Goal: Task Accomplishment & Management: Manage account settings

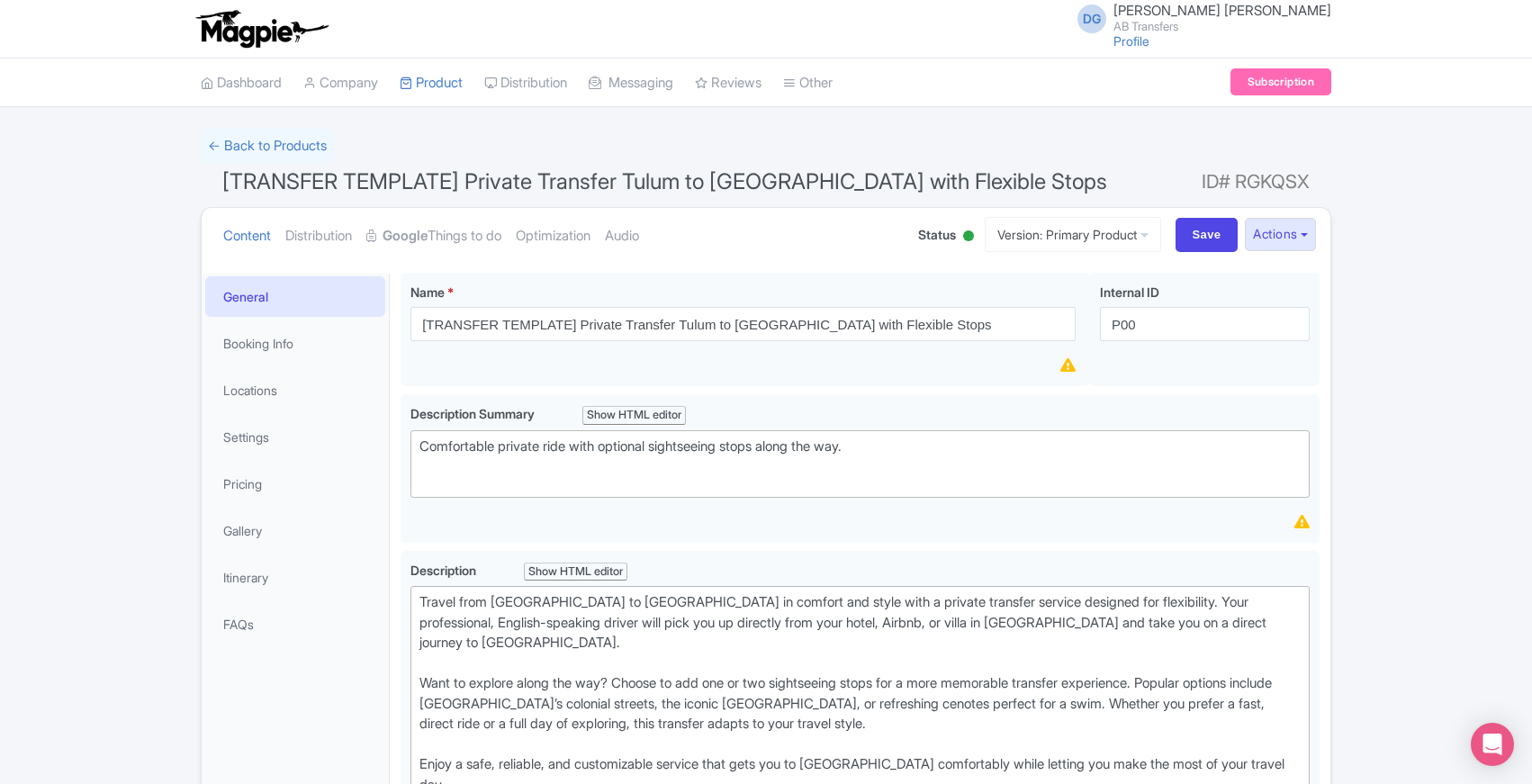
scroll to position [539, 0]
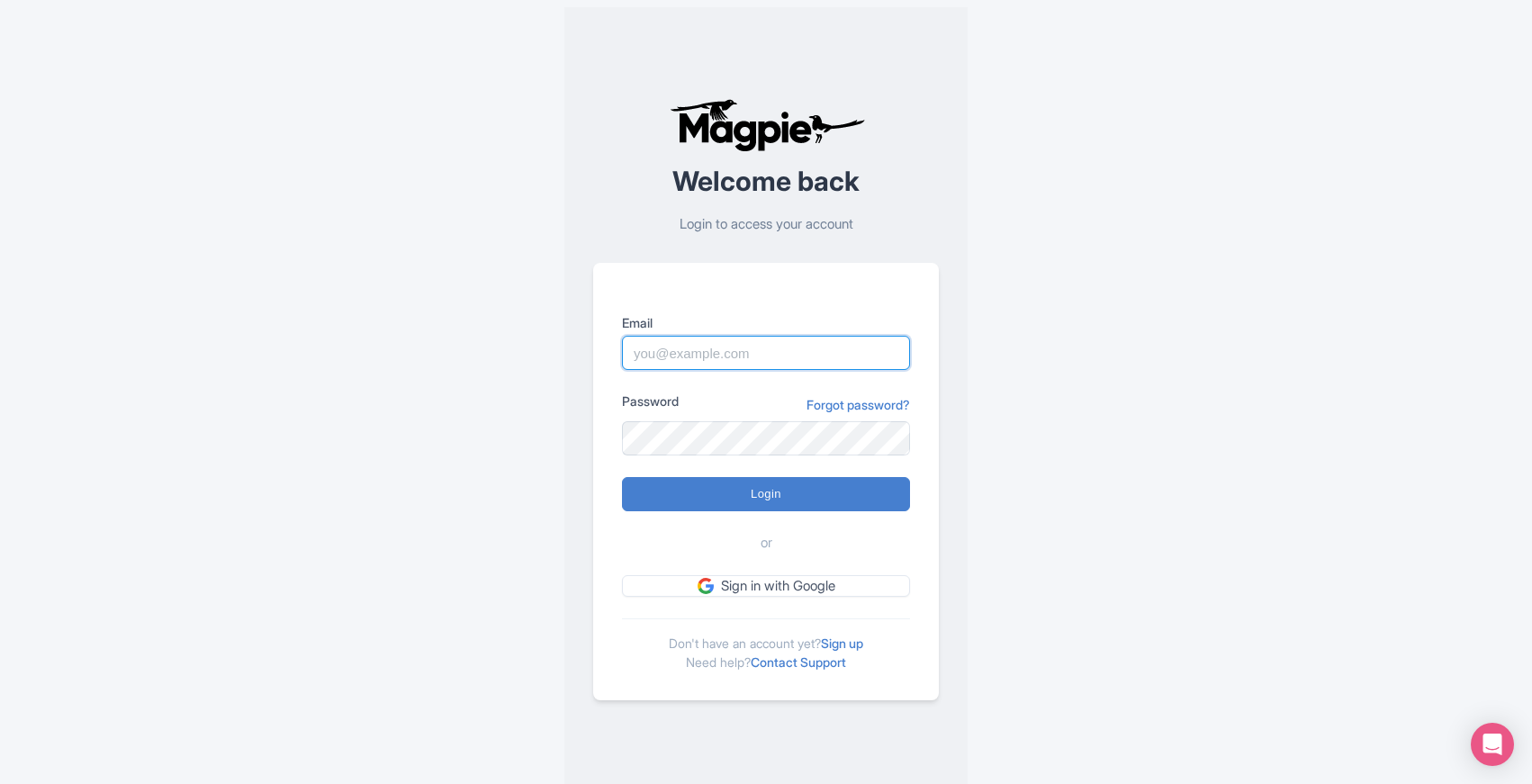
click at [721, 345] on input "Email" at bounding box center [766, 353] width 288 height 34
type input "abtransfers@abtransfers.mx"
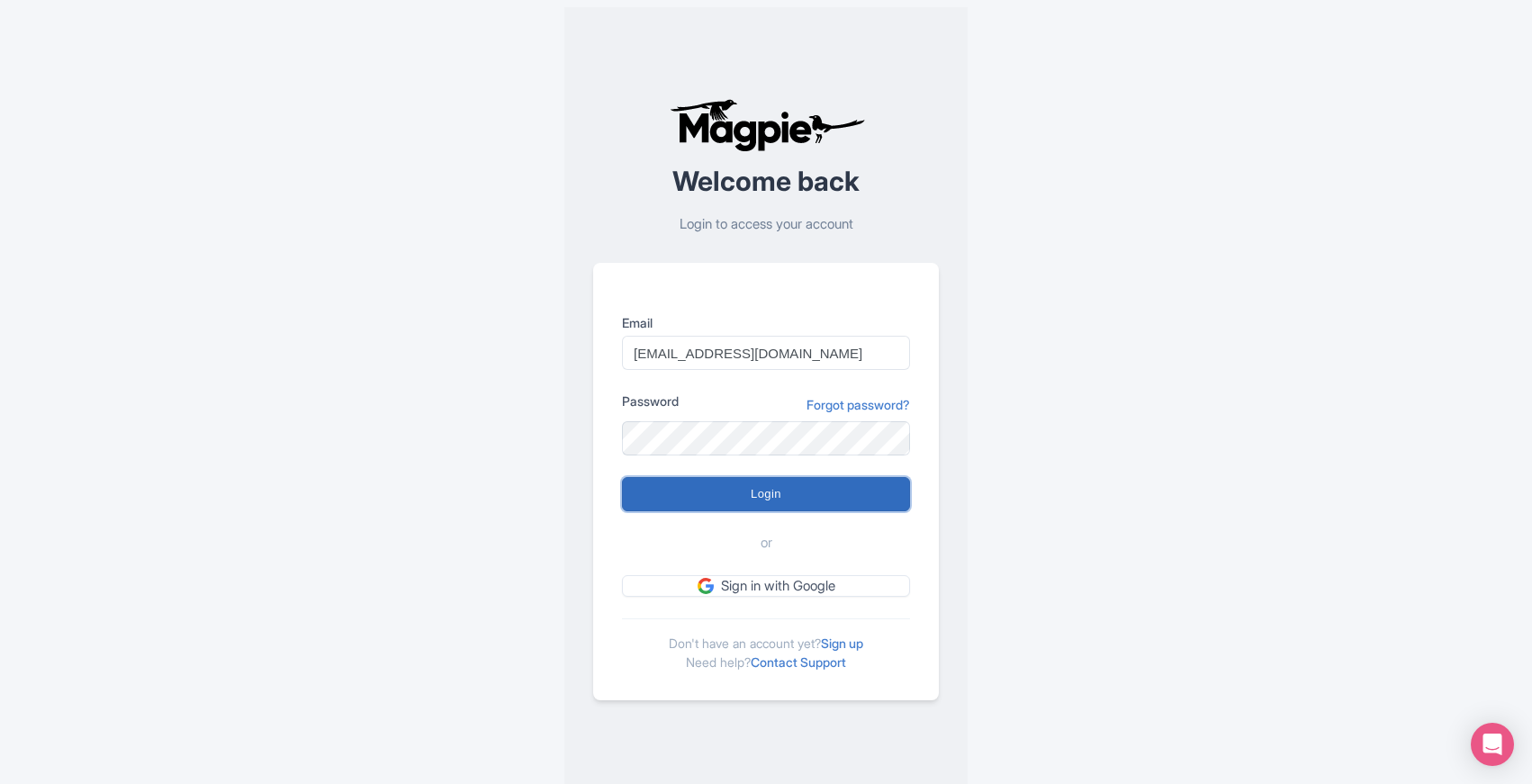
click at [784, 499] on input "Login" at bounding box center [766, 494] width 288 height 34
type input "Logging in..."
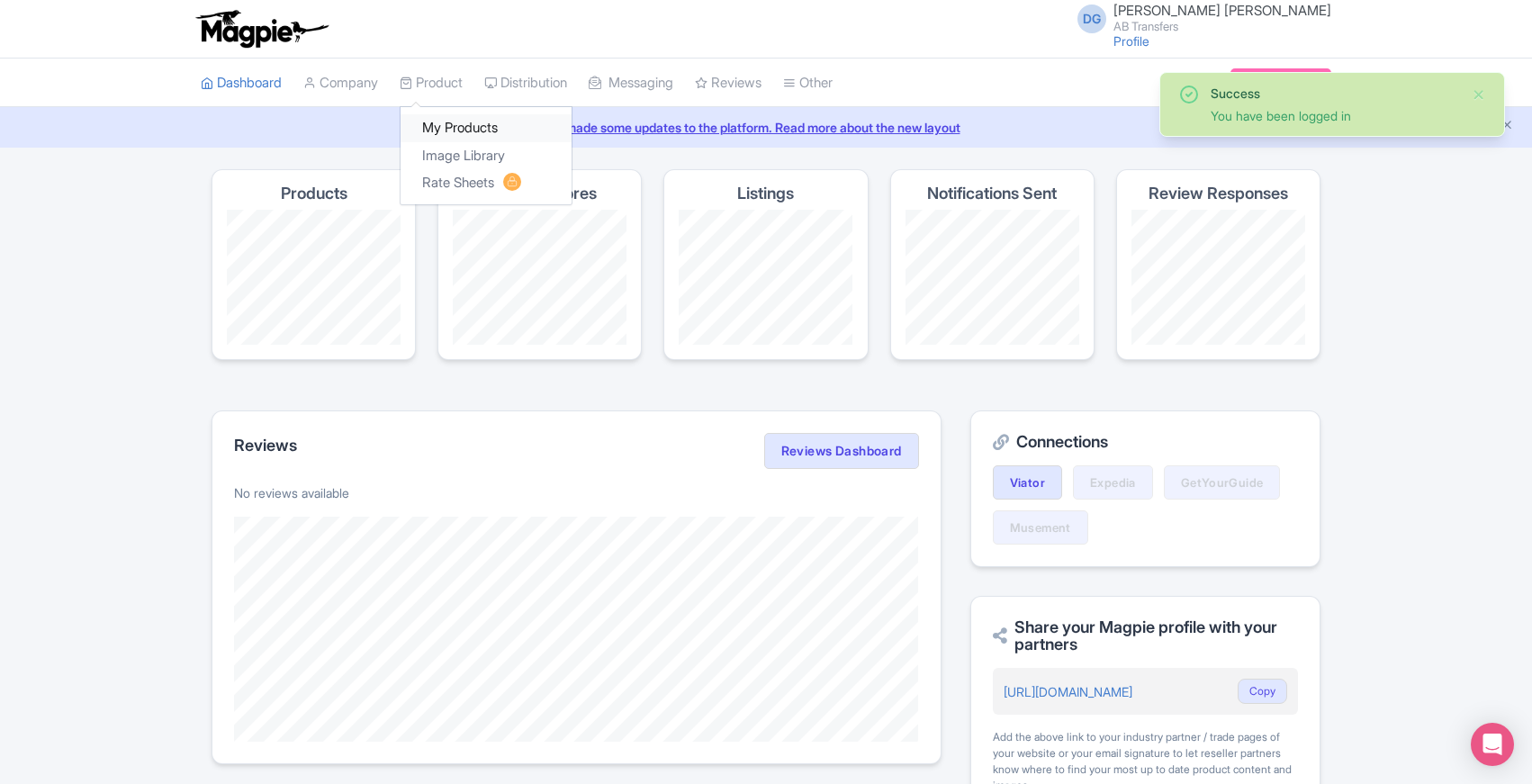
click at [476, 128] on link "My Products" at bounding box center [486, 128] width 171 height 27
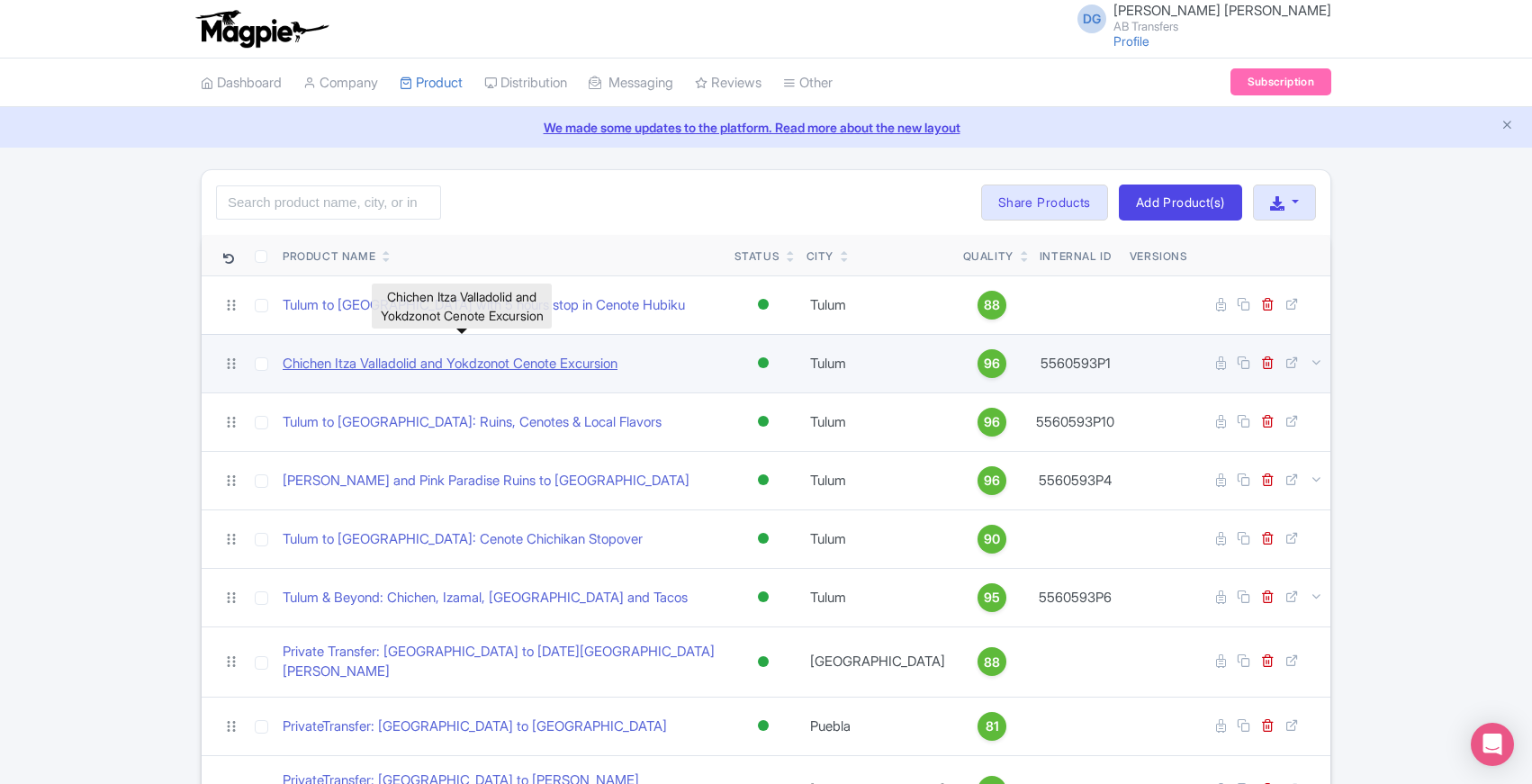
scroll to position [1149, 0]
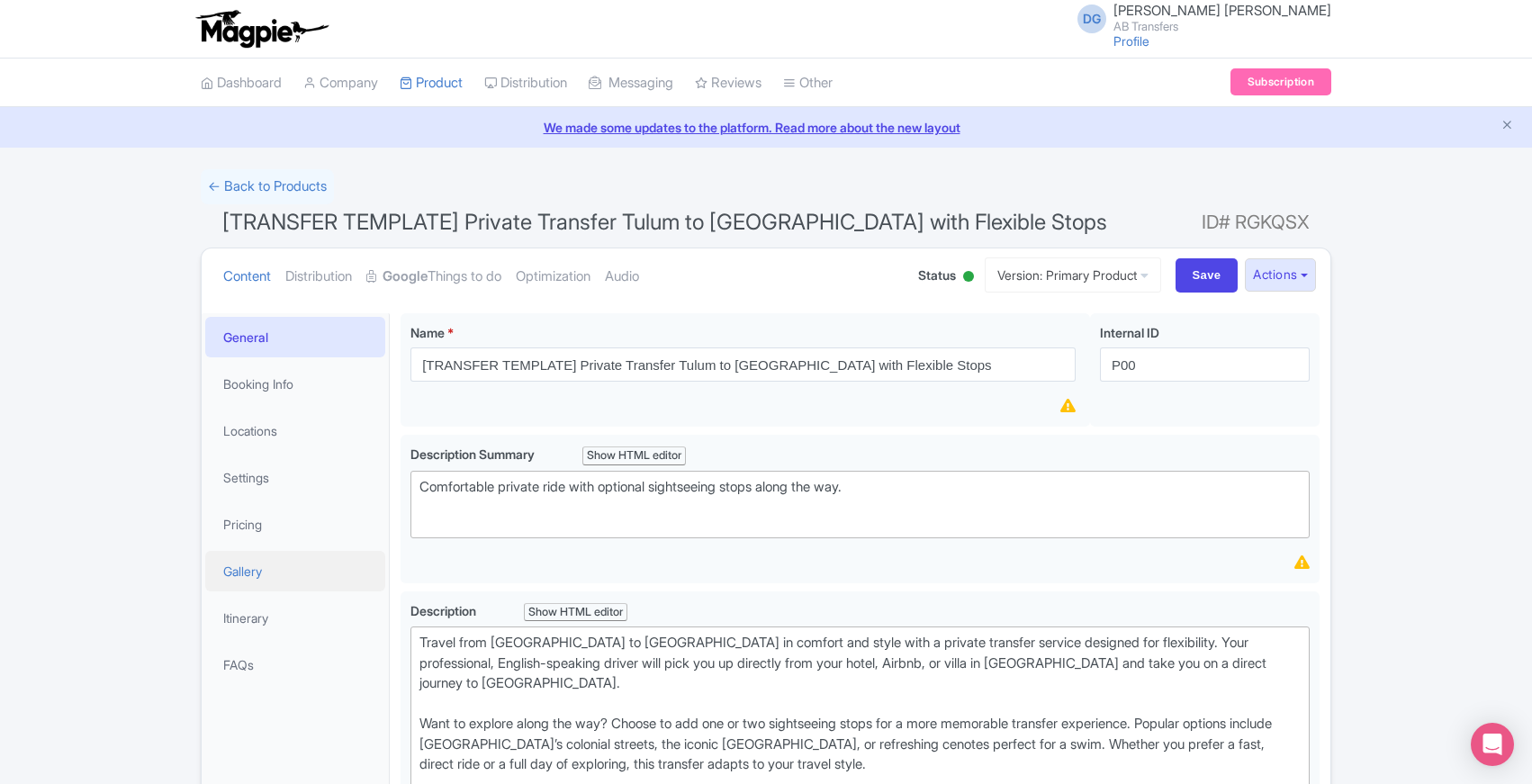
click at [244, 573] on link "Gallery" at bounding box center [295, 571] width 180 height 41
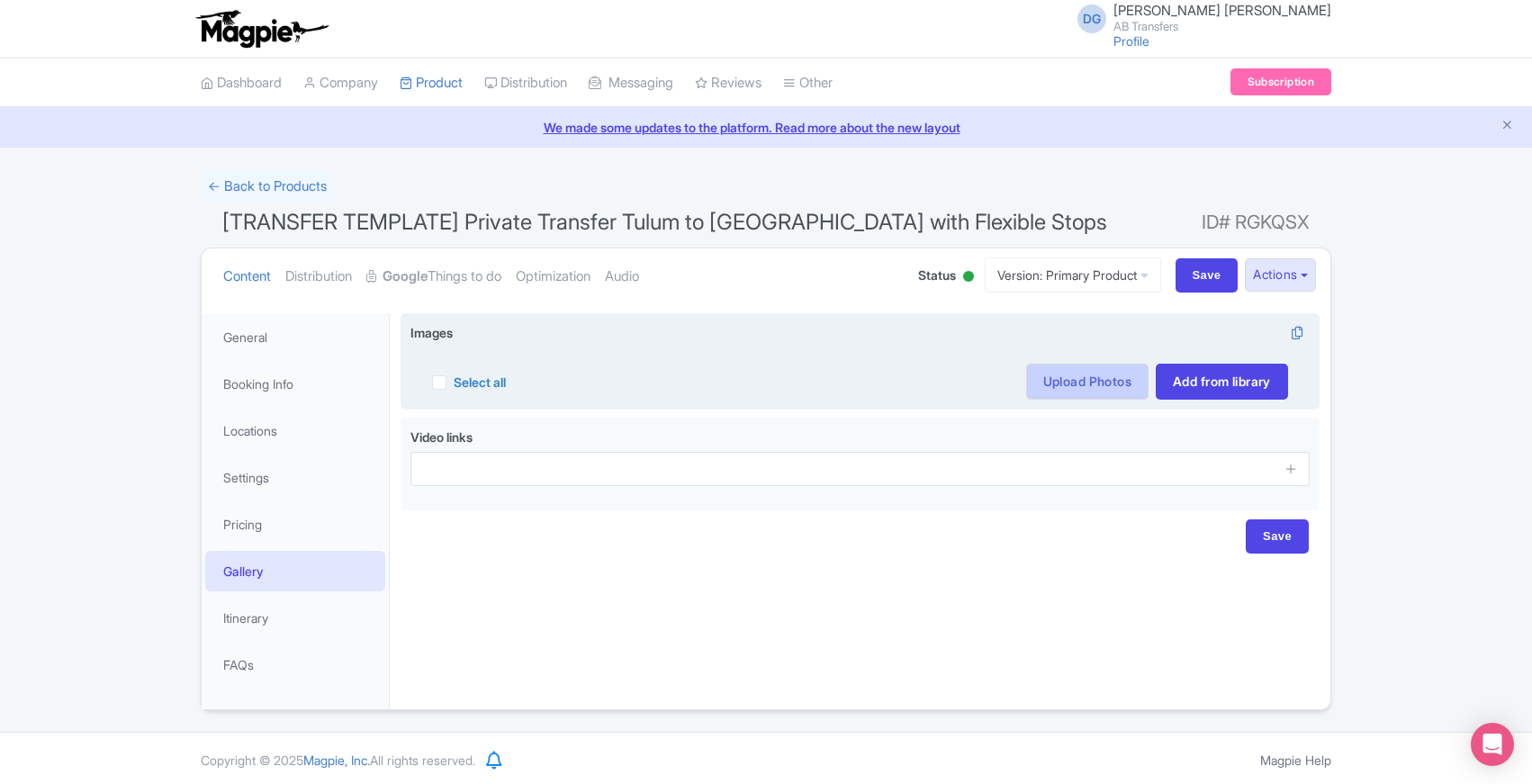
click at [1036, 382] on link "Upload Photos" at bounding box center [1087, 382] width 122 height 36
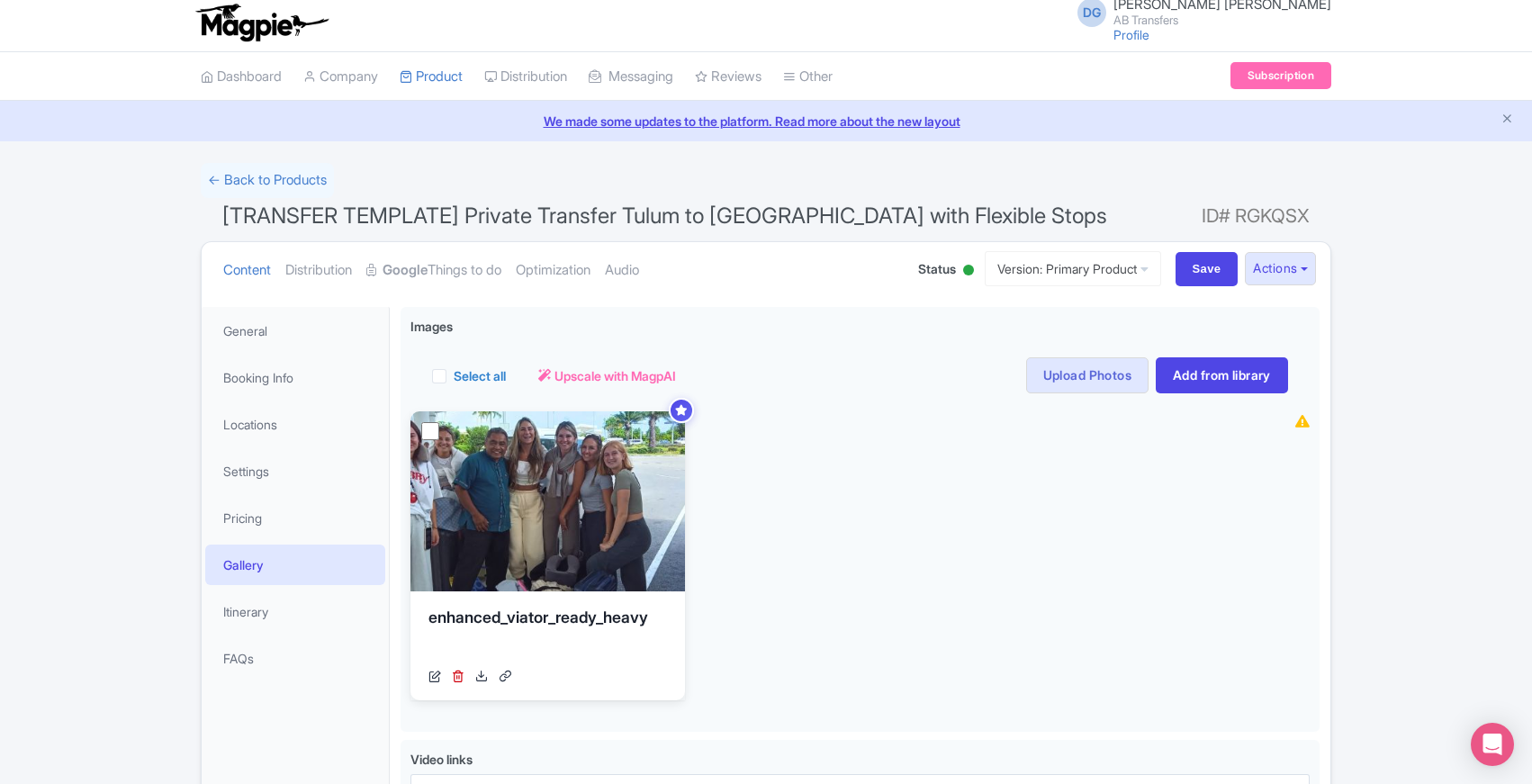
scroll to position [194, 0]
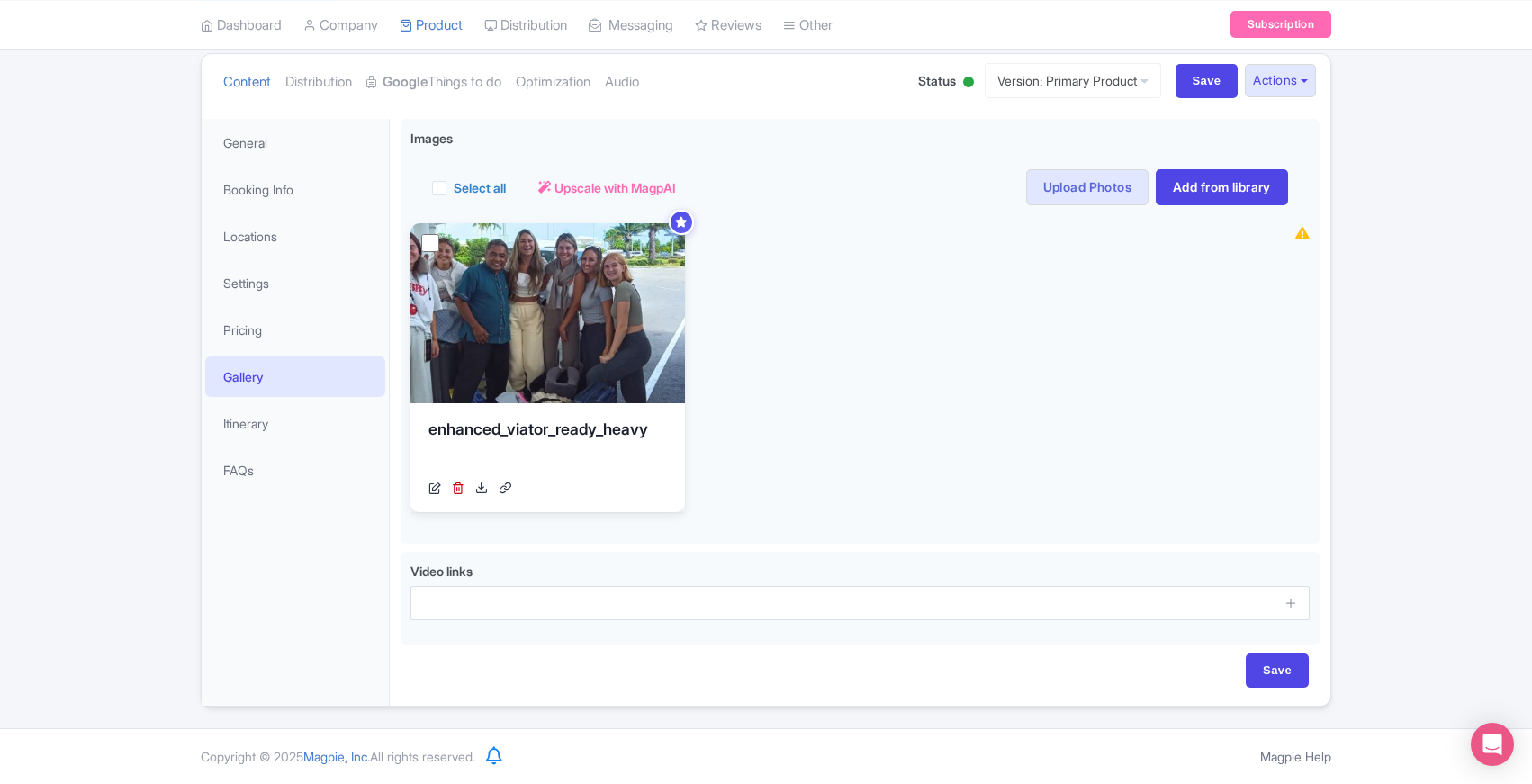
click at [109, 656] on div "← Back to Products [TRANSFER TEMPLATE] Private Transfer Tulum to [GEOGRAPHIC_DA…" at bounding box center [766, 340] width 1532 height 732
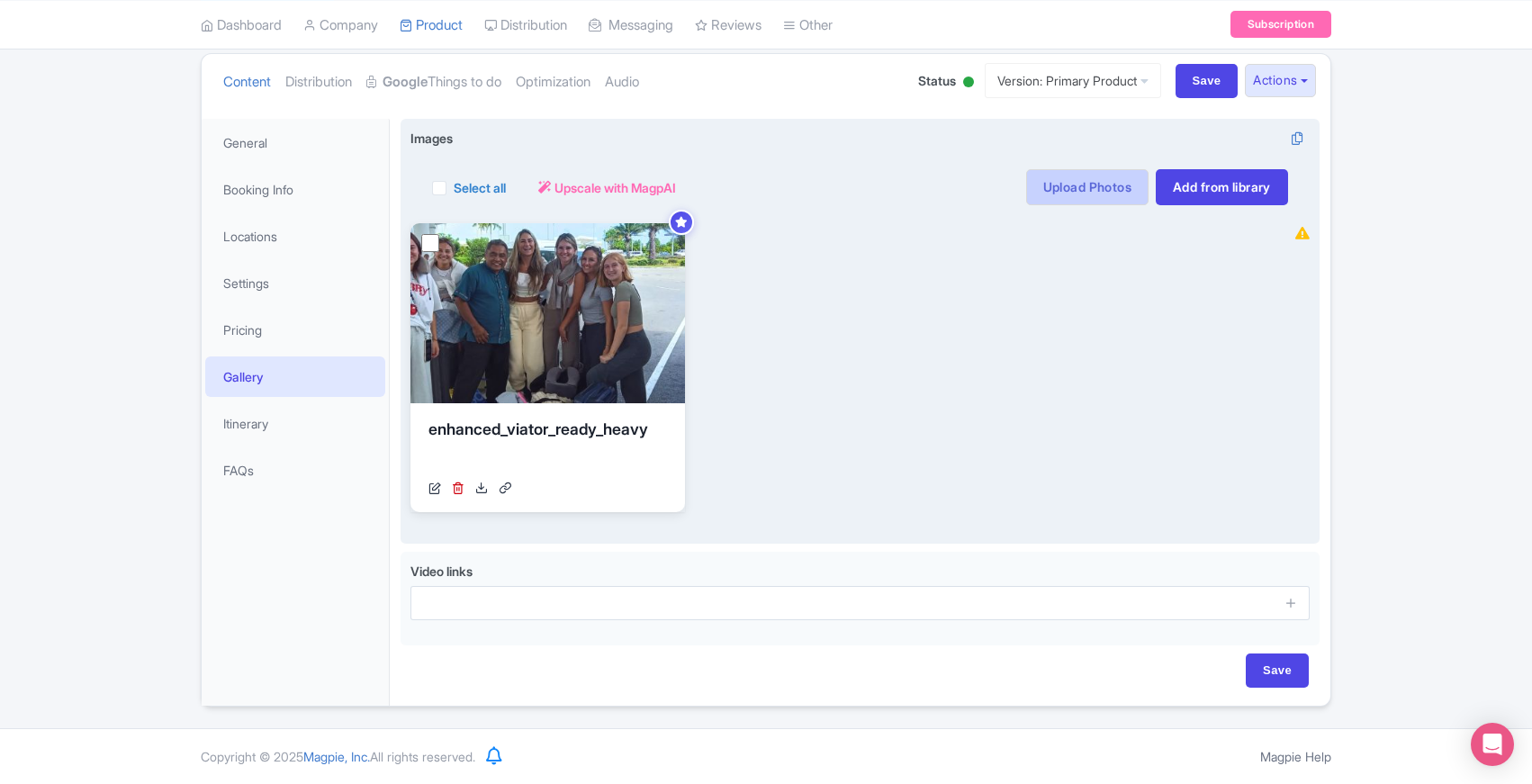
click at [1098, 198] on link "Upload Photos" at bounding box center [1087, 187] width 122 height 36
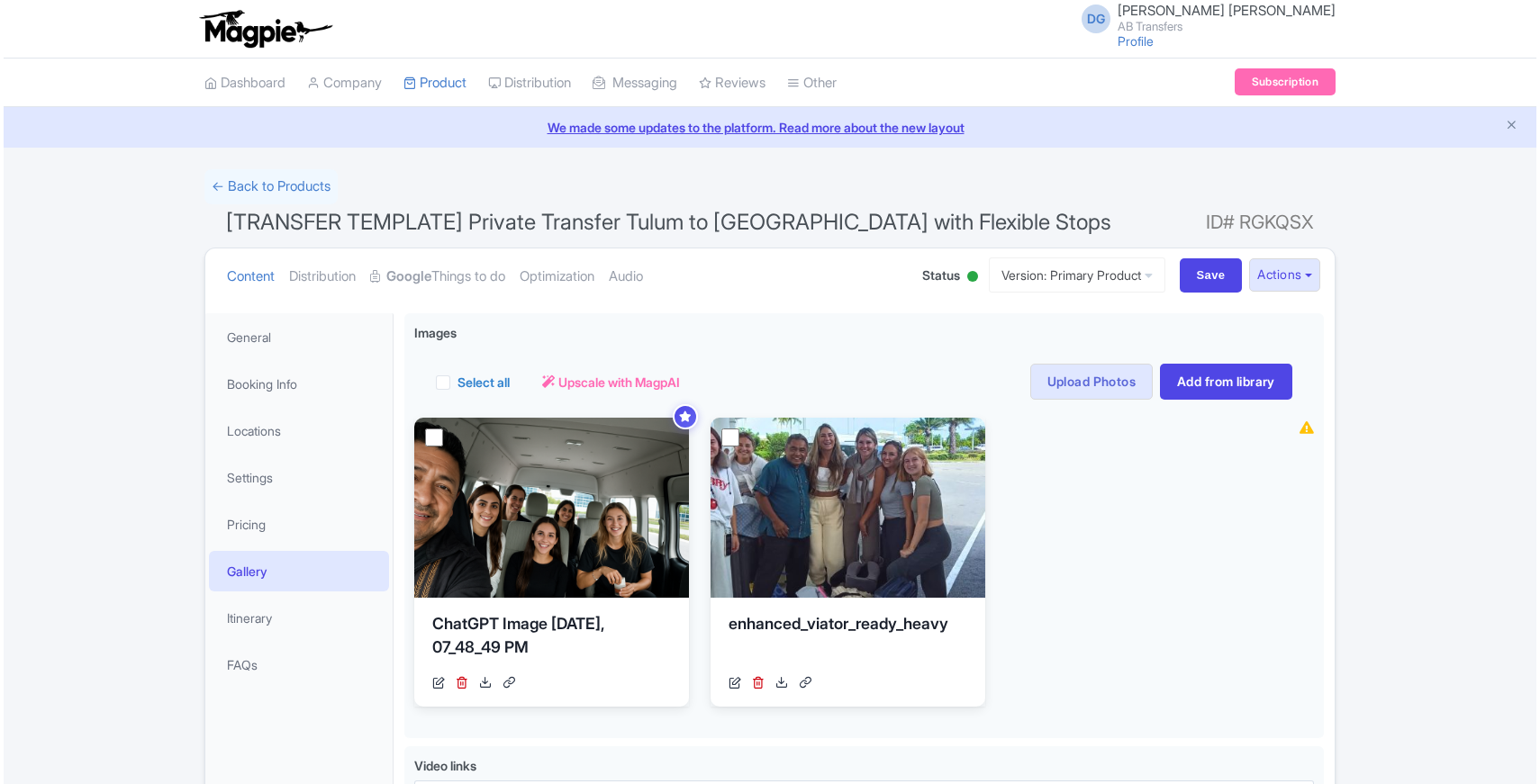
scroll to position [4, 0]
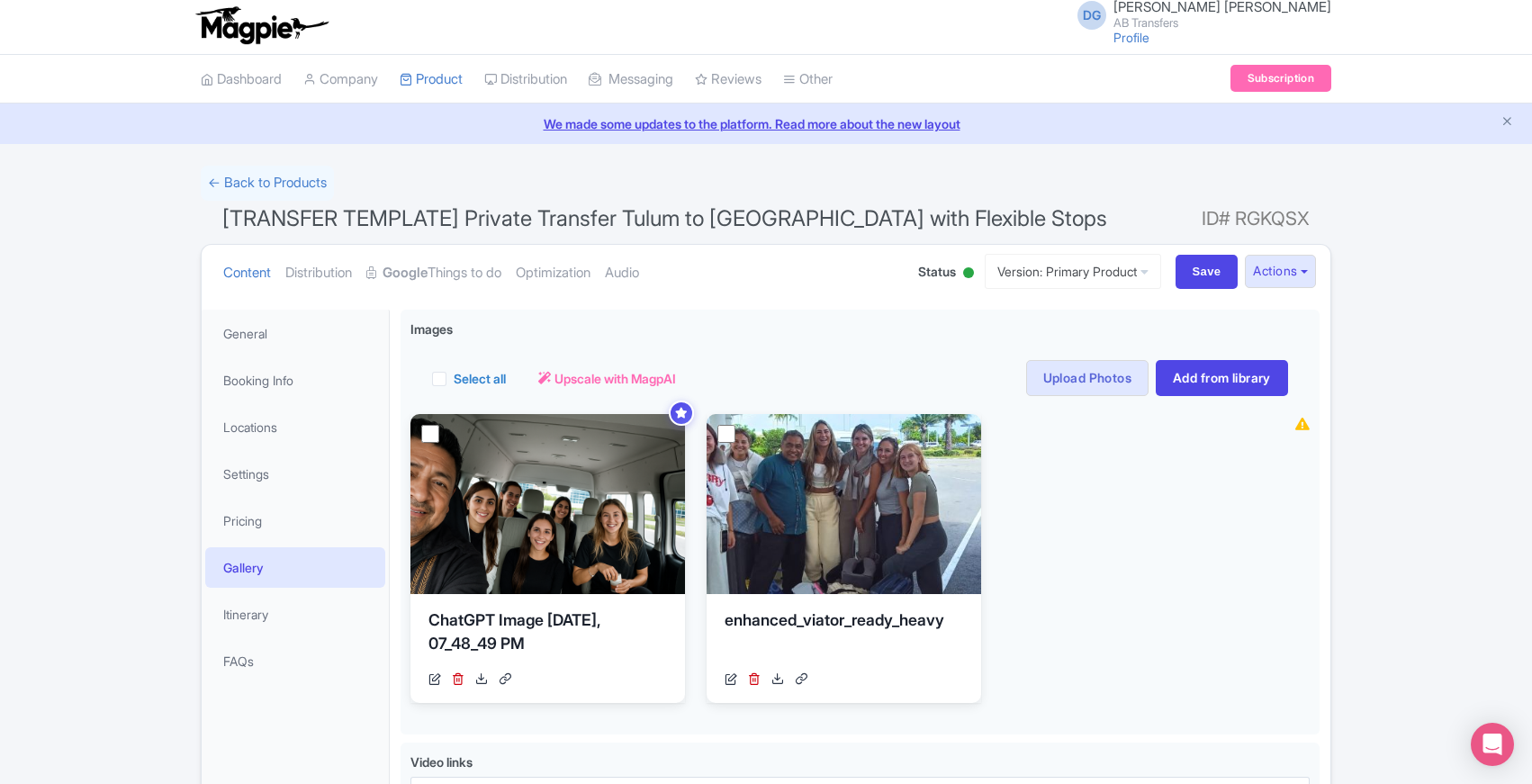
click at [394, 553] on div "Know Before You Go Know Before You Book <div>- Duration varies depending on sto…" at bounding box center [861, 597] width 941 height 597
click at [111, 777] on div "← Back to Products [TRANSFER TEMPLATE] Private Transfer Tulum to Merida with Fl…" at bounding box center [766, 531] width 1532 height 732
click at [117, 534] on div "← Back to Products [TRANSFER TEMPLATE] Private Transfer Tulum to Merida with Fl…" at bounding box center [766, 531] width 1532 height 732
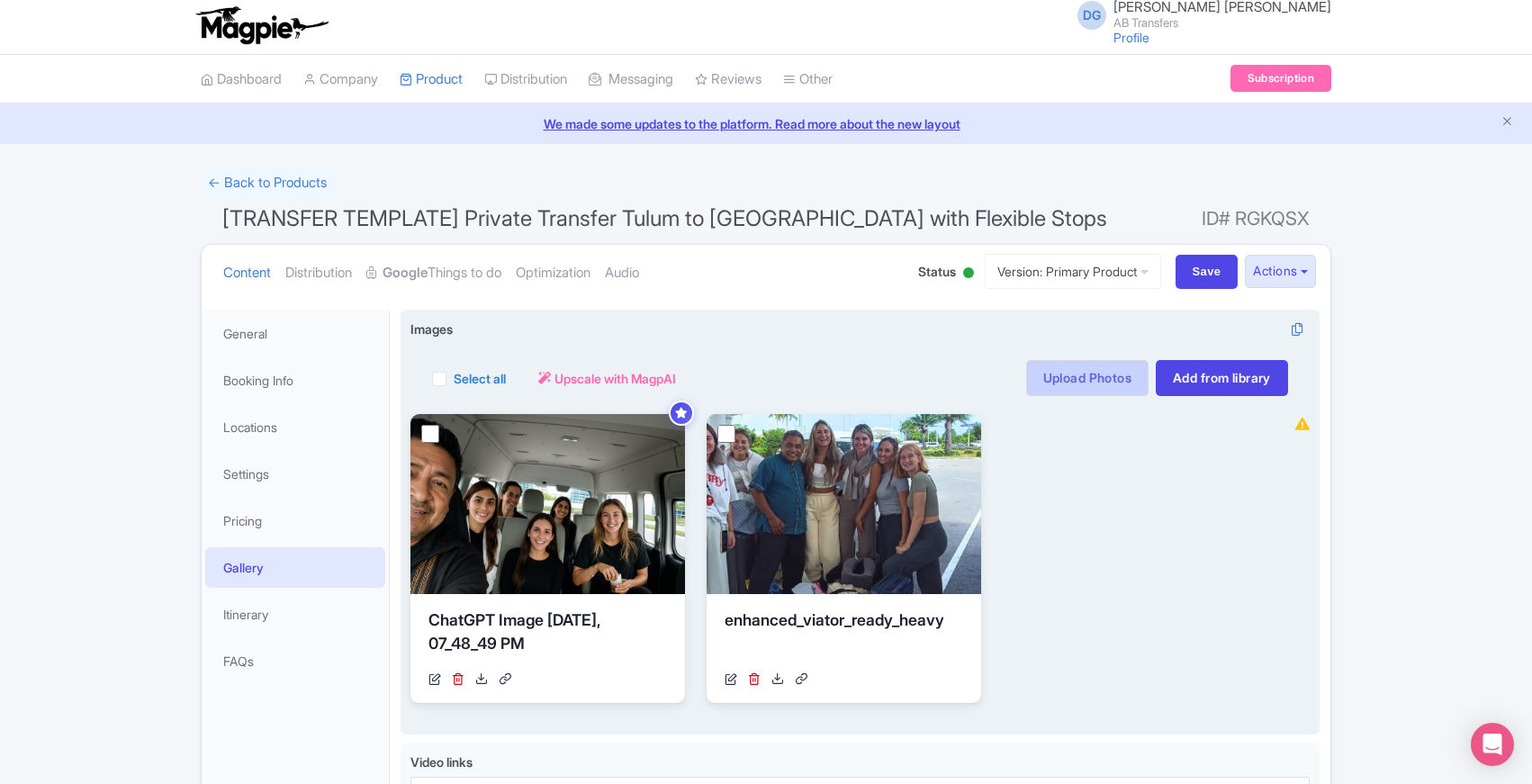
click at [1058, 378] on link "Upload Photos" at bounding box center [1087, 378] width 122 height 36
click at [1229, 377] on link "Add from library" at bounding box center [1222, 378] width 133 height 36
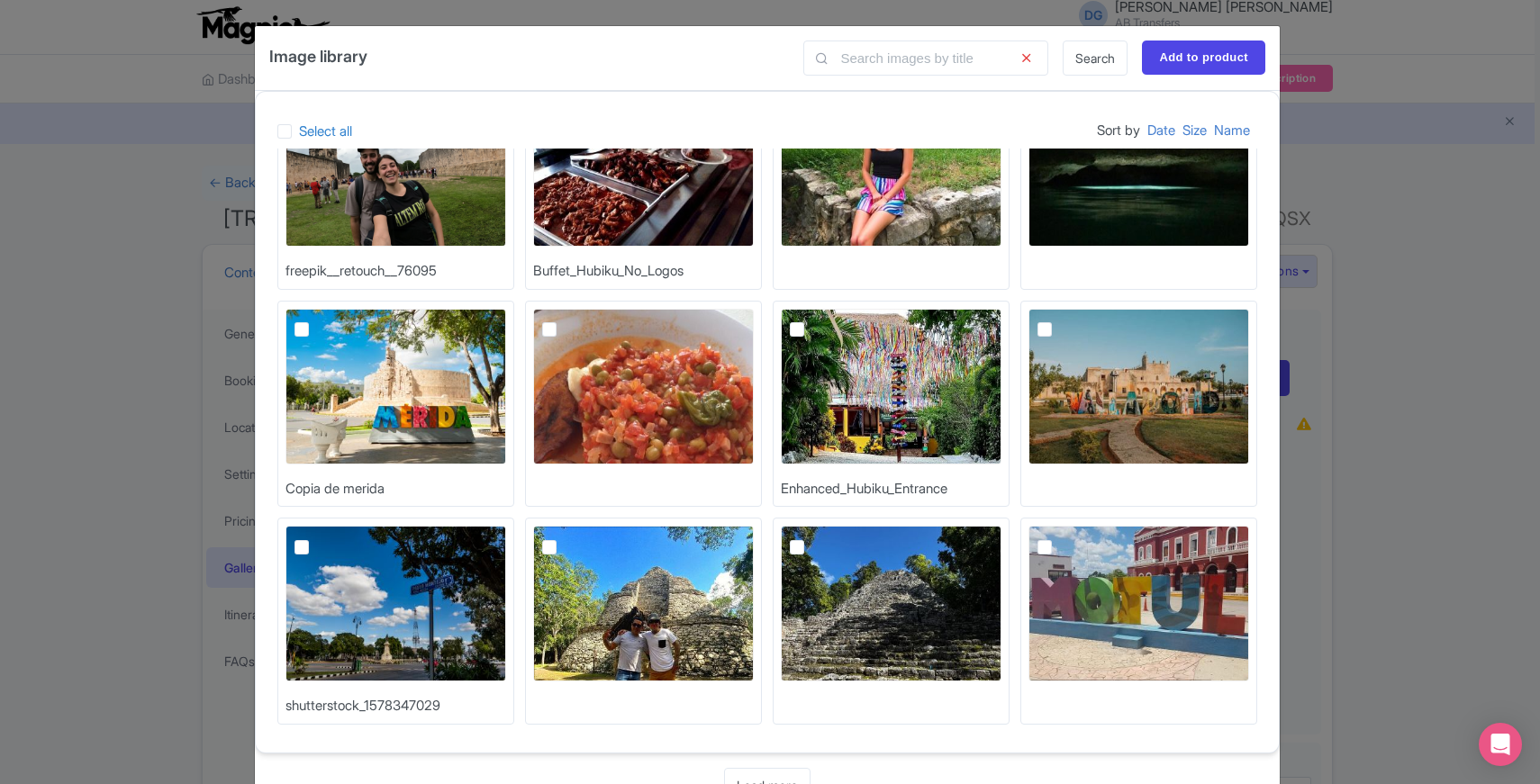
scroll to position [56, 0]
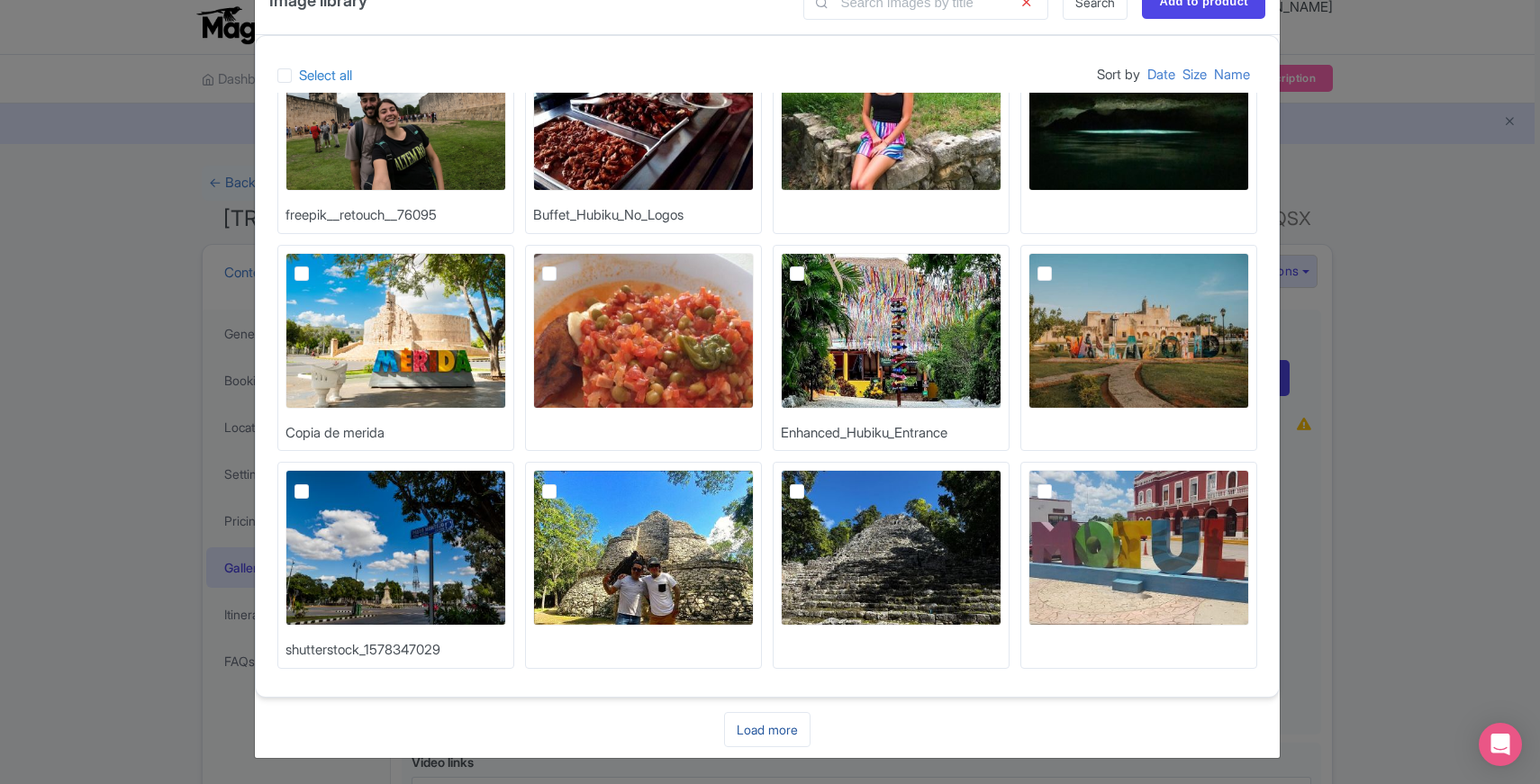
click at [761, 736] on link "Load more" at bounding box center [767, 729] width 86 height 35
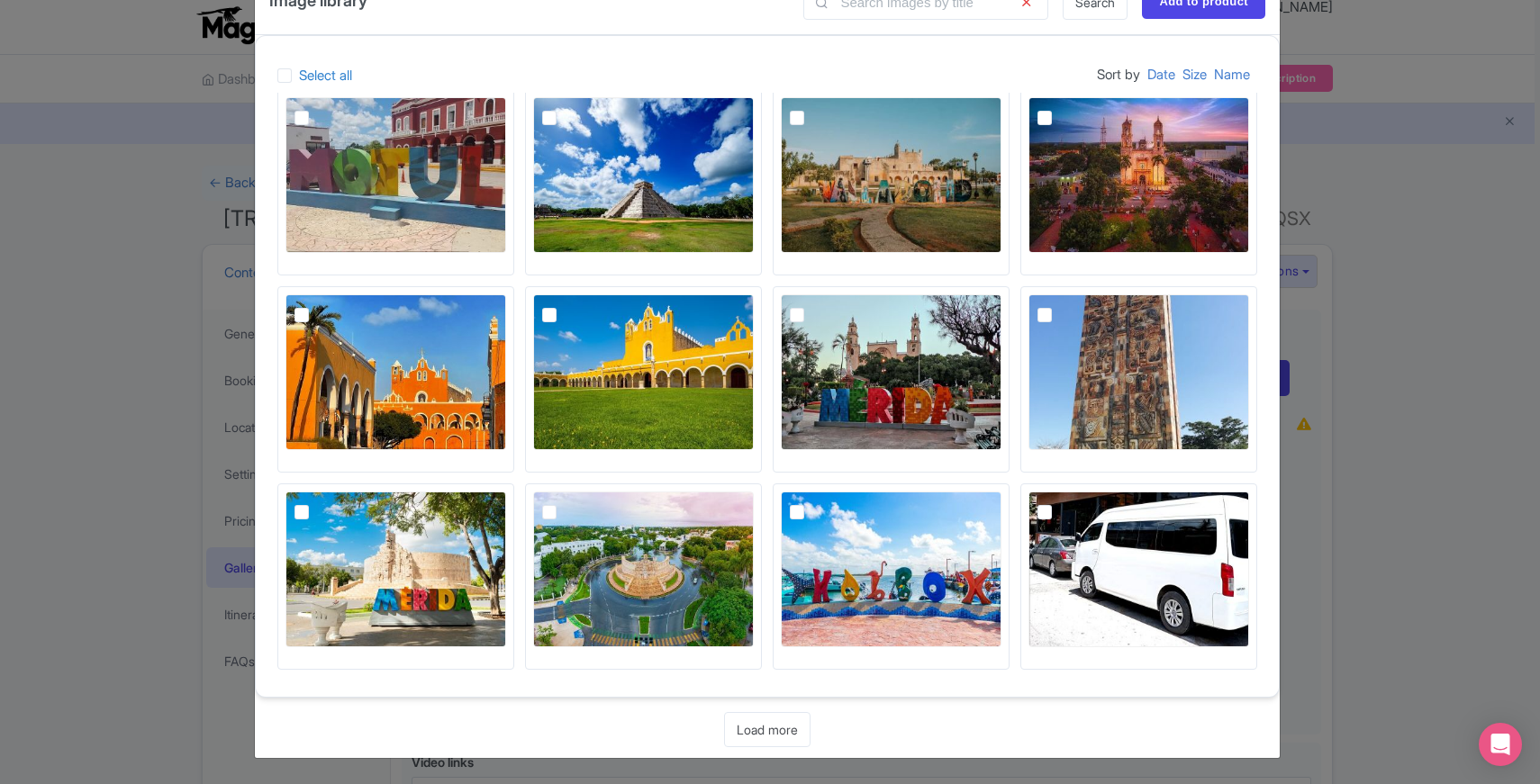
scroll to position [679, 0]
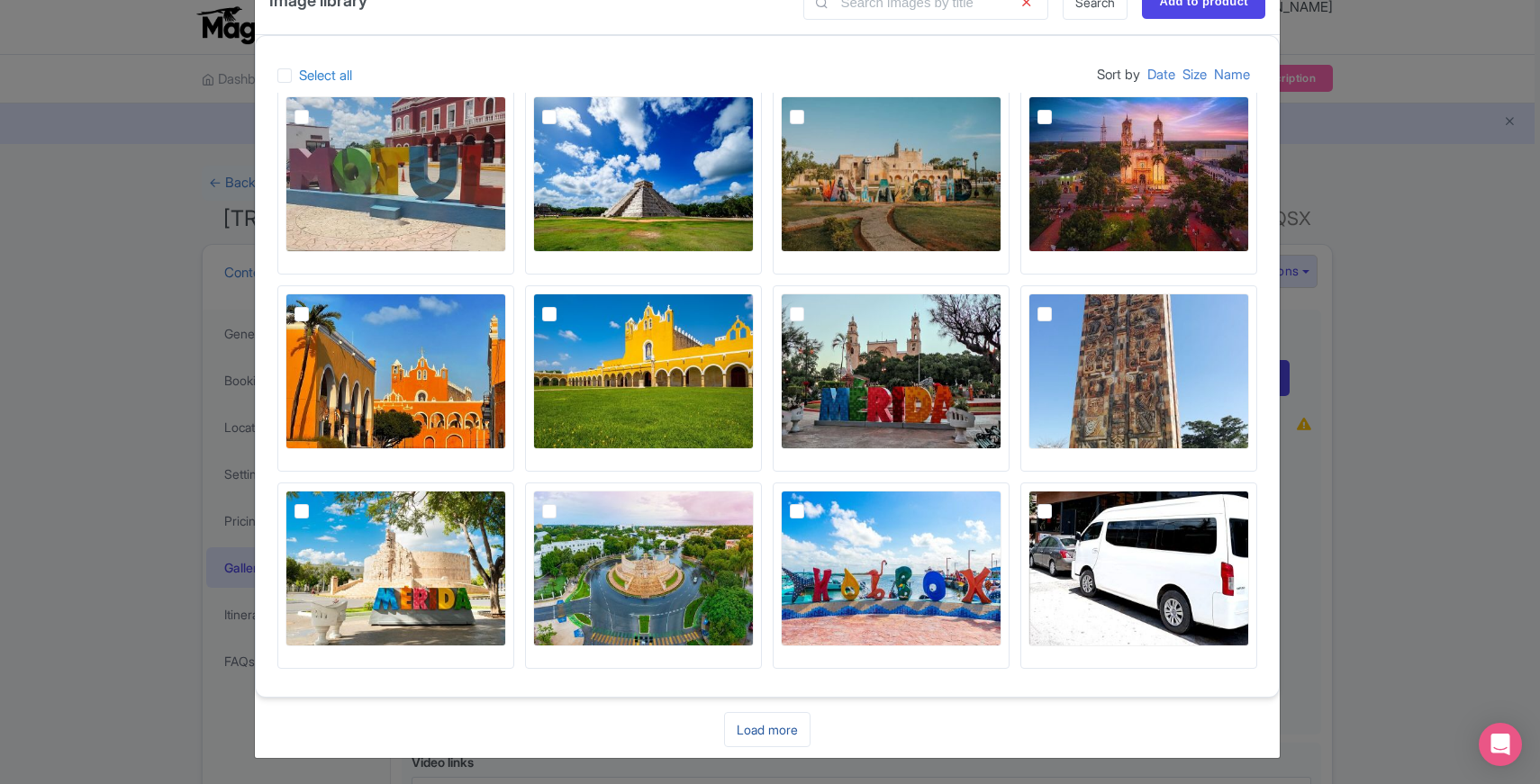
click at [768, 738] on link "Load more" at bounding box center [767, 729] width 86 height 35
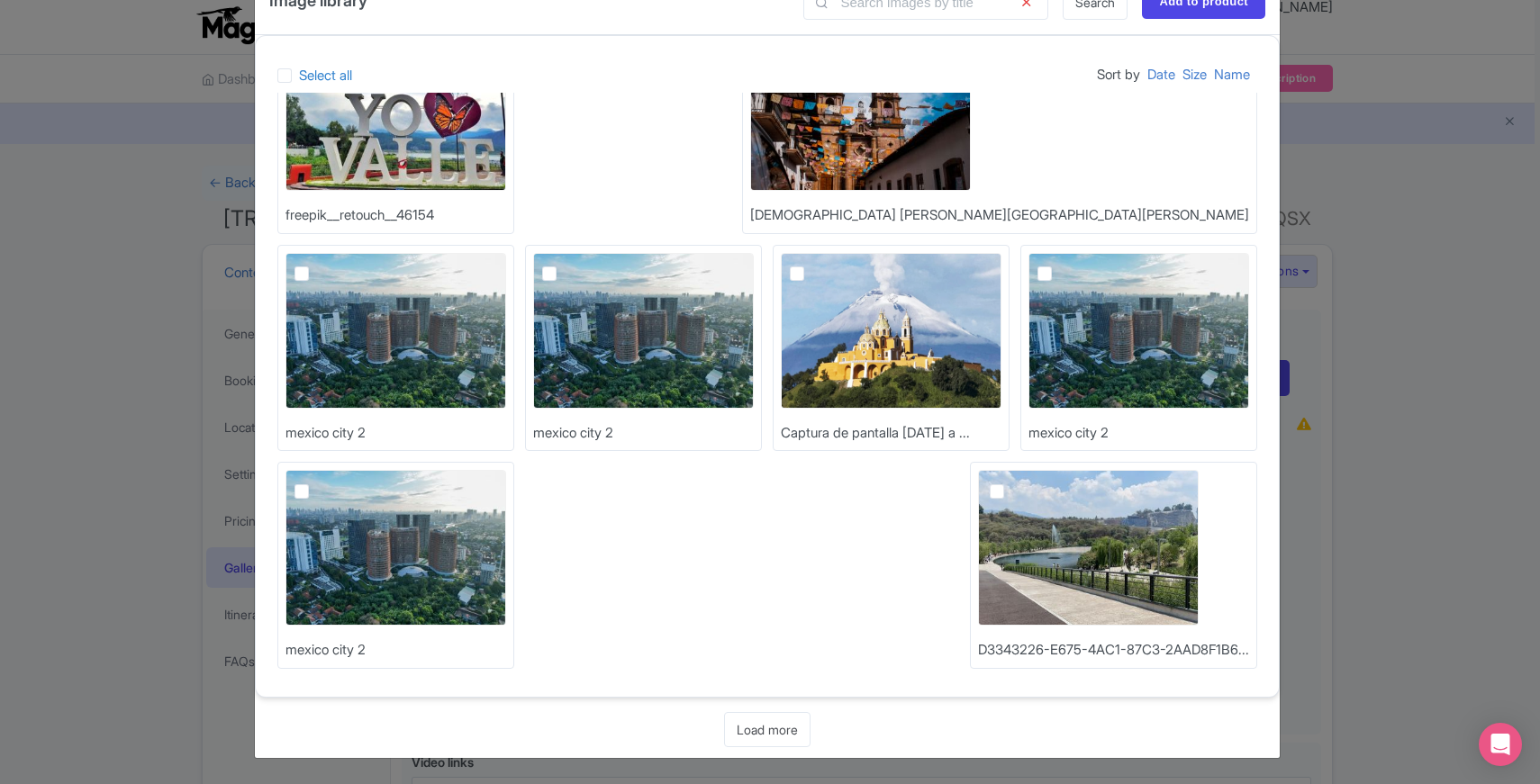
scroll to position [1548, 0]
click at [771, 737] on link "Load more" at bounding box center [767, 729] width 86 height 35
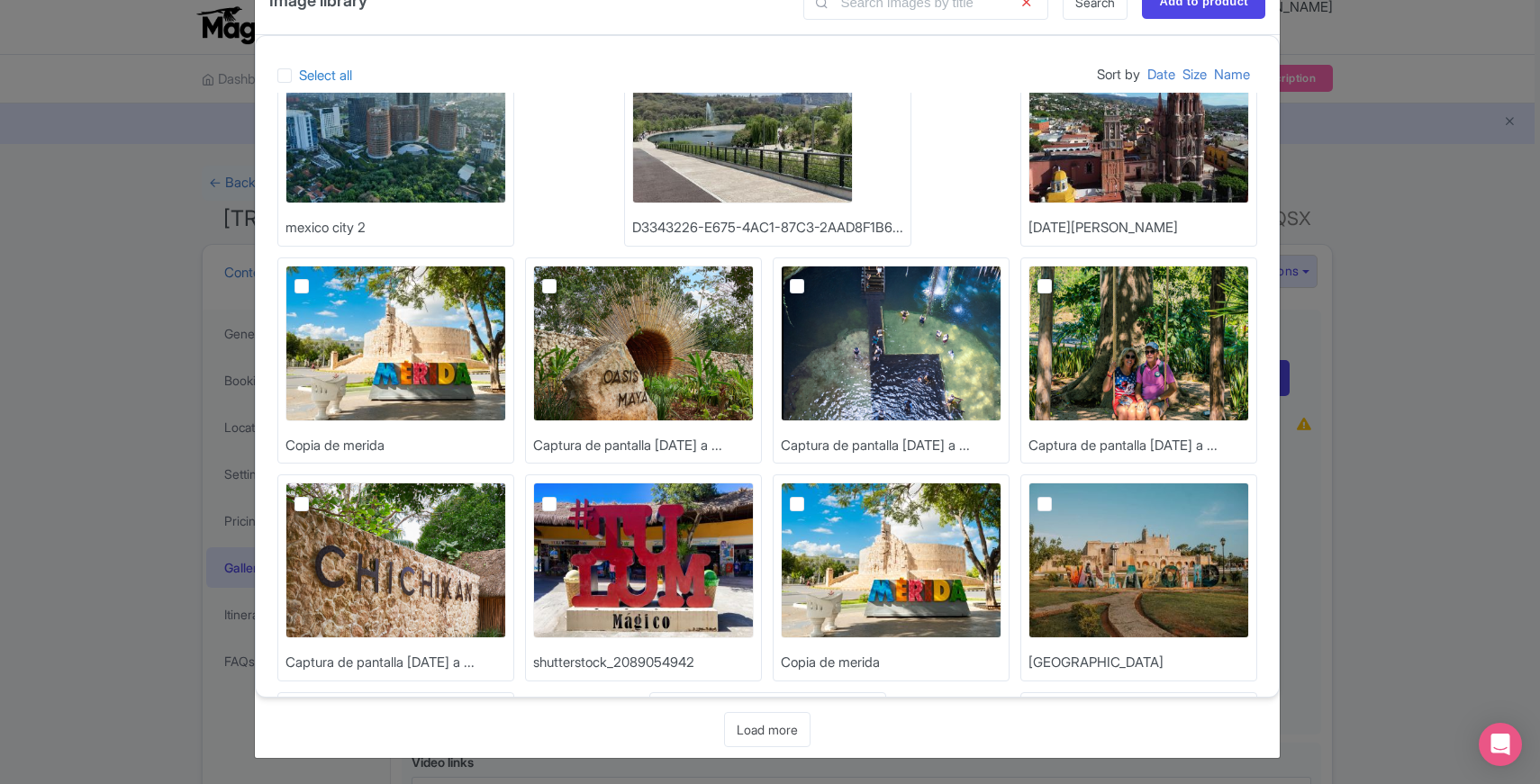
scroll to position [2201, 0]
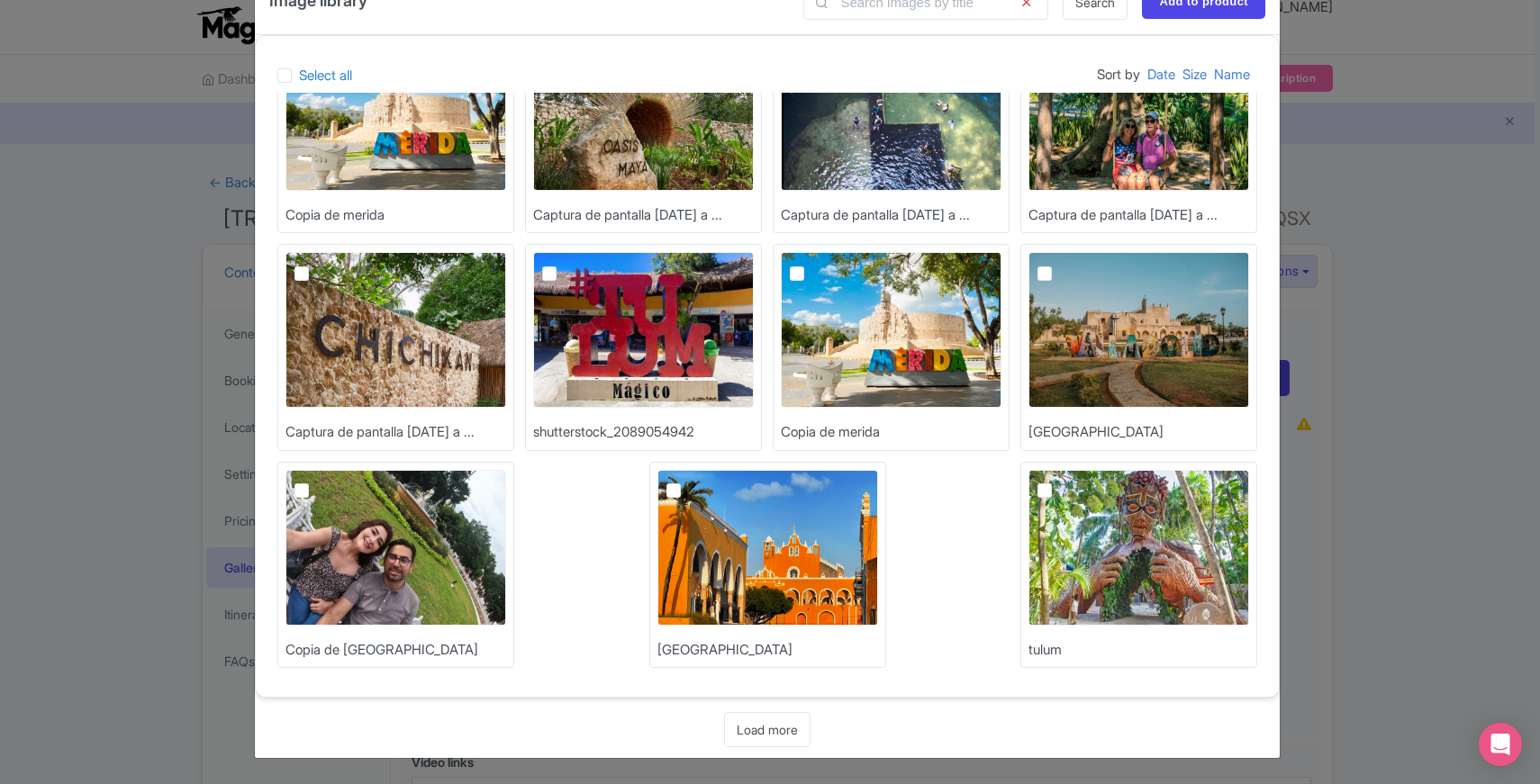
click at [908, 343] on img at bounding box center [890, 330] width 221 height 156
click at [823, 264] on input "checkbox" at bounding box center [817, 258] width 11 height 11
checkbox input "true"
click at [779, 727] on link "Load more" at bounding box center [767, 729] width 86 height 35
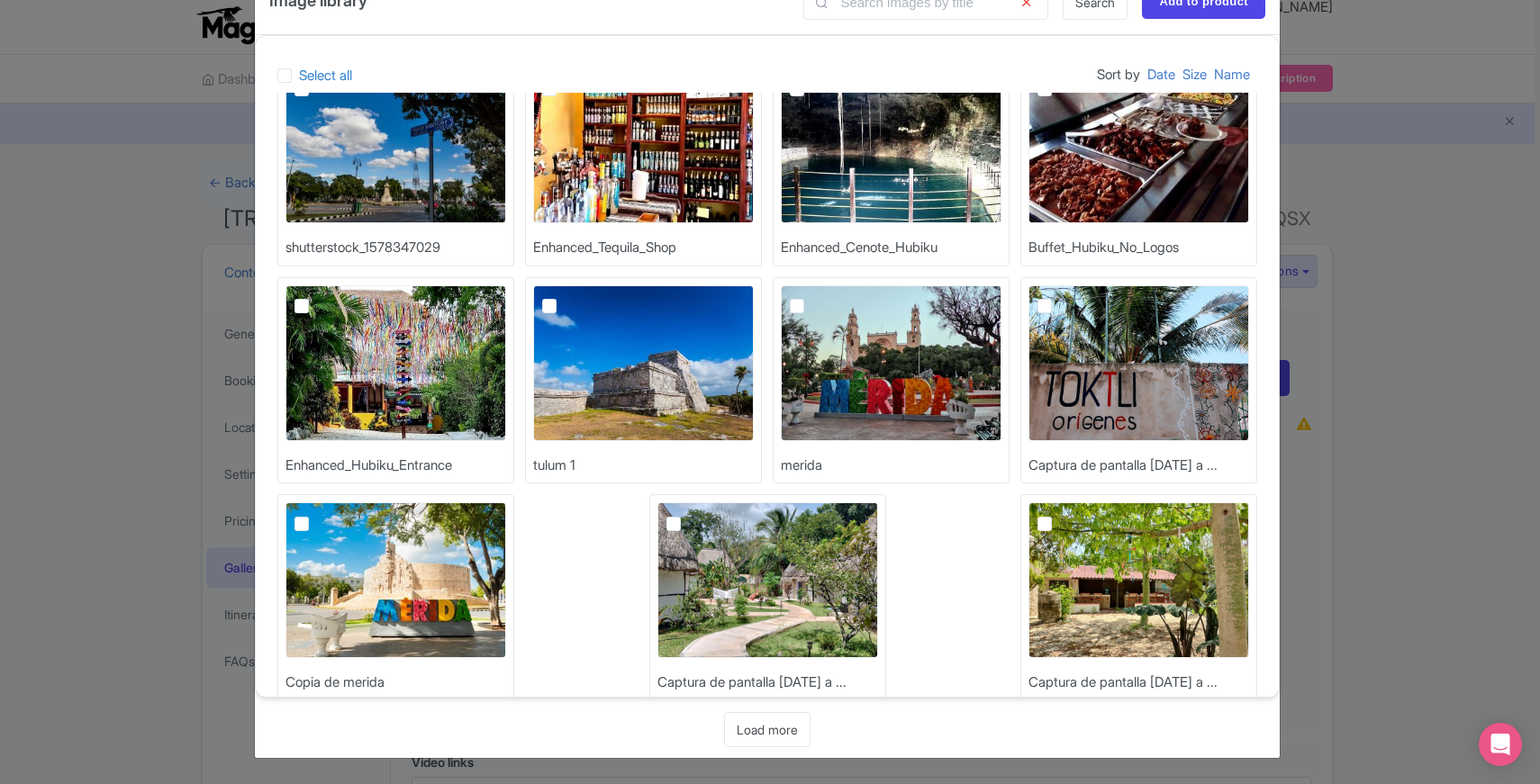
scroll to position [2853, 0]
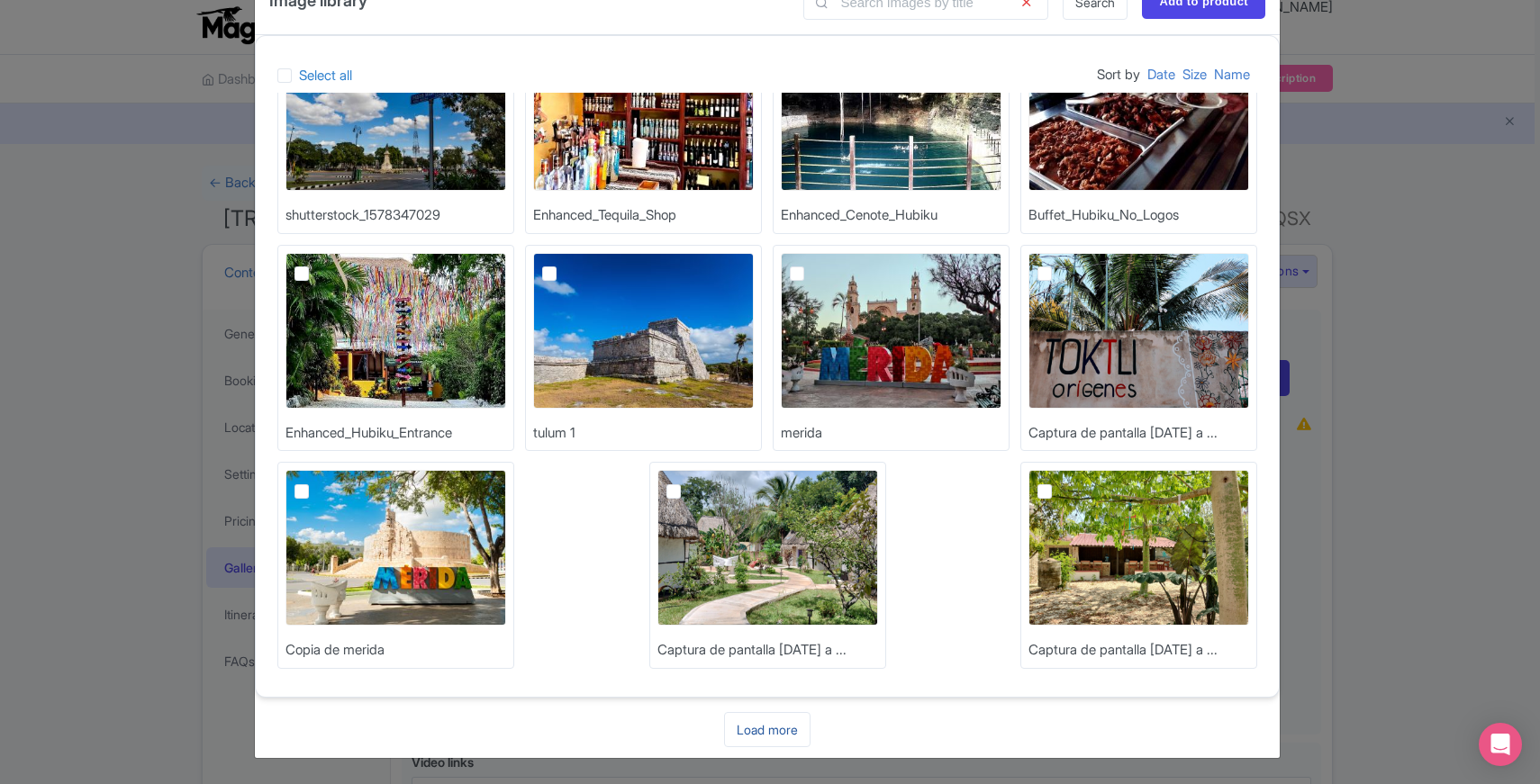
click at [761, 727] on link "Load more" at bounding box center [767, 729] width 86 height 35
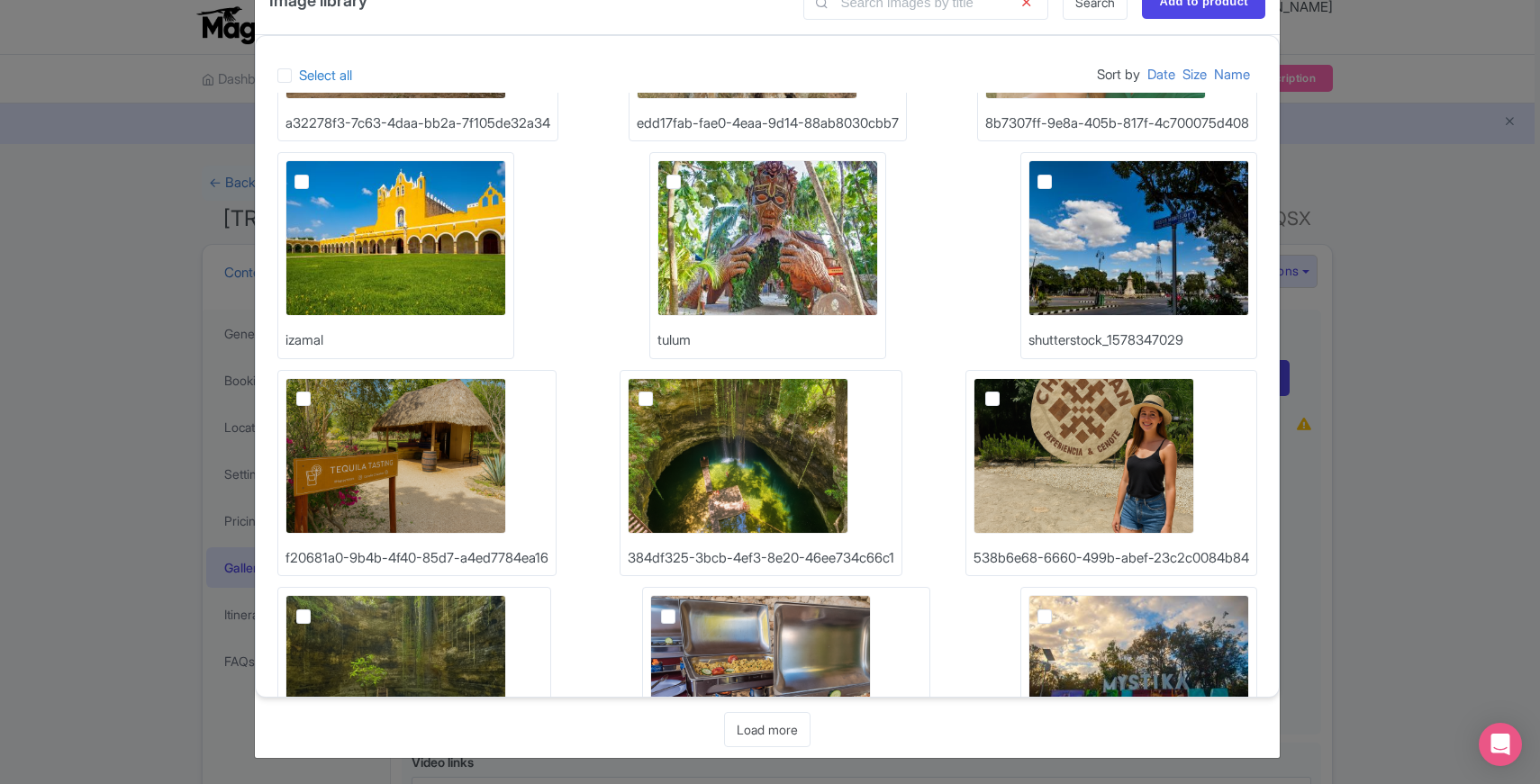
scroll to position [3723, 0]
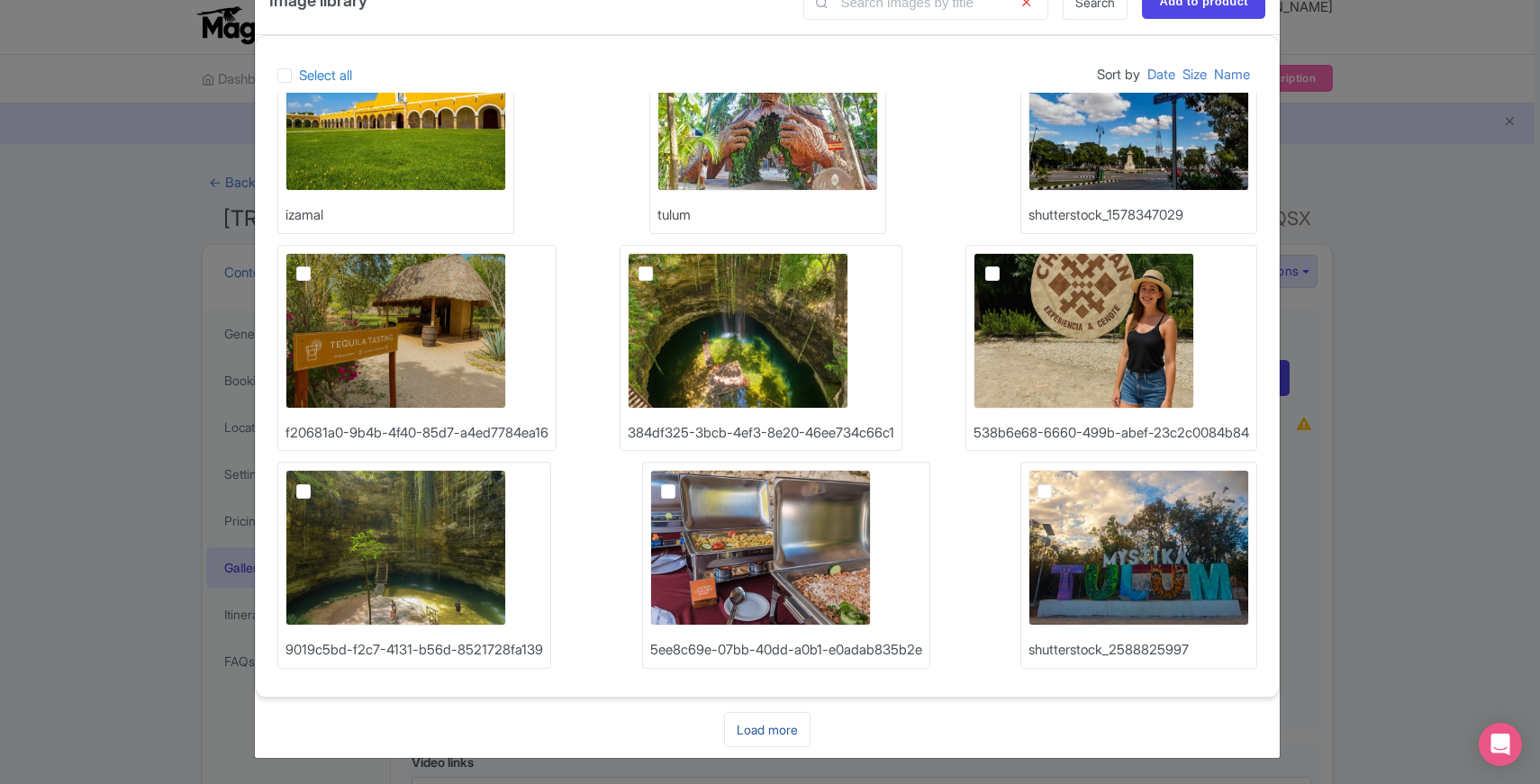
click at [773, 725] on link "Load more" at bounding box center [767, 729] width 86 height 35
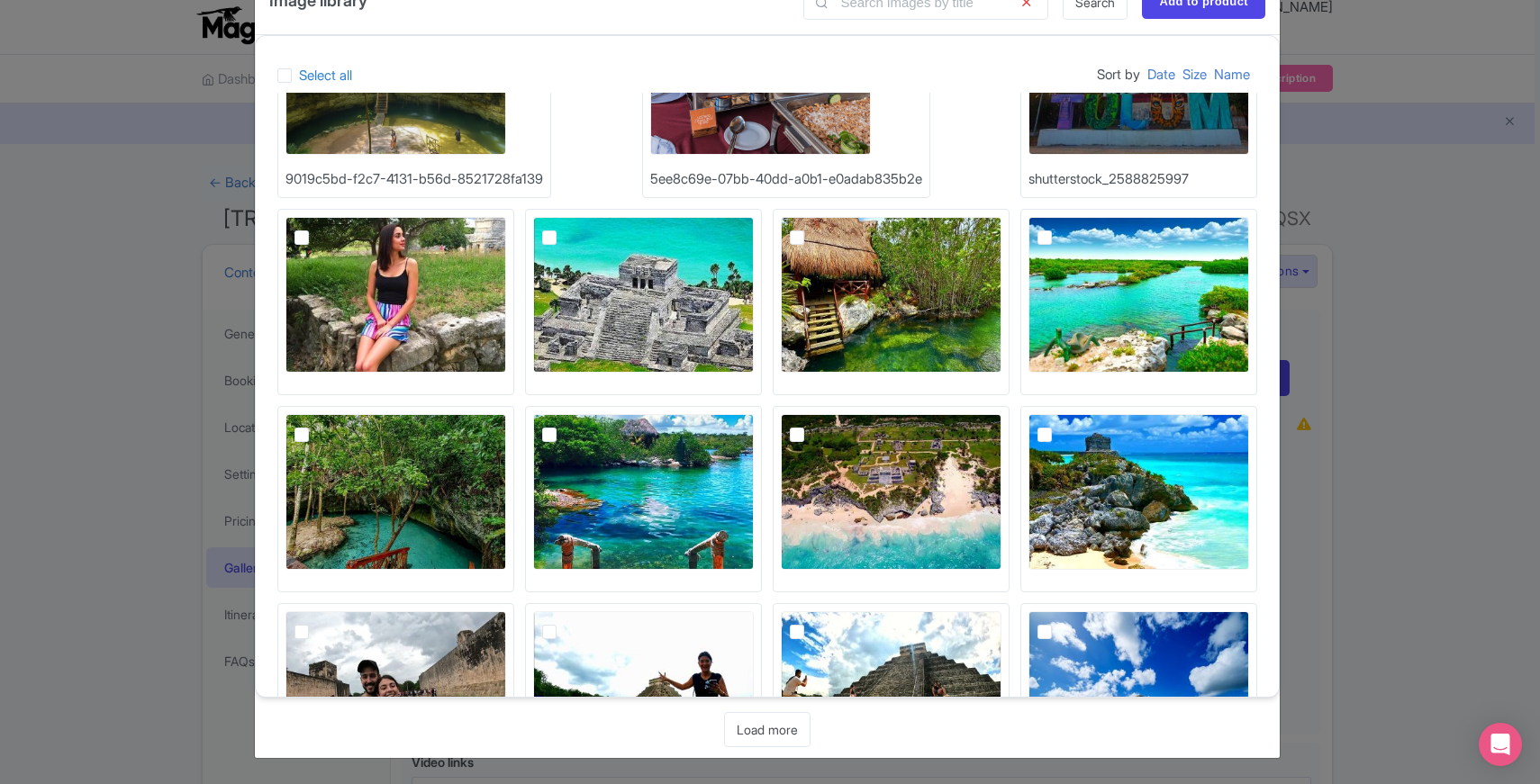
scroll to position [4315, 0]
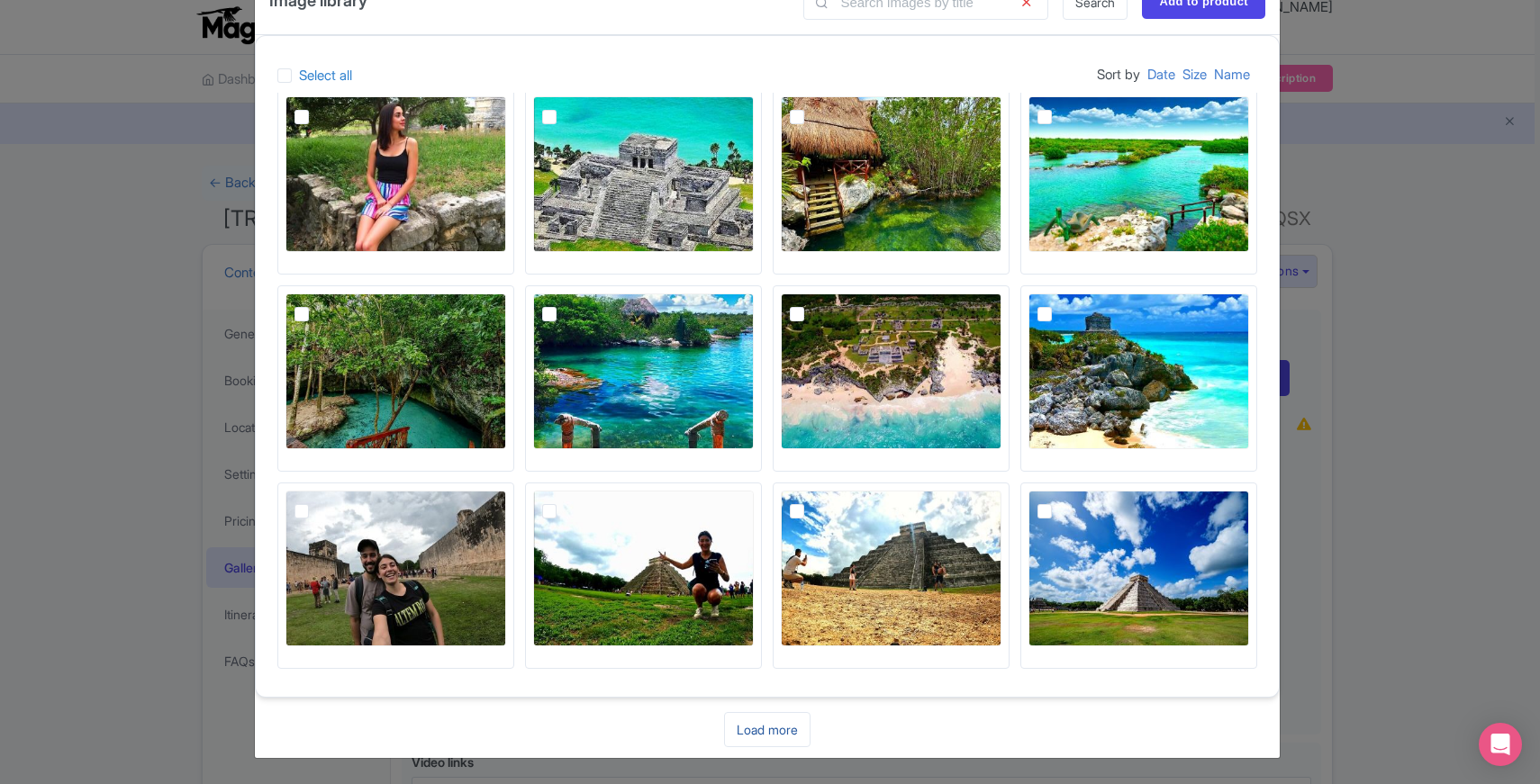
click at [748, 724] on link "Load more" at bounding box center [767, 729] width 86 height 35
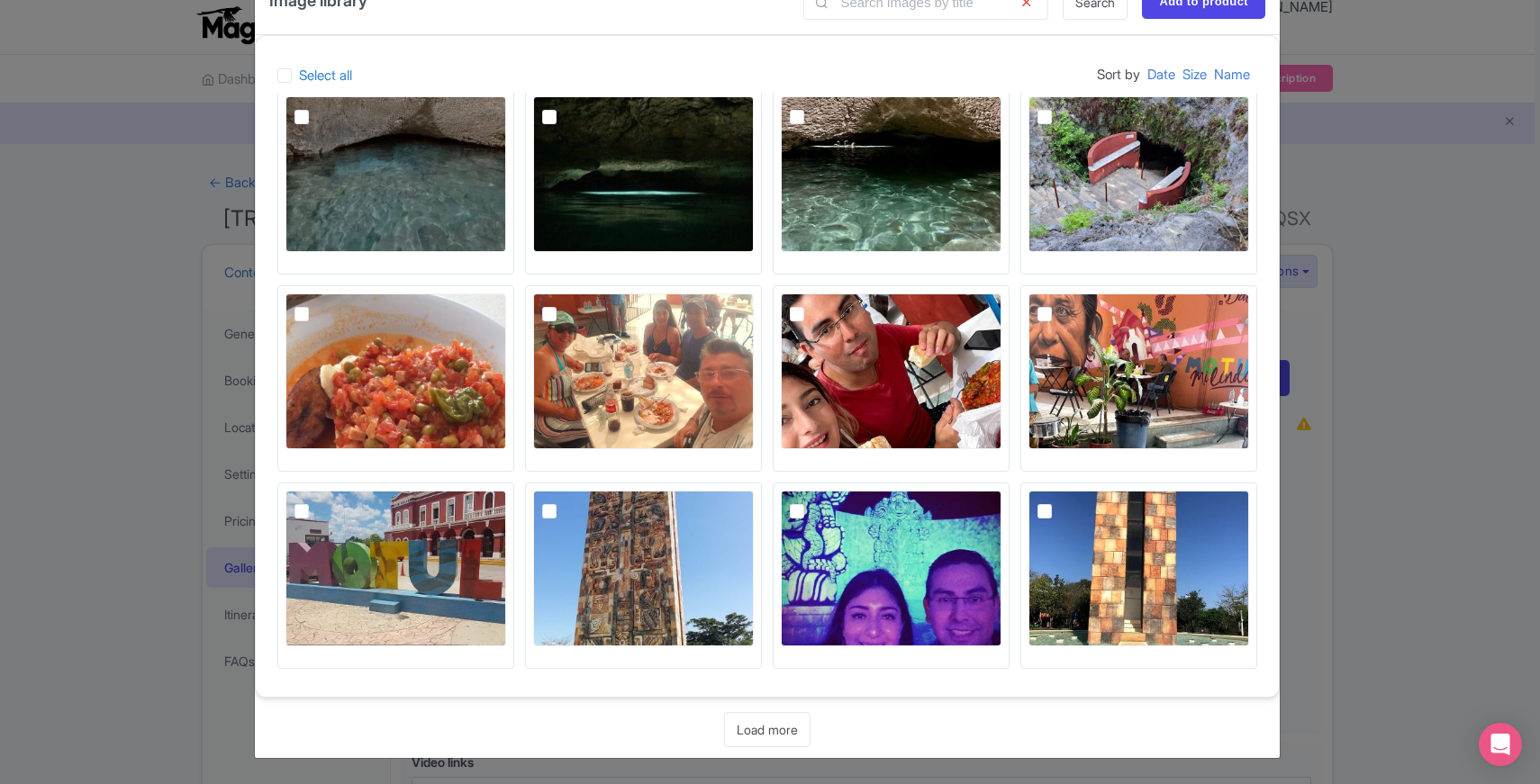
scroll to position [4905, 0]
click at [741, 729] on link "Load more" at bounding box center [767, 729] width 86 height 35
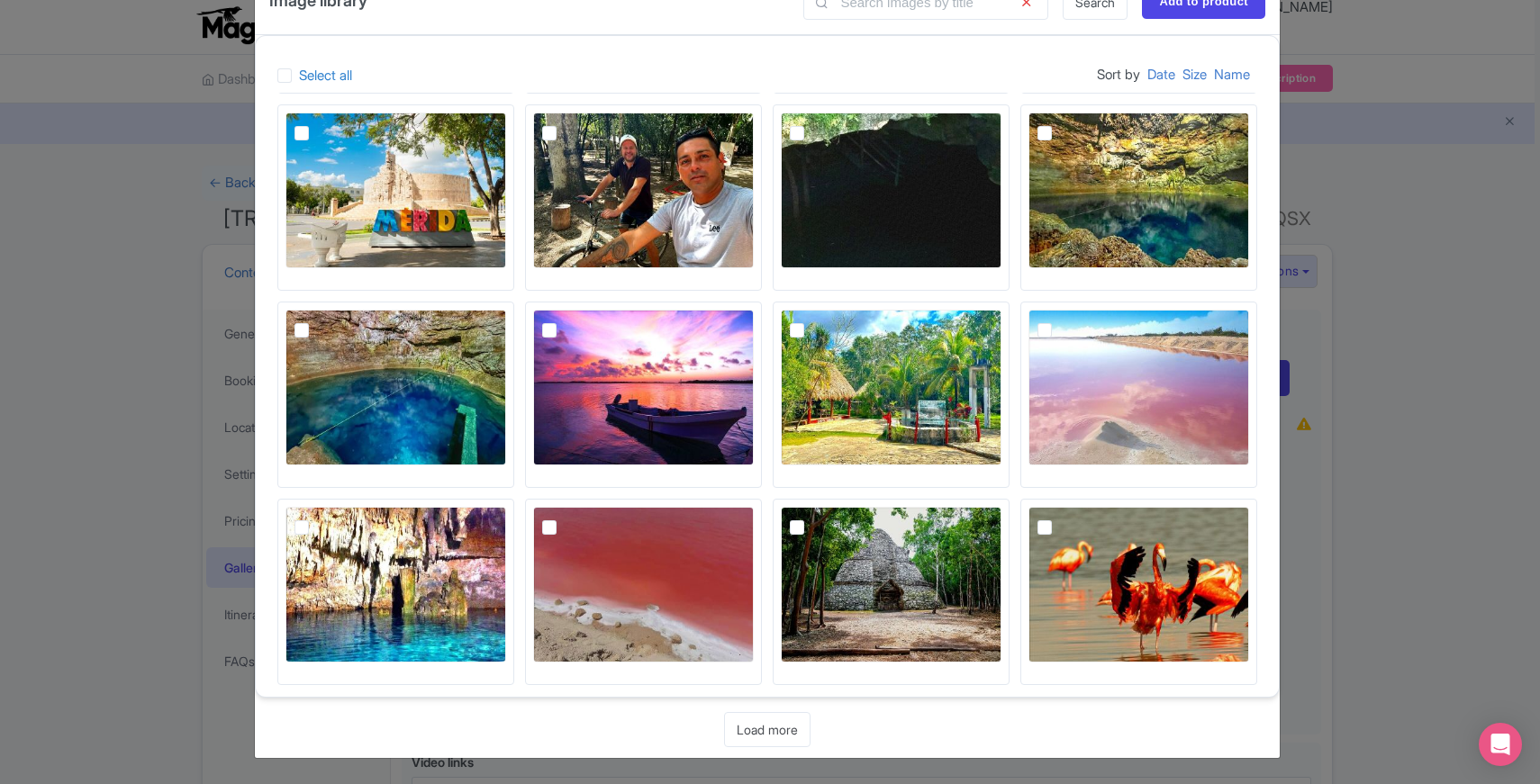
scroll to position [5497, 0]
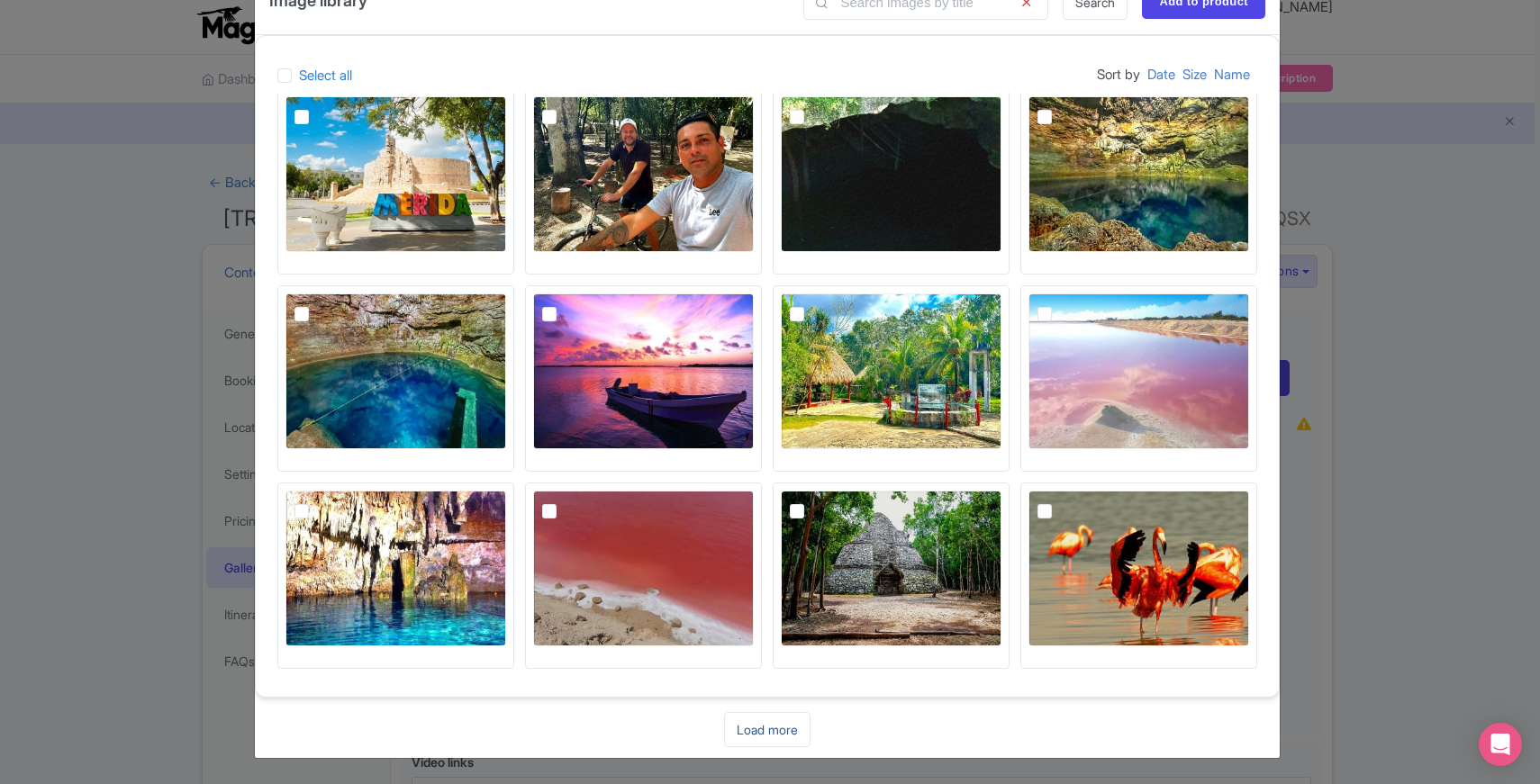
click at [748, 732] on link "Load more" at bounding box center [767, 729] width 86 height 35
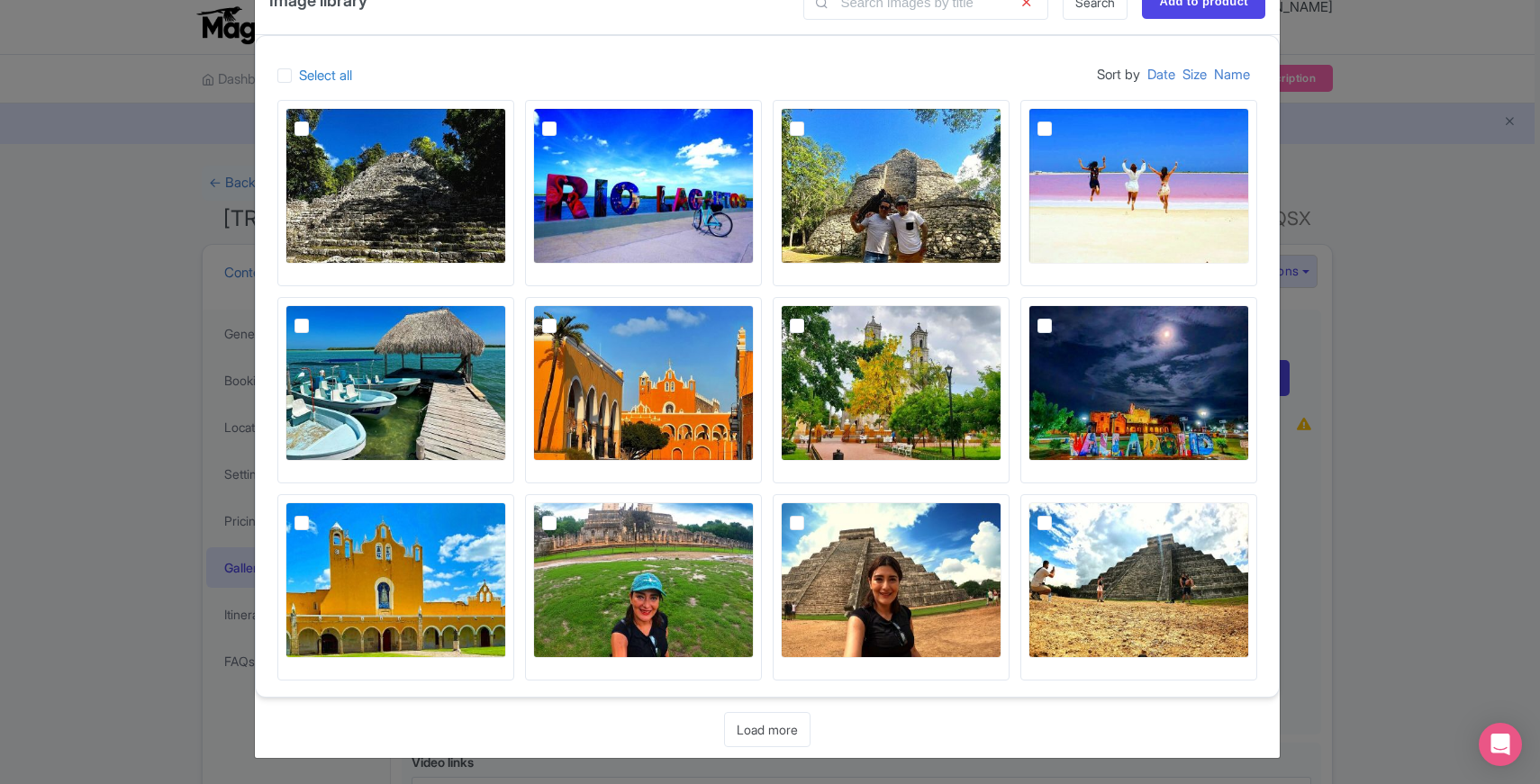
scroll to position [6089, 0]
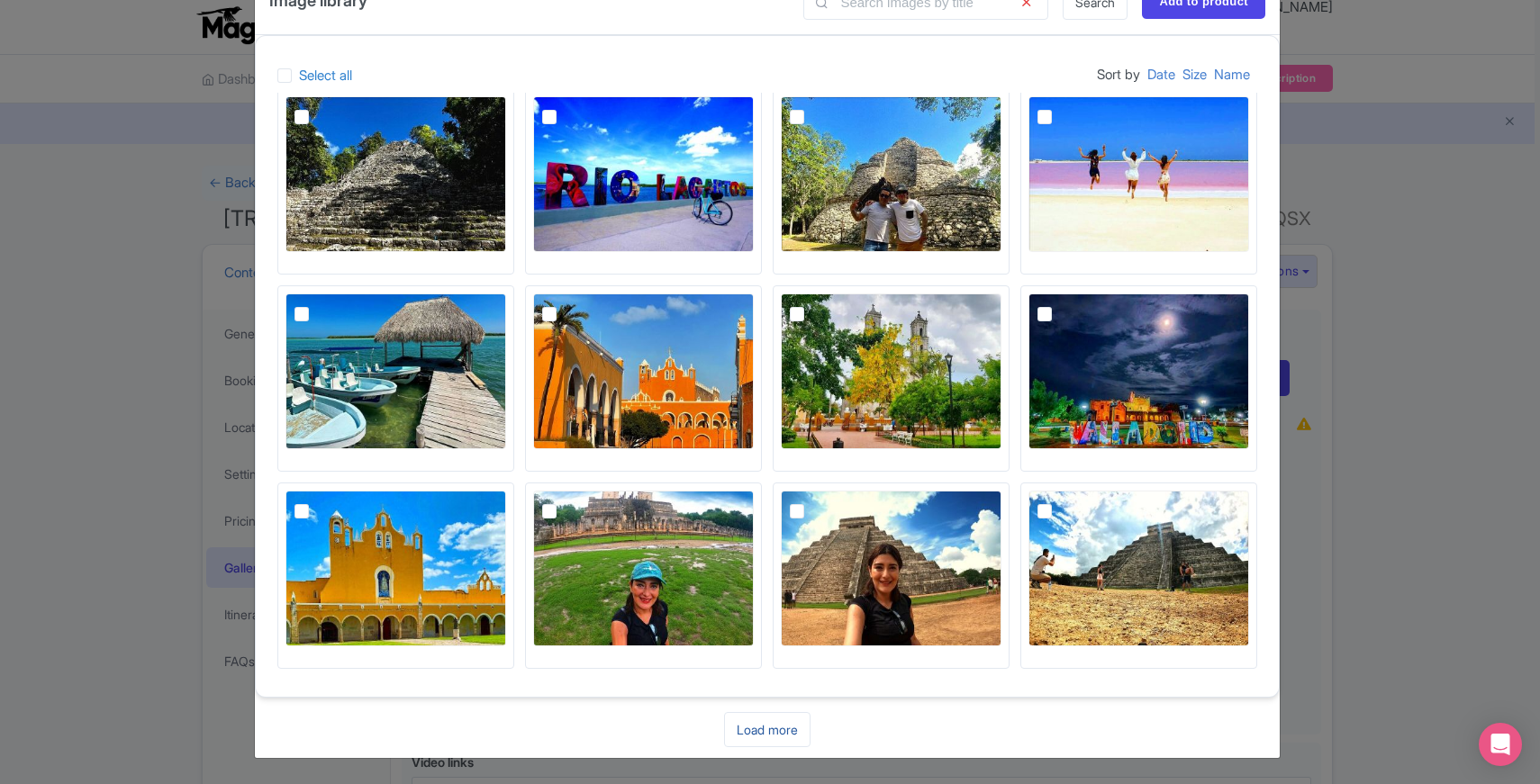
click at [766, 738] on link "Load more" at bounding box center [767, 729] width 86 height 35
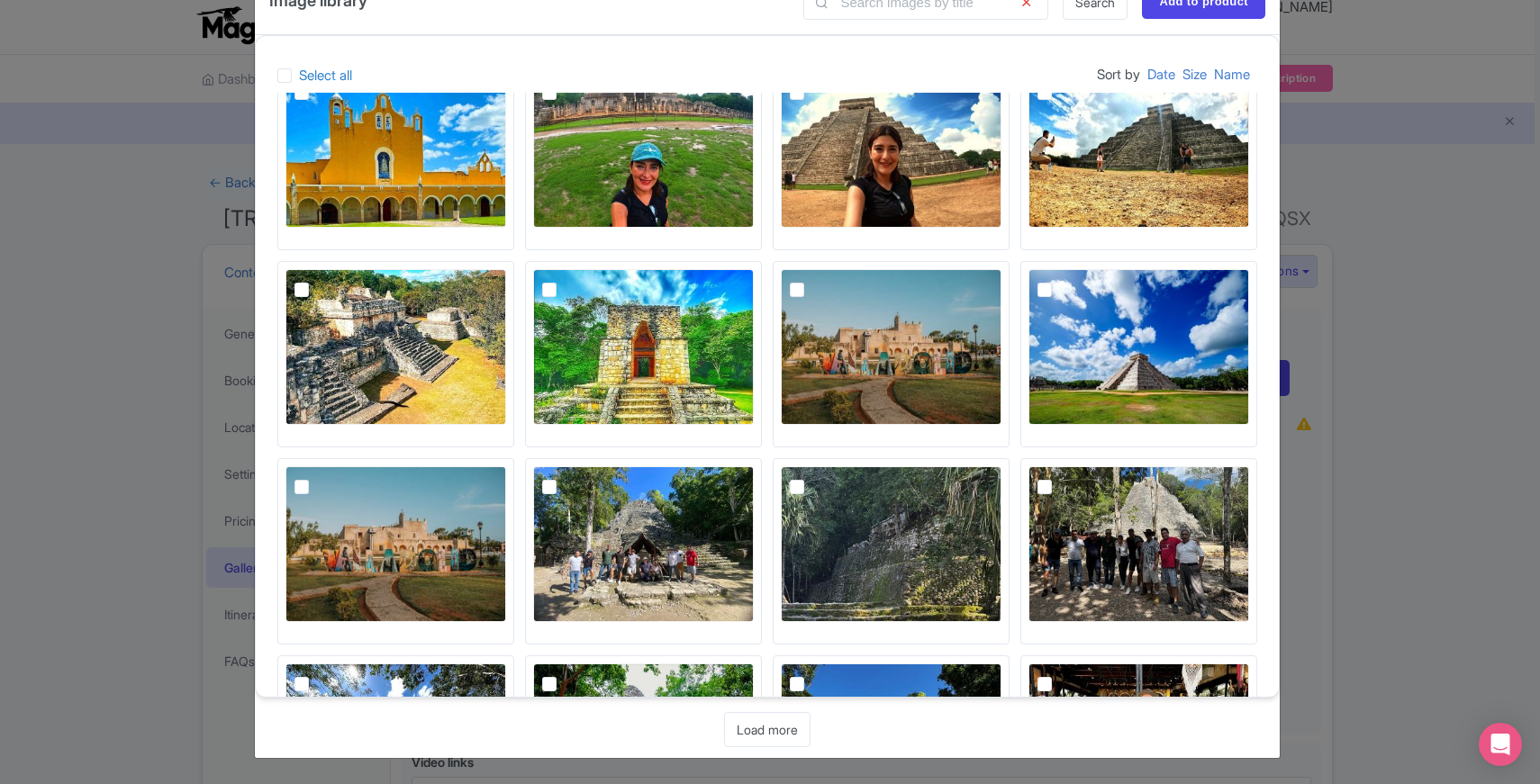
scroll to position [6681, 0]
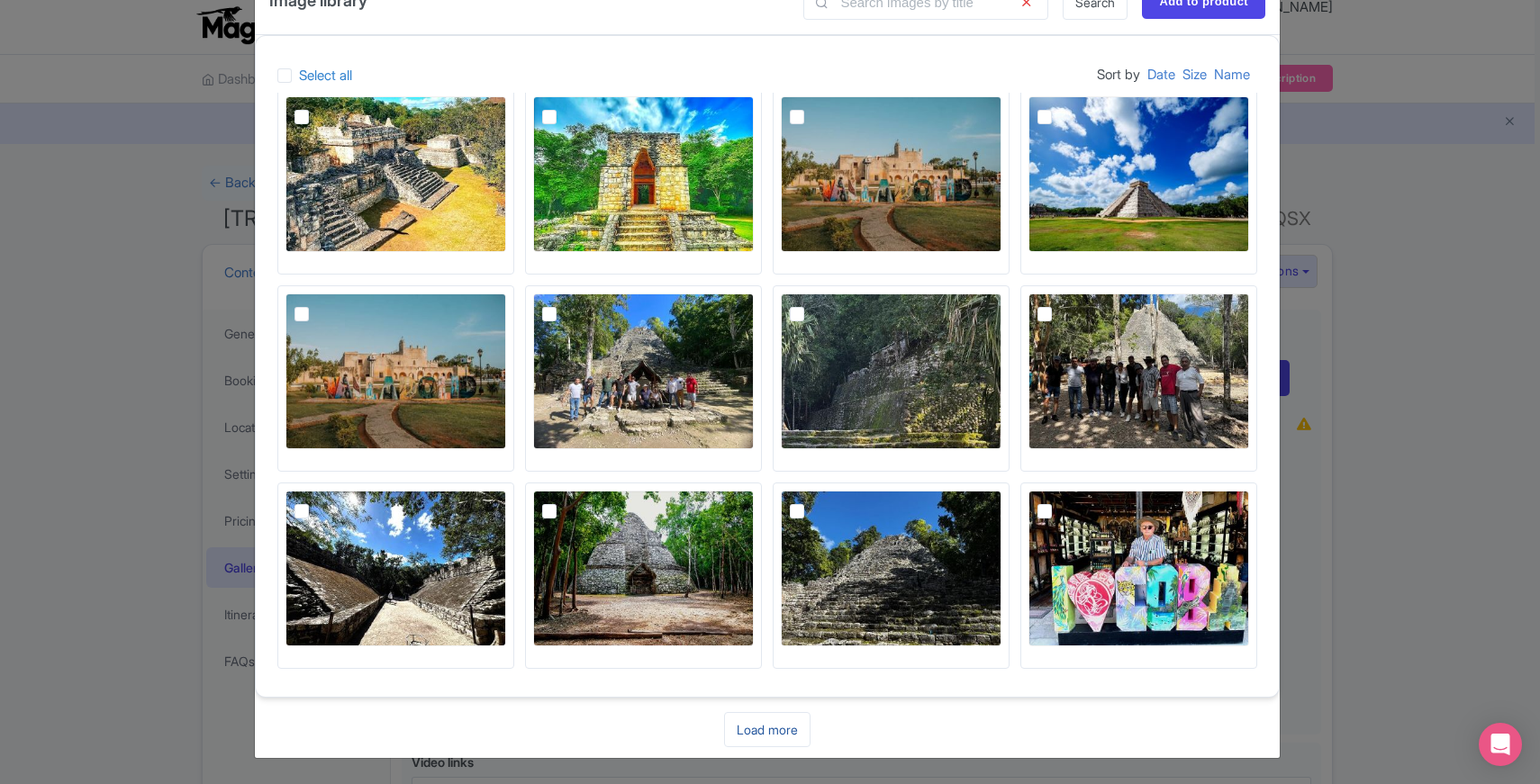
click at [769, 725] on link "Load more" at bounding box center [767, 729] width 86 height 35
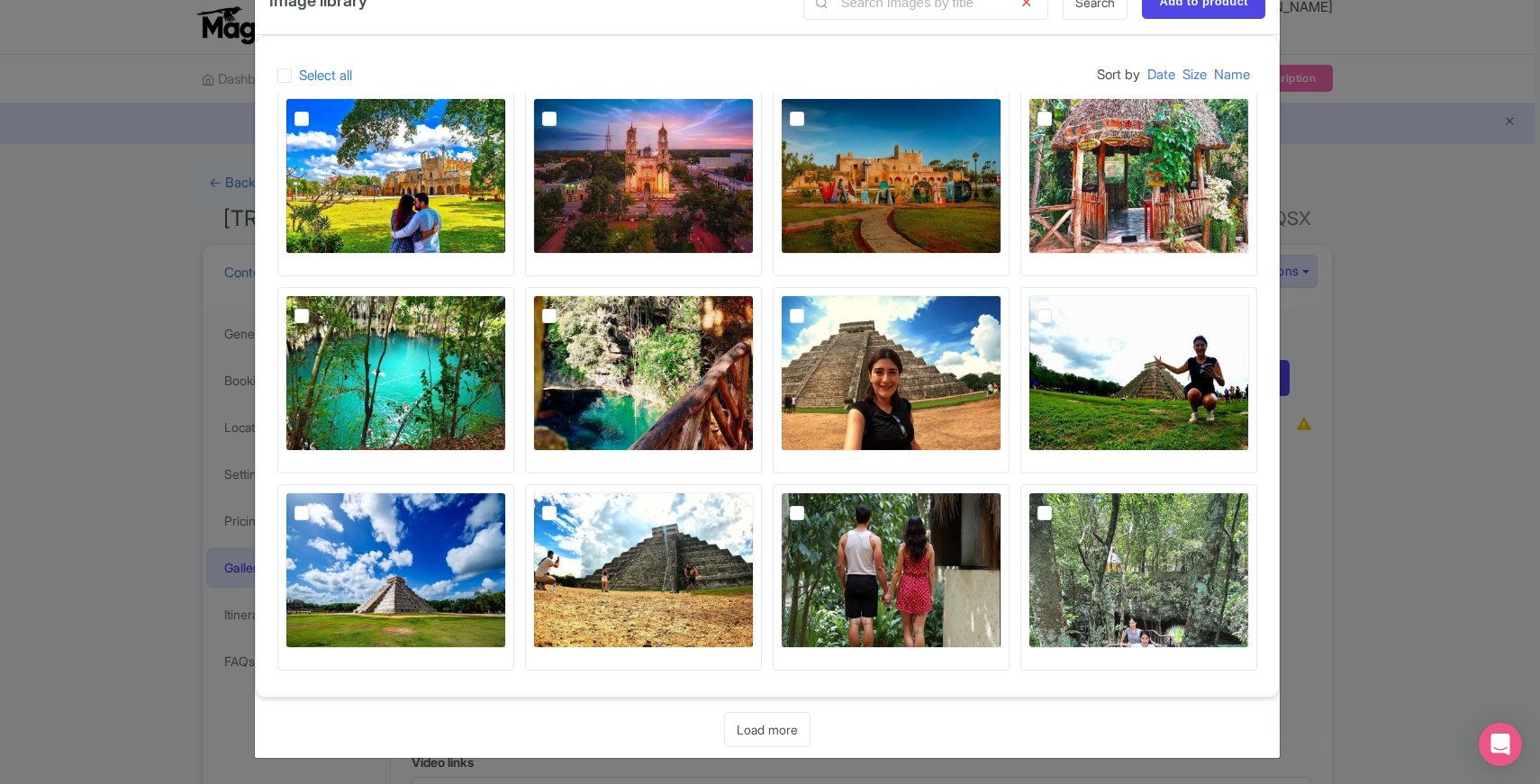
scroll to position [7272, 0]
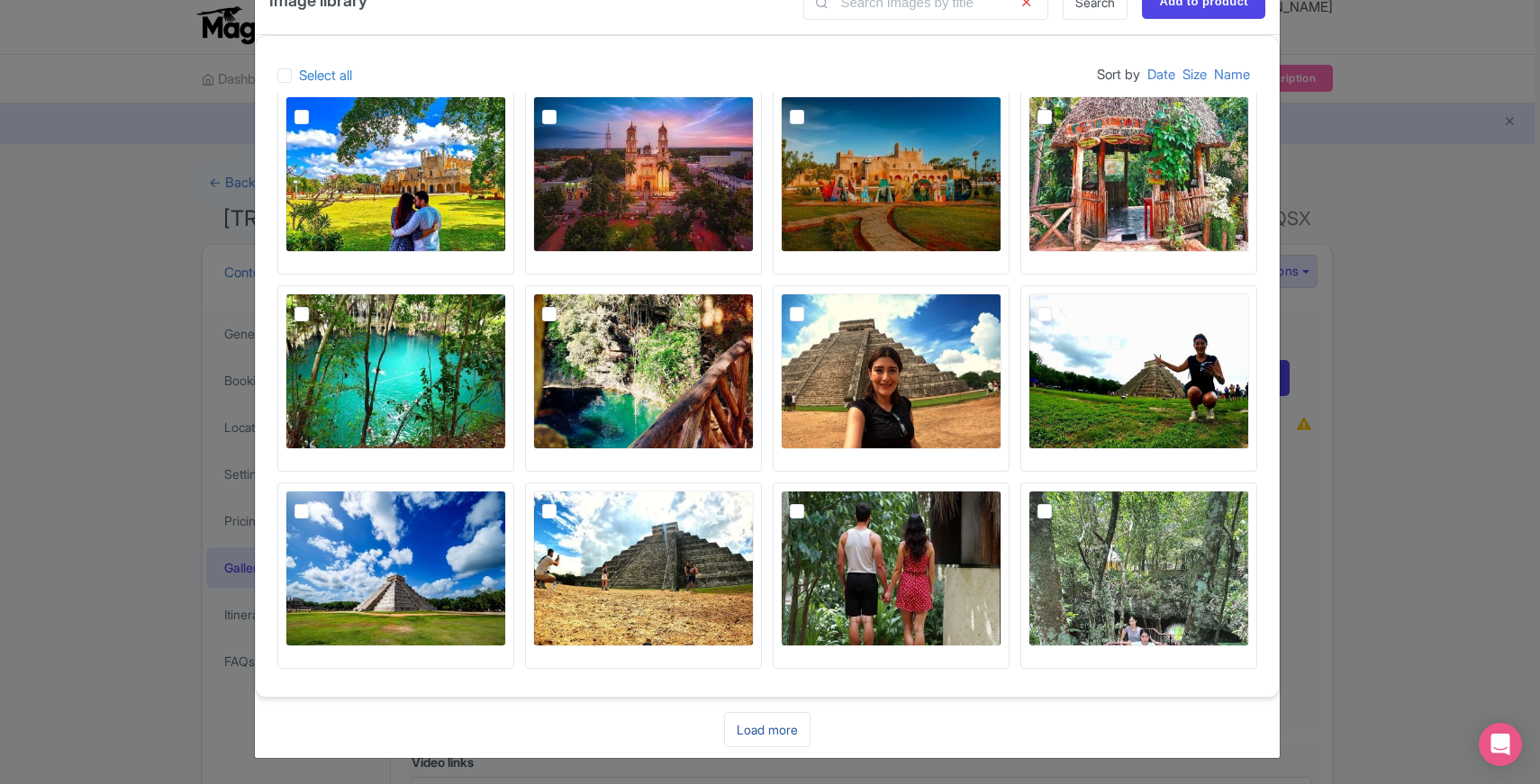
click at [743, 724] on link "Load more" at bounding box center [767, 729] width 86 height 35
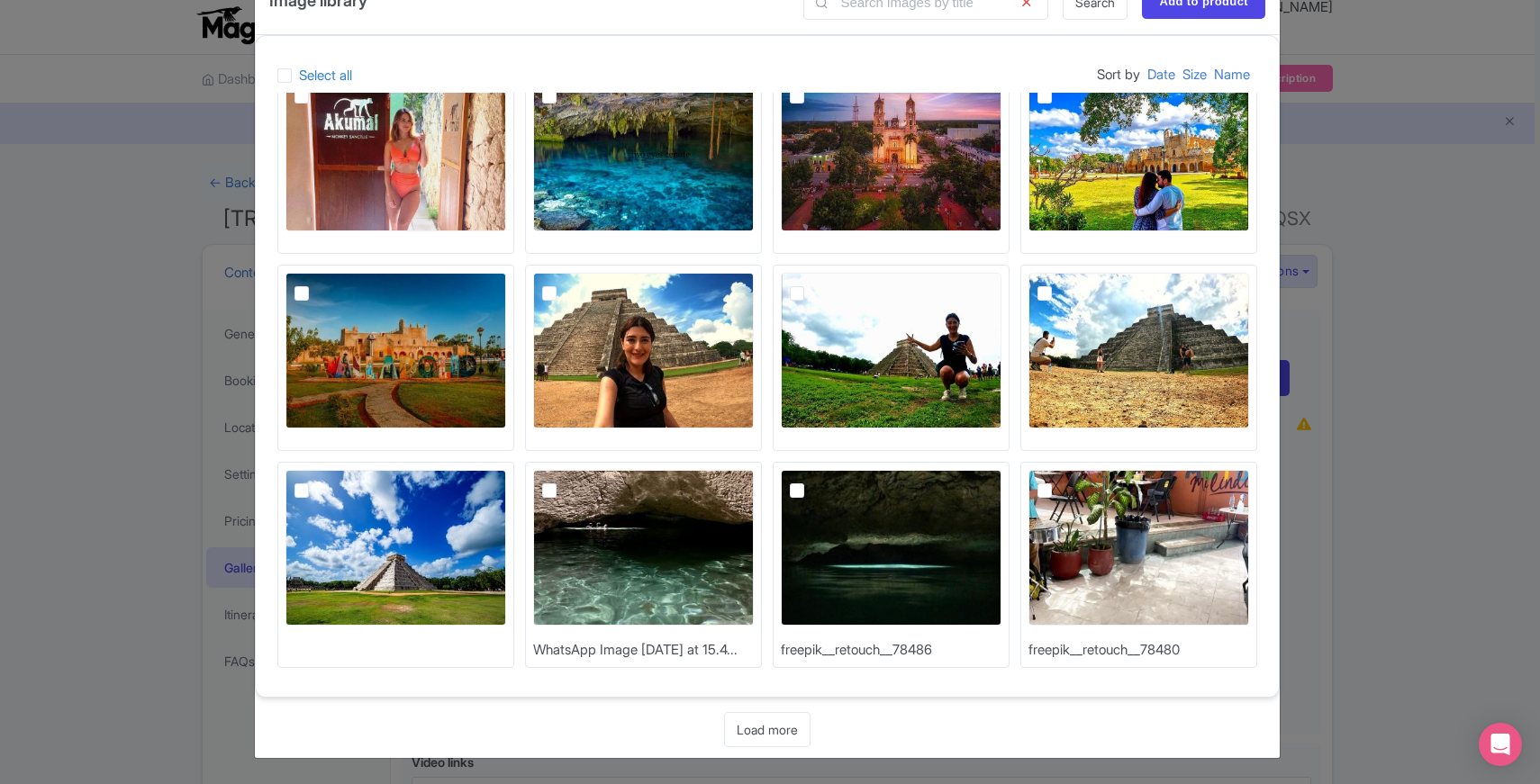
scroll to position [8101, 0]
click at [748, 736] on link "Load more" at bounding box center [767, 729] width 86 height 35
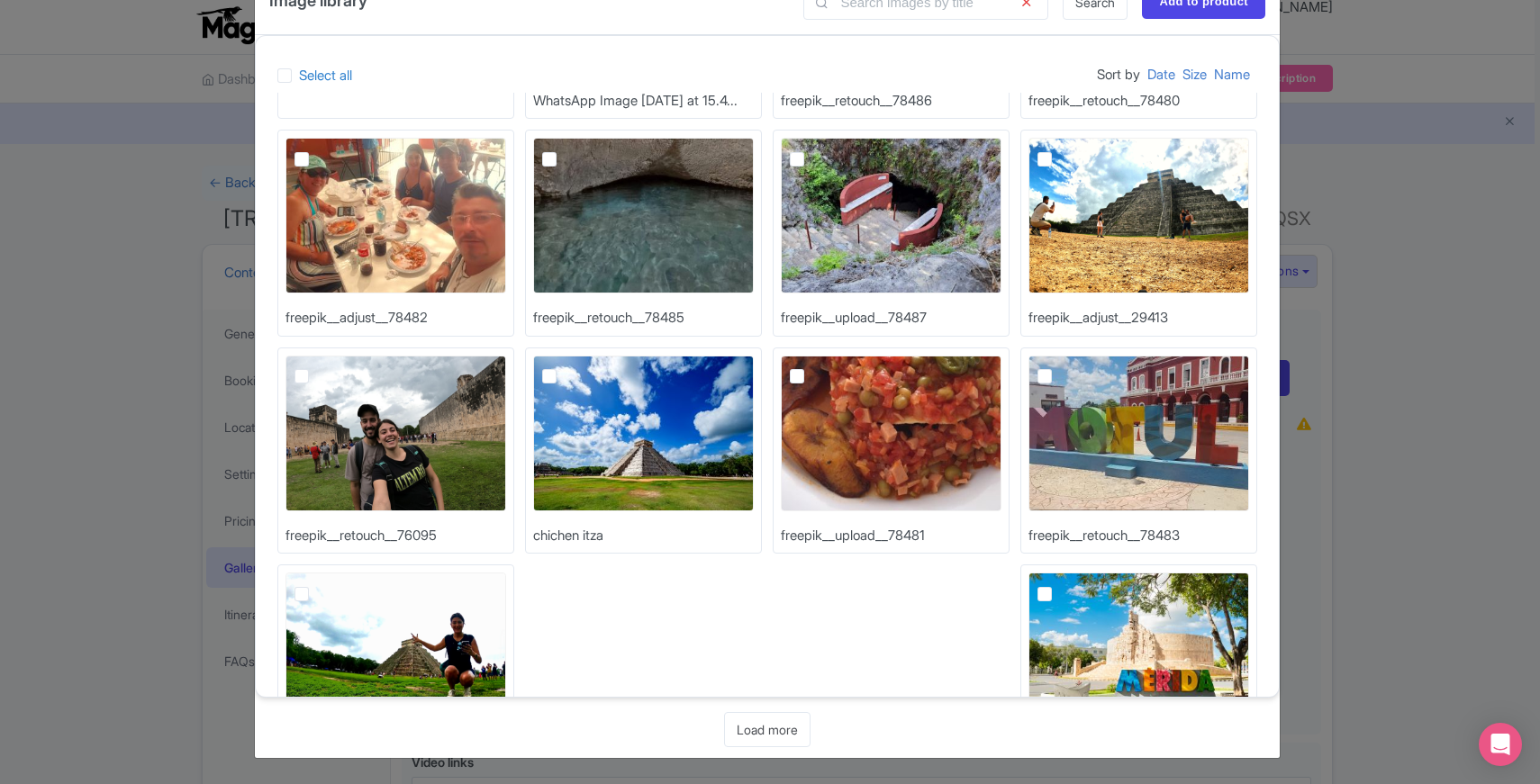
scroll to position [8536, 0]
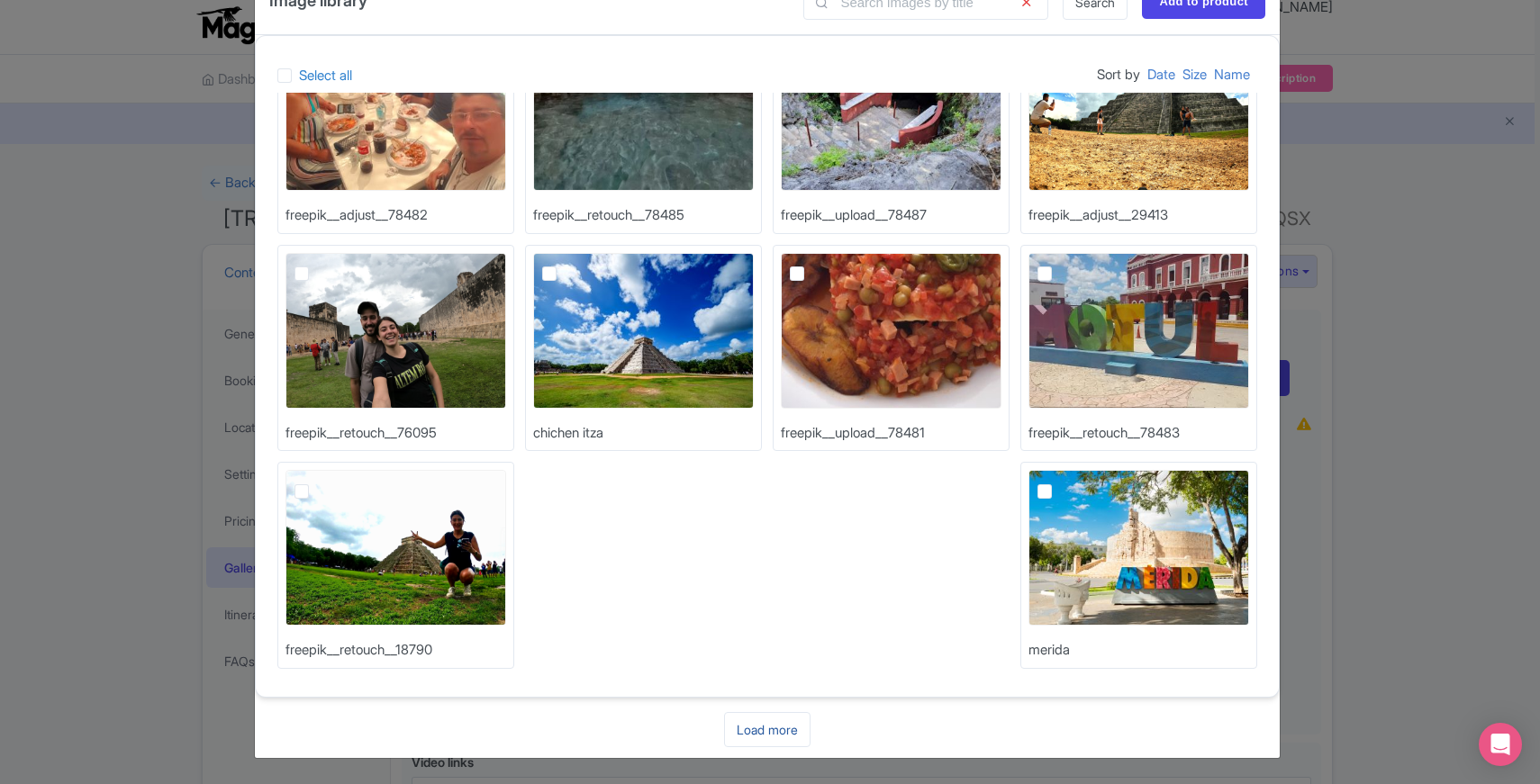
click at [774, 733] on link "Load more" at bounding box center [767, 729] width 86 height 35
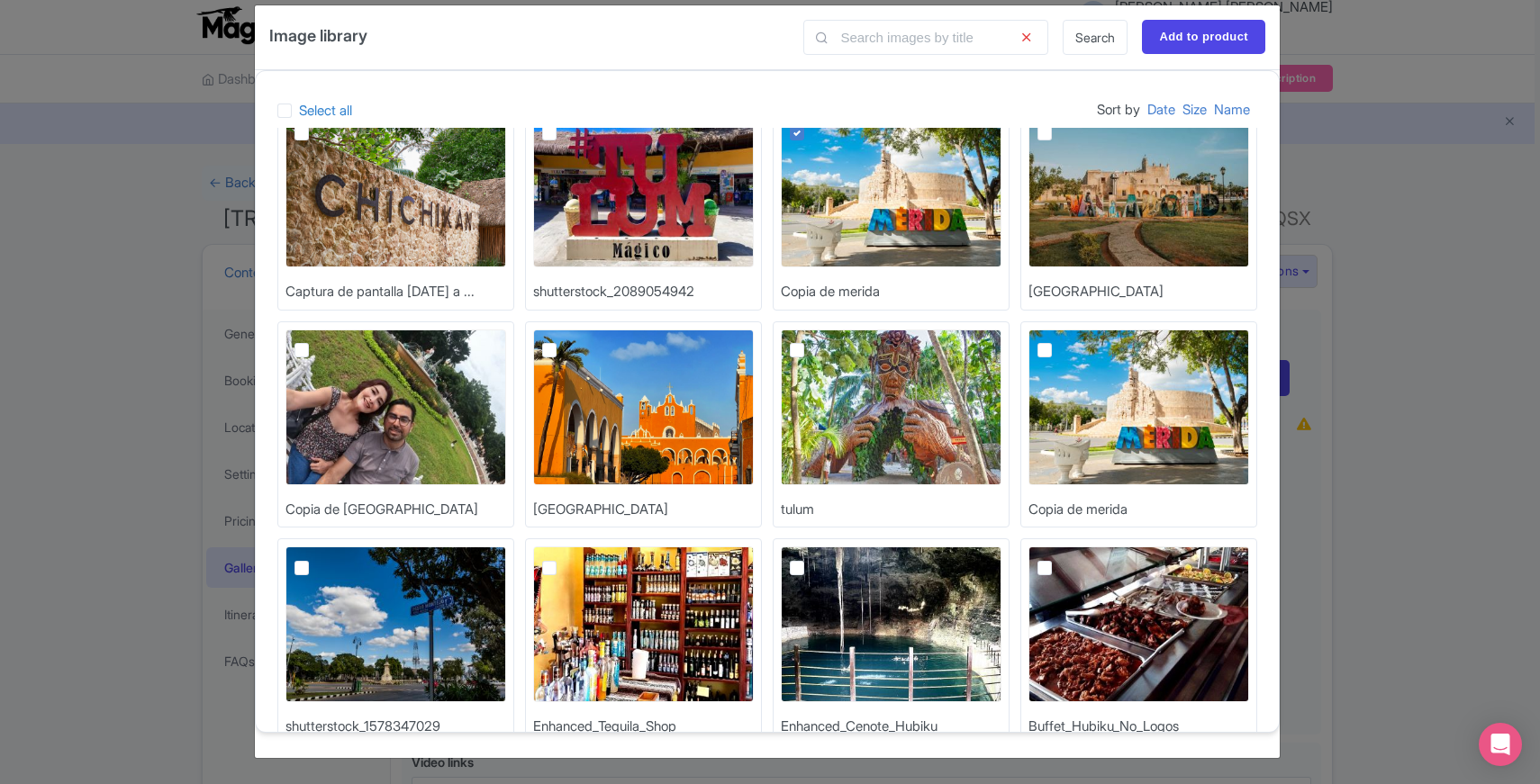
scroll to position [2392, 0]
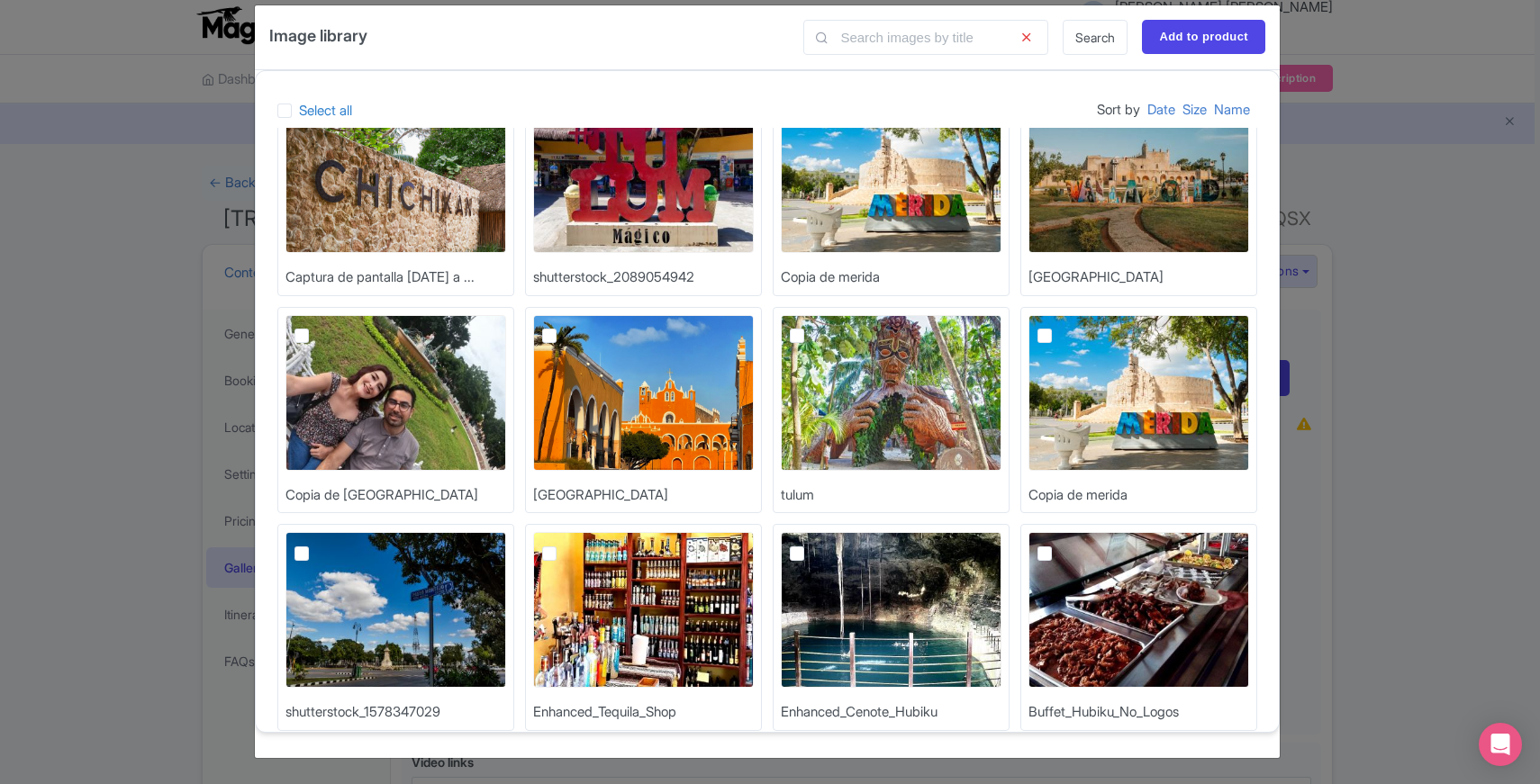
click at [653, 439] on img at bounding box center [643, 393] width 221 height 156
click at [576, 327] on input "checkbox" at bounding box center [569, 321] width 11 height 11
checkbox input "true"
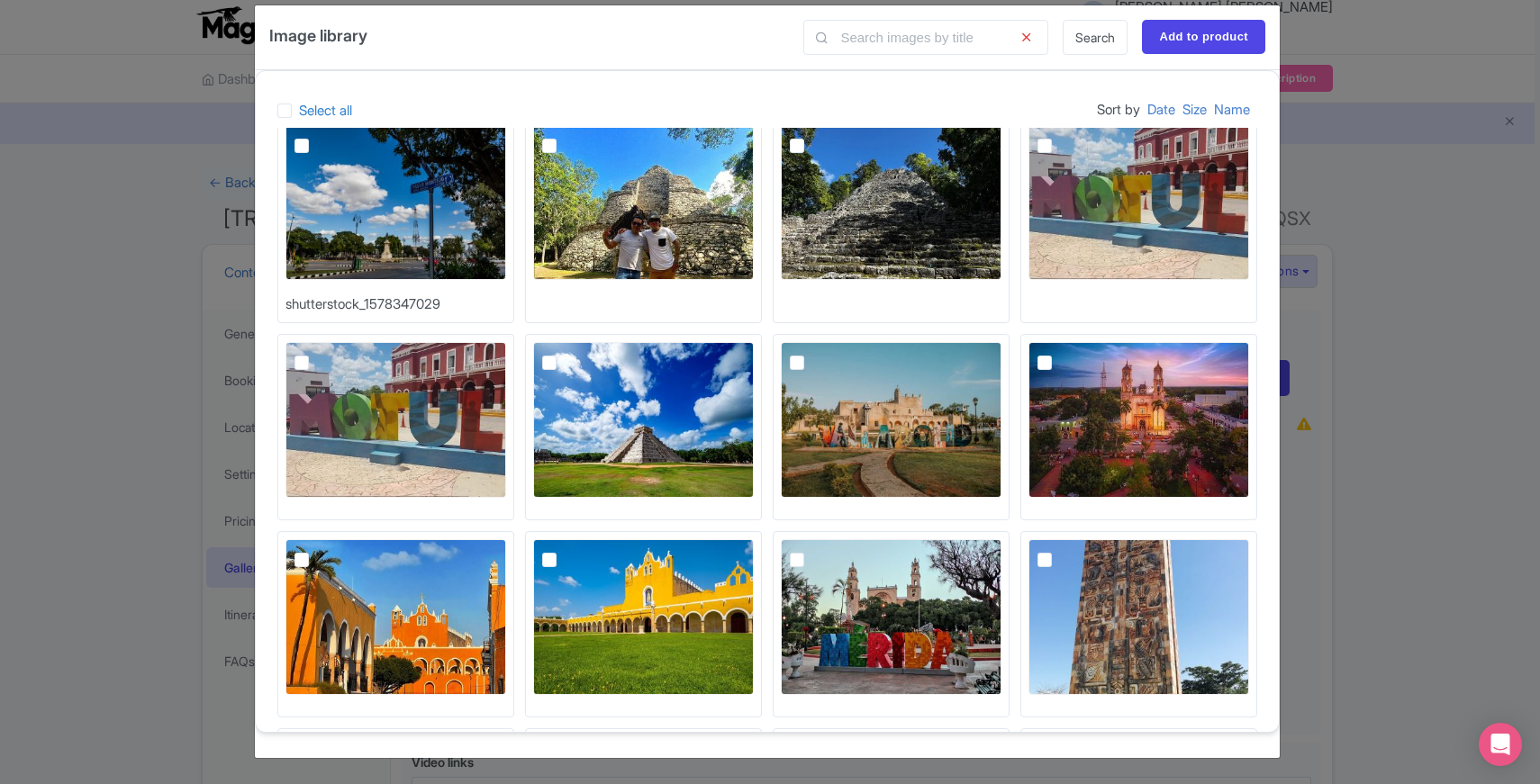
scroll to position [475, 0]
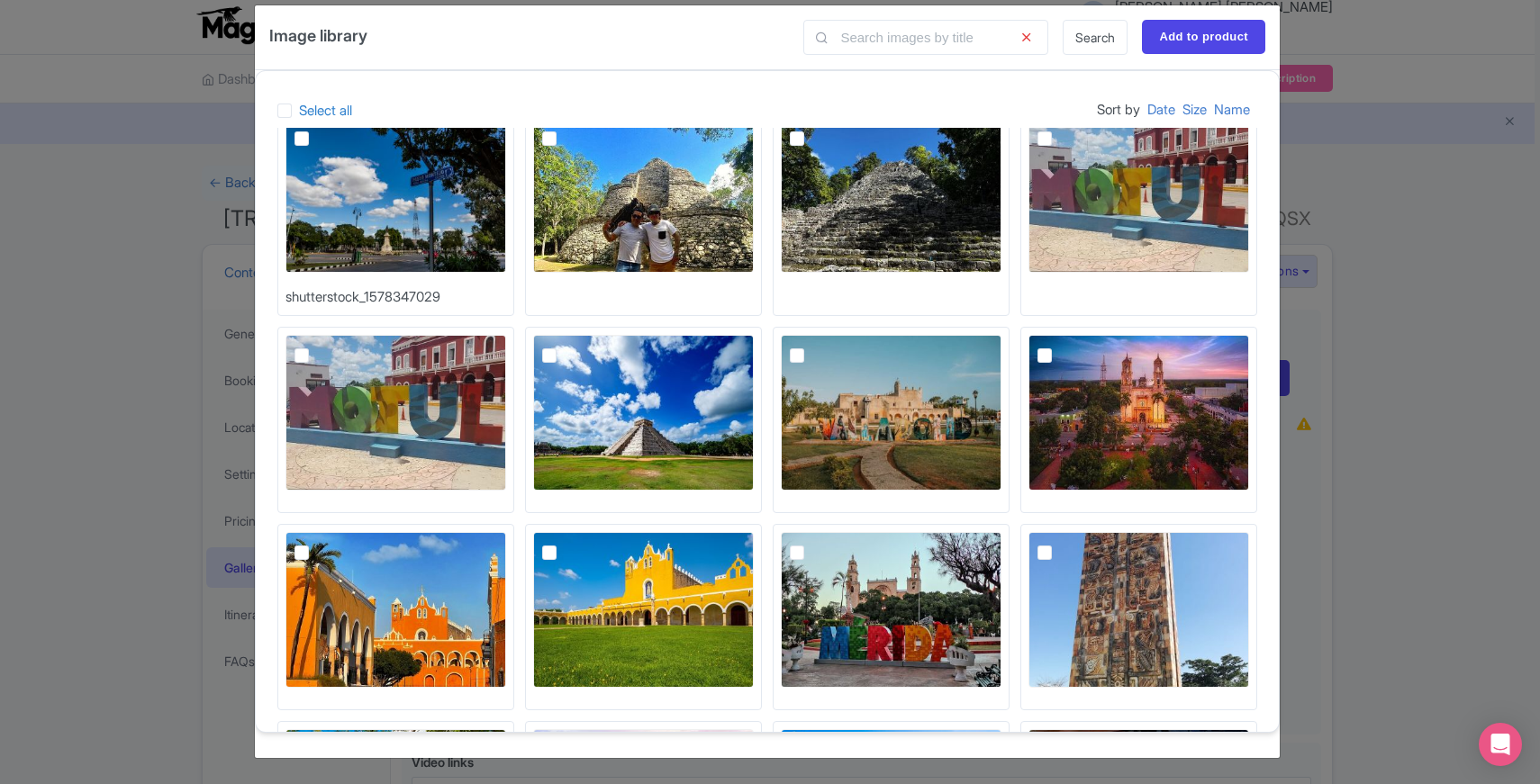
click at [618, 412] on img at bounding box center [643, 413] width 221 height 156
click at [576, 347] on input "checkbox" at bounding box center [569, 341] width 11 height 11
checkbox input "true"
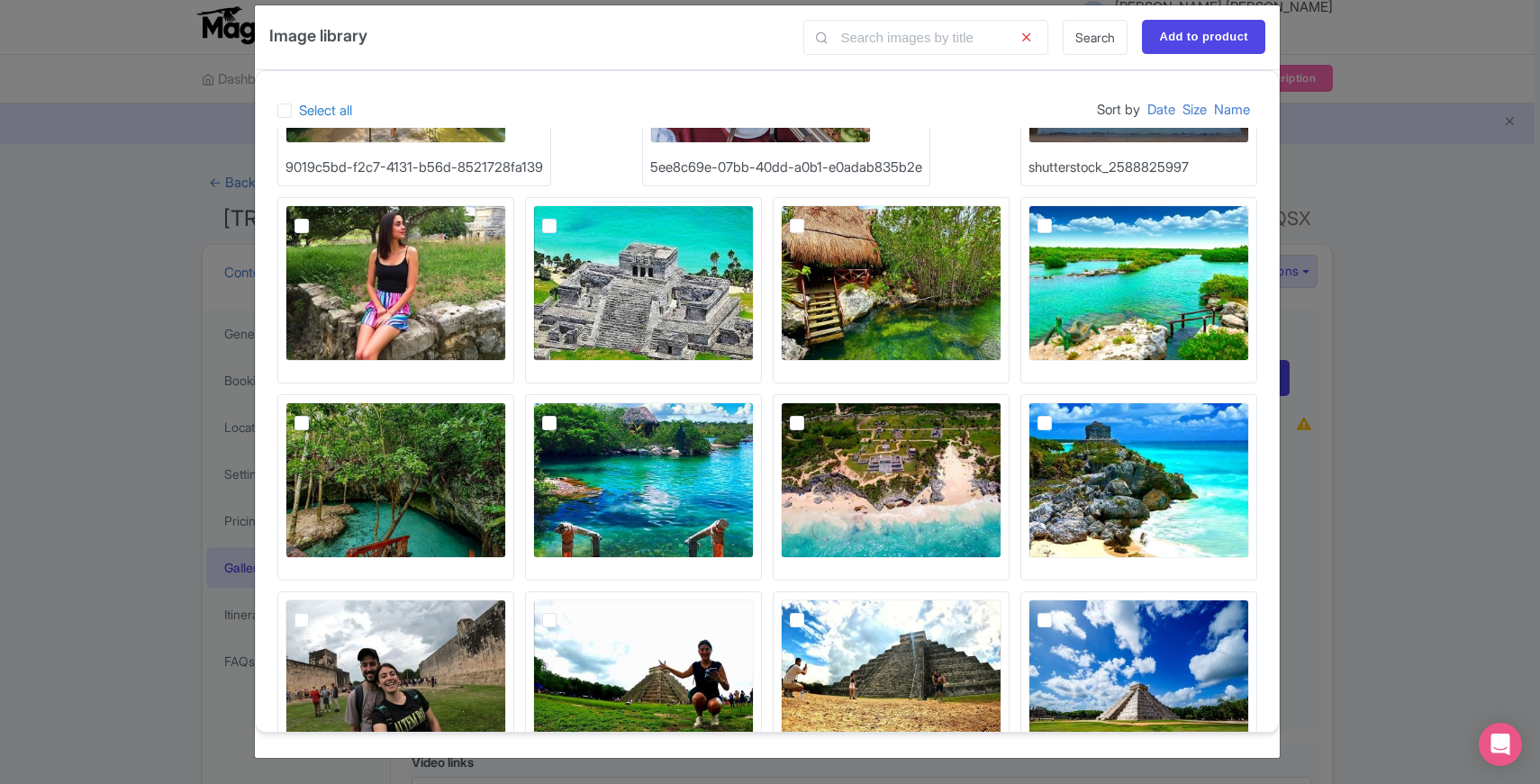
scroll to position [4245, 0]
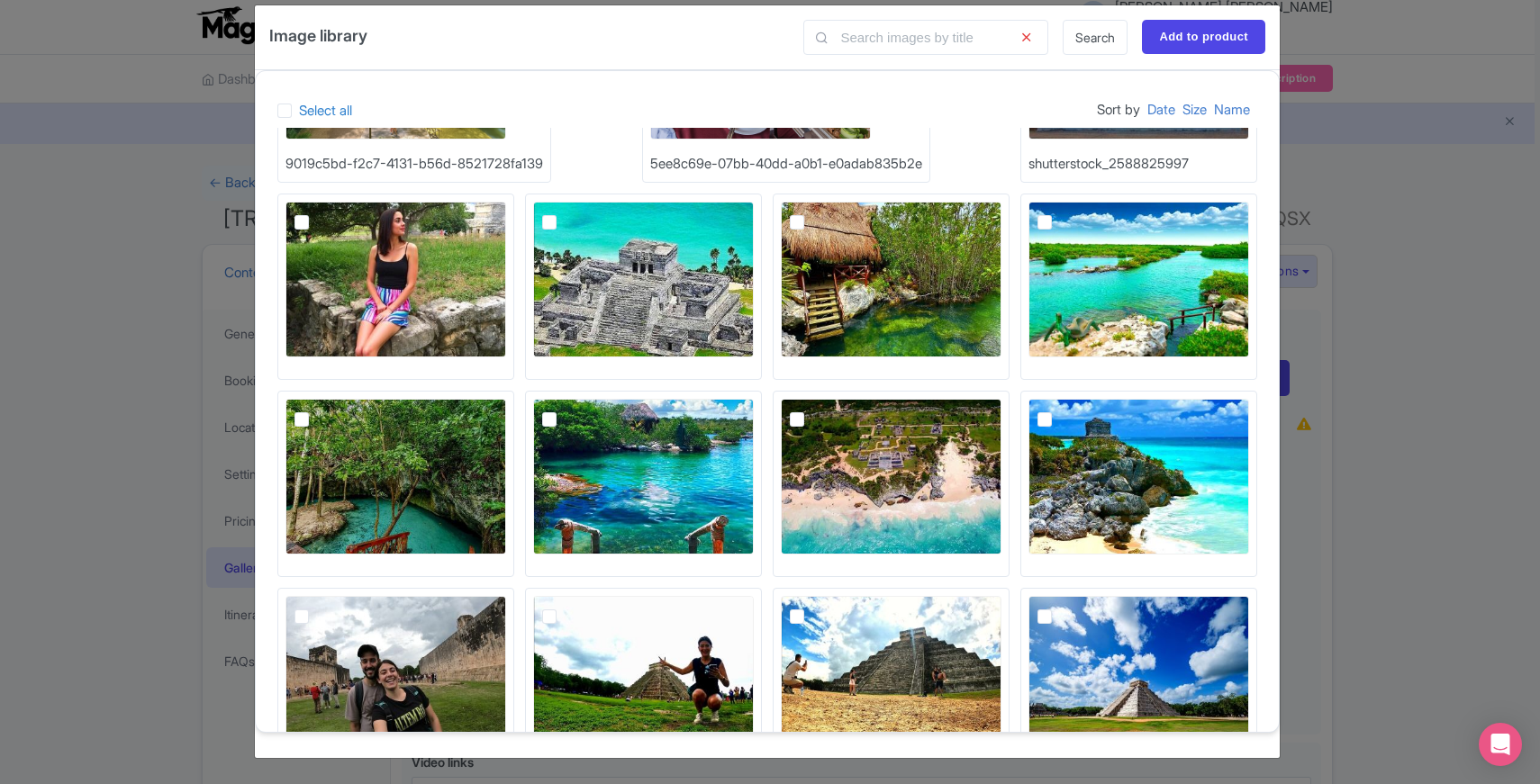
click at [812, 428] on img at bounding box center [890, 476] width 221 height 156
click at [812, 411] on input "checkbox" at bounding box center [817, 404] width 11 height 11
checkbox input "true"
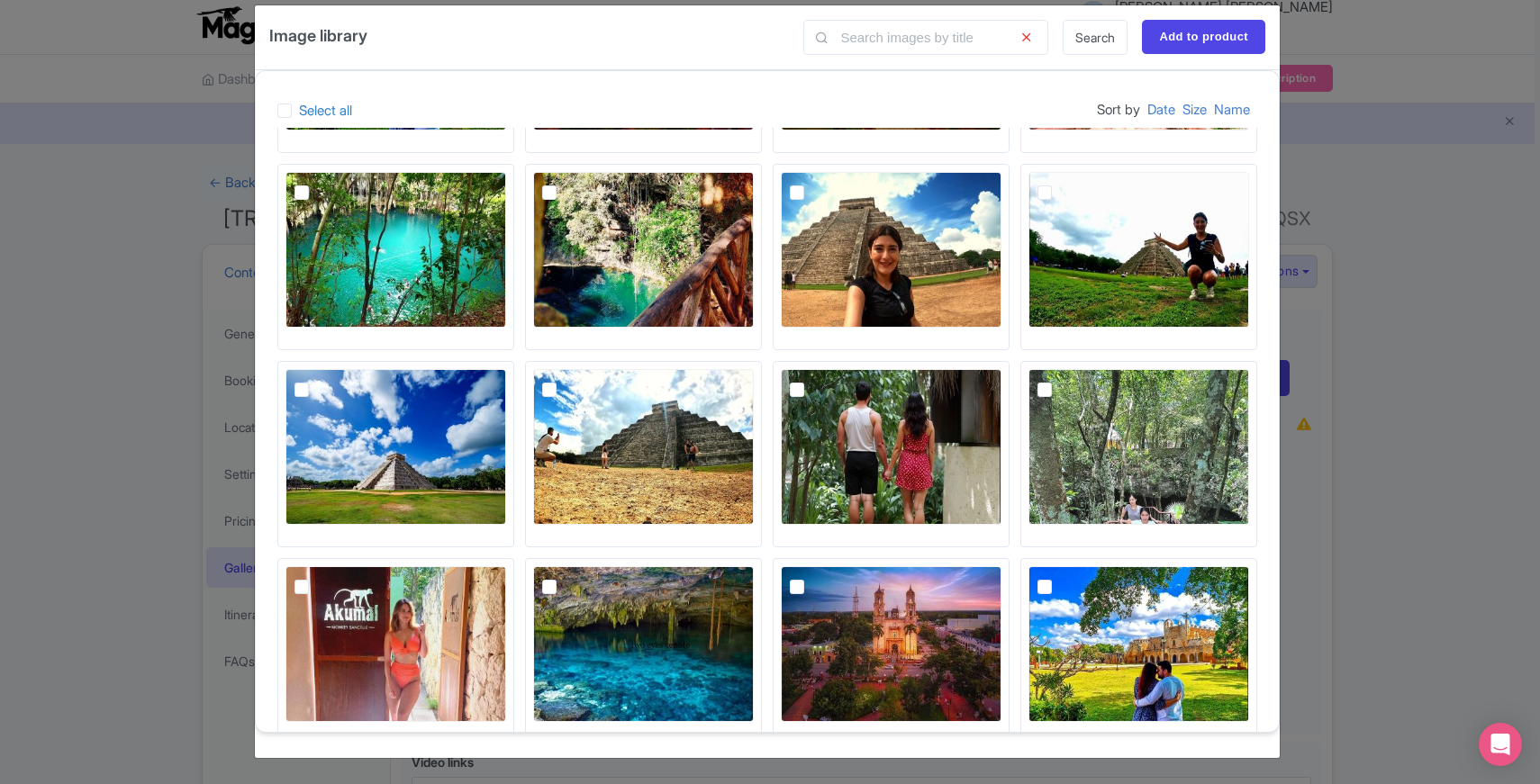
scroll to position [7430, 0]
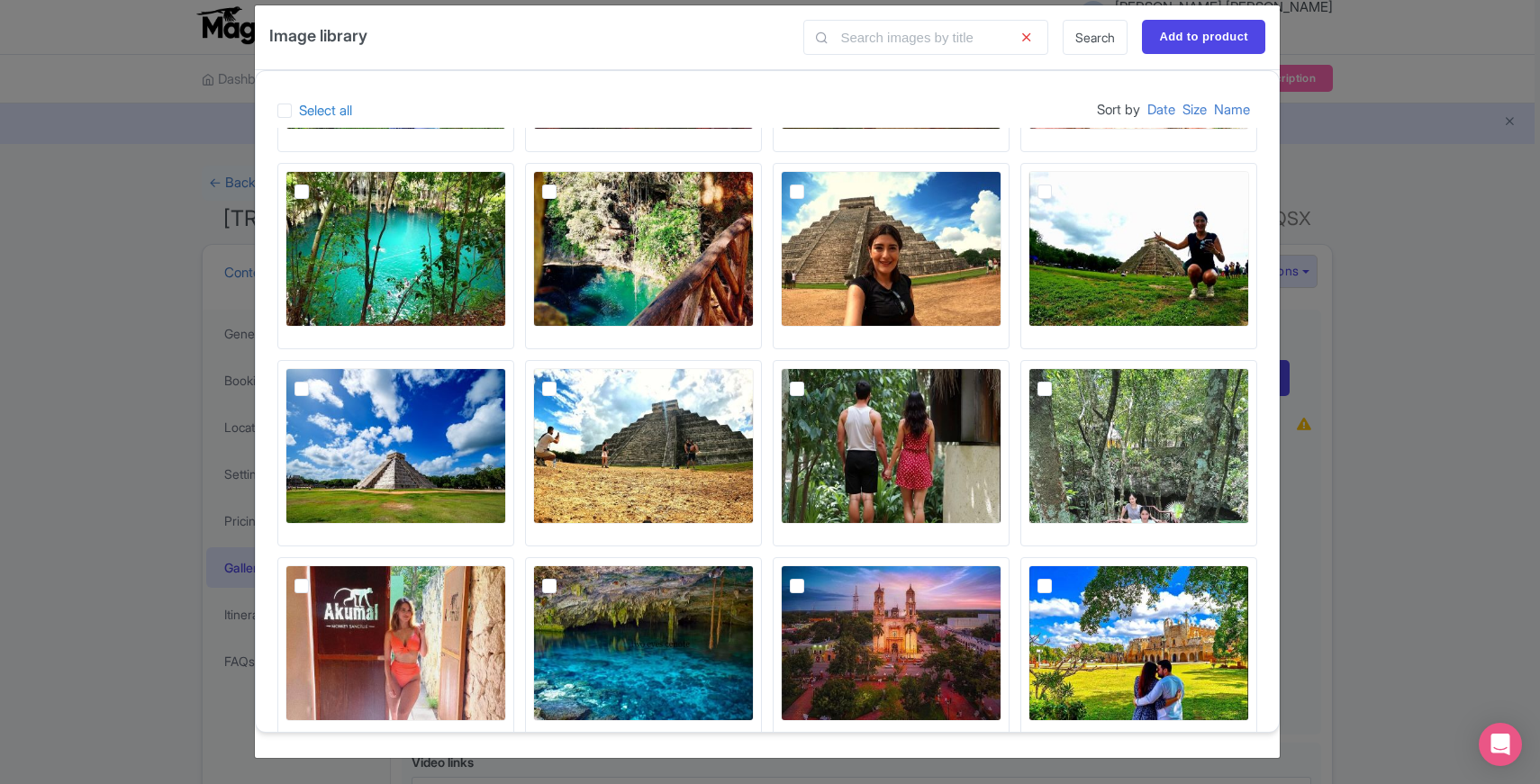
click at [429, 268] on img at bounding box center [395, 249] width 221 height 156
click at [328, 183] on input "checkbox" at bounding box center [322, 177] width 11 height 11
checkbox input "true"
click at [1189, 42] on input "Add to product" at bounding box center [1204, 37] width 123 height 34
type input "Adding..."
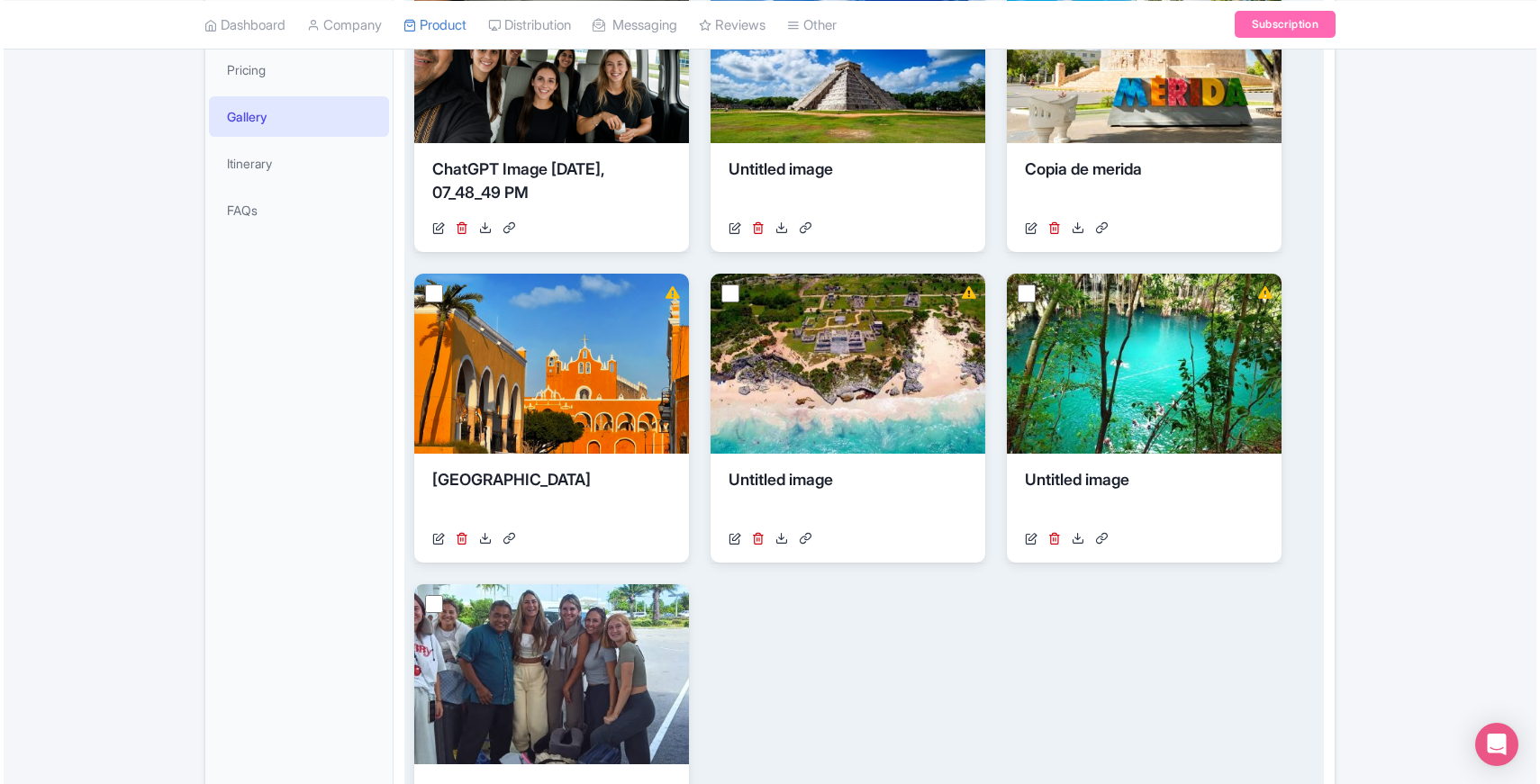
scroll to position [454, 0]
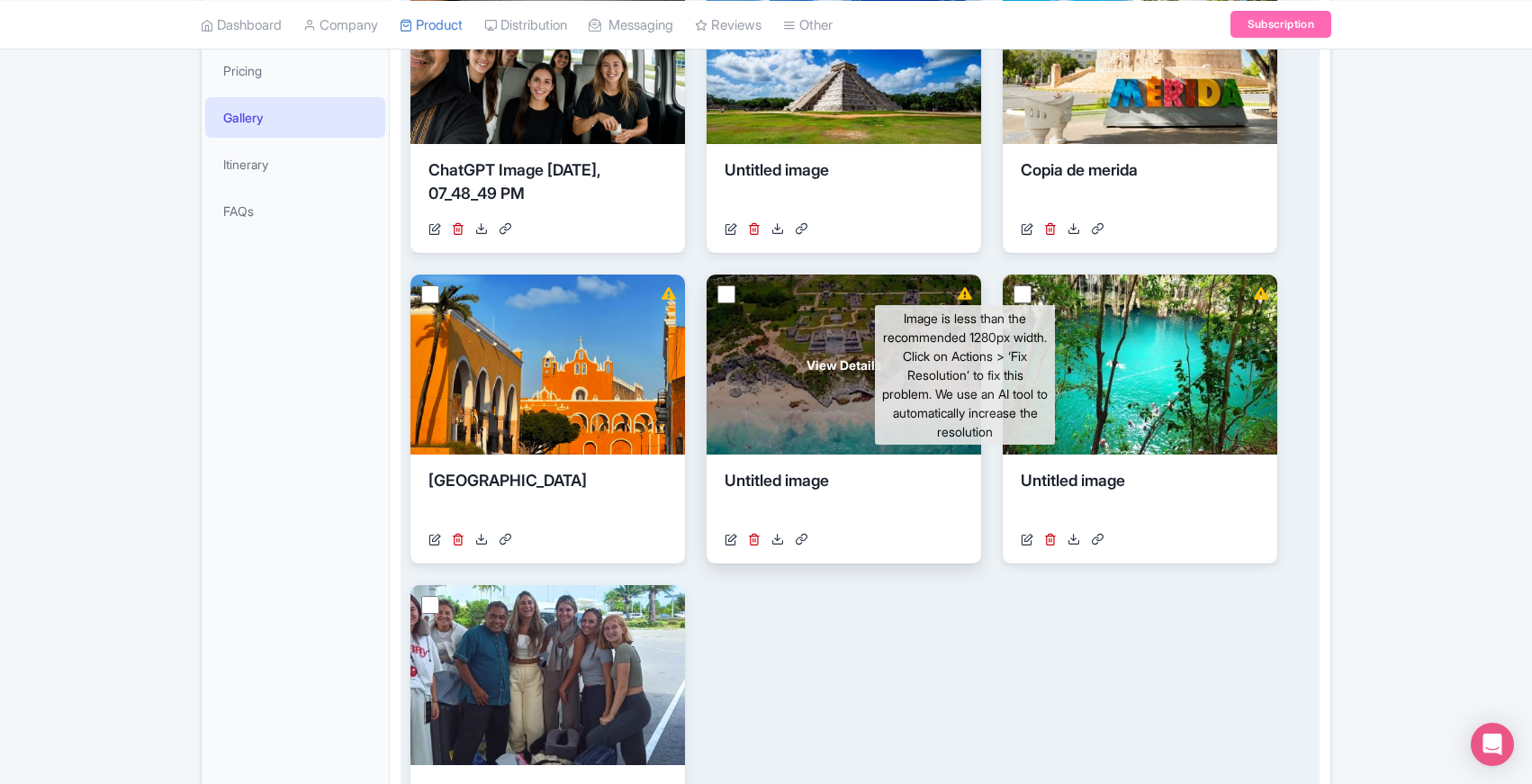
click at [966, 295] on icon at bounding box center [965, 293] width 14 height 12
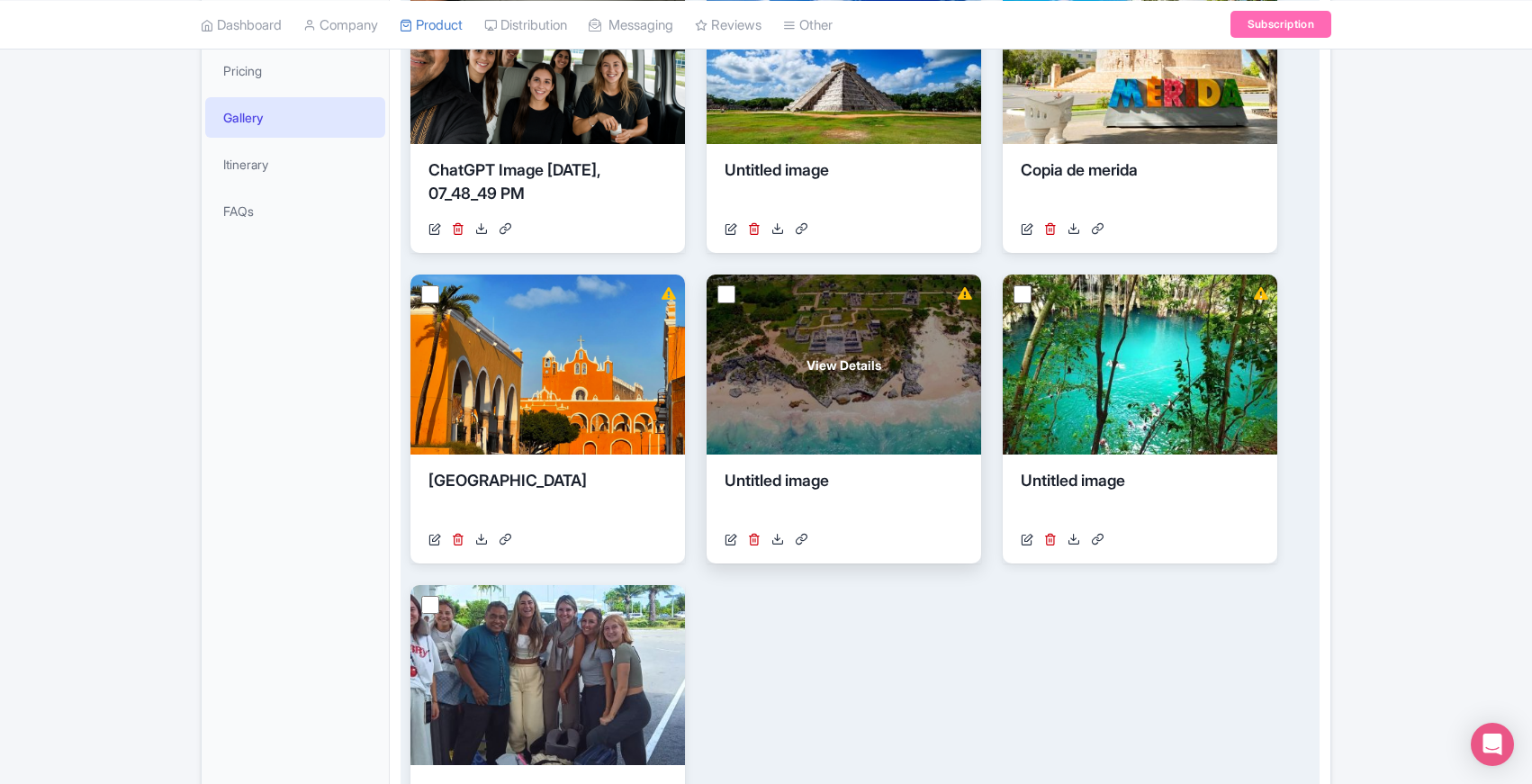
click at [854, 389] on div "View Details" at bounding box center [844, 365] width 275 height 180
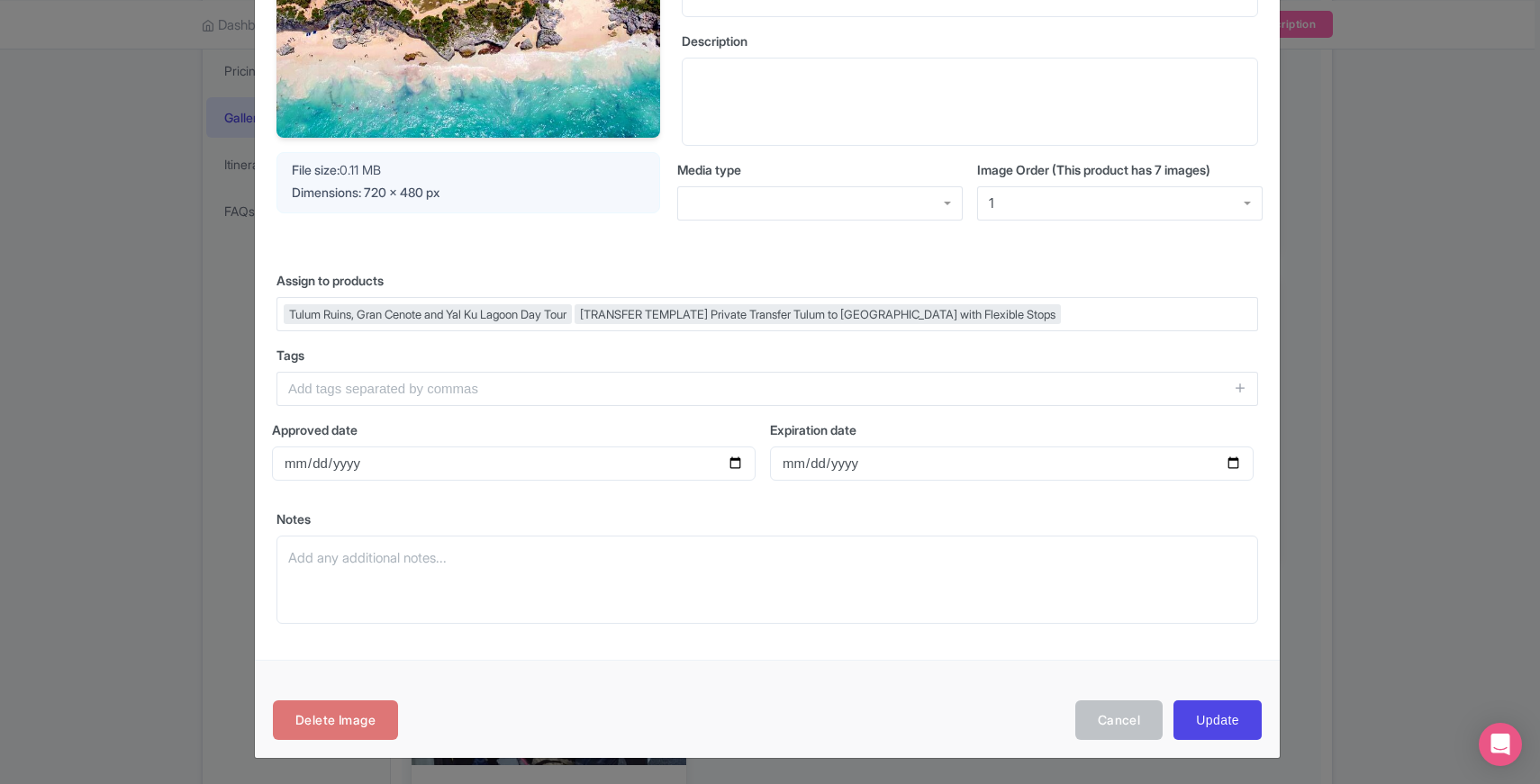
scroll to position [0, 0]
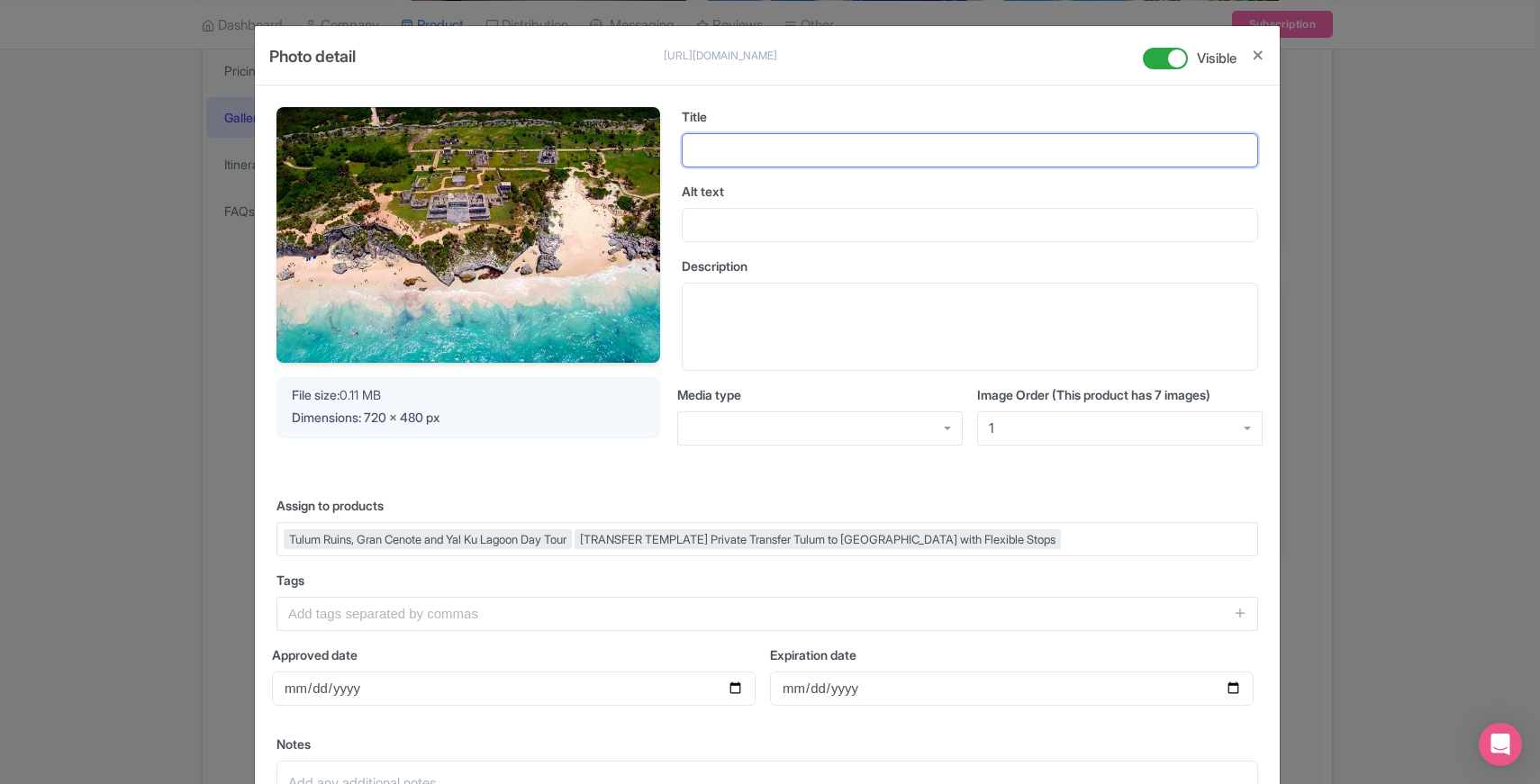
click at [795, 152] on input "Title" at bounding box center [970, 151] width 577 height 34
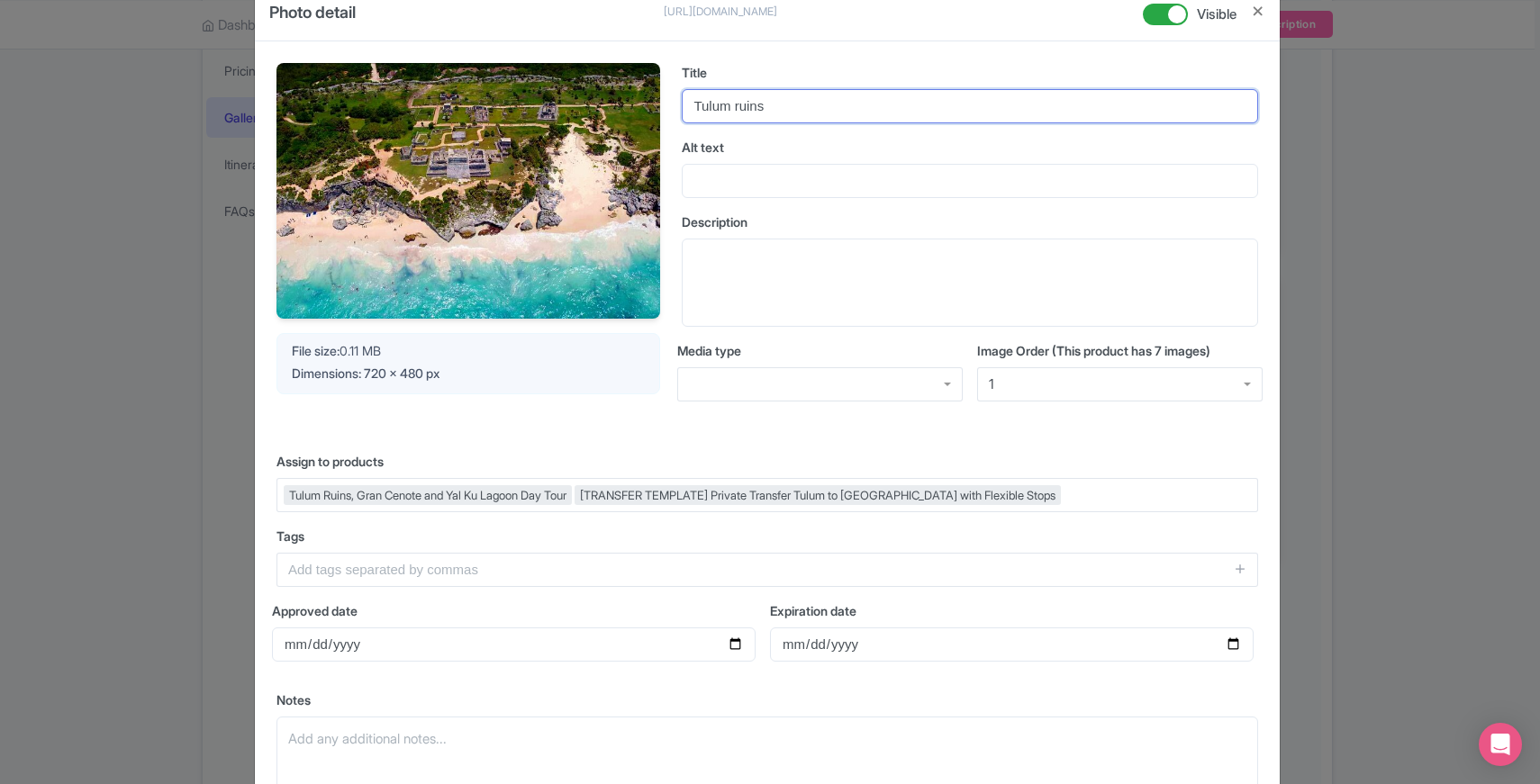
scroll to position [225, 0]
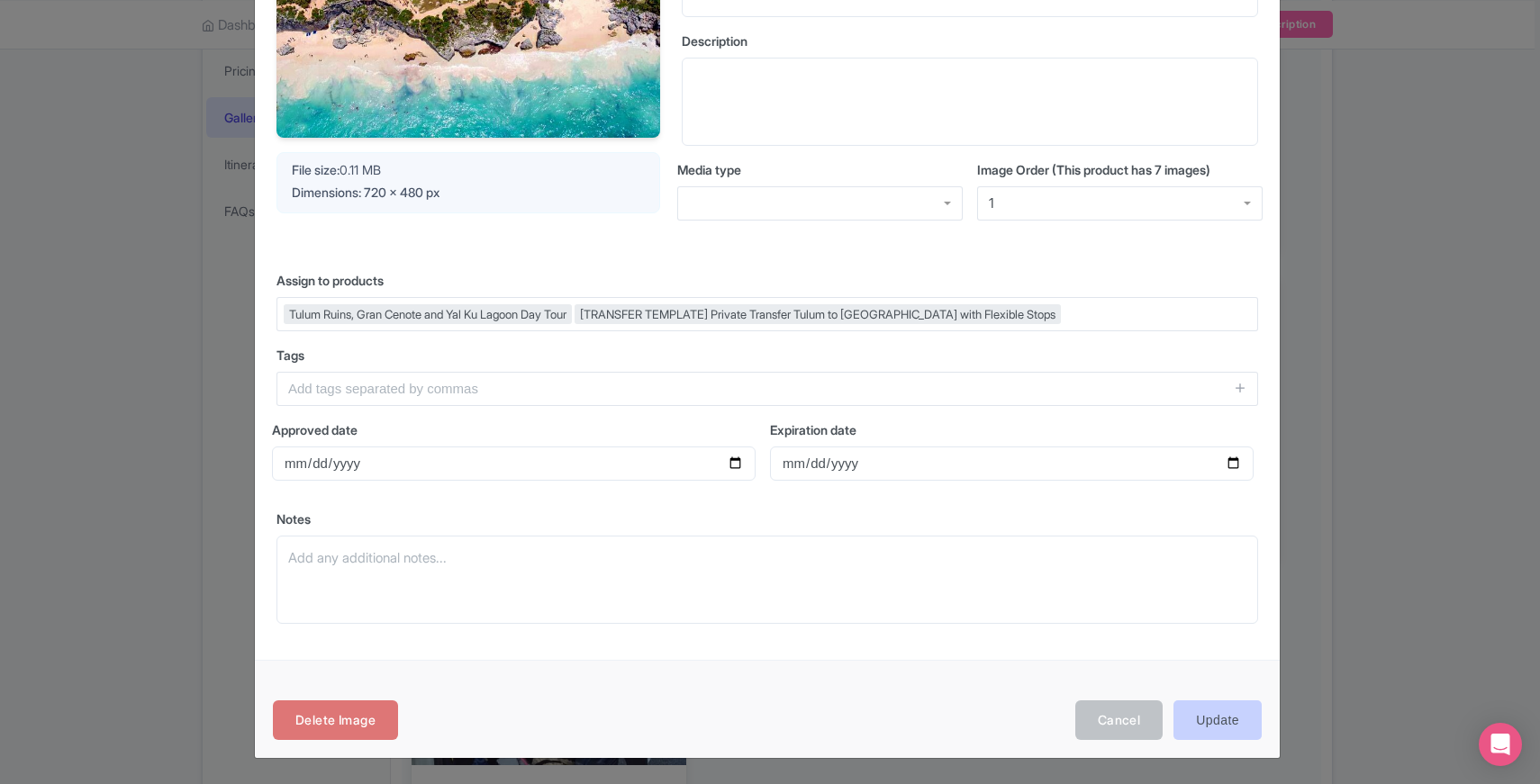
type input "Tulum ruins"
click at [1214, 715] on input "Update" at bounding box center [1217, 721] width 88 height 41
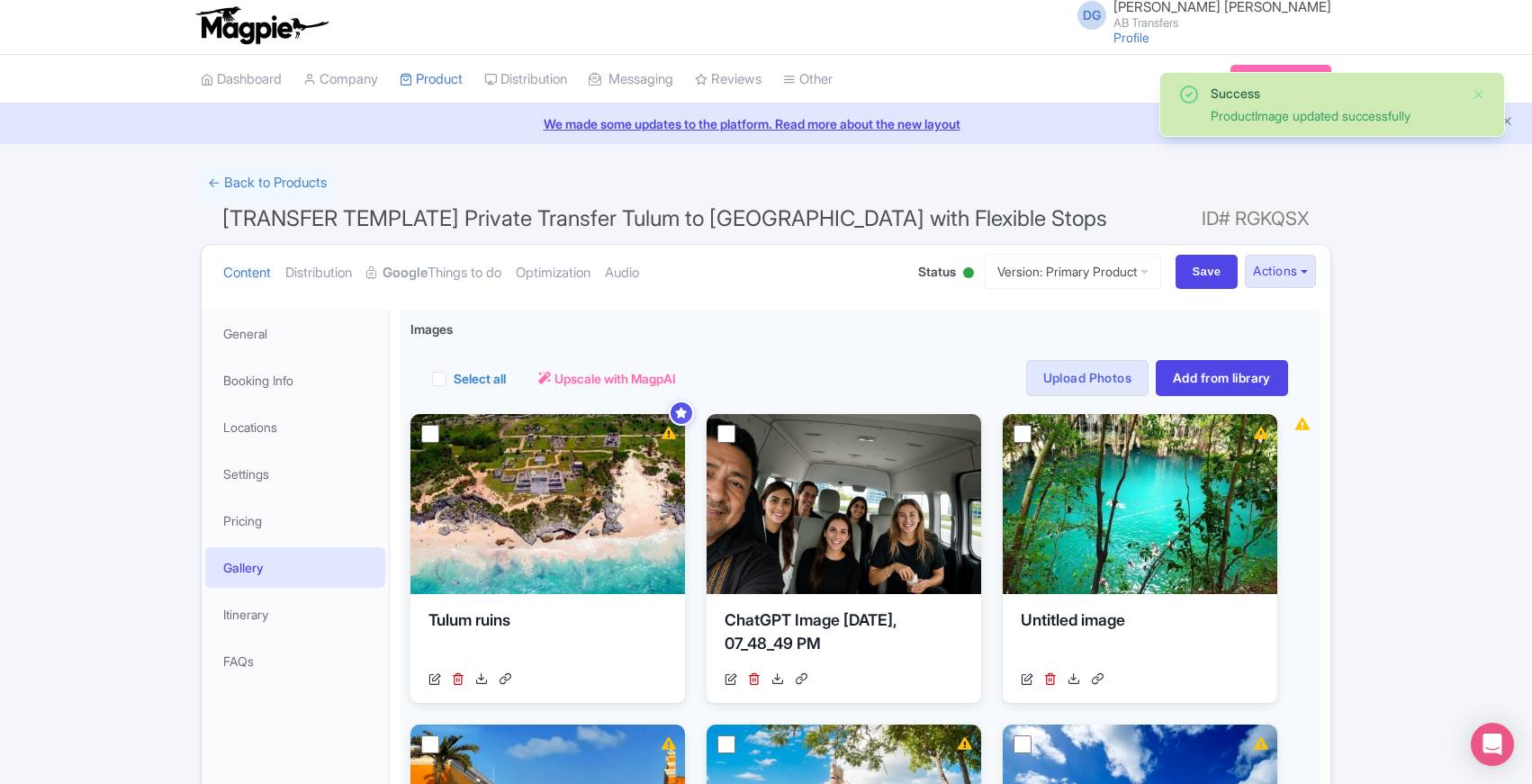
scroll to position [7, 0]
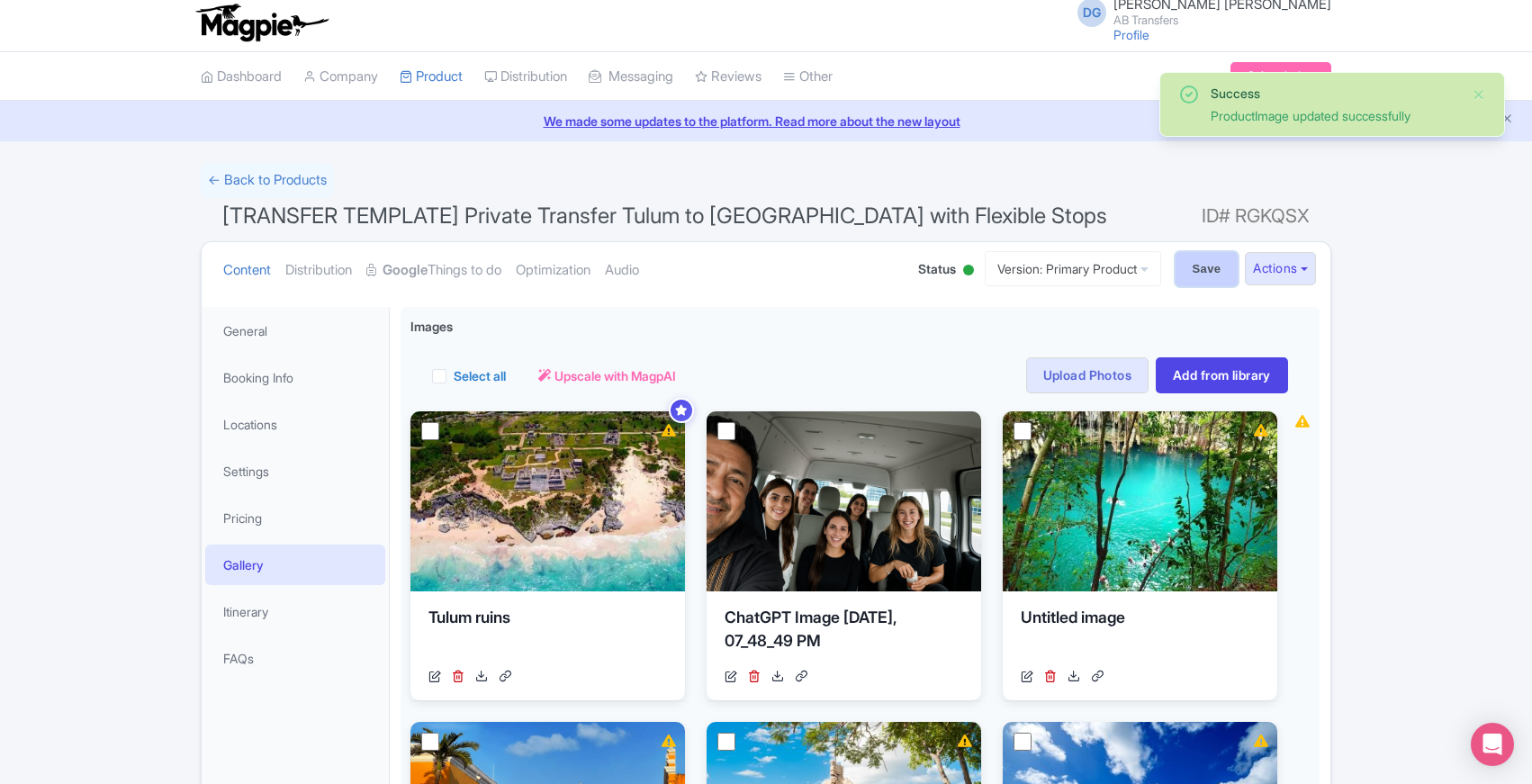
click at [1187, 270] on input "Save" at bounding box center [1207, 269] width 63 height 34
type input "Saving..."
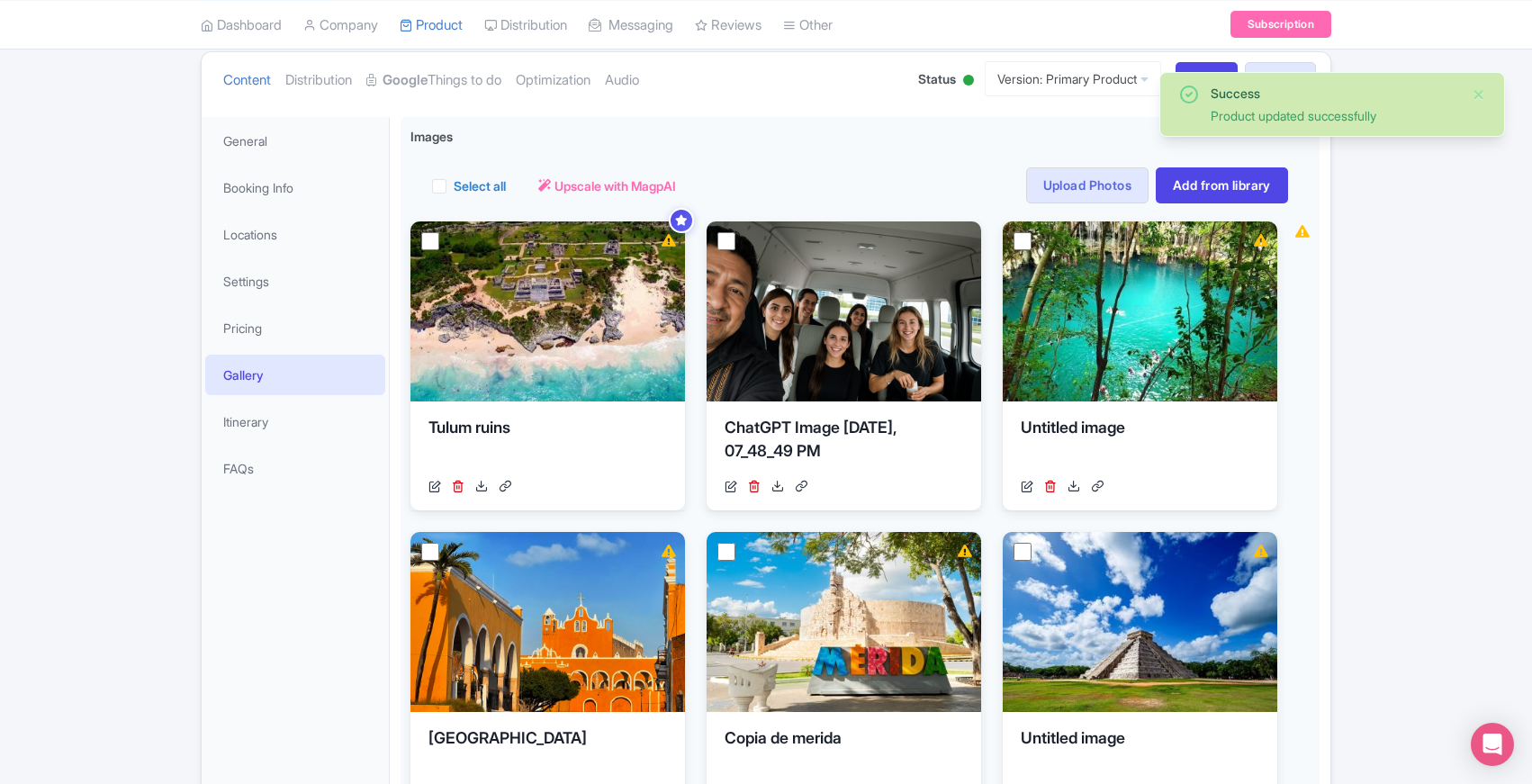
scroll to position [209, 0]
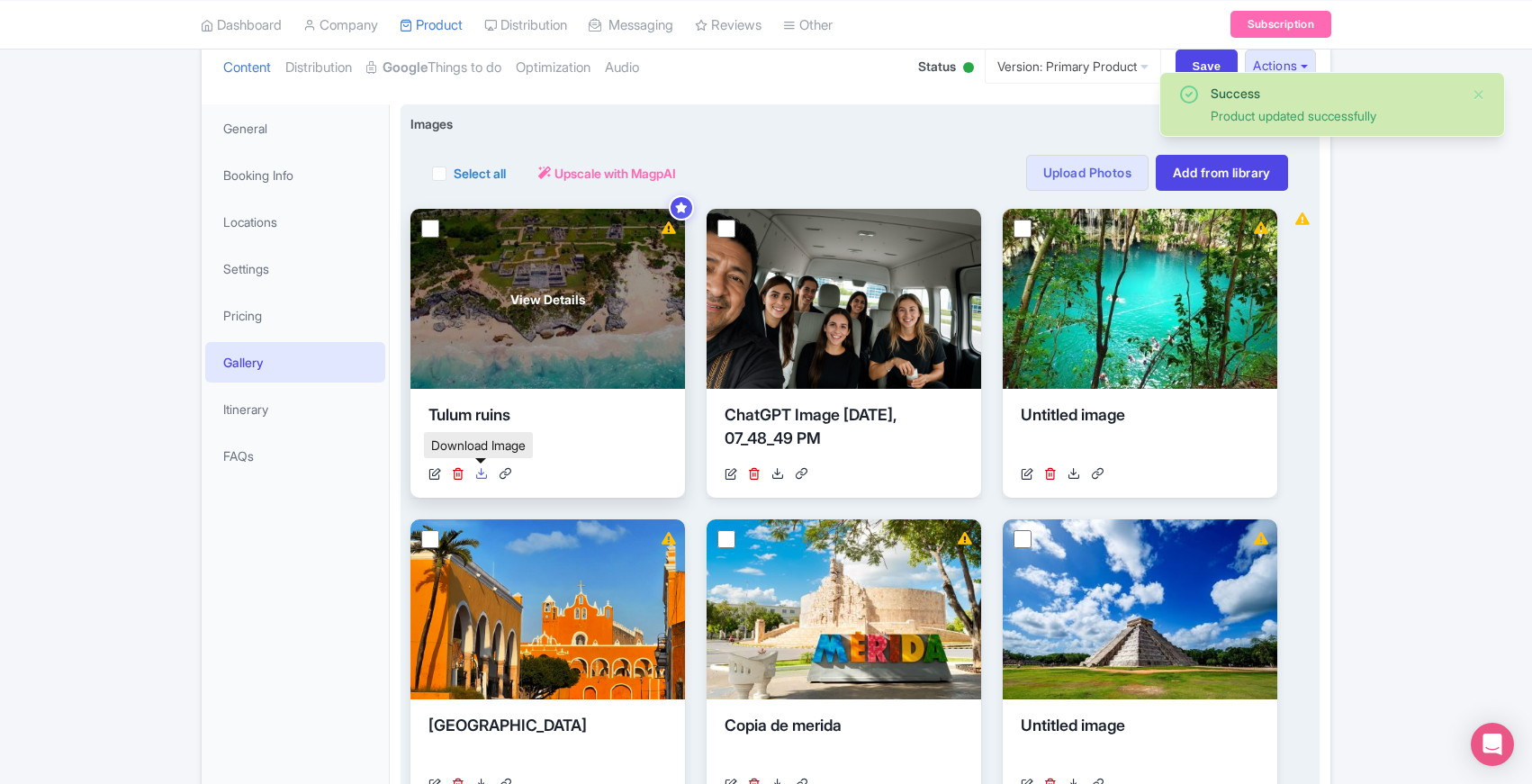
click at [482, 473] on icon at bounding box center [481, 473] width 12 height 12
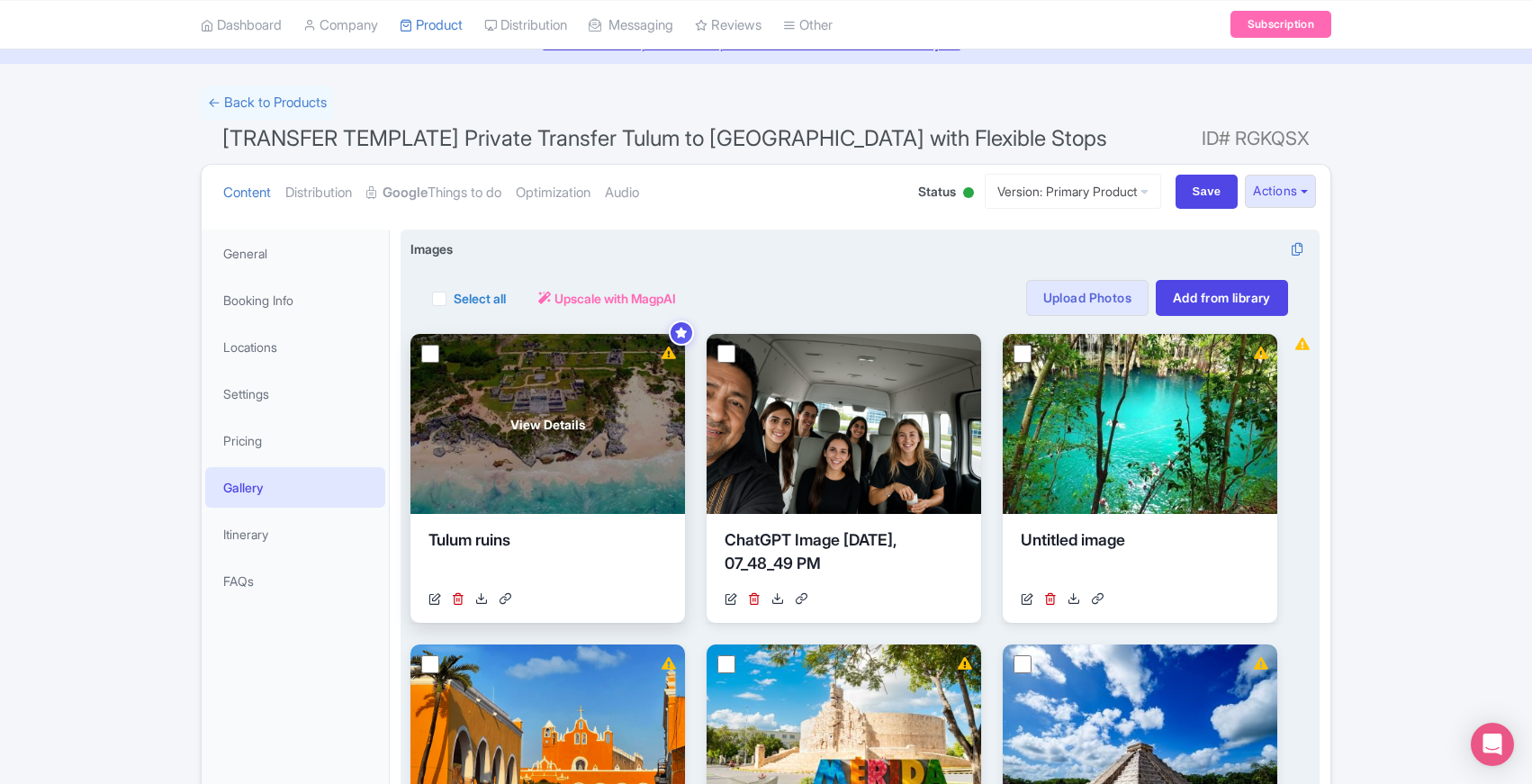
scroll to position [82, 0]
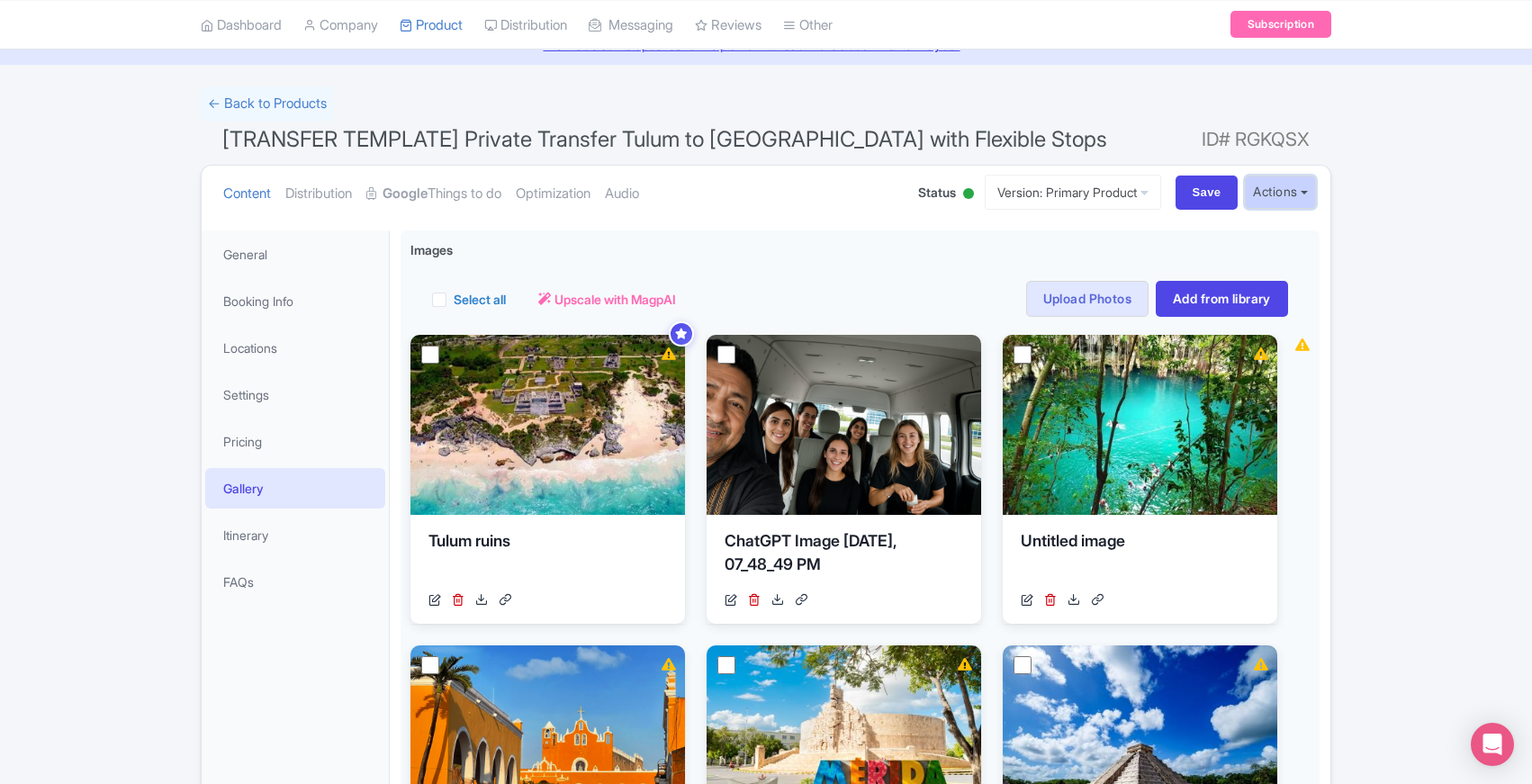
click at [1301, 192] on button "Actions" at bounding box center [1280, 191] width 71 height 33
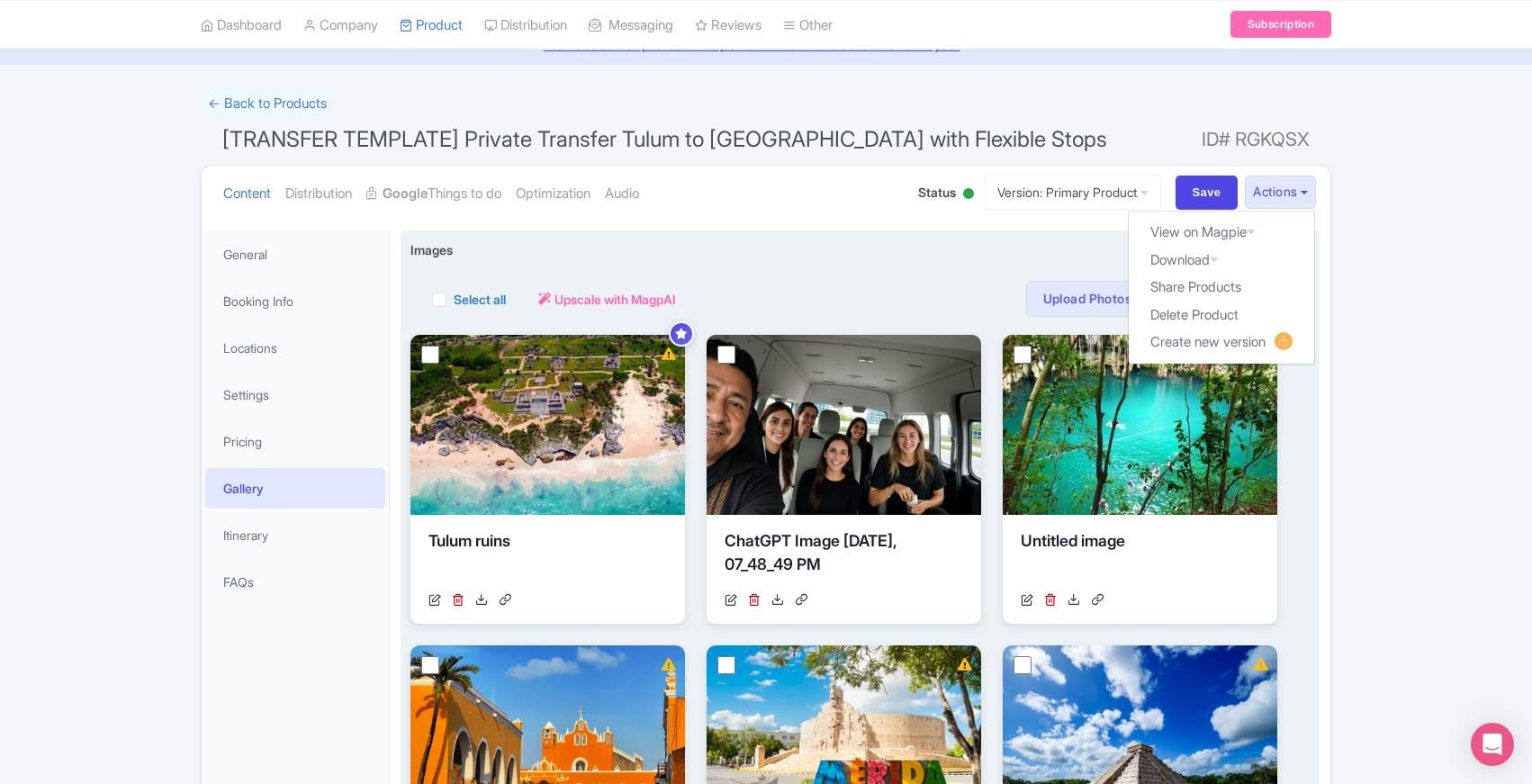
click at [820, 286] on div "Select all Actions Remove from product Delete Download Export Upscale with Magp…" at bounding box center [860, 299] width 856 height 36
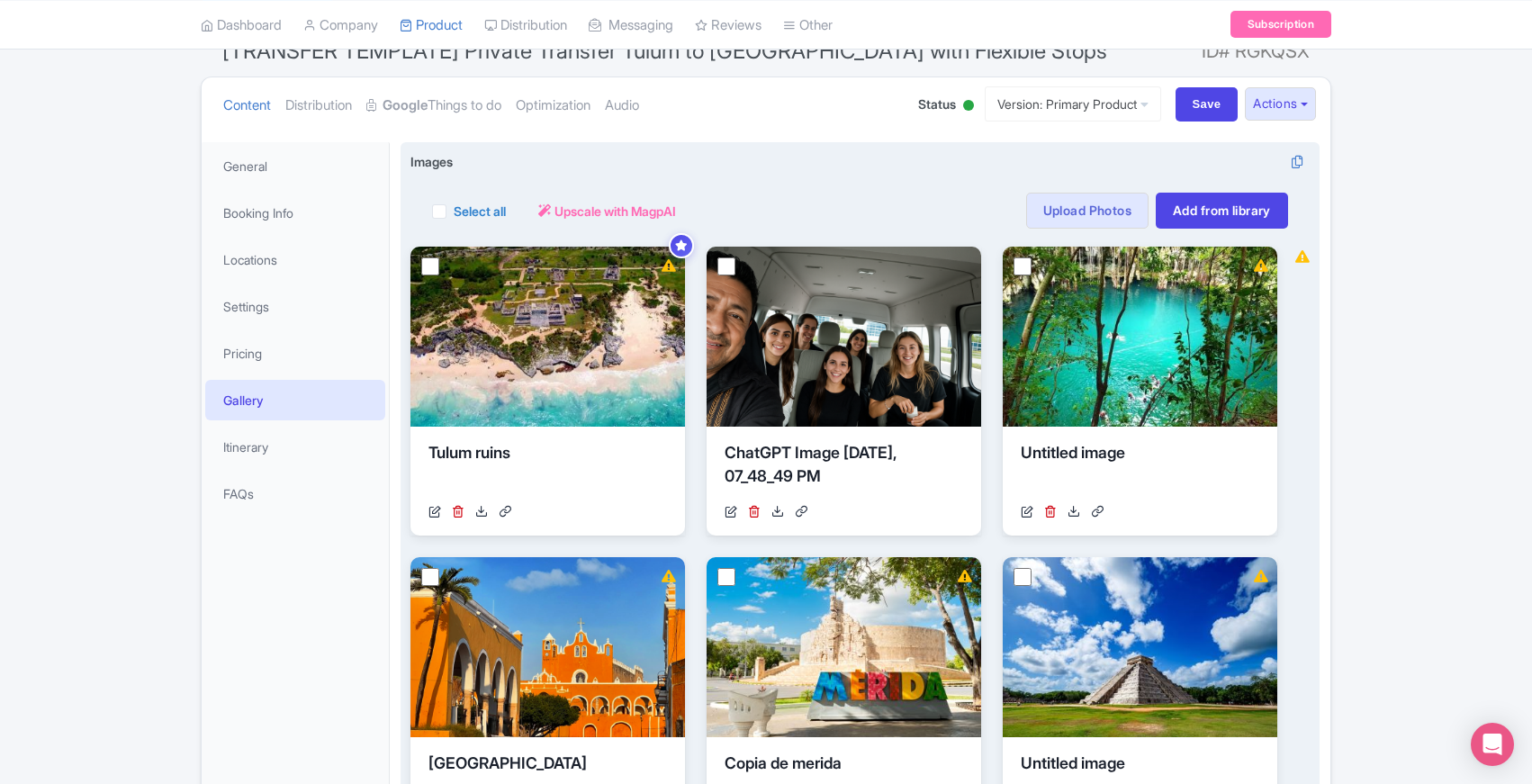
scroll to position [212, 0]
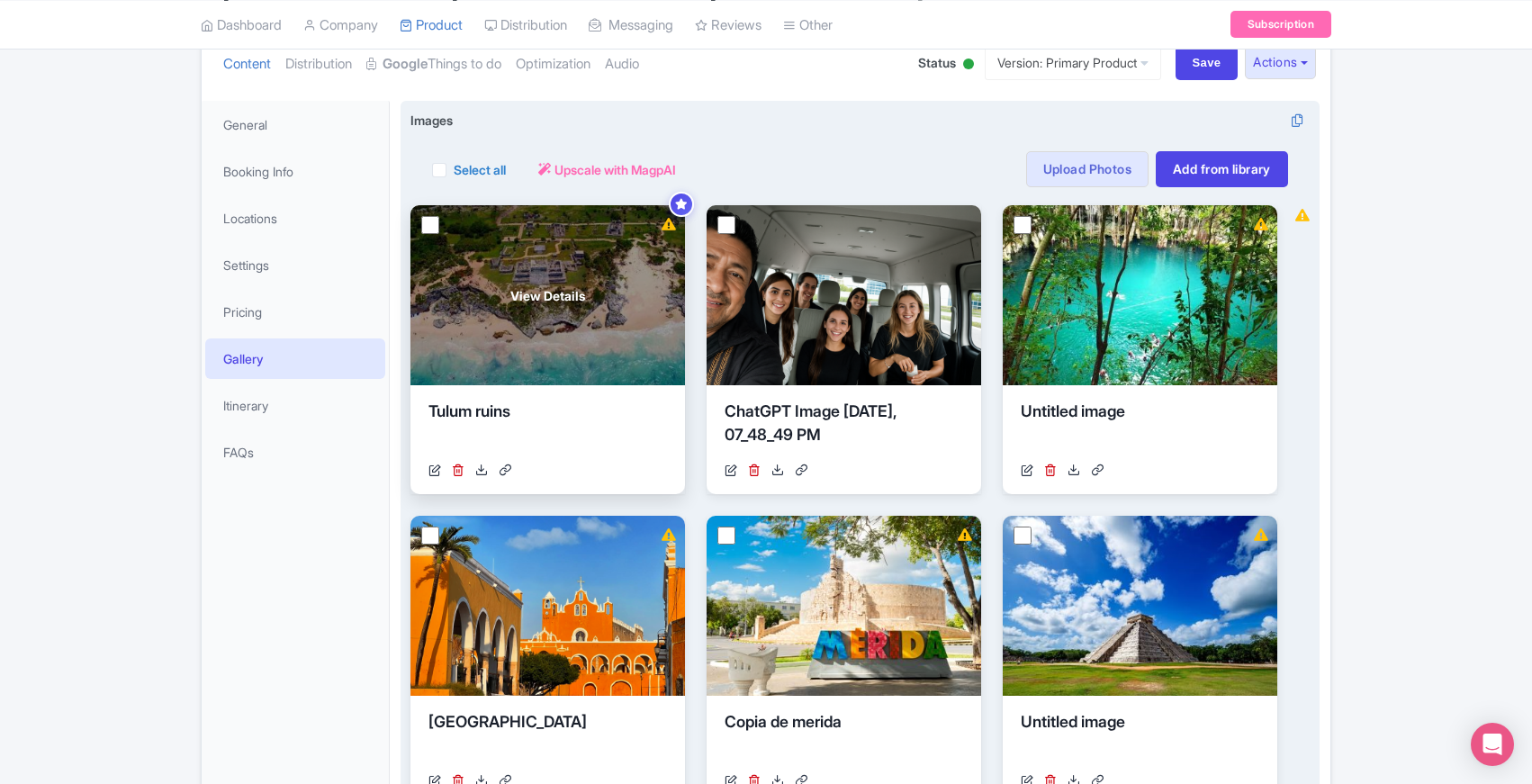
click at [432, 227] on input "checkbox" at bounding box center [430, 224] width 18 height 18
checkbox input "true"
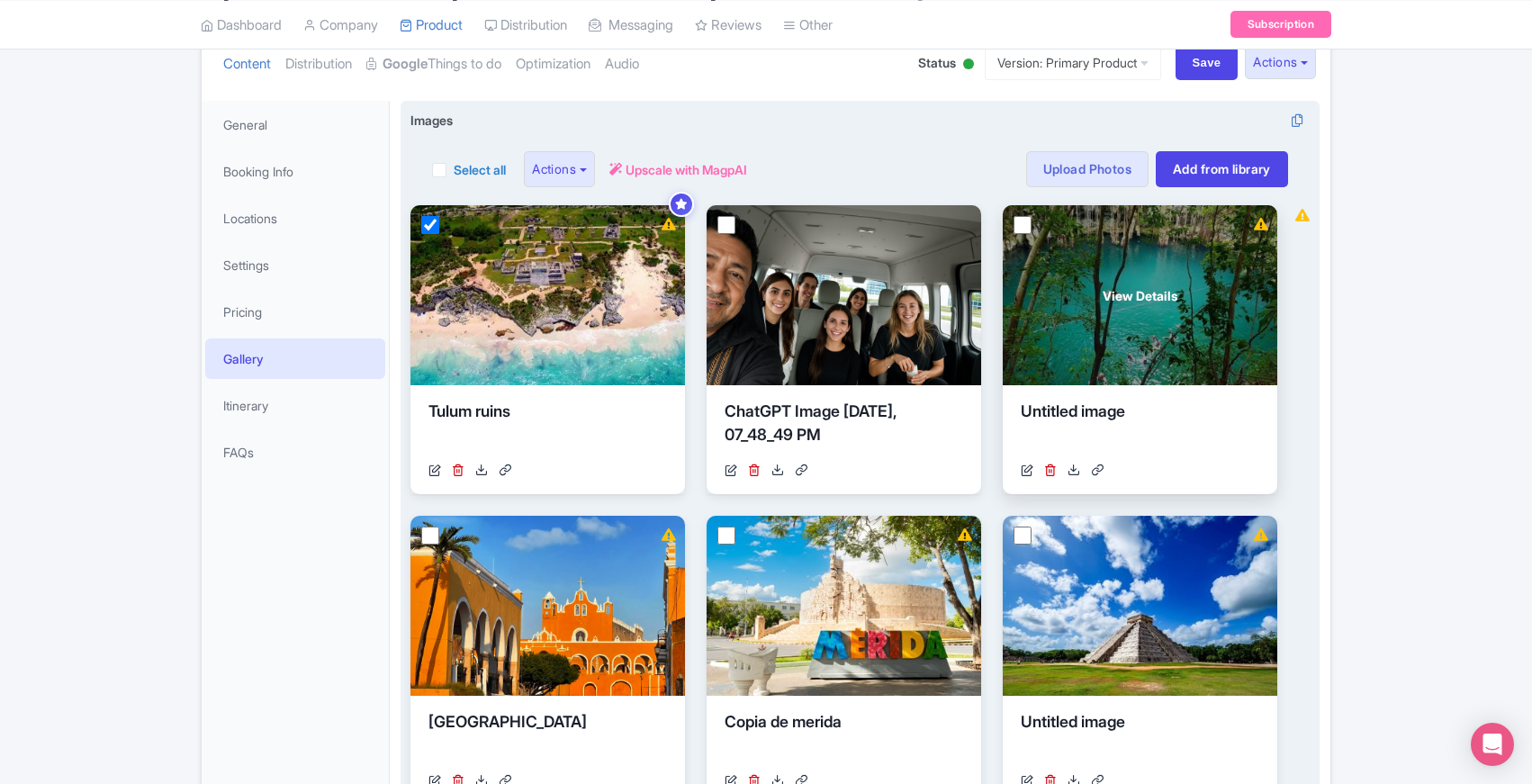
click at [1023, 229] on input "checkbox" at bounding box center [1023, 224] width 18 height 18
checkbox input "true"
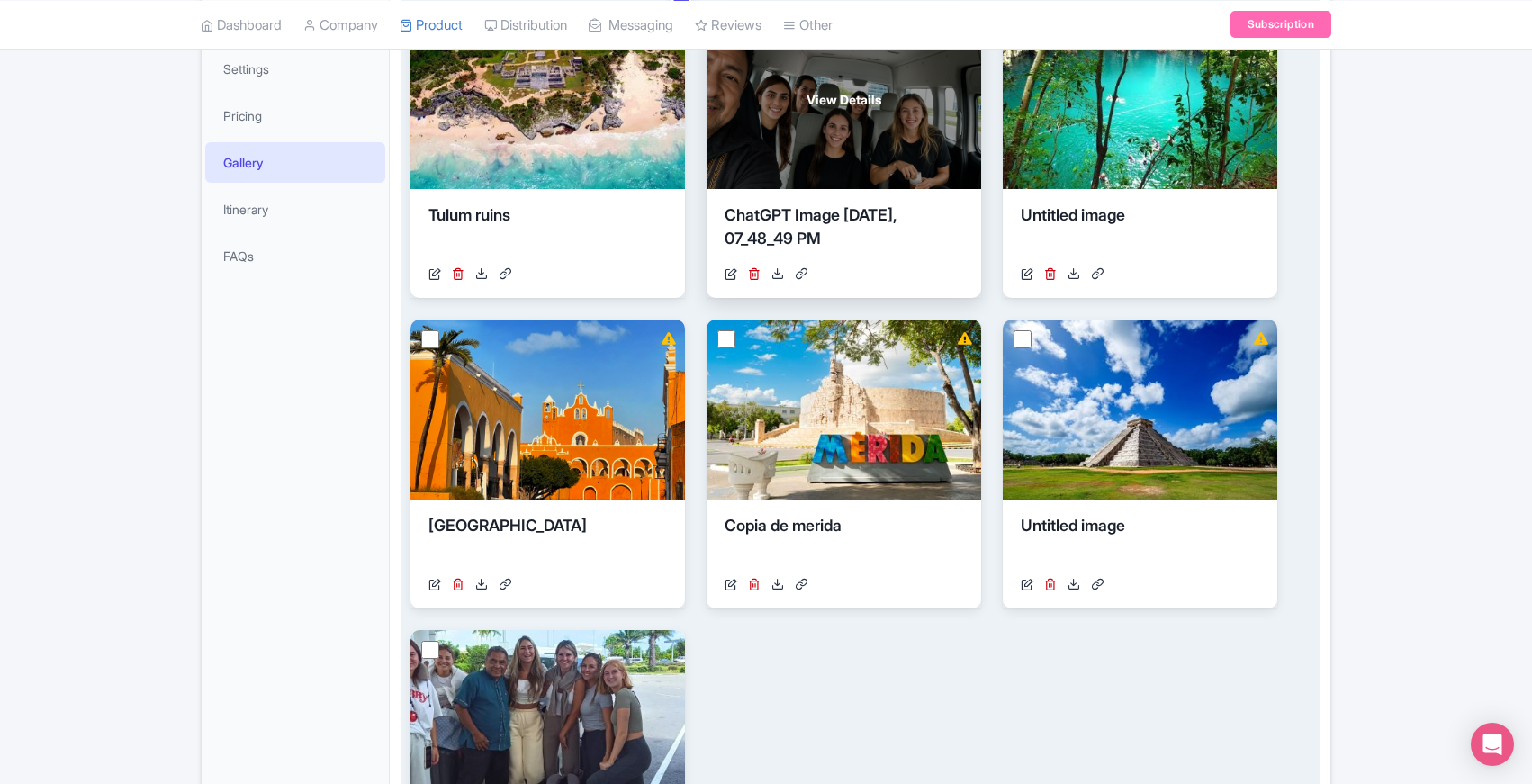
scroll to position [410, 0]
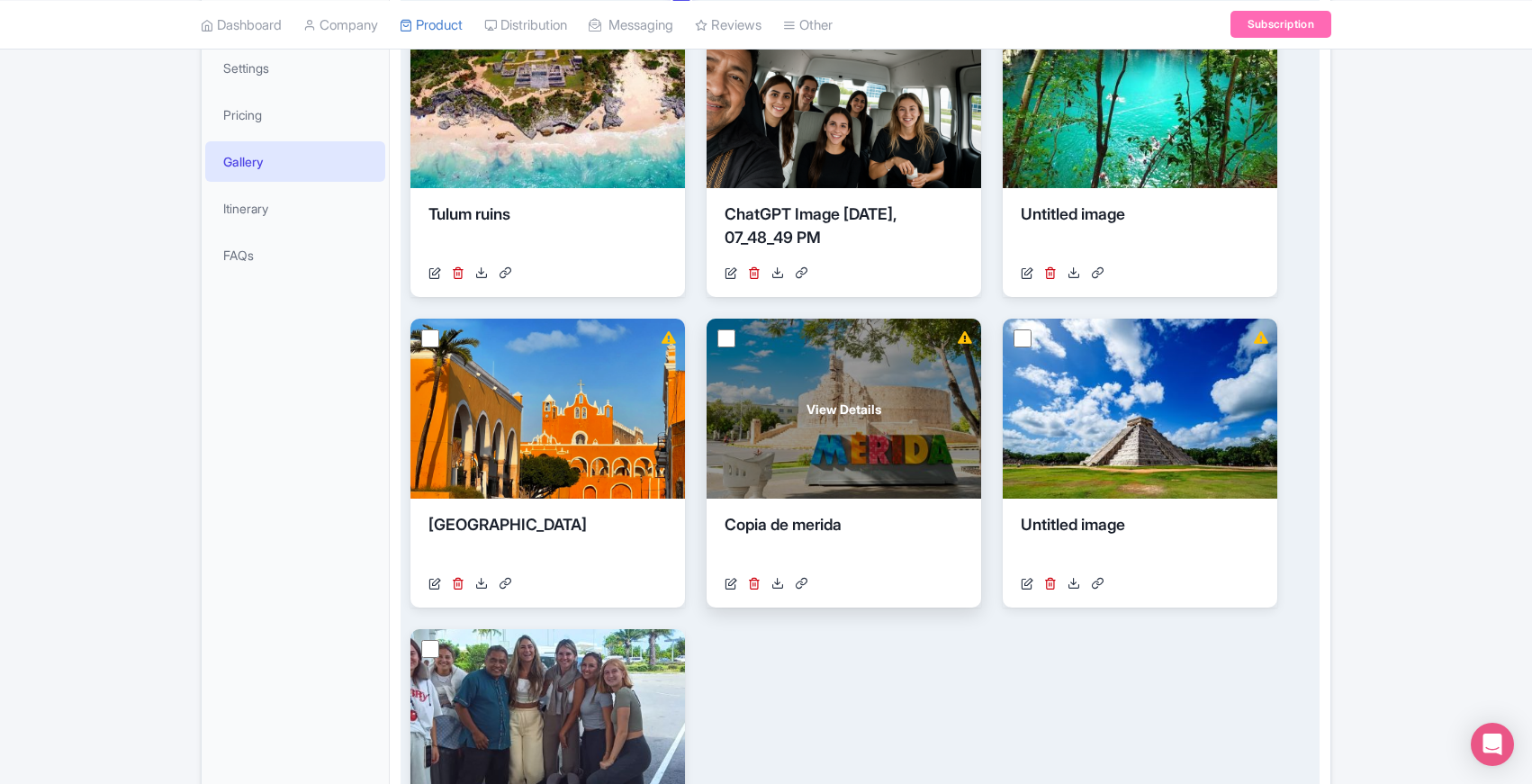
click at [727, 339] on input "checkbox" at bounding box center [726, 338] width 18 height 18
checkbox input "true"
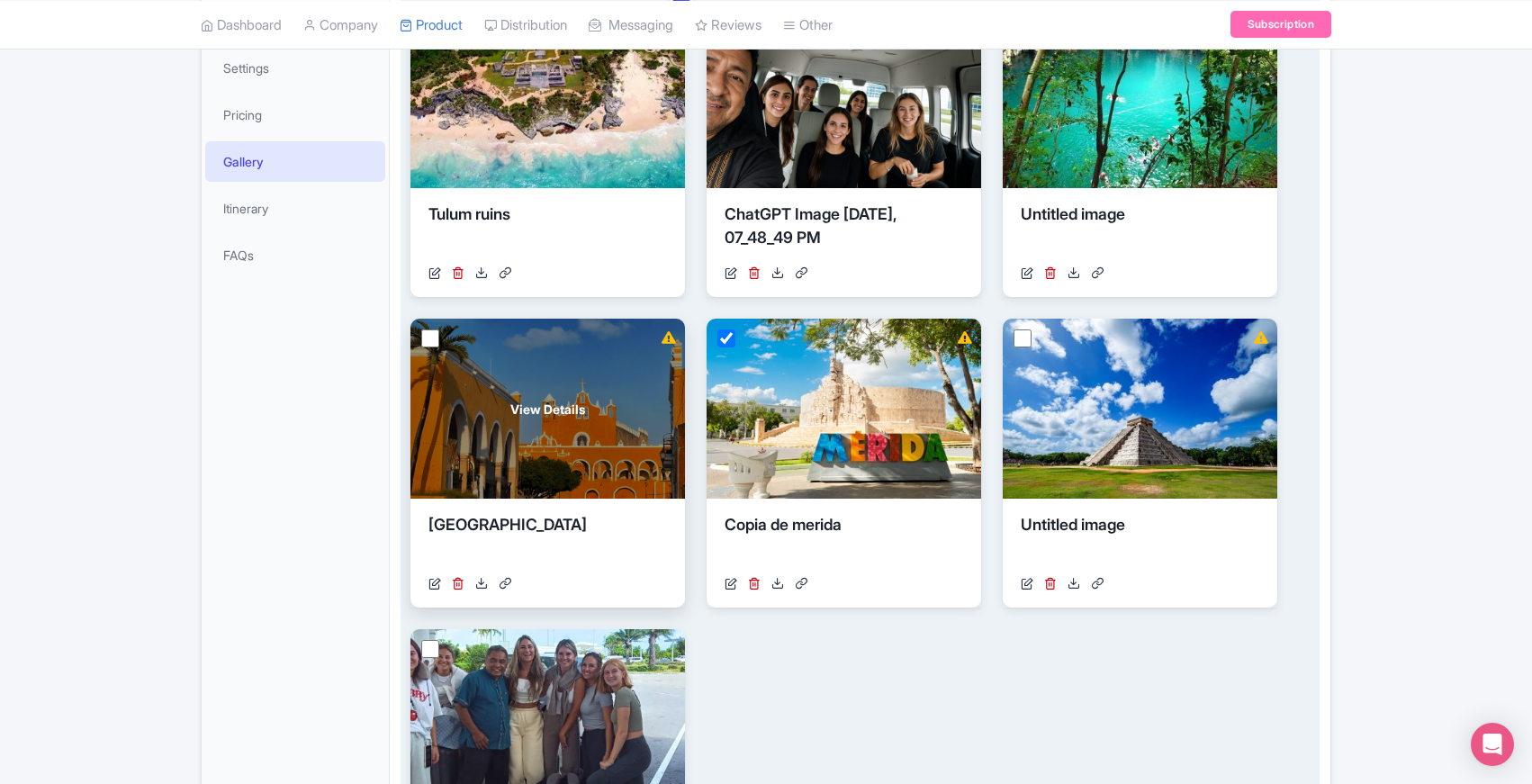
click at [431, 341] on input "checkbox" at bounding box center [430, 338] width 18 height 18
checkbox input "true"
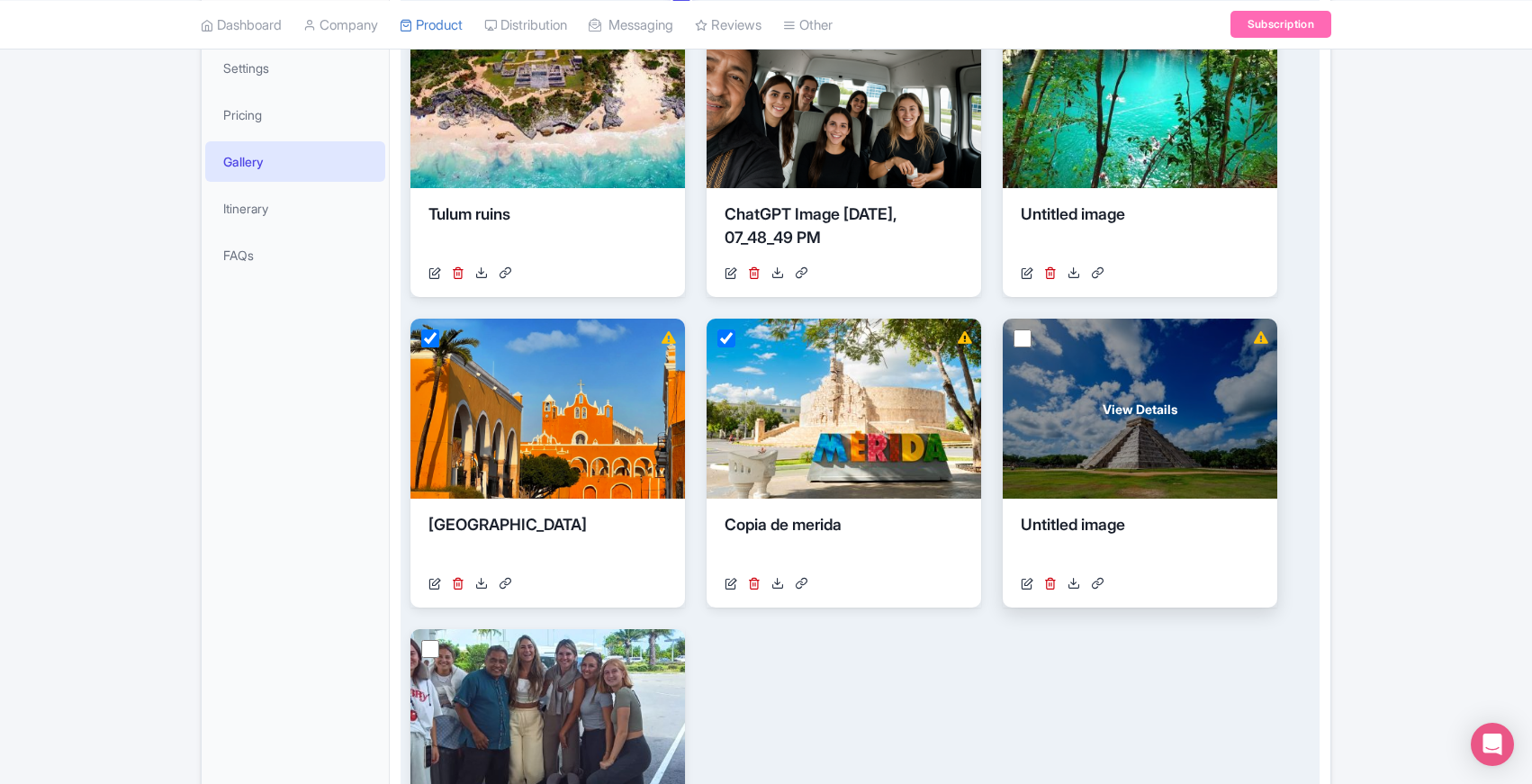
click at [1024, 339] on input "checkbox" at bounding box center [1023, 338] width 18 height 18
checkbox input "true"
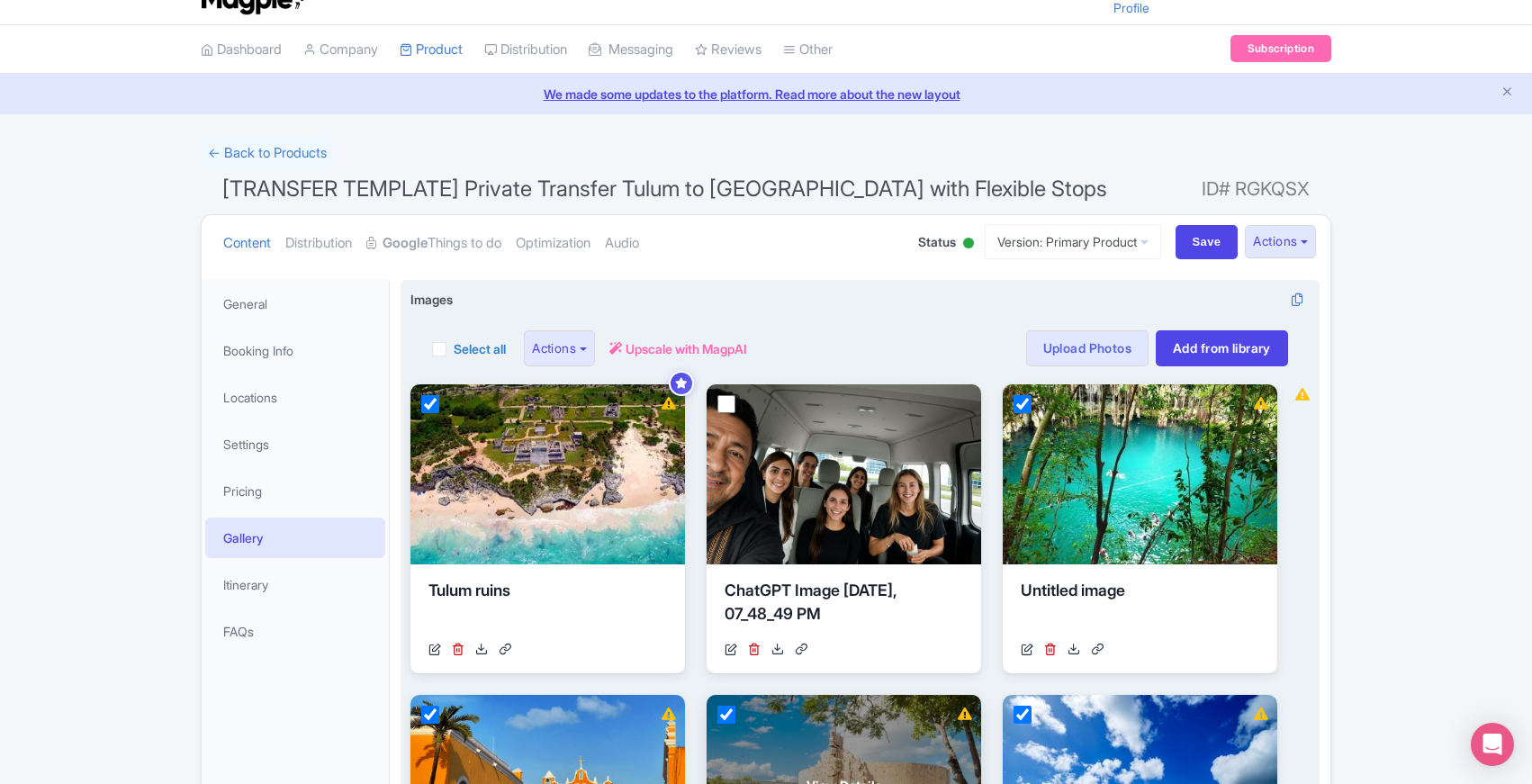
scroll to position [0, 0]
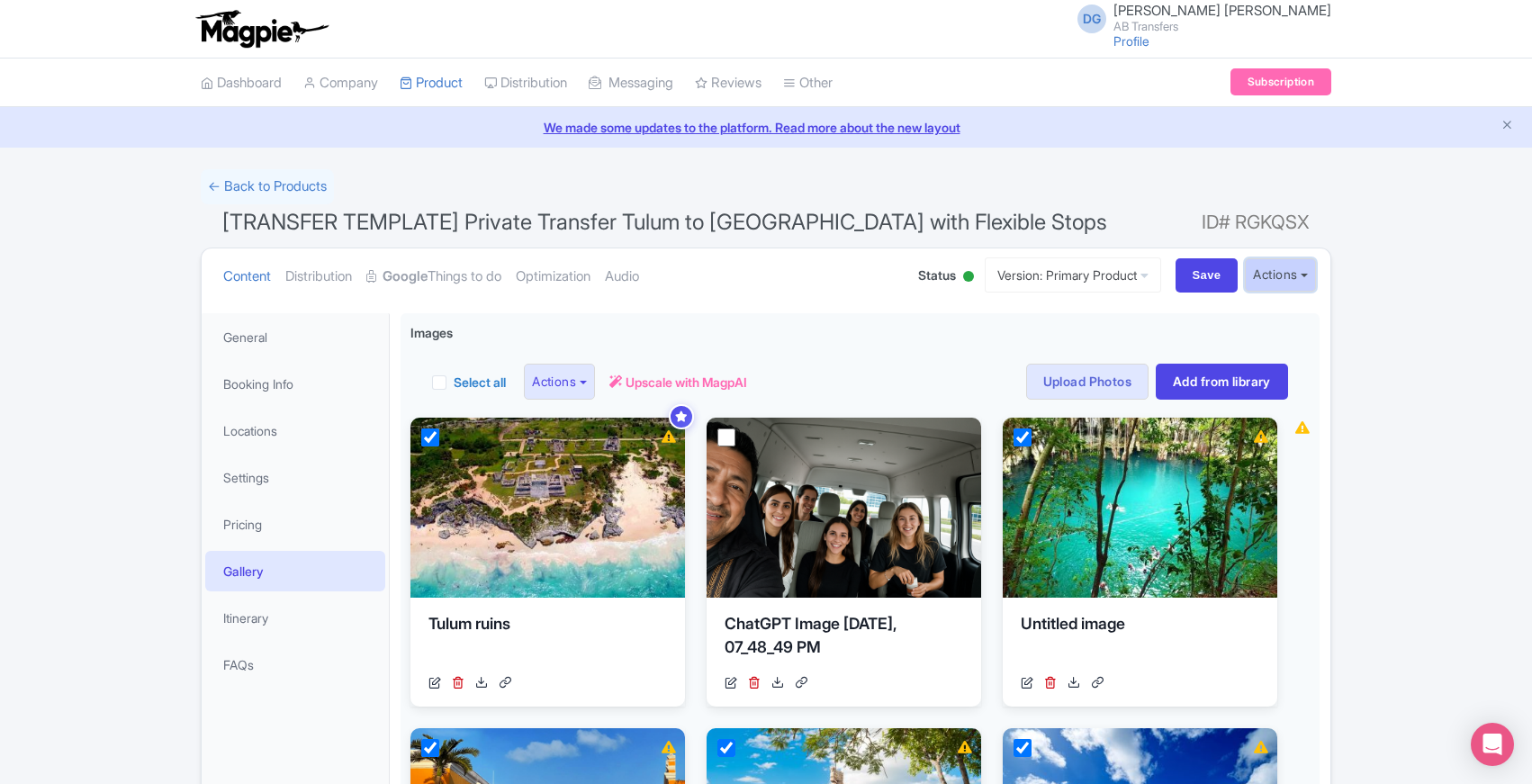
click at [1303, 276] on button "Actions" at bounding box center [1280, 275] width 71 height 33
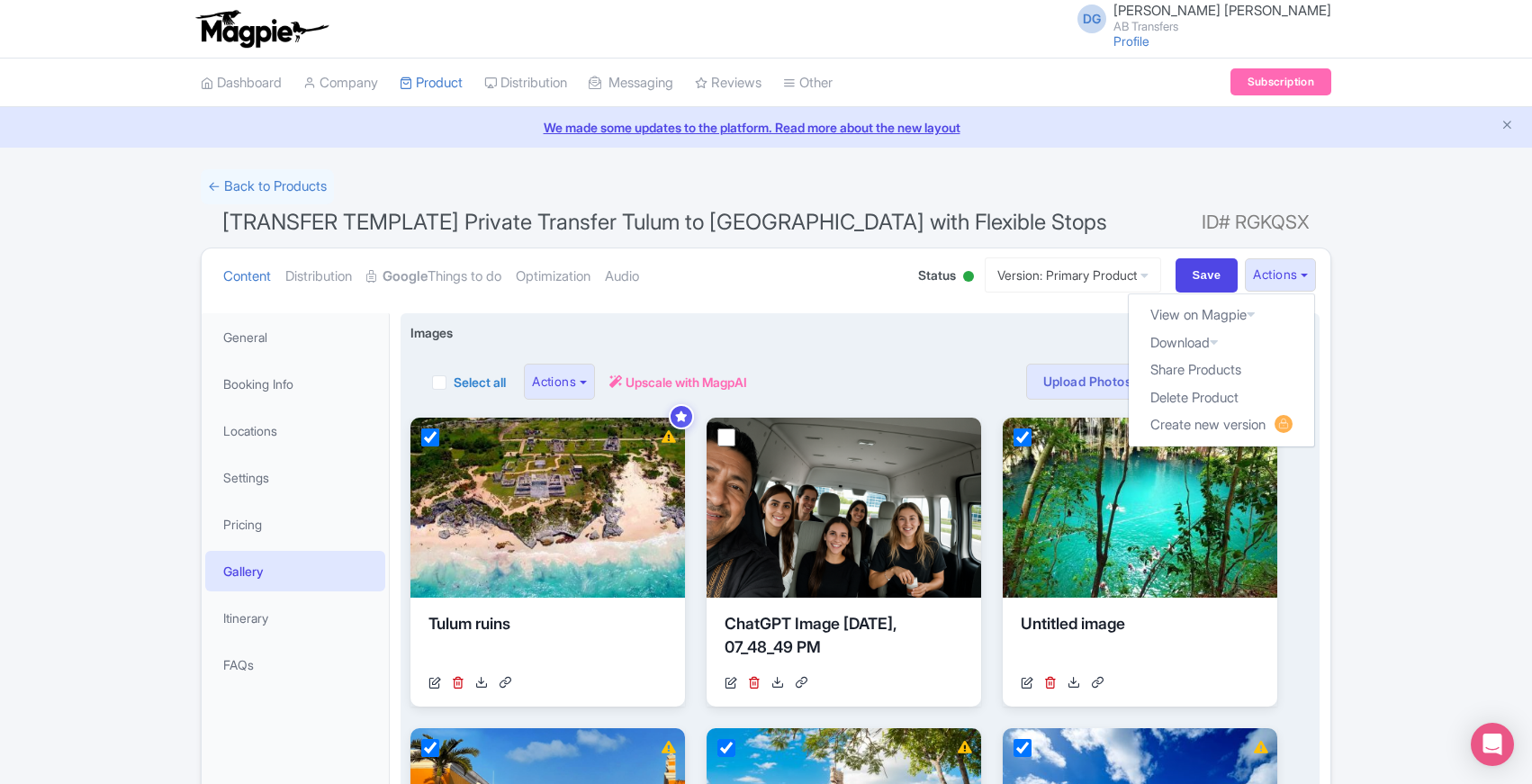
click at [898, 357] on div "Select all Actions Remove from product Delete Download Export Upscale with Magp…" at bounding box center [861, 370] width 900 height 58
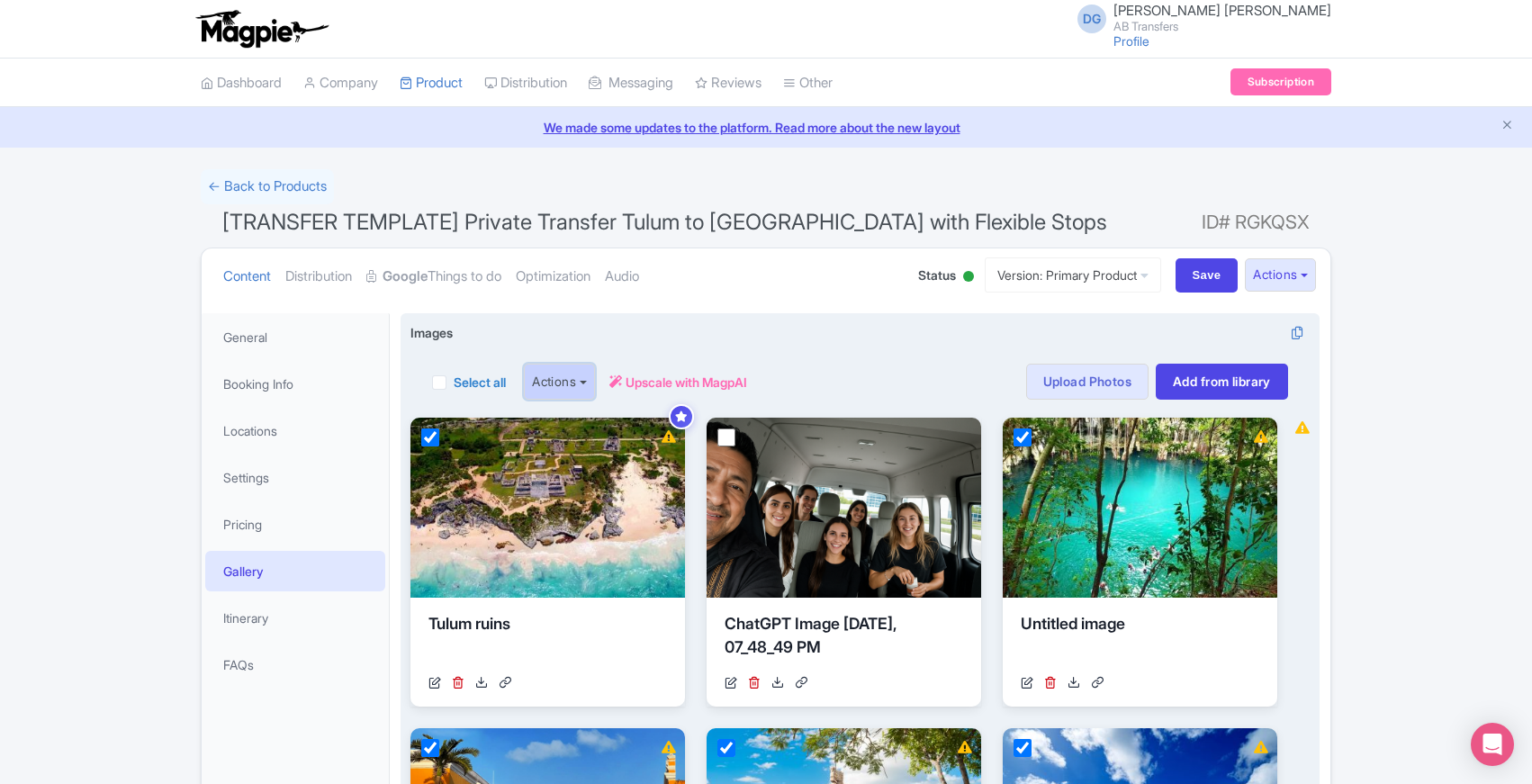
click at [595, 381] on button "Actions" at bounding box center [559, 382] width 71 height 36
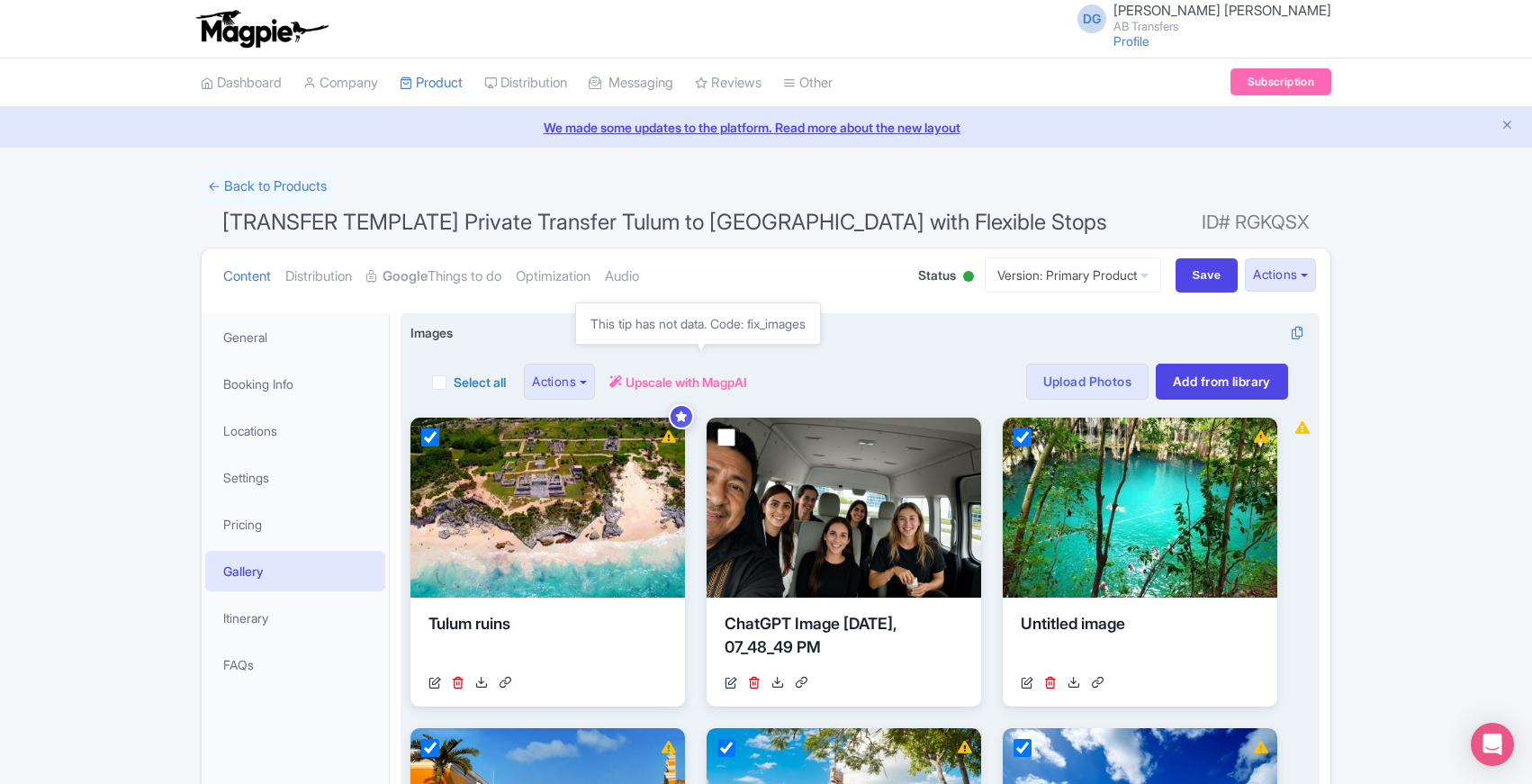
click at [641, 381] on span "Upscale with MagpAI" at bounding box center [686, 383] width 121 height 19
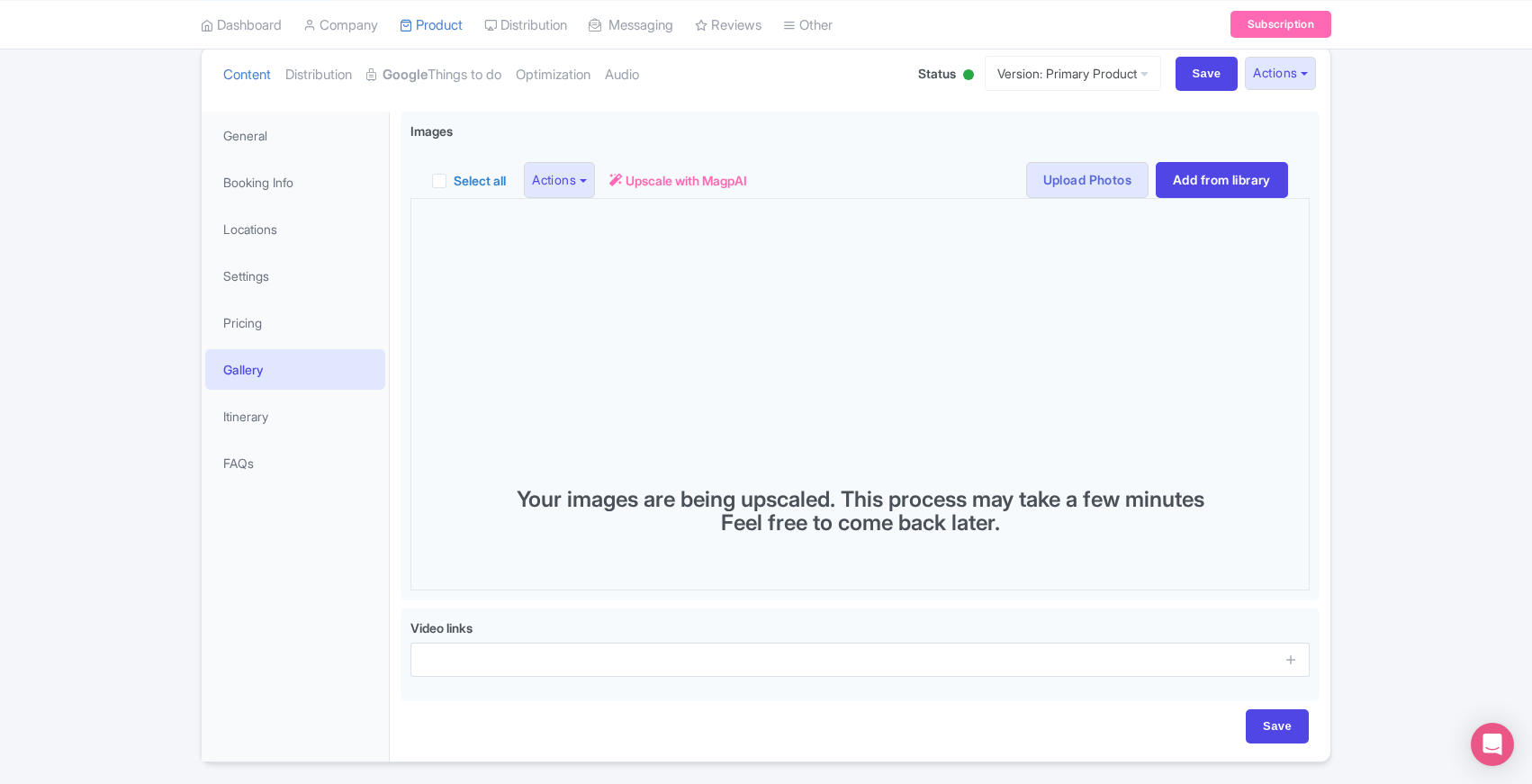
scroll to position [203, 0]
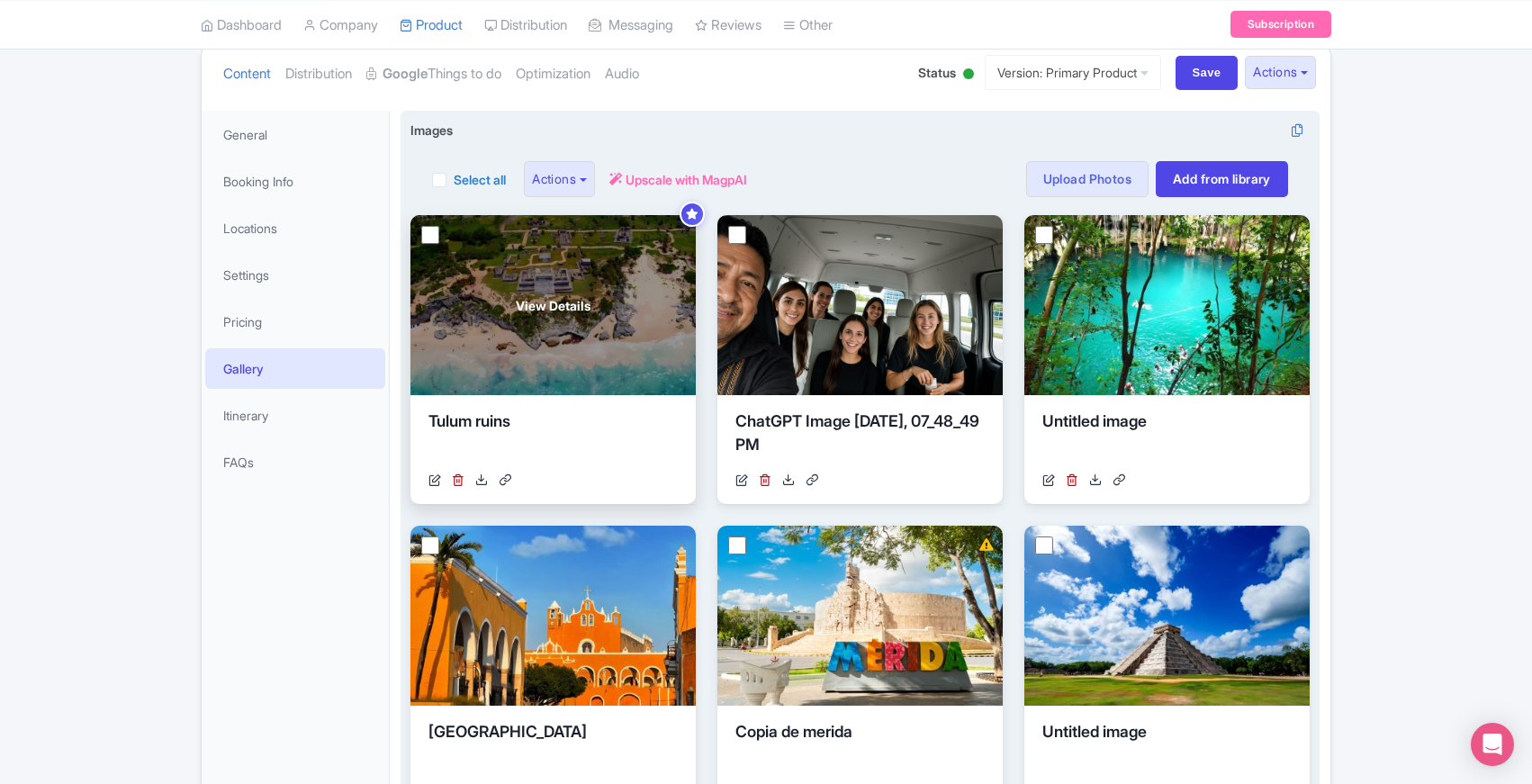
click at [567, 326] on div "View Details" at bounding box center [553, 305] width 285 height 180
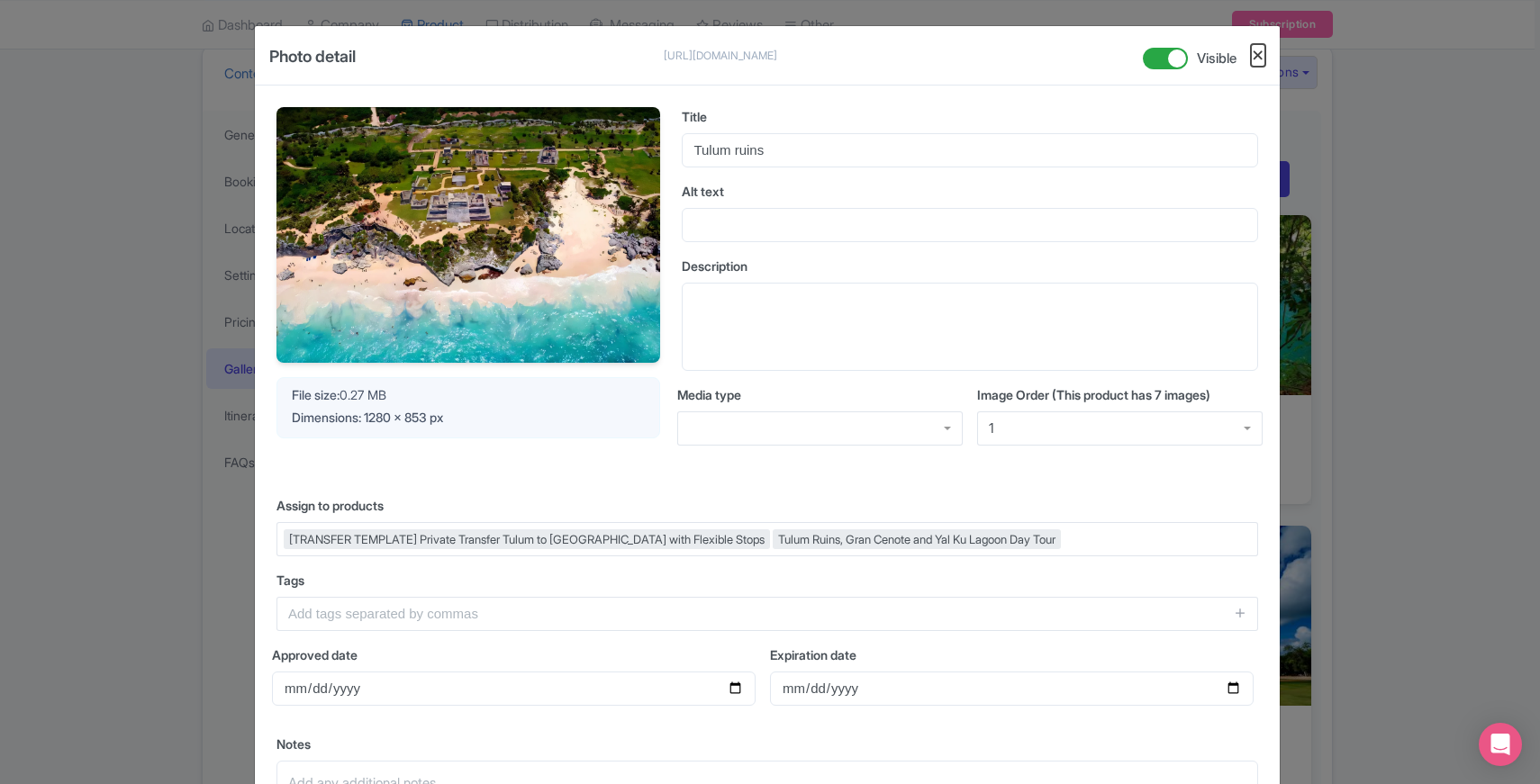
click at [1256, 56] on button "Close" at bounding box center [1258, 56] width 14 height 23
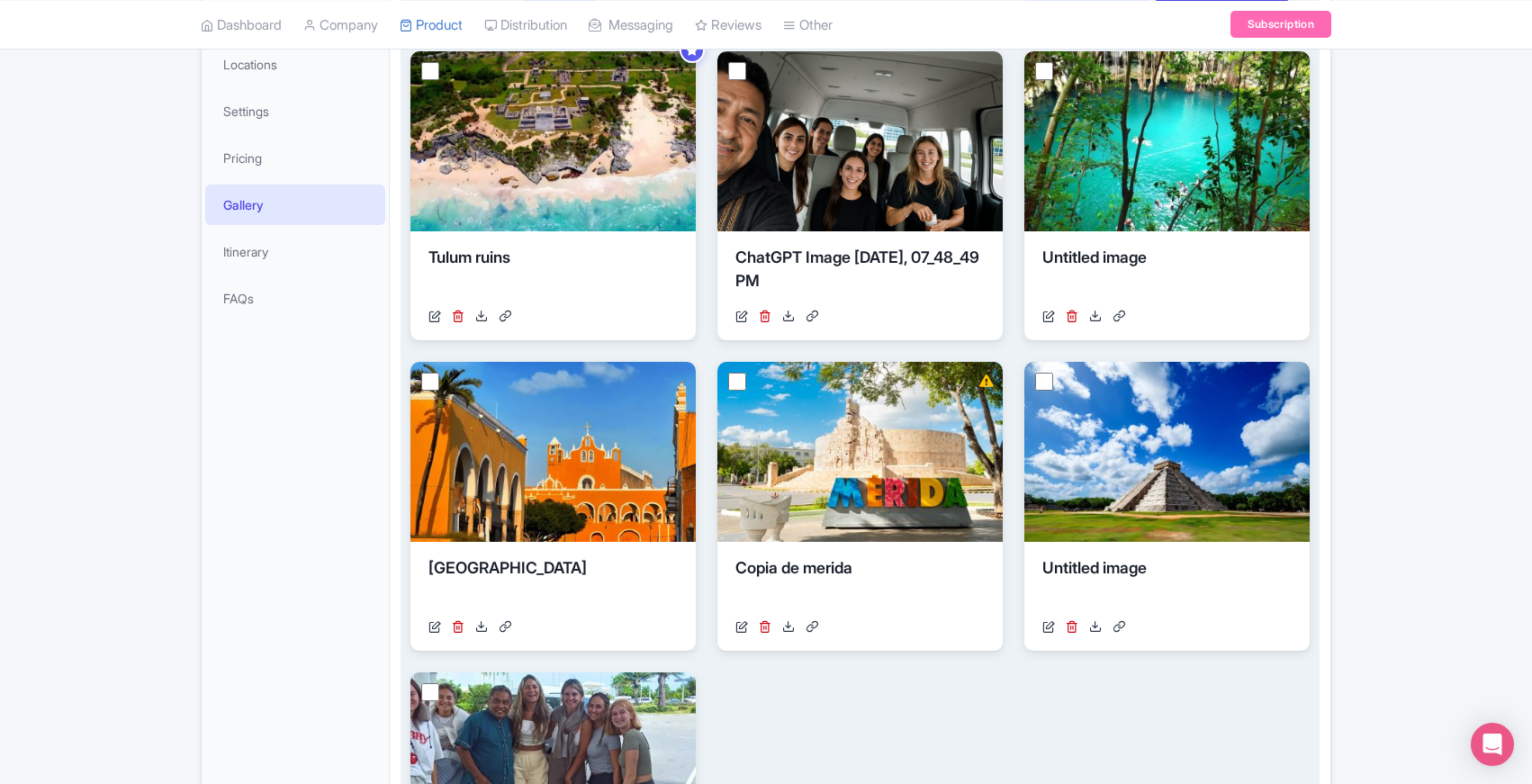
scroll to position [454, 0]
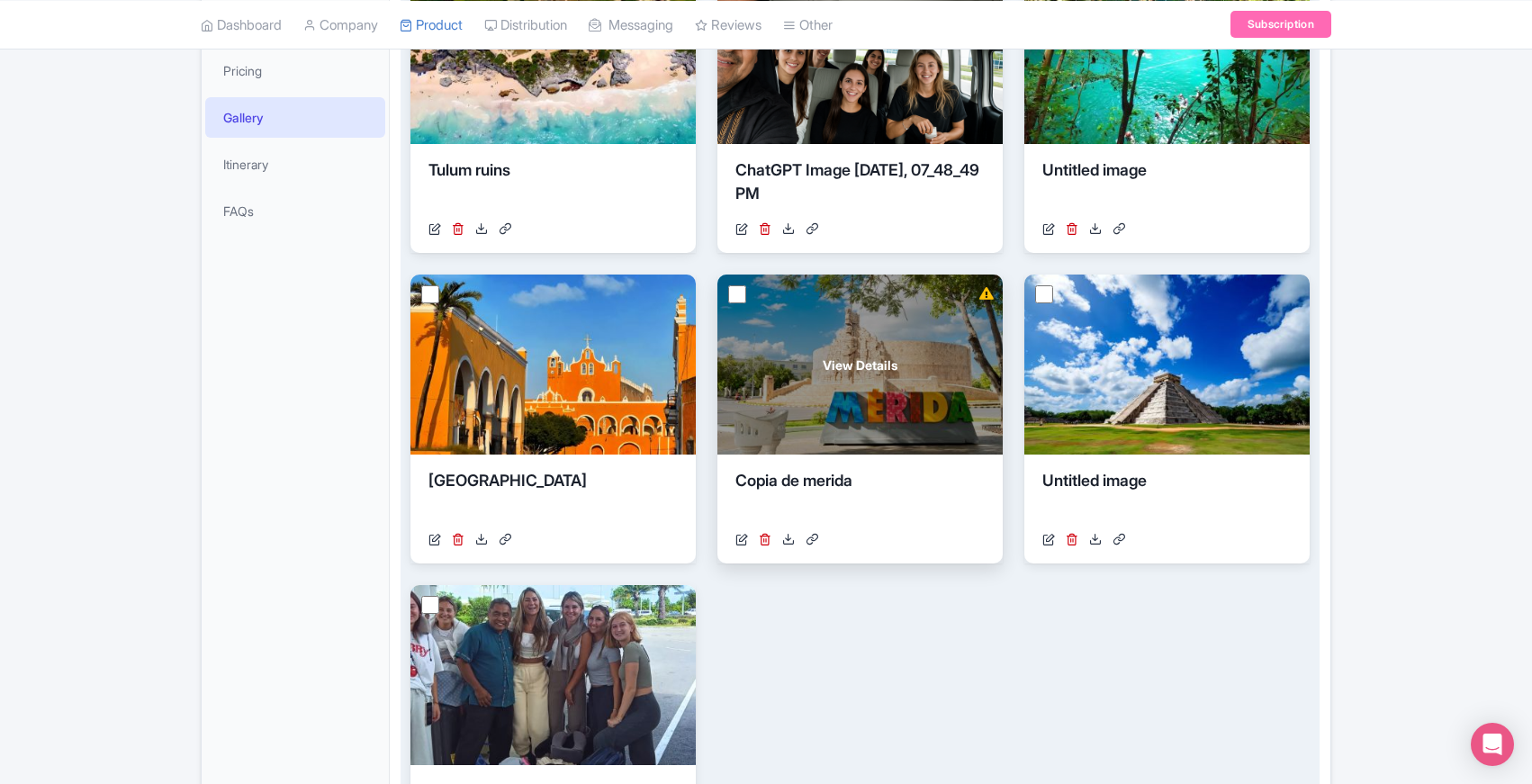
click at [740, 296] on input "checkbox" at bounding box center [737, 294] width 18 height 18
checkbox input "true"
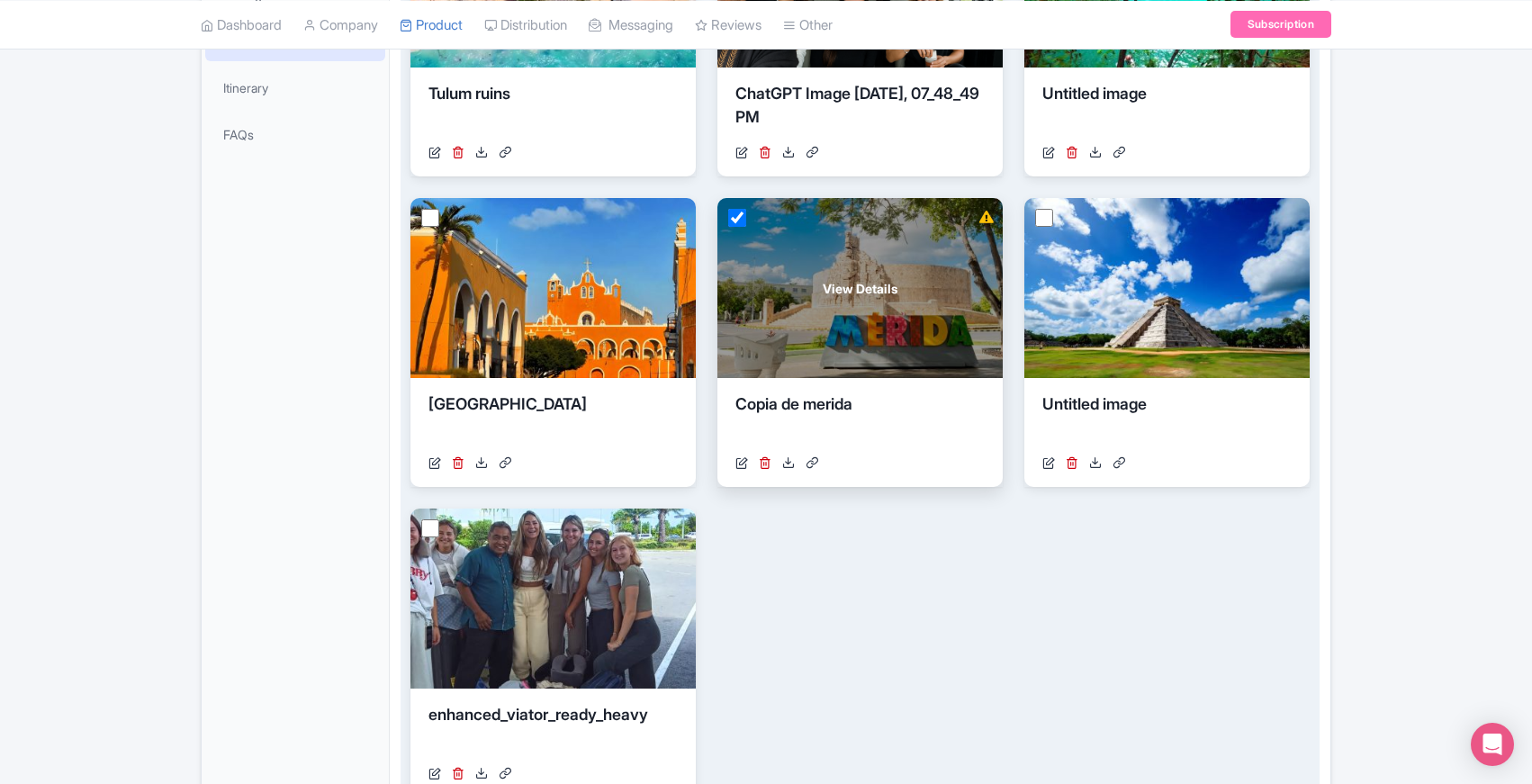
scroll to position [0, 0]
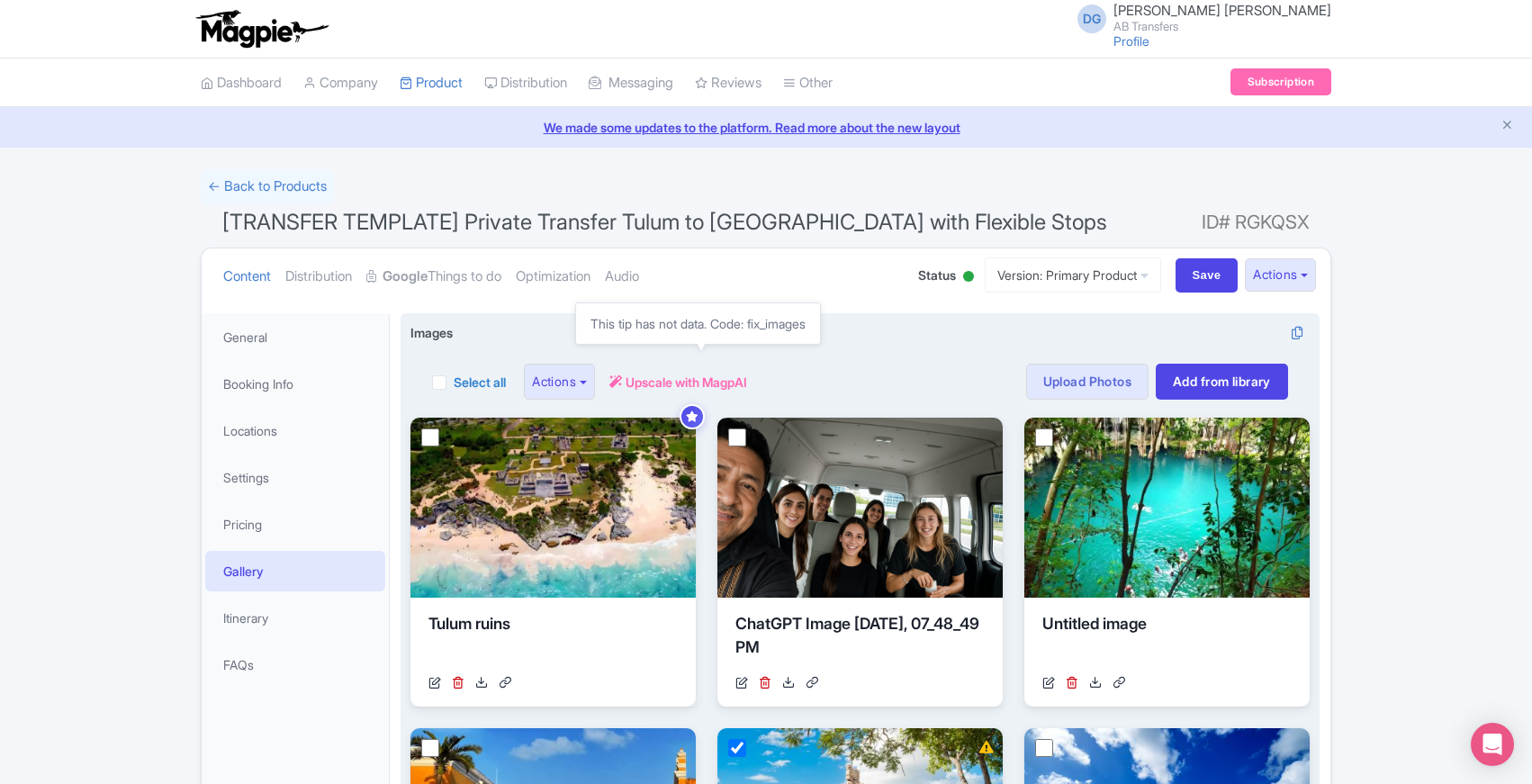
click at [660, 382] on span "Upscale with MagpAI" at bounding box center [686, 383] width 121 height 19
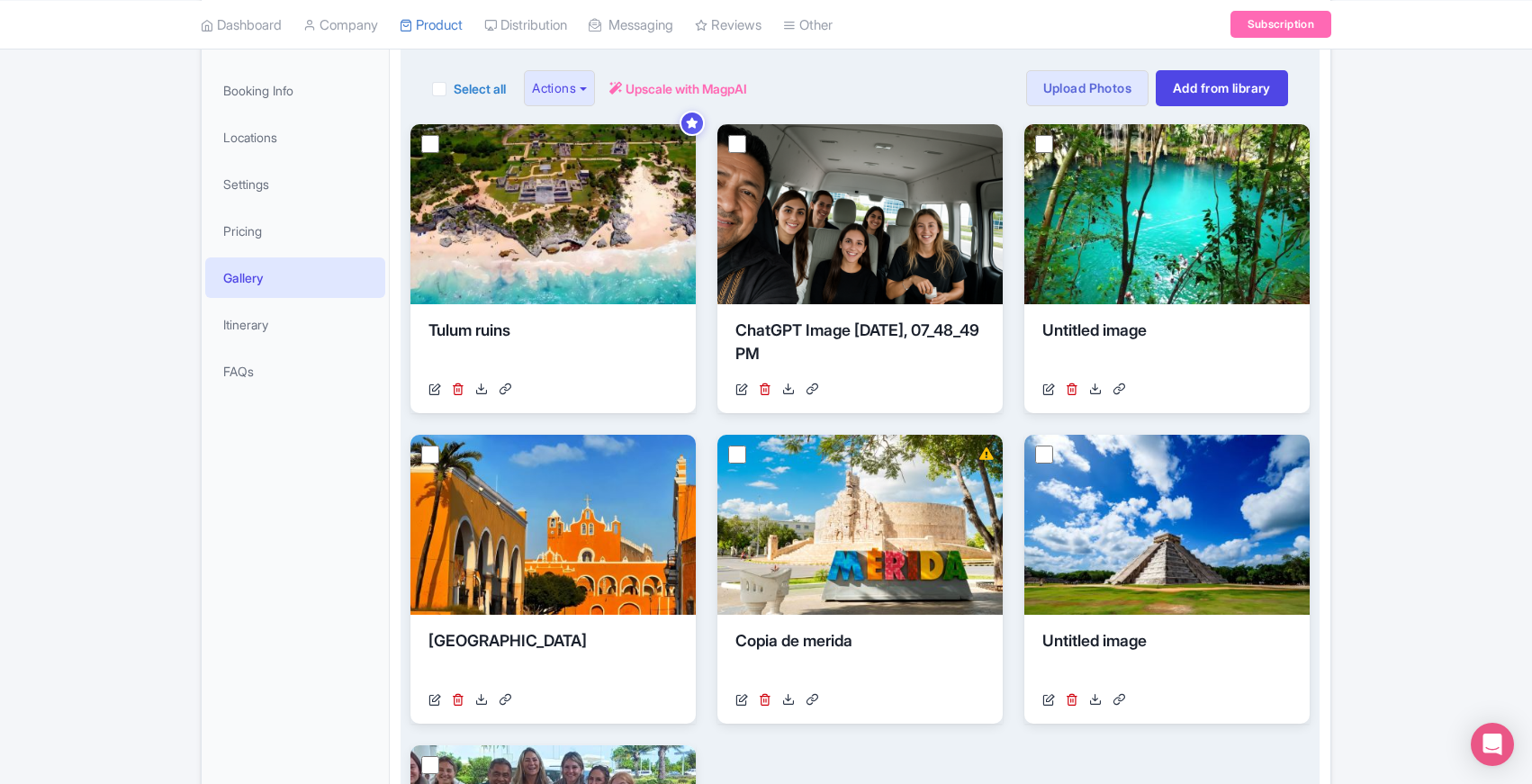
scroll to position [296, 0]
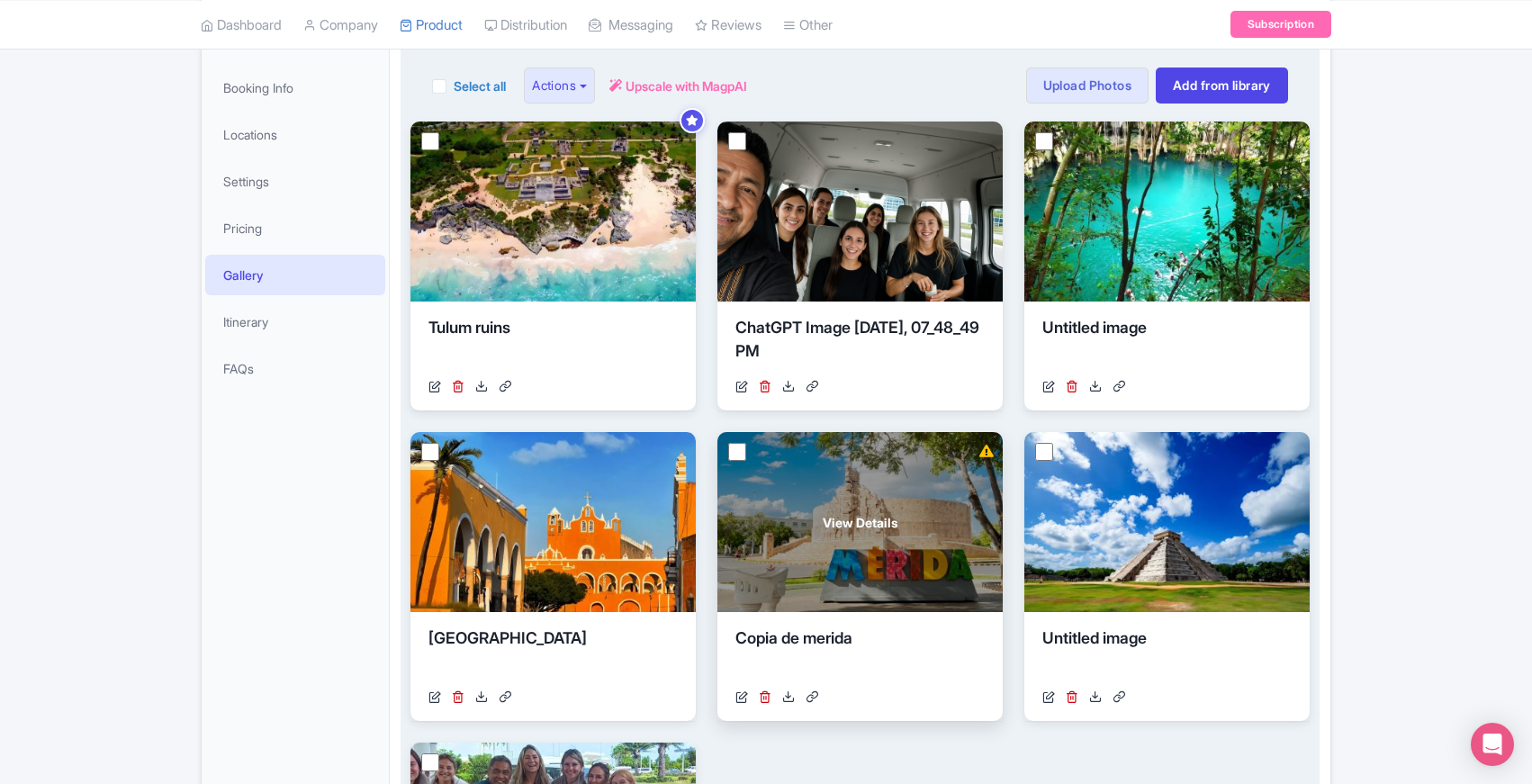
click at [735, 449] on input "checkbox" at bounding box center [737, 452] width 18 height 18
checkbox input "true"
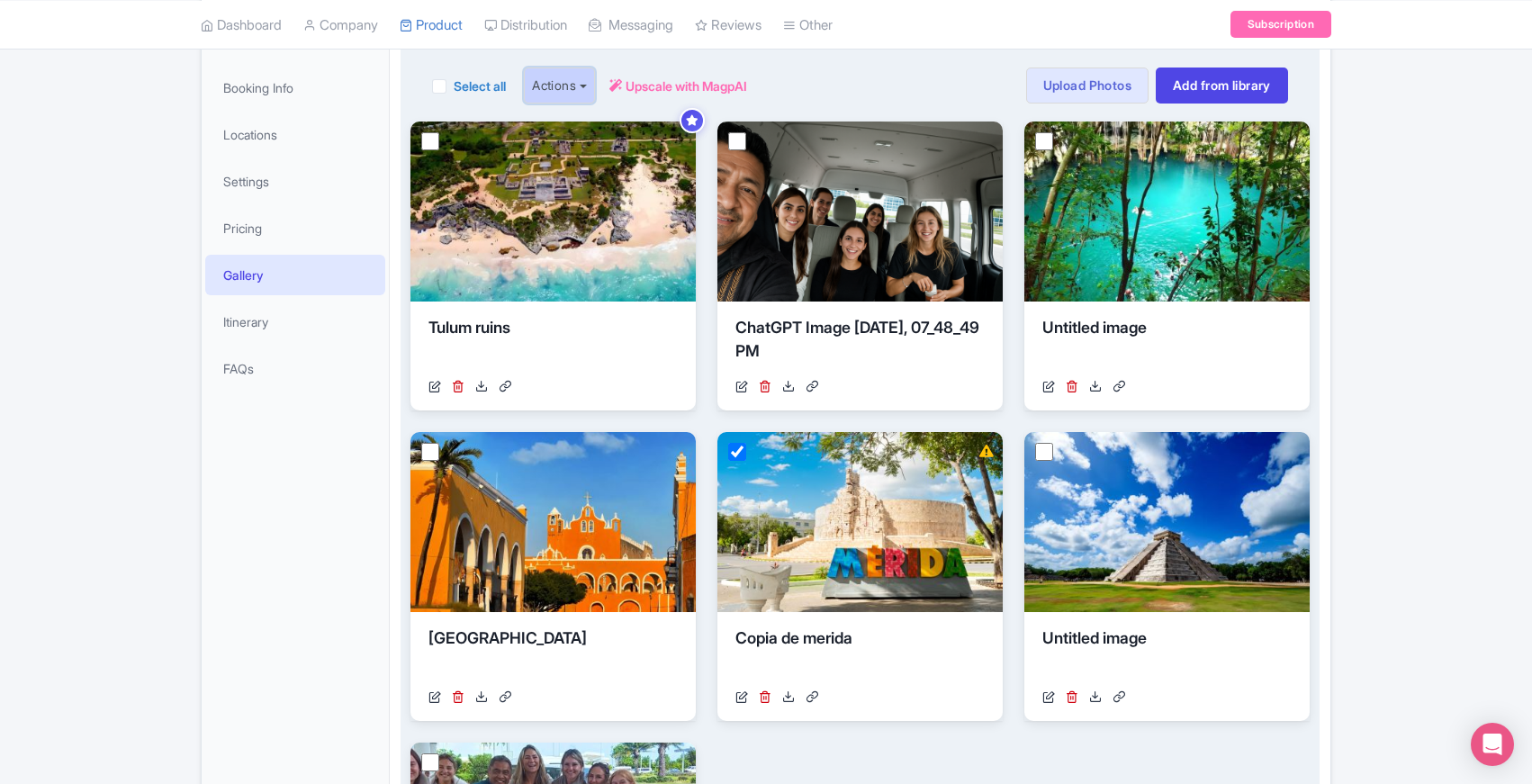
click at [593, 83] on button "Actions" at bounding box center [559, 85] width 71 height 36
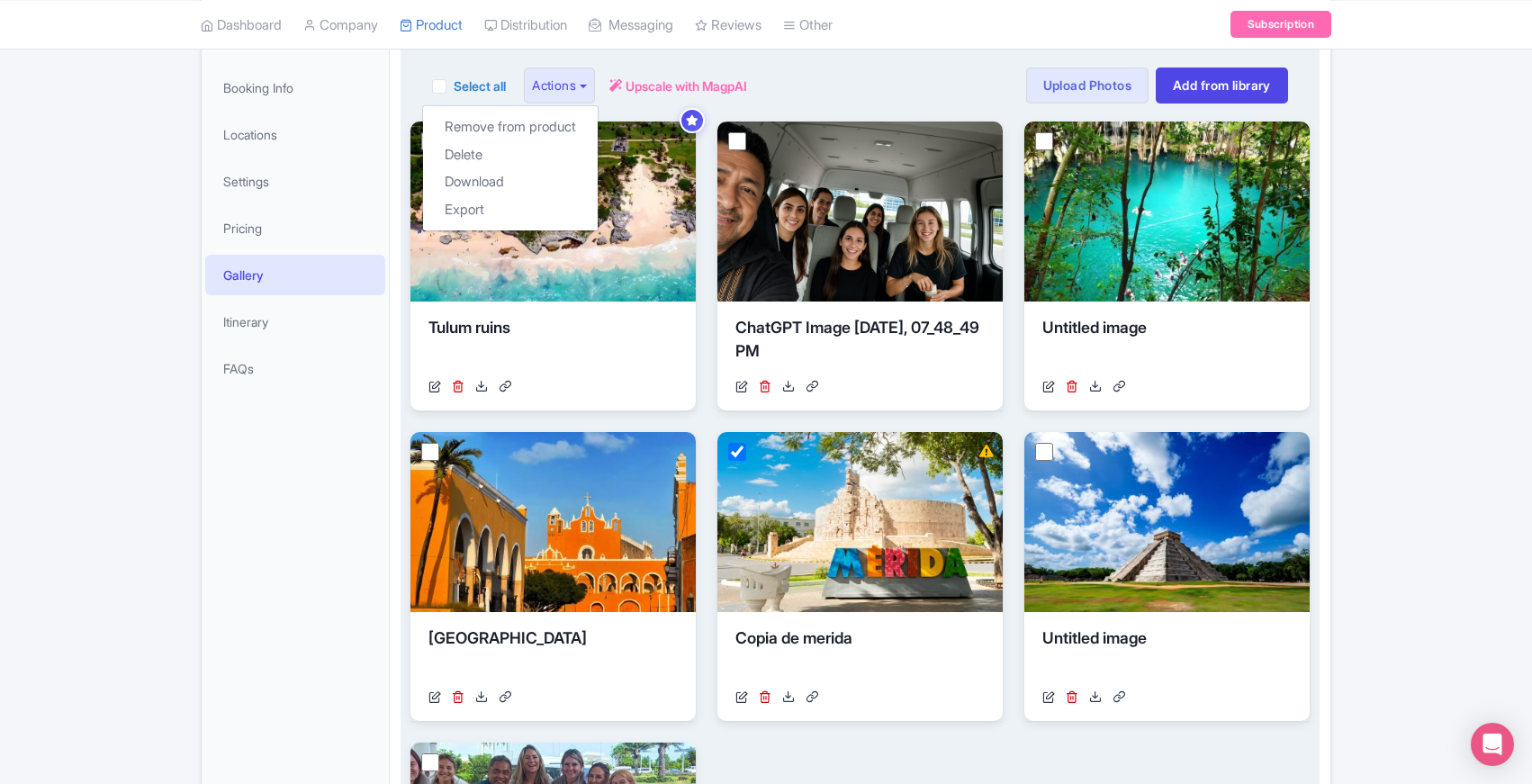
click at [816, 78] on div "Select all Actions Remove from product Delete Download Export Upscale with Magp…" at bounding box center [860, 85] width 856 height 36
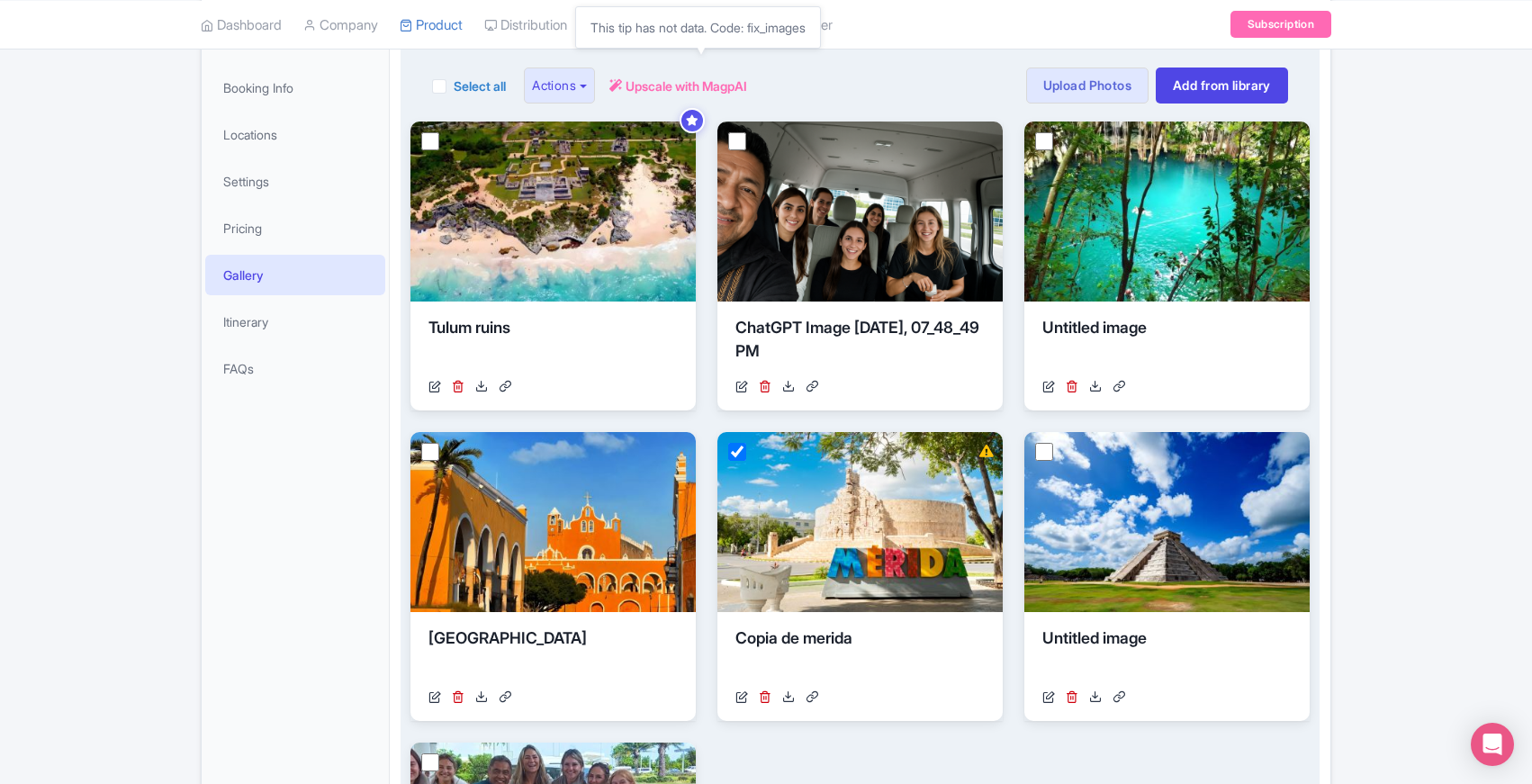
click at [643, 85] on span "Upscale with MagpAI" at bounding box center [686, 86] width 121 height 19
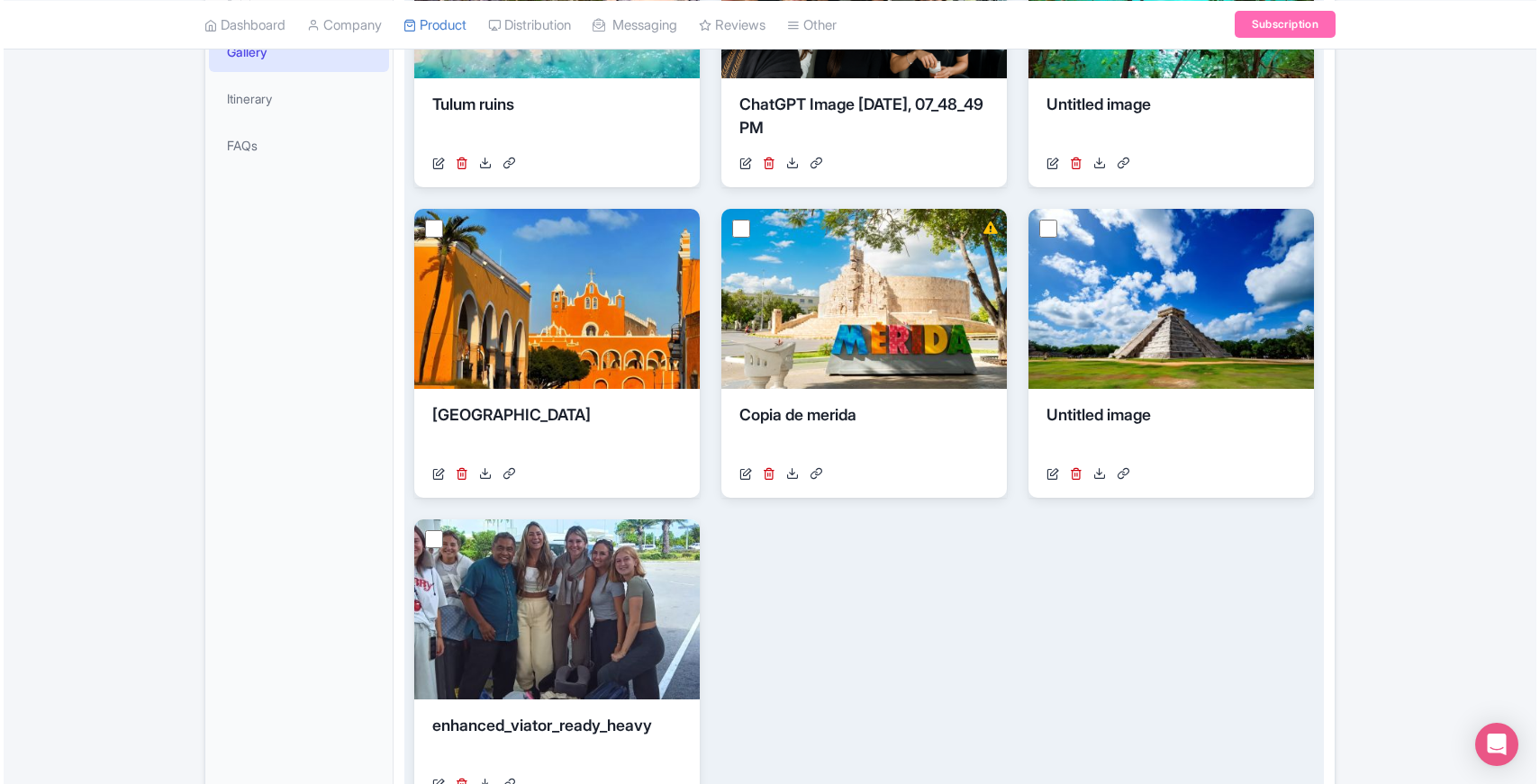
scroll to position [536, 0]
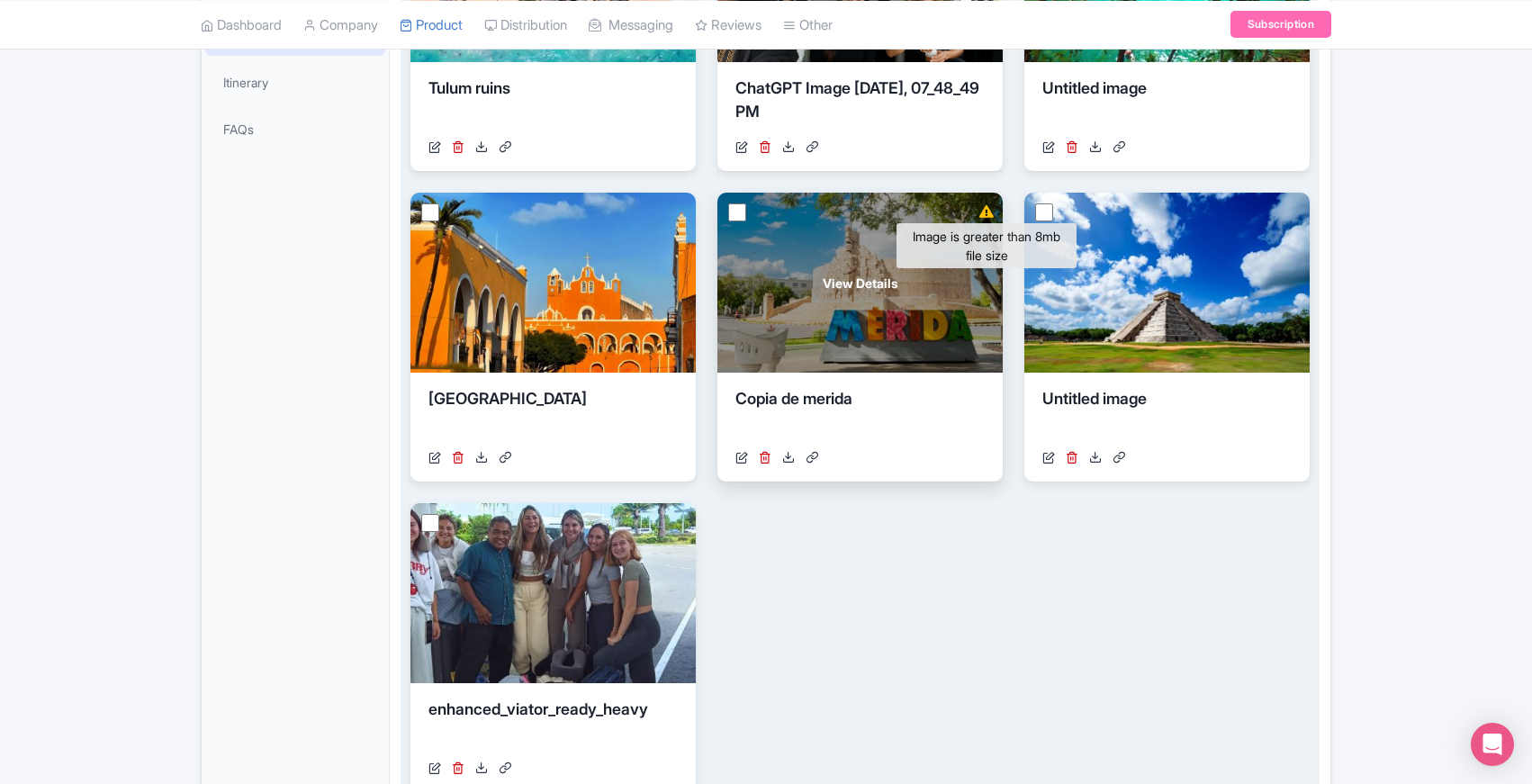
click at [987, 212] on icon at bounding box center [987, 211] width 14 height 12
click at [868, 294] on div "View Details" at bounding box center [860, 282] width 285 height 180
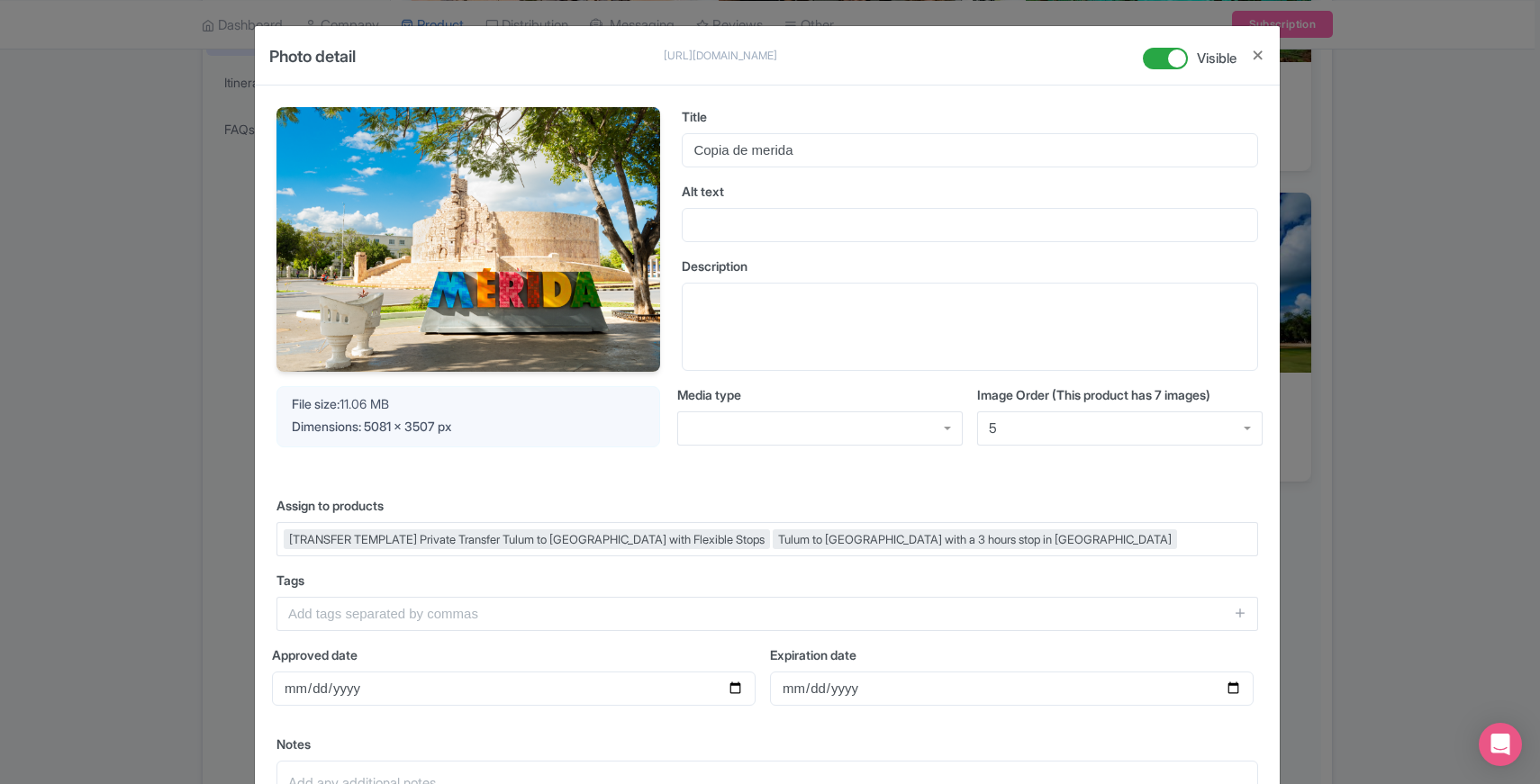
click at [668, 435] on div "Your Image is being upscaled File size: 11.06 MB Dimensions: 5081 x 3507 px Tit…" at bounding box center [767, 291] width 981 height 367
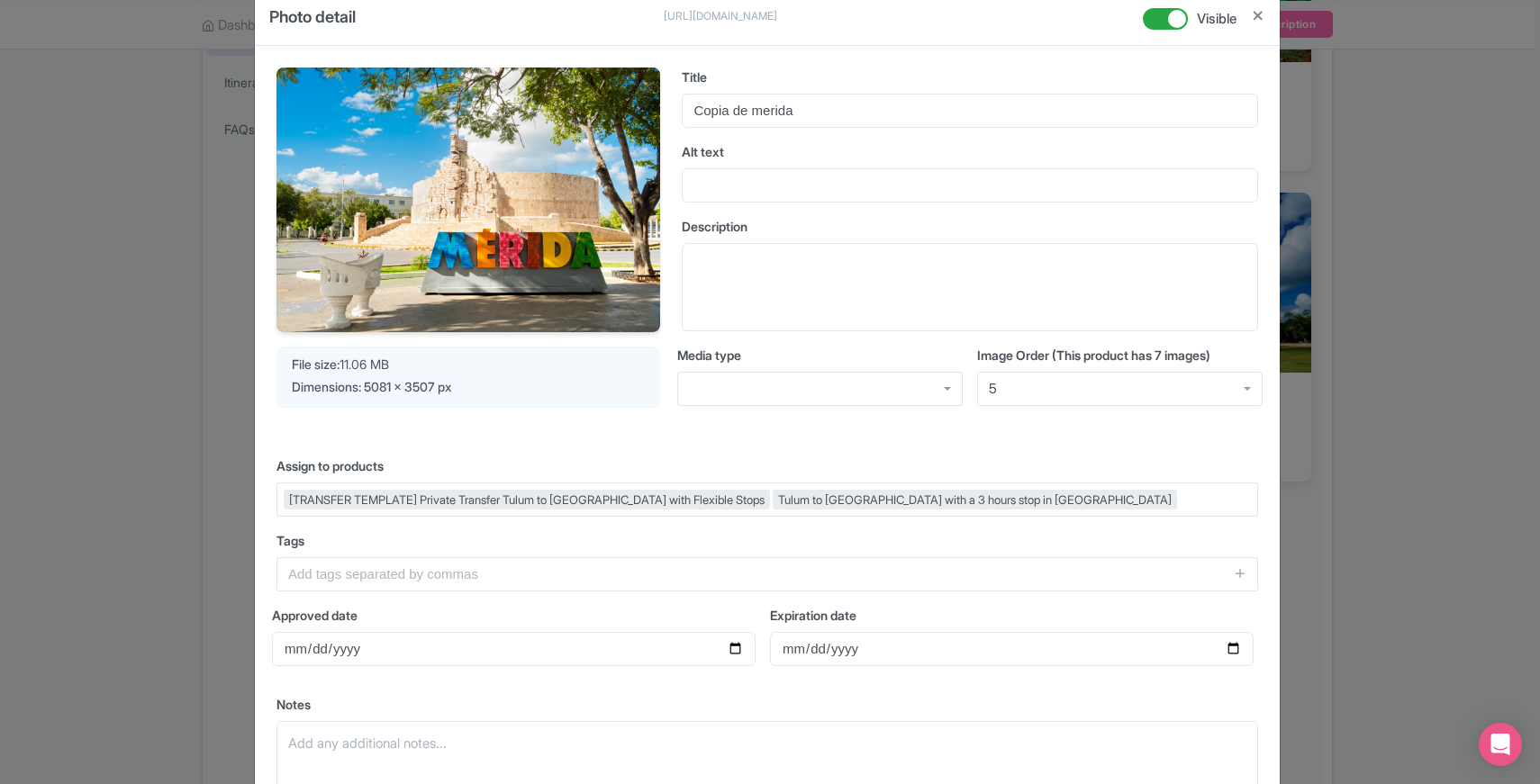
scroll to position [38, 0]
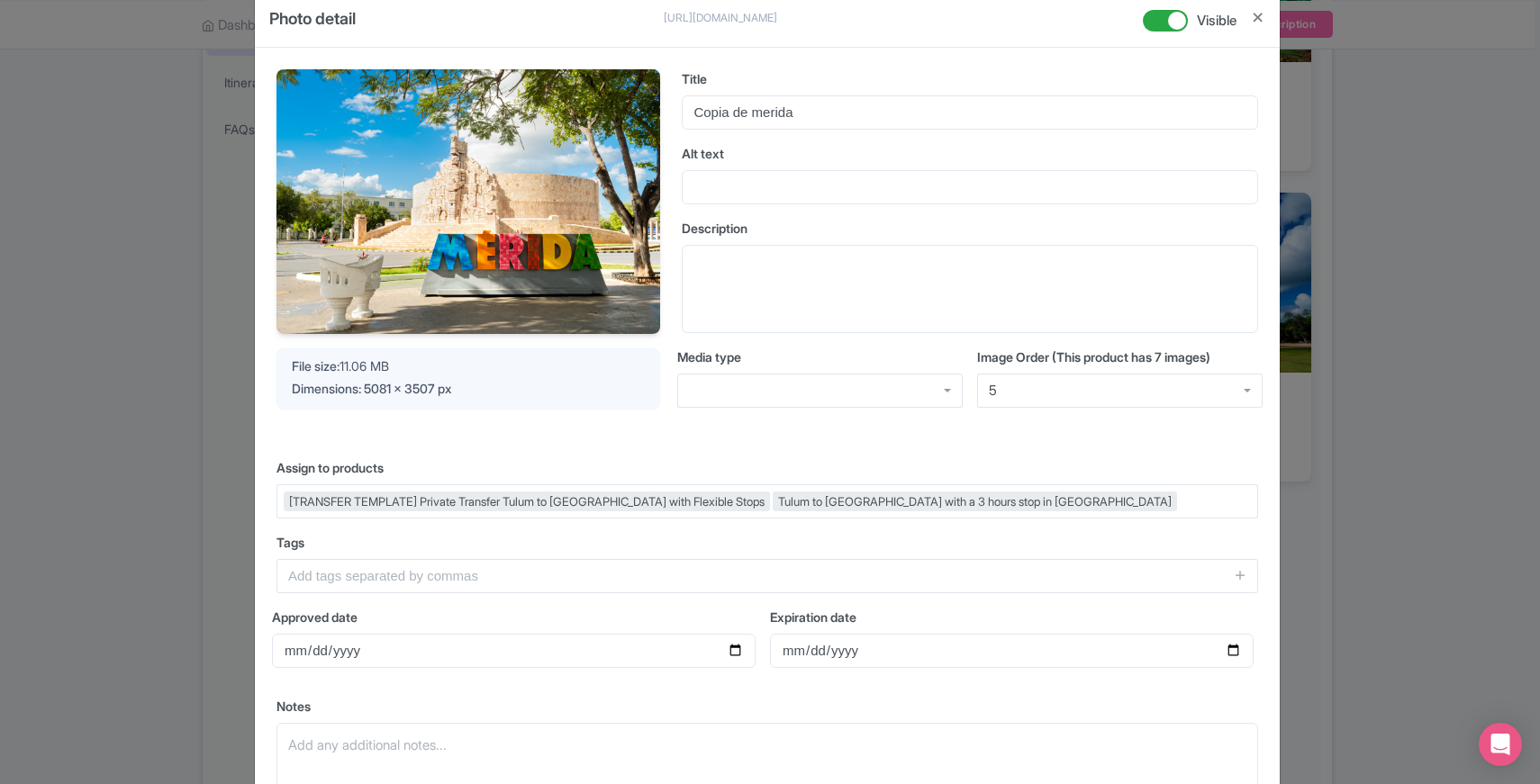
click at [435, 385] on span "Dimensions: 5081 x 3507 px" at bounding box center [371, 388] width 159 height 15
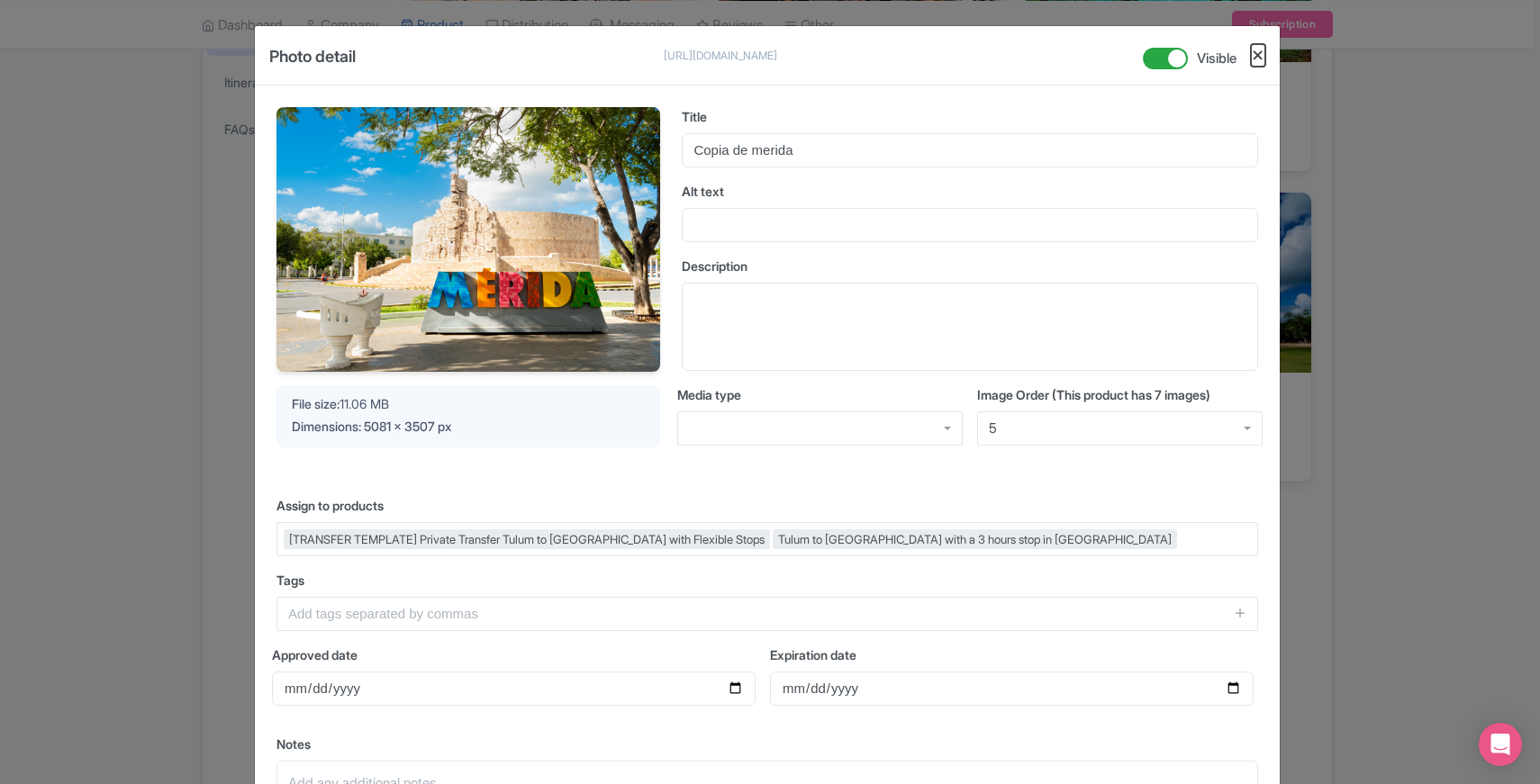
click at [1257, 59] on button "Close" at bounding box center [1258, 56] width 14 height 23
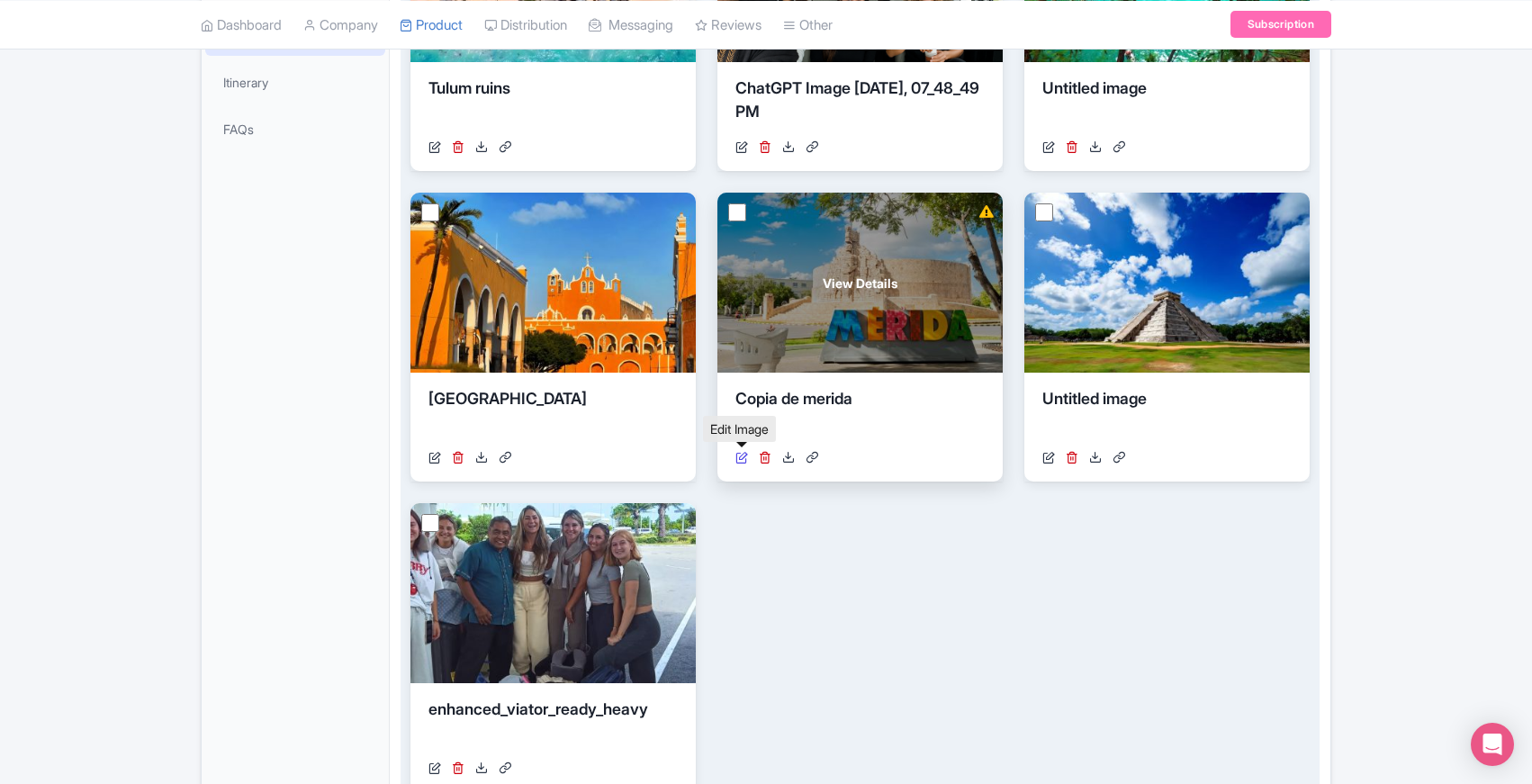
click at [737, 461] on icon at bounding box center [741, 456] width 12 height 12
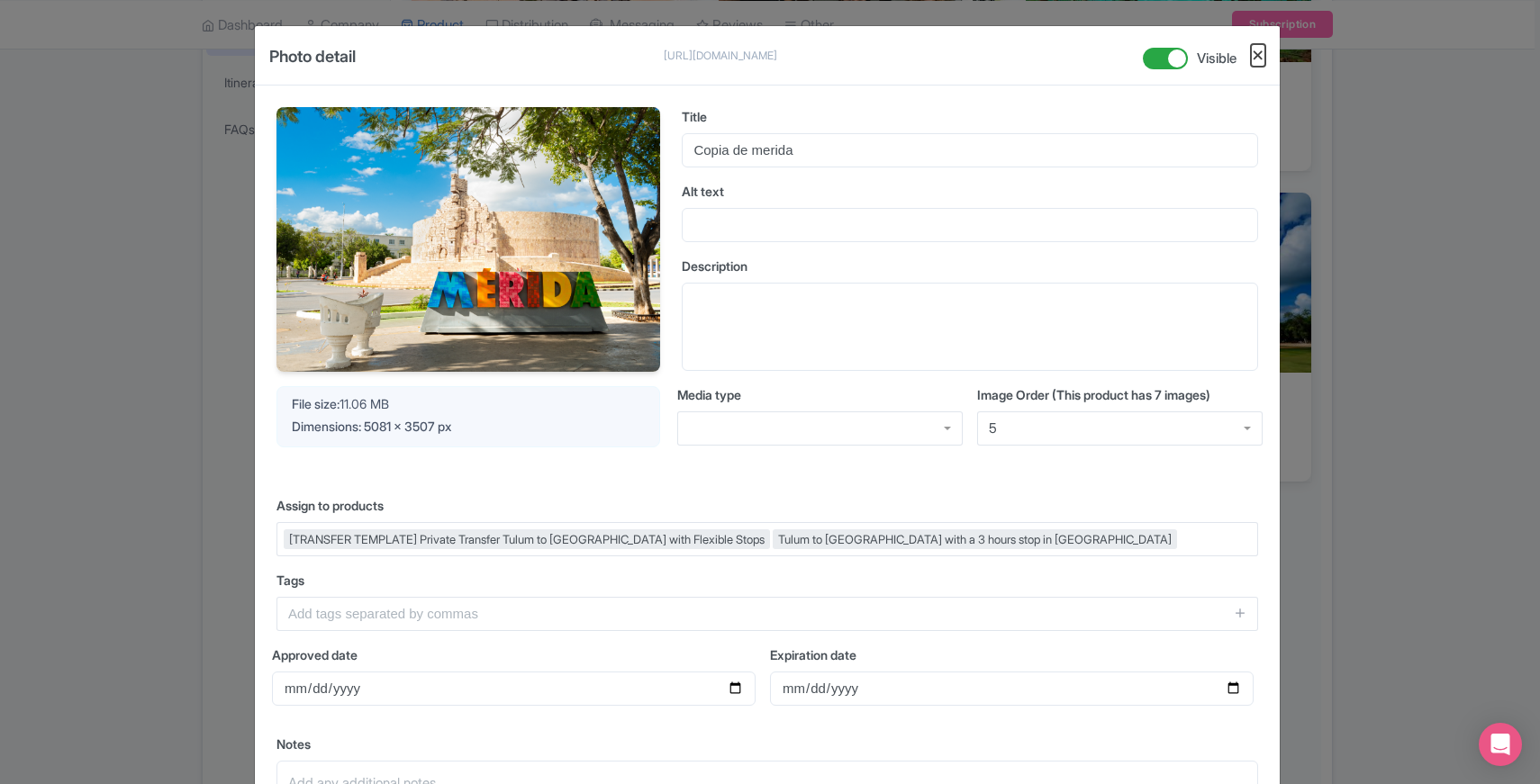
click at [1255, 51] on button "Close" at bounding box center [1258, 56] width 14 height 23
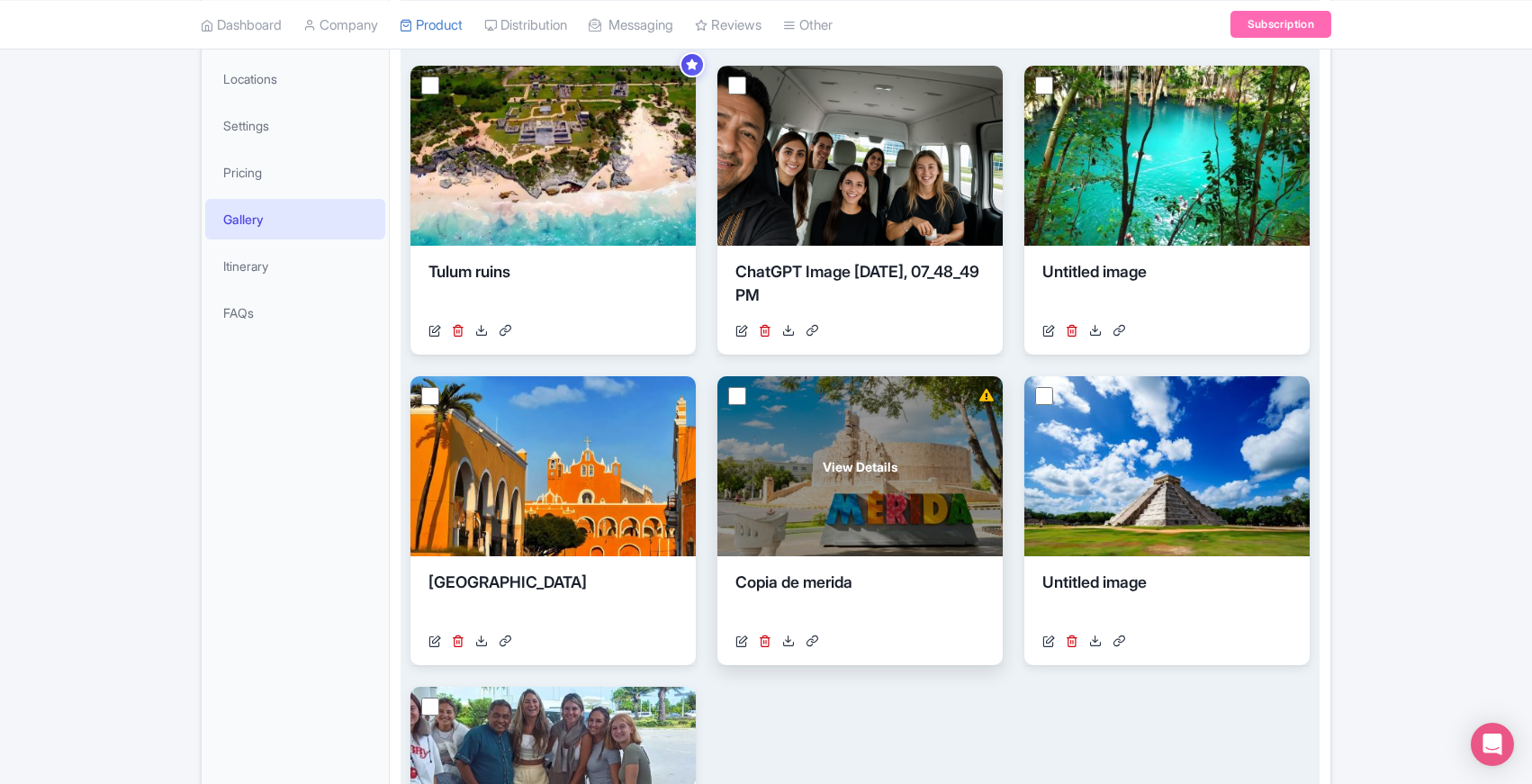
scroll to position [312, 0]
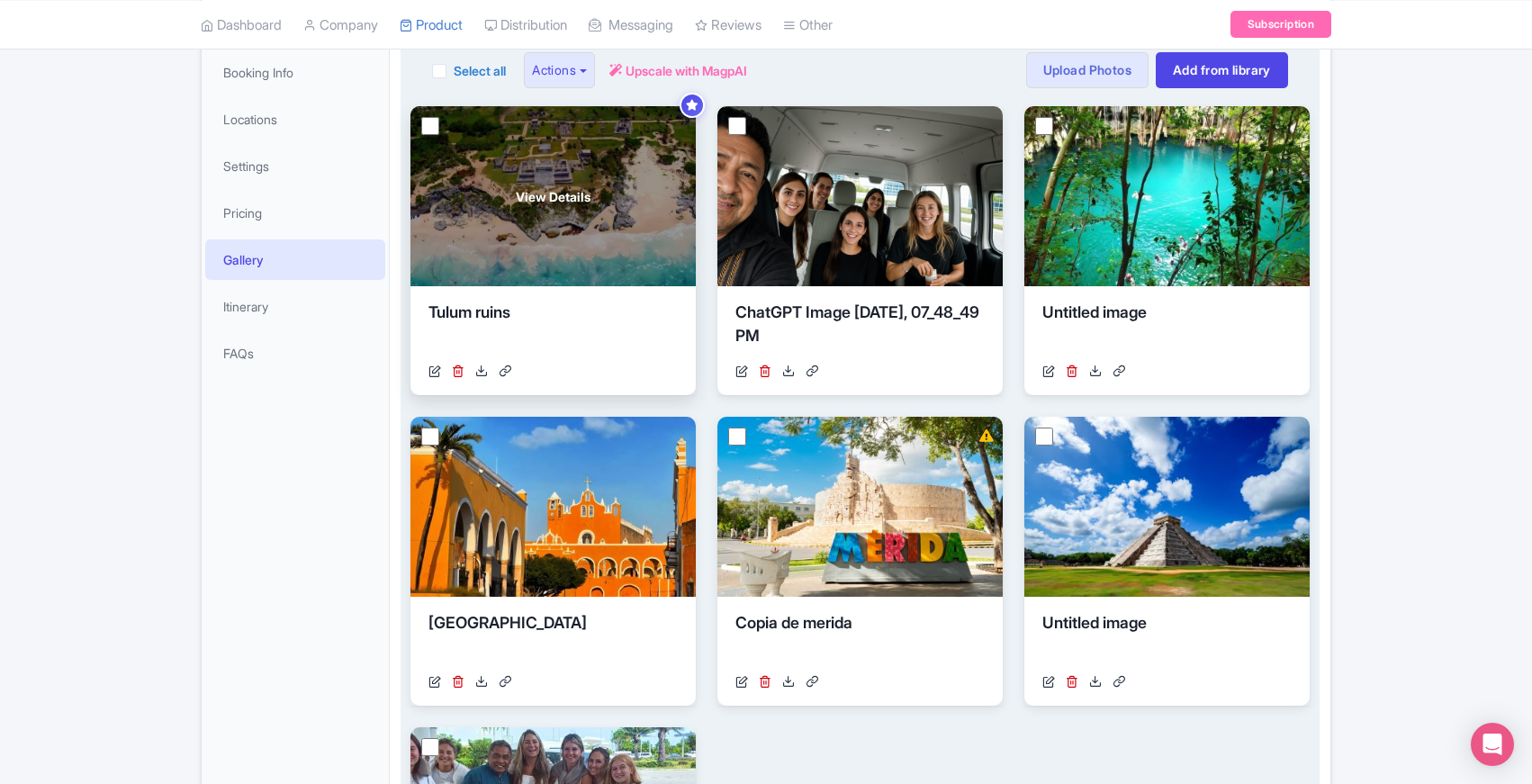
click at [636, 223] on div "View Details" at bounding box center [553, 196] width 285 height 180
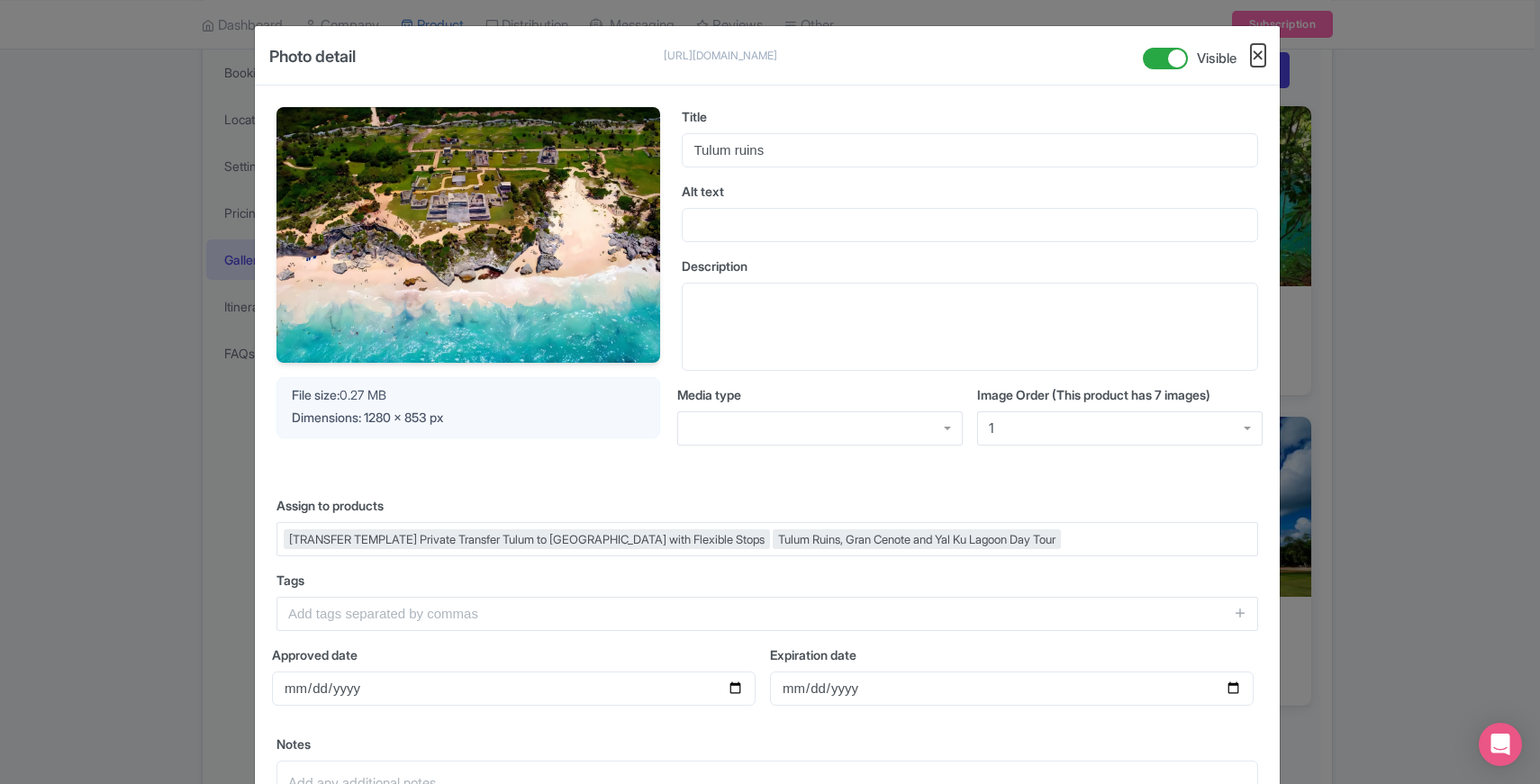
click at [1257, 55] on button "Close" at bounding box center [1258, 56] width 14 height 23
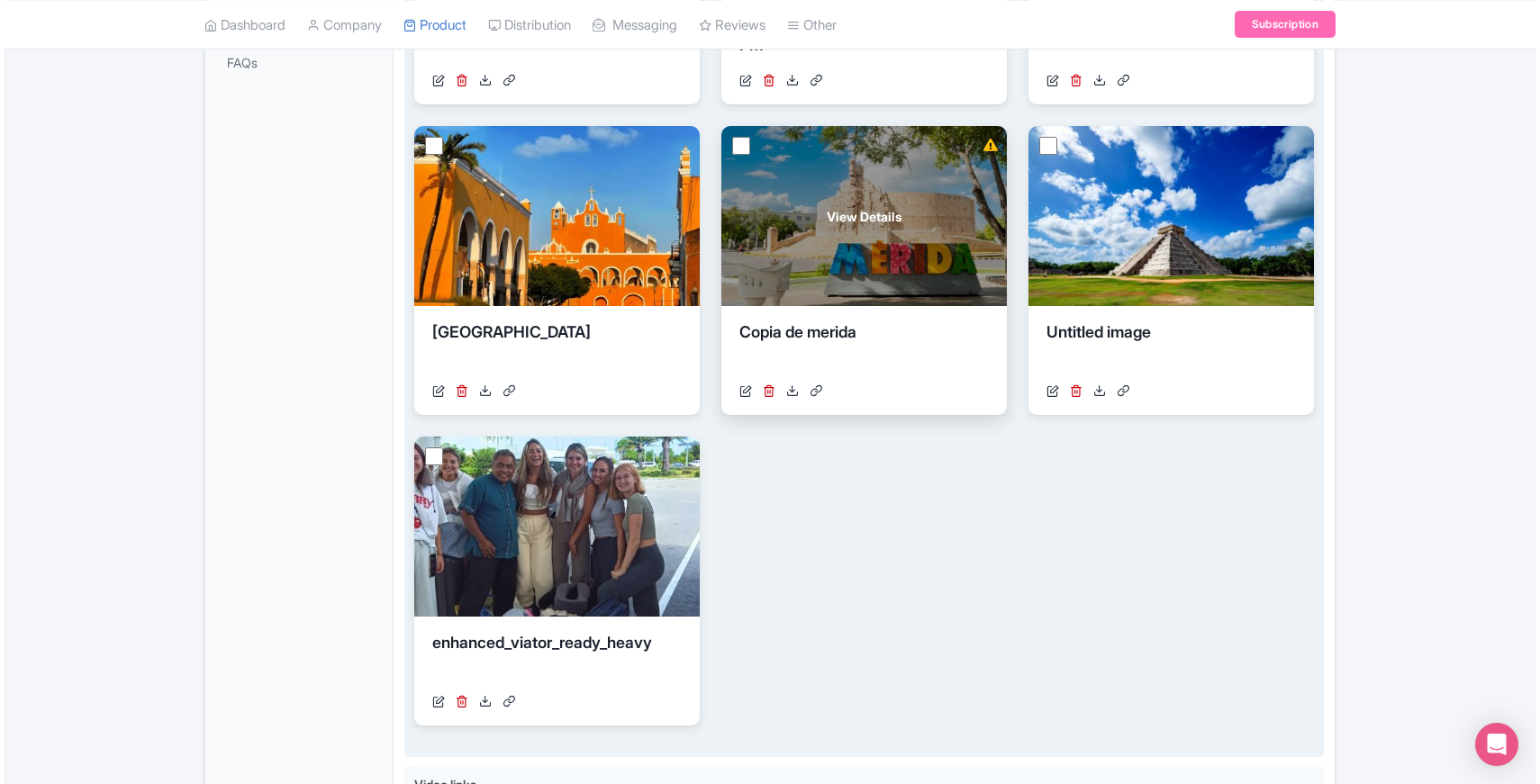
scroll to position [603, 0]
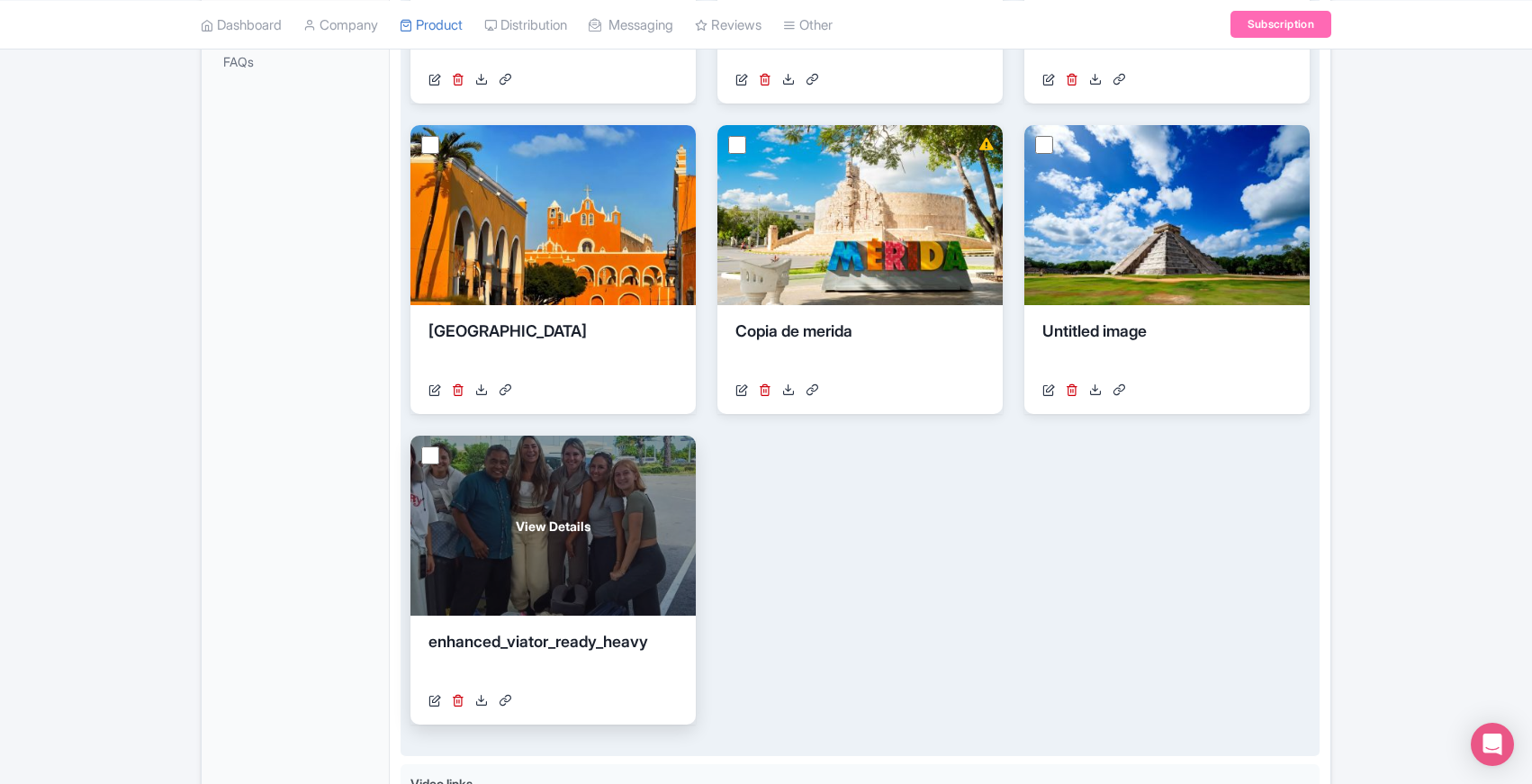
click at [598, 500] on div "View Details" at bounding box center [553, 526] width 285 height 180
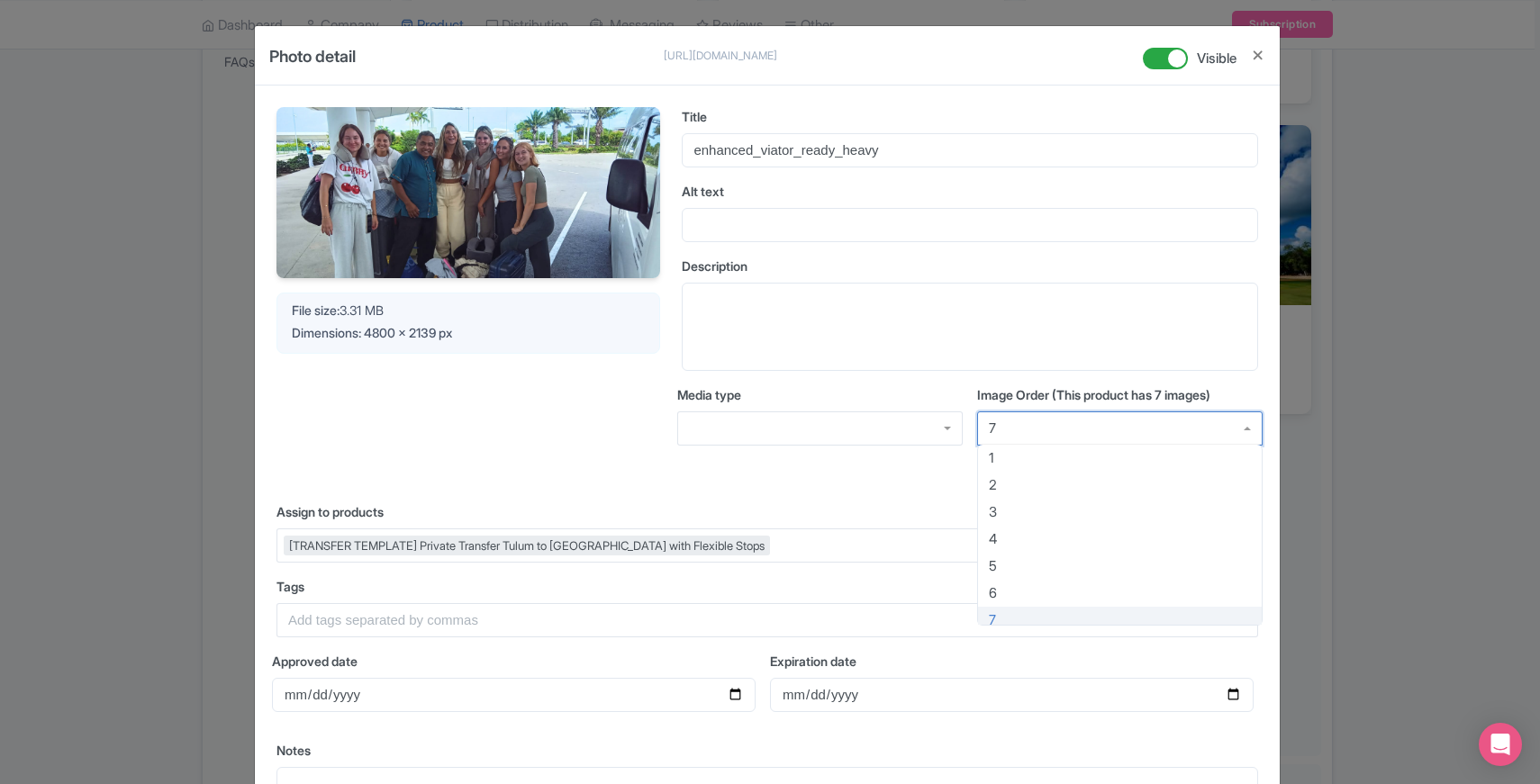
click at [1119, 419] on div "7" at bounding box center [1119, 429] width 285 height 34
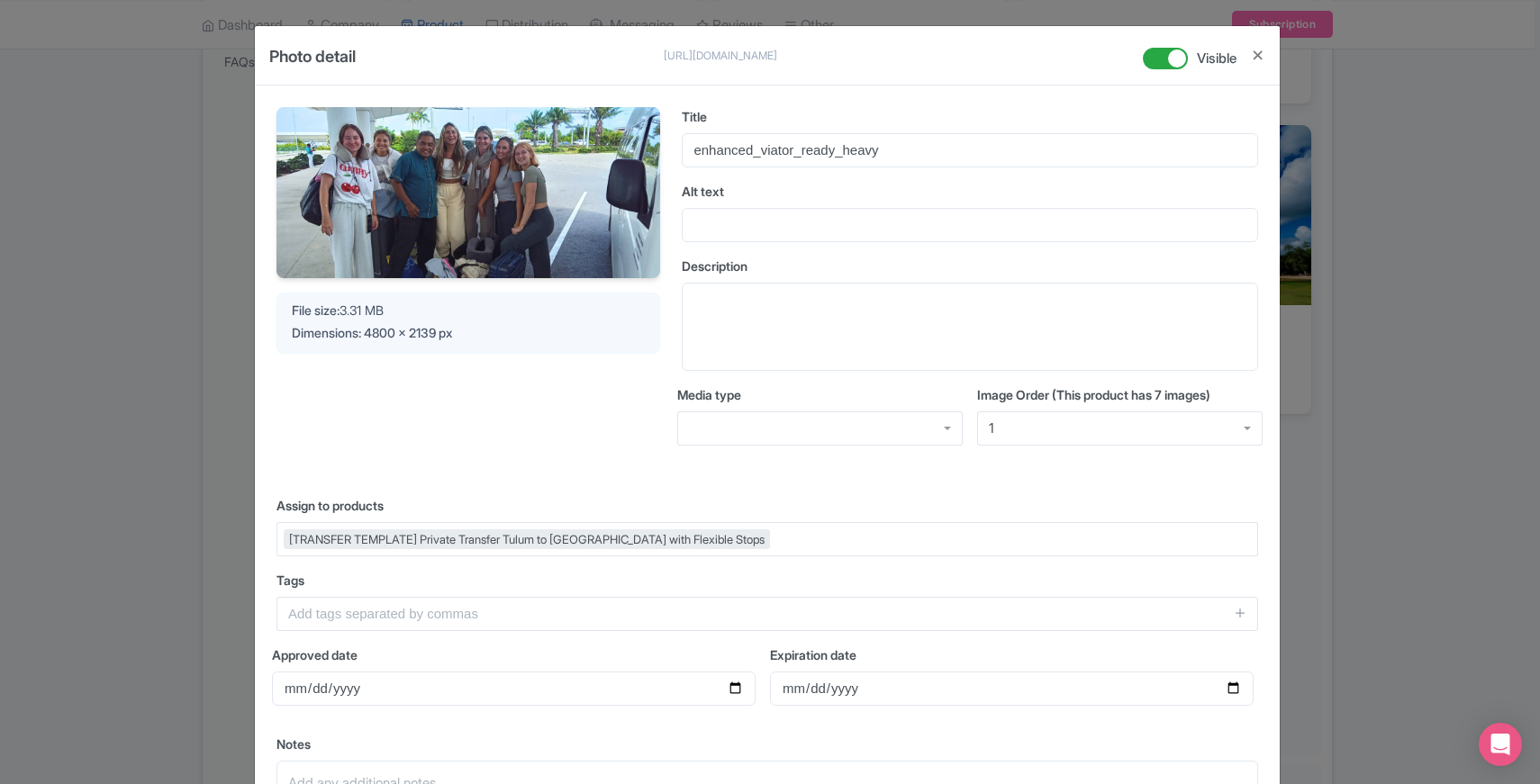
scroll to position [225, 0]
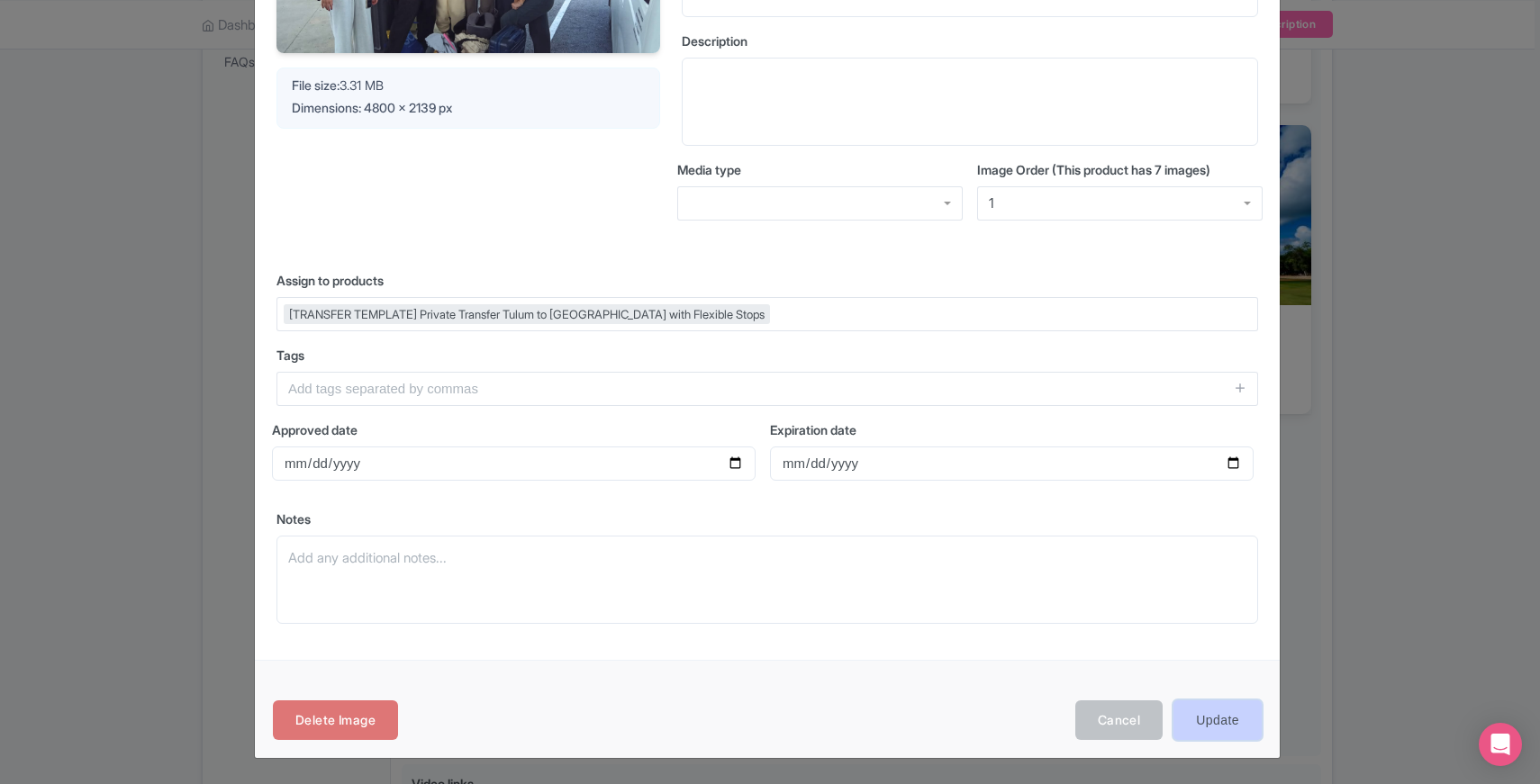
click at [1202, 716] on input "Update" at bounding box center [1217, 721] width 88 height 41
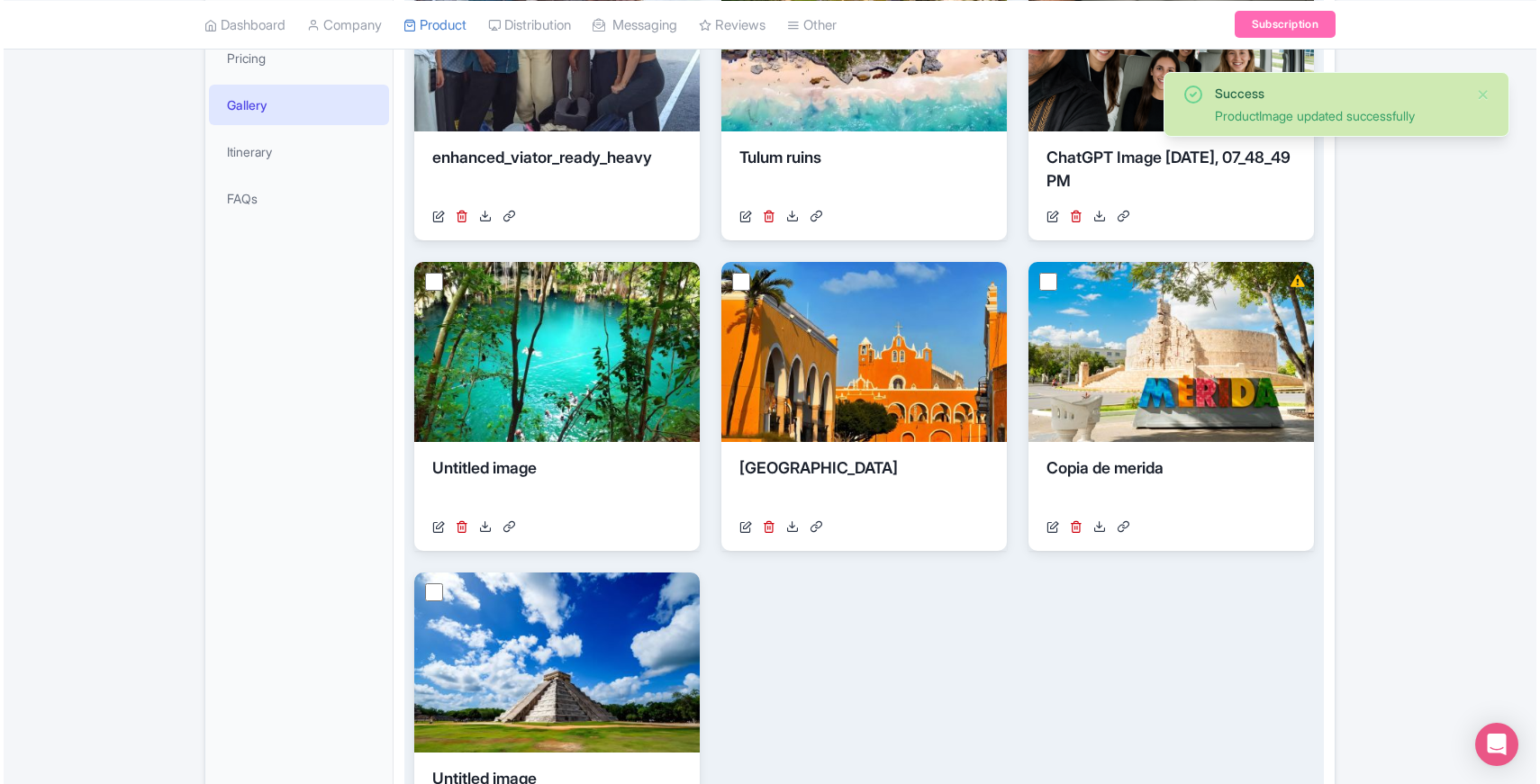
scroll to position [470, 0]
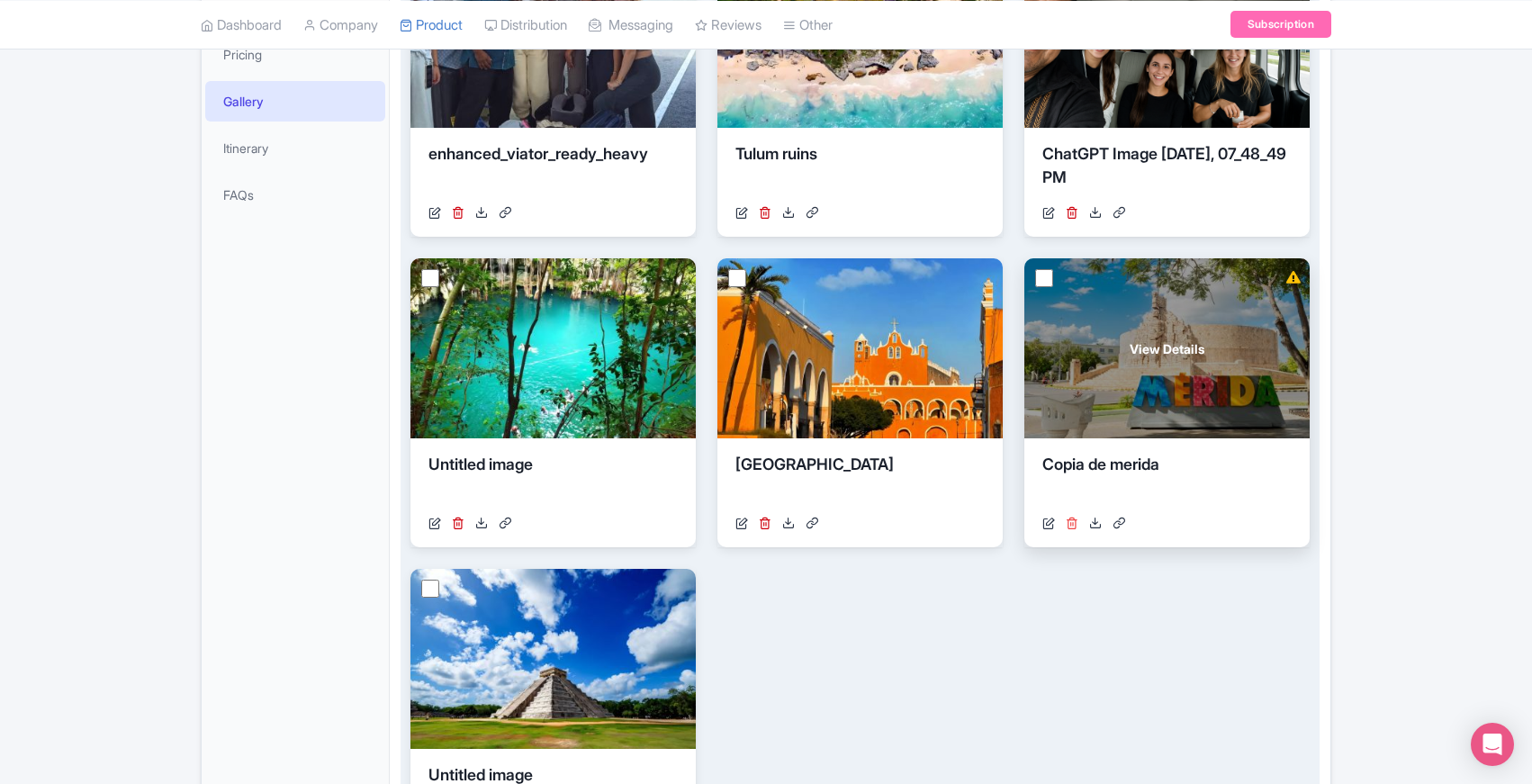
click at [1072, 523] on icon at bounding box center [1072, 523] width 12 height 12
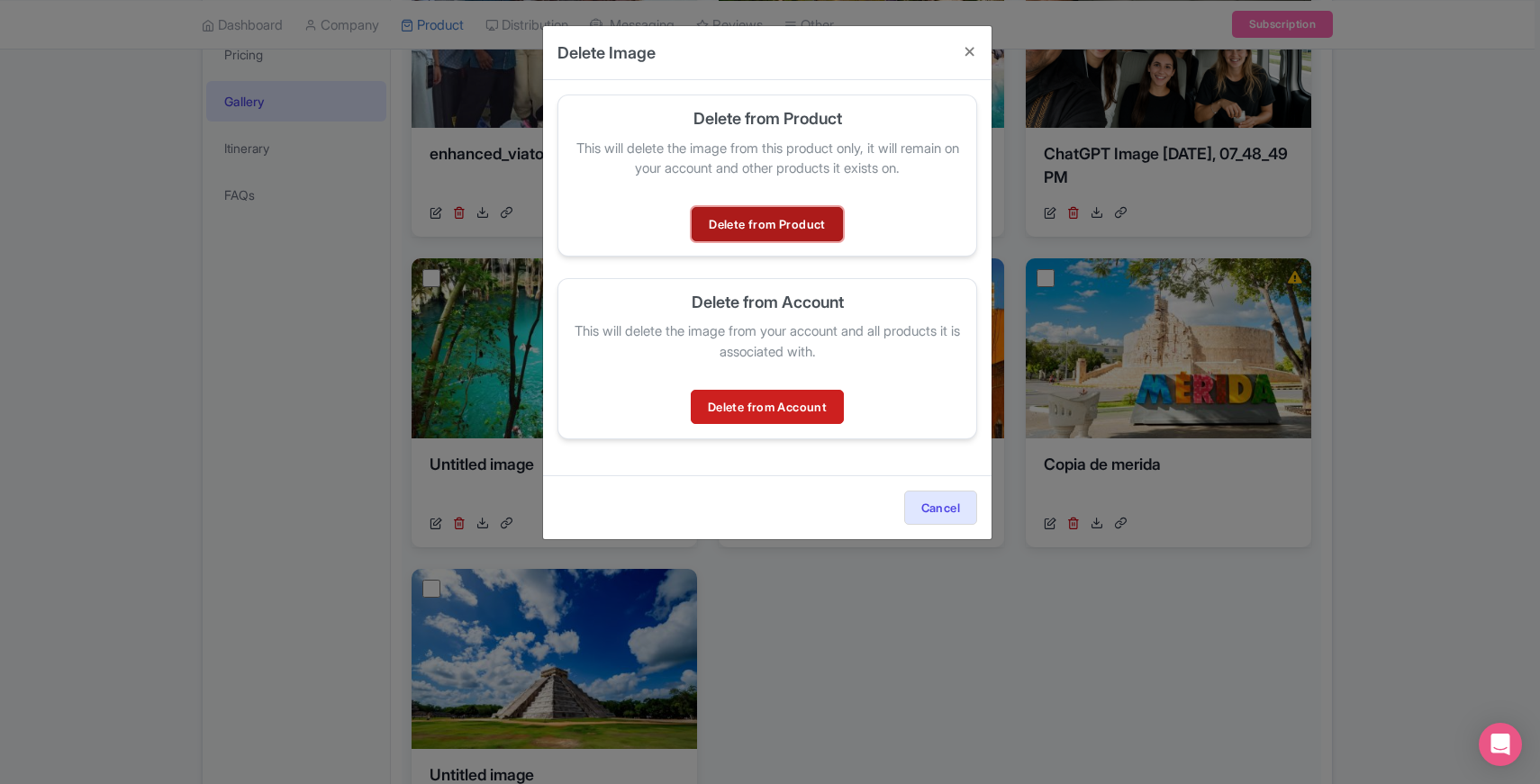
click at [784, 223] on link "Delete from Product" at bounding box center [766, 224] width 151 height 34
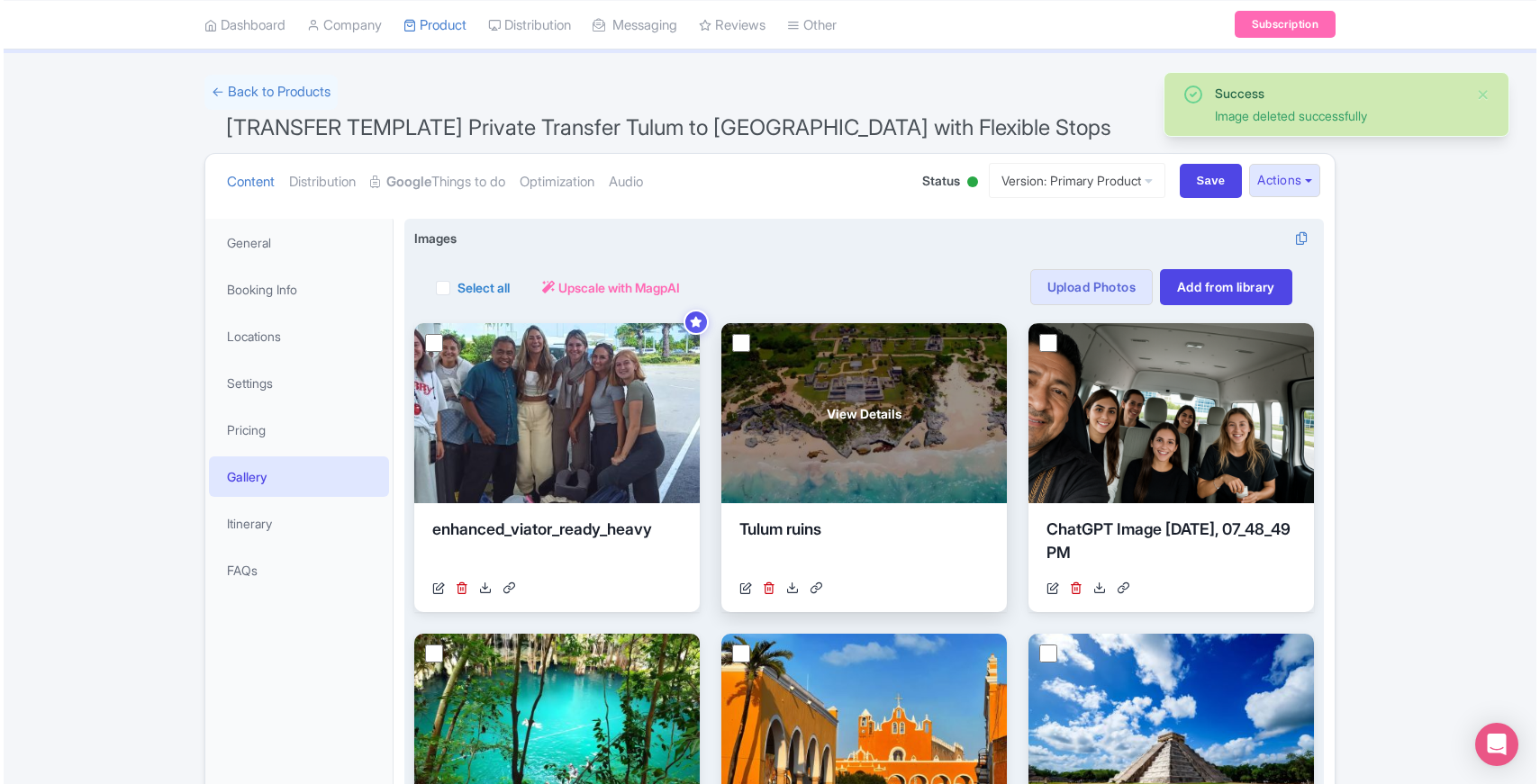
scroll to position [115, 0]
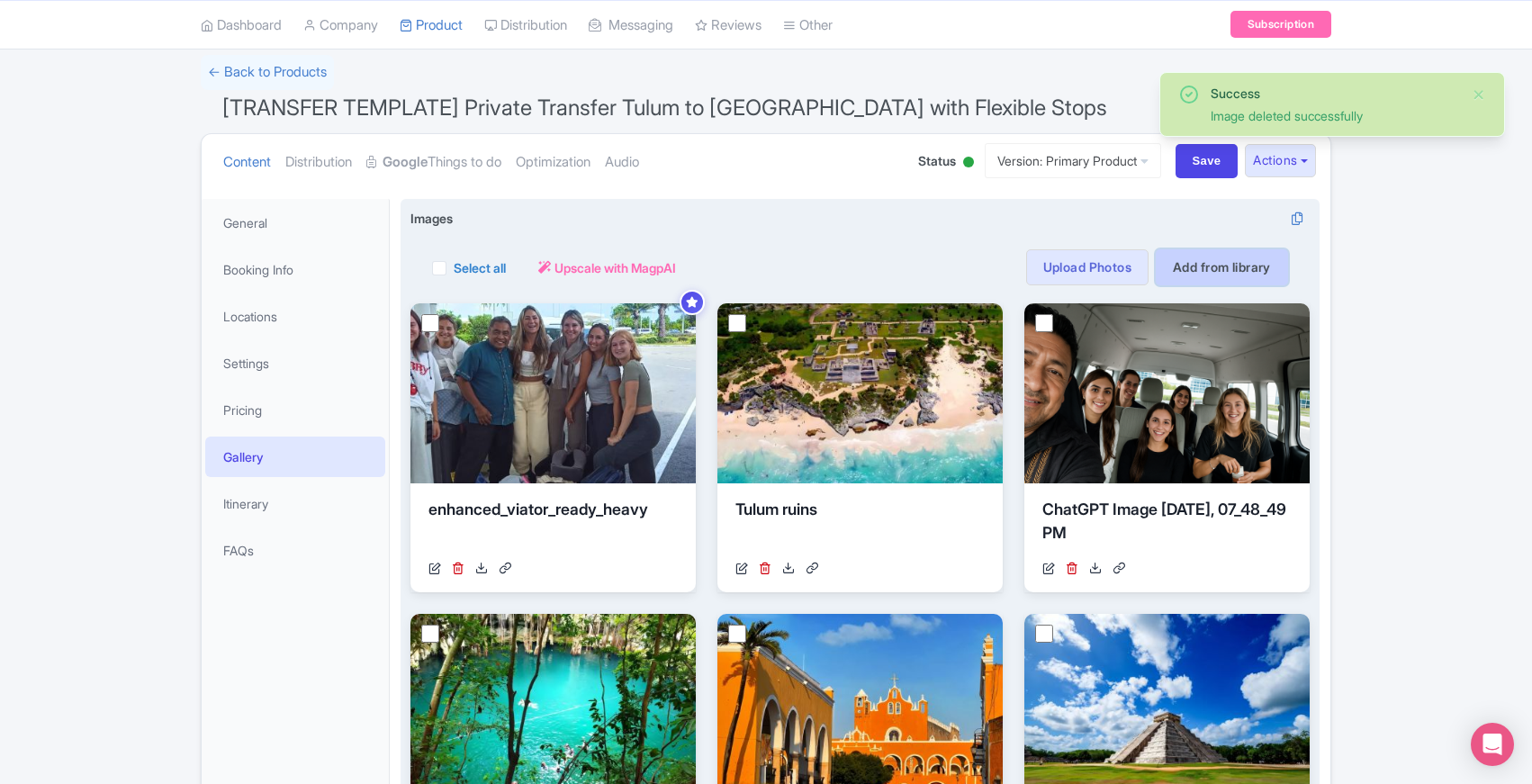
click at [1204, 259] on link "Add from library" at bounding box center [1222, 267] width 133 height 36
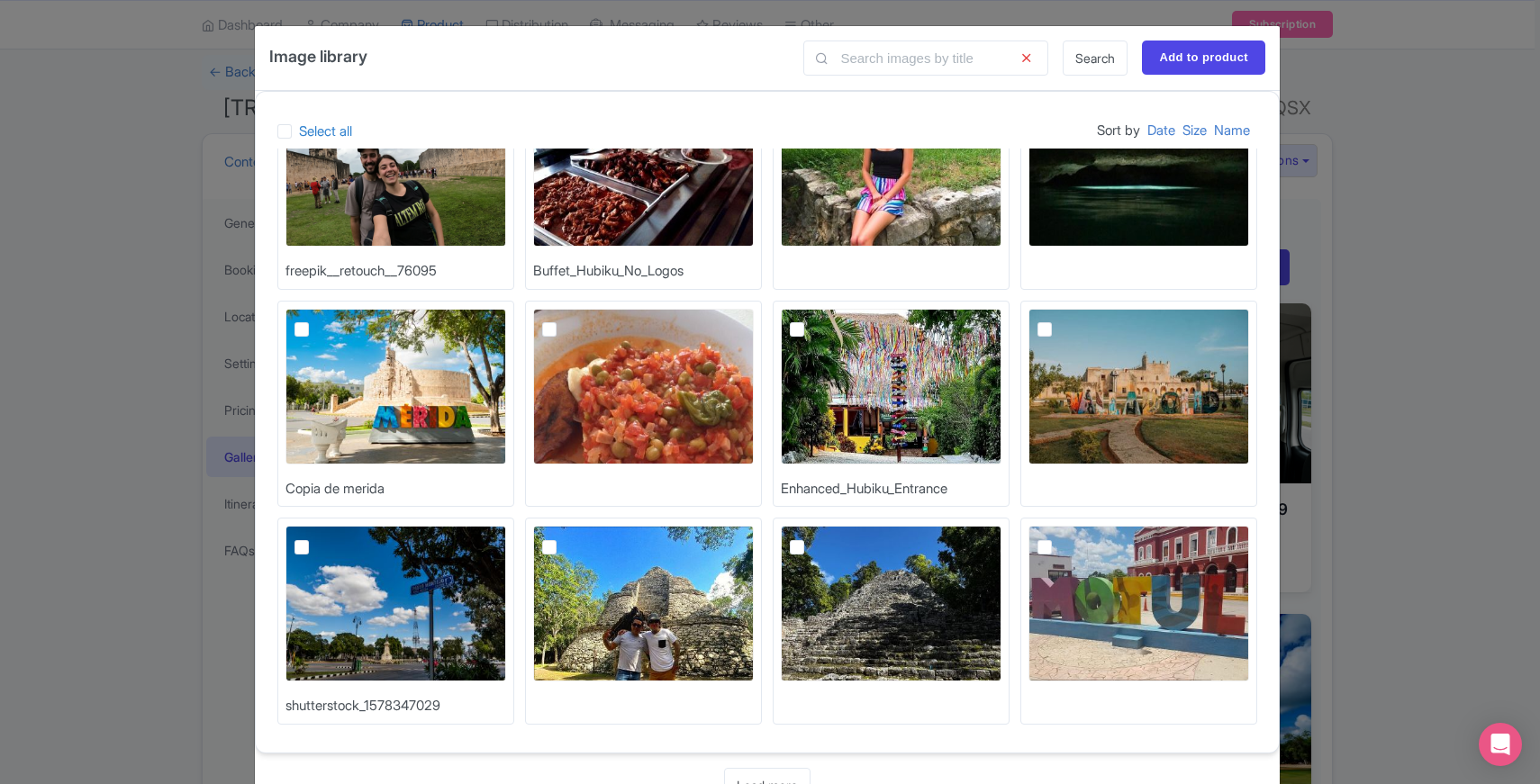
scroll to position [56, 0]
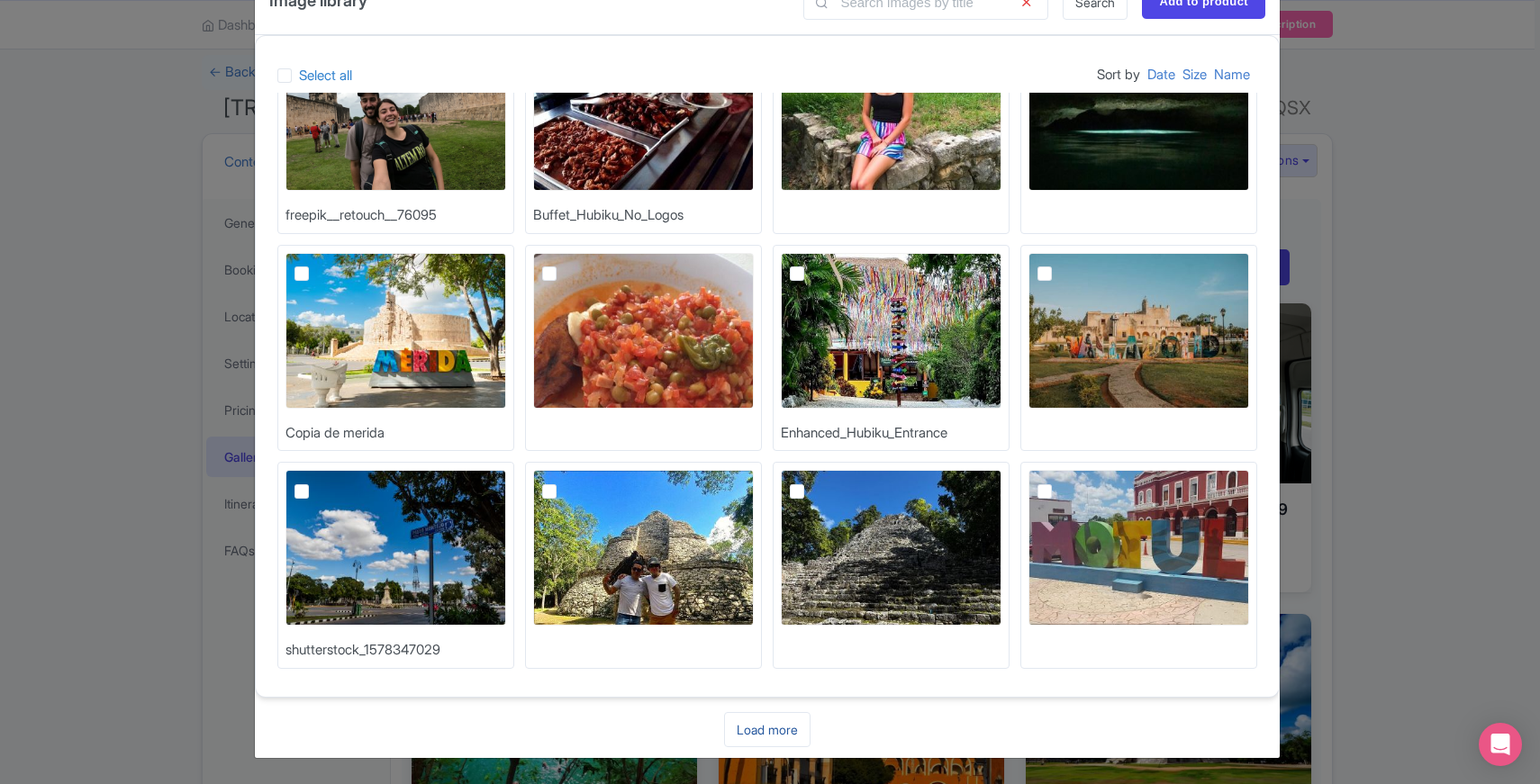
click at [768, 724] on link "Load more" at bounding box center [767, 729] width 86 height 35
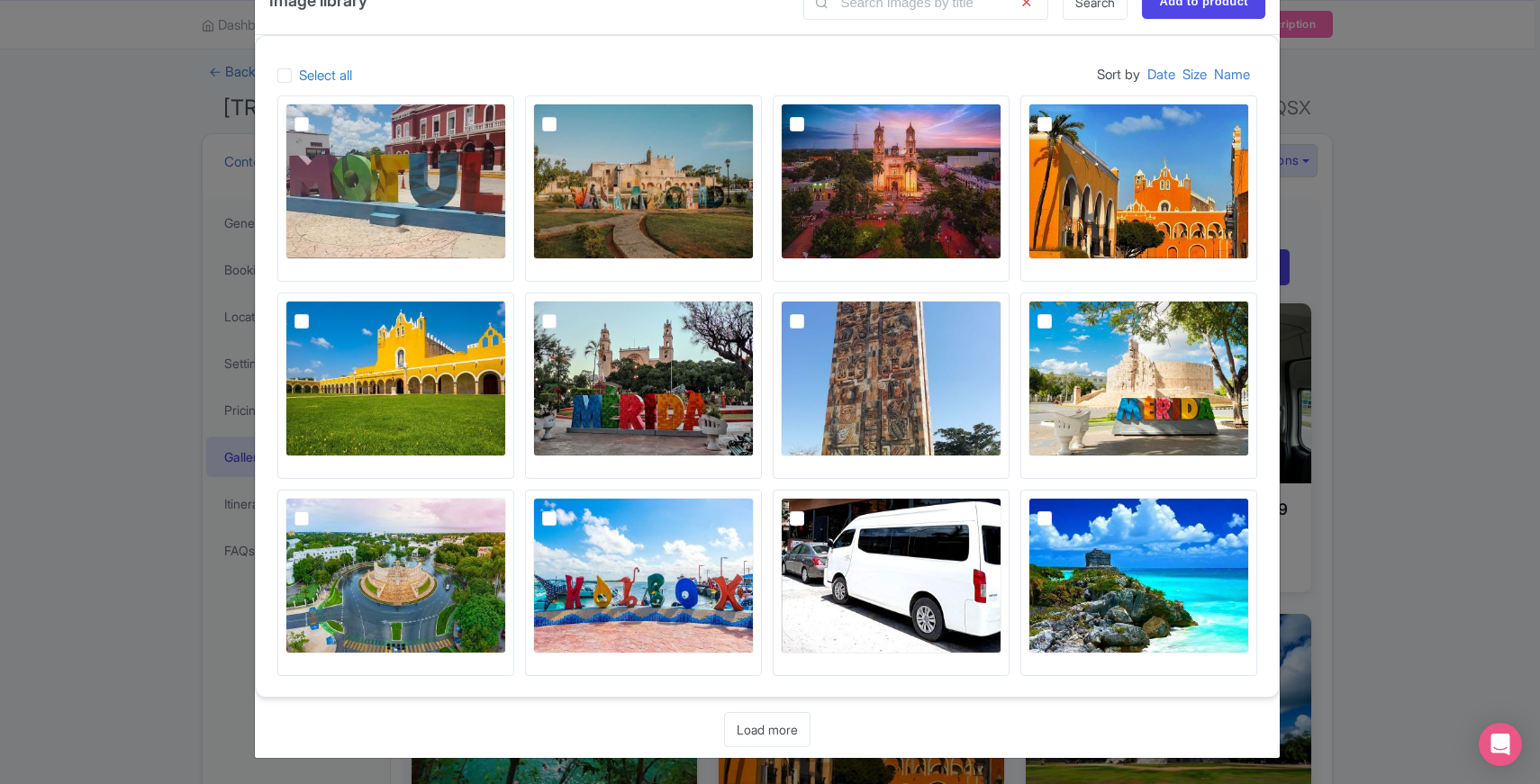
scroll to position [679, 0]
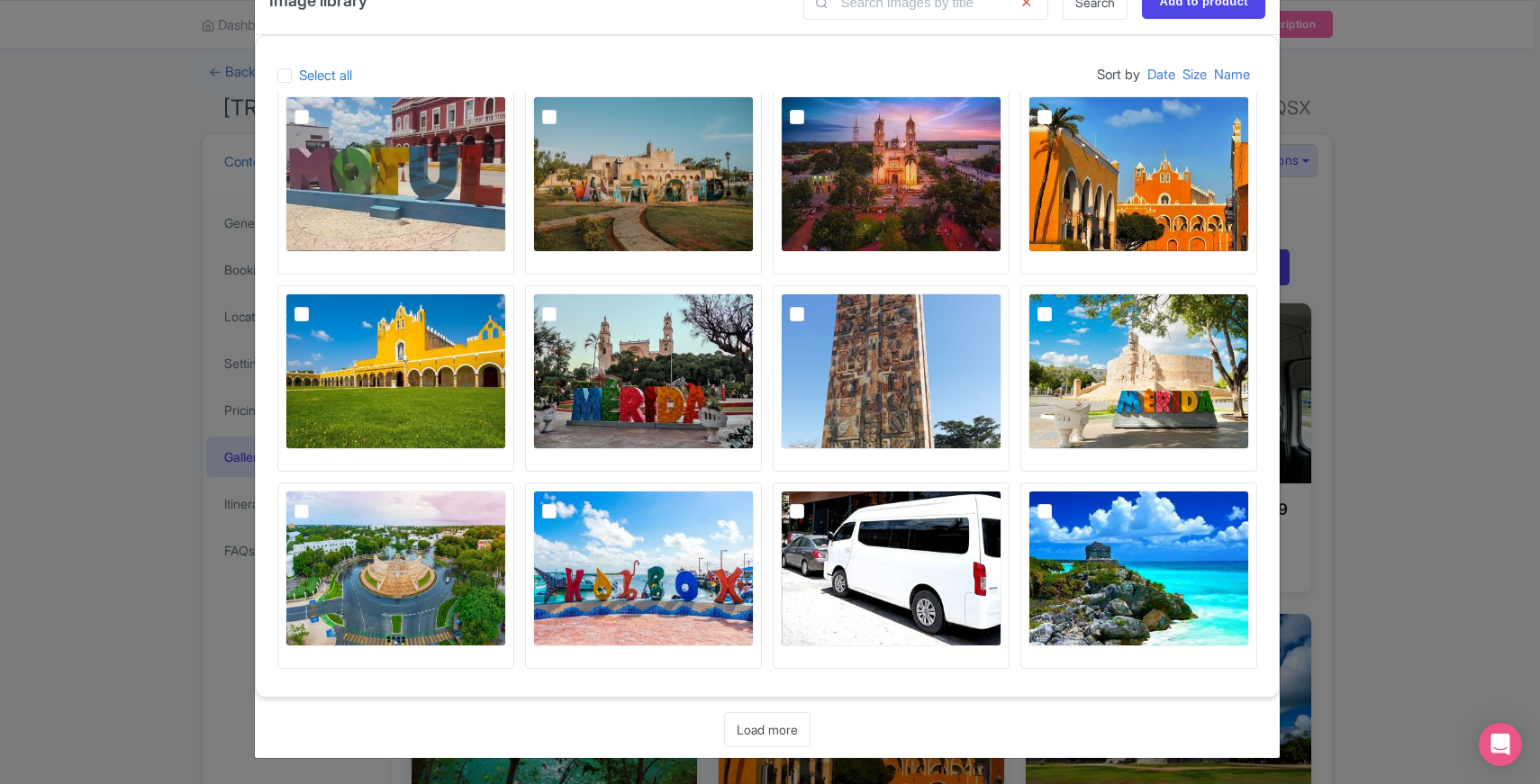
click at [1165, 365] on img at bounding box center [1138, 371] width 221 height 156
click at [1071, 305] on input "checkbox" at bounding box center [1065, 299] width 11 height 11
checkbox input "true"
click at [912, 556] on img at bounding box center [890, 568] width 221 height 156
click at [823, 503] on input "checkbox" at bounding box center [817, 496] width 11 height 11
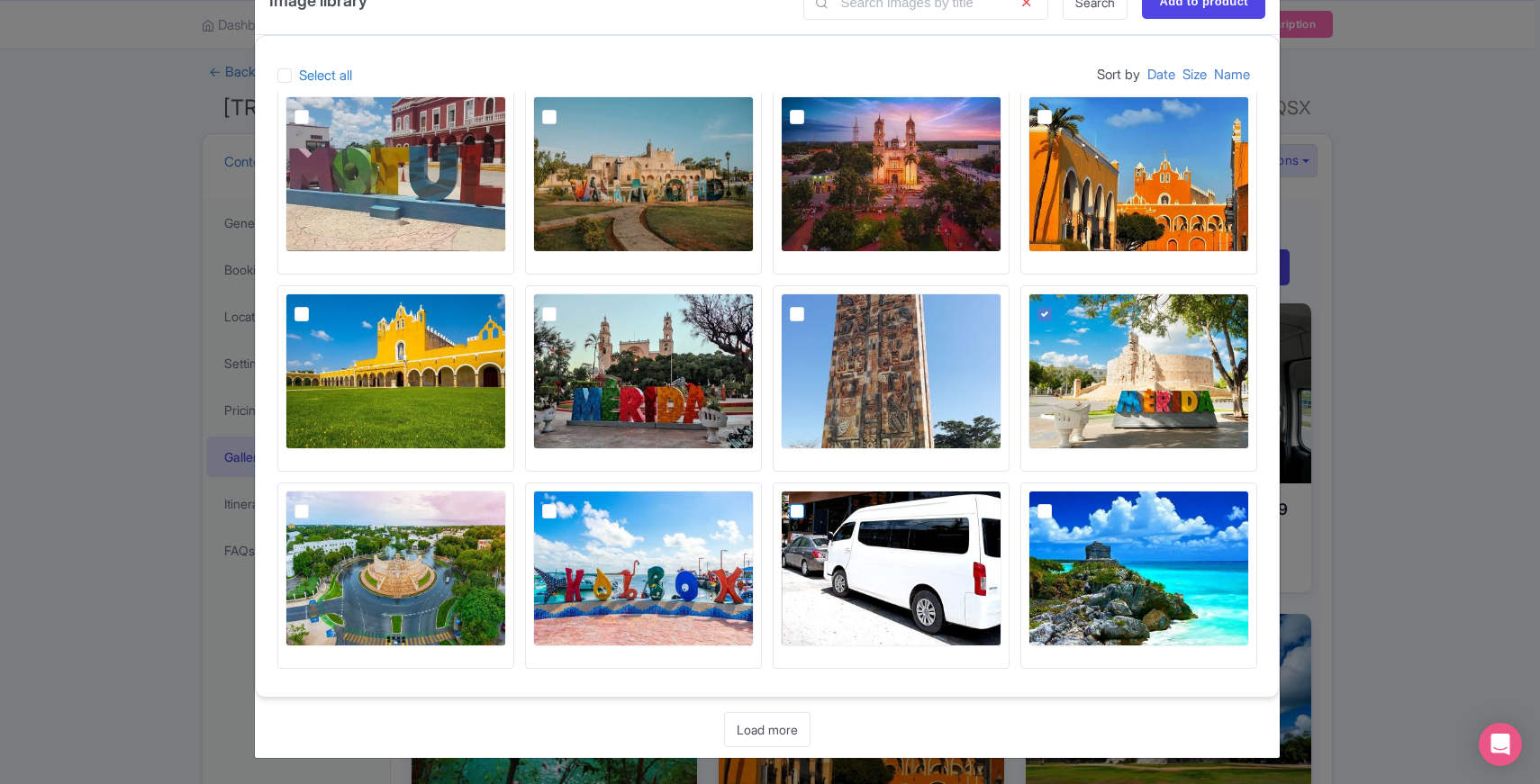
checkbox input "true"
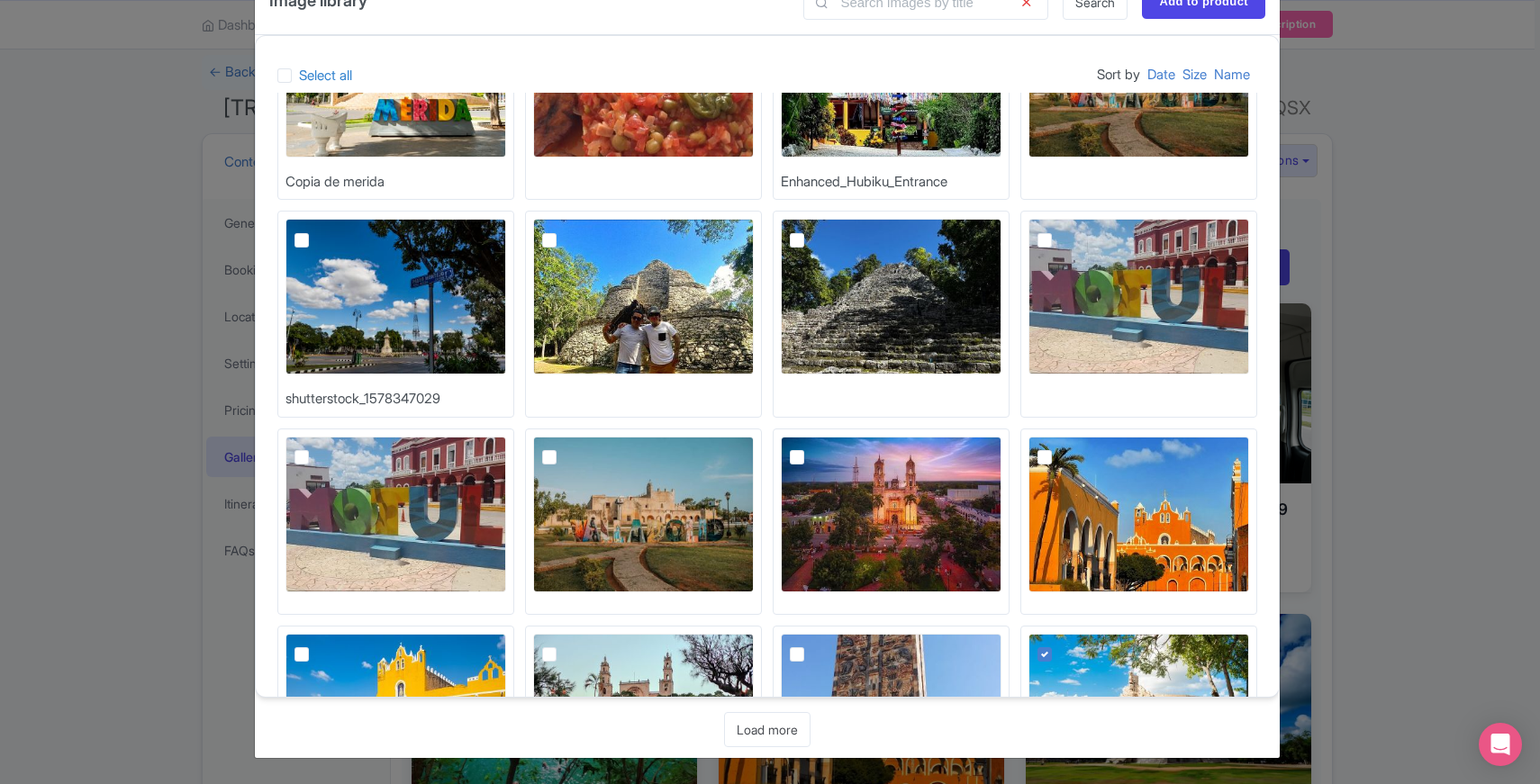
scroll to position [339, 0]
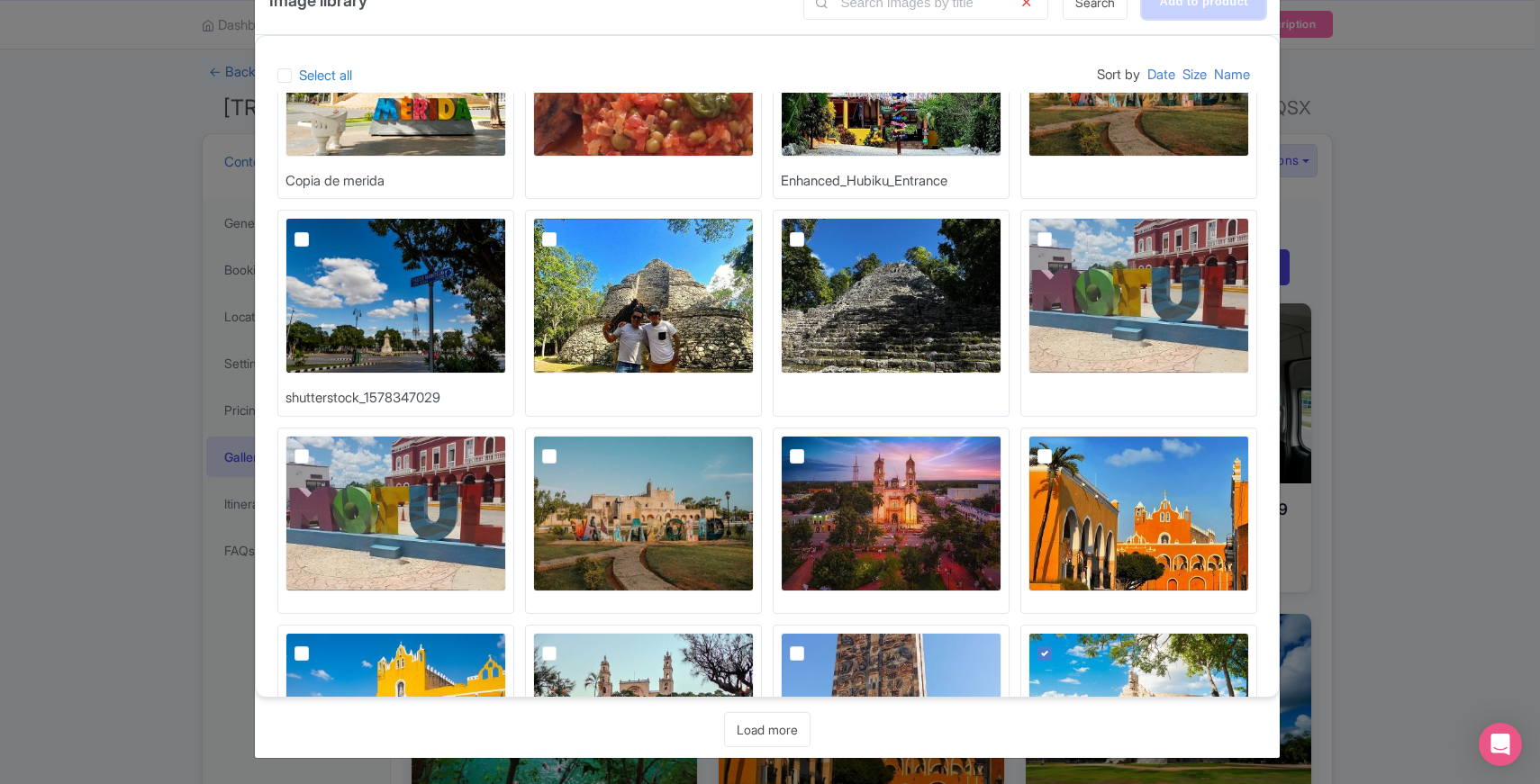
click at [1218, 4] on input "Add to product" at bounding box center [1204, 2] width 123 height 34
type input "Adding..."
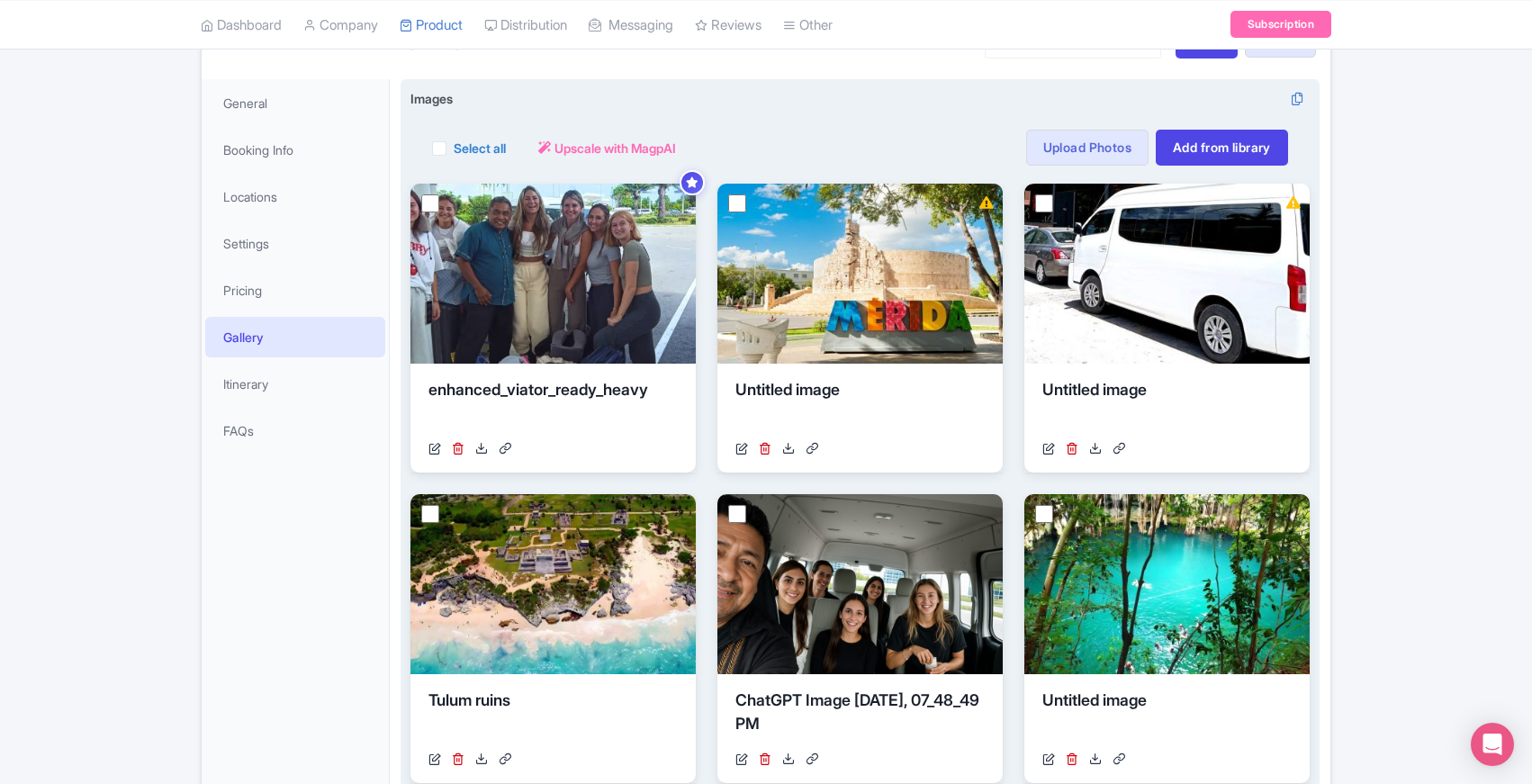
scroll to position [241, 0]
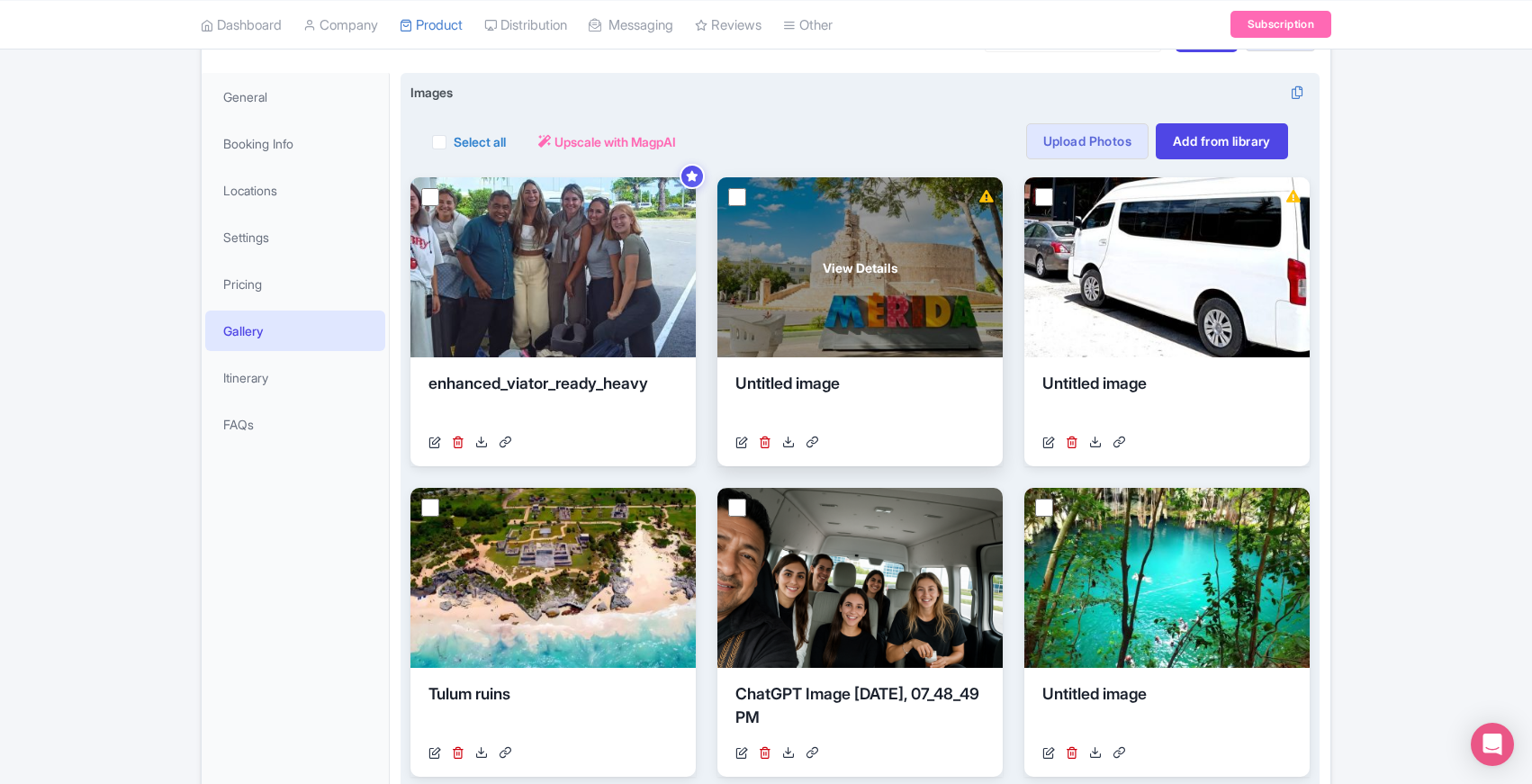
click at [742, 197] on input "checkbox" at bounding box center [737, 197] width 18 height 18
checkbox input "true"
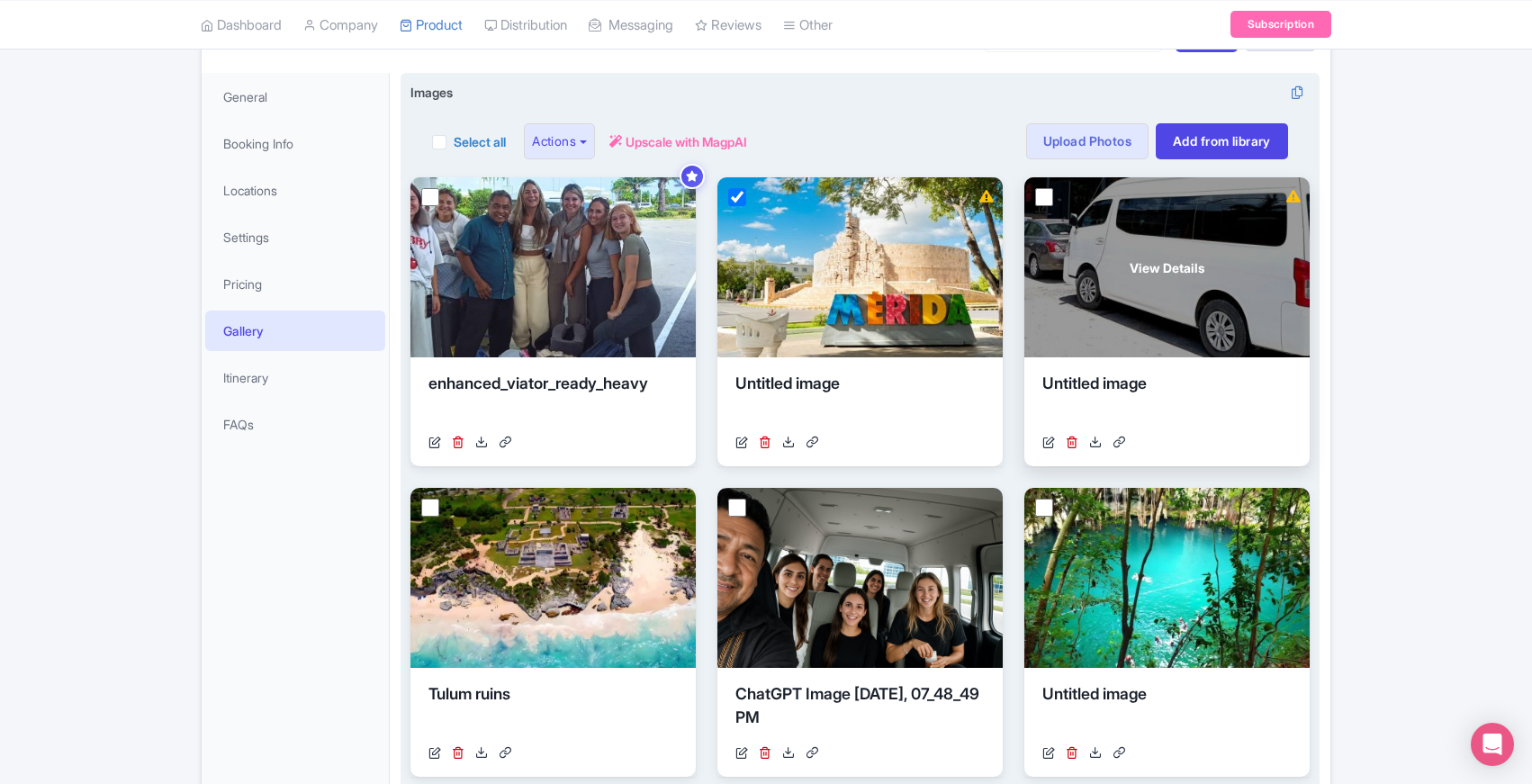
click at [1044, 198] on input "checkbox" at bounding box center [1044, 197] width 18 height 18
checkbox input "true"
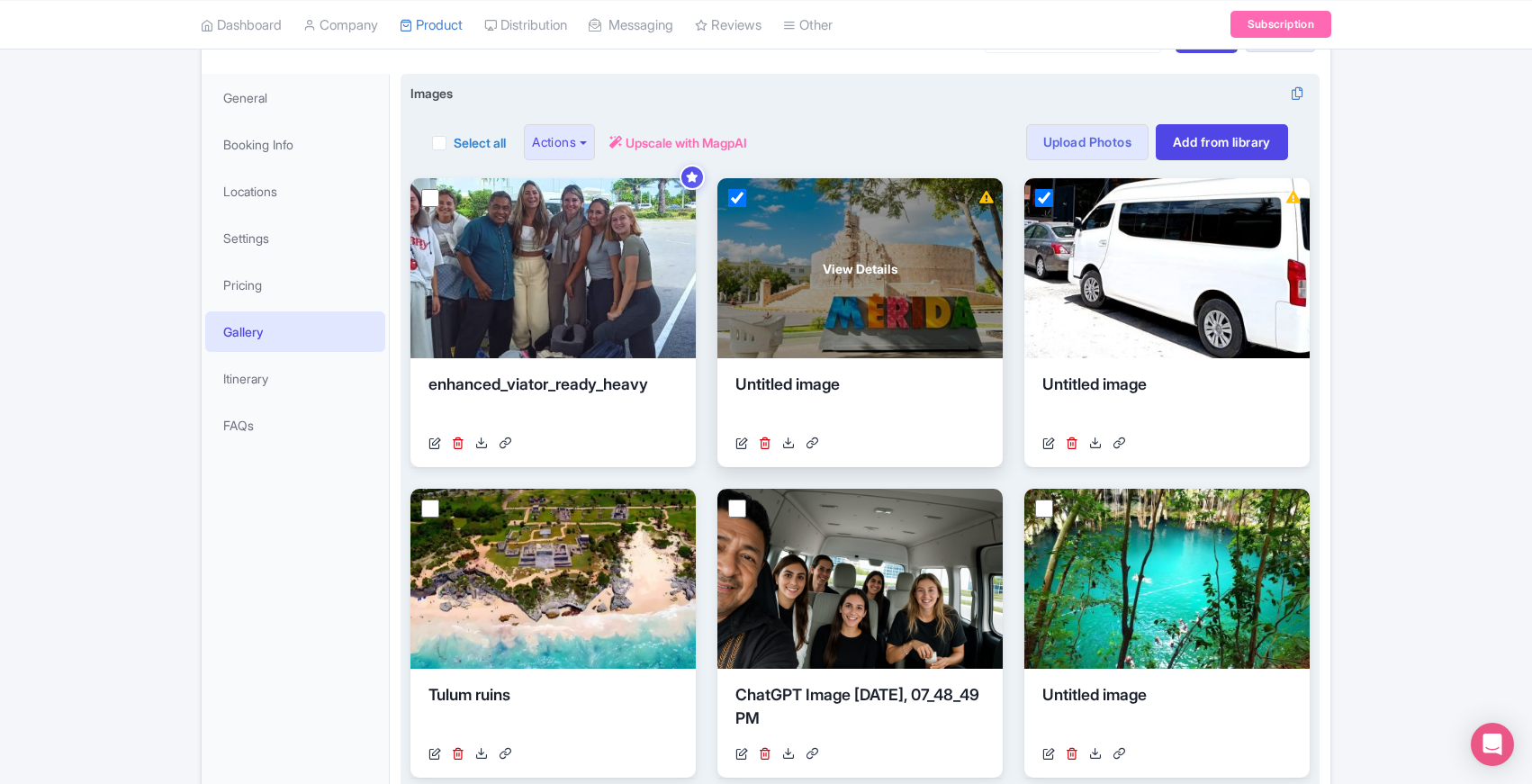
scroll to position [0, 0]
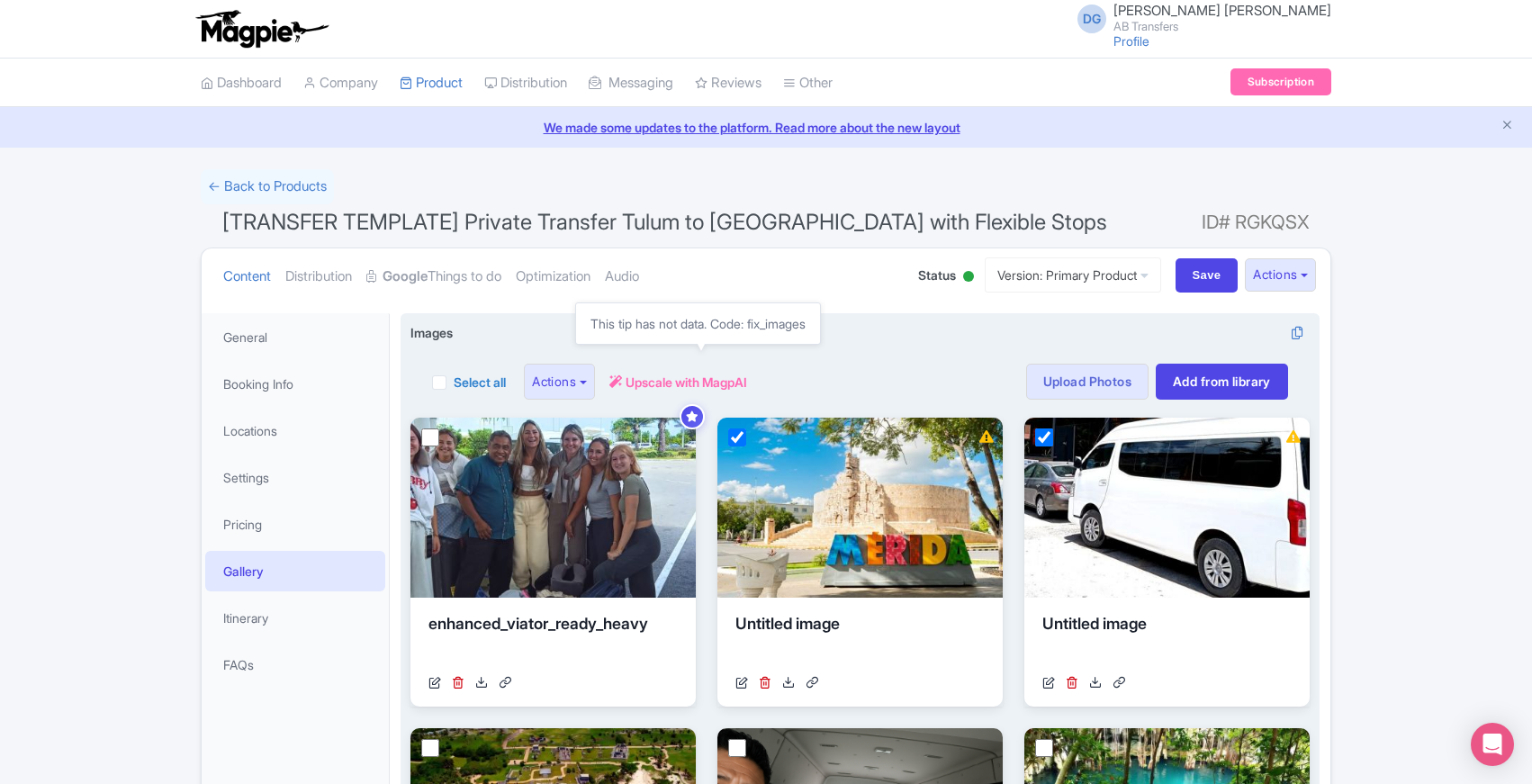
click at [691, 381] on span "Upscale with MagpAI" at bounding box center [686, 383] width 121 height 19
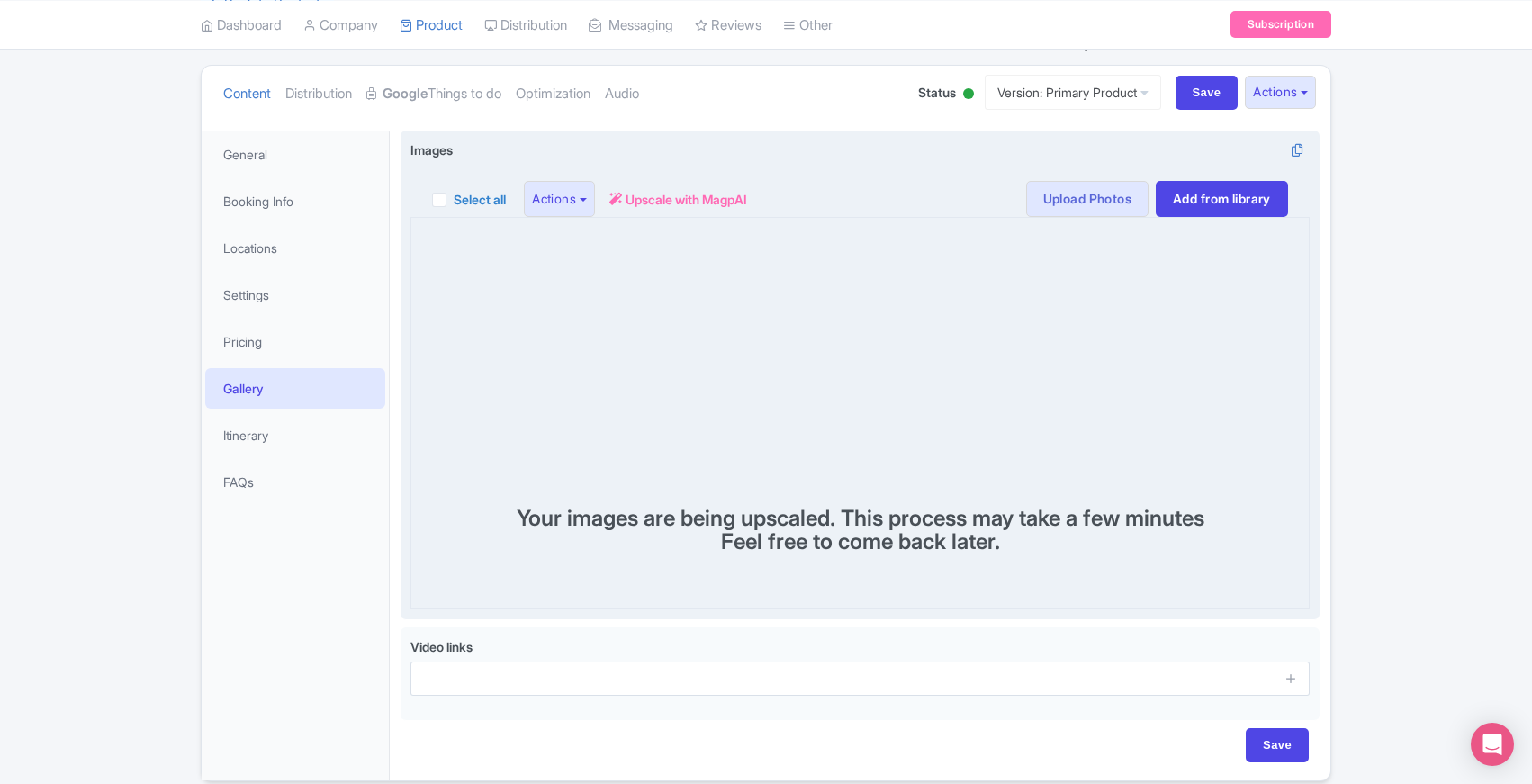
scroll to position [181, 0]
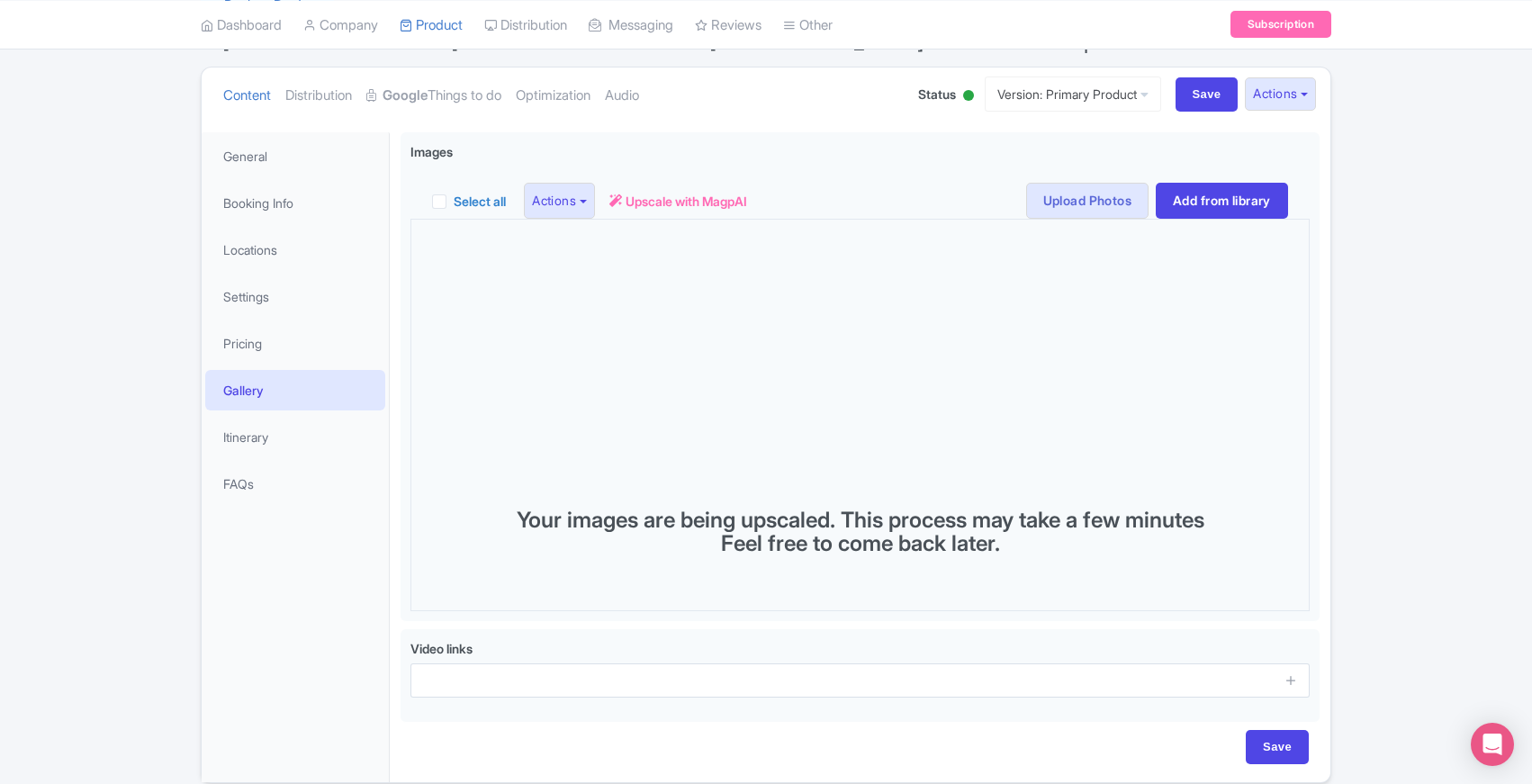
click at [152, 48] on div "Dashboard Company Product My Products Image Library Rate Sheets Distribution Ma…" at bounding box center [766, 25] width 1532 height 49
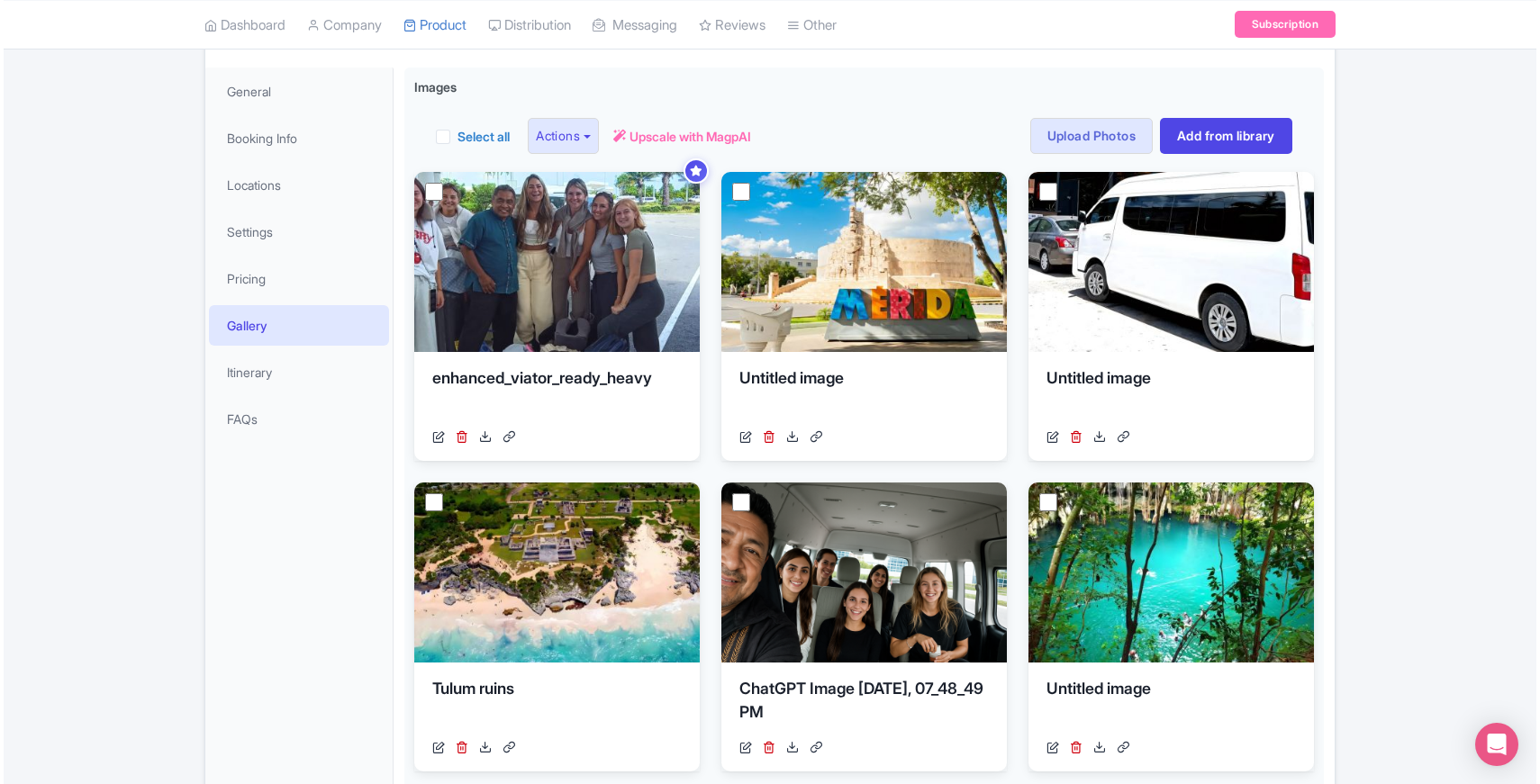
scroll to position [244, 0]
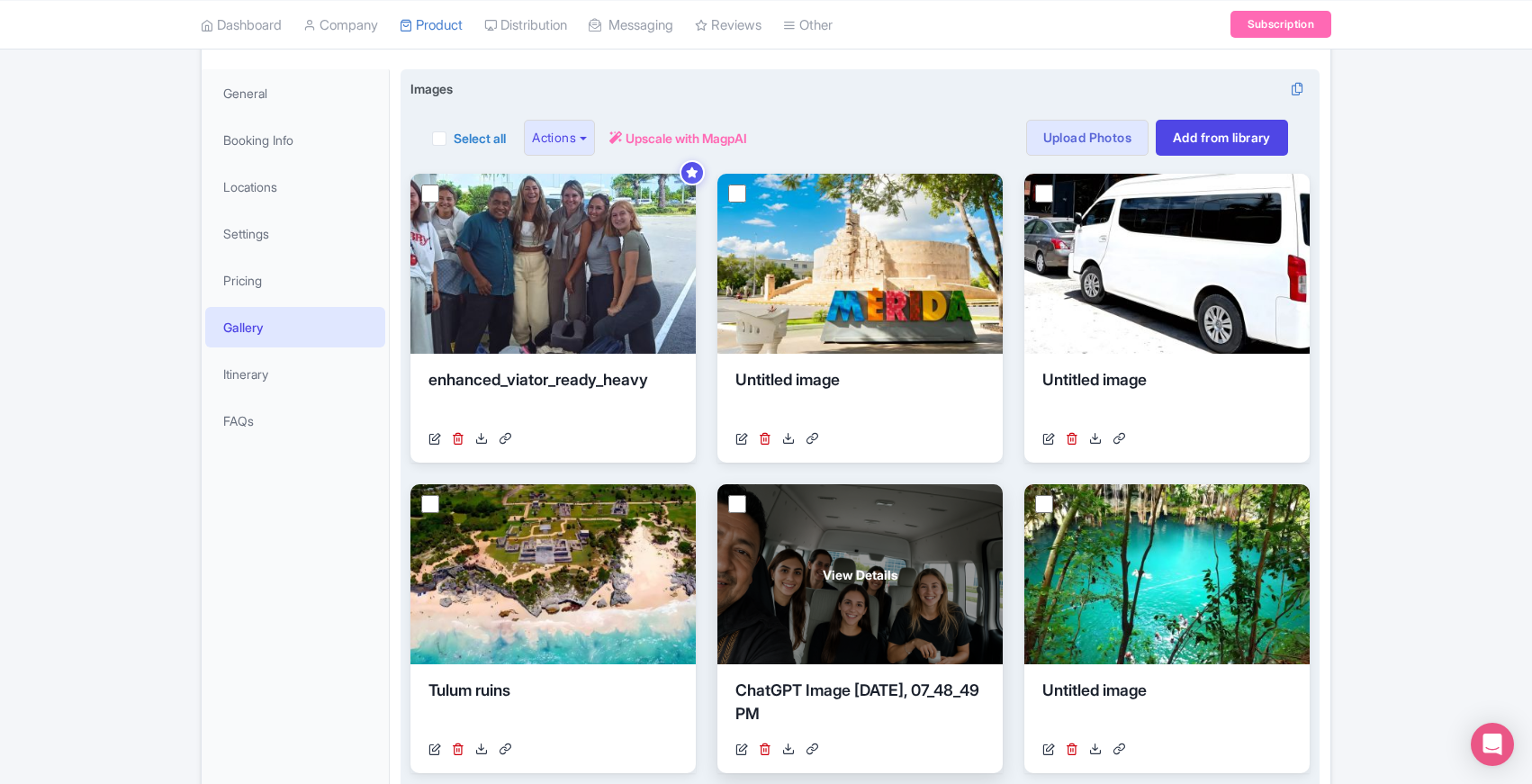
click at [858, 597] on div "View Details" at bounding box center [860, 575] width 285 height 180
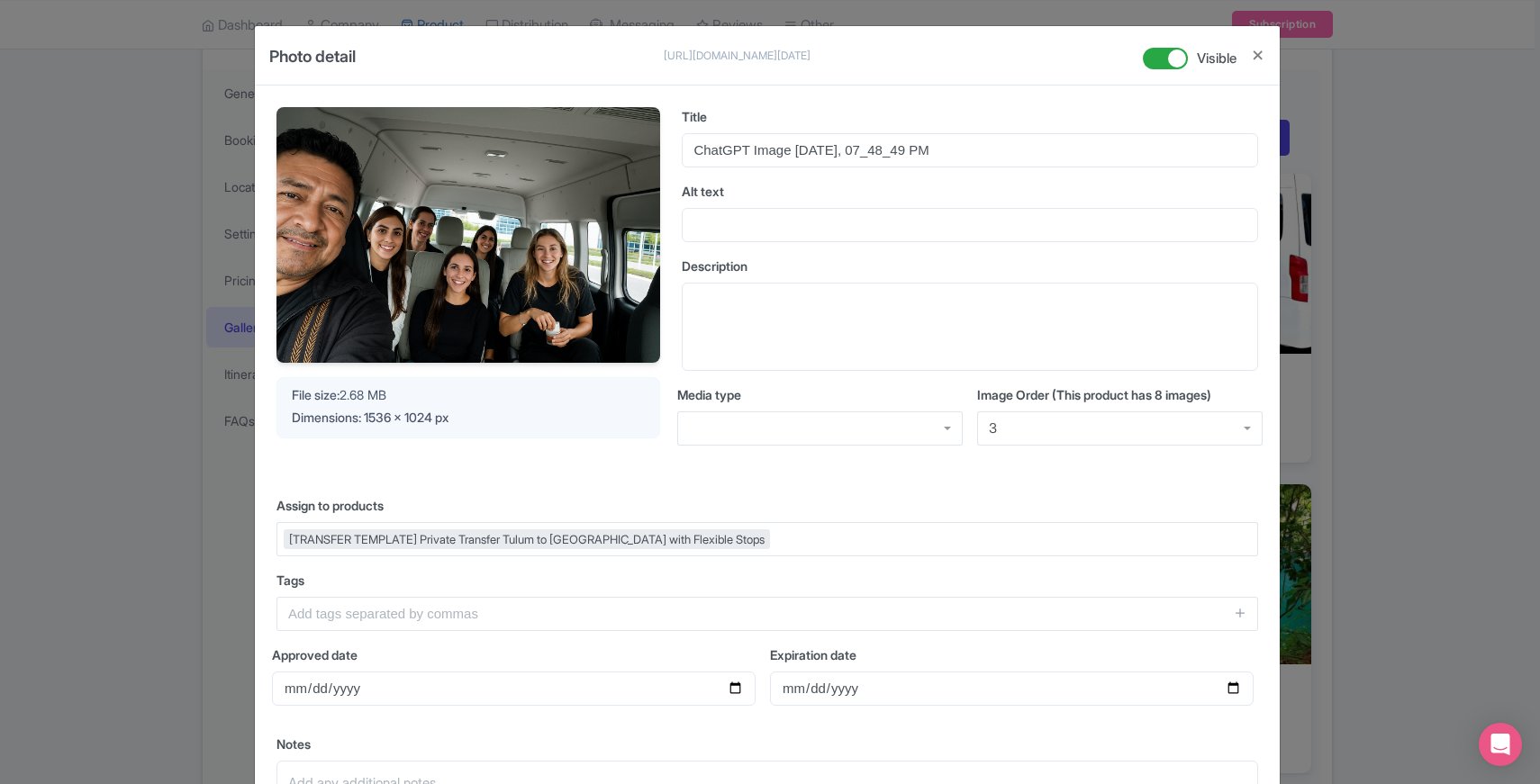
click at [1071, 433] on div "3" at bounding box center [1119, 429] width 285 height 34
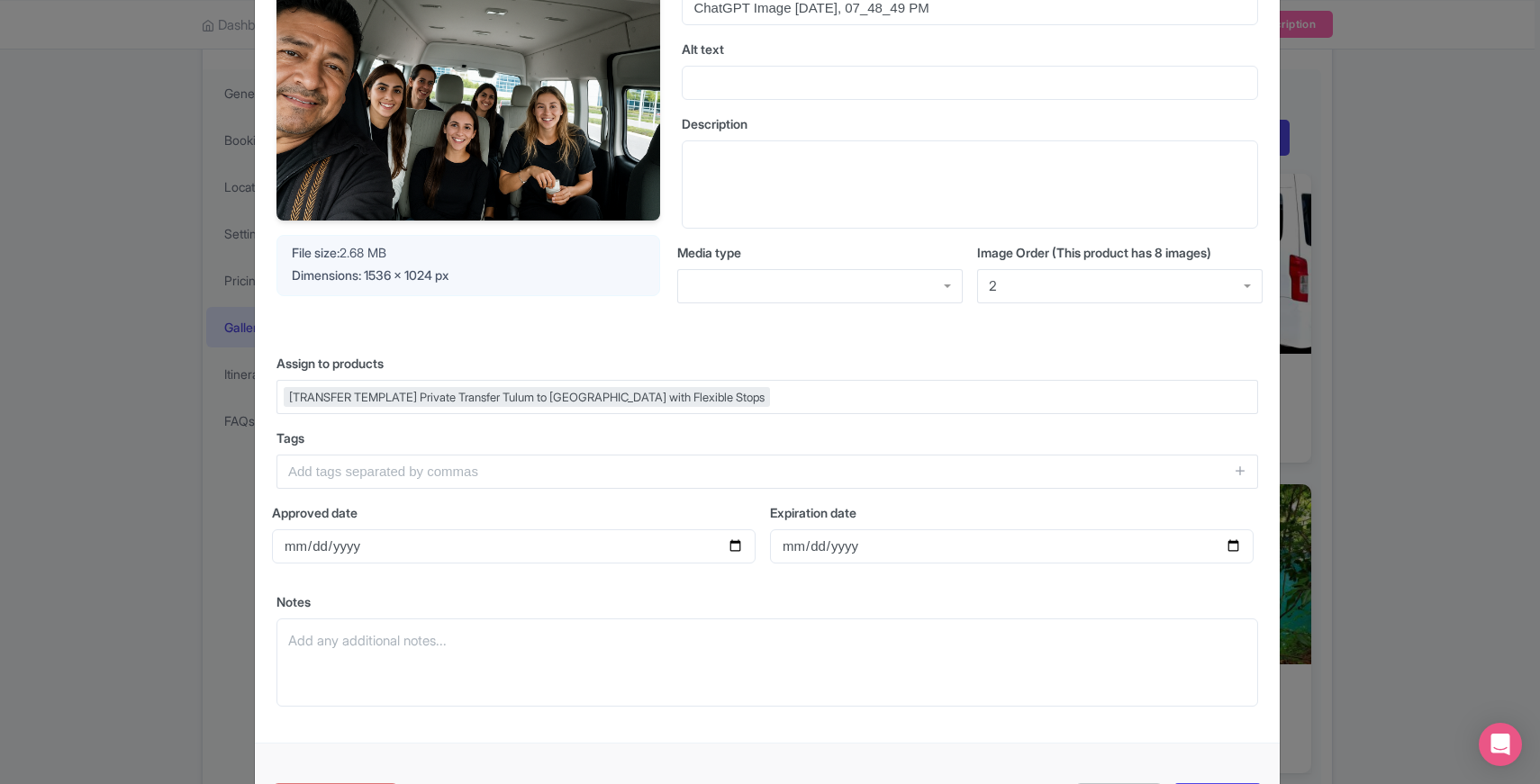
scroll to position [225, 0]
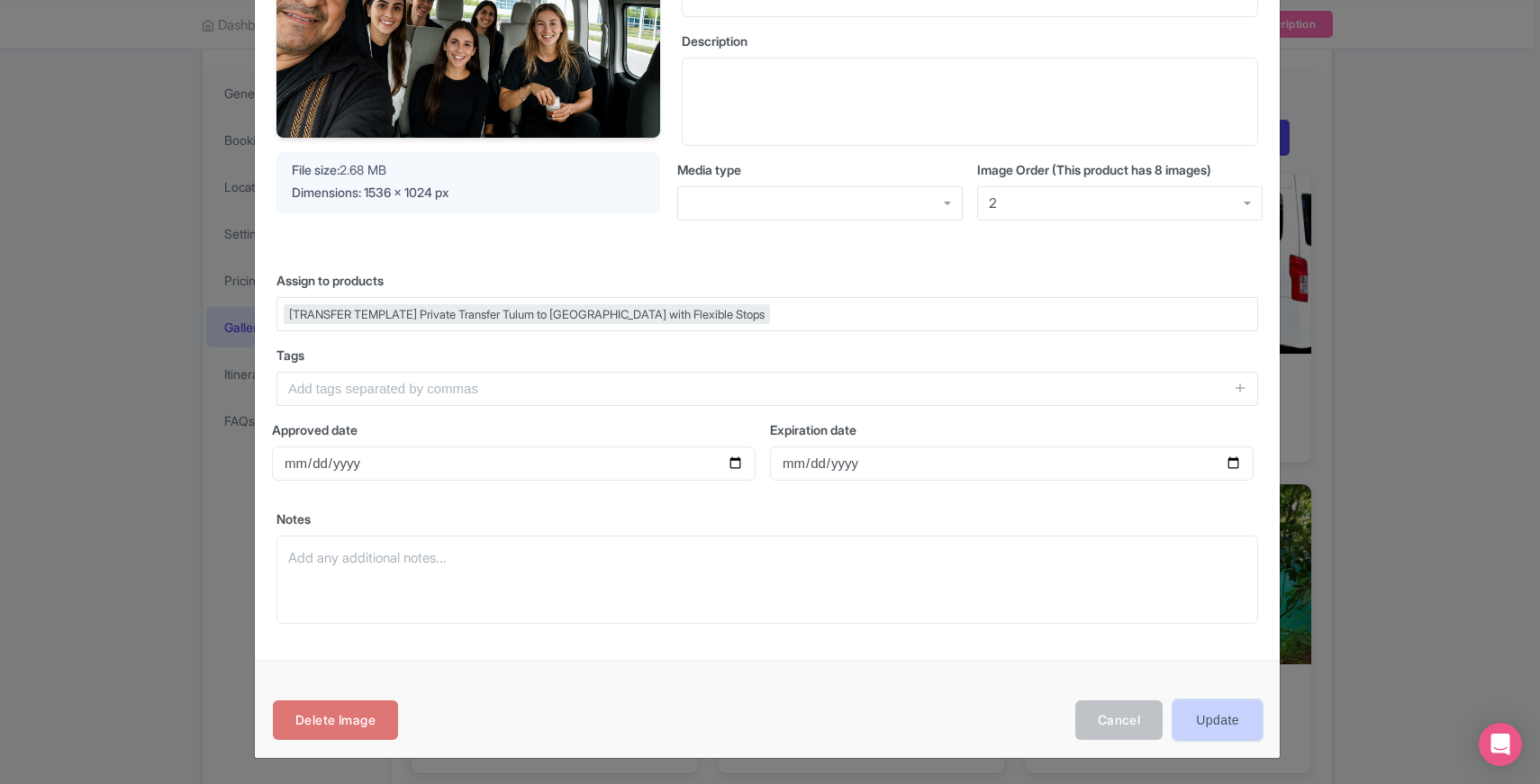
click at [1208, 723] on input "Update" at bounding box center [1217, 721] width 88 height 41
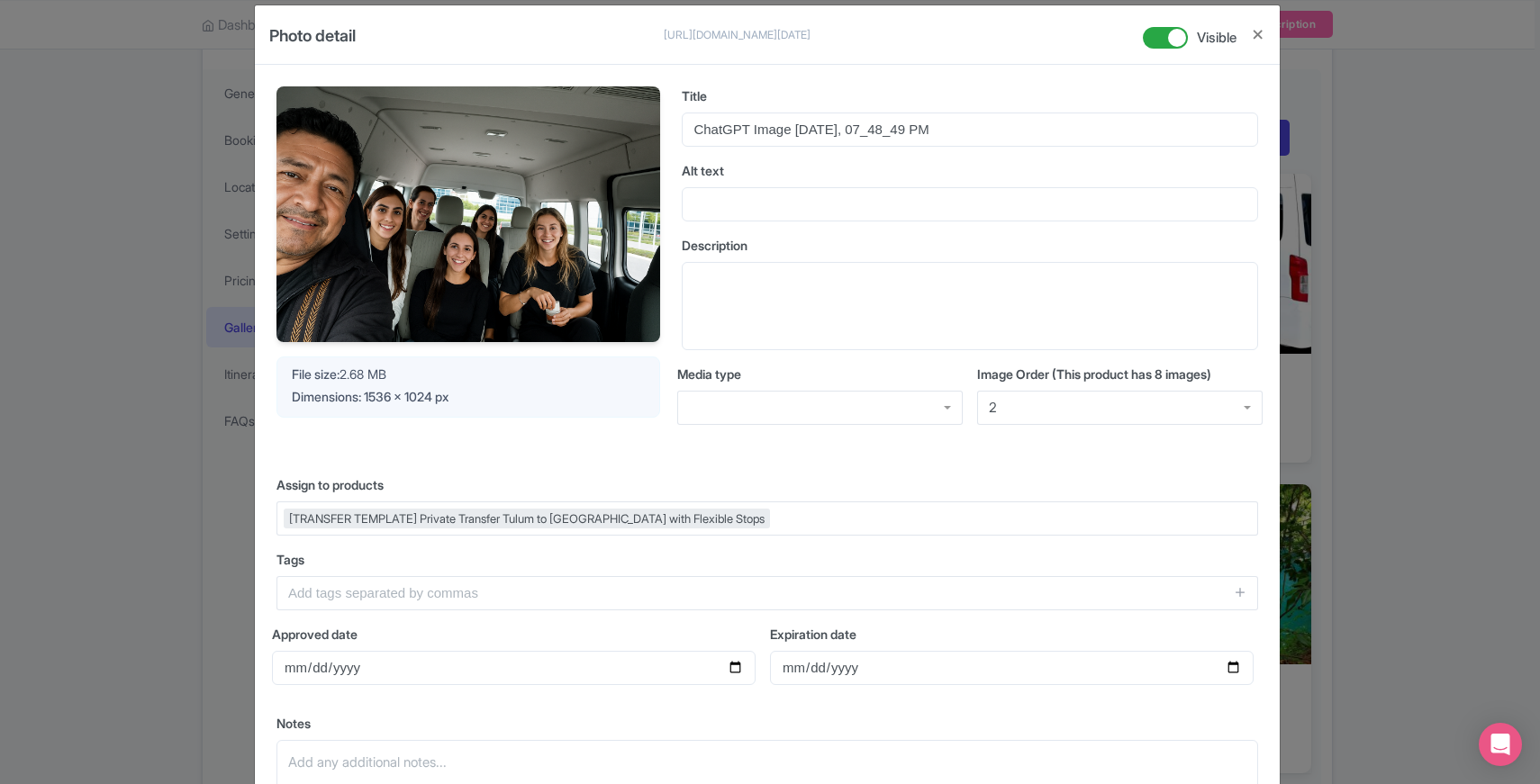
scroll to position [16, 0]
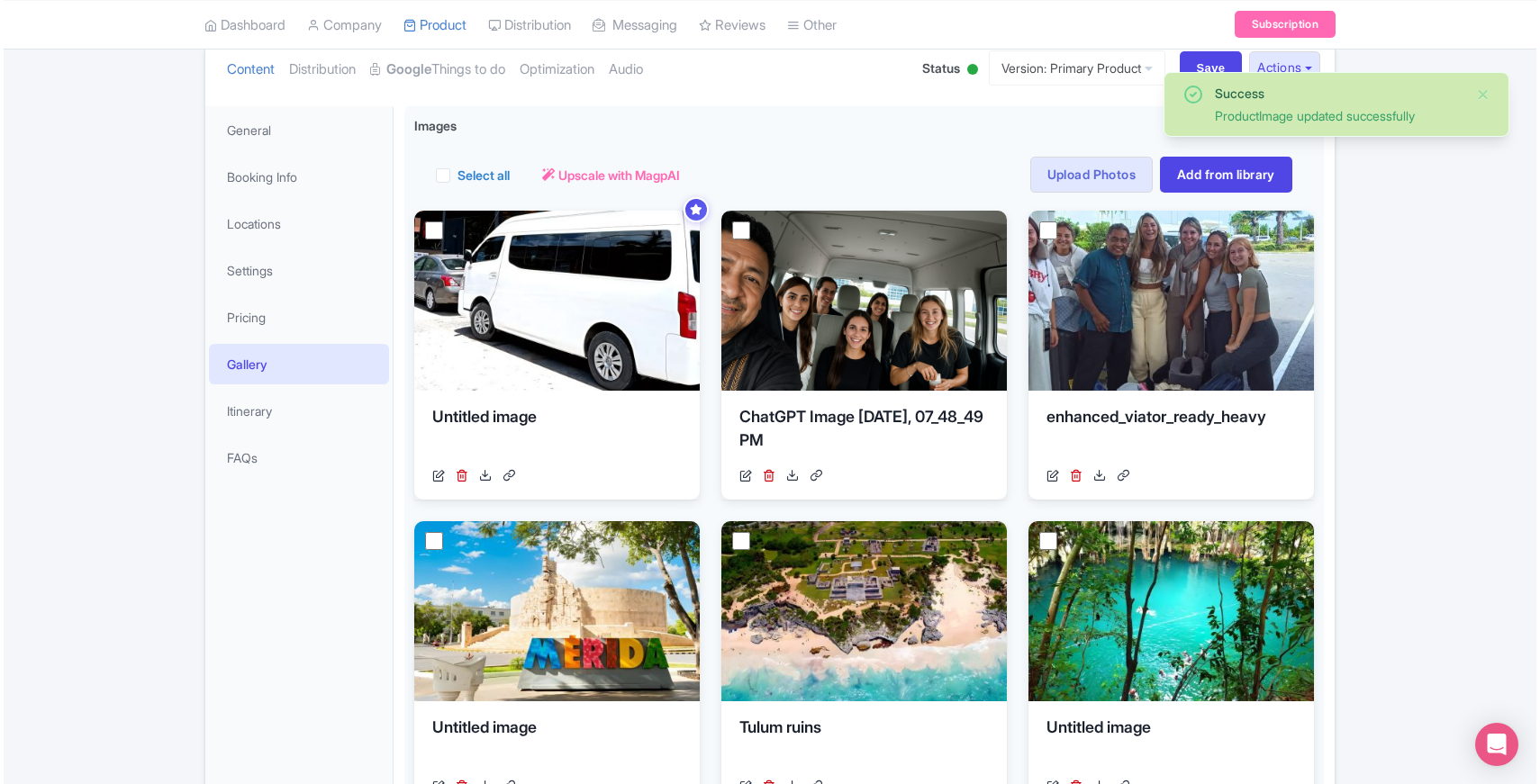
scroll to position [205, 0]
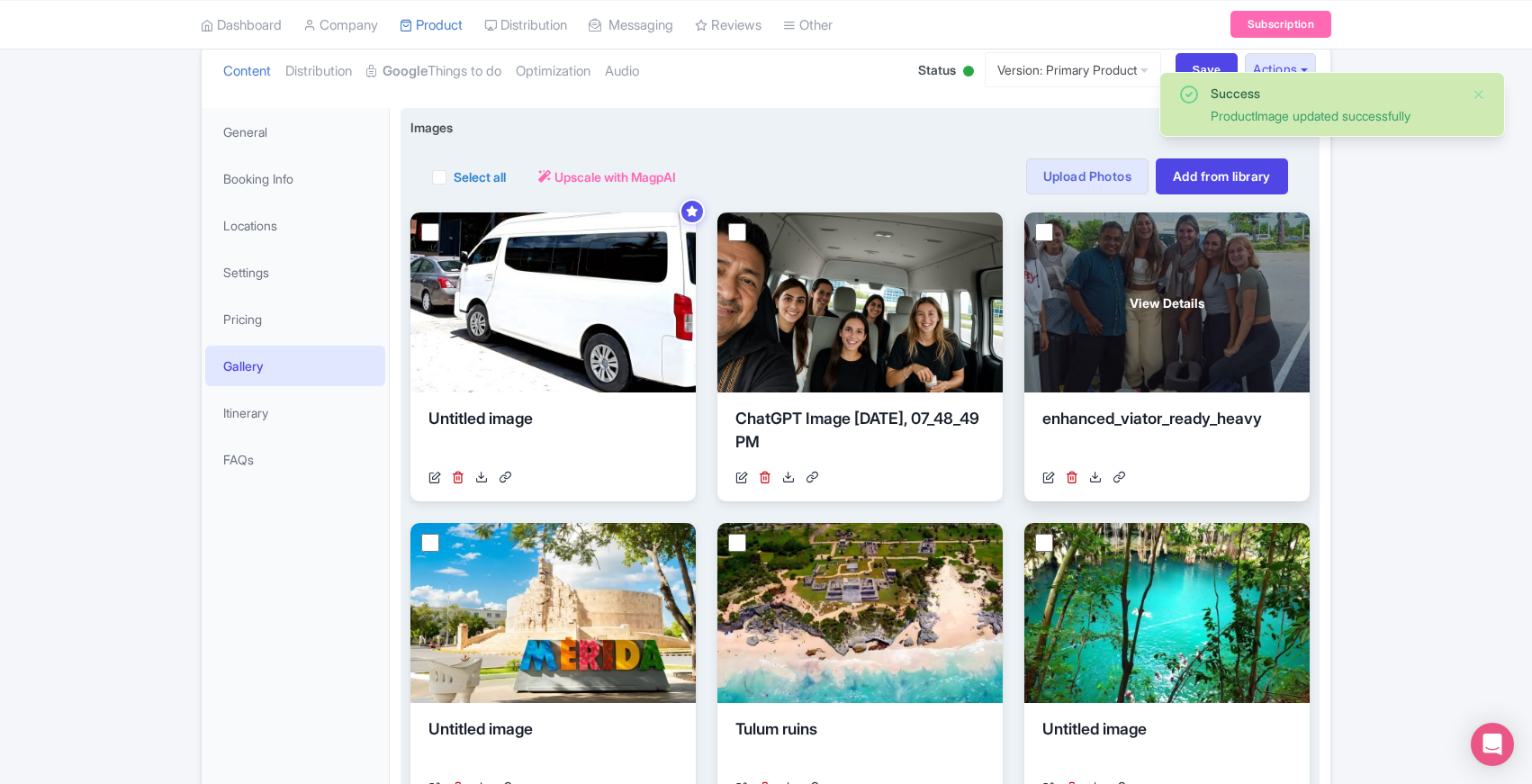
click at [1222, 296] on div "View Details" at bounding box center [1167, 302] width 285 height 180
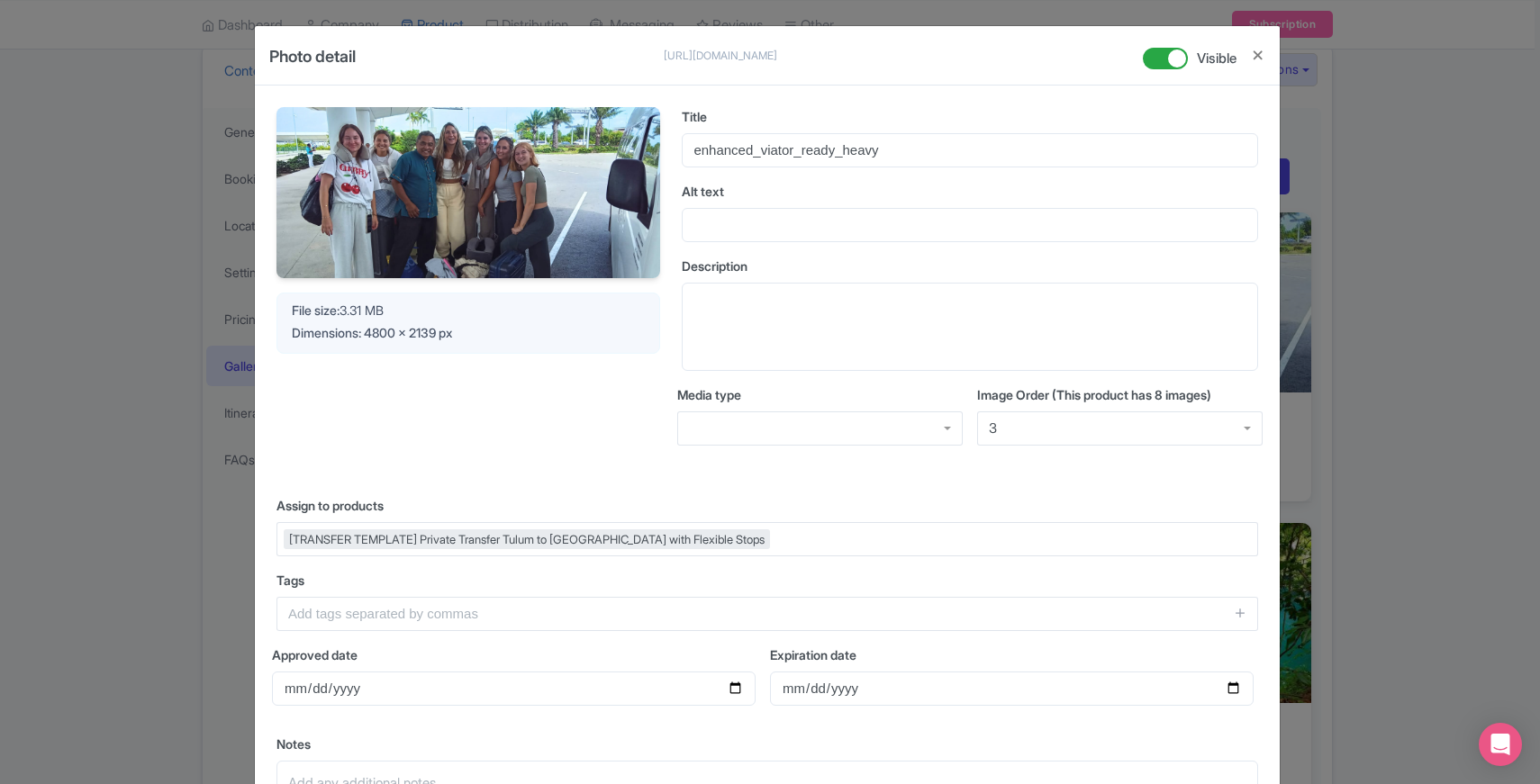
click at [1067, 425] on div "3" at bounding box center [1119, 429] width 285 height 34
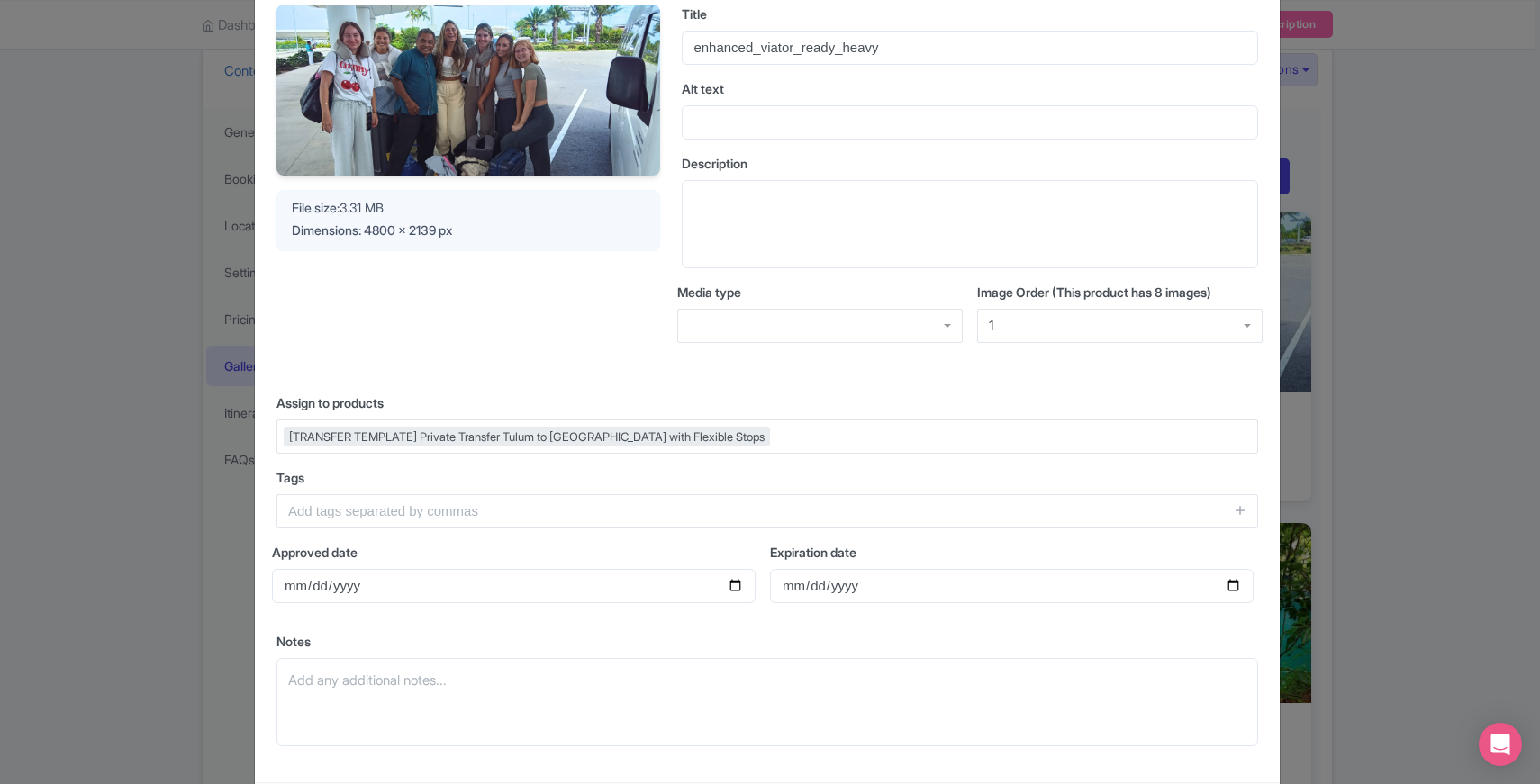
scroll to position [225, 0]
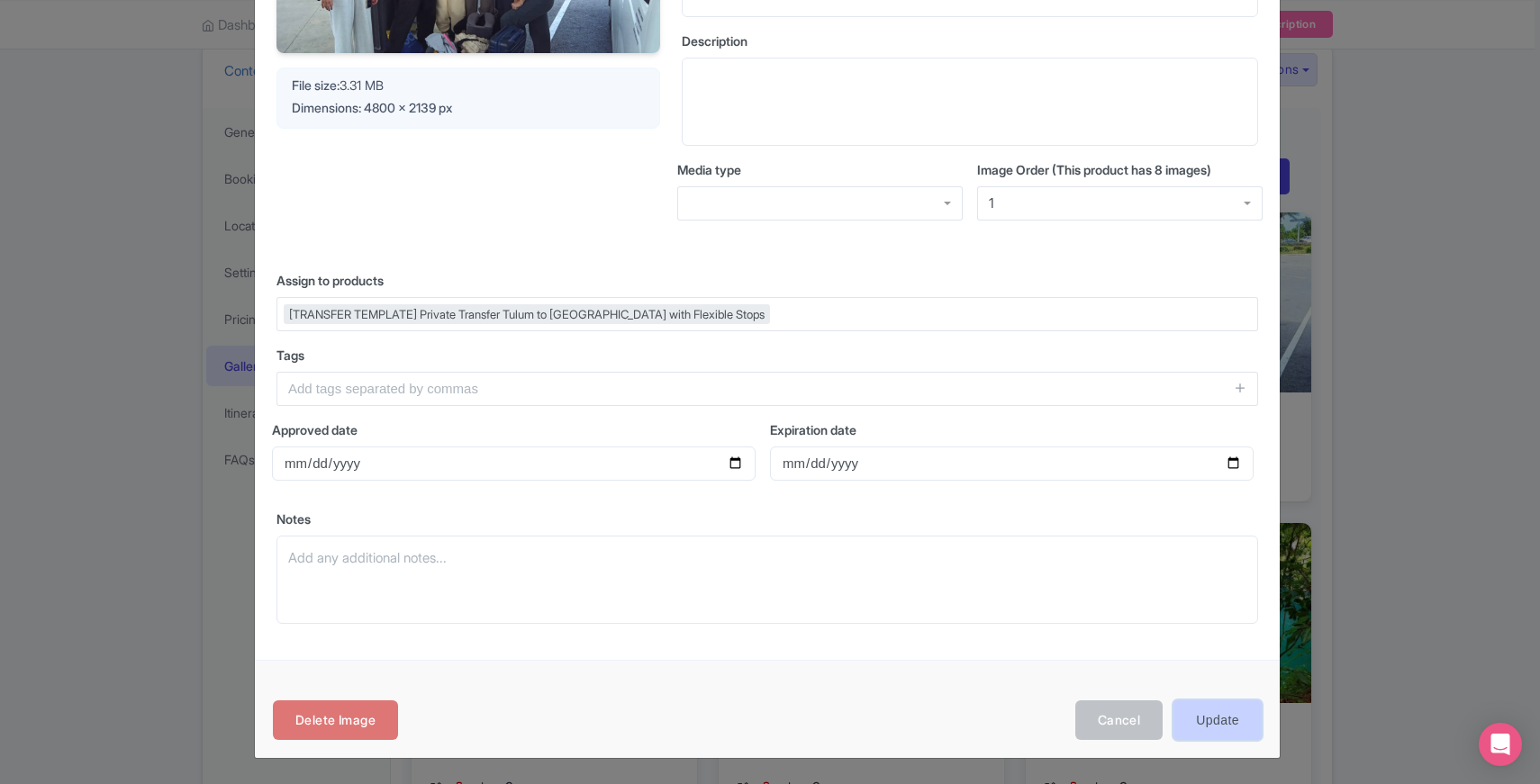
click at [1203, 719] on input "Update" at bounding box center [1217, 721] width 88 height 41
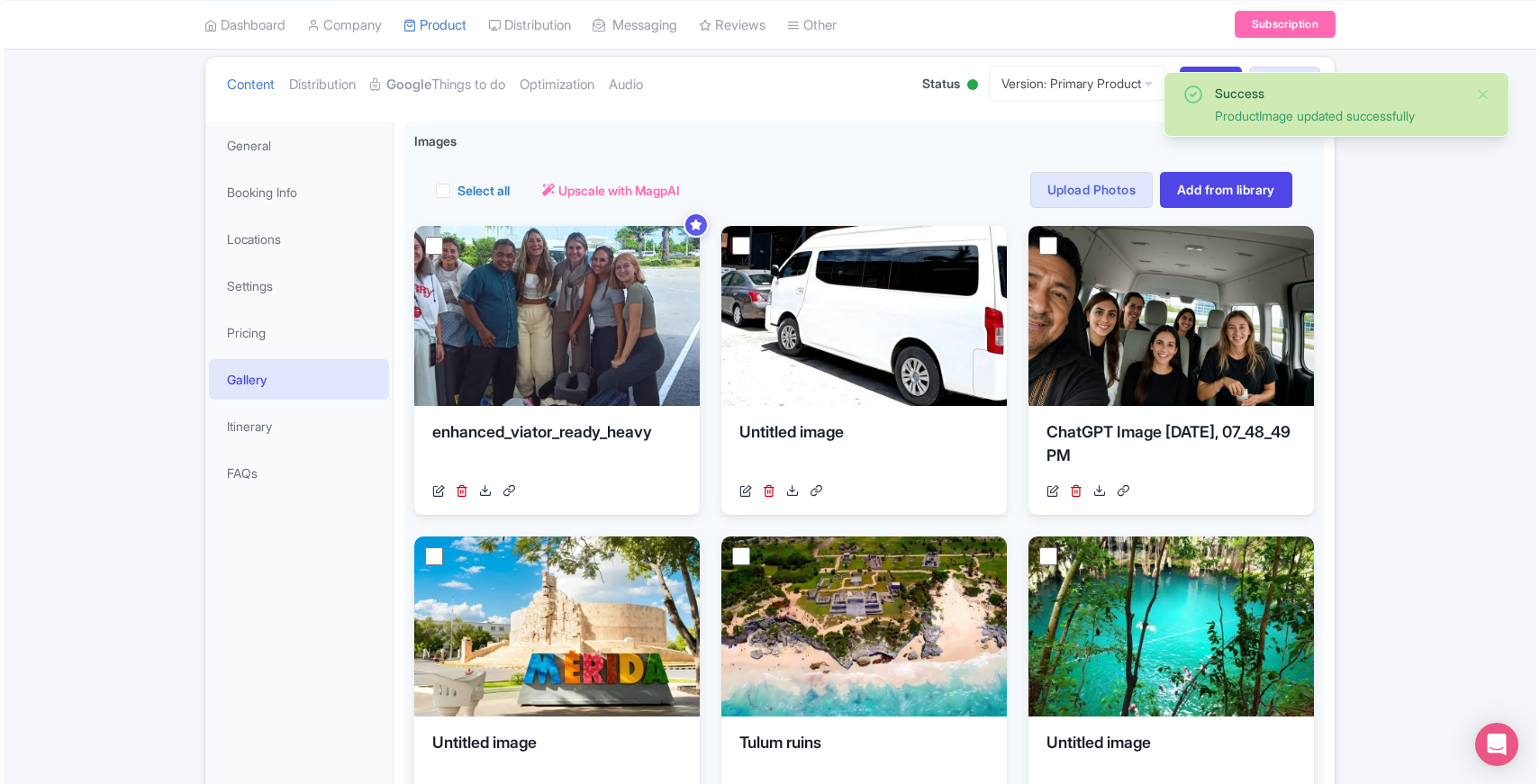
scroll to position [192, 0]
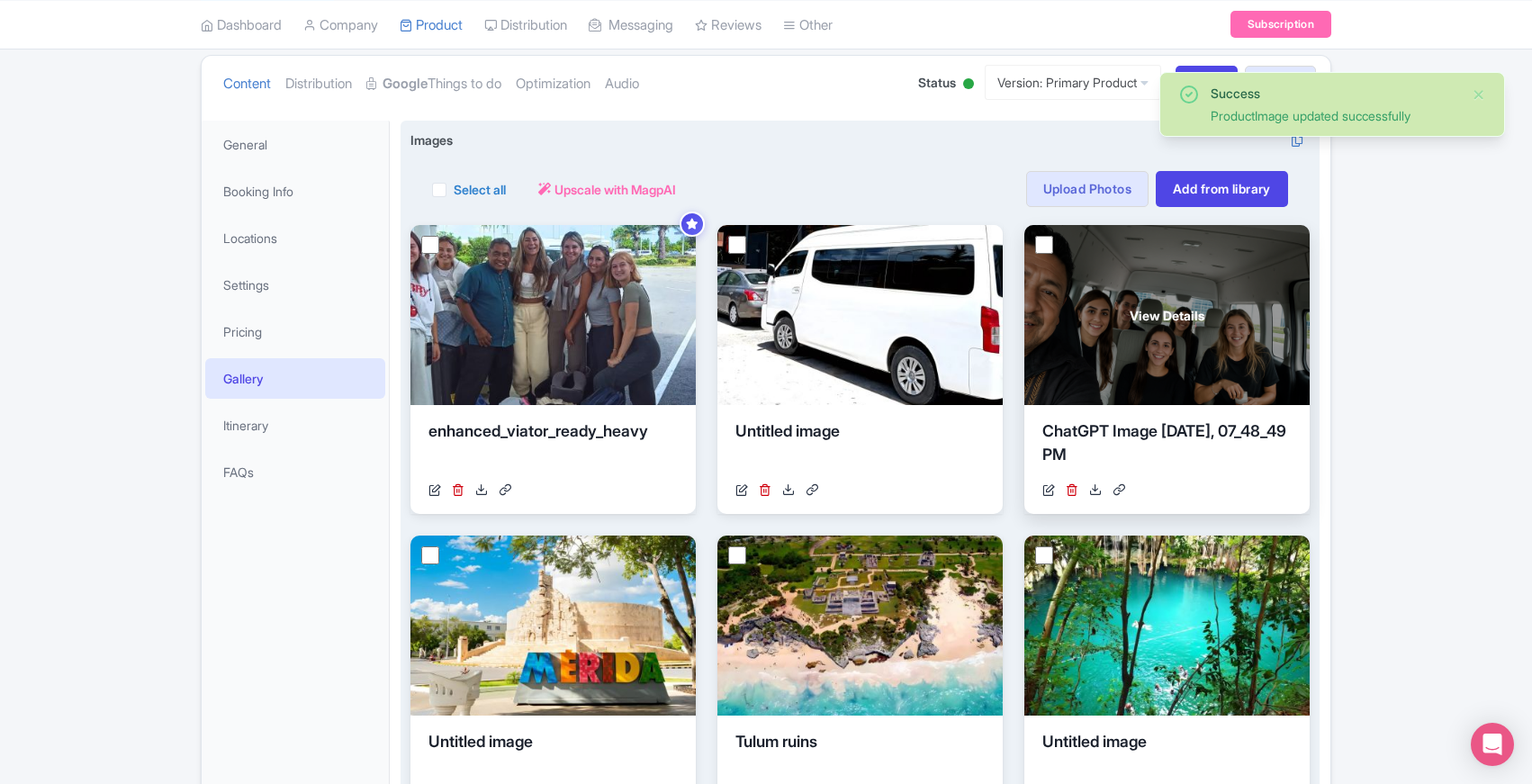
click at [1222, 303] on div "View Details" at bounding box center [1167, 315] width 285 height 180
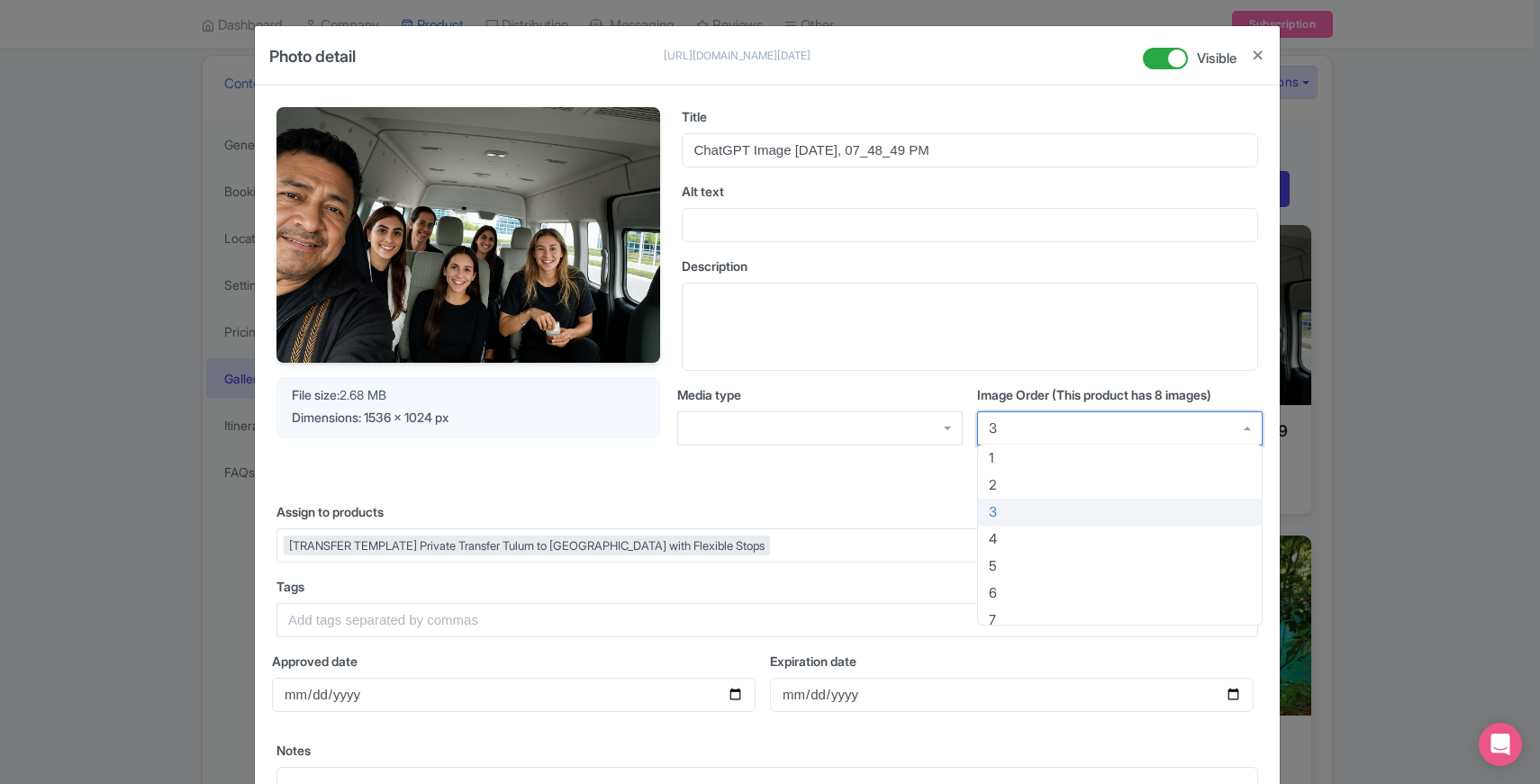
click at [1078, 433] on div "3" at bounding box center [1119, 429] width 285 height 34
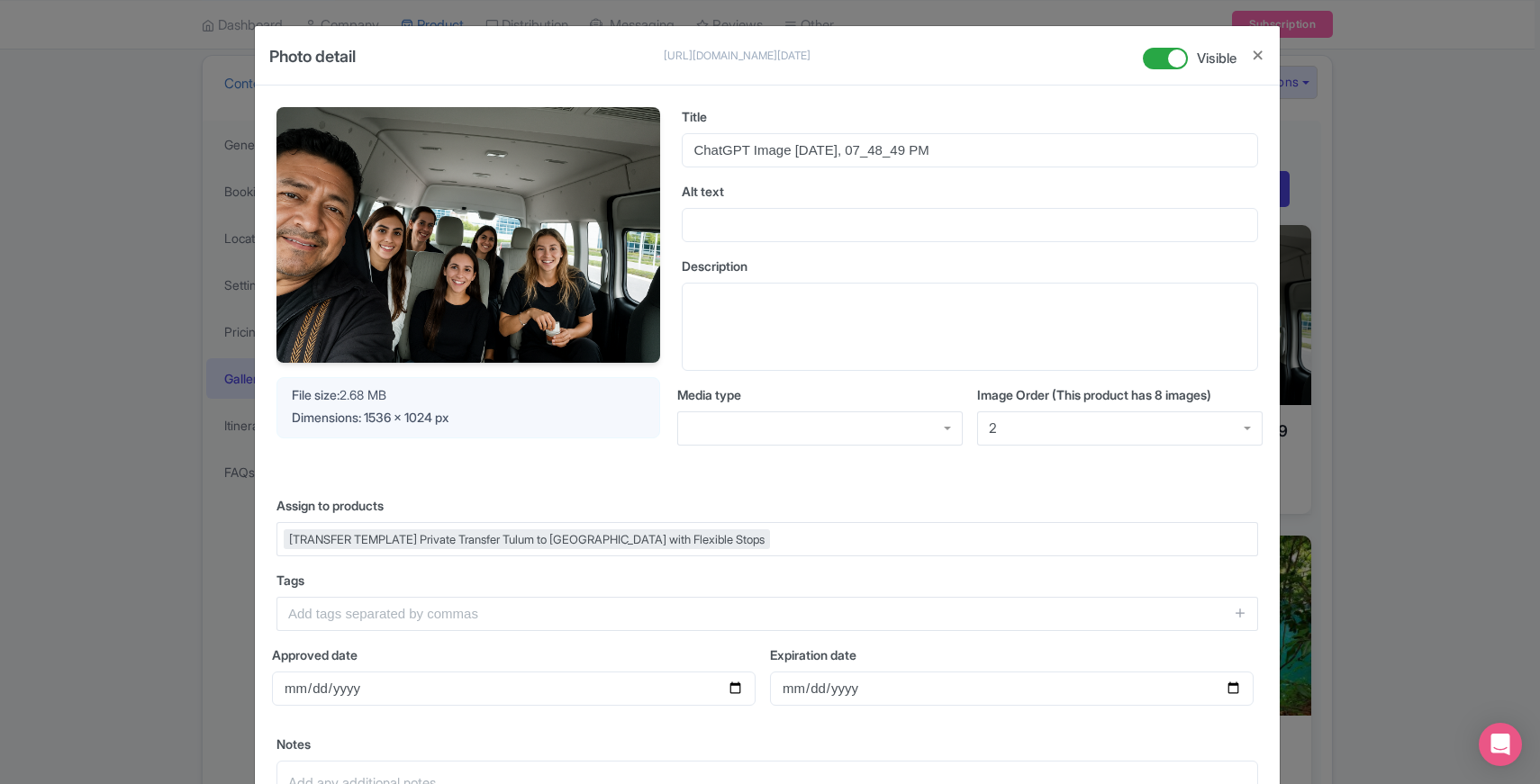
scroll to position [225, 0]
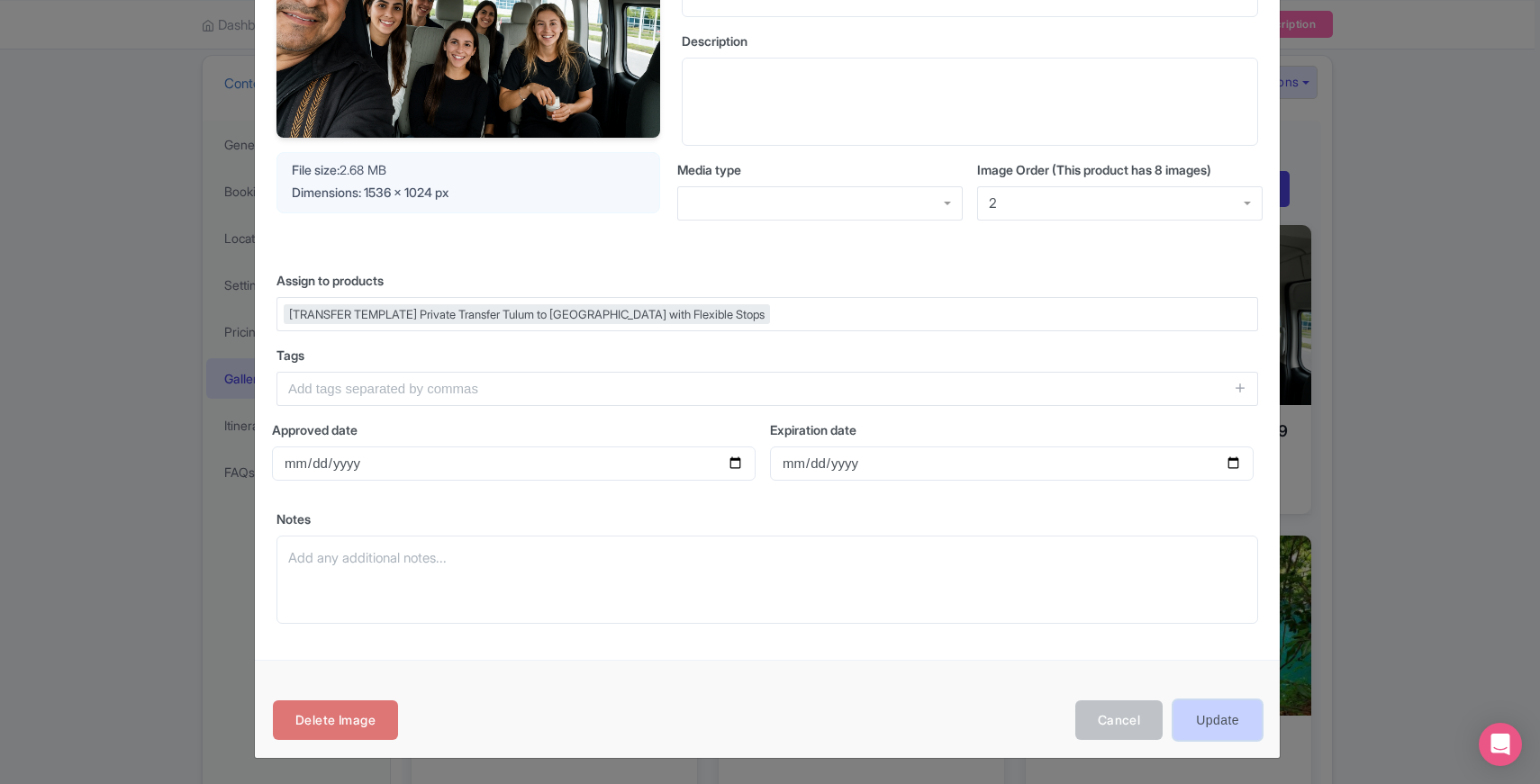
click at [1213, 727] on input "Update" at bounding box center [1217, 721] width 88 height 41
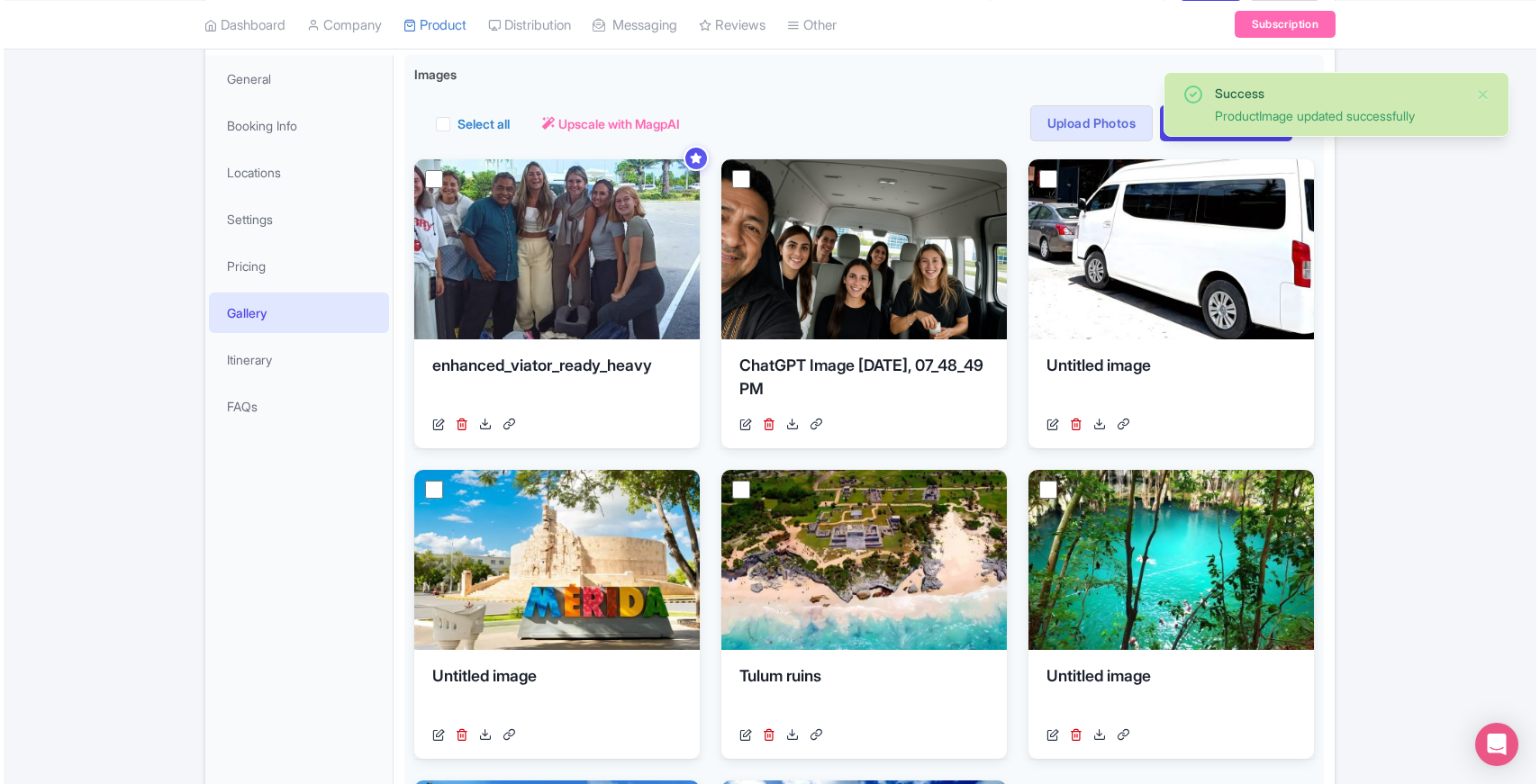
scroll to position [246, 0]
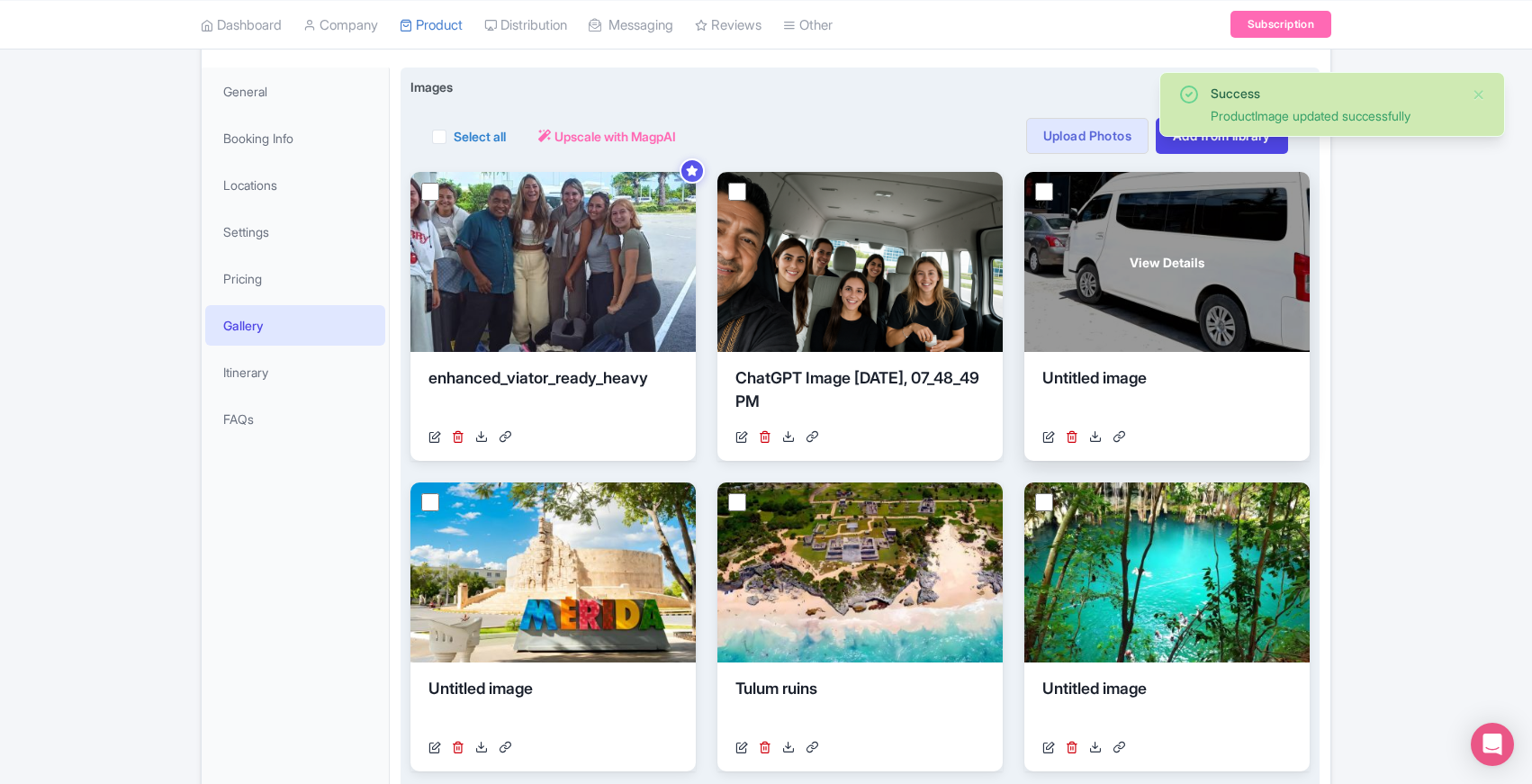
click at [1139, 286] on div "View Details" at bounding box center [1167, 262] width 285 height 180
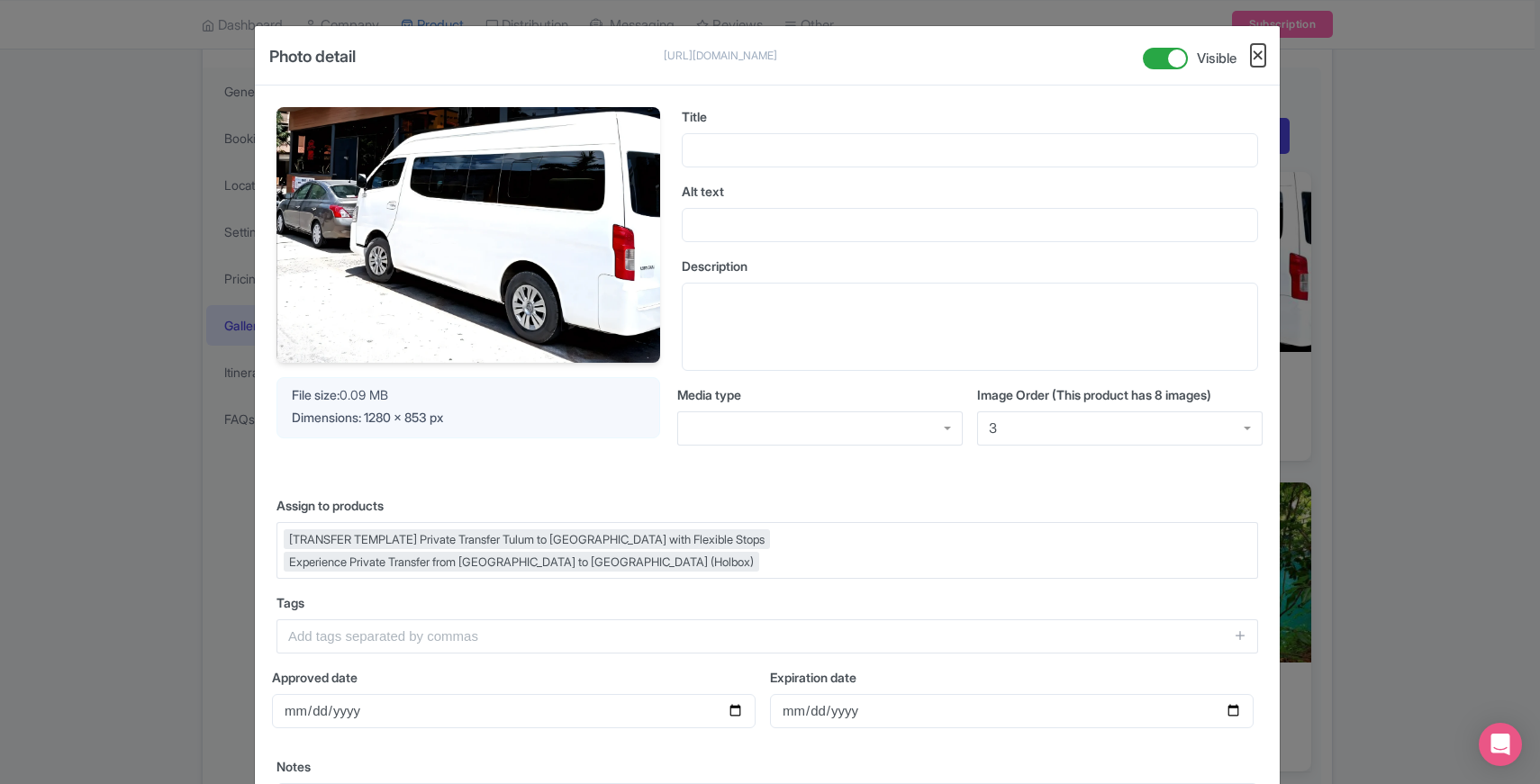
click at [1257, 57] on button "Close" at bounding box center [1258, 56] width 14 height 23
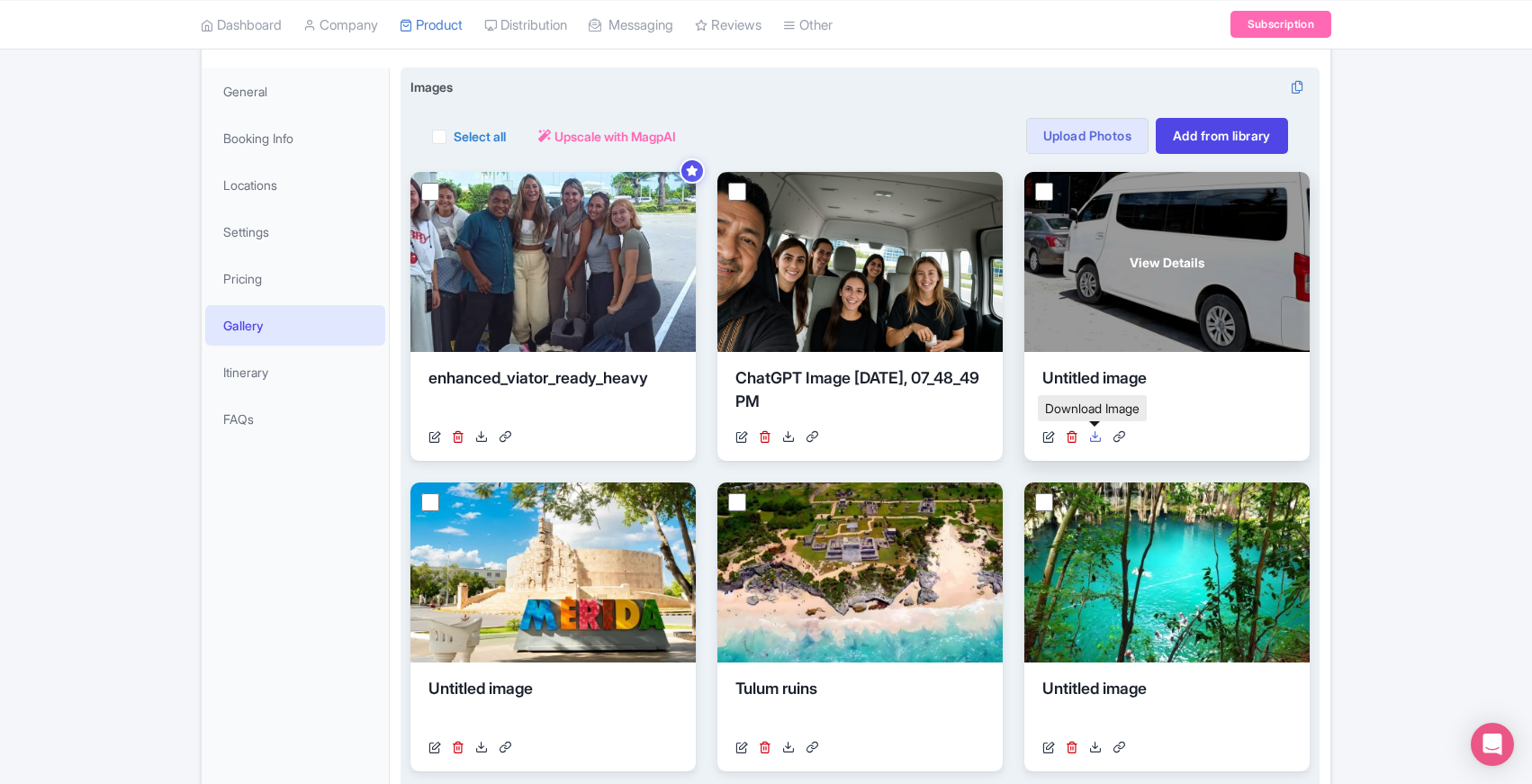
click at [1096, 437] on icon at bounding box center [1096, 437] width 12 height 12
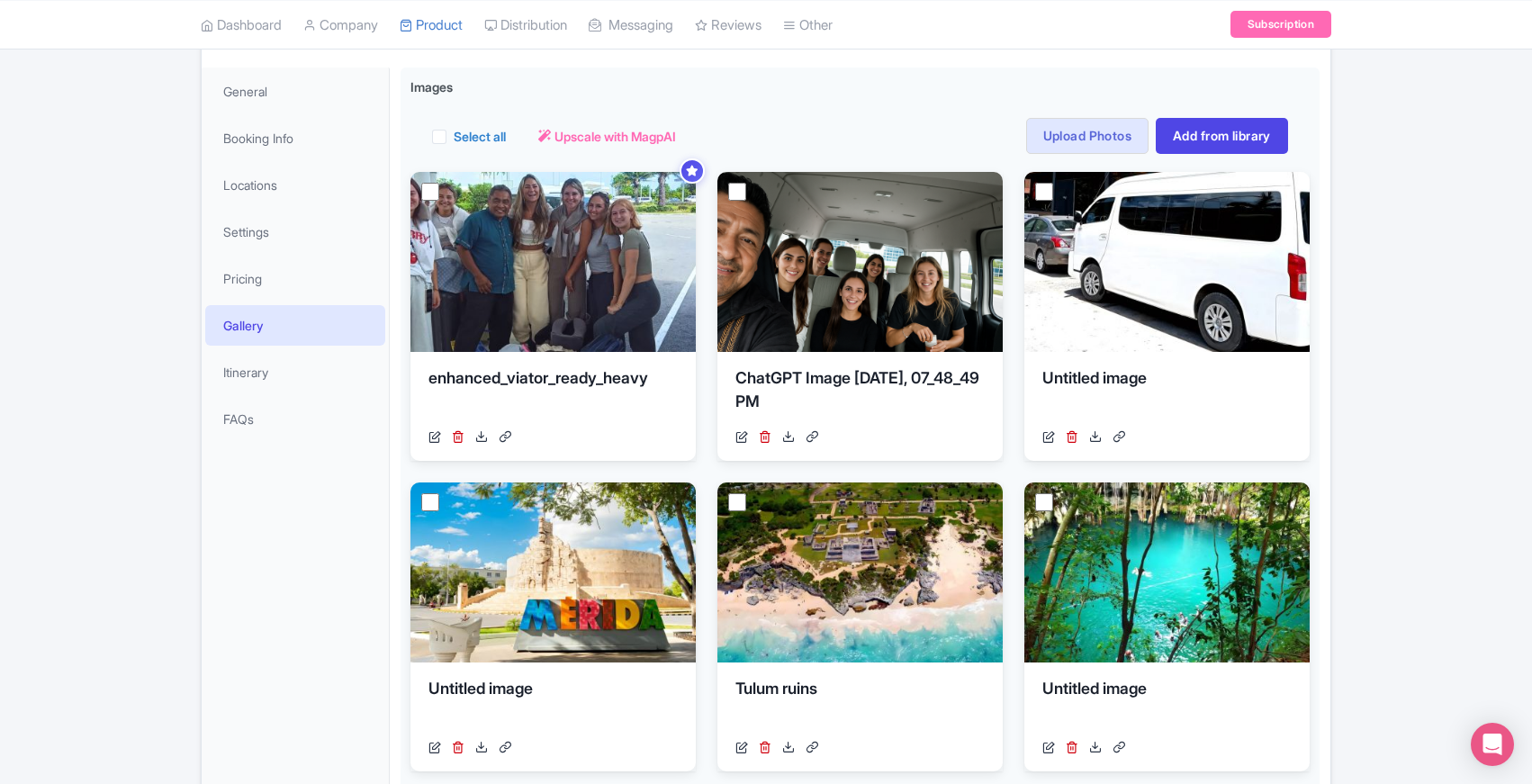
click at [145, 538] on div "Success ProductImage updated successfully ← Back to Products [TRANSFER TEMPLATE…" at bounding box center [766, 599] width 1532 height 1353
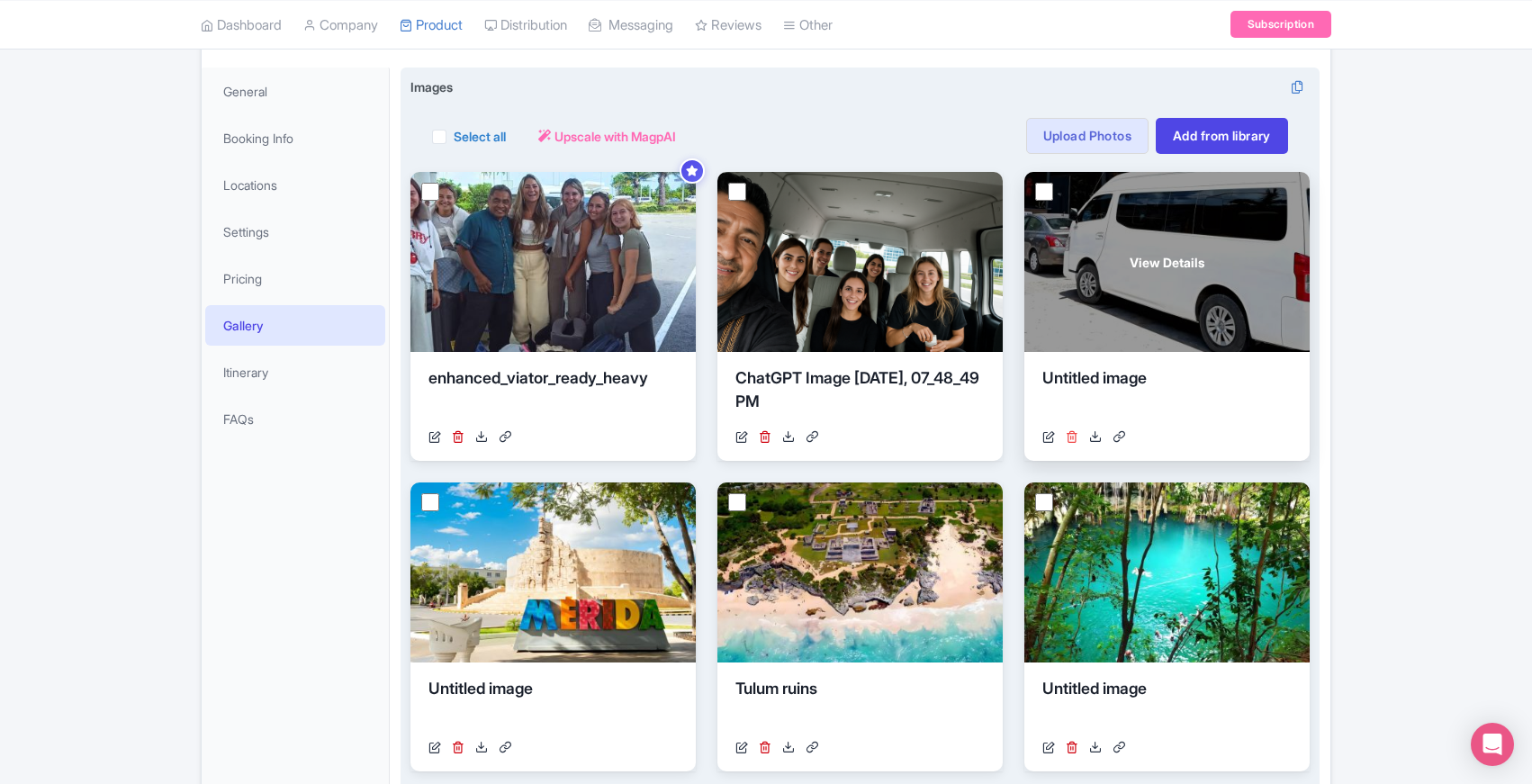
click at [1073, 436] on icon at bounding box center [1072, 437] width 12 height 12
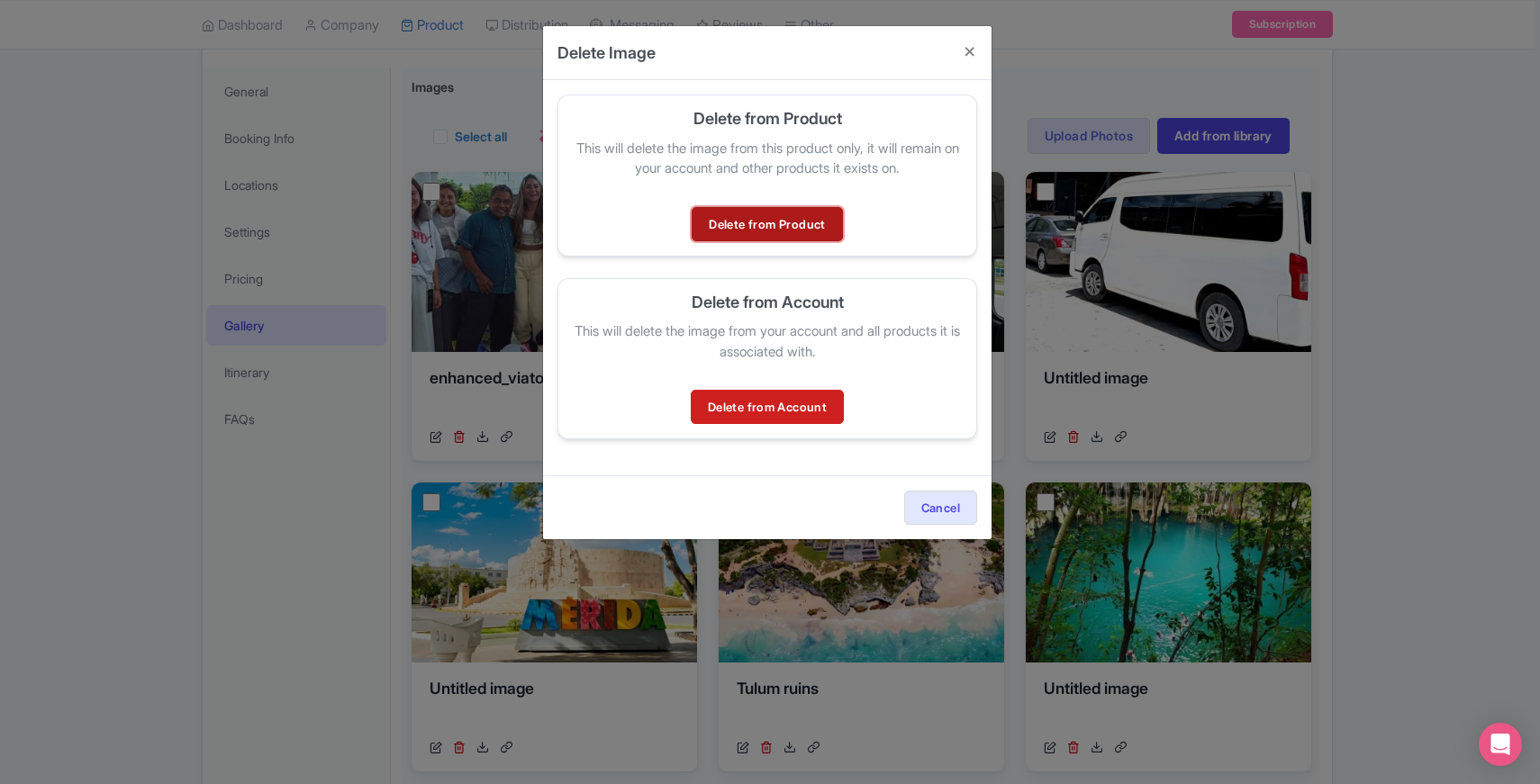
click at [788, 224] on link "Delete from Product" at bounding box center [766, 224] width 151 height 34
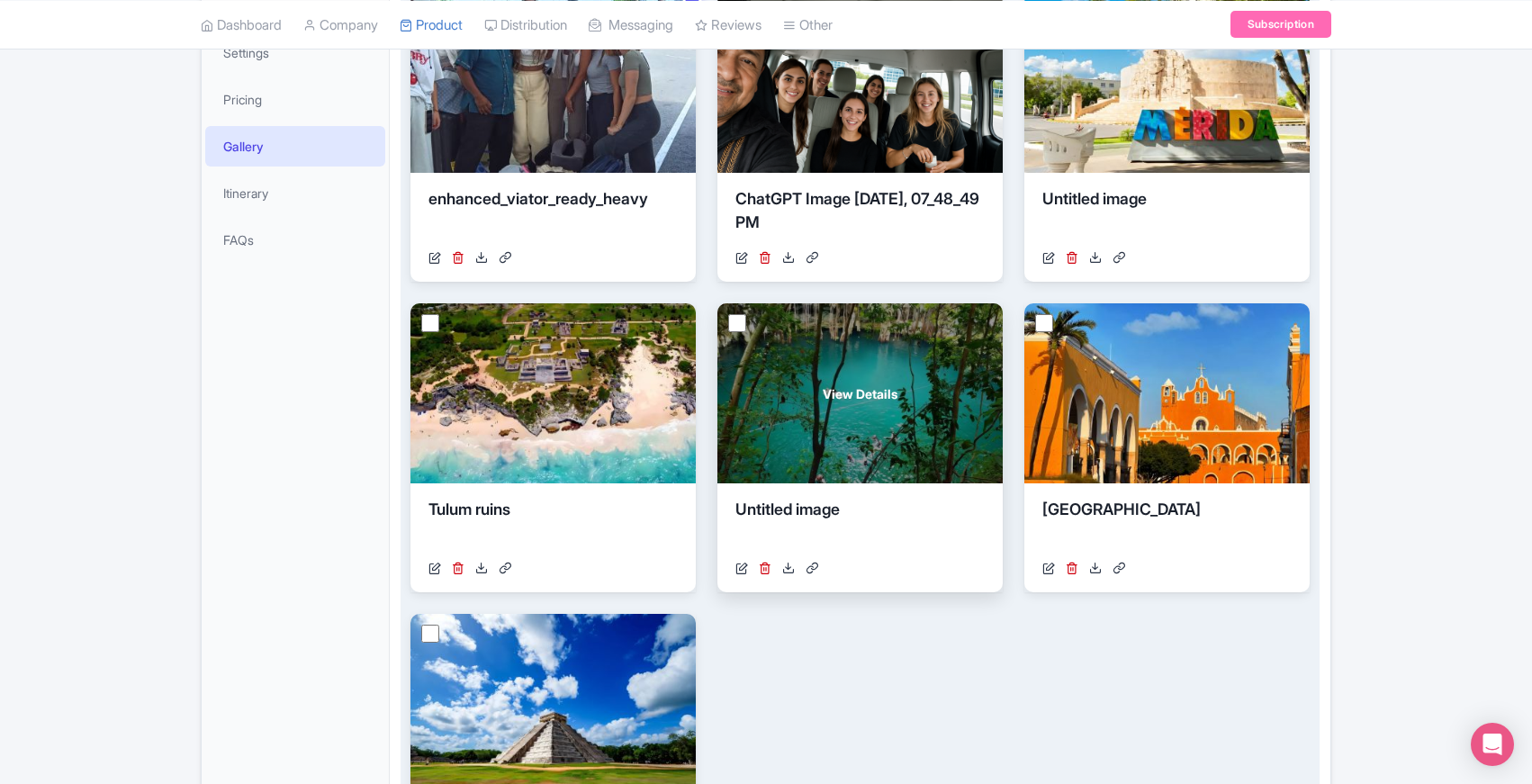
scroll to position [303, 0]
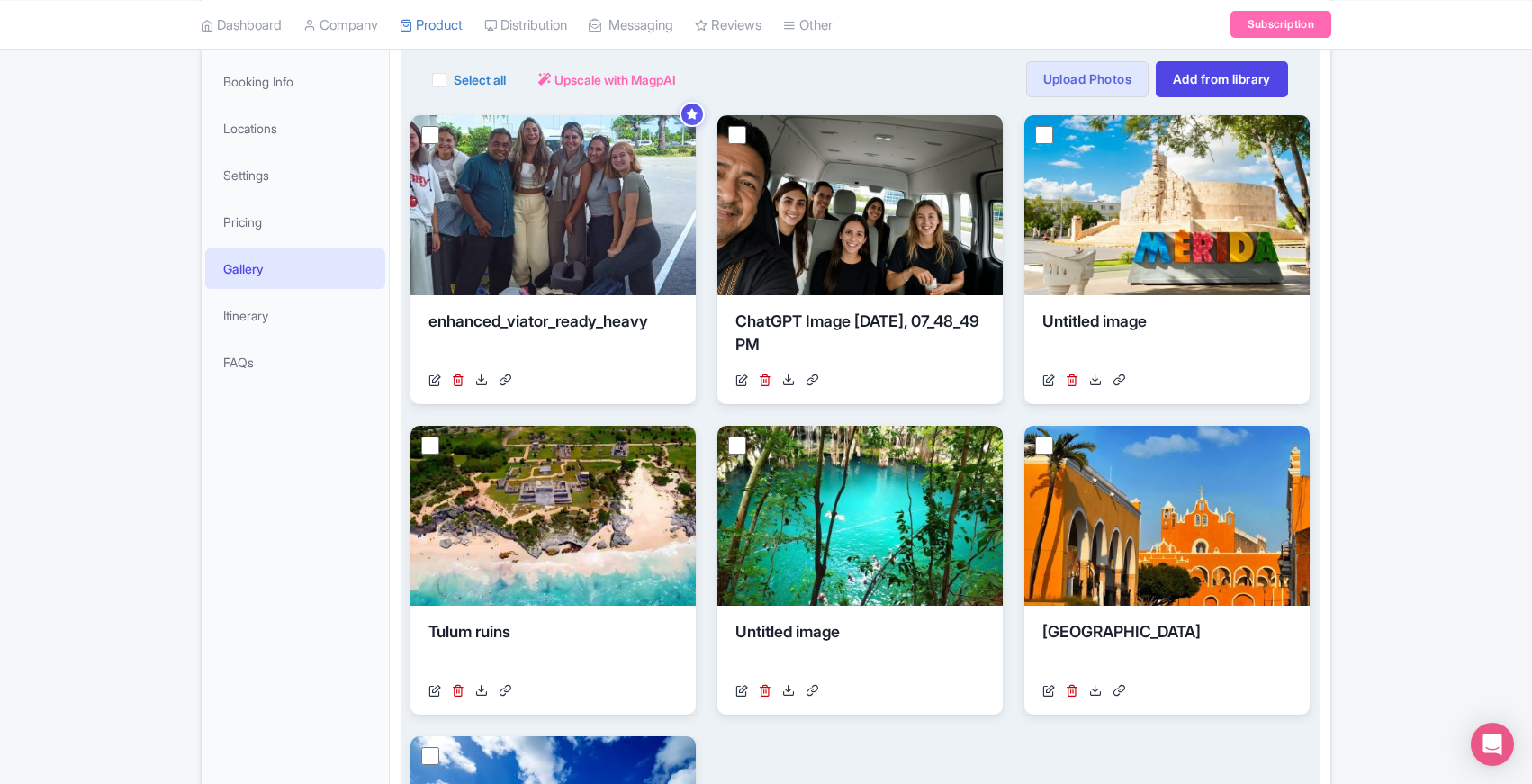
click at [705, 411] on div "View Details enhanced_viator_ready_heavy [URL][DOMAIN_NAME] Your images are bei…" at bounding box center [861, 570] width 900 height 910
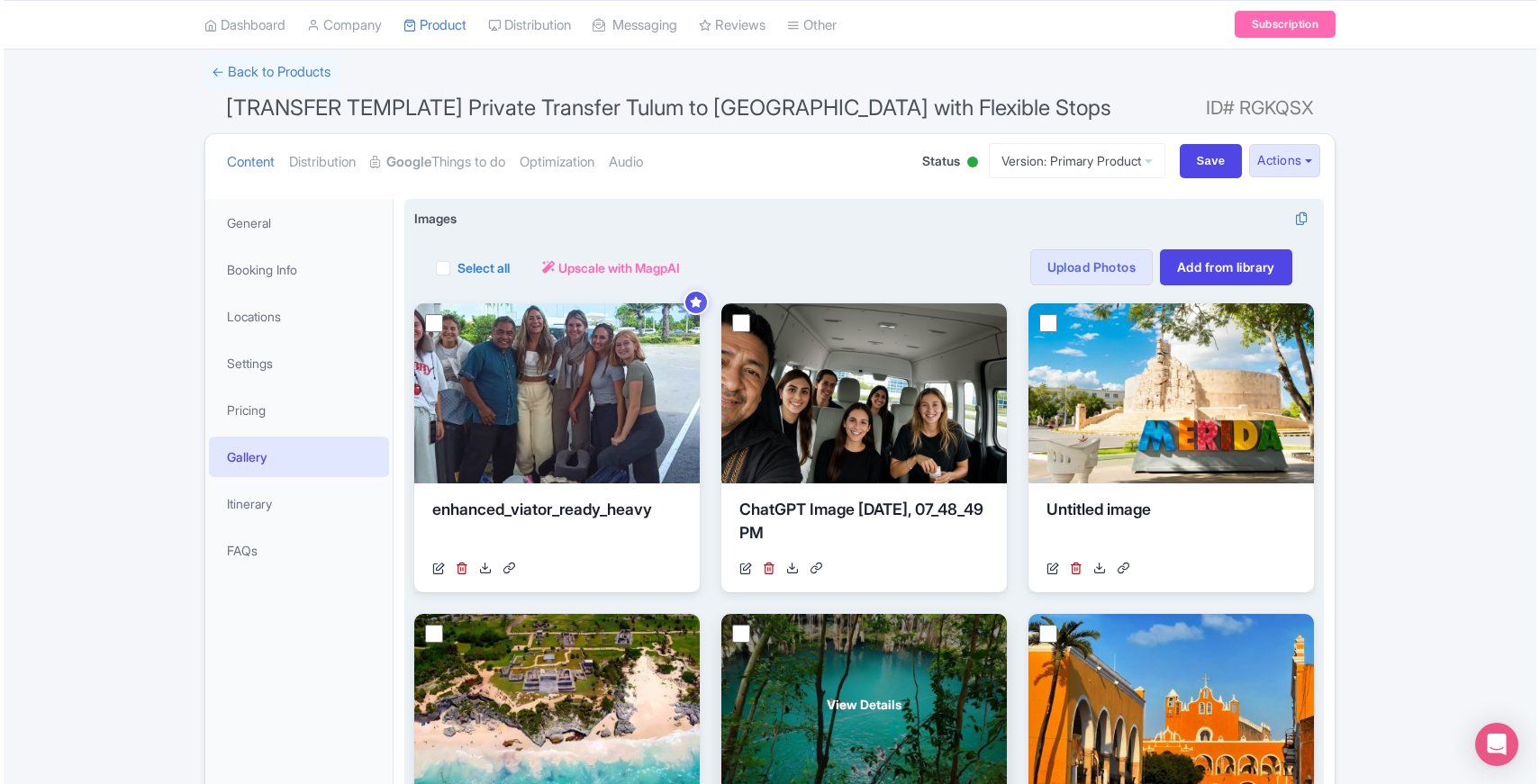
scroll to position [0, 0]
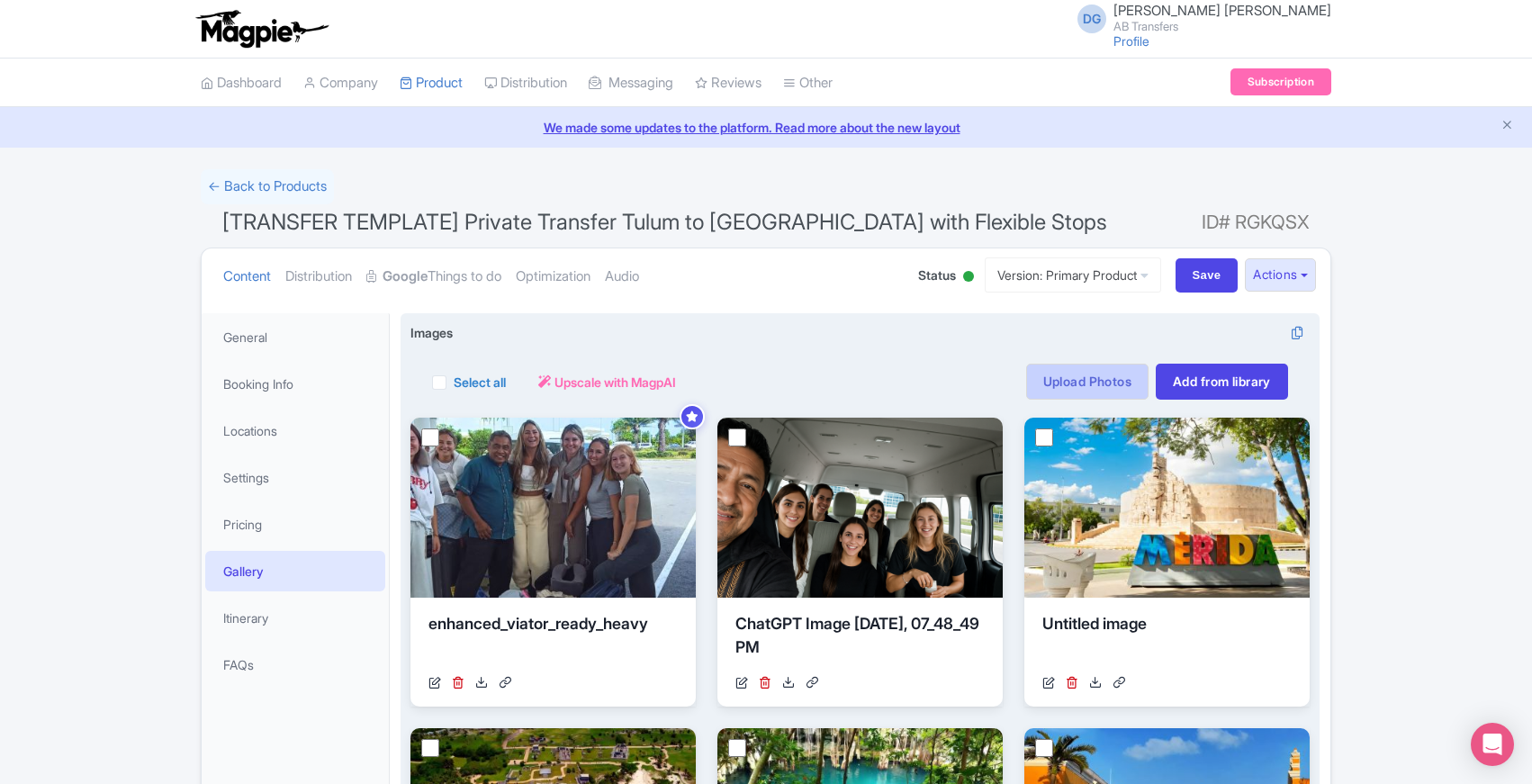
click at [1095, 383] on link "Upload Photos" at bounding box center [1087, 382] width 122 height 36
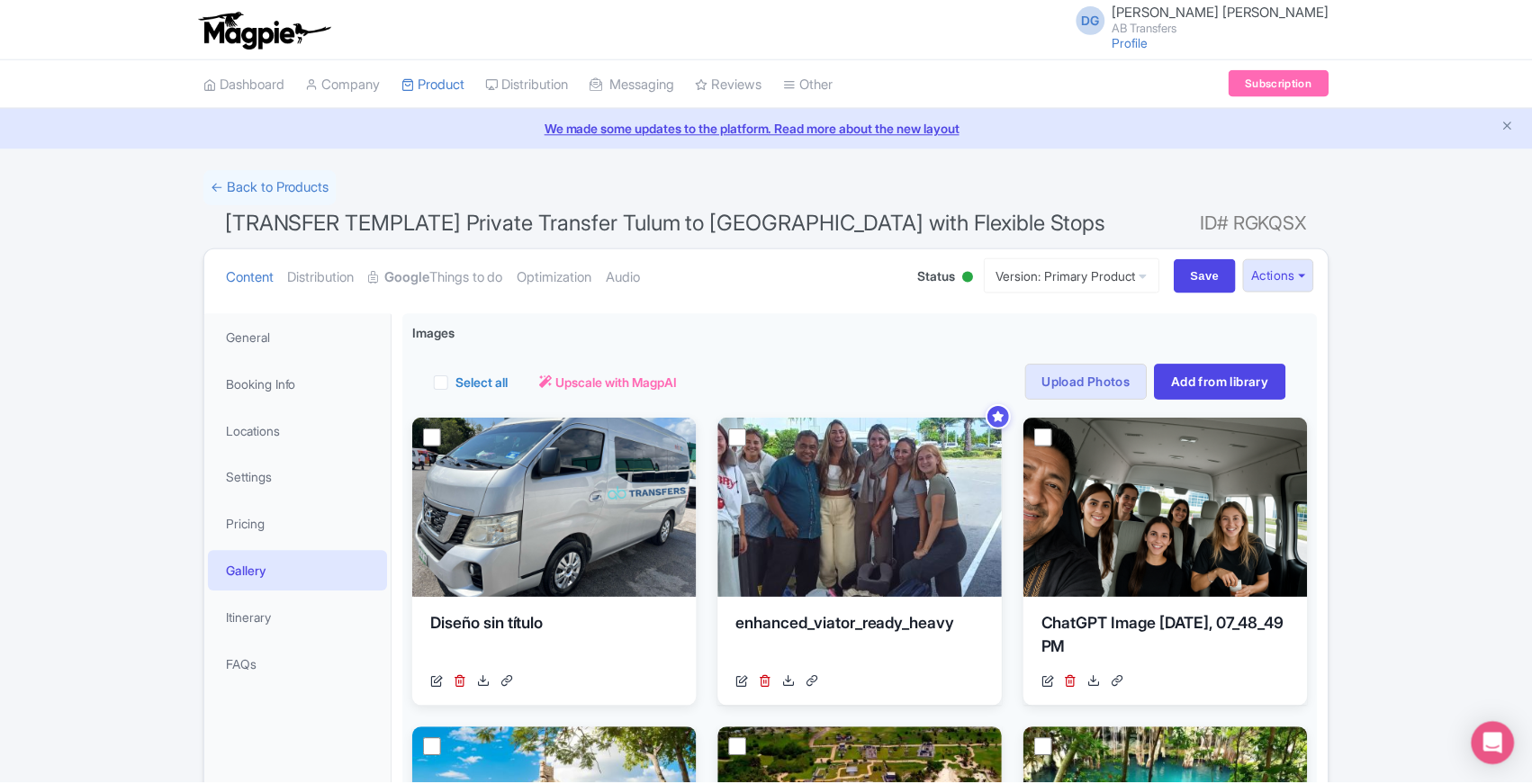
scroll to position [313, 0]
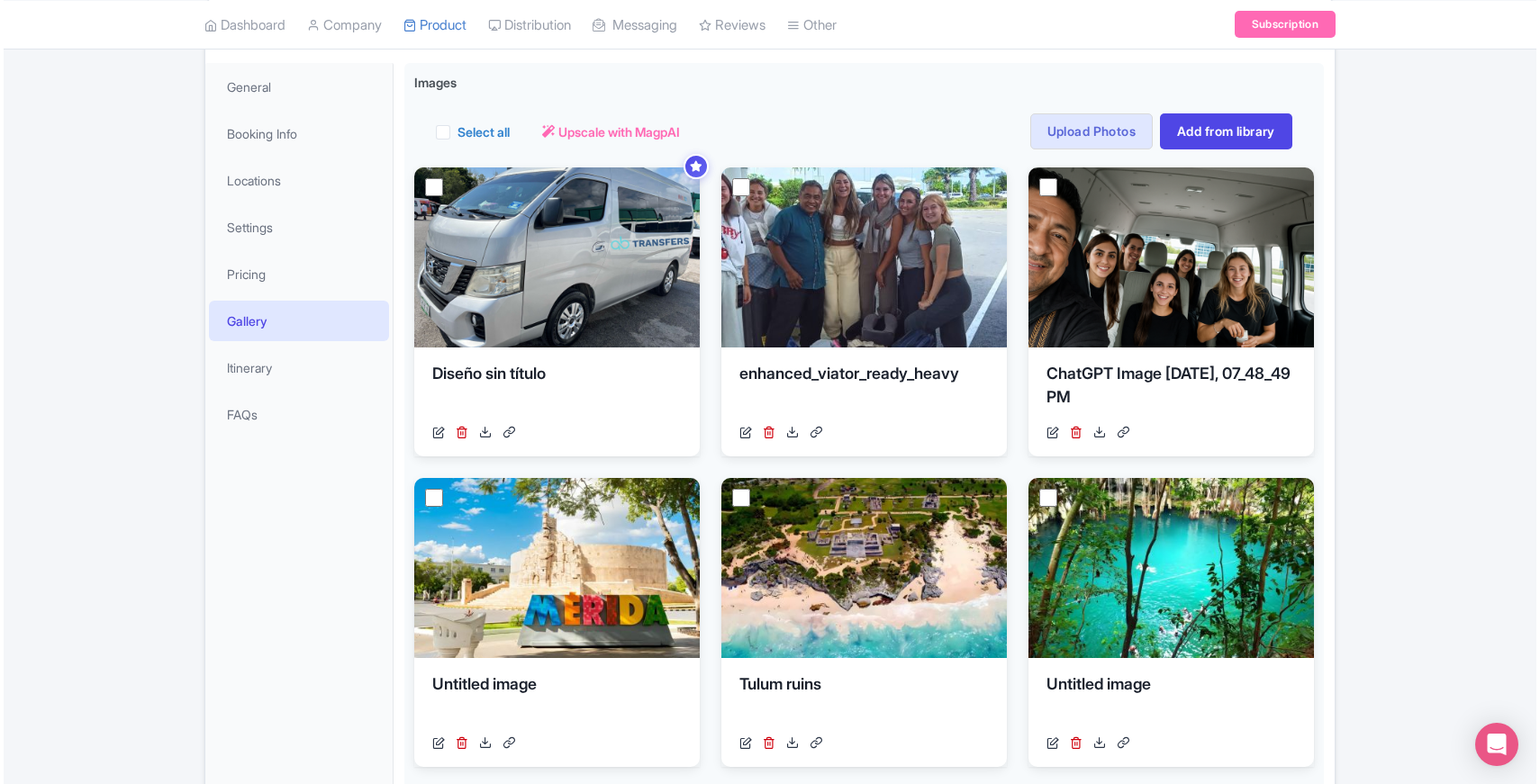
scroll to position [257, 0]
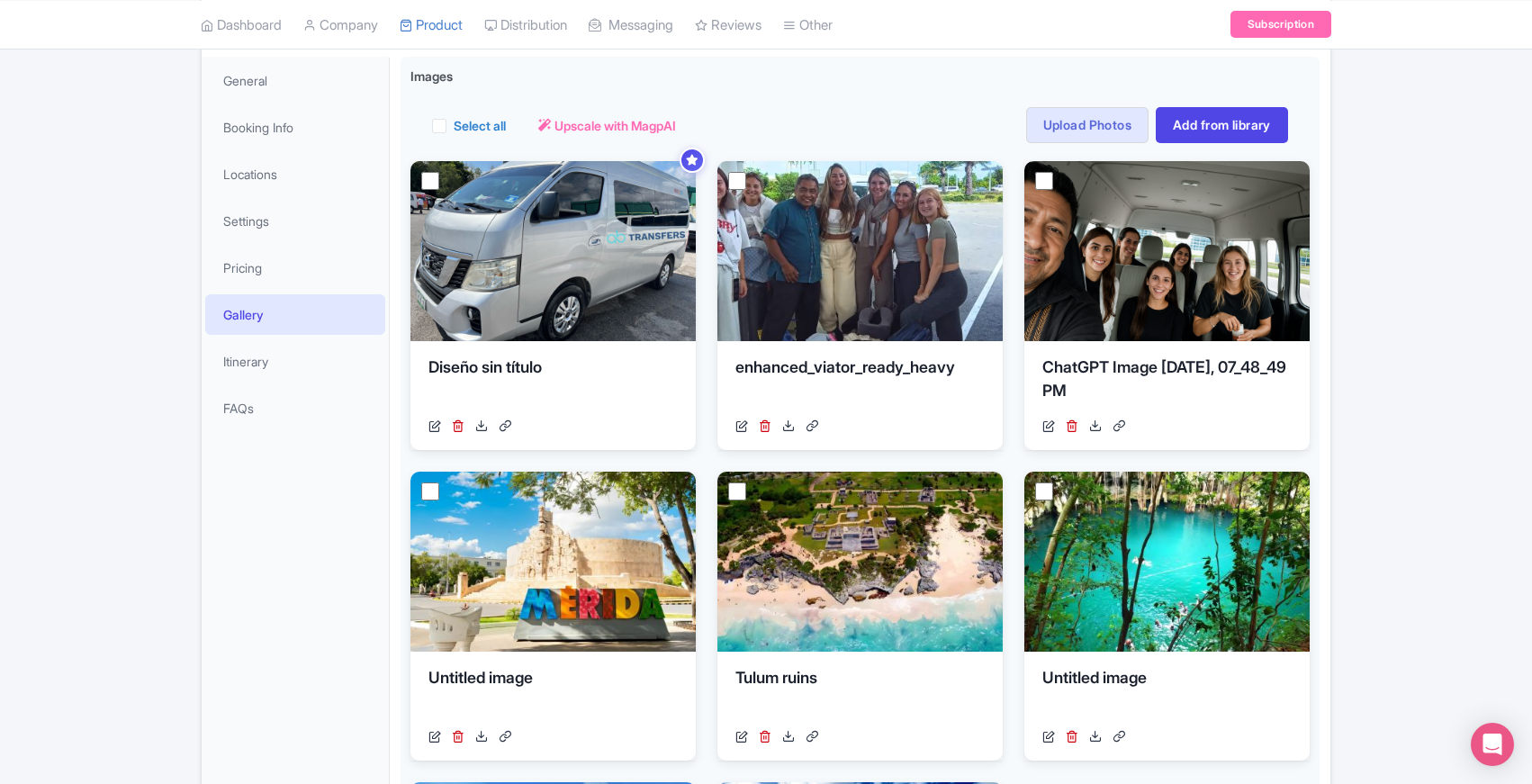
click at [394, 463] on div "Know Before You Go Know Before You Book <div>- Duration varies depending on sto…" at bounding box center [861, 655] width 941 height 1220
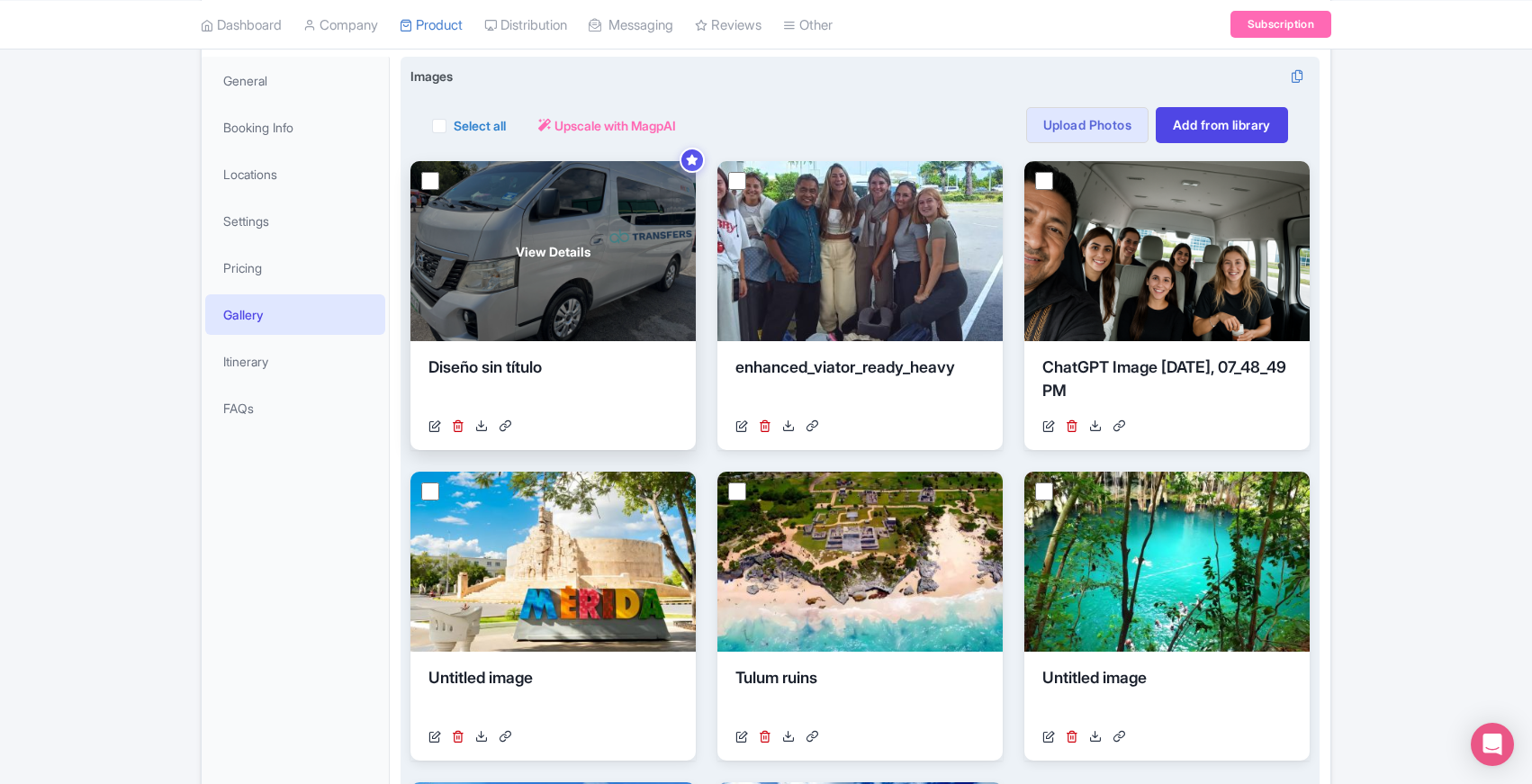
click at [598, 284] on div "View Details" at bounding box center [553, 251] width 285 height 180
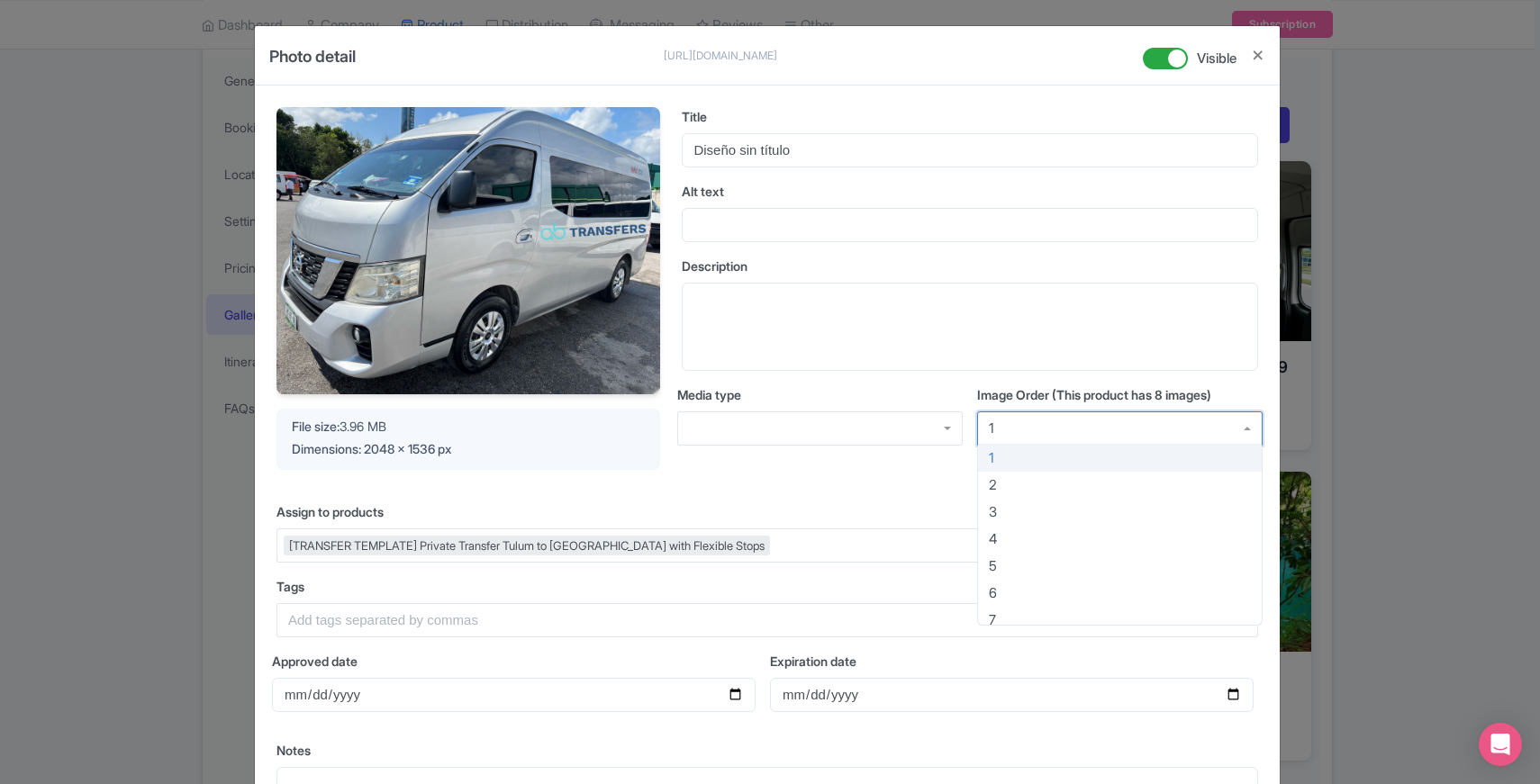
click at [1091, 441] on div "1" at bounding box center [1119, 429] width 285 height 34
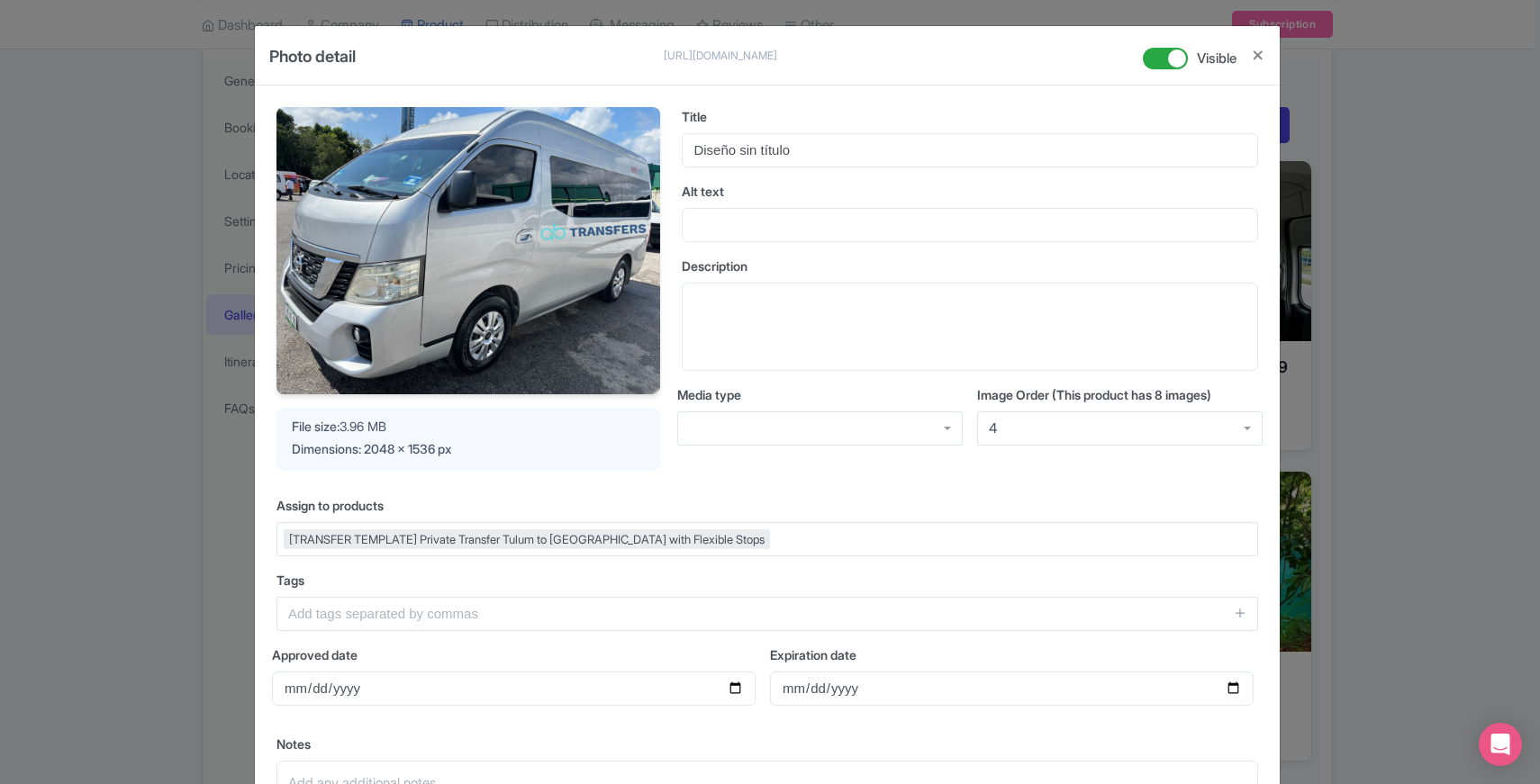
scroll to position [225, 0]
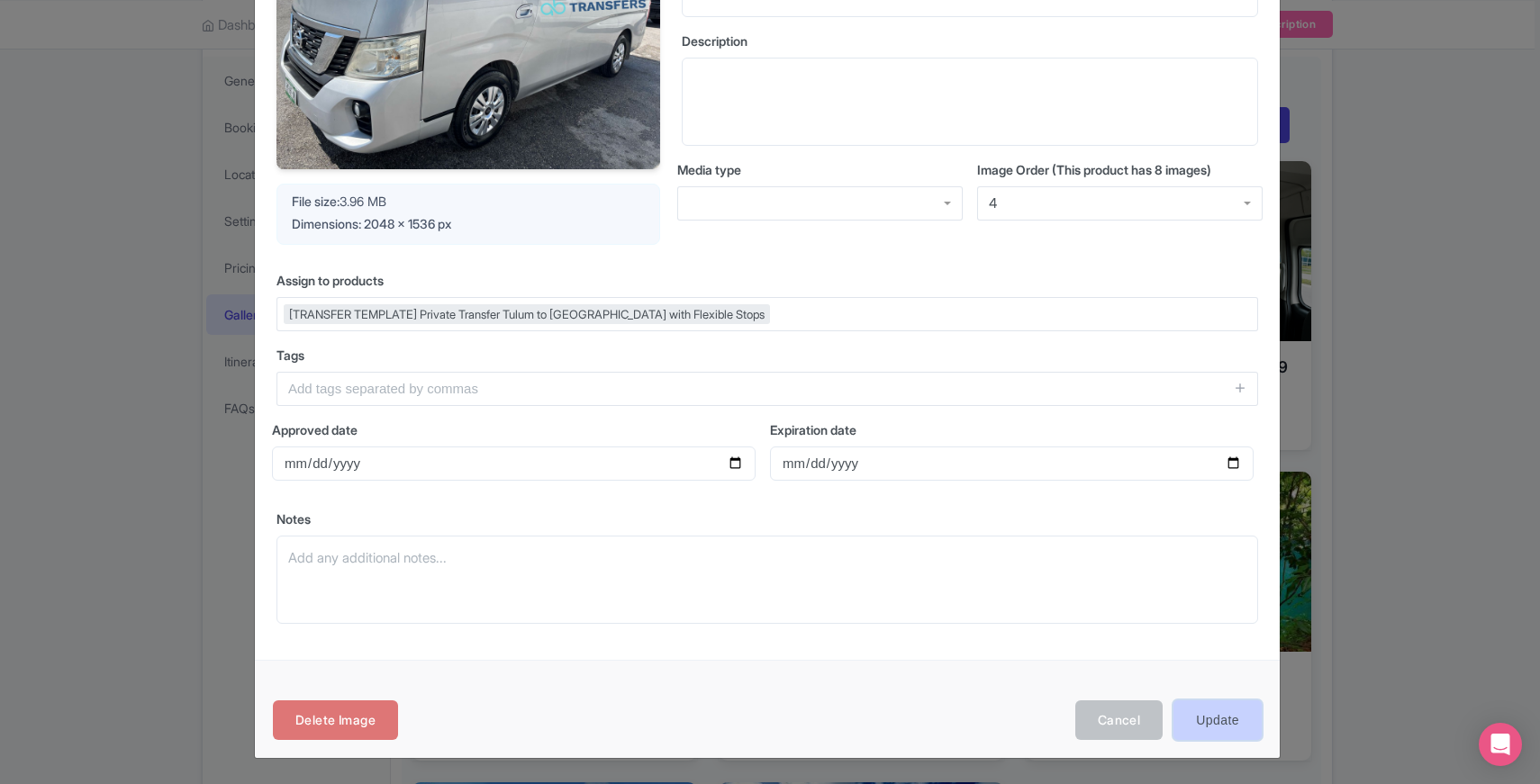
click at [1190, 710] on input "Update" at bounding box center [1217, 721] width 88 height 41
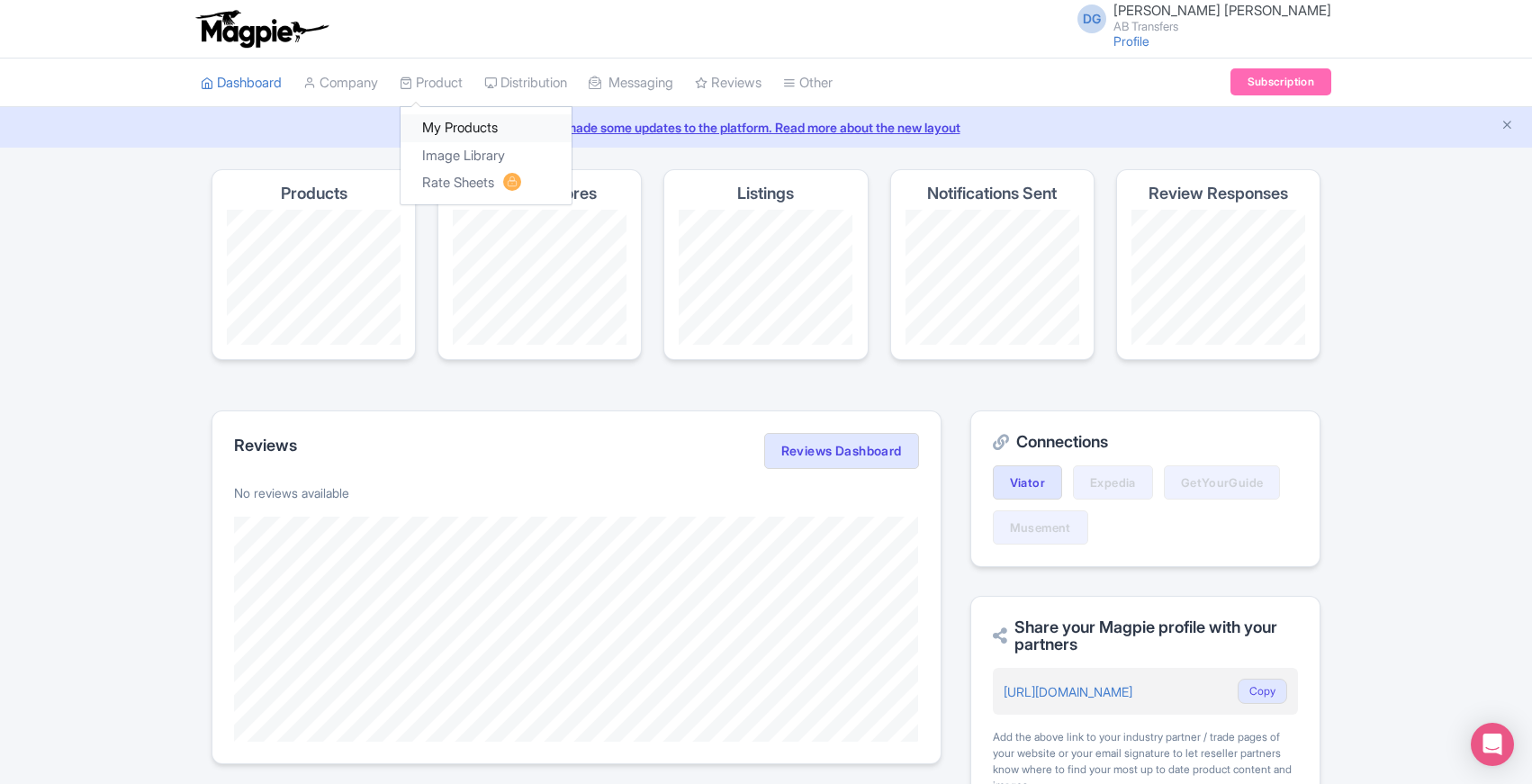
click at [453, 128] on link "My Products" at bounding box center [486, 128] width 171 height 27
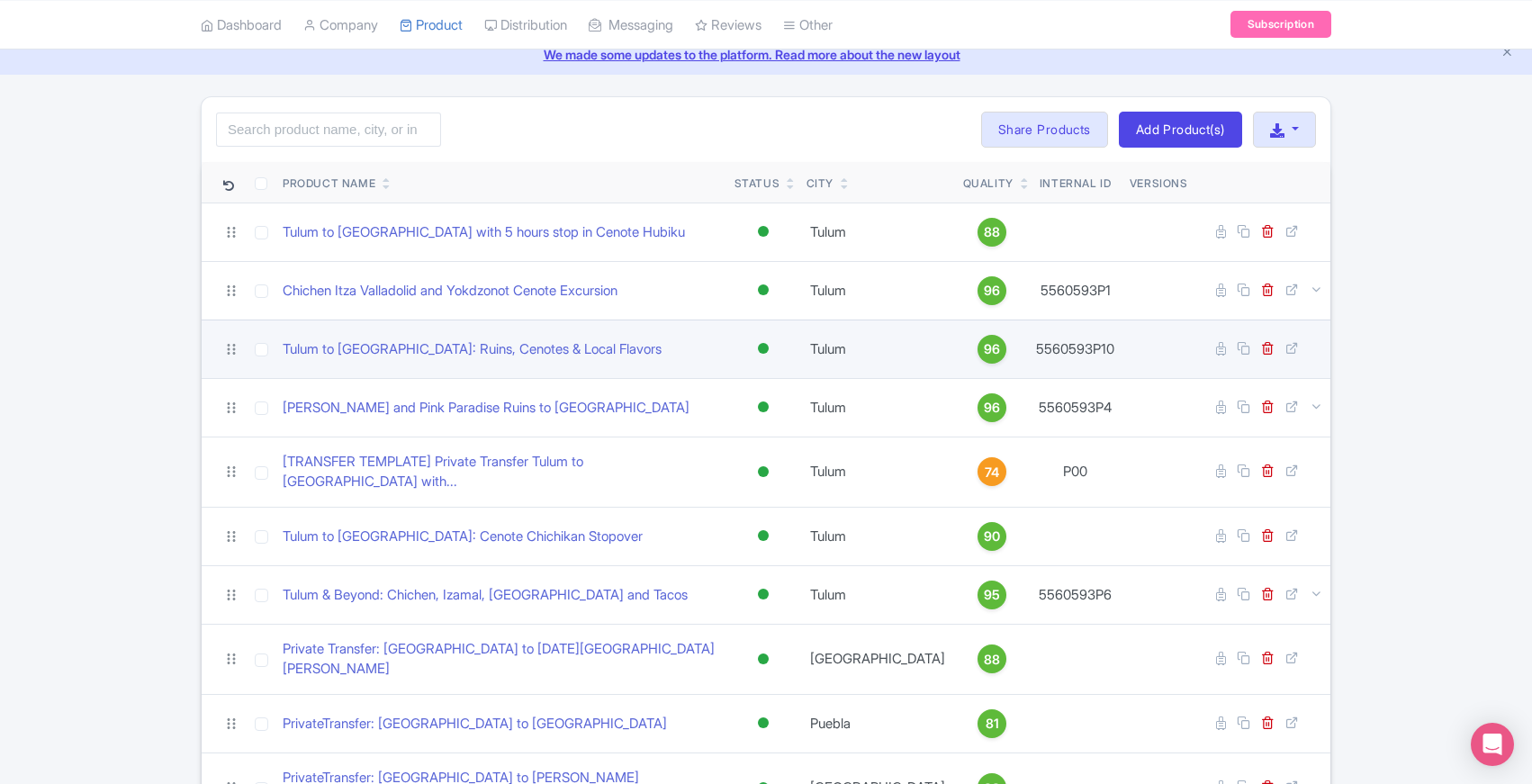
scroll to position [129, 0]
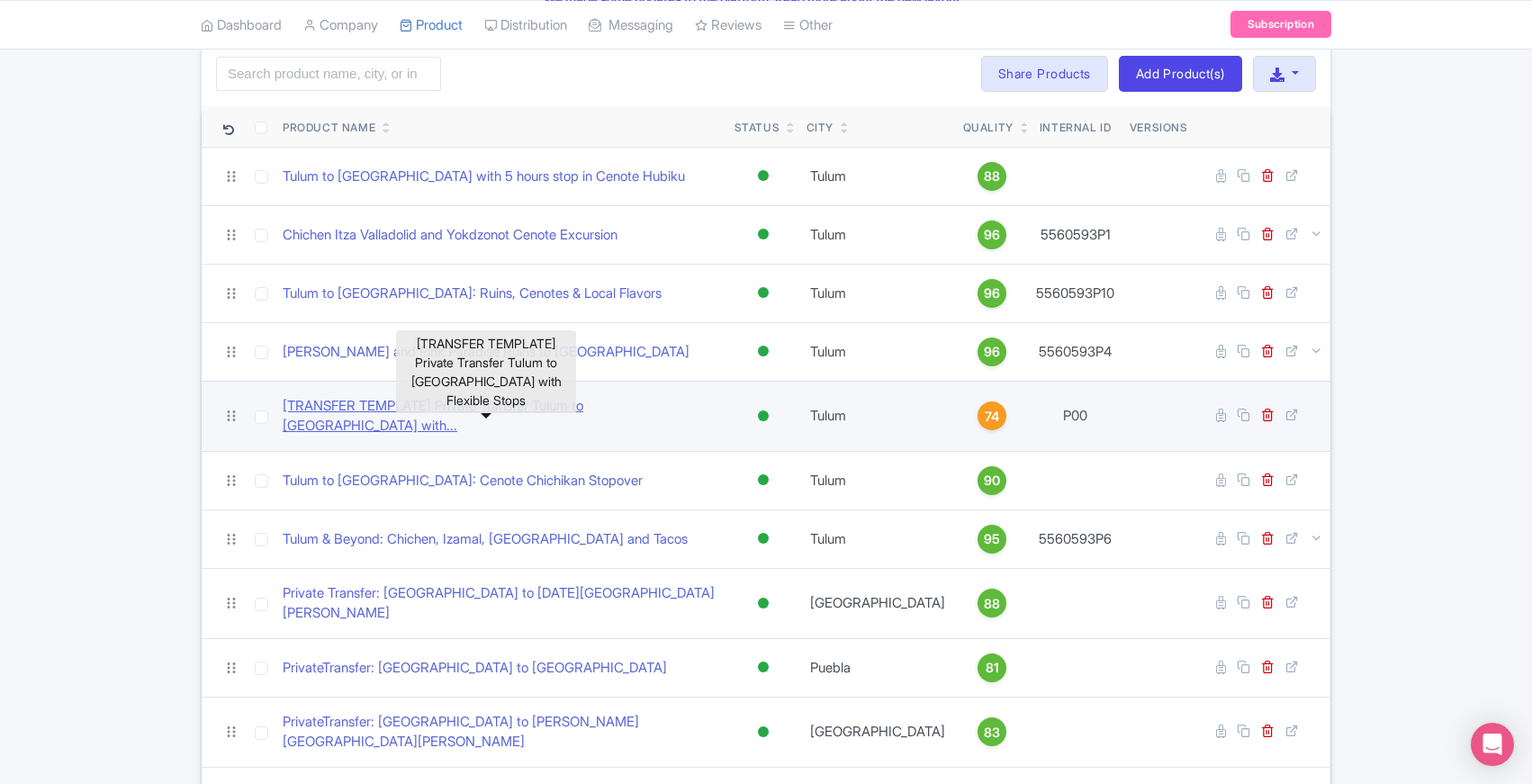
click at [514, 413] on link "[TRANSFER TEMPLATE] Private Transfer Tulum to [GEOGRAPHIC_DATA] with..." at bounding box center [502, 416] width 437 height 41
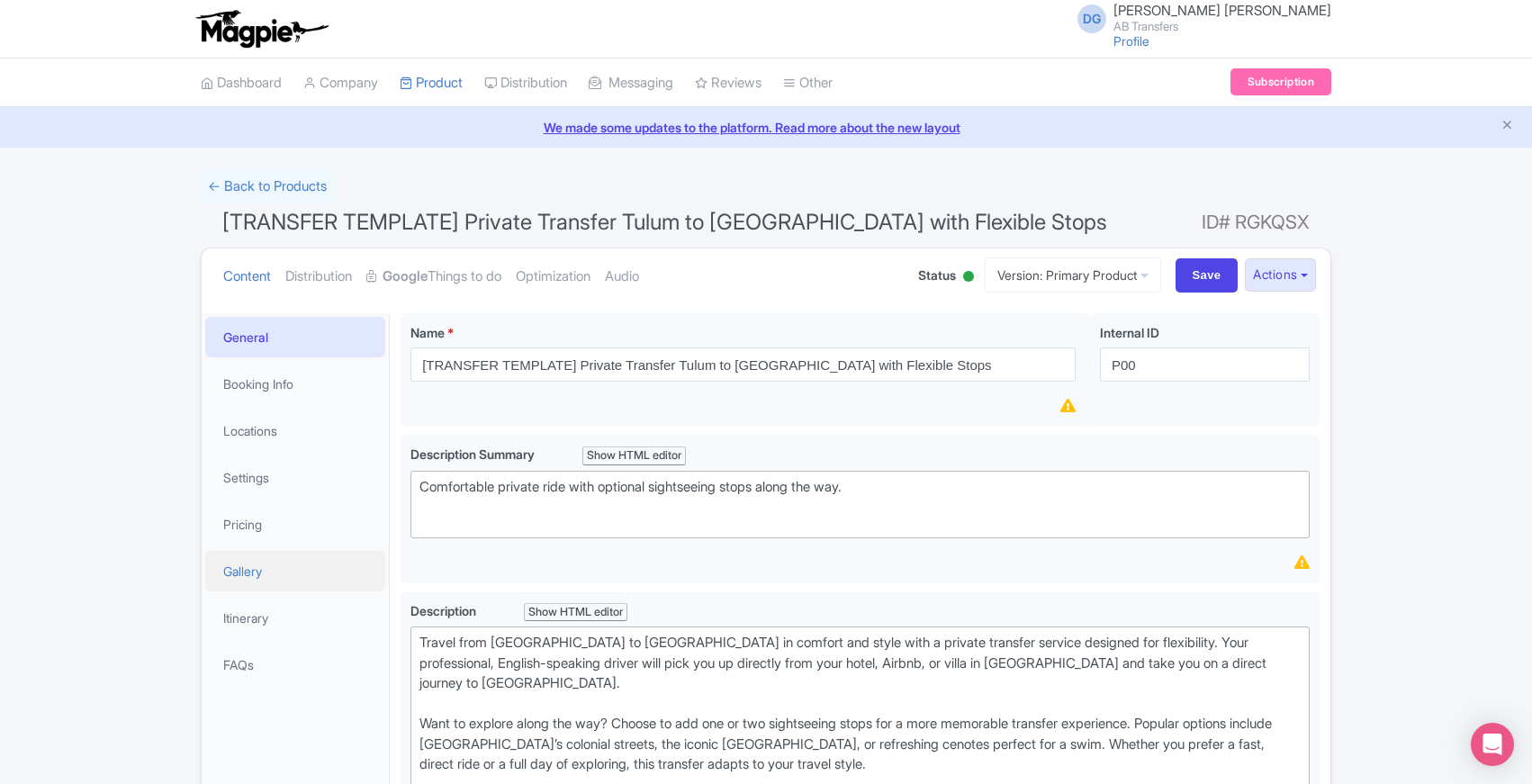
click at [258, 573] on link "Gallery" at bounding box center [295, 571] width 180 height 41
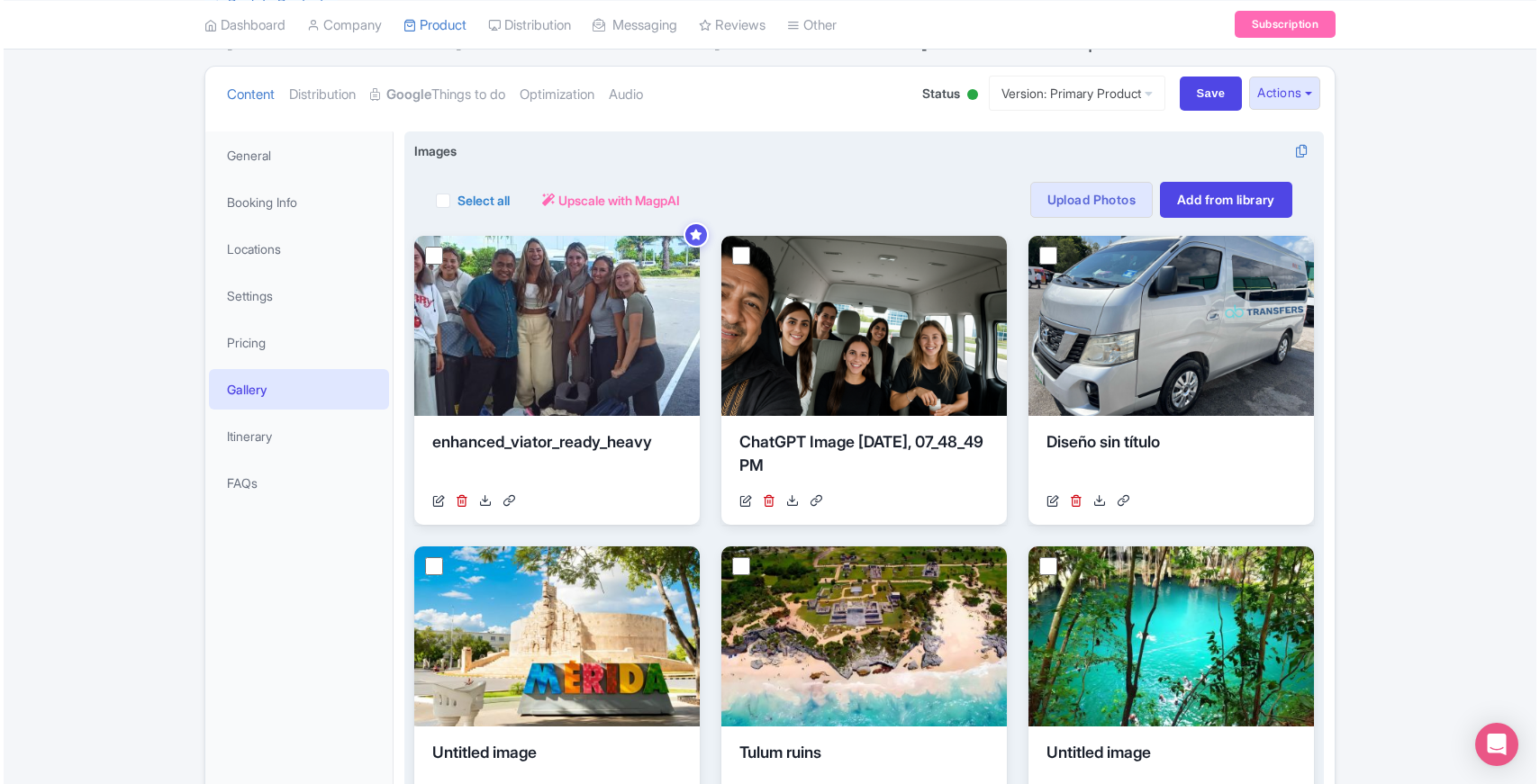
scroll to position [183, 0]
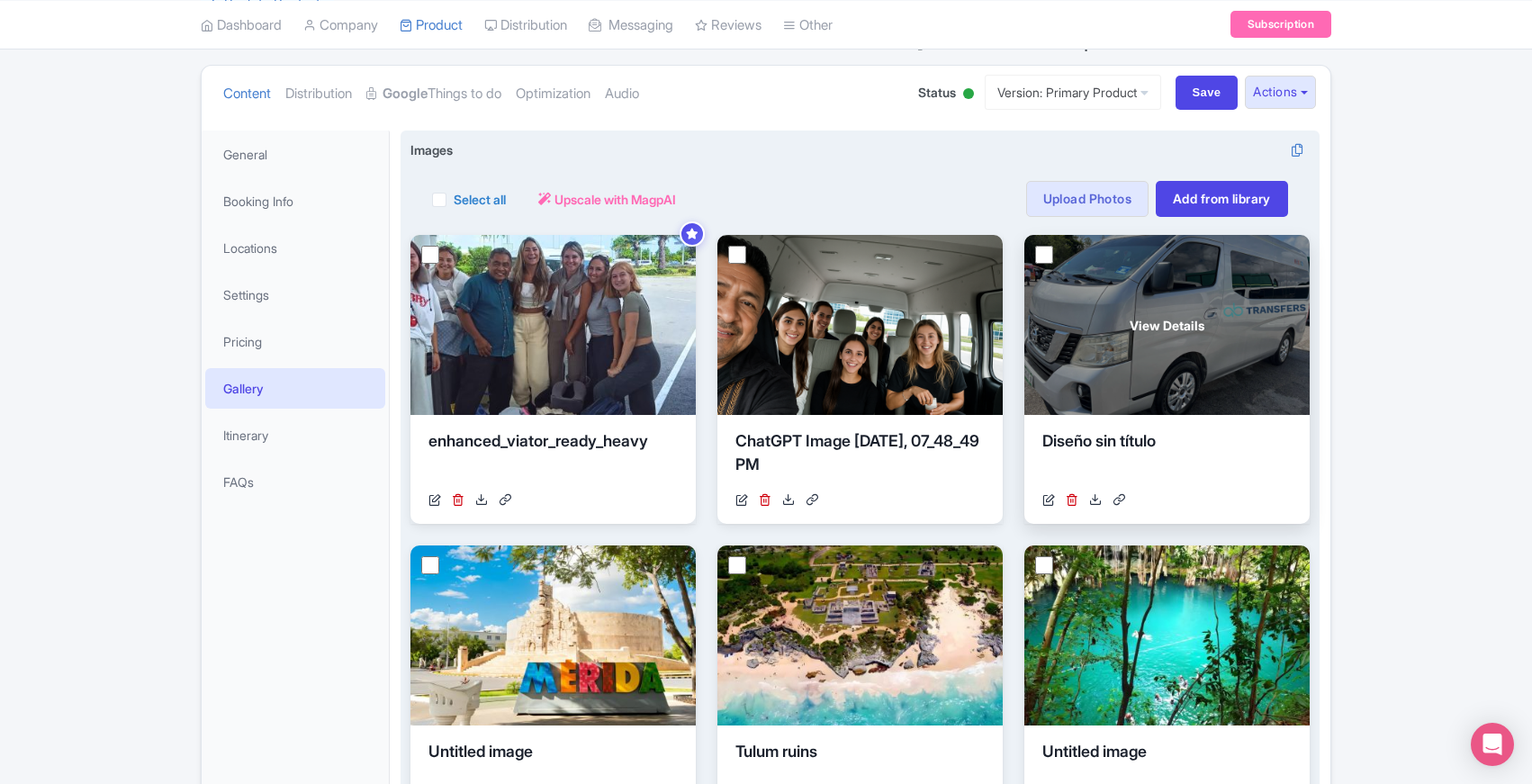
click at [1168, 379] on div "View Details" at bounding box center [1167, 325] width 285 height 180
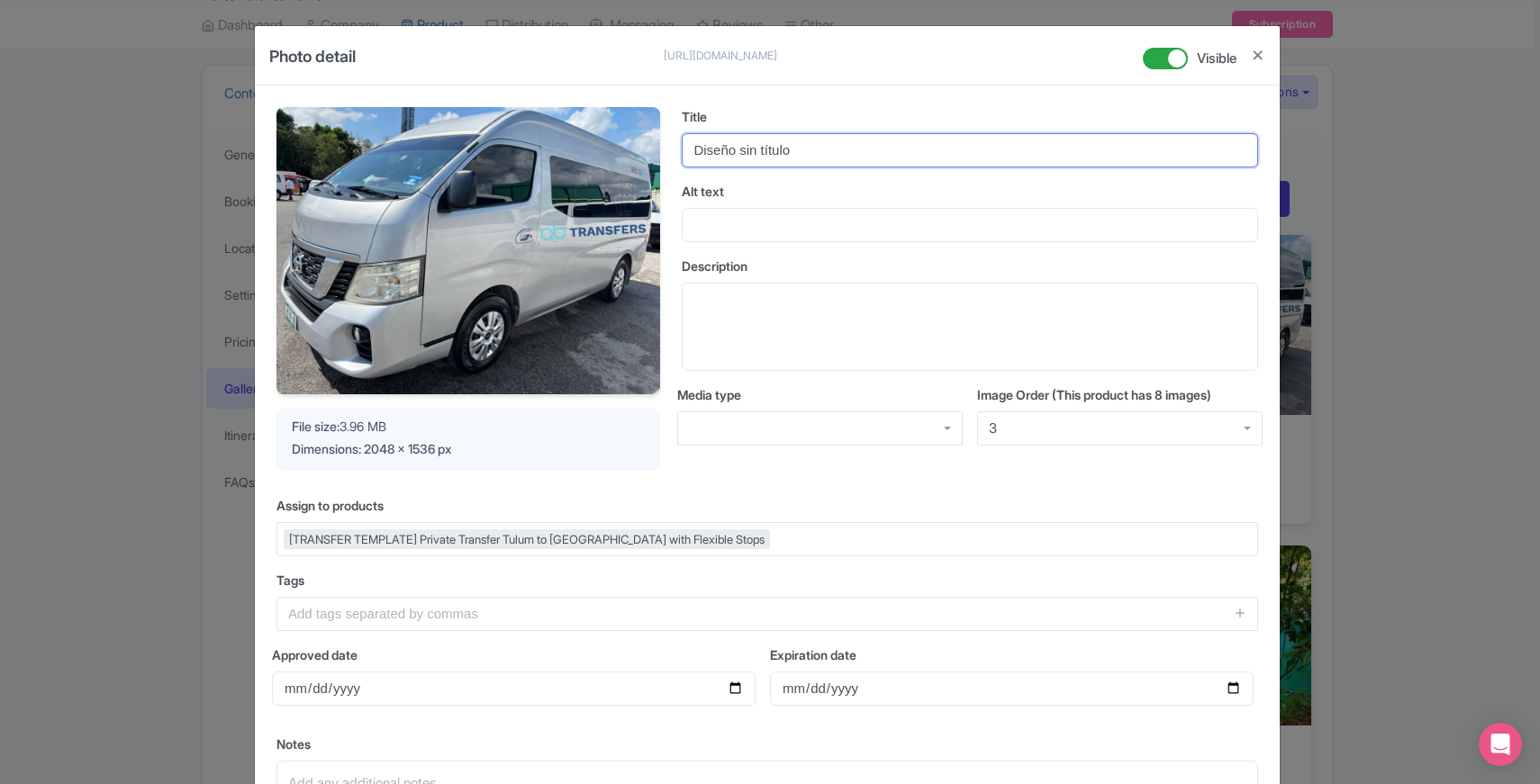
click at [814, 153] on input "Diseño sin título" at bounding box center [970, 151] width 577 height 34
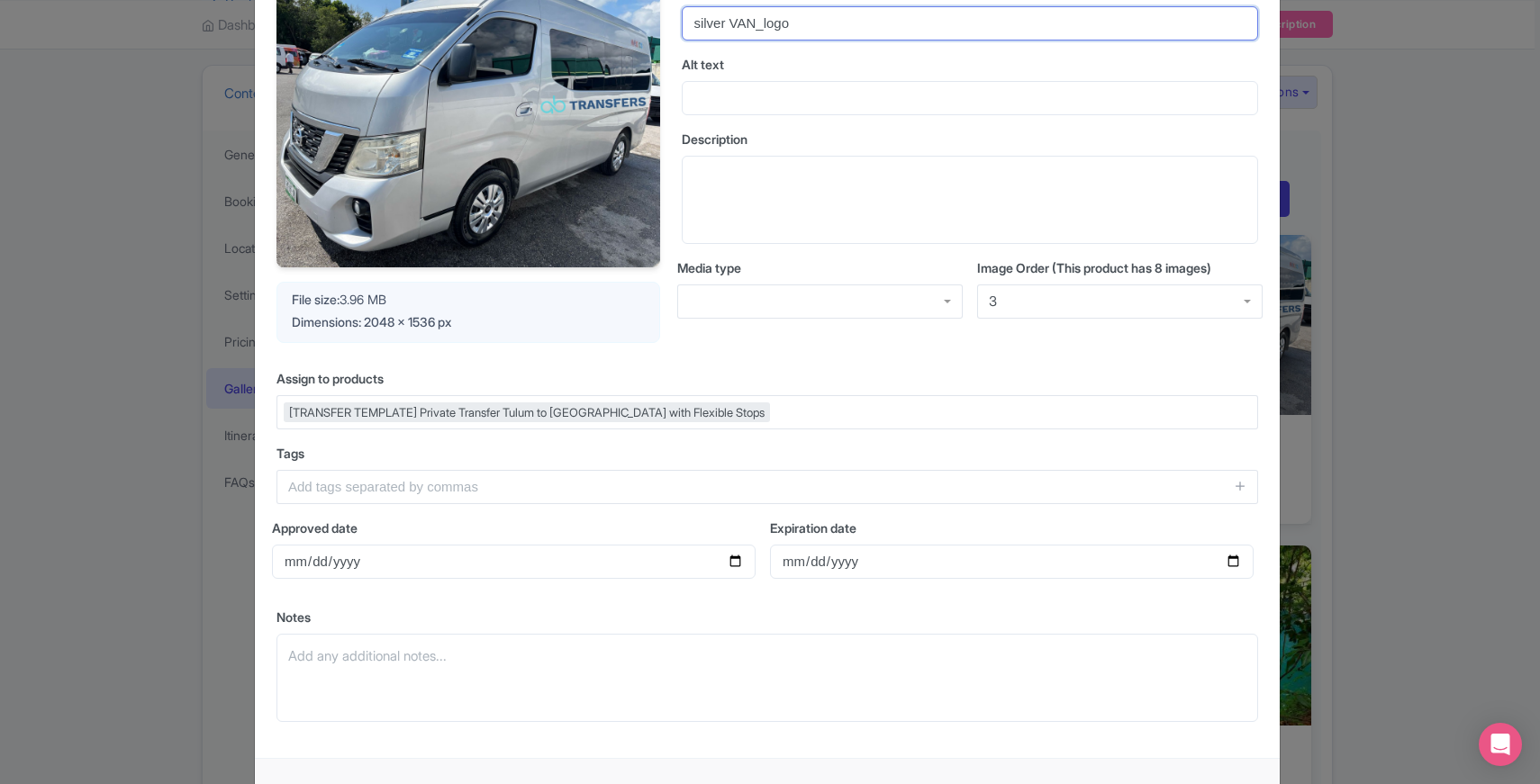
scroll to position [225, 0]
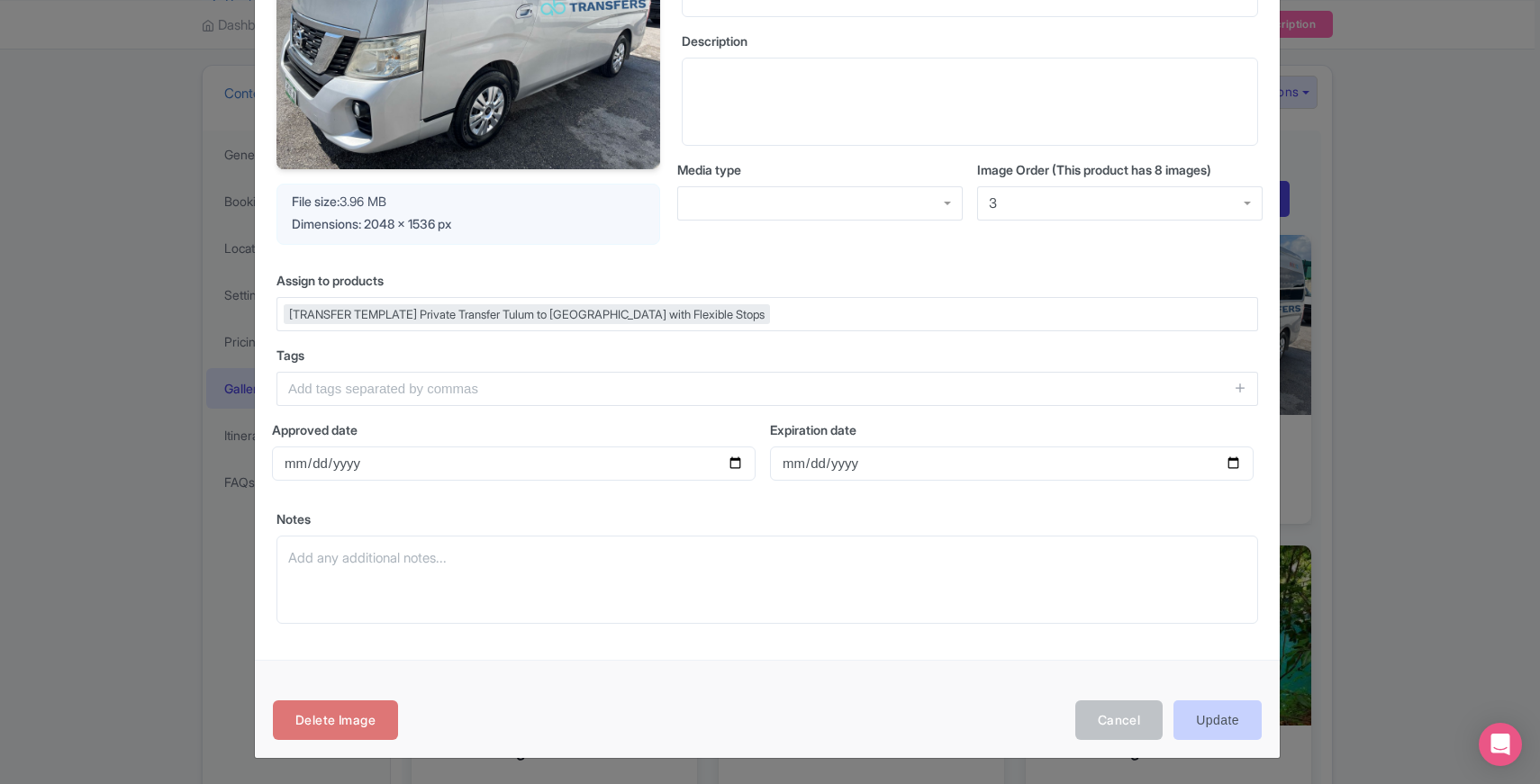
type input "silver VAN_logo"
click at [1220, 726] on input "Update" at bounding box center [1217, 721] width 88 height 41
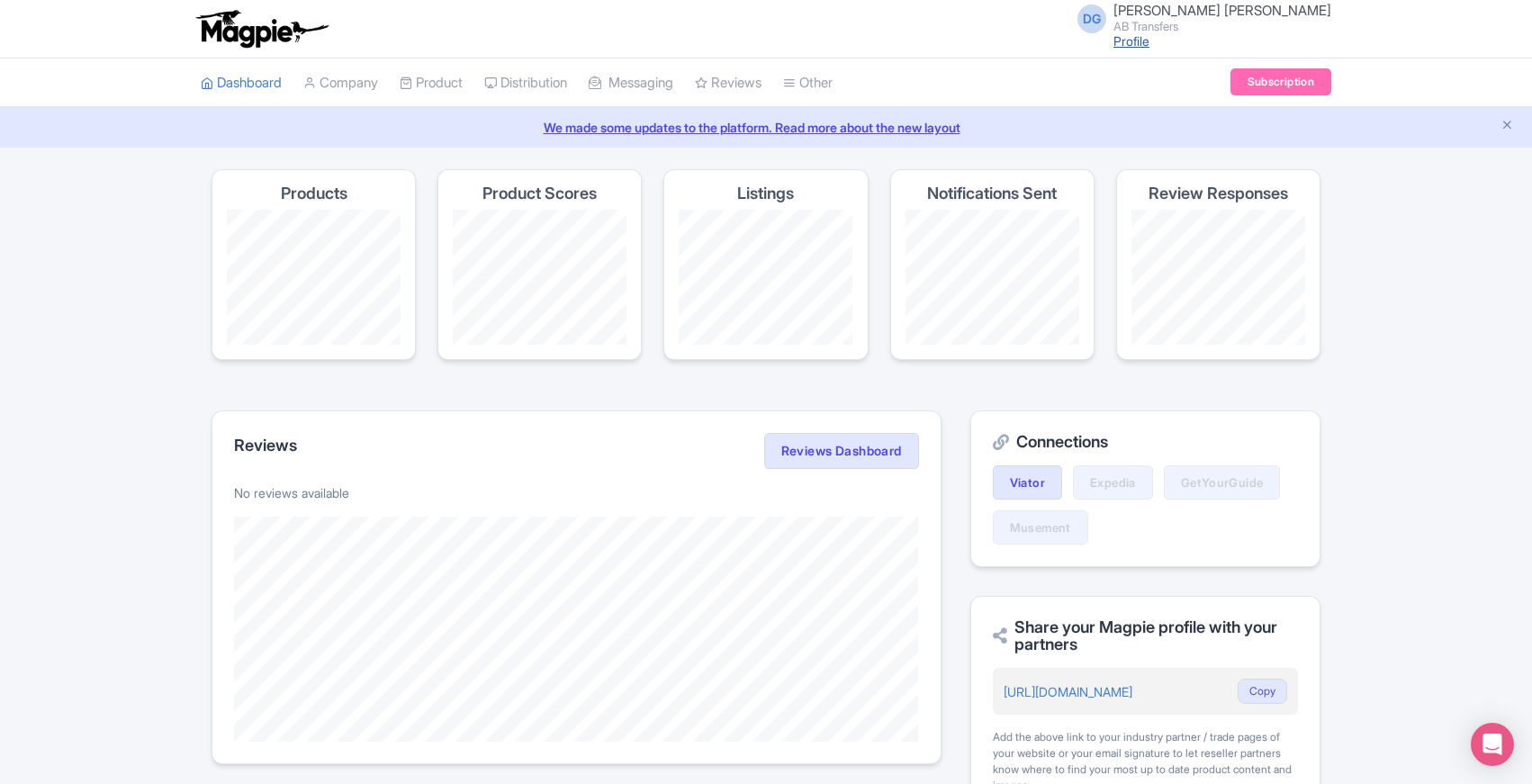
click at [1149, 45] on link "Profile" at bounding box center [1131, 41] width 36 height 15
click at [1220, 12] on span "[PERSON_NAME] [PERSON_NAME]" at bounding box center [1222, 10] width 218 height 17
click at [1224, 137] on link "Sign out" at bounding box center [1245, 140] width 171 height 27
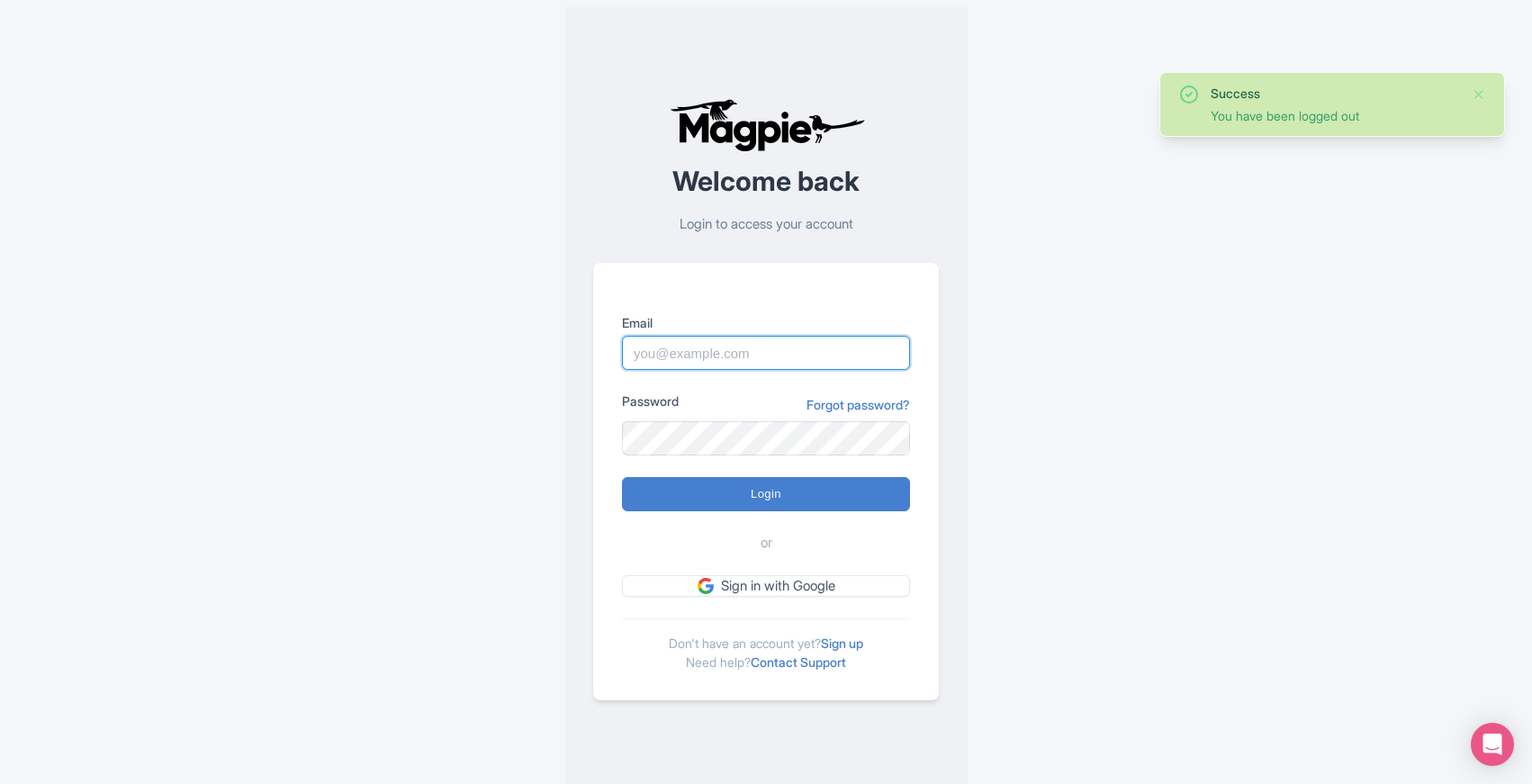
click at [747, 354] on input "Email" at bounding box center [766, 353] width 288 height 34
type input "[EMAIL_ADDRESS][DOMAIN_NAME]"
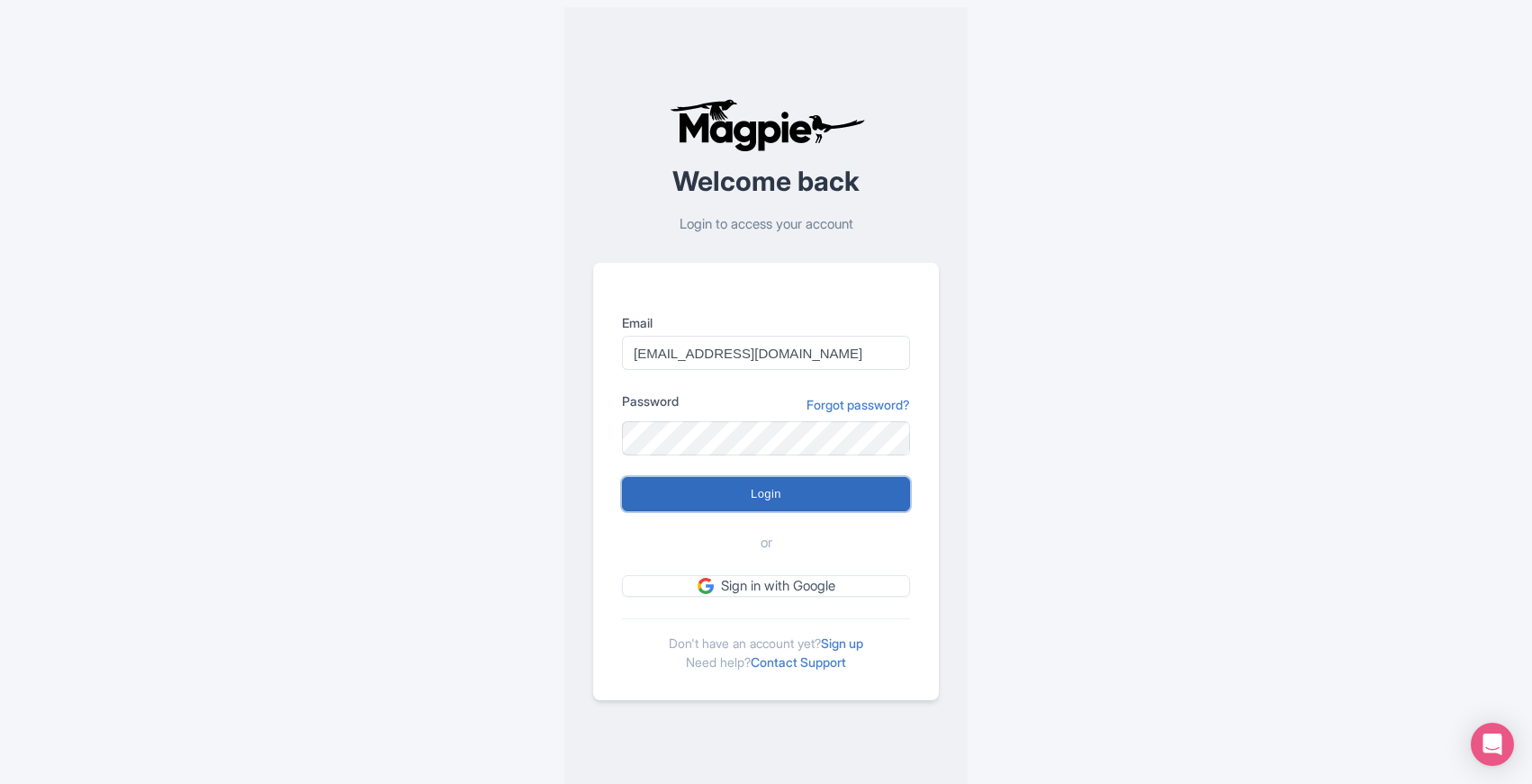
click at [757, 495] on input "Login" at bounding box center [766, 494] width 288 height 34
type input "Logging in..."
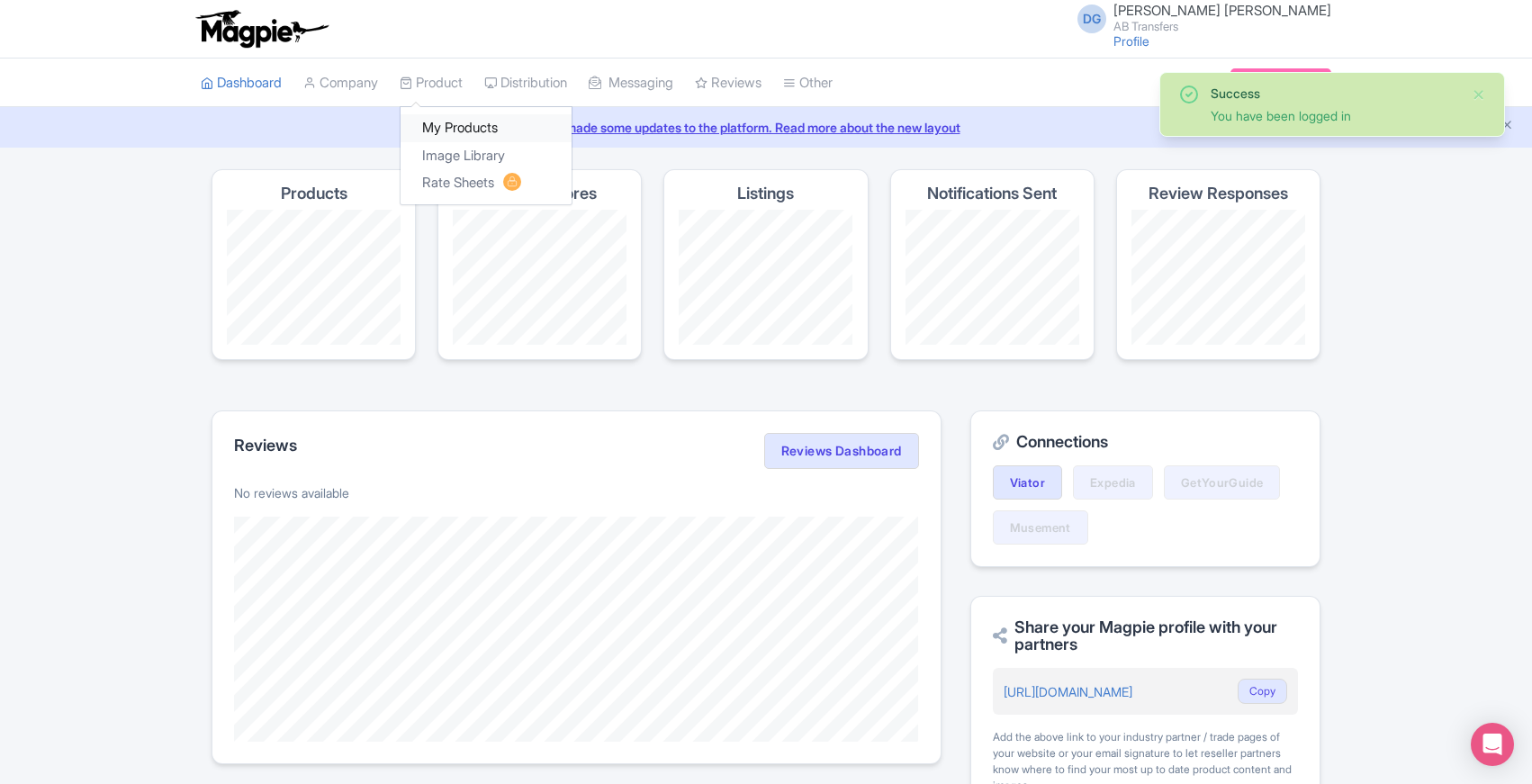
click at [463, 119] on link "My Products" at bounding box center [486, 128] width 171 height 27
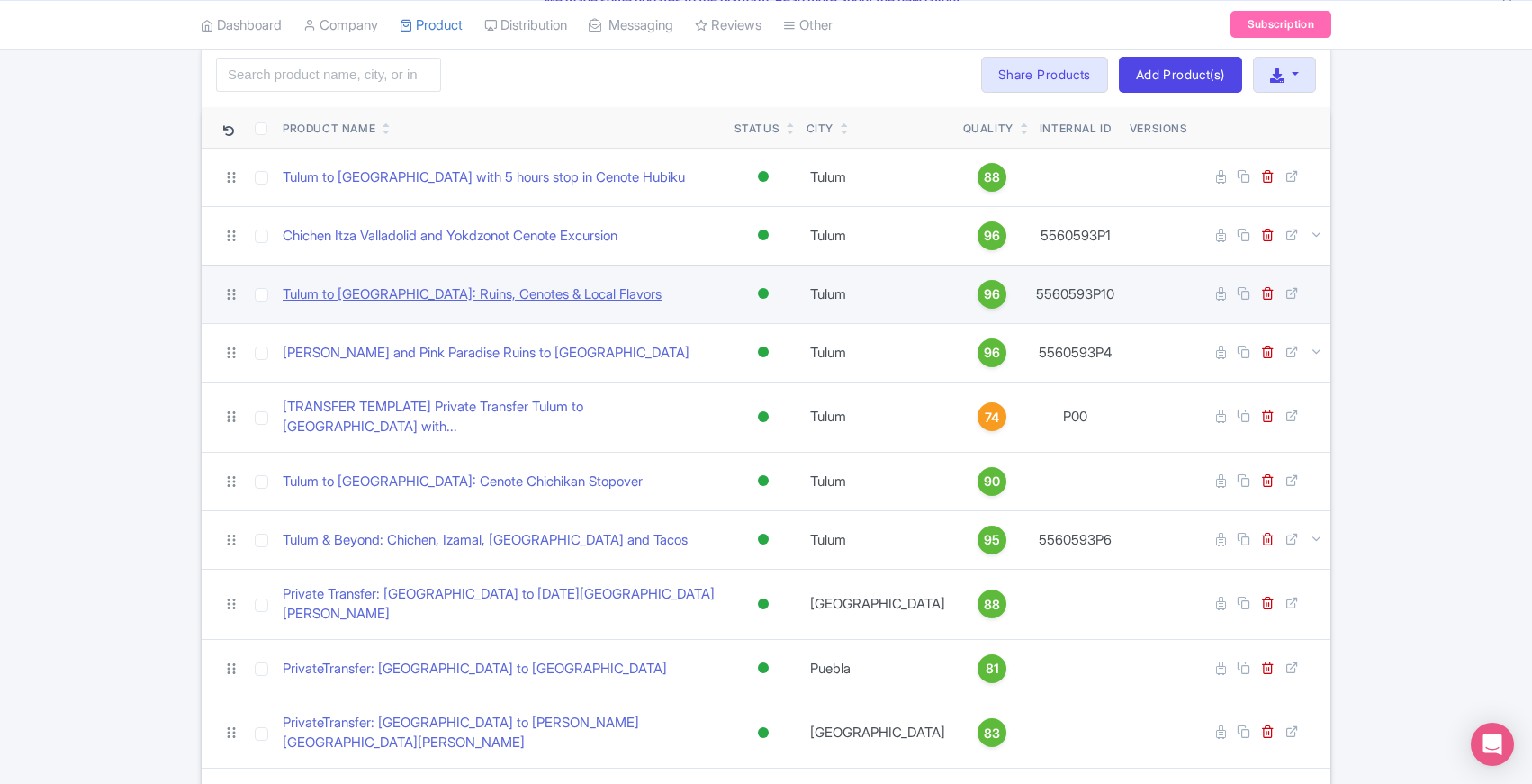
scroll to position [134, 0]
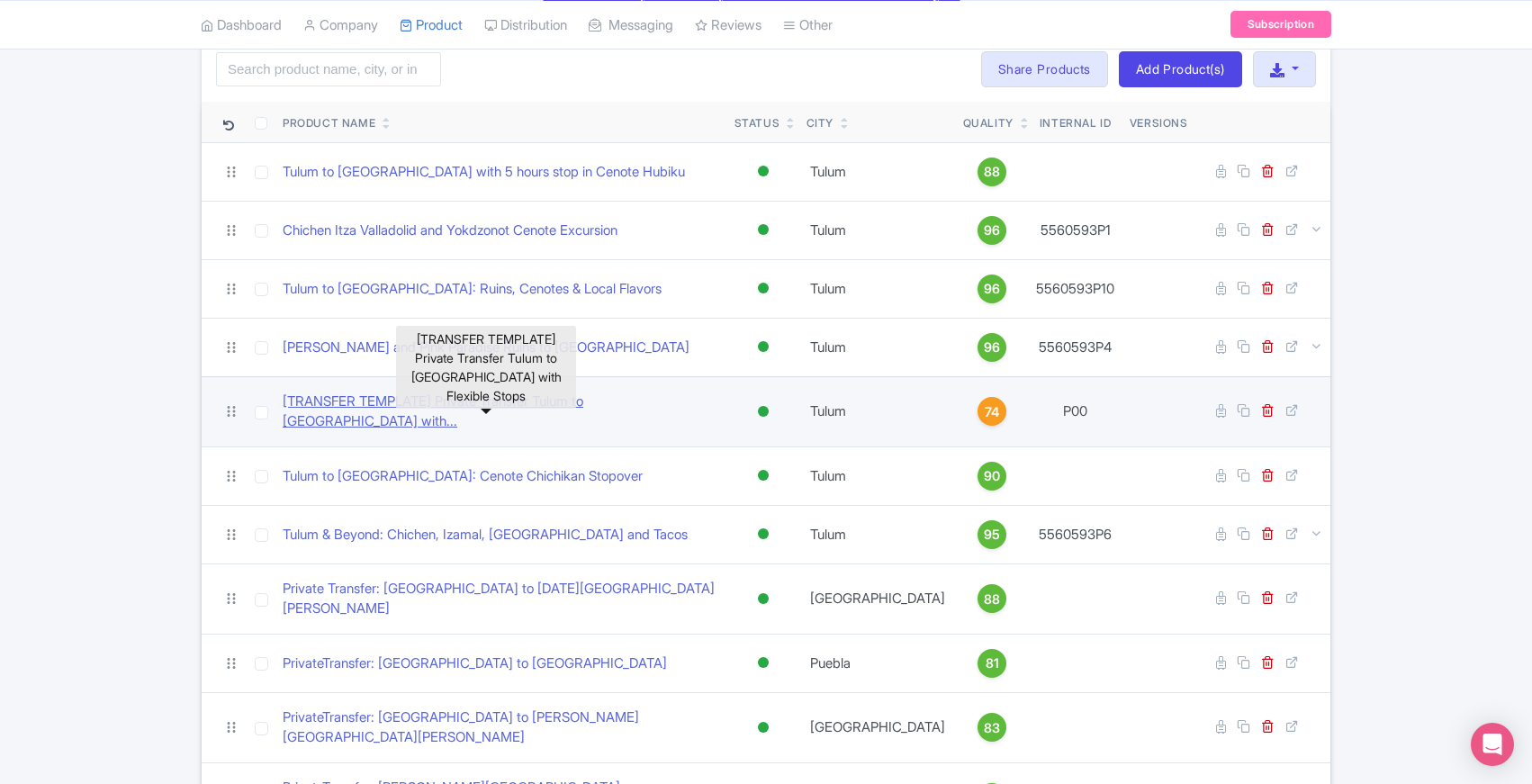
click at [450, 405] on link "[TRANSFER TEMPLATE] Private Transfer Tulum to Merida with..." at bounding box center [502, 412] width 437 height 41
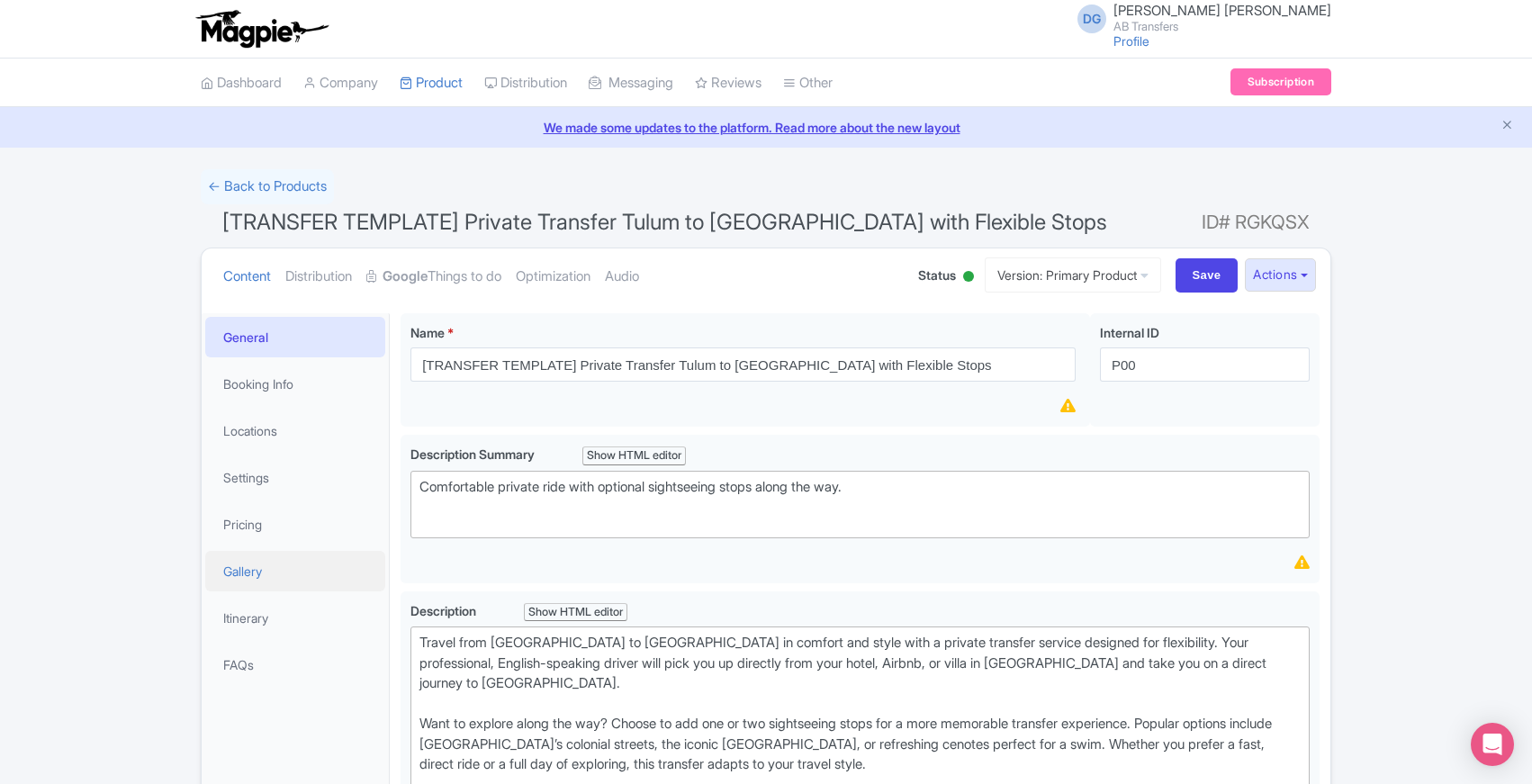
click at [254, 577] on link "Gallery" at bounding box center [295, 571] width 180 height 41
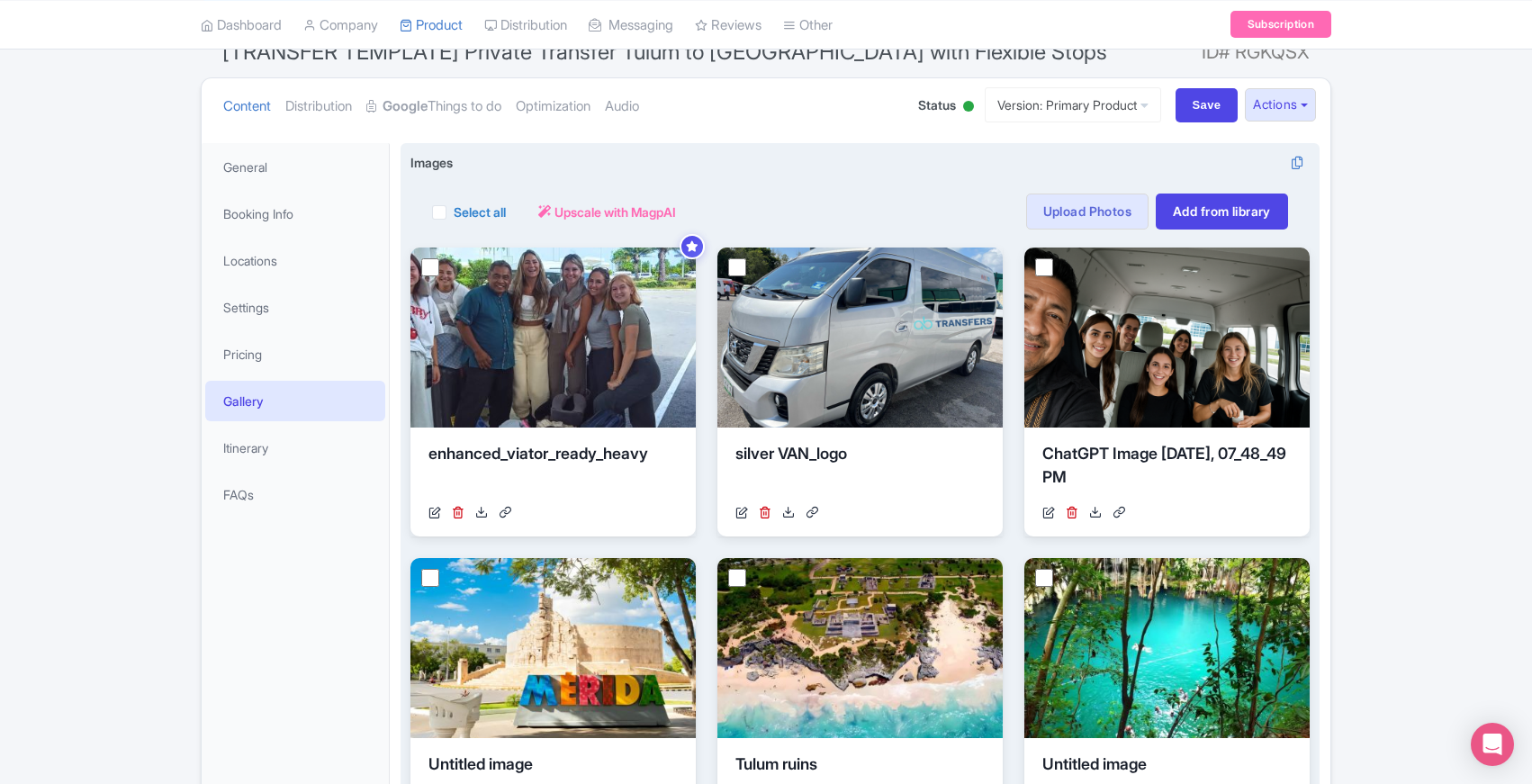
scroll to position [165, 0]
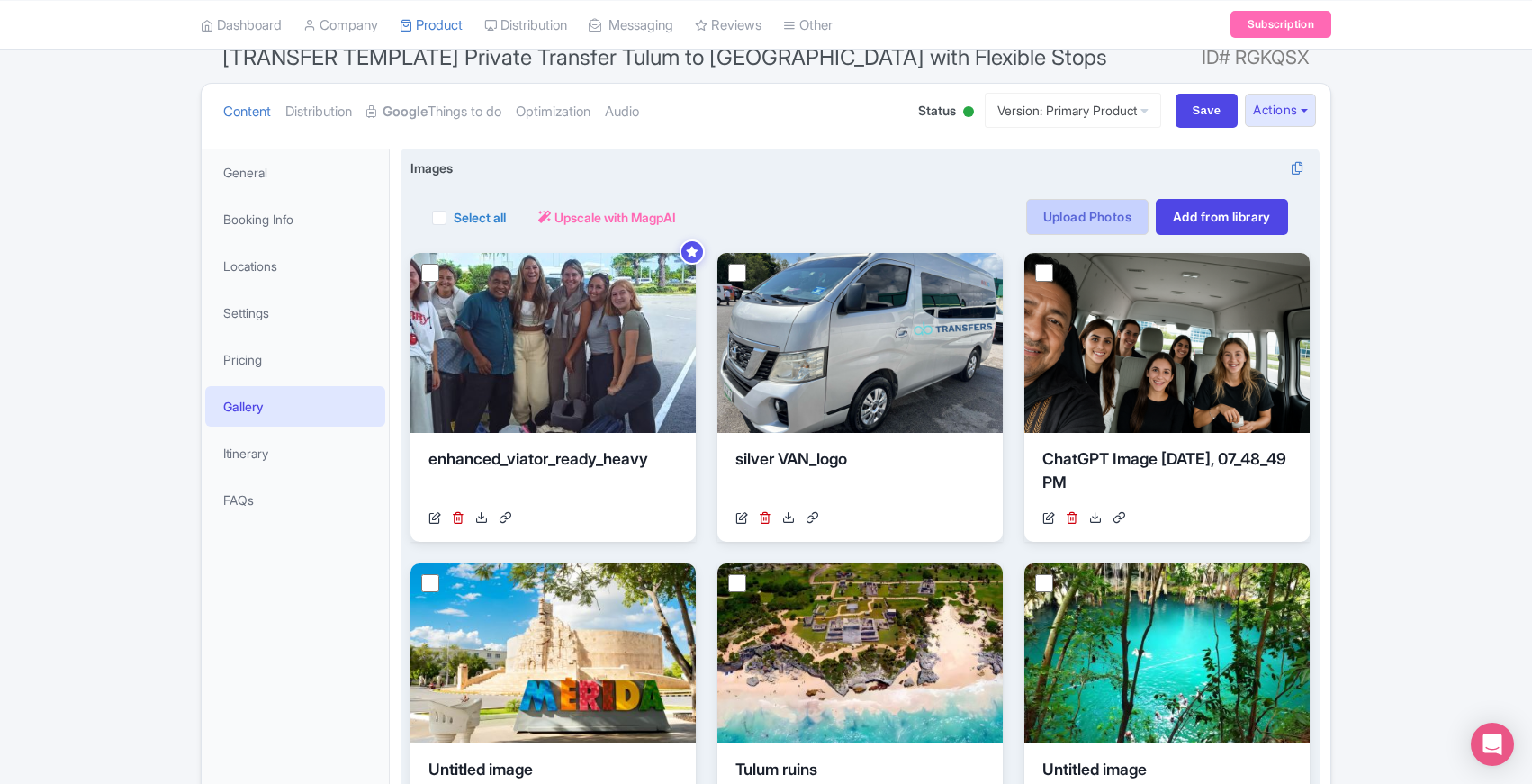
click at [1070, 222] on link "Upload Photos" at bounding box center [1087, 217] width 122 height 36
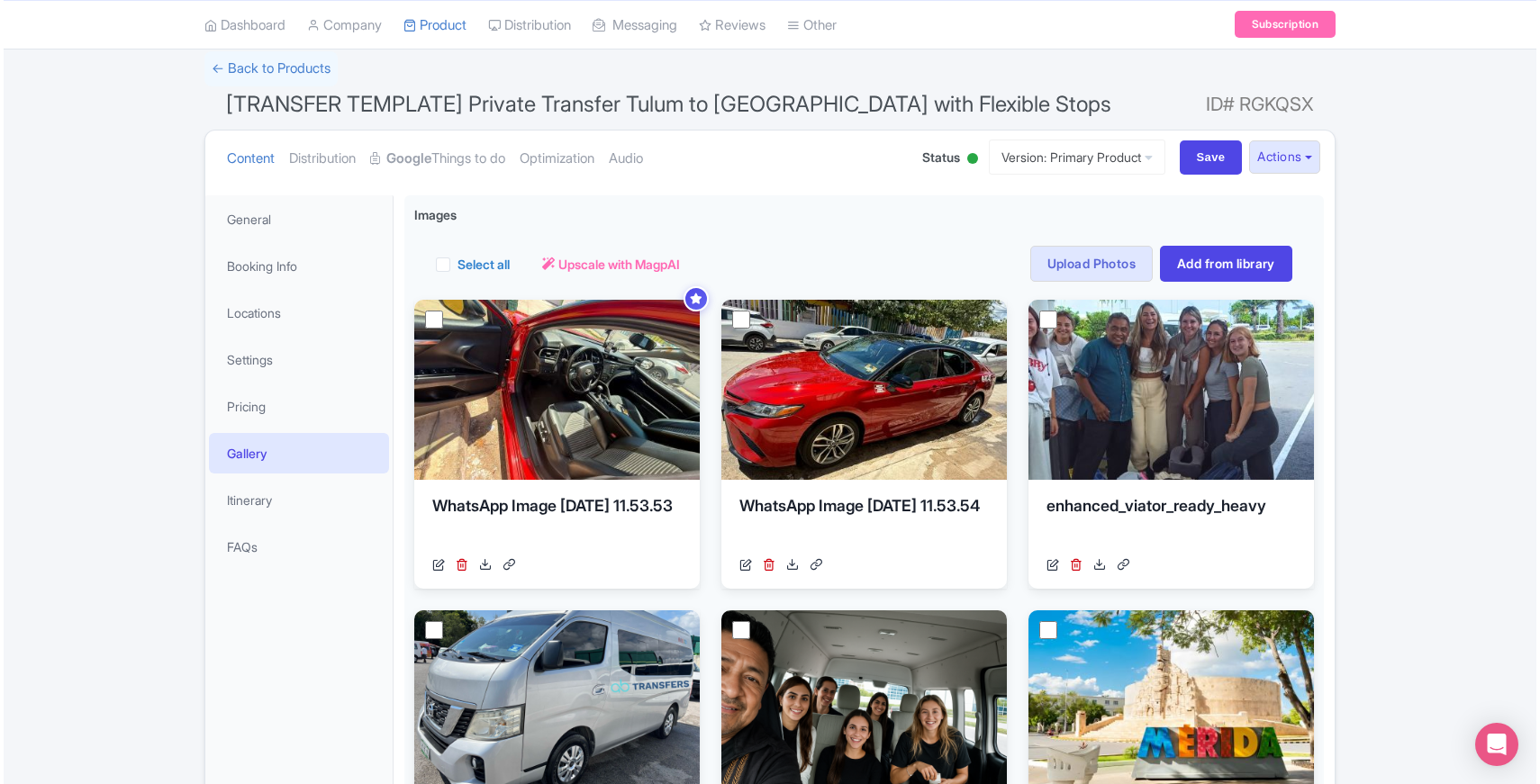
scroll to position [119, 0]
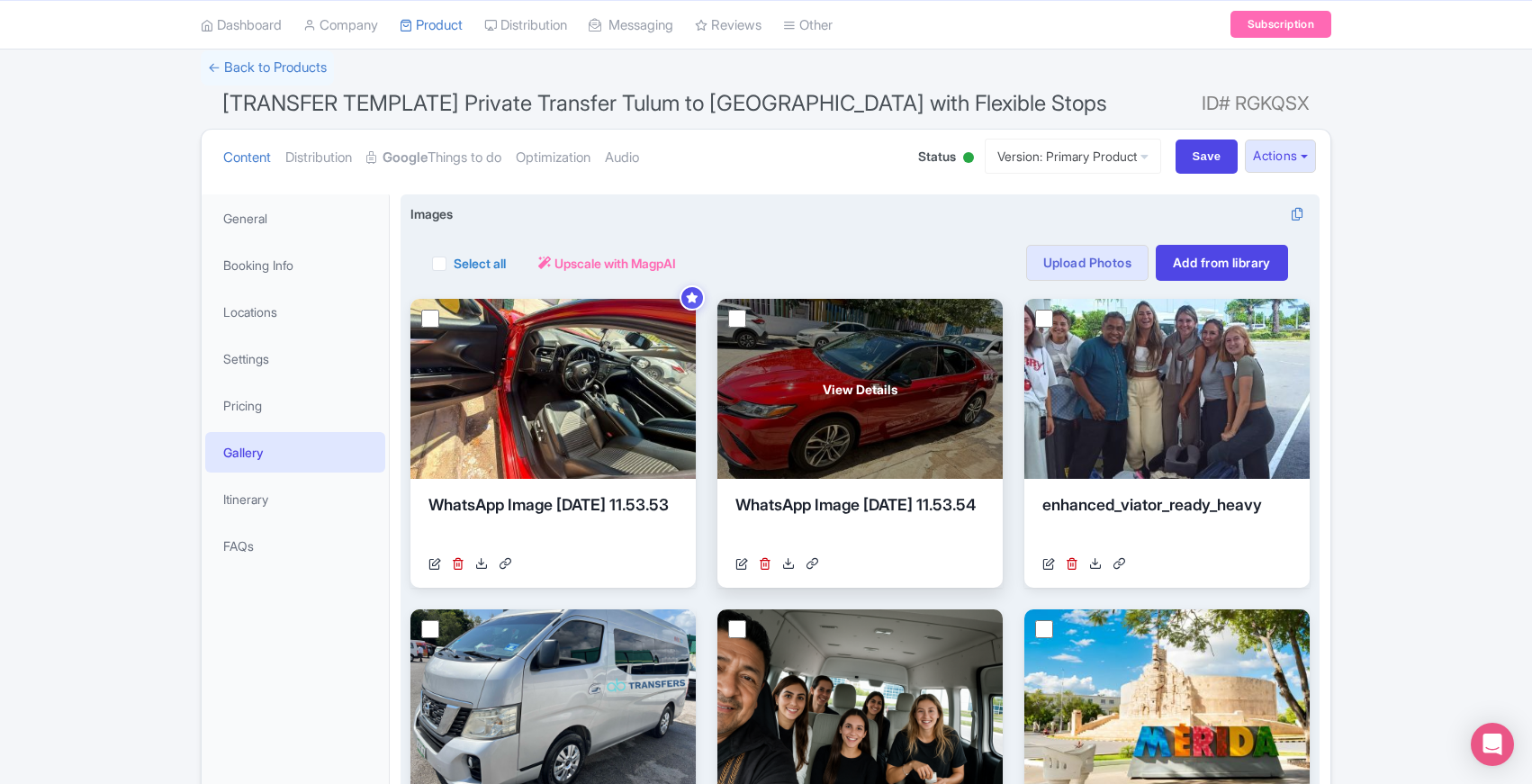
click at [888, 426] on div "View Details" at bounding box center [860, 389] width 285 height 180
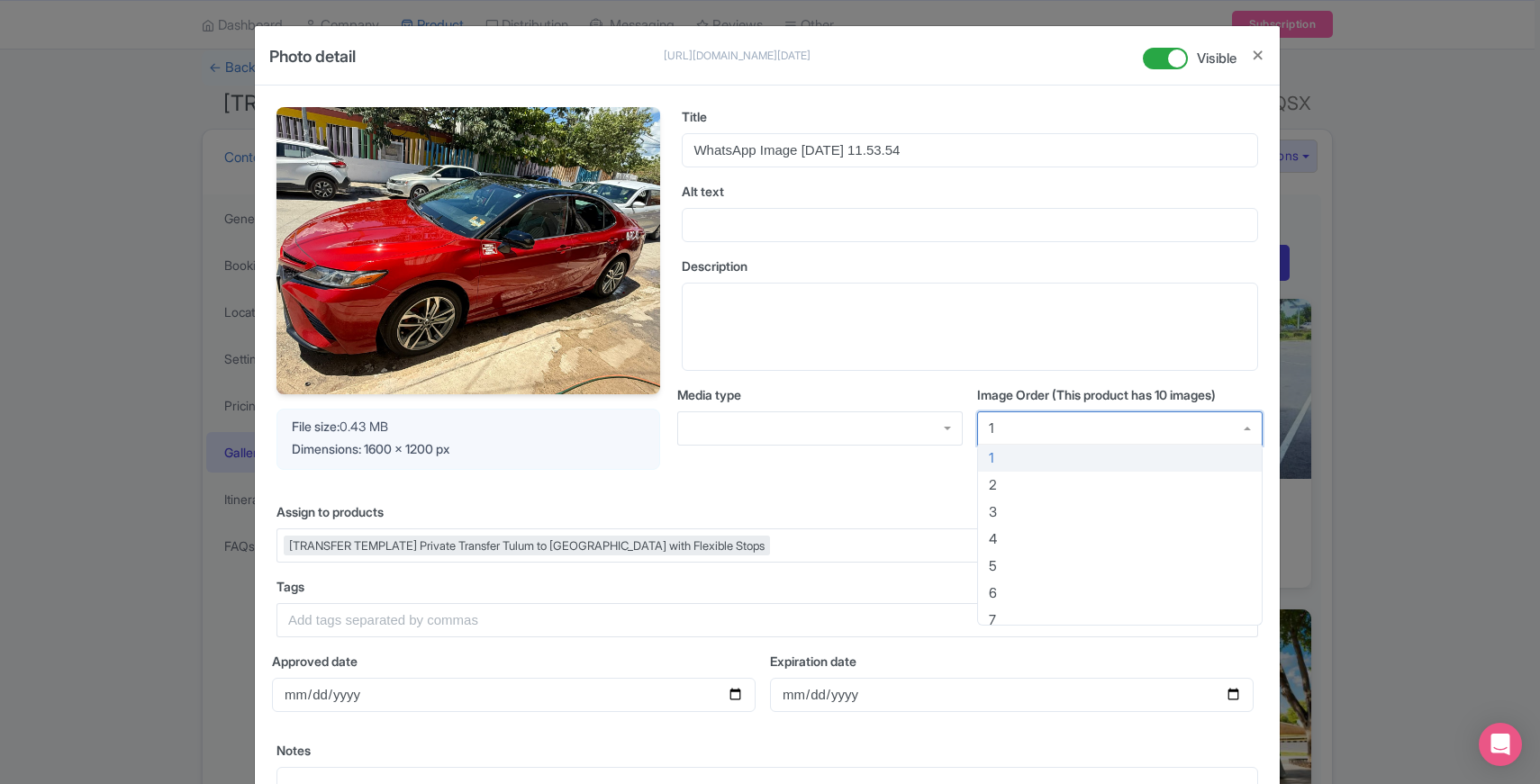
click at [1093, 429] on div "1" at bounding box center [1119, 429] width 285 height 34
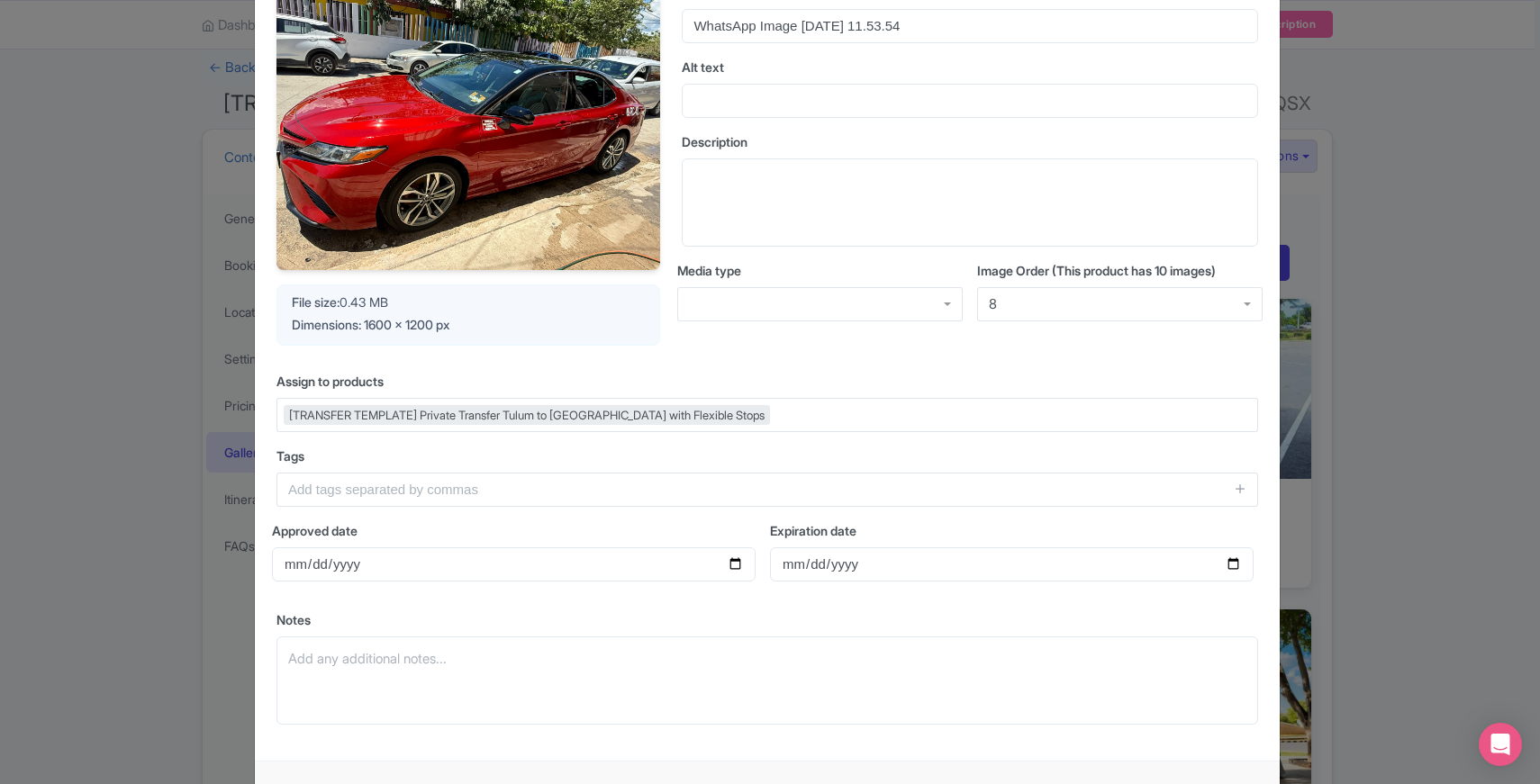
scroll to position [225, 0]
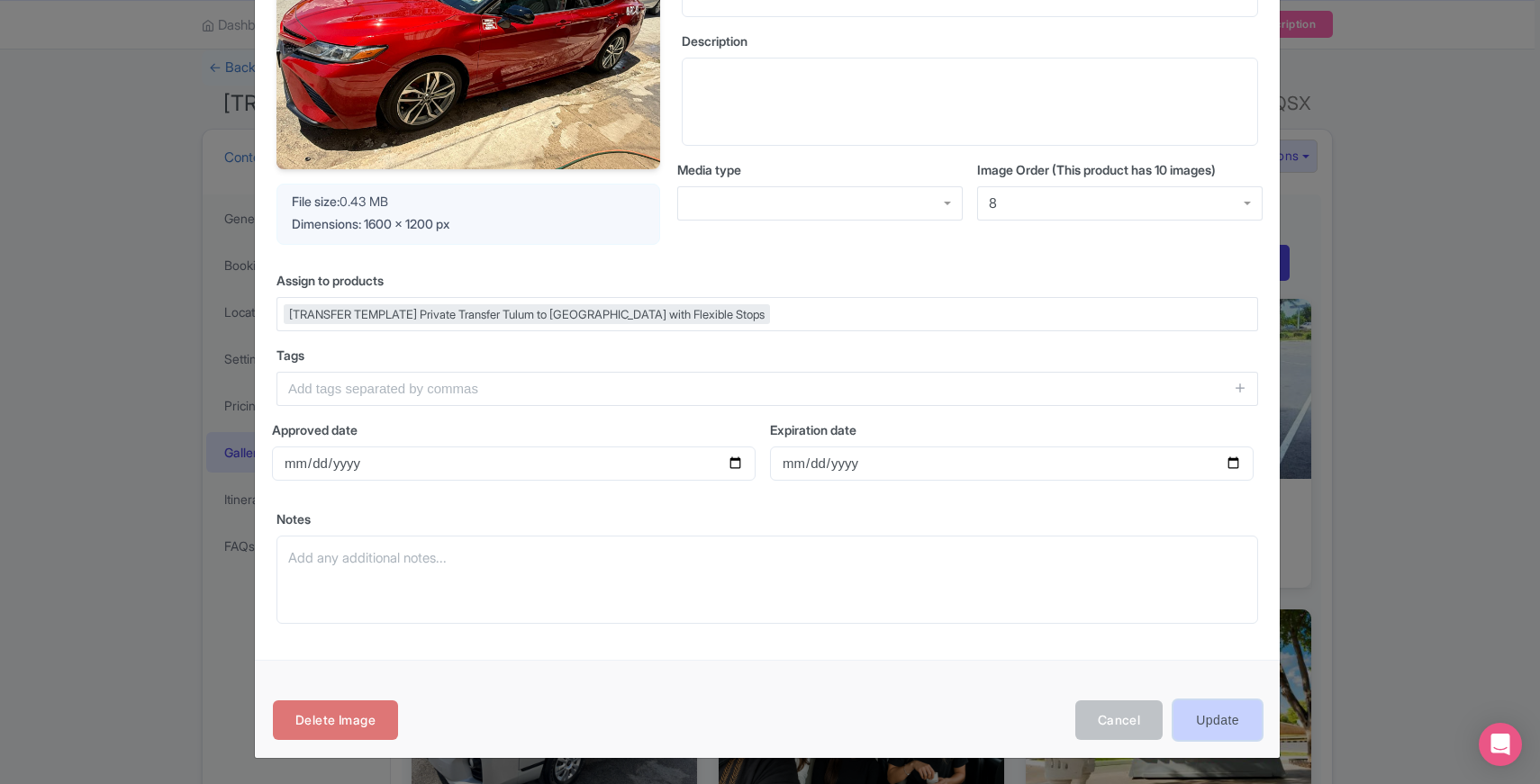
click at [1219, 718] on input "Update" at bounding box center [1217, 721] width 88 height 41
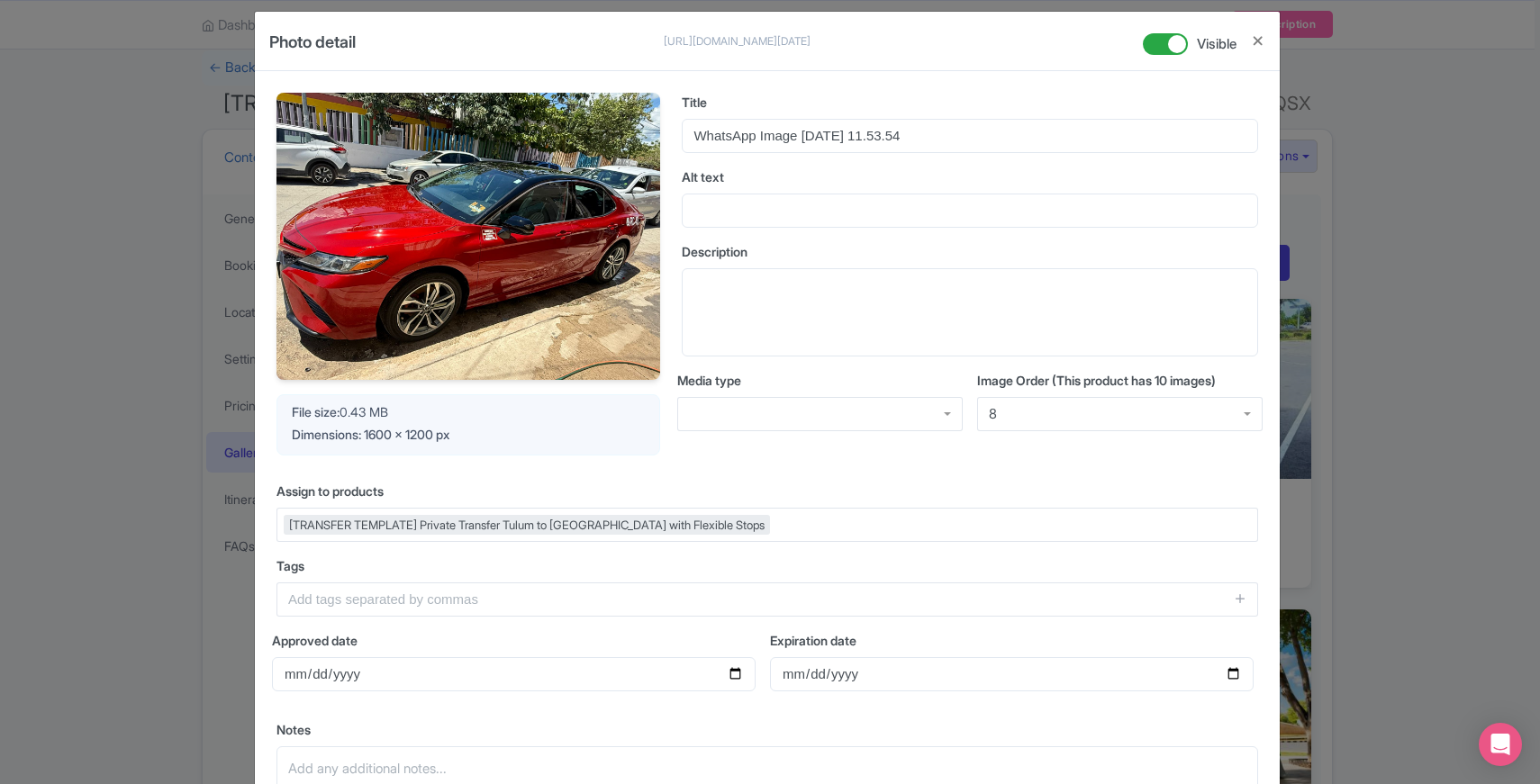
scroll to position [1, 0]
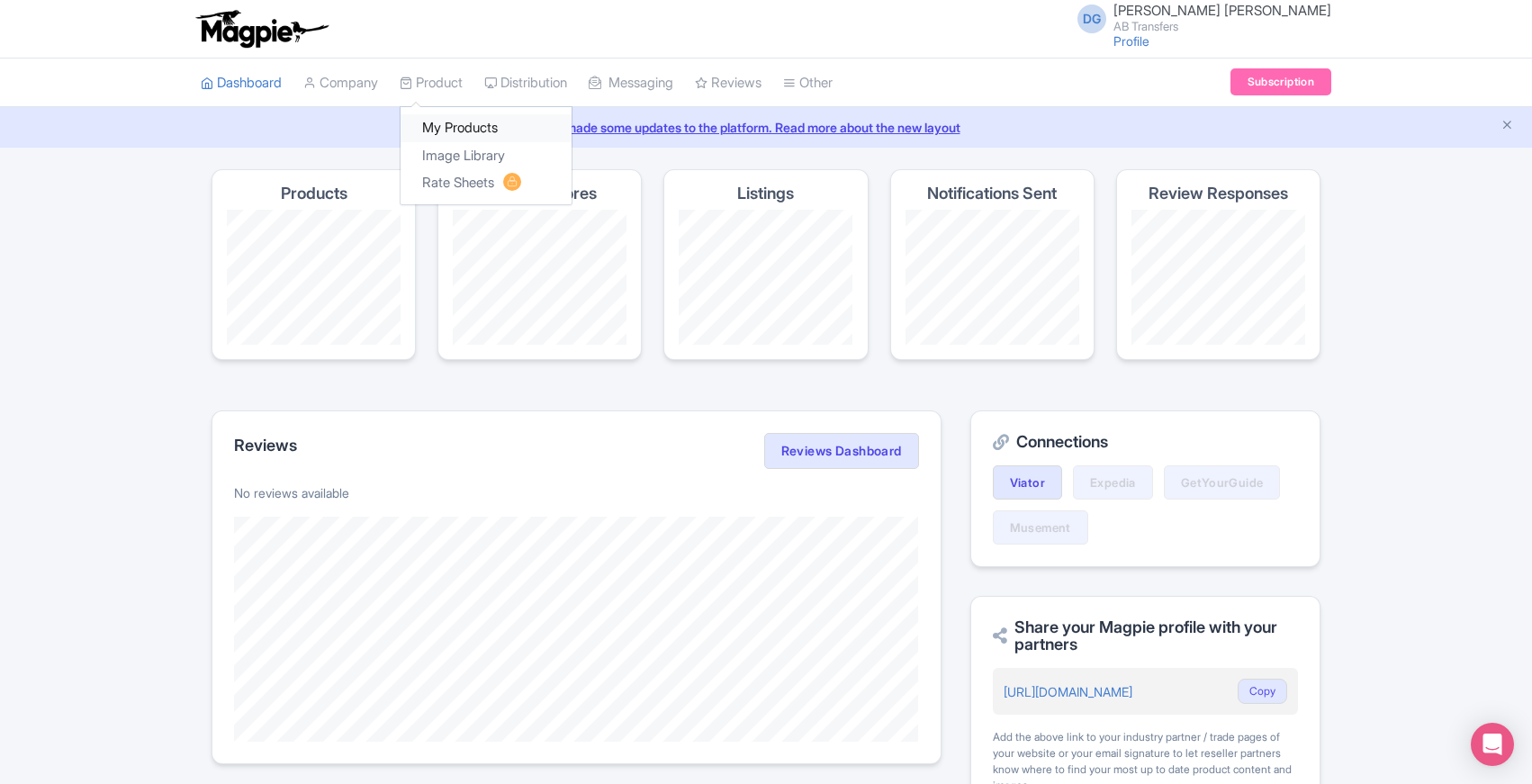
click at [463, 134] on link "My Products" at bounding box center [486, 128] width 171 height 27
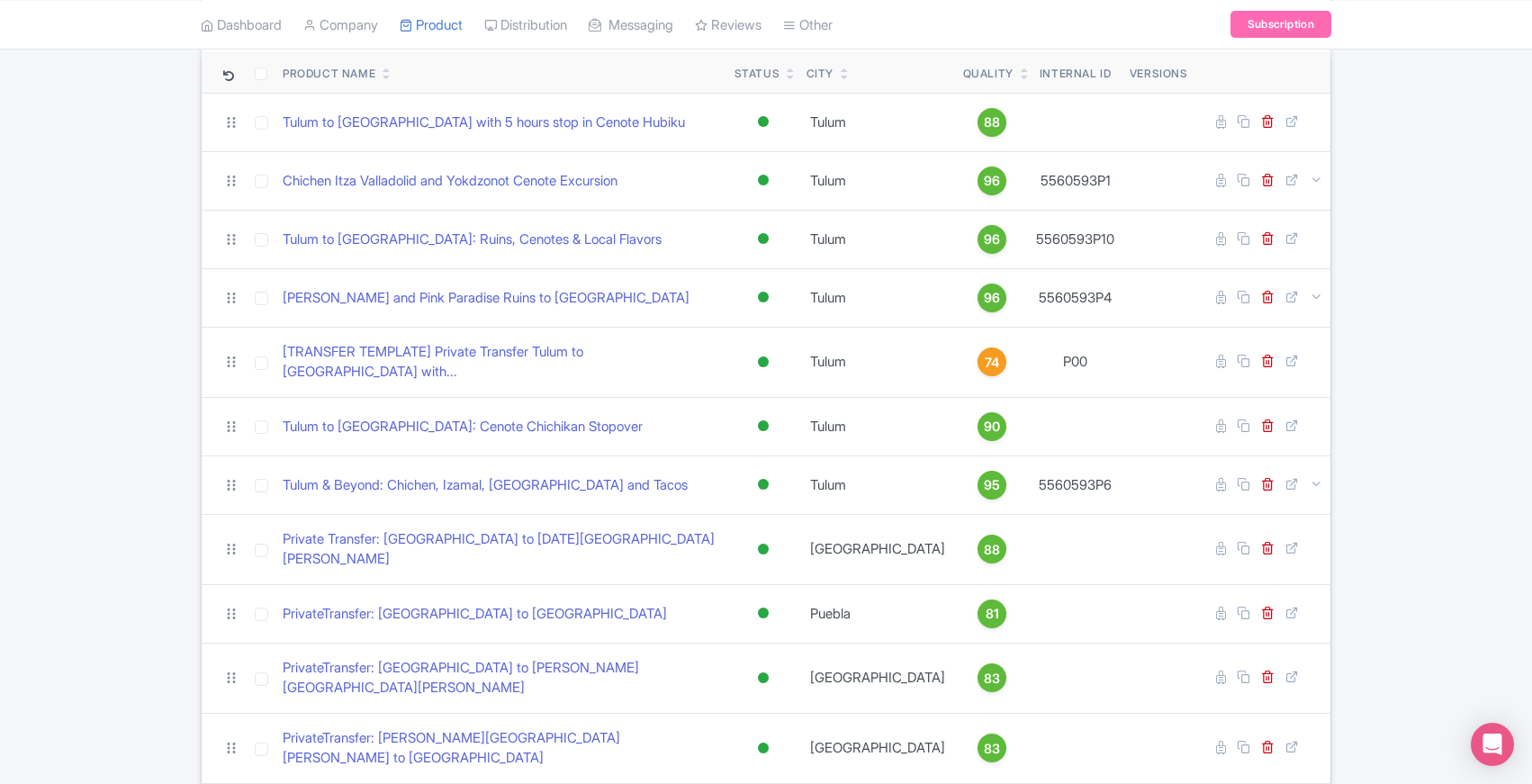
scroll to position [199, 0]
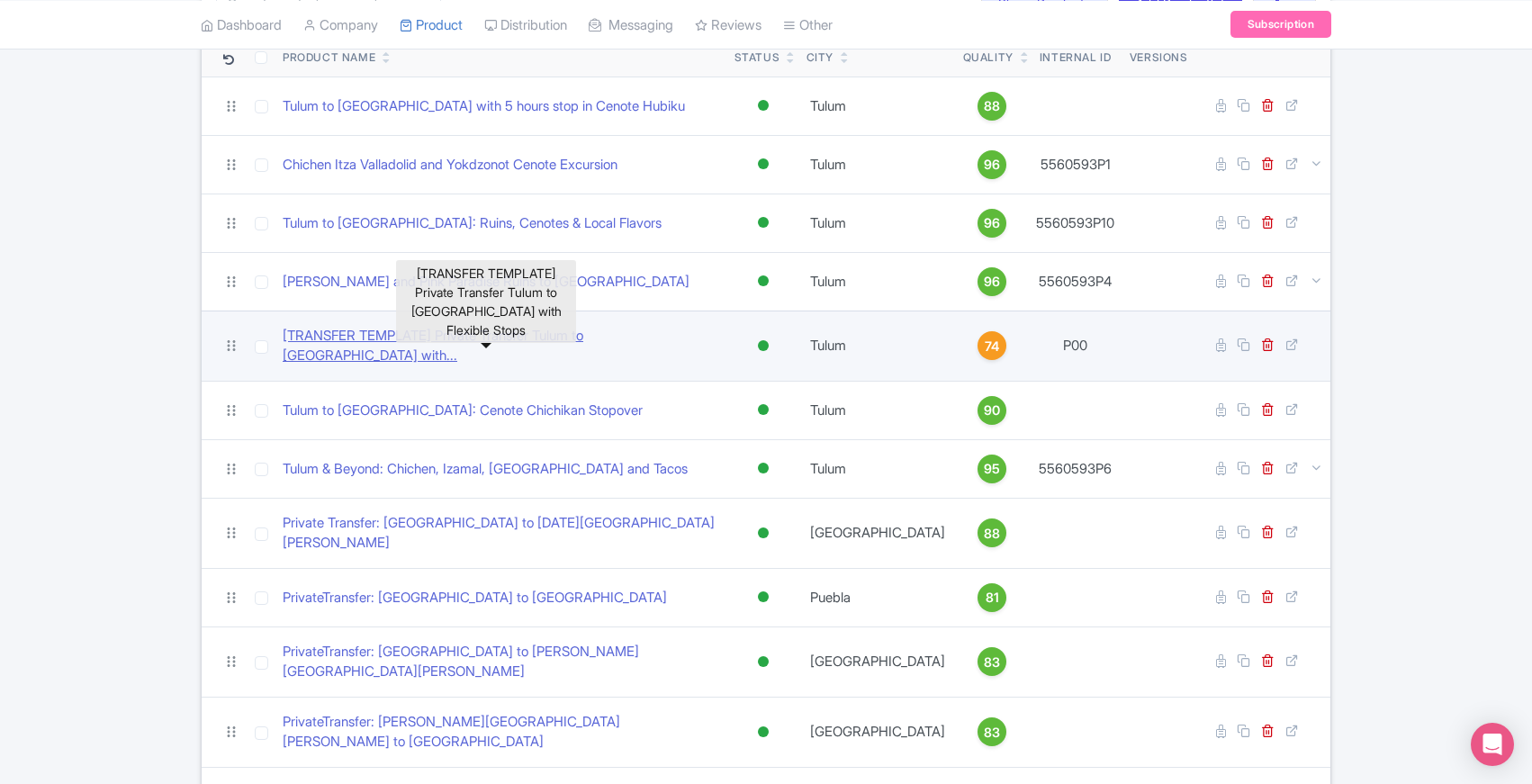
click at [481, 339] on link "[TRANSFER TEMPLATE] Private Transfer Tulum to [GEOGRAPHIC_DATA] with..." at bounding box center [502, 346] width 437 height 41
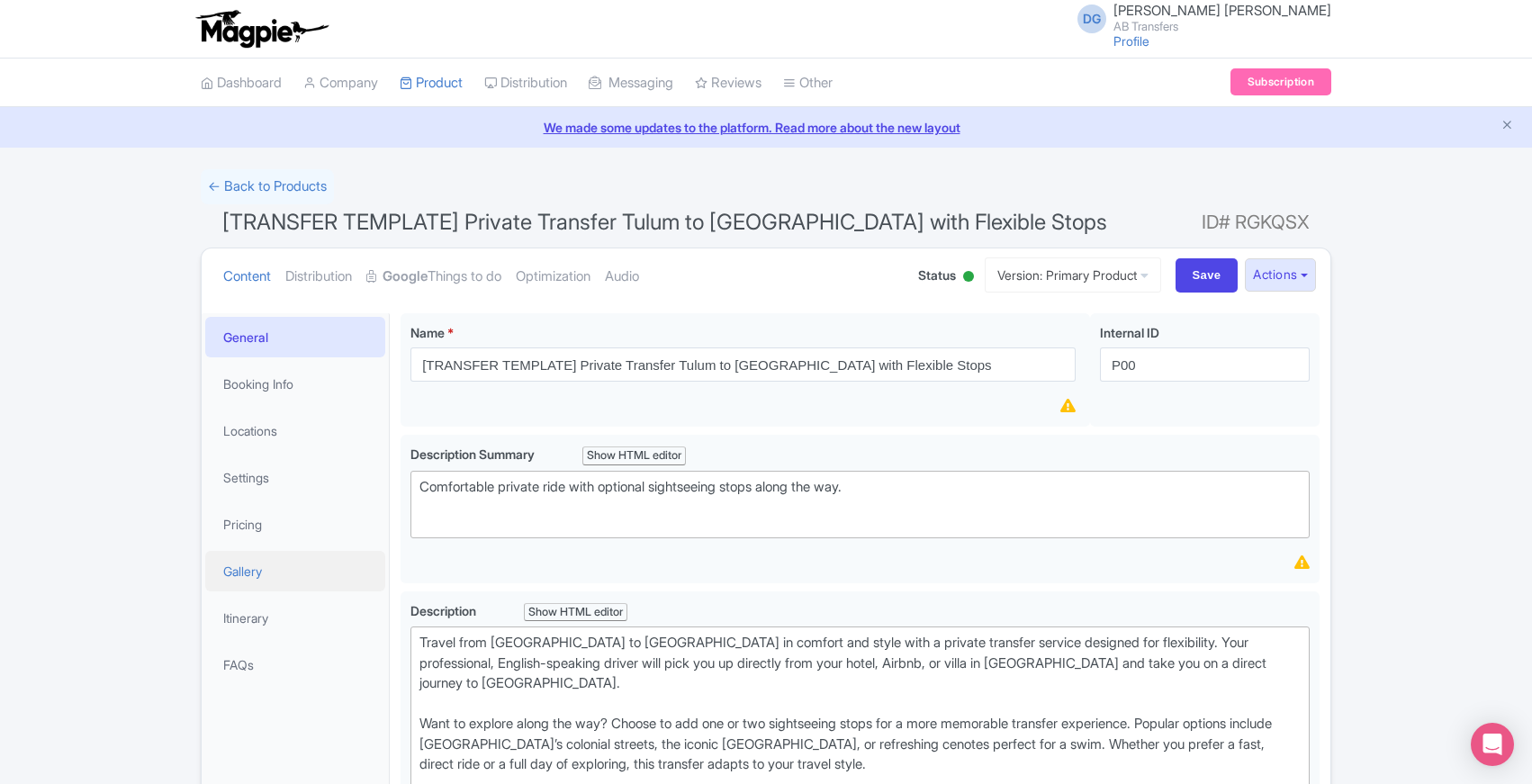
click at [272, 579] on link "Gallery" at bounding box center [295, 571] width 180 height 41
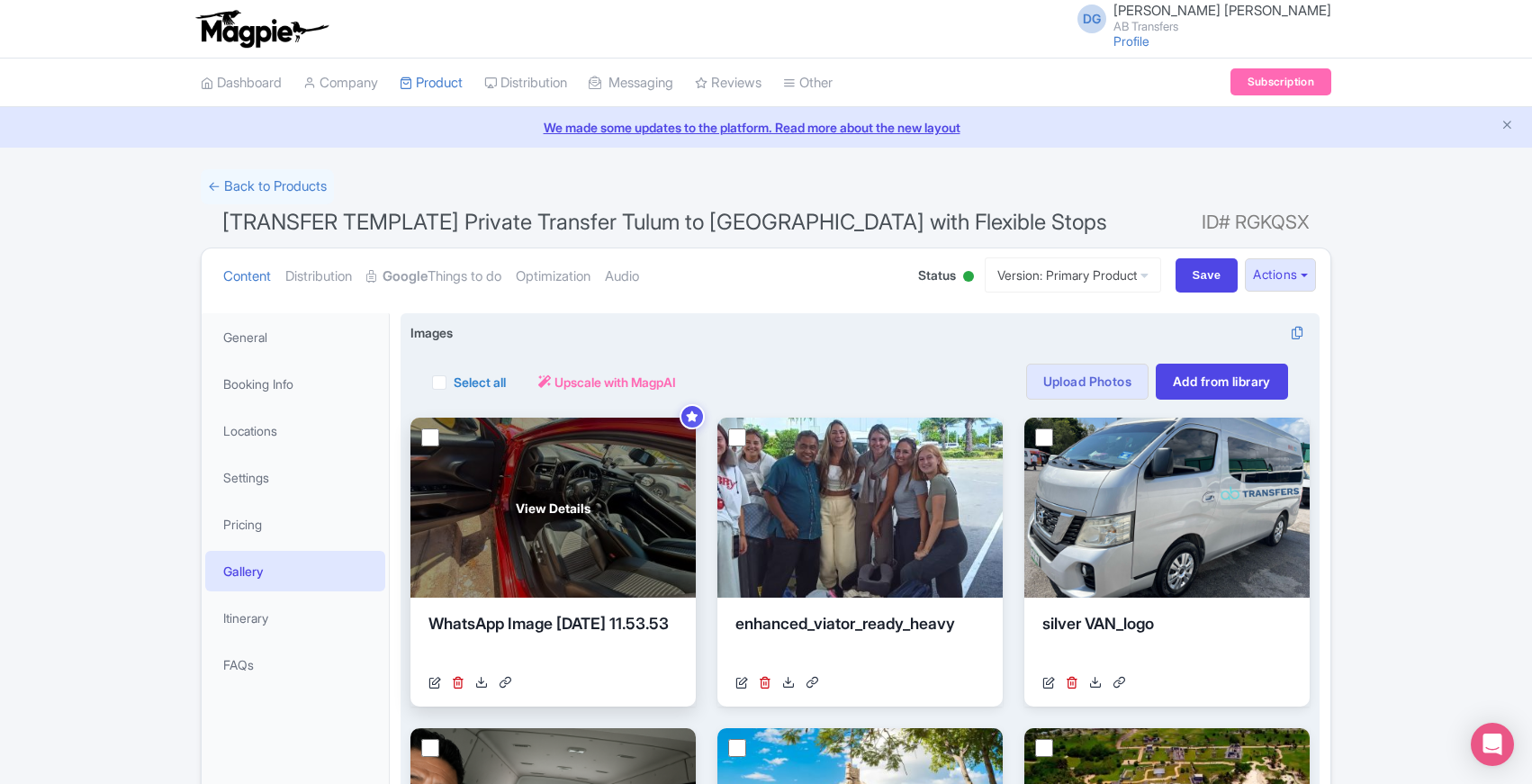
click at [612, 499] on div "View Details" at bounding box center [553, 508] width 285 height 180
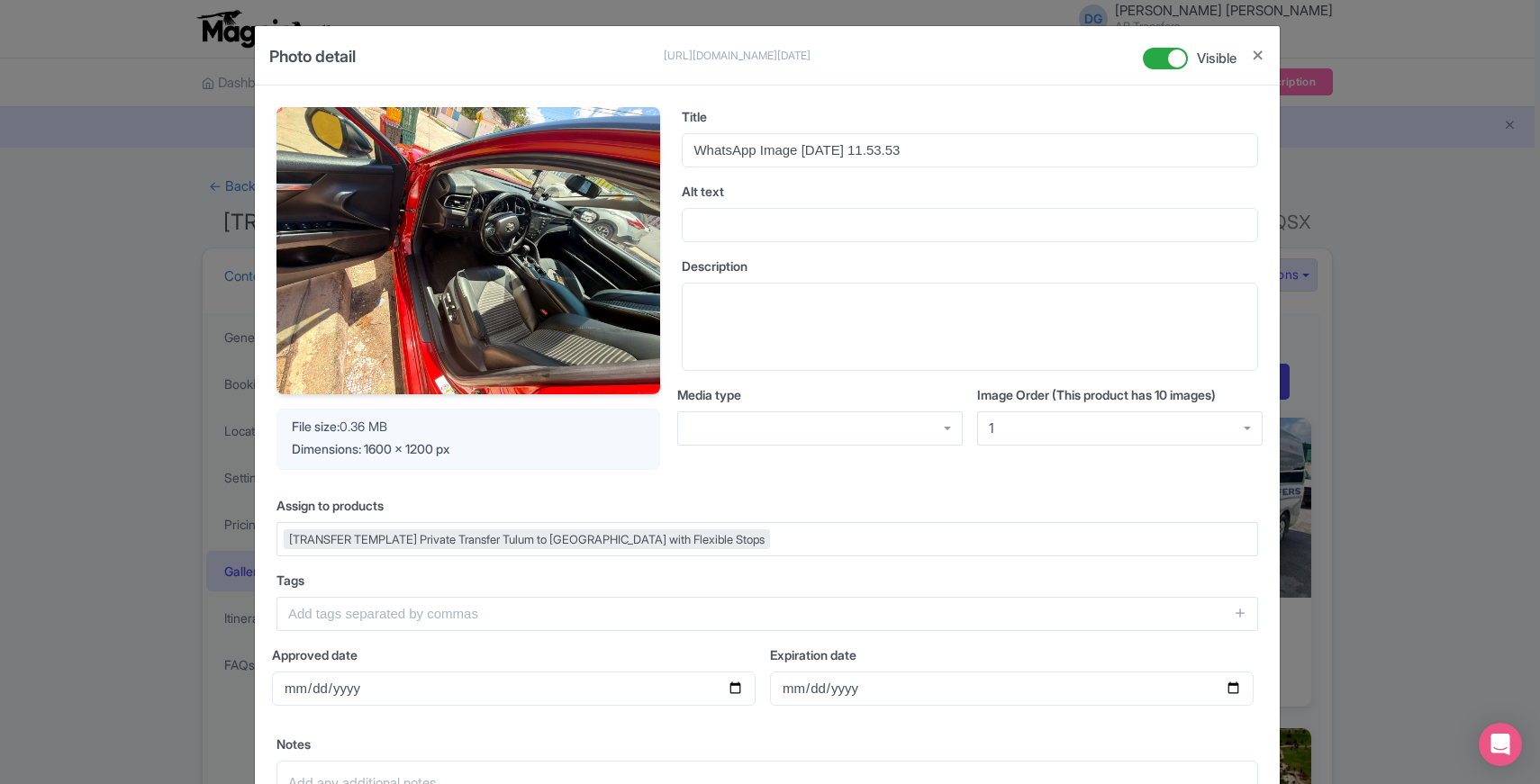
click at [1059, 427] on div "1" at bounding box center [1119, 429] width 285 height 34
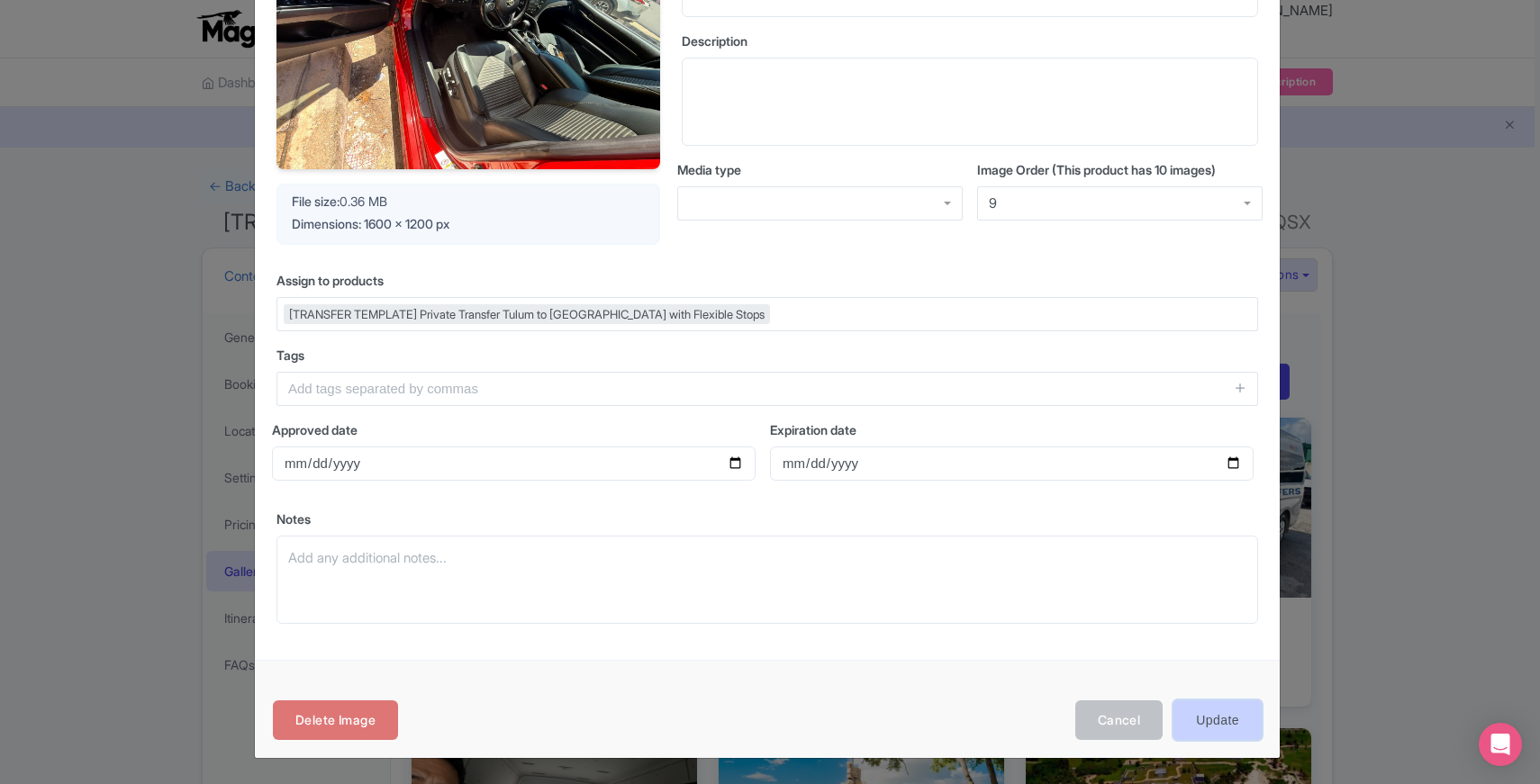
click at [1223, 722] on input "Update" at bounding box center [1217, 721] width 88 height 41
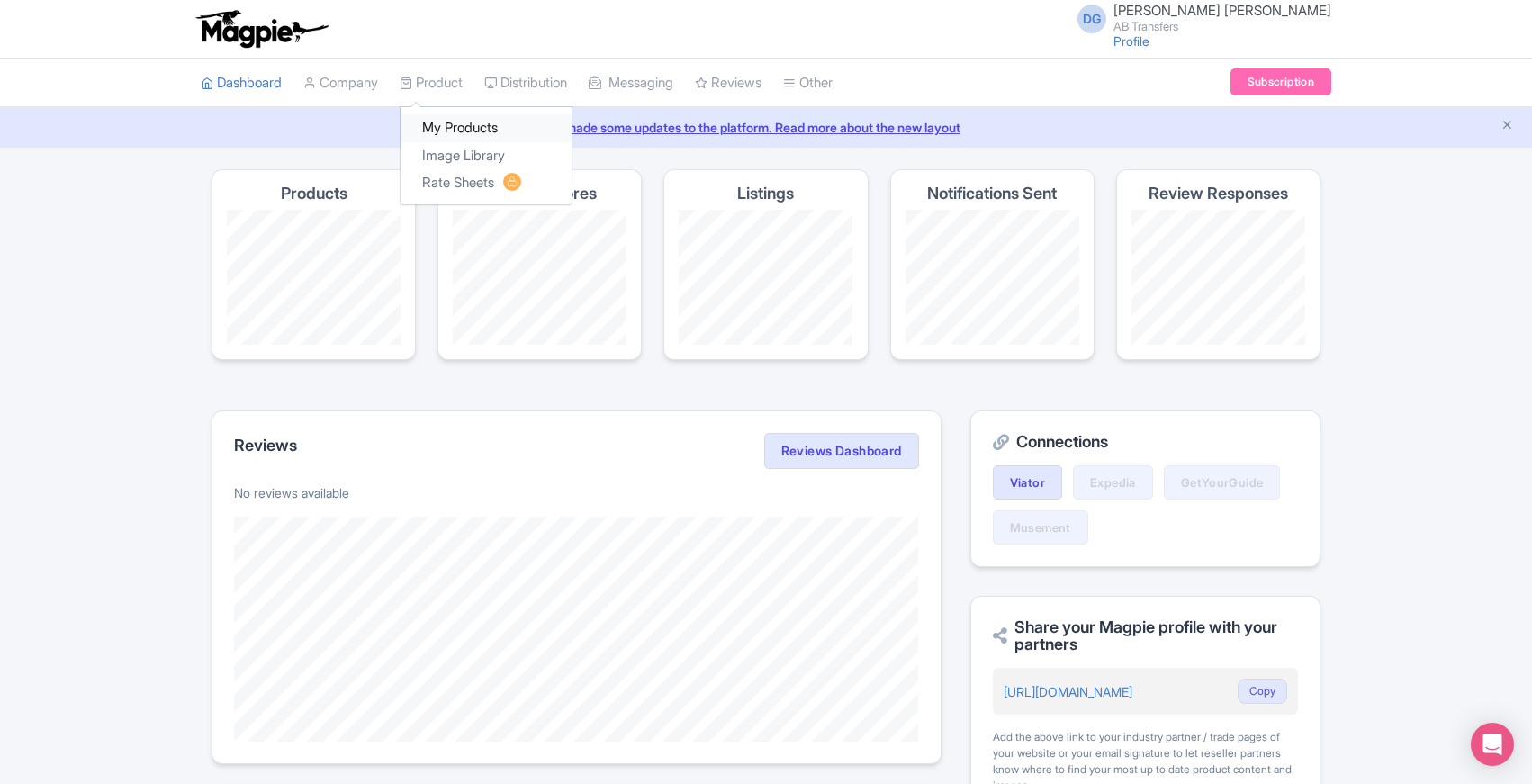
click at [443, 128] on link "My Products" at bounding box center [486, 128] width 171 height 27
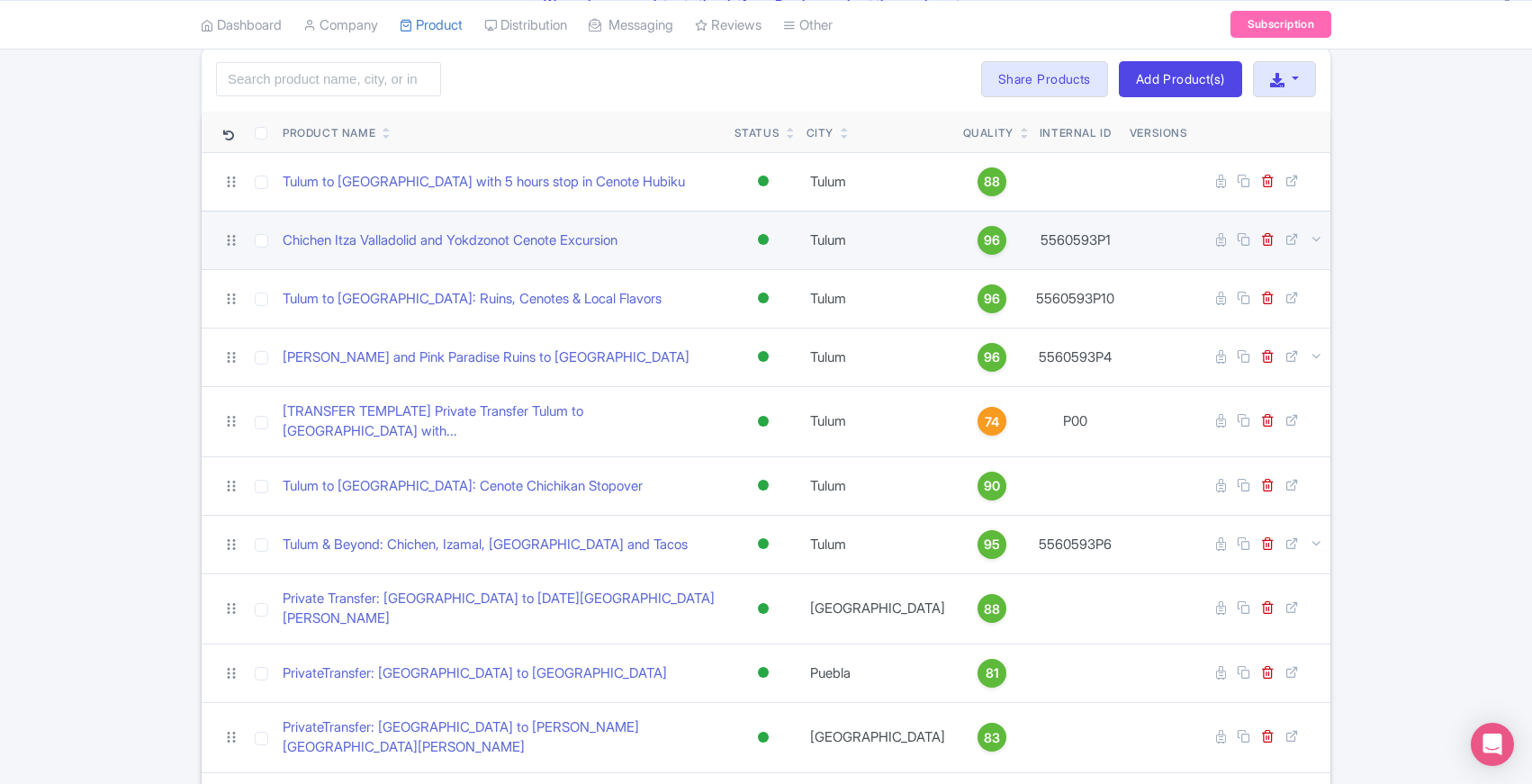
scroll to position [124, 0]
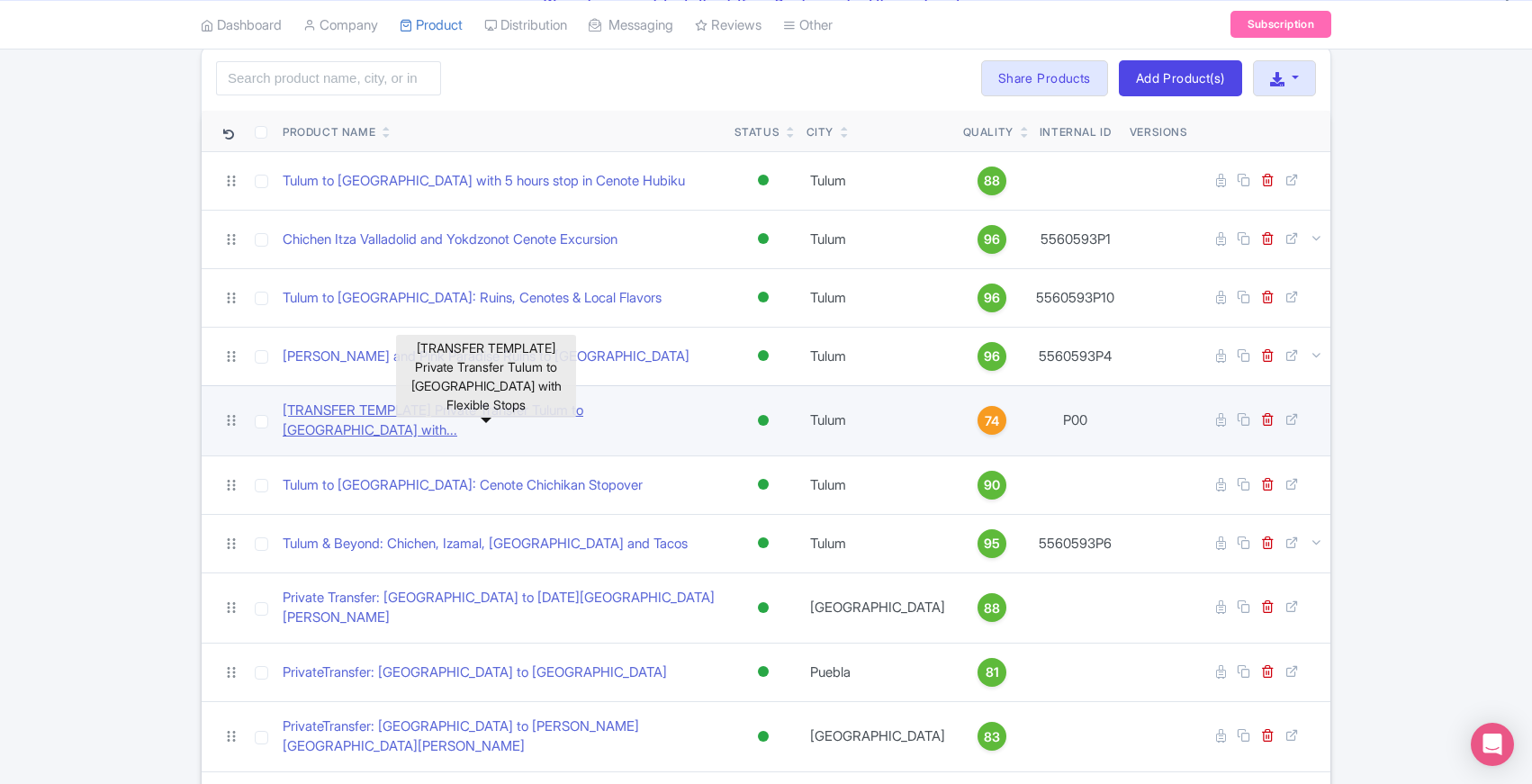
click at [488, 413] on link "[TRANSFER TEMPLATE] Private Transfer Tulum to Merida with..." at bounding box center [502, 420] width 437 height 41
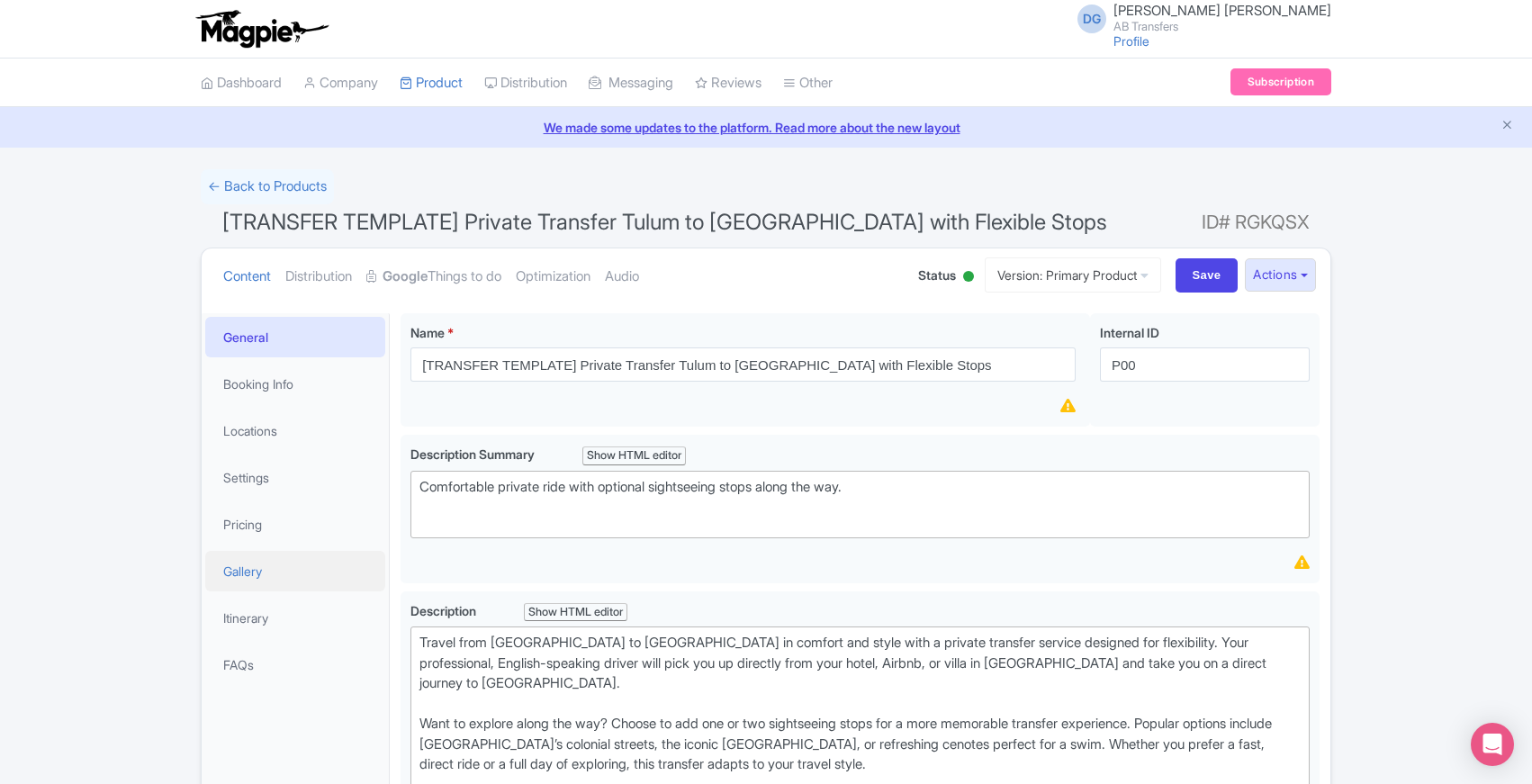
click at [258, 572] on link "Gallery" at bounding box center [295, 571] width 180 height 41
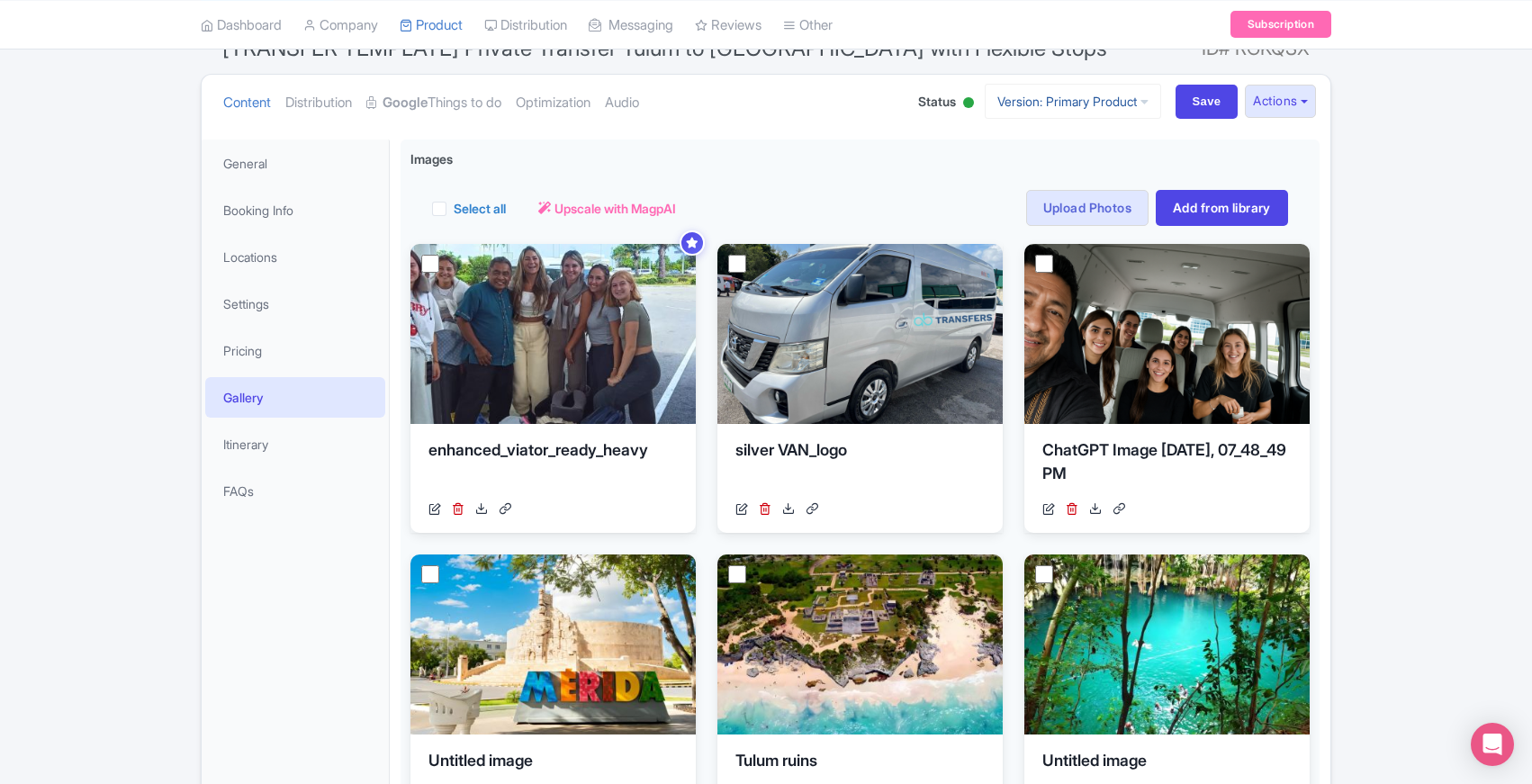
scroll to position [175, 0]
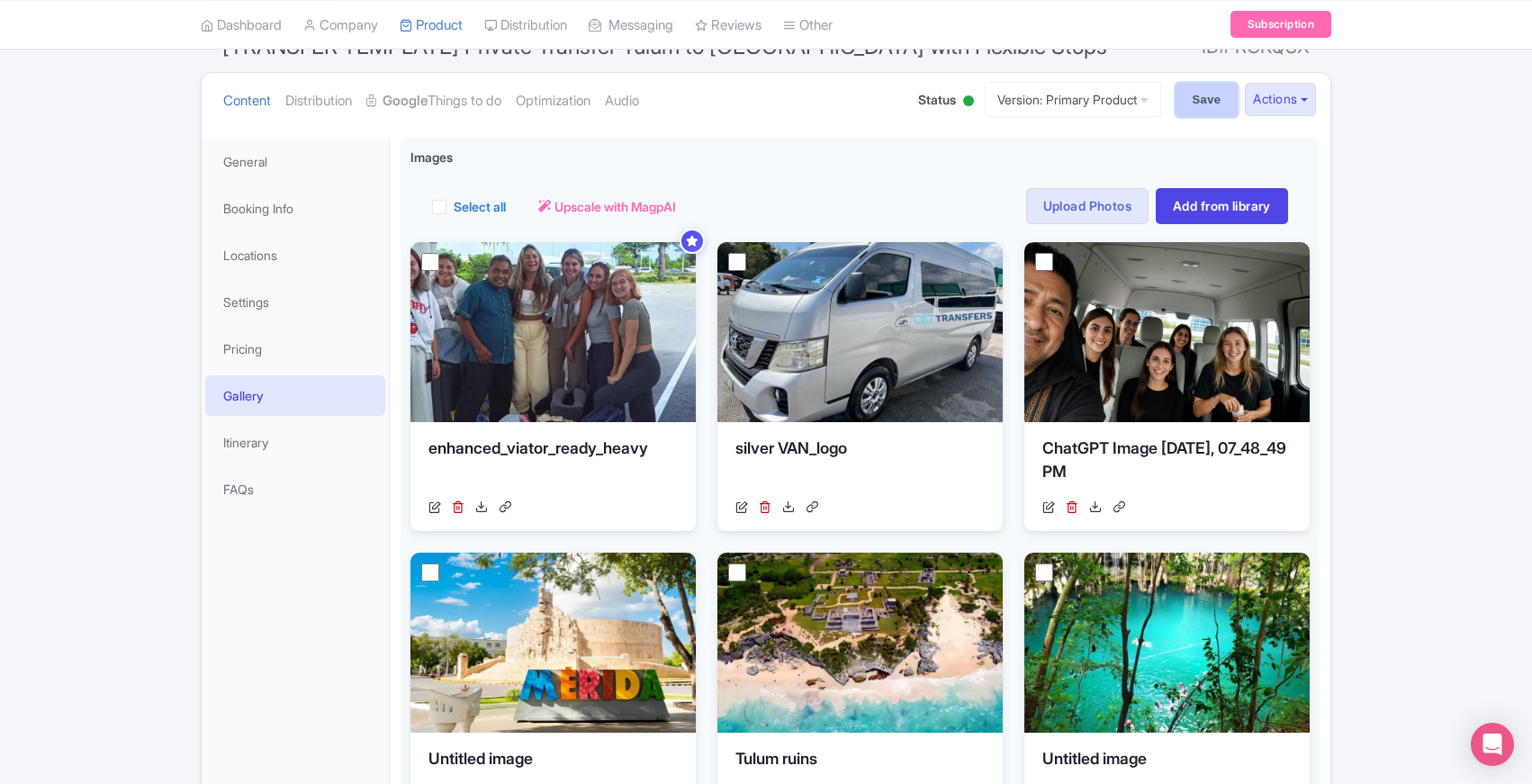
click at [1204, 97] on input "Save" at bounding box center [1207, 99] width 63 height 34
type input "Saving..."
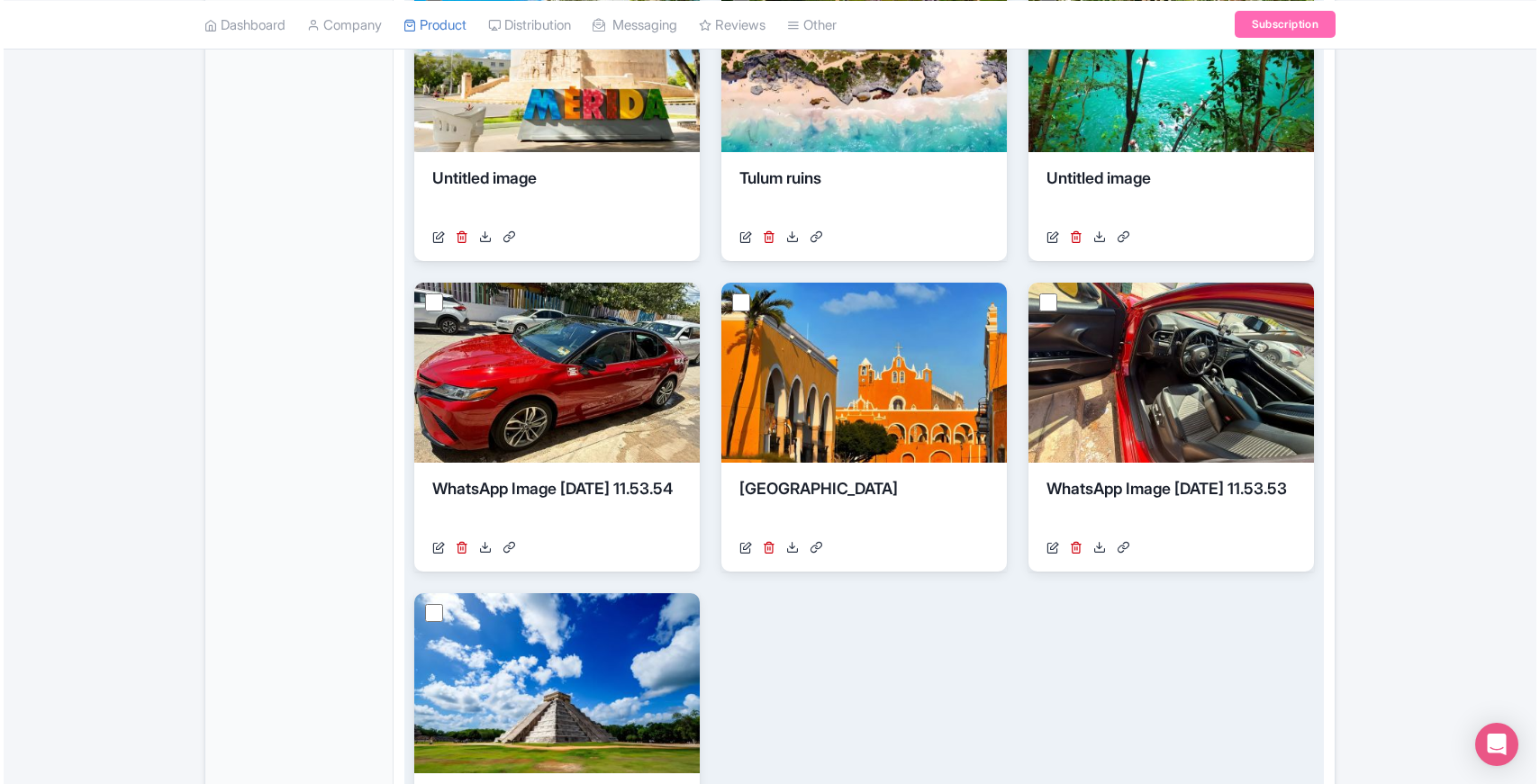
scroll to position [765, 0]
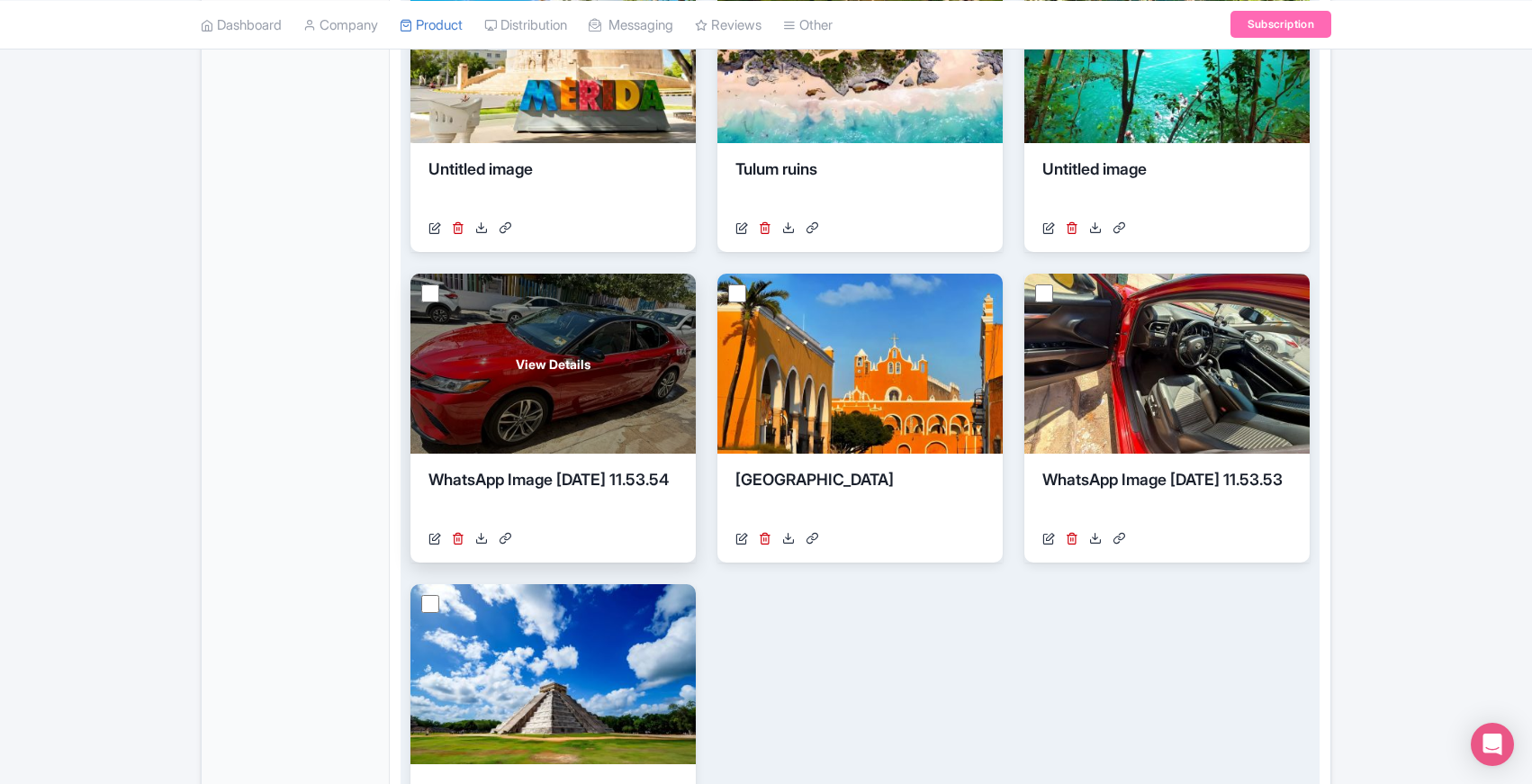
click at [615, 394] on div "View Details" at bounding box center [553, 364] width 285 height 180
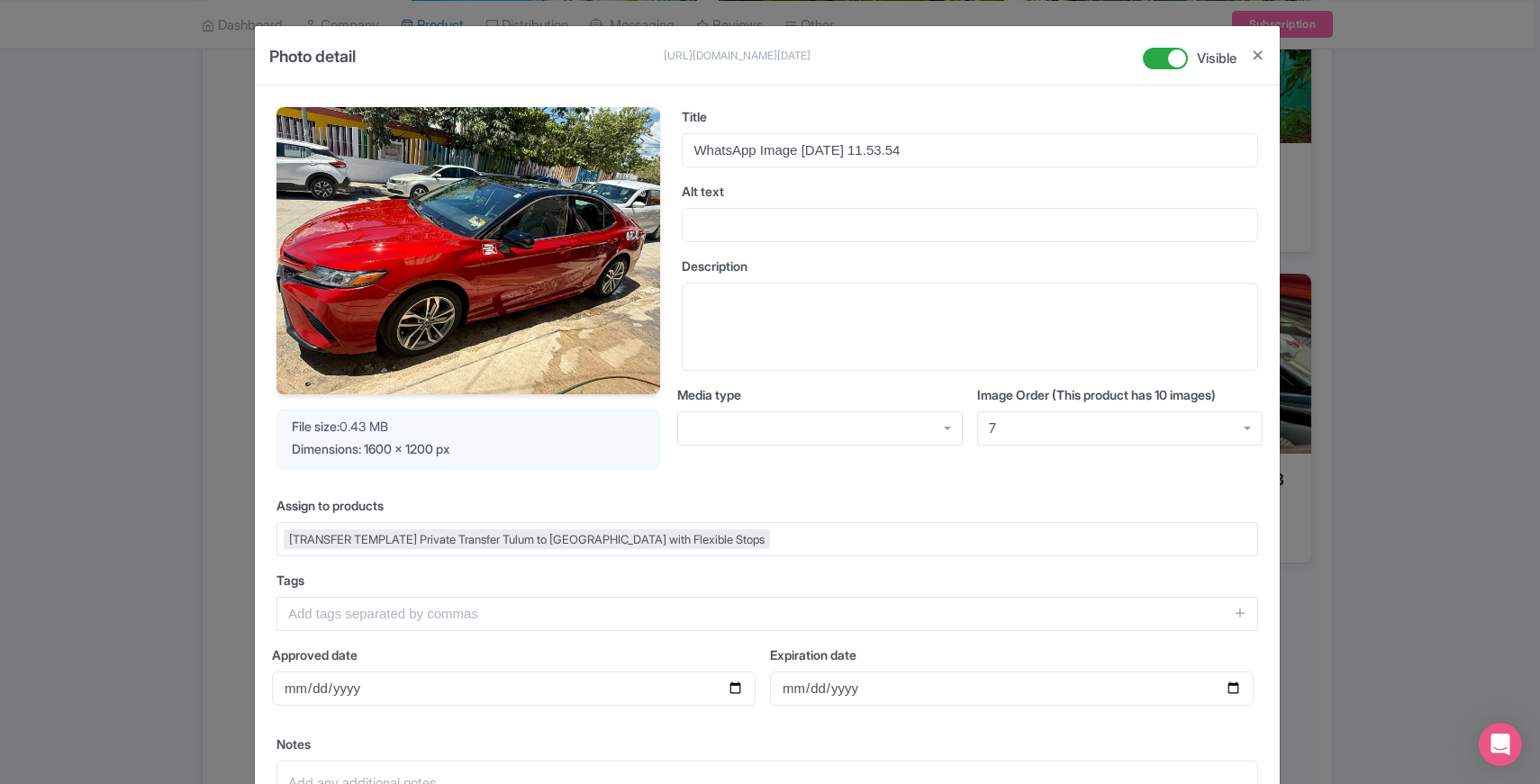
click at [1044, 429] on div "7" at bounding box center [1119, 429] width 285 height 34
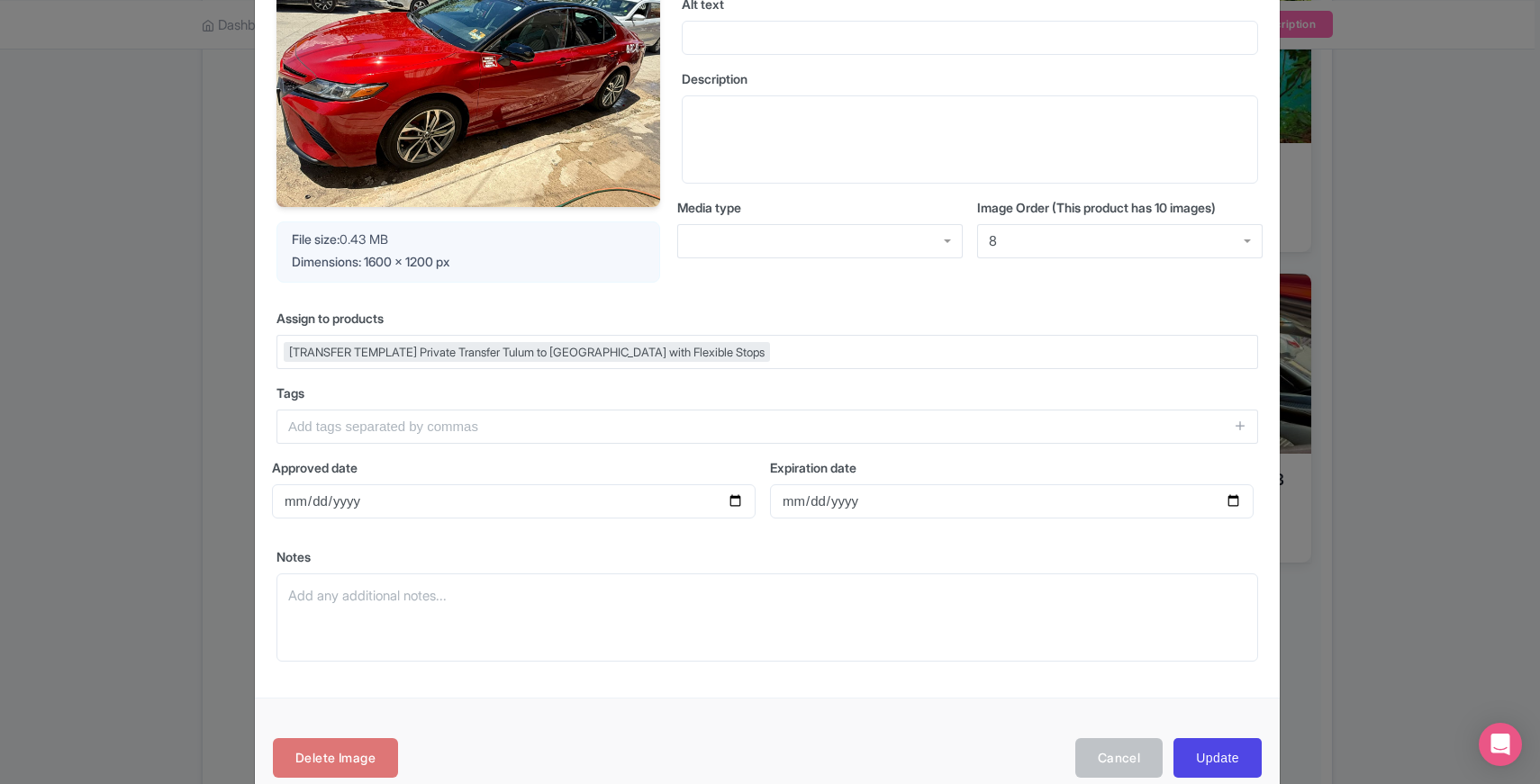
scroll to position [225, 0]
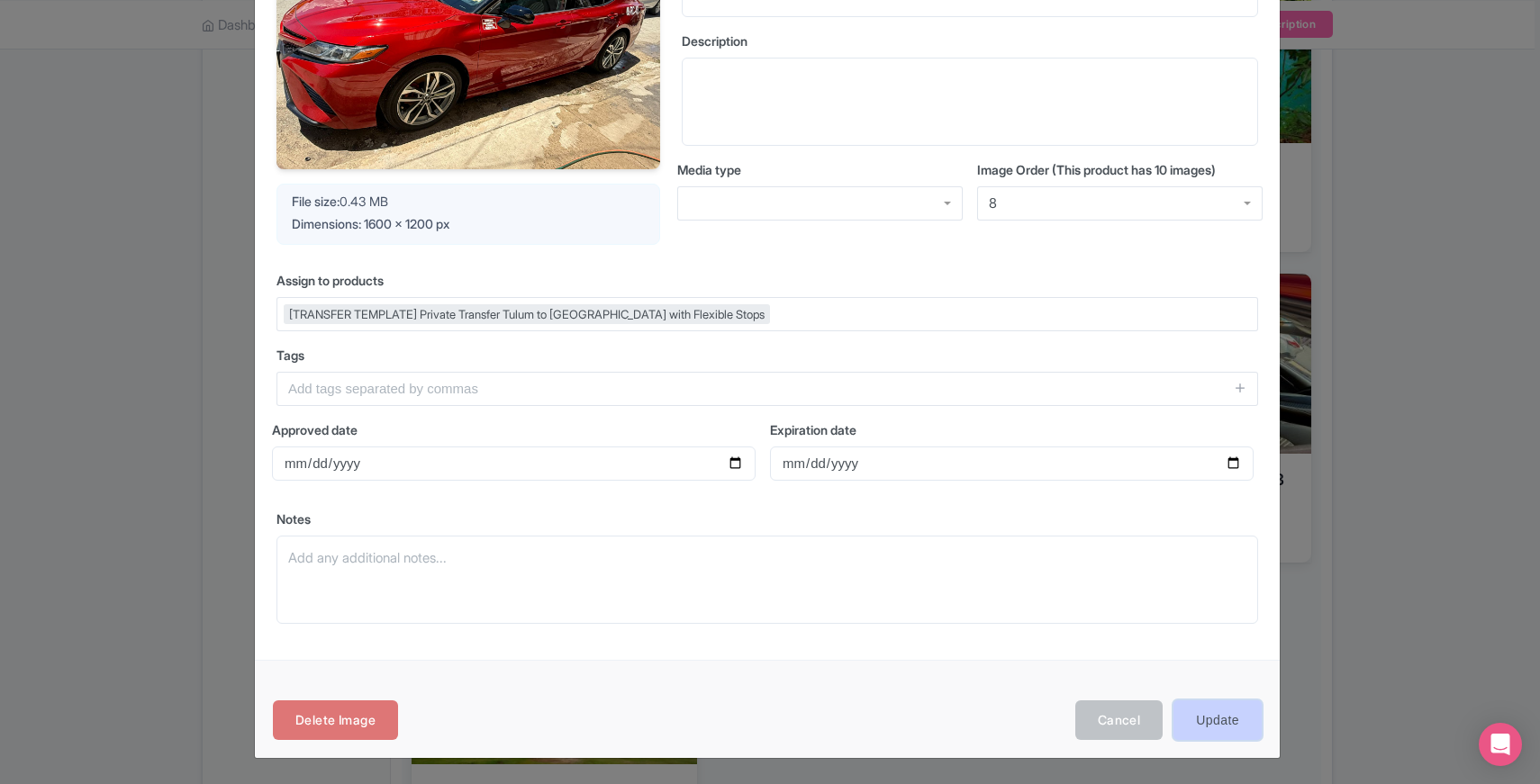
click at [1213, 724] on input "Update" at bounding box center [1217, 721] width 88 height 41
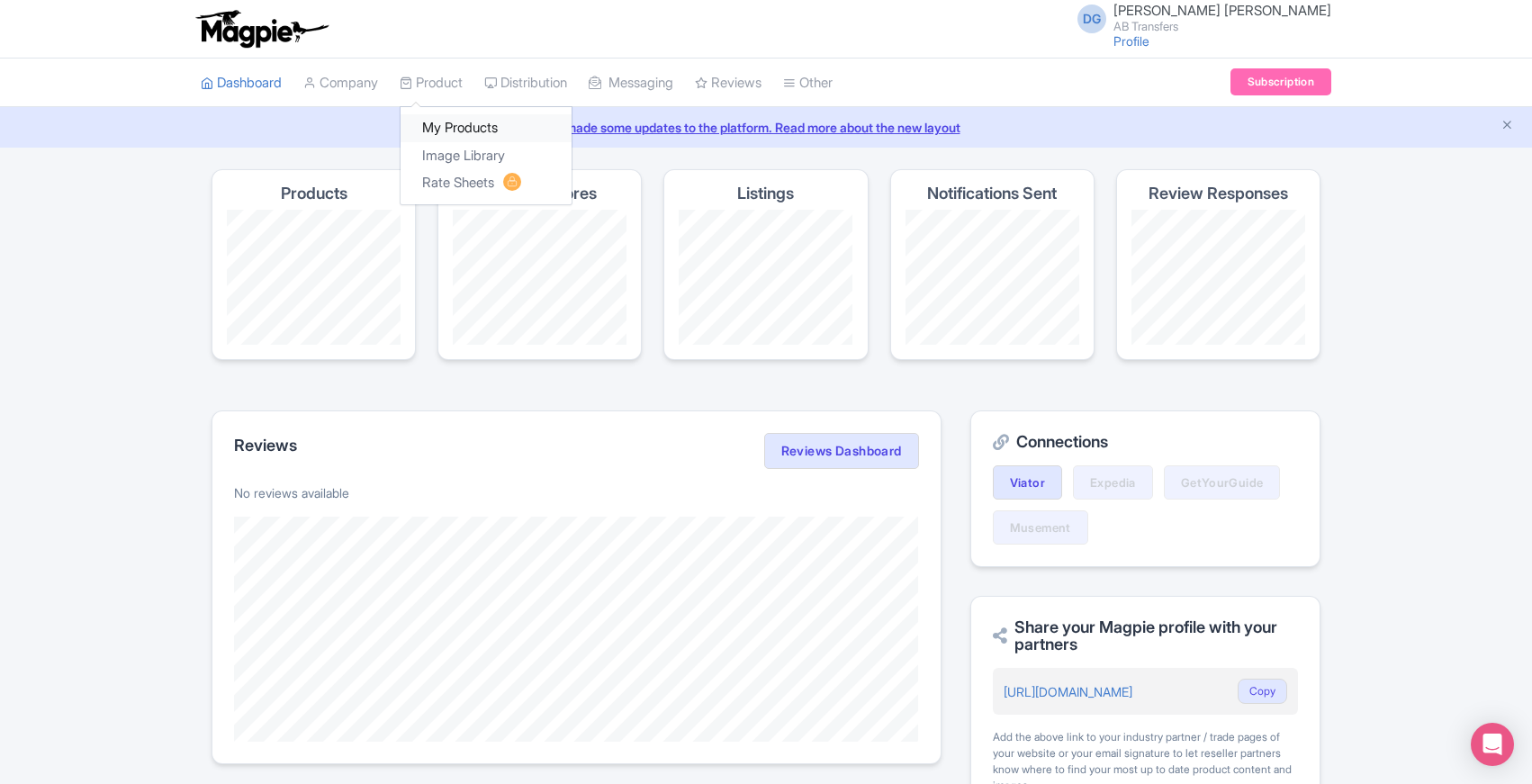
click at [455, 125] on link "My Products" at bounding box center [486, 128] width 171 height 27
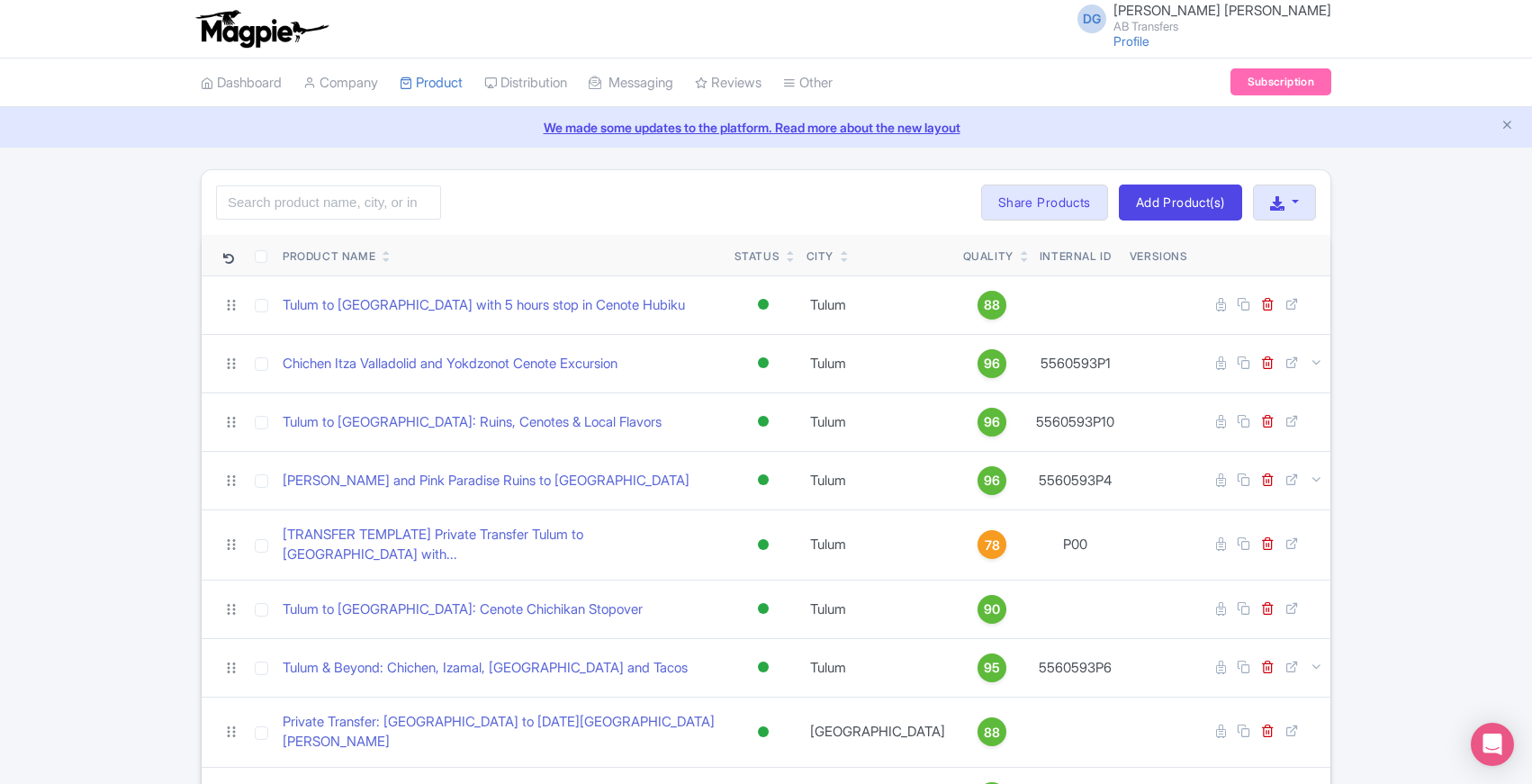
scroll to position [143, 0]
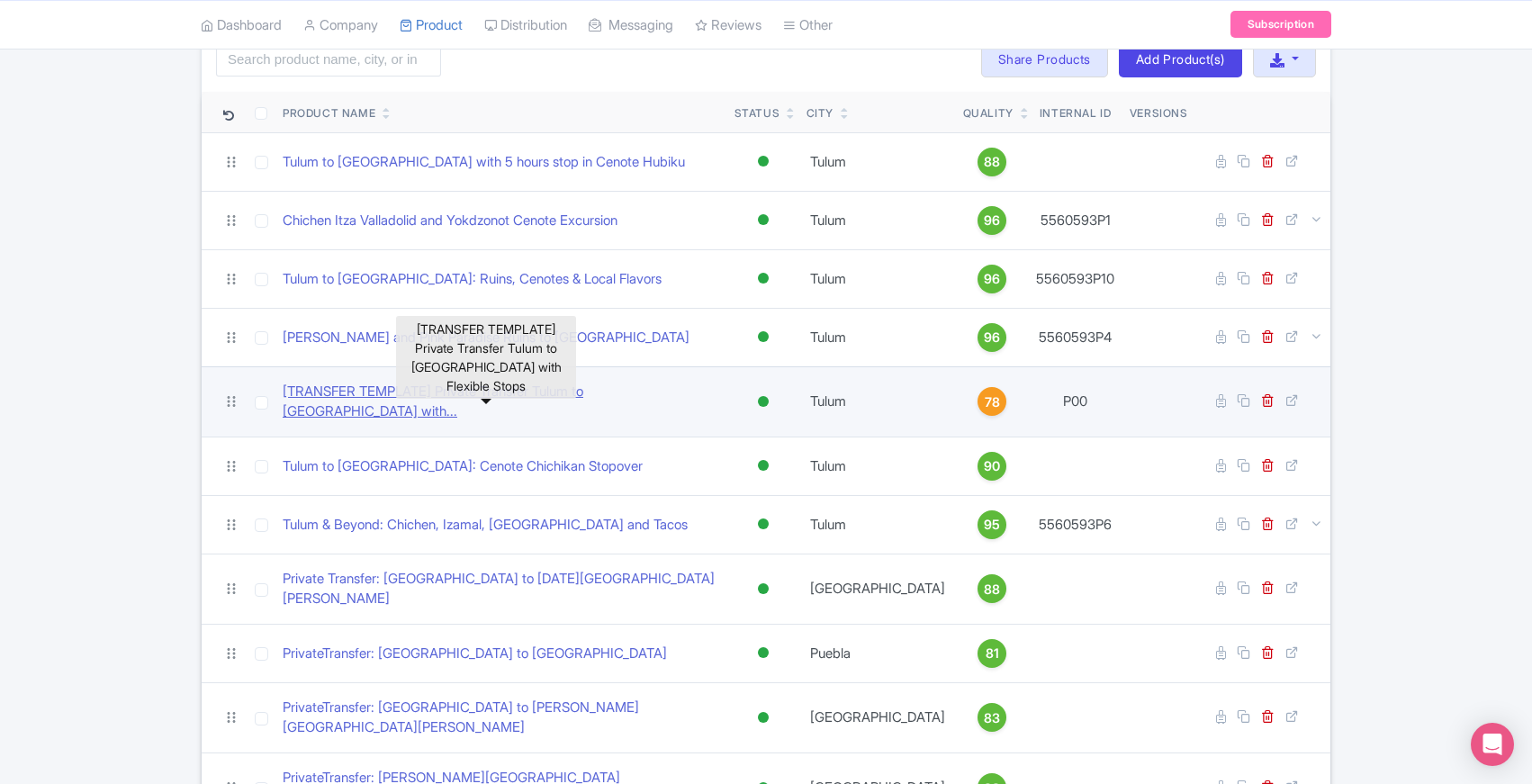
click at [485, 392] on link "[TRANSFER TEMPLATE] Private Transfer Tulum to [GEOGRAPHIC_DATA] with..." at bounding box center [502, 401] width 437 height 41
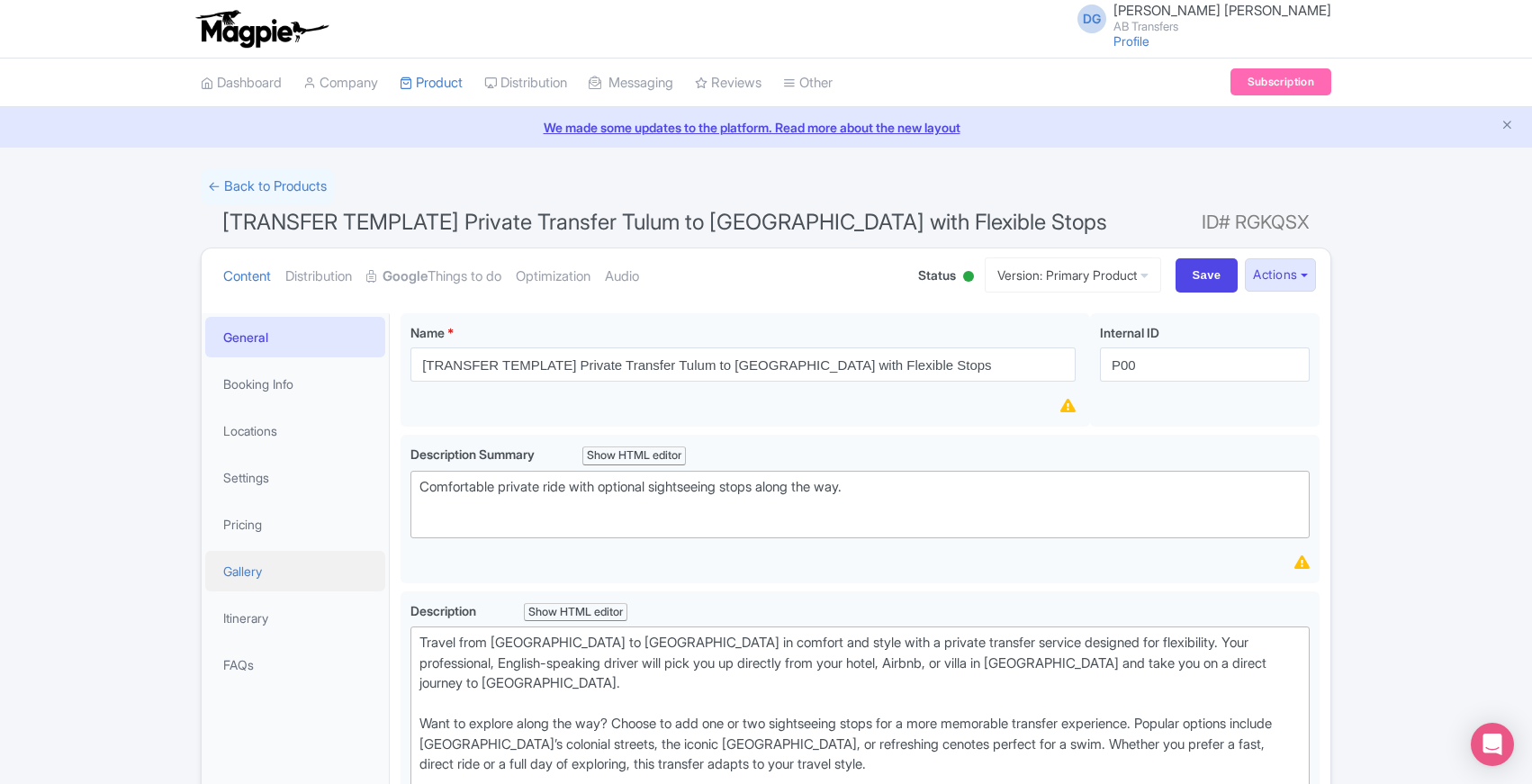
click at [247, 573] on link "Gallery" at bounding box center [295, 571] width 180 height 41
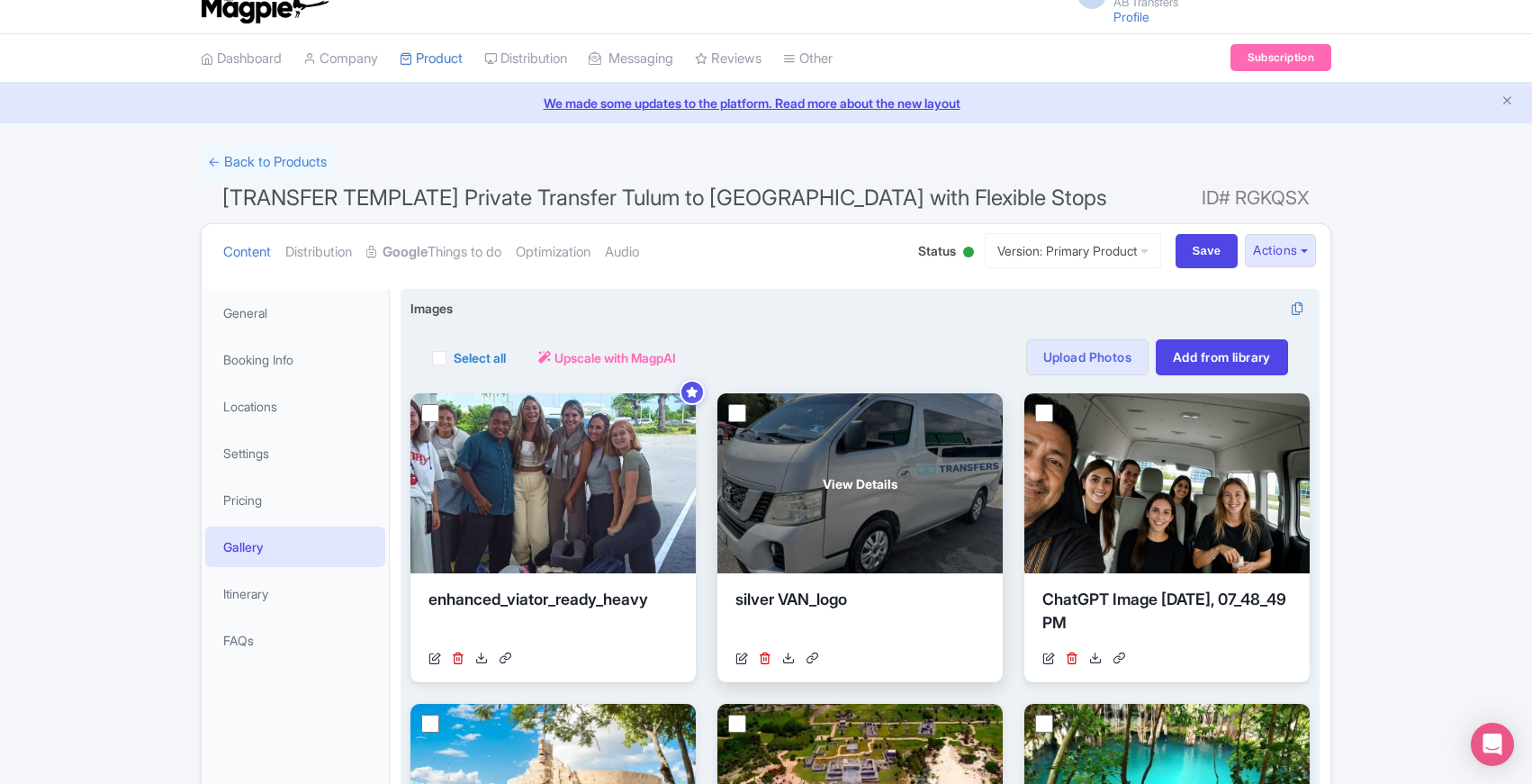
scroll to position [21, 0]
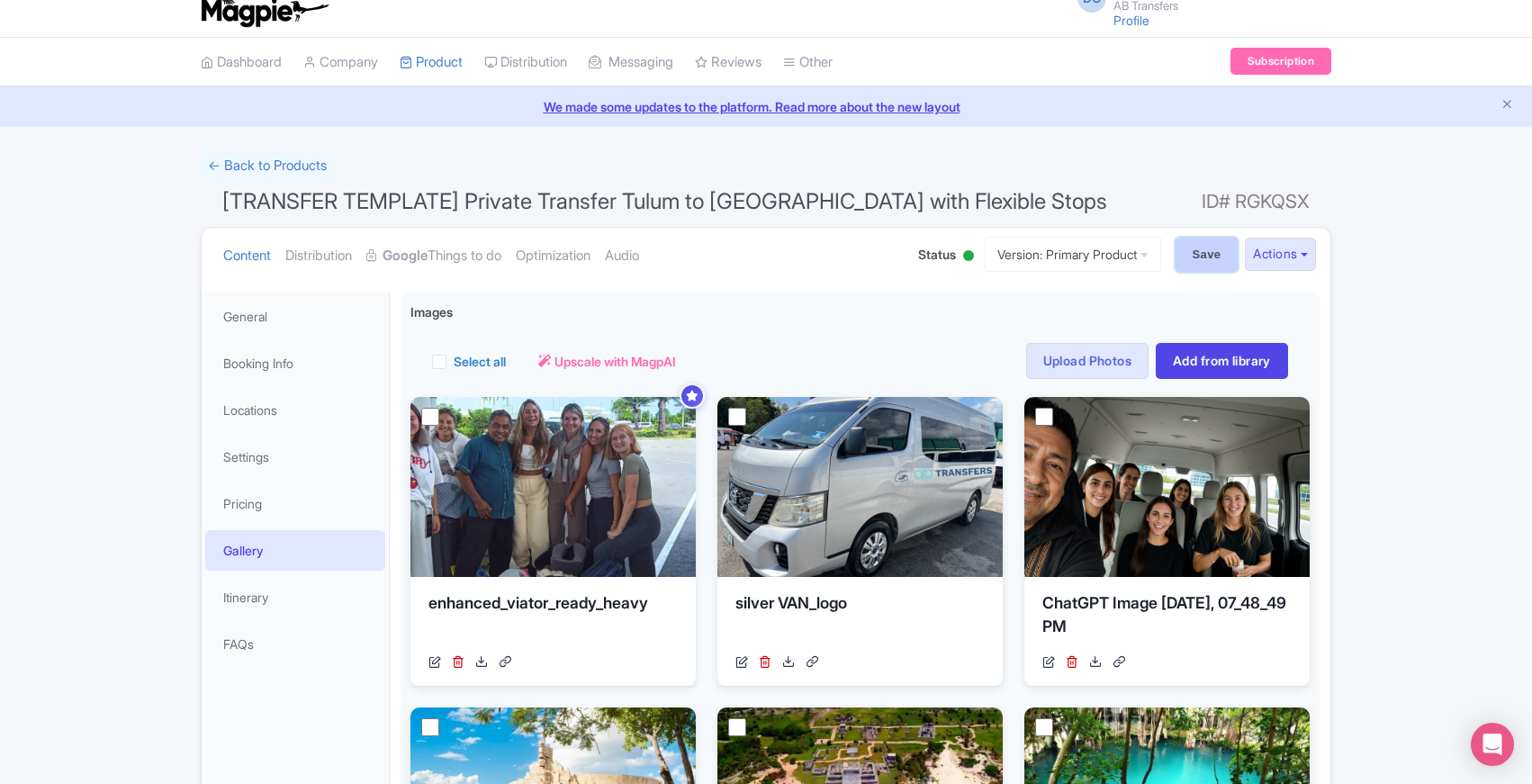
click at [1194, 265] on input "Save" at bounding box center [1207, 255] width 63 height 34
type input "Saving..."
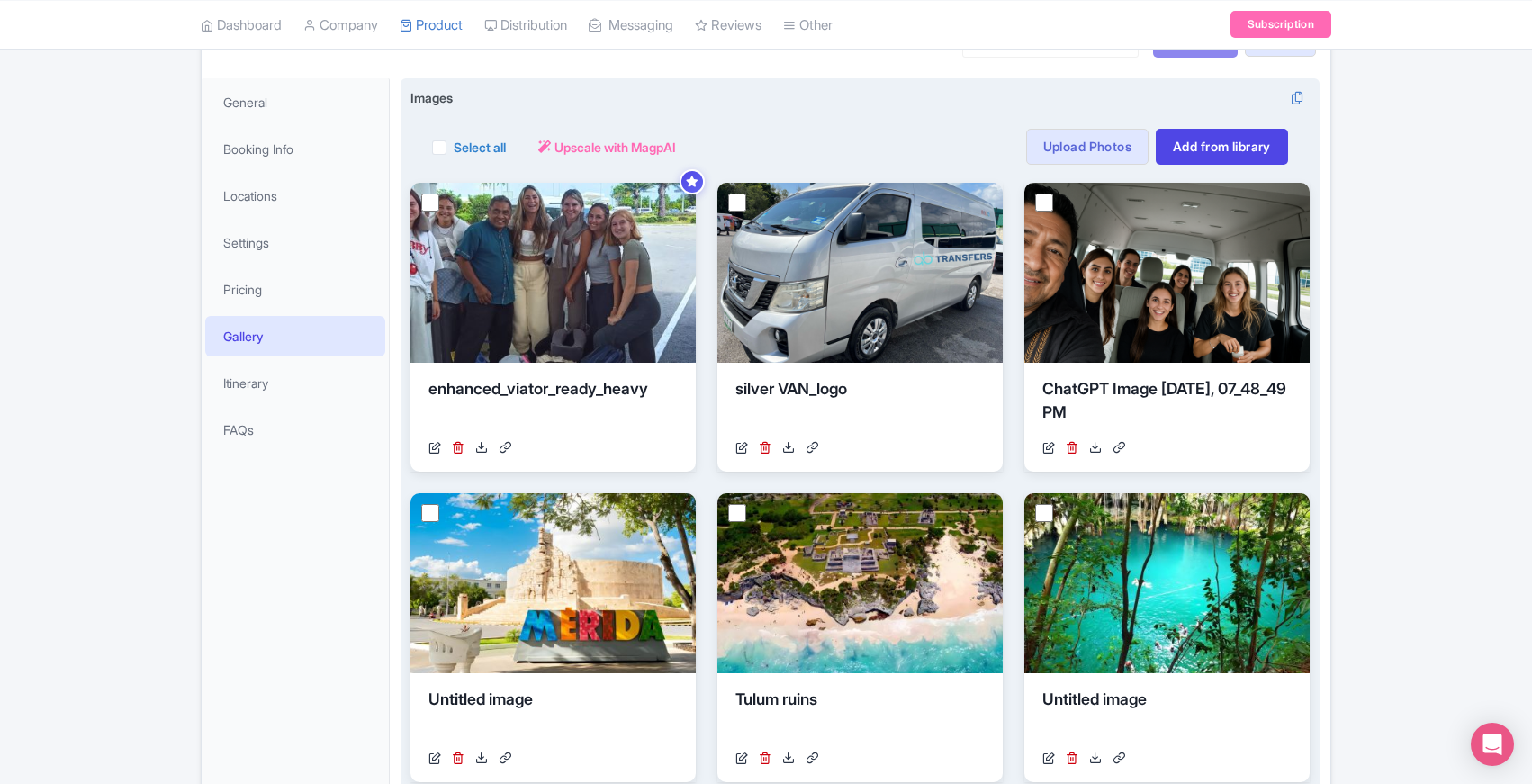
scroll to position [236, 0]
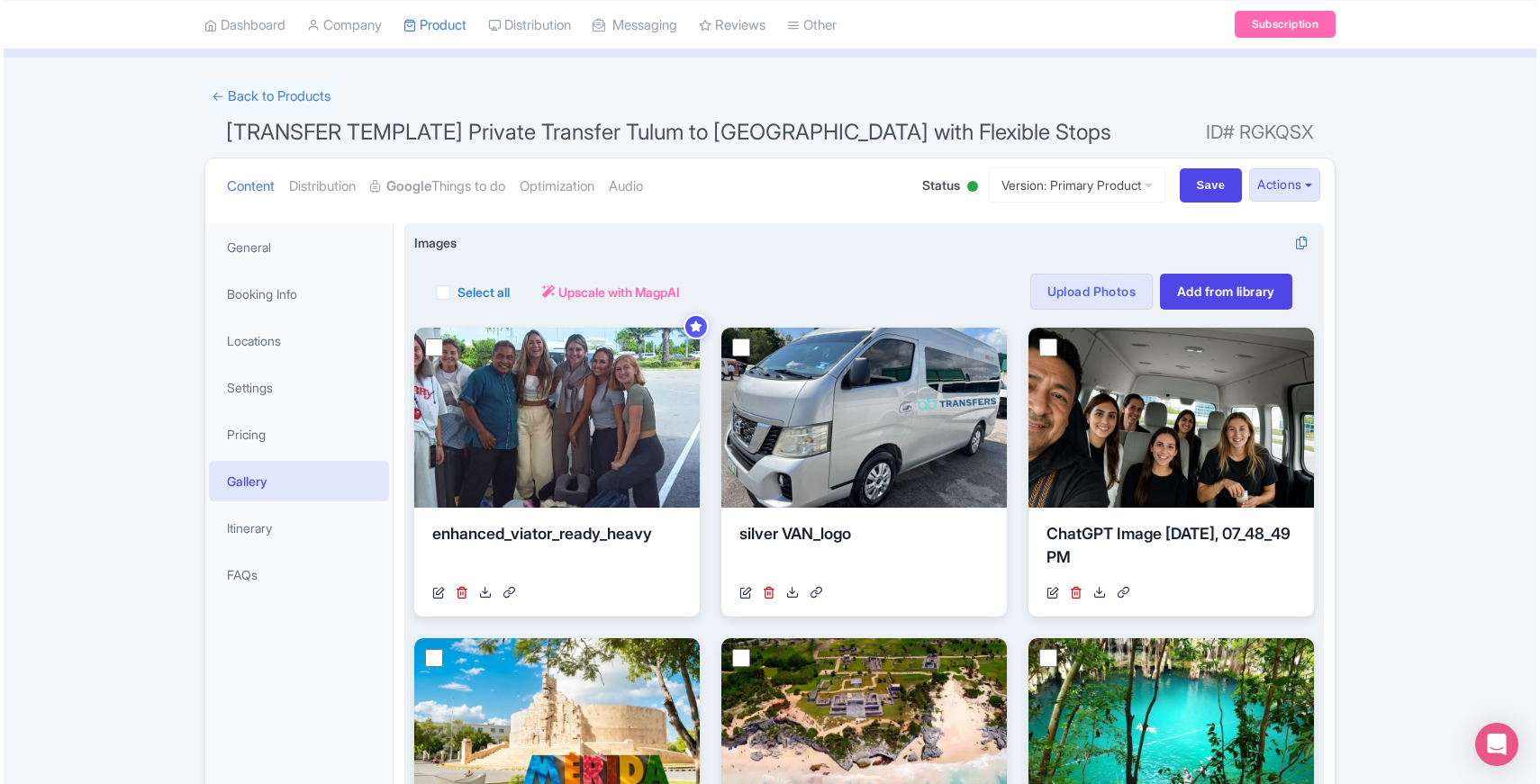
scroll to position [69, 0]
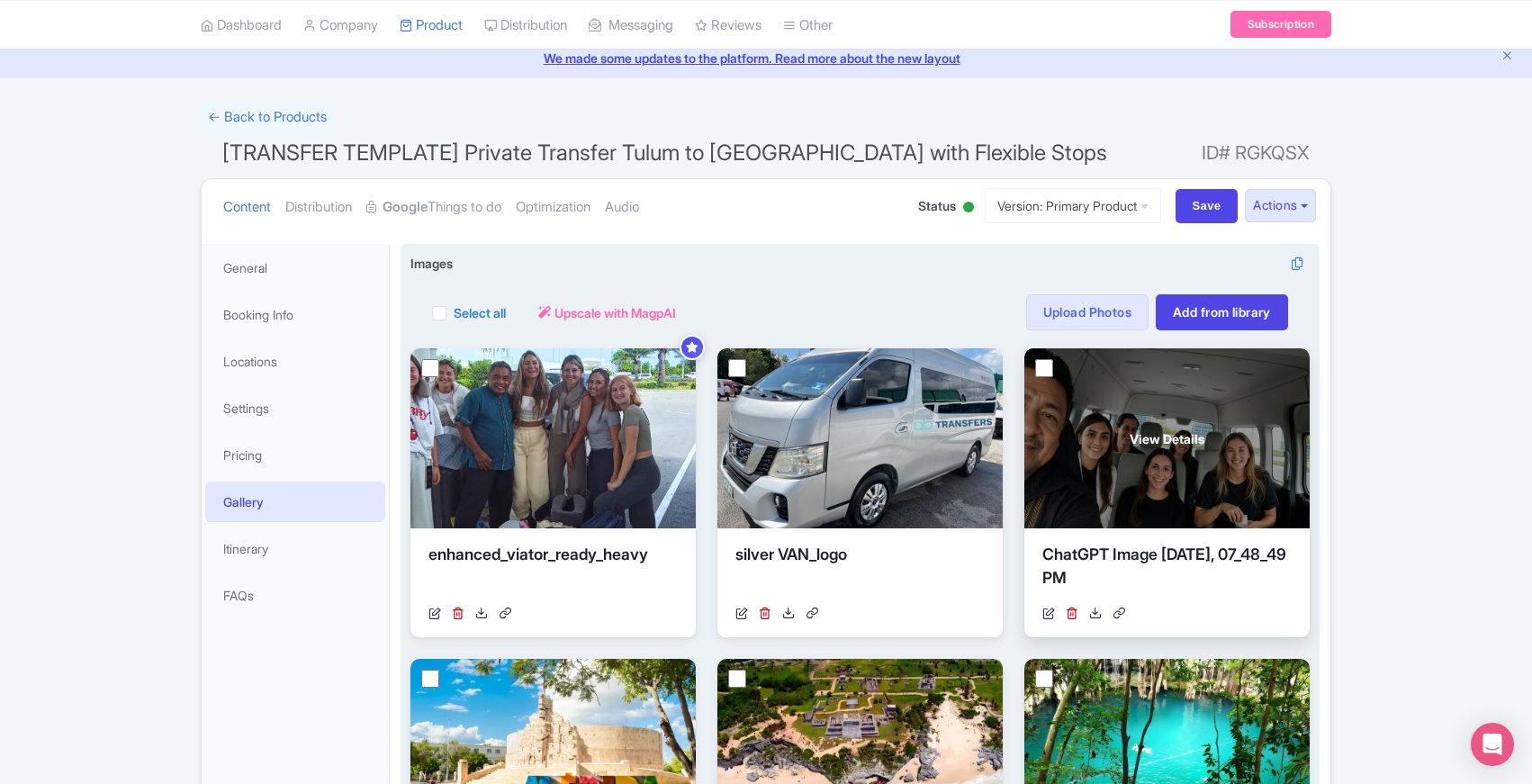
click at [1206, 418] on div "View Details" at bounding box center [1167, 438] width 285 height 180
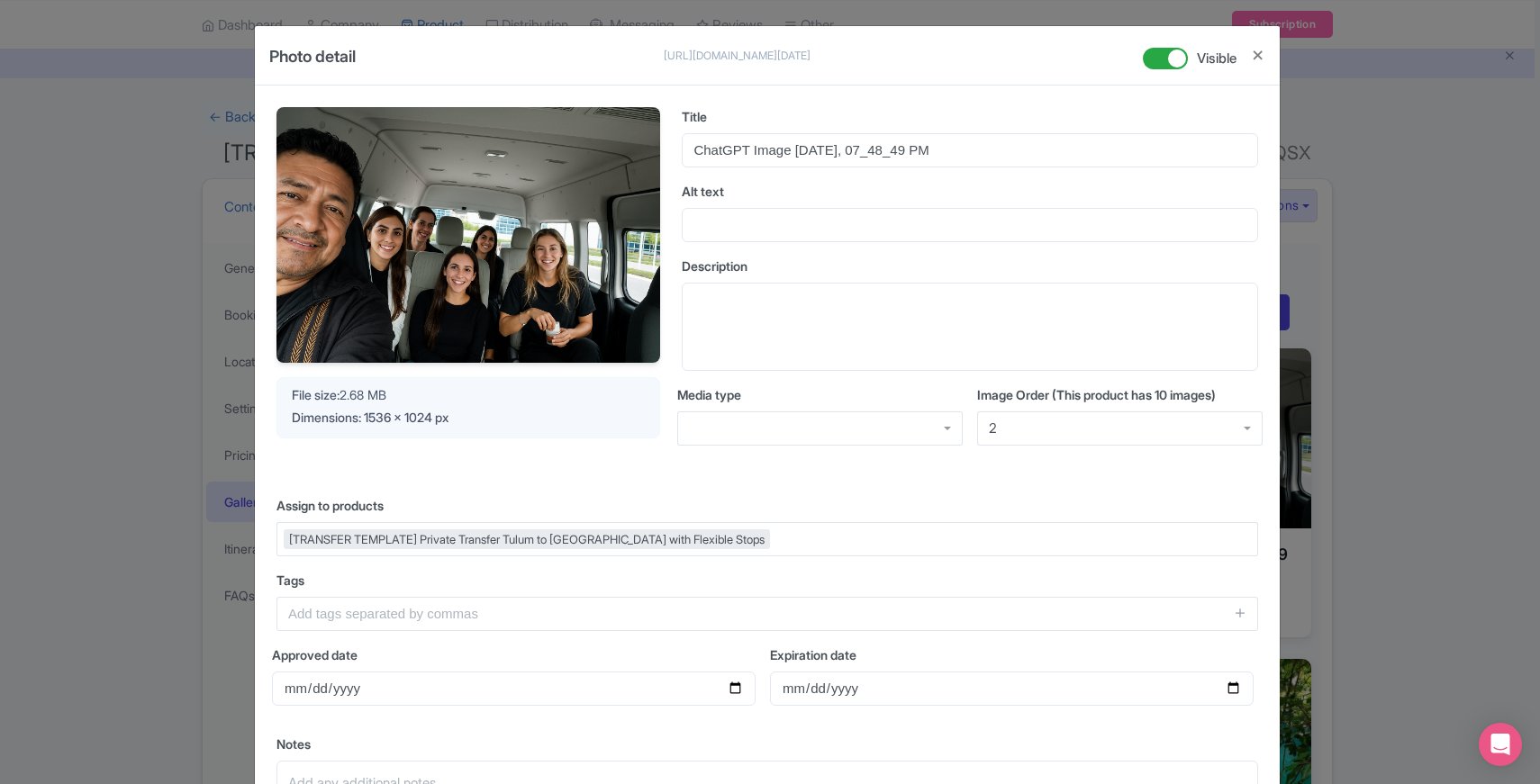
click at [1039, 430] on div "2" at bounding box center [1119, 429] width 285 height 34
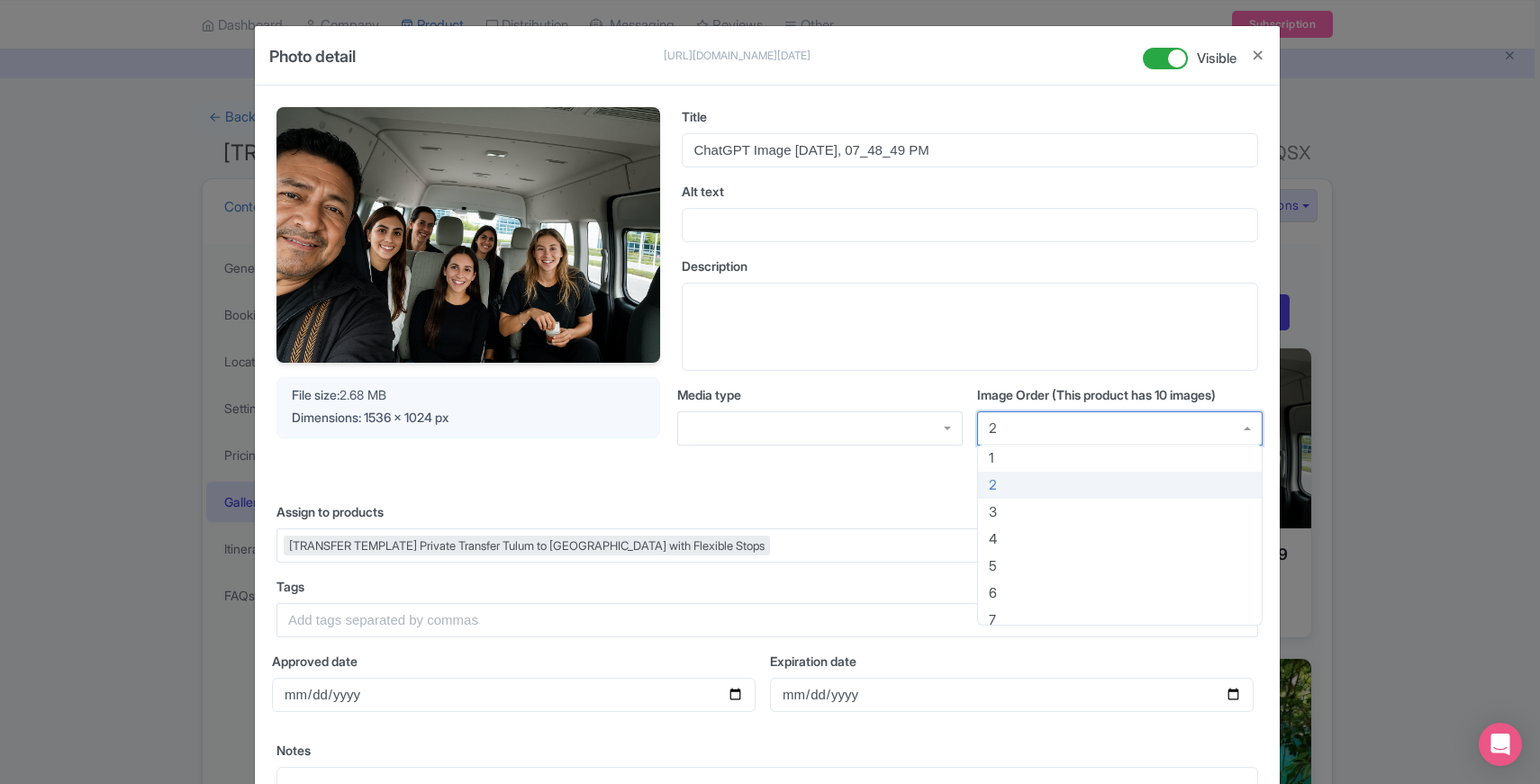
click at [999, 482] on div "Your Image is being upscaled File size: 2.68 MB Dimensions: 1536 x 1024 px Titl…" at bounding box center [767, 488] width 1025 height 806
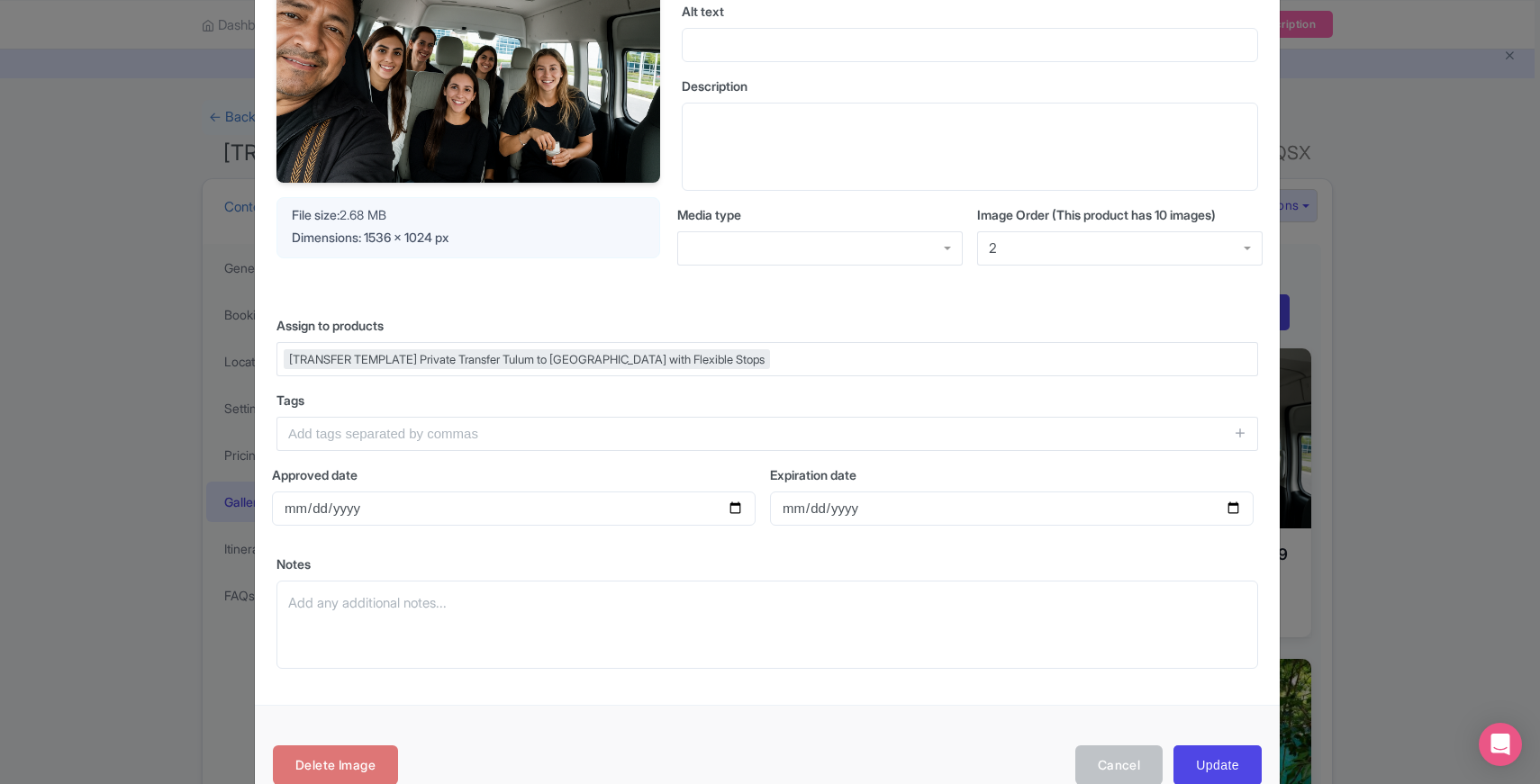
scroll to position [225, 0]
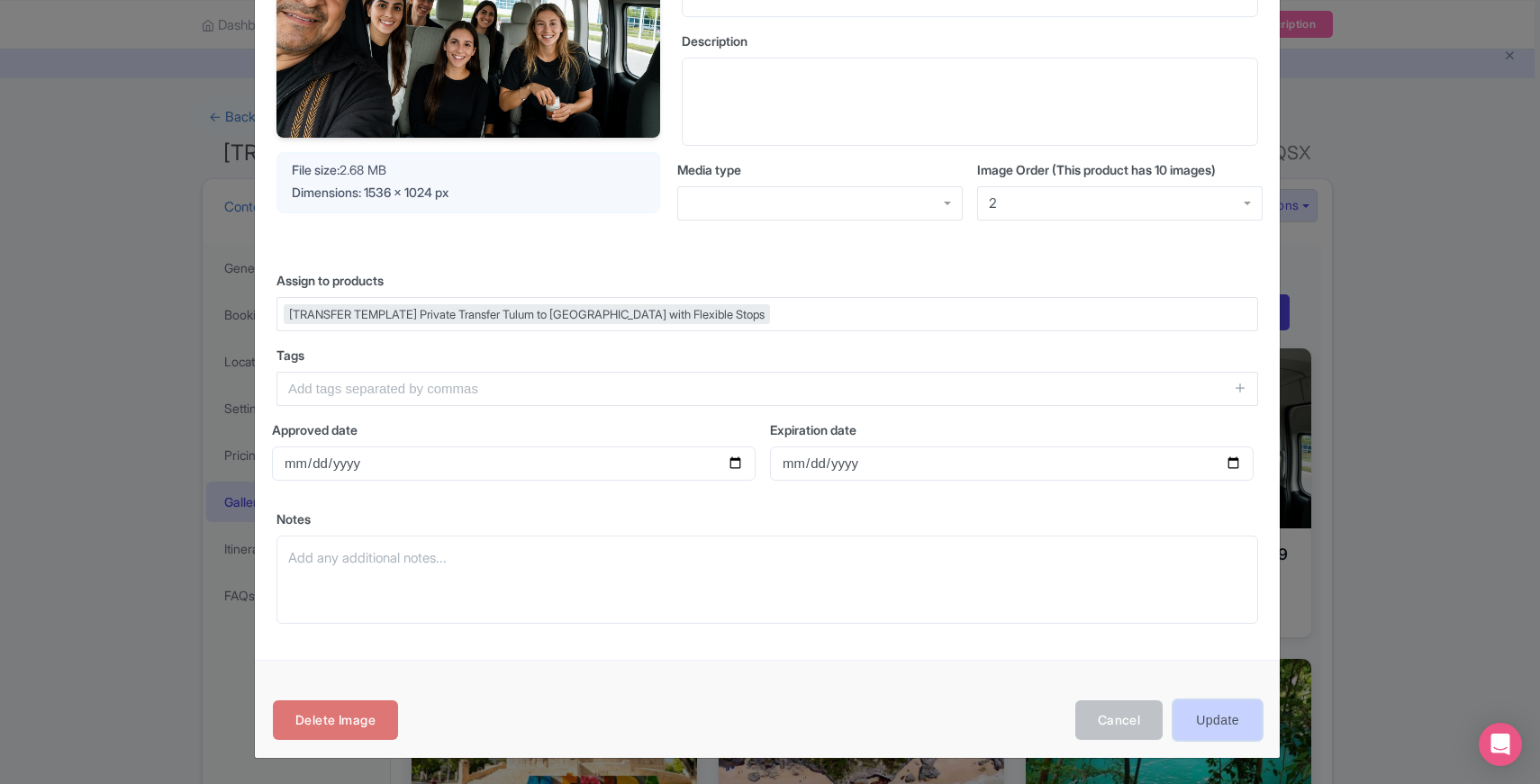
click at [1234, 727] on input "Update" at bounding box center [1217, 721] width 88 height 41
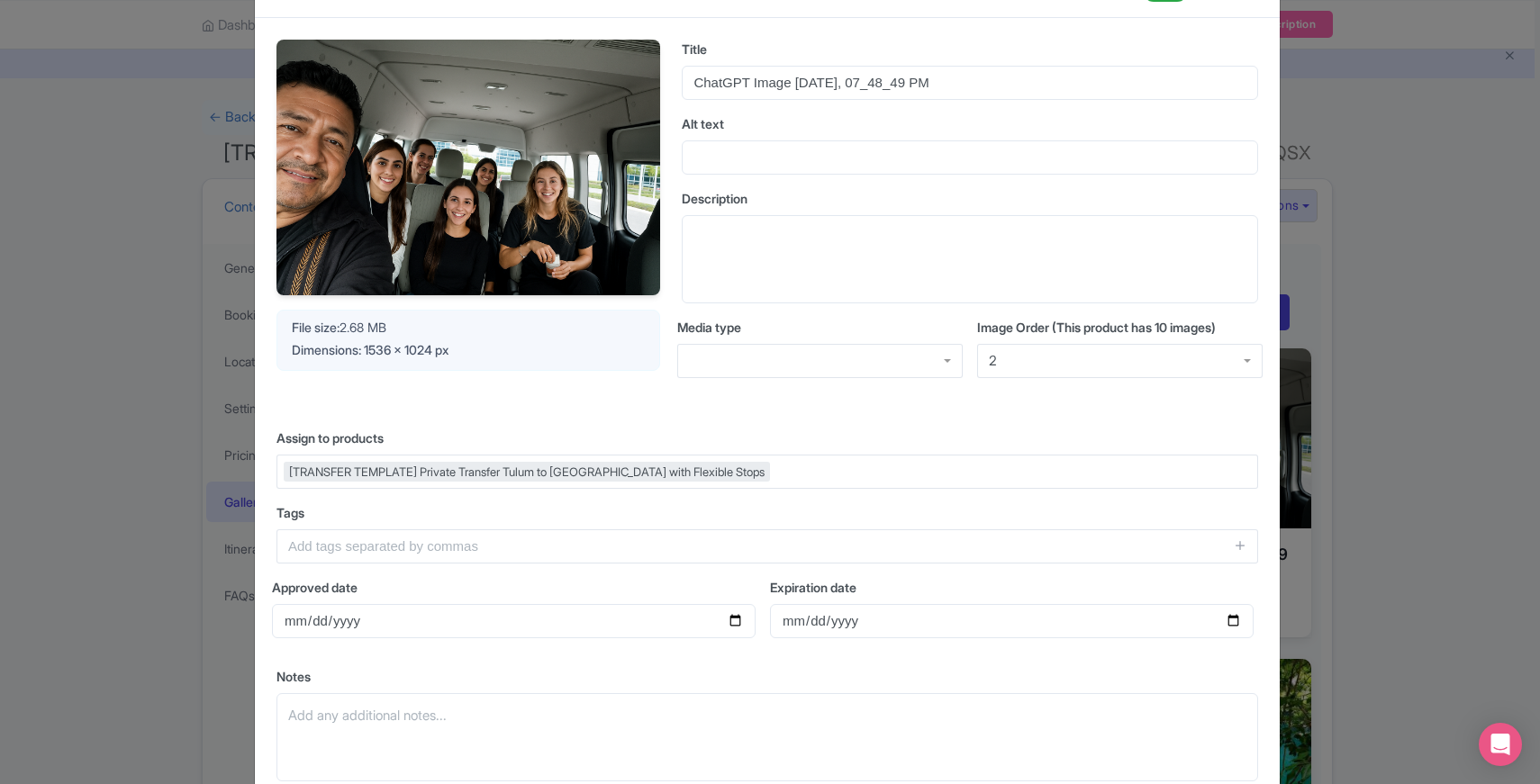
scroll to position [0, 0]
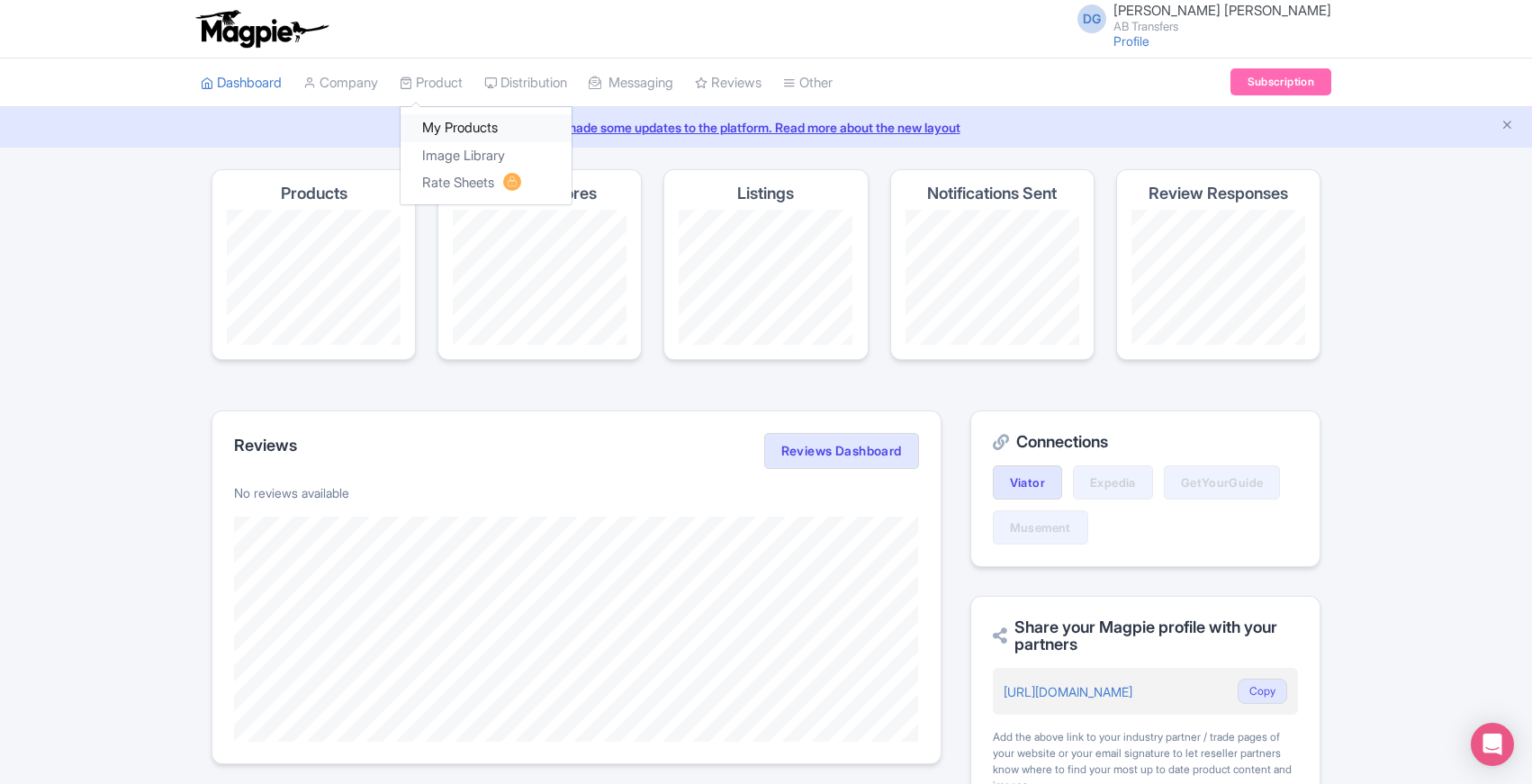
click at [447, 132] on link "My Products" at bounding box center [486, 128] width 171 height 27
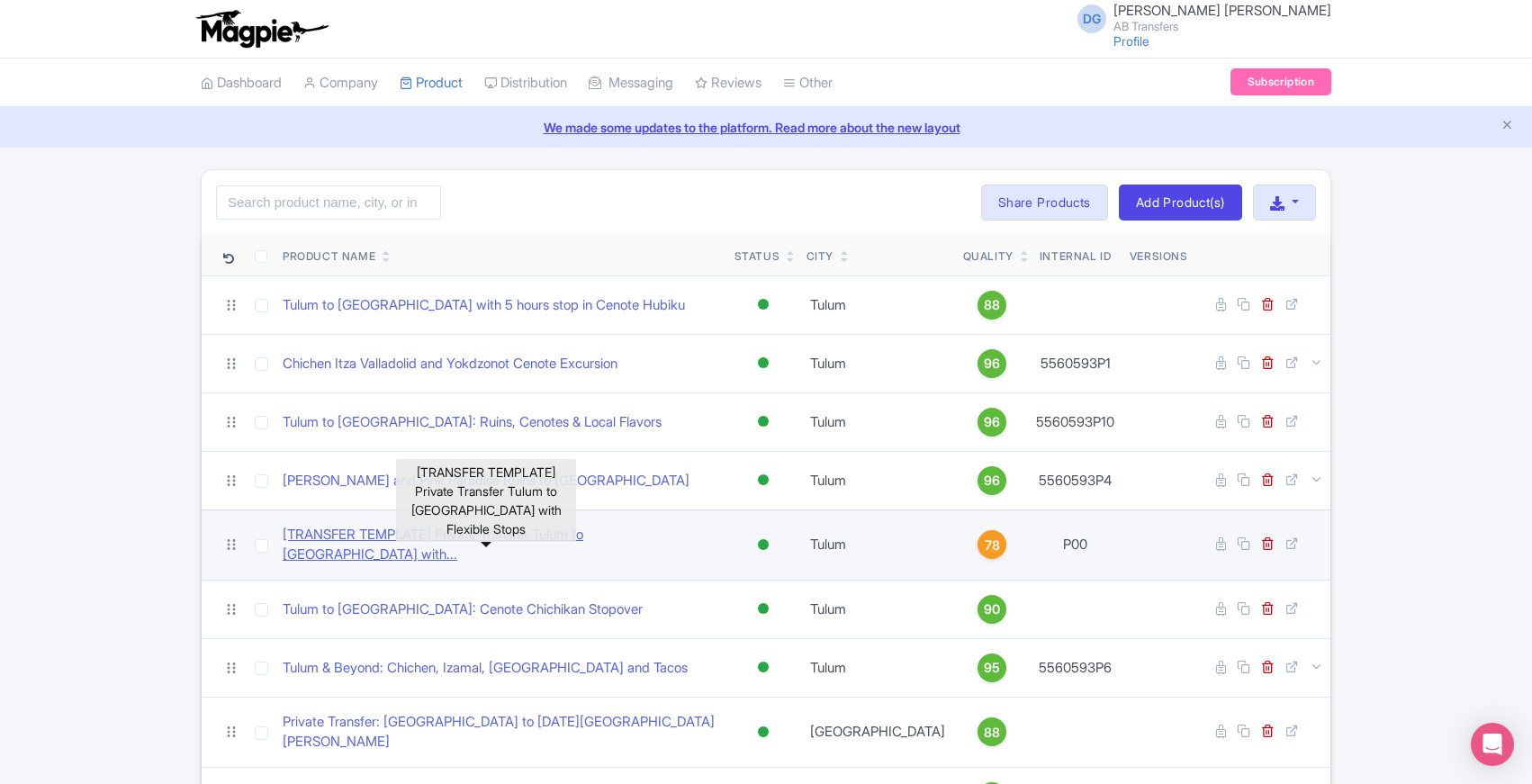
click at [489, 540] on link "[TRANSFER TEMPLATE] Private Transfer Tulum to [GEOGRAPHIC_DATA] with..." at bounding box center [502, 544] width 437 height 41
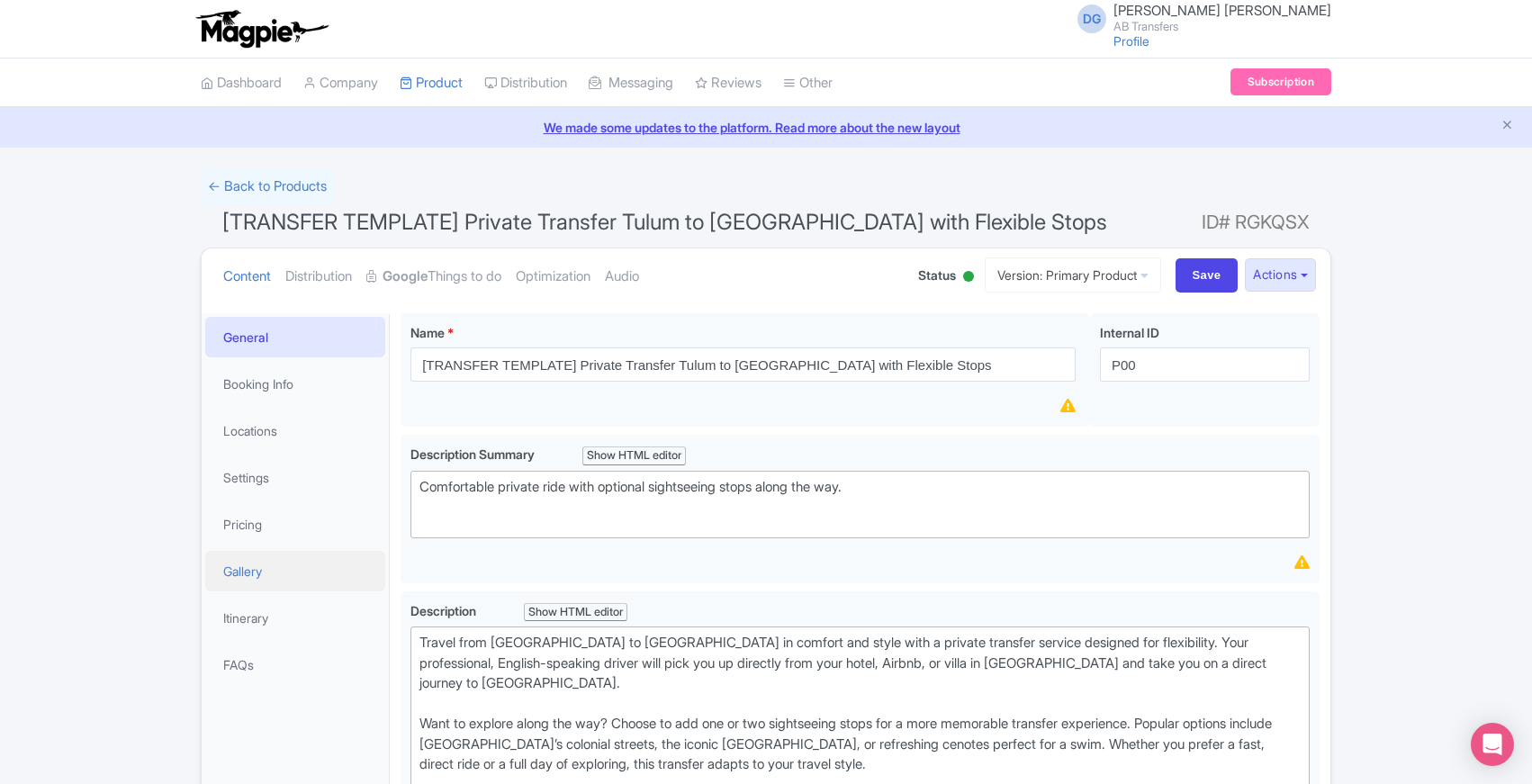
click at [253, 567] on link "Gallery" at bounding box center [295, 571] width 180 height 41
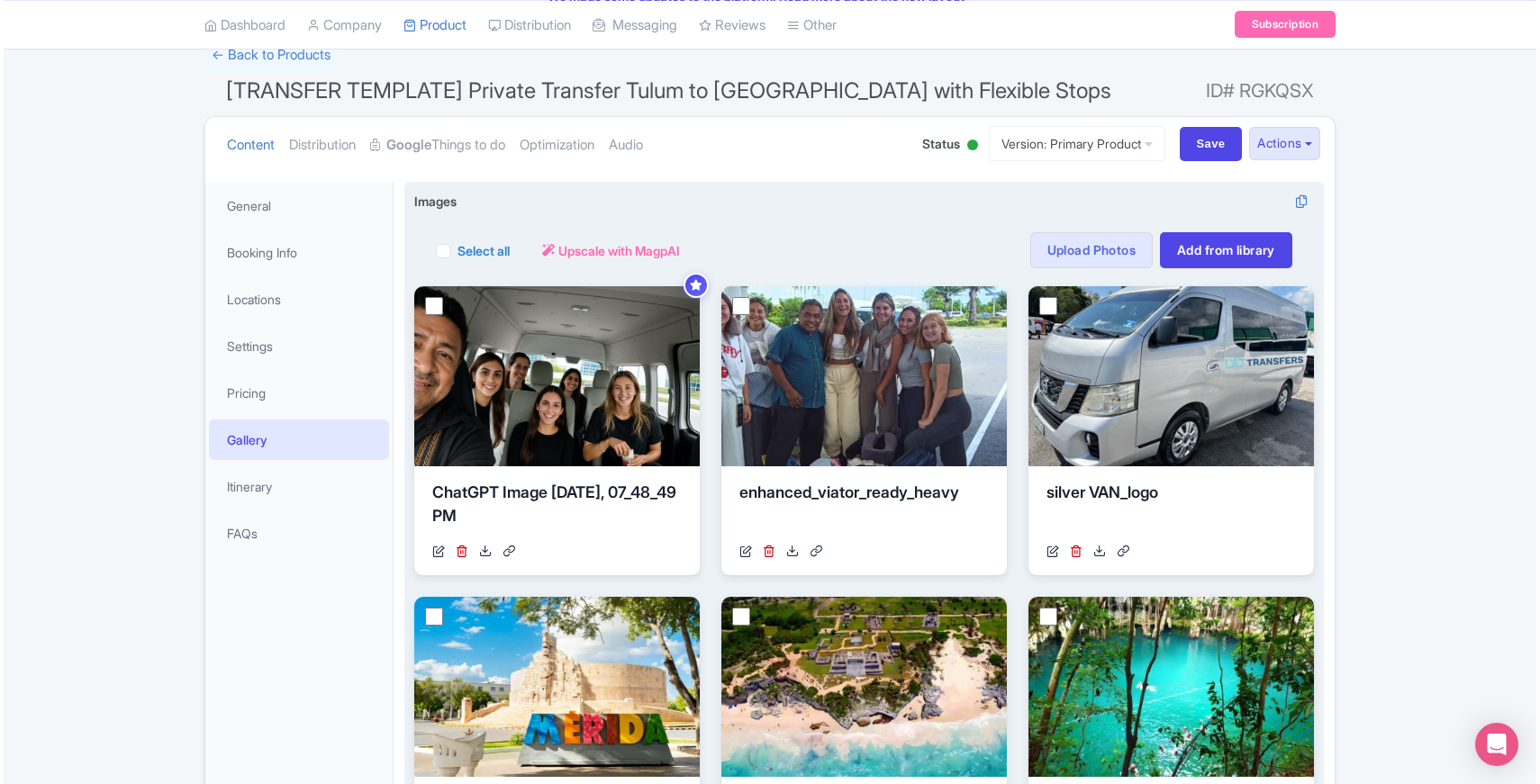
scroll to position [184, 0]
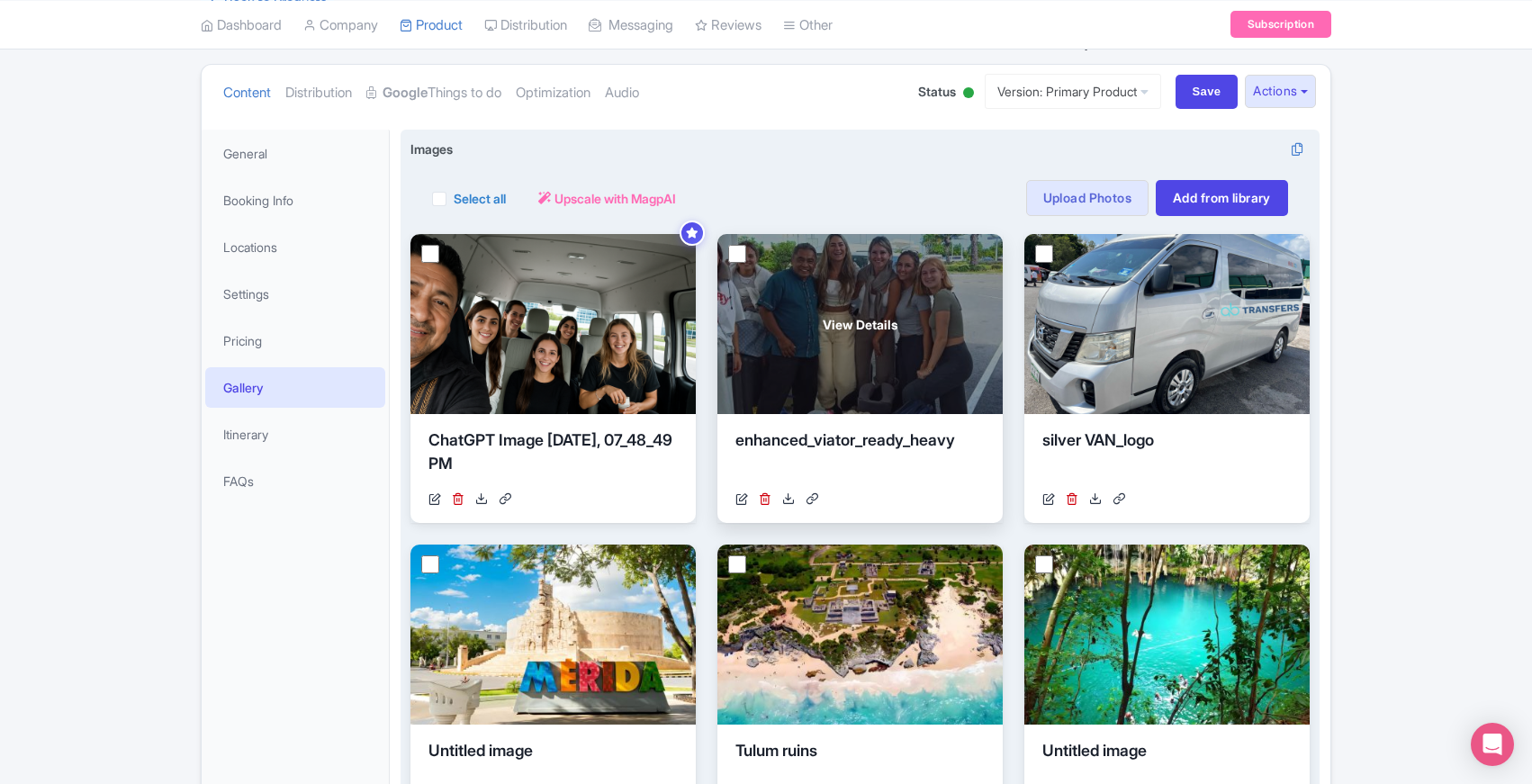
click at [908, 343] on div "View Details" at bounding box center [860, 324] width 285 height 180
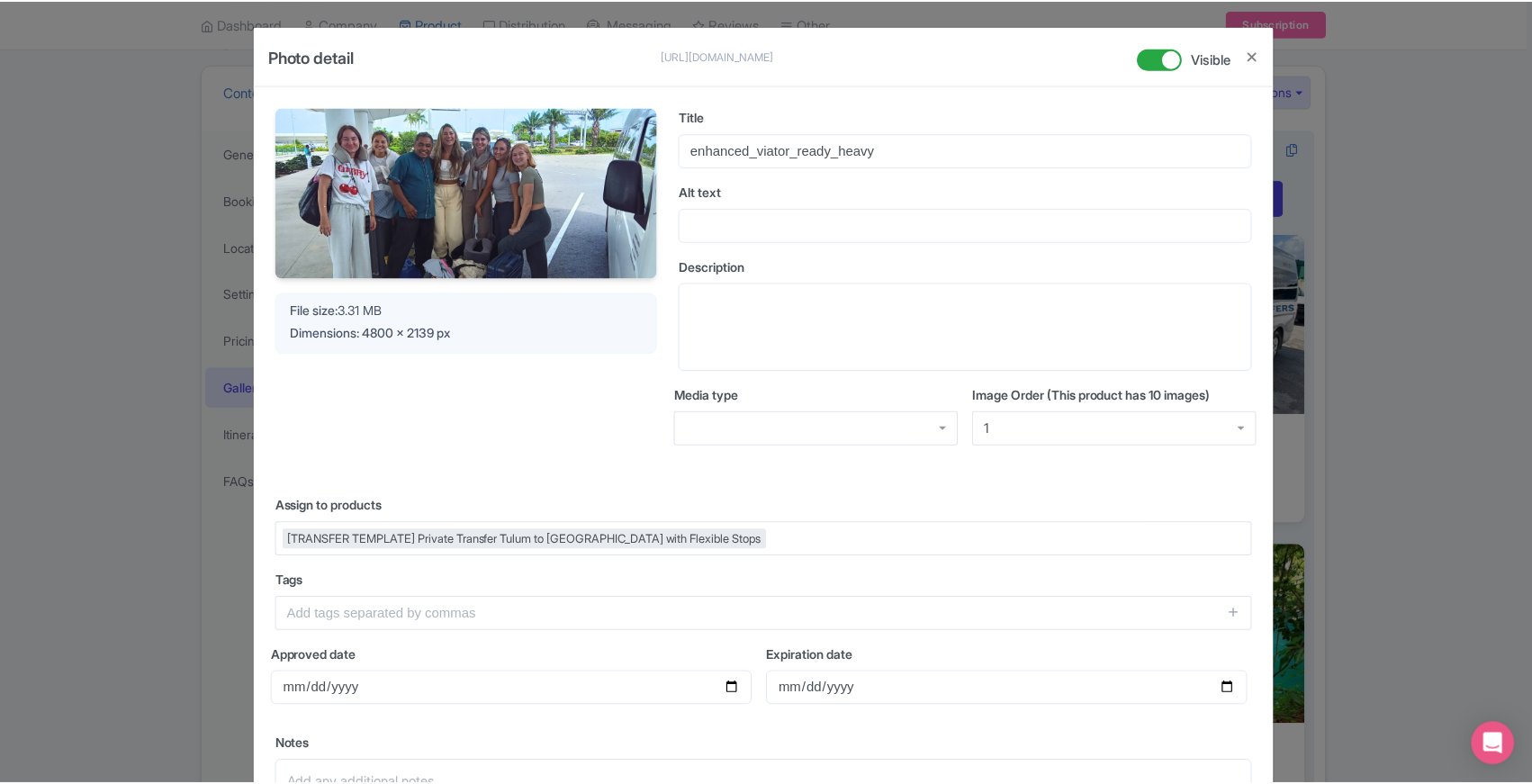
scroll to position [9, 0]
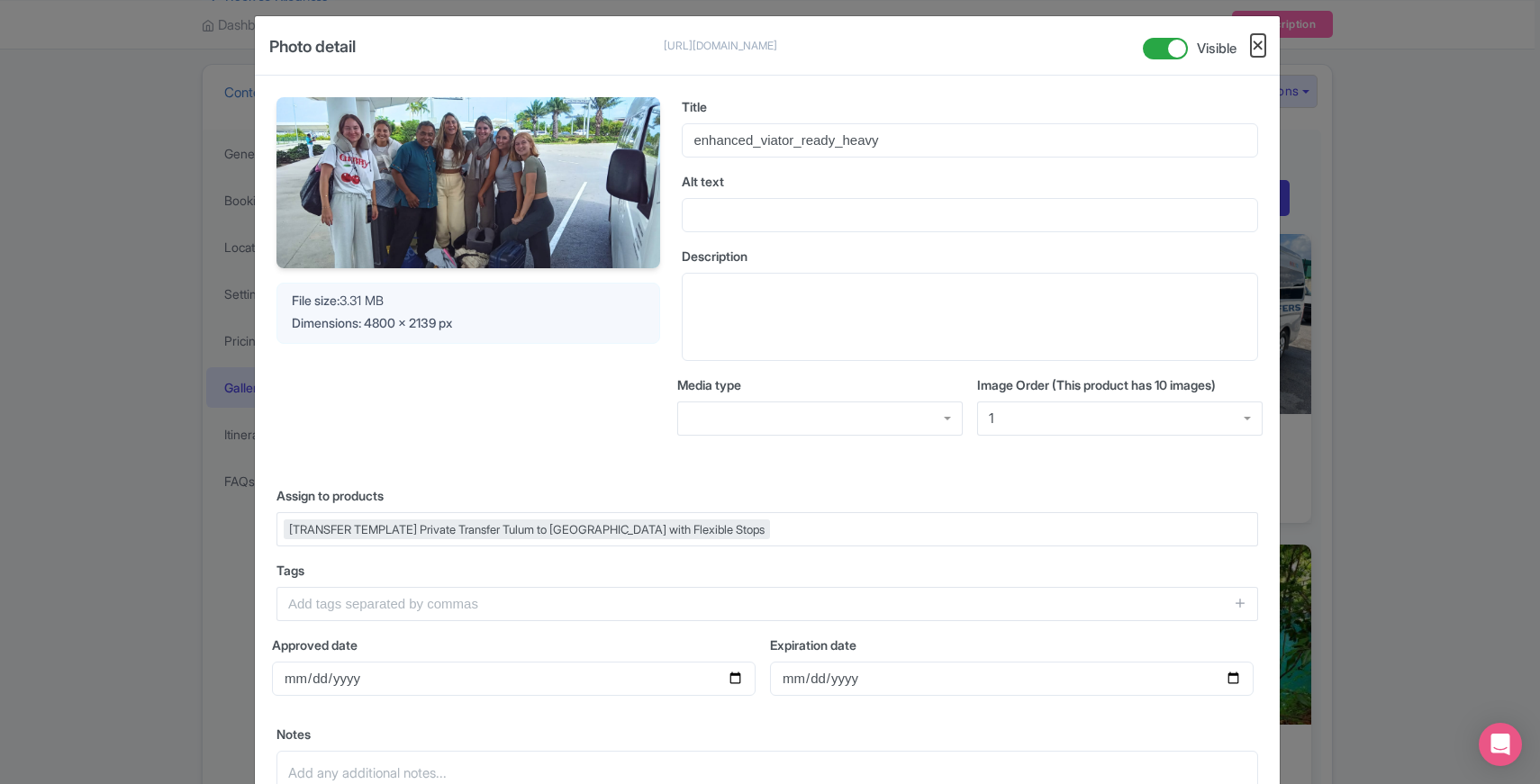
click at [1257, 48] on button "Close" at bounding box center [1258, 45] width 14 height 23
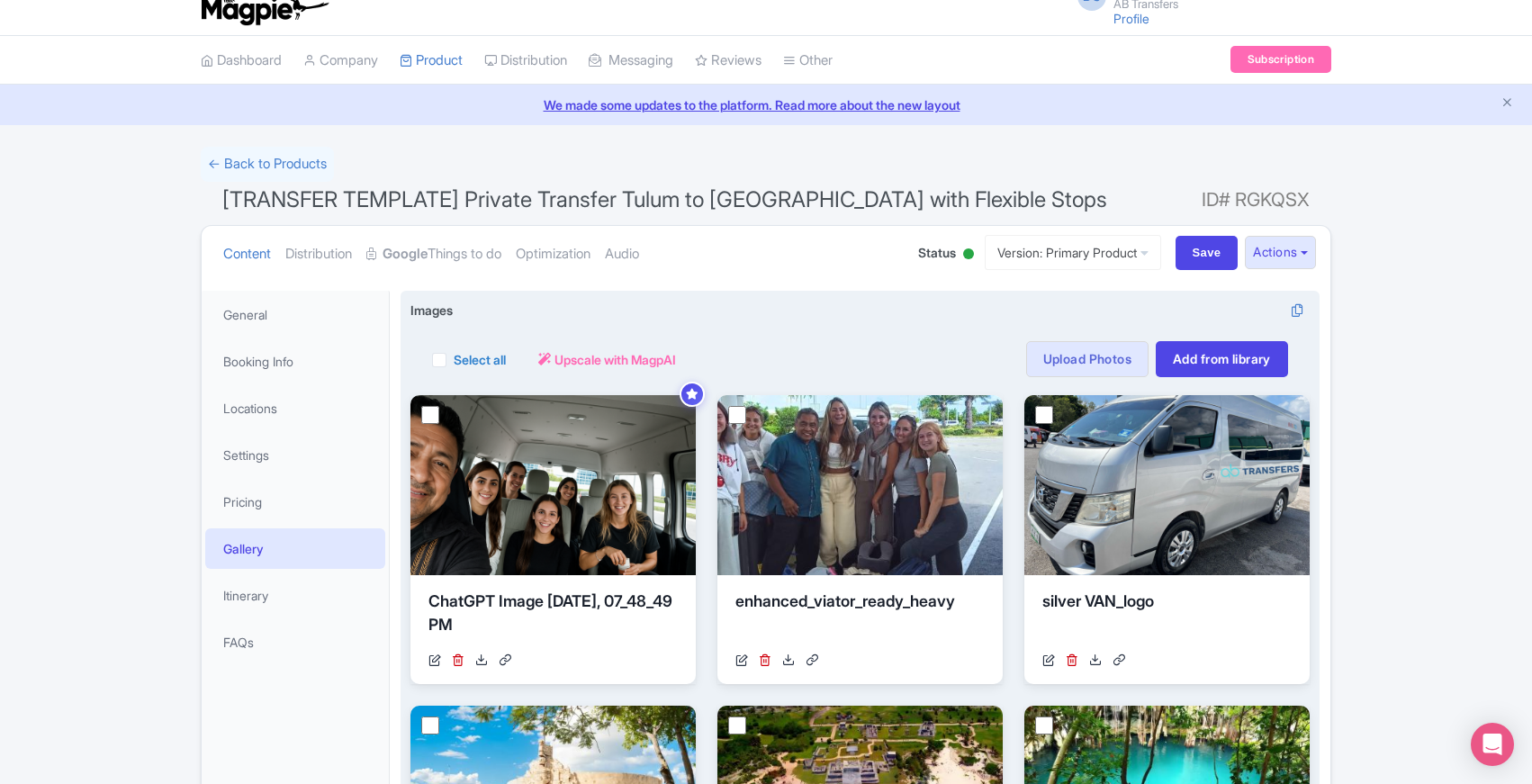
scroll to position [22, 0]
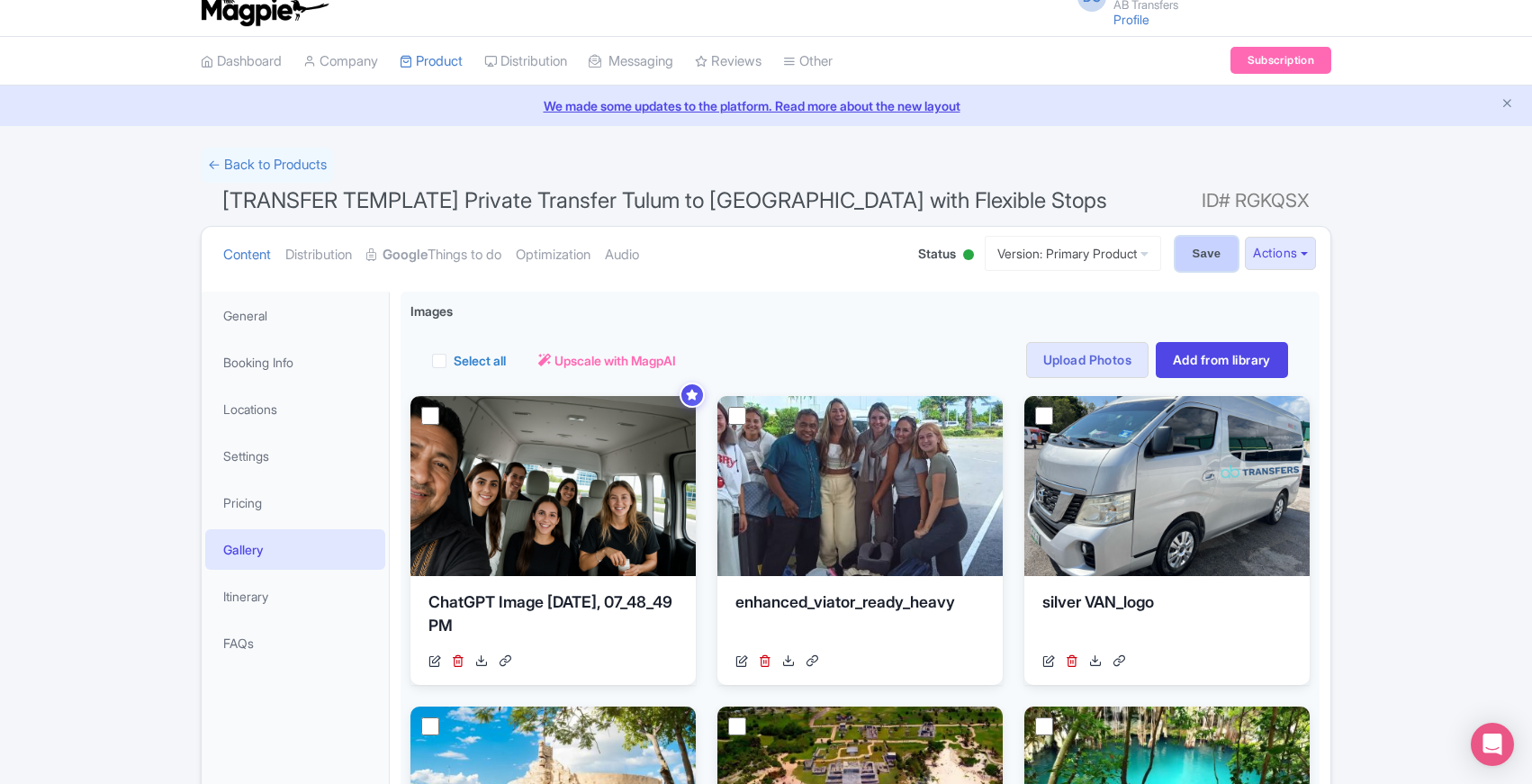
click at [1206, 258] on input "Save" at bounding box center [1207, 254] width 63 height 34
type input "Saving..."
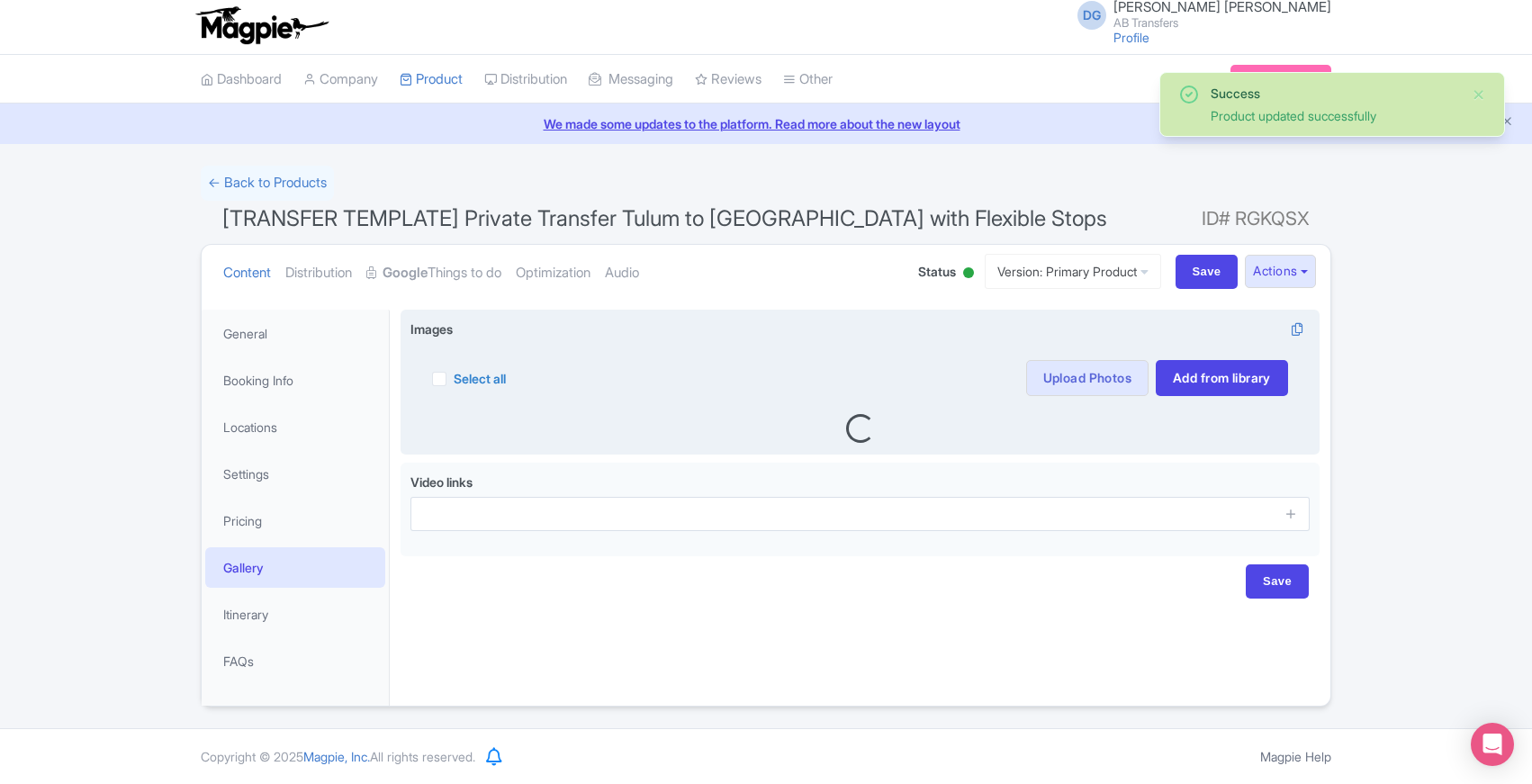
scroll to position [7, 0]
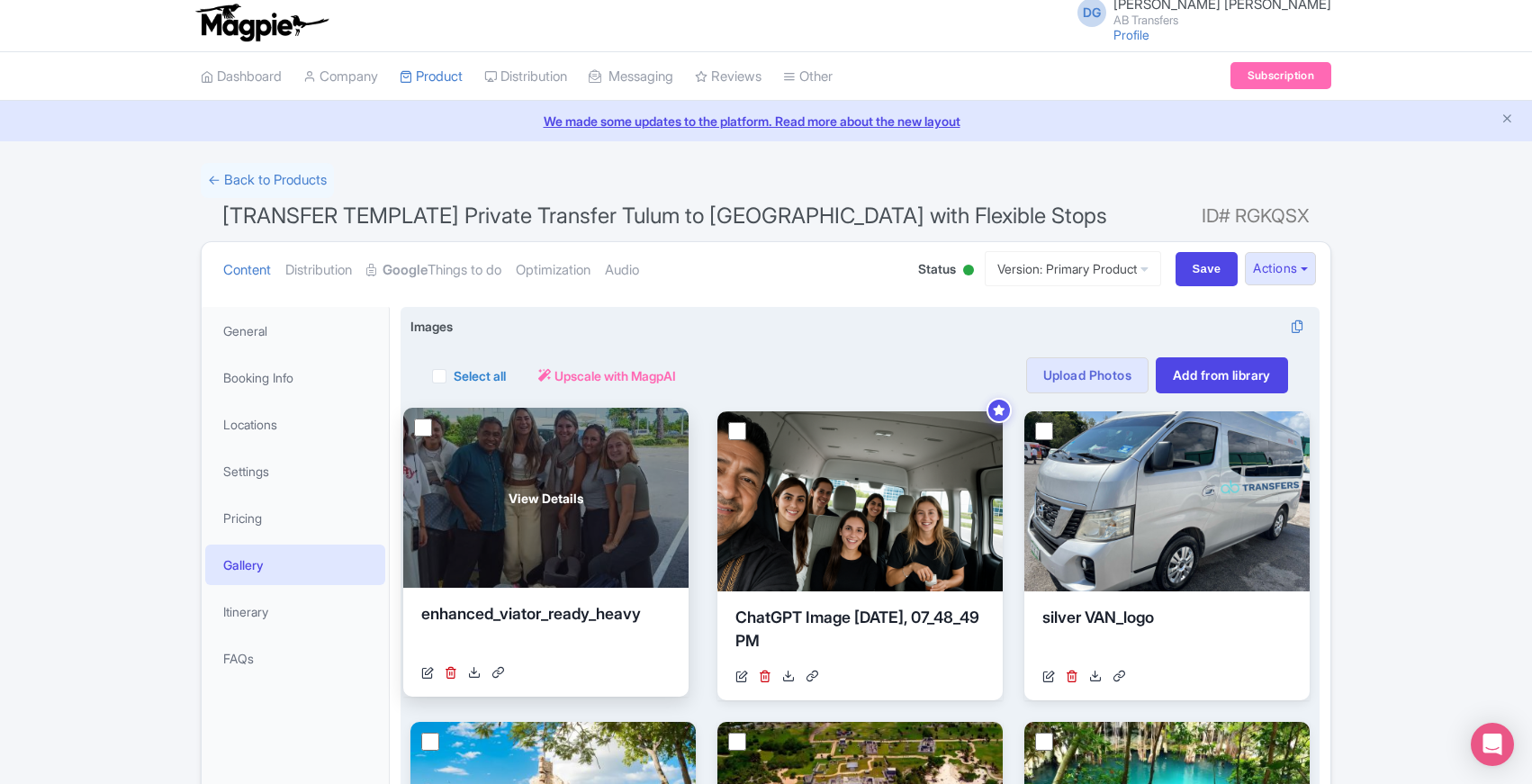
drag, startPoint x: 907, startPoint y: 429, endPoint x: 596, endPoint y: 427, distance: 311.0
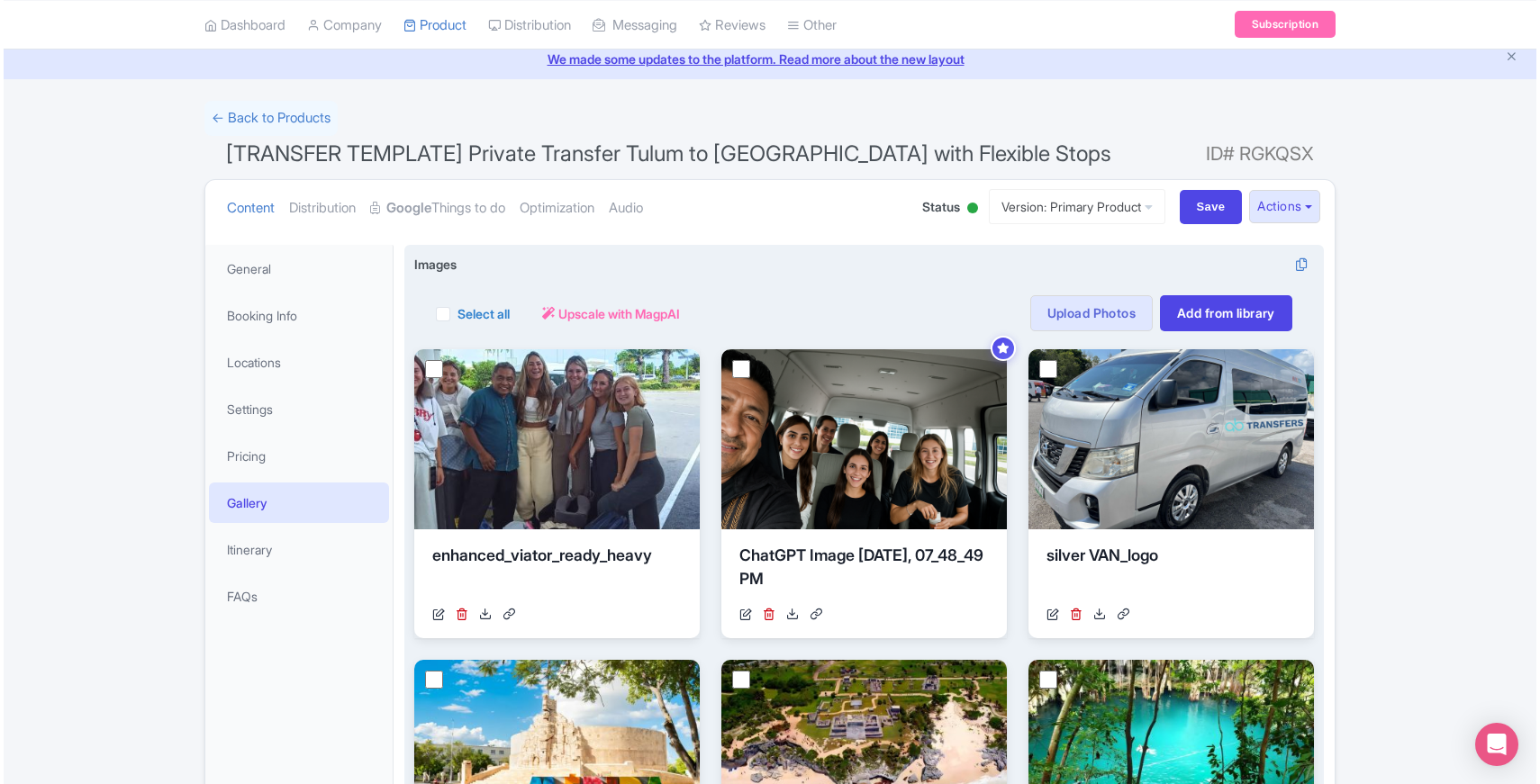
scroll to position [67, 0]
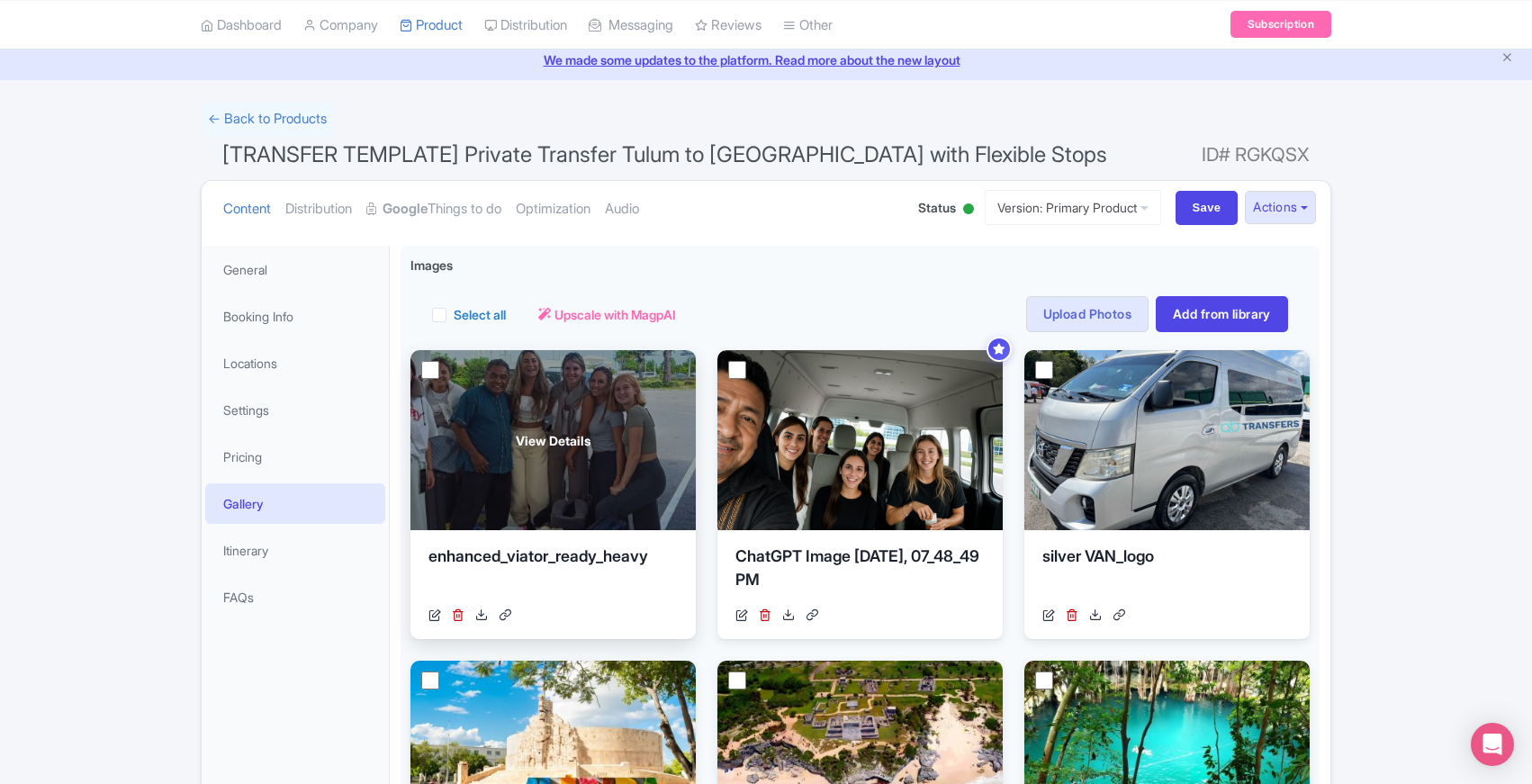
click at [664, 374] on div "View Details" at bounding box center [553, 440] width 285 height 180
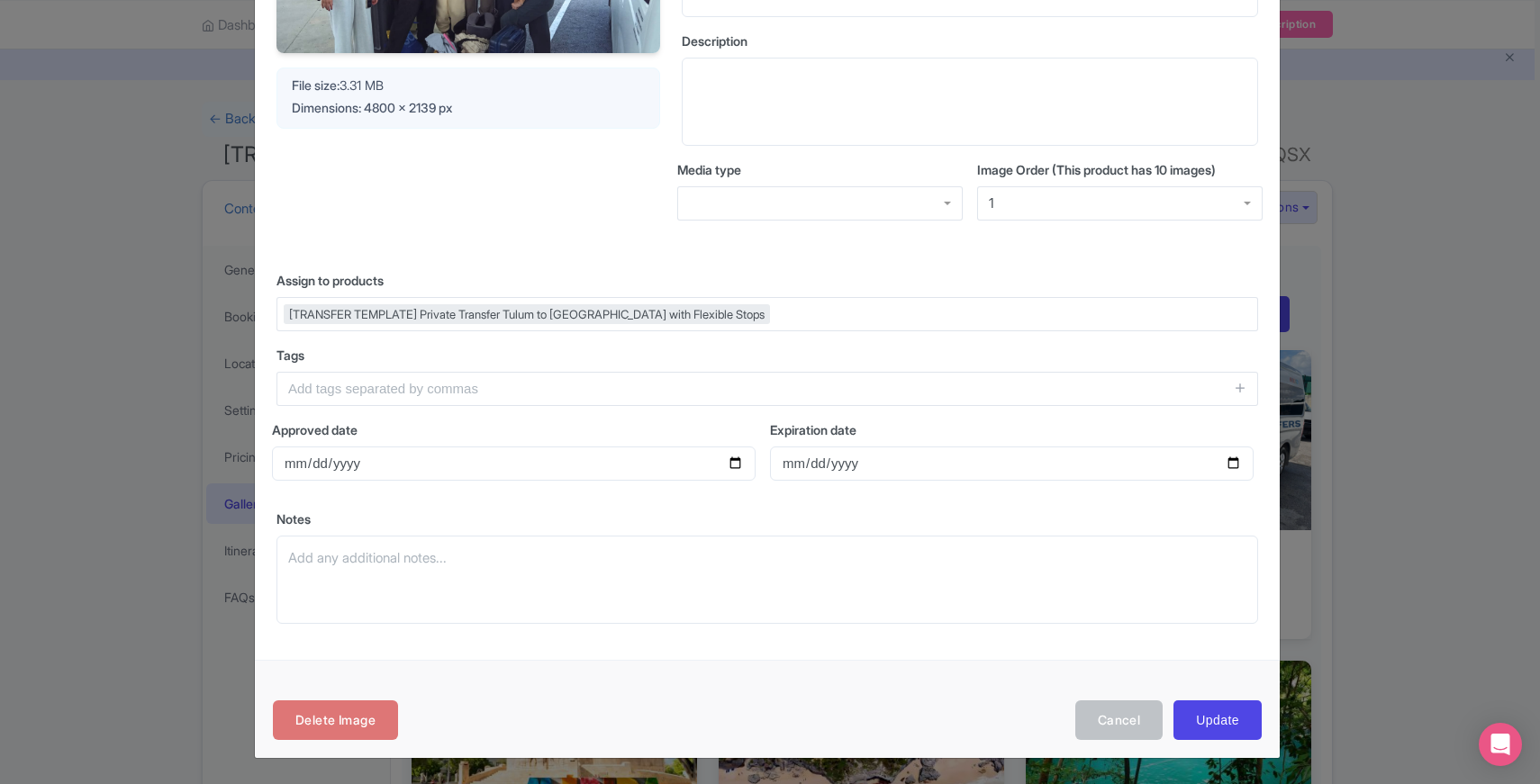
scroll to position [0, 0]
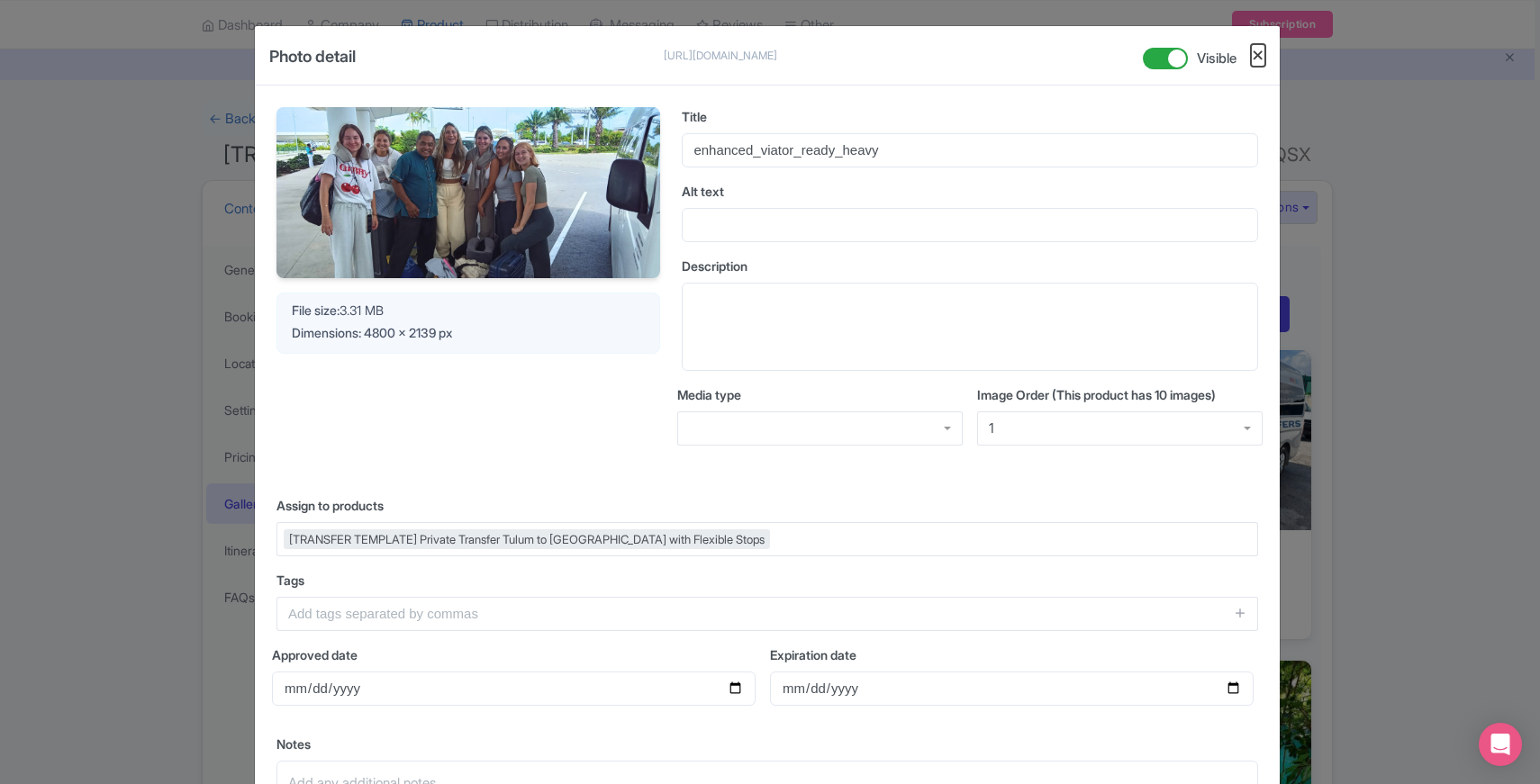
click at [1256, 57] on button "Close" at bounding box center [1258, 56] width 14 height 23
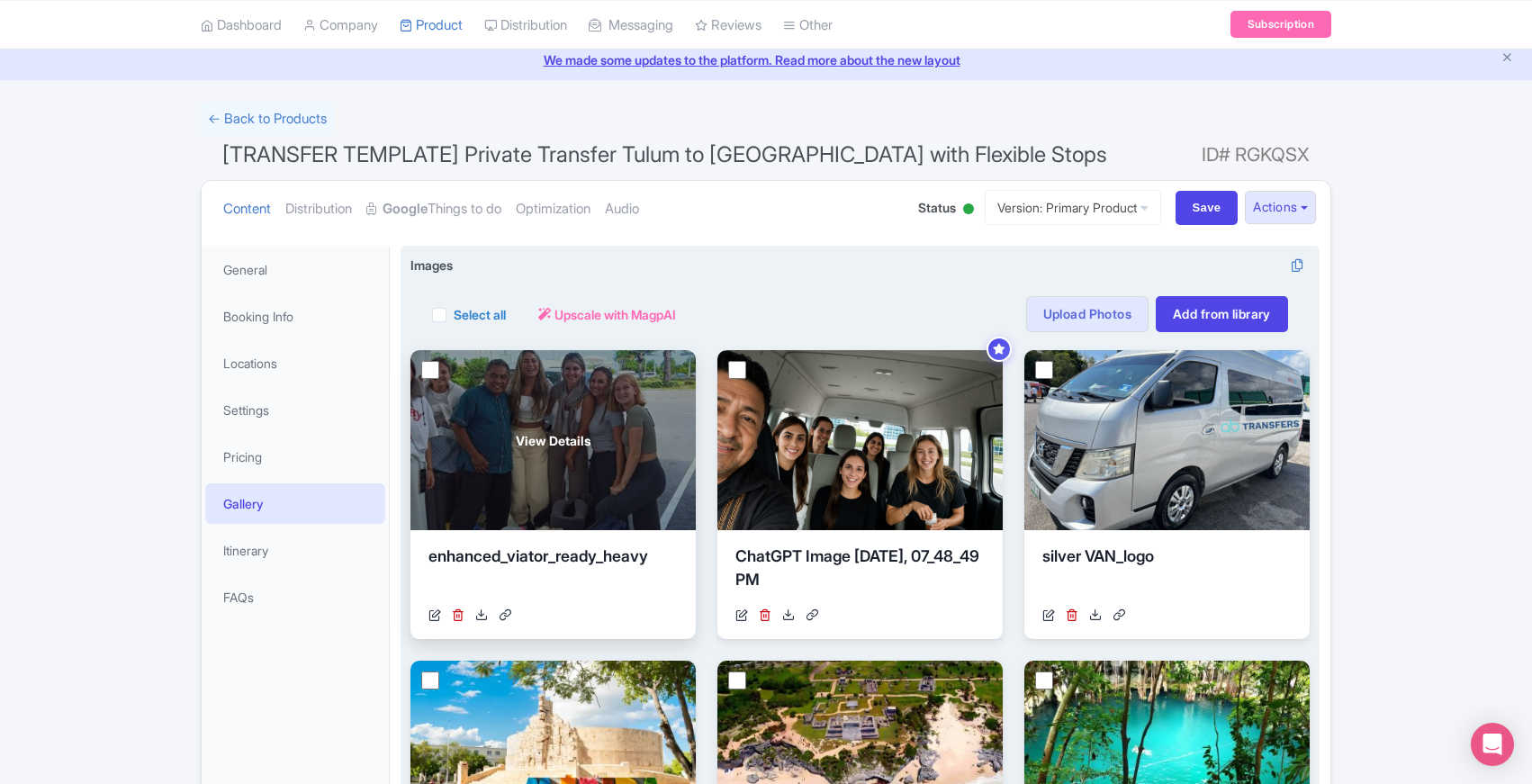
click at [637, 450] on div "View Details" at bounding box center [553, 440] width 285 height 180
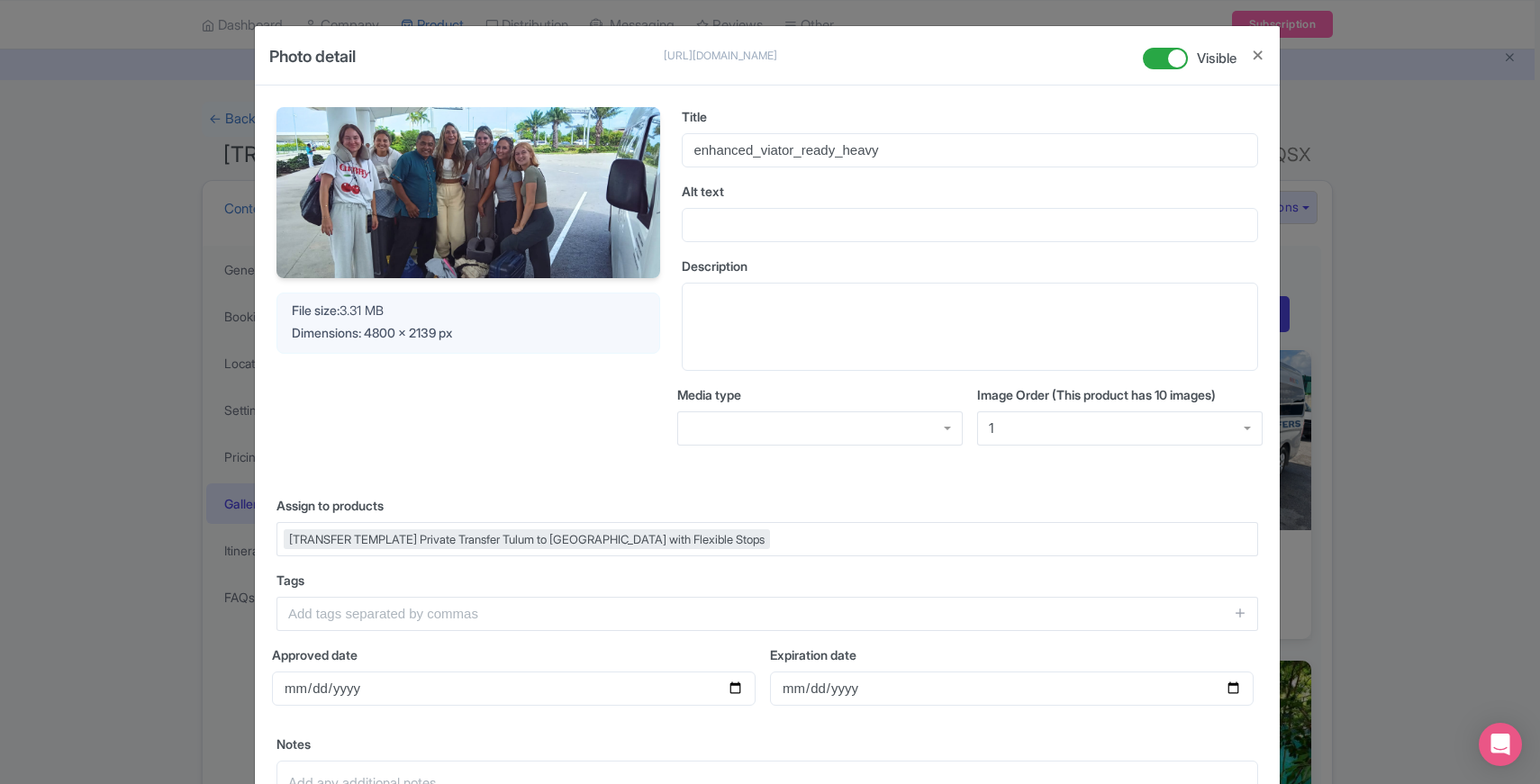
click at [1012, 419] on div "1" at bounding box center [1119, 429] width 285 height 34
click at [999, 454] on div "Image Order (This product has 10 images) 1 1 1 2 3 4 5 6 7 8 9 10" at bounding box center [1119, 422] width 285 height 75
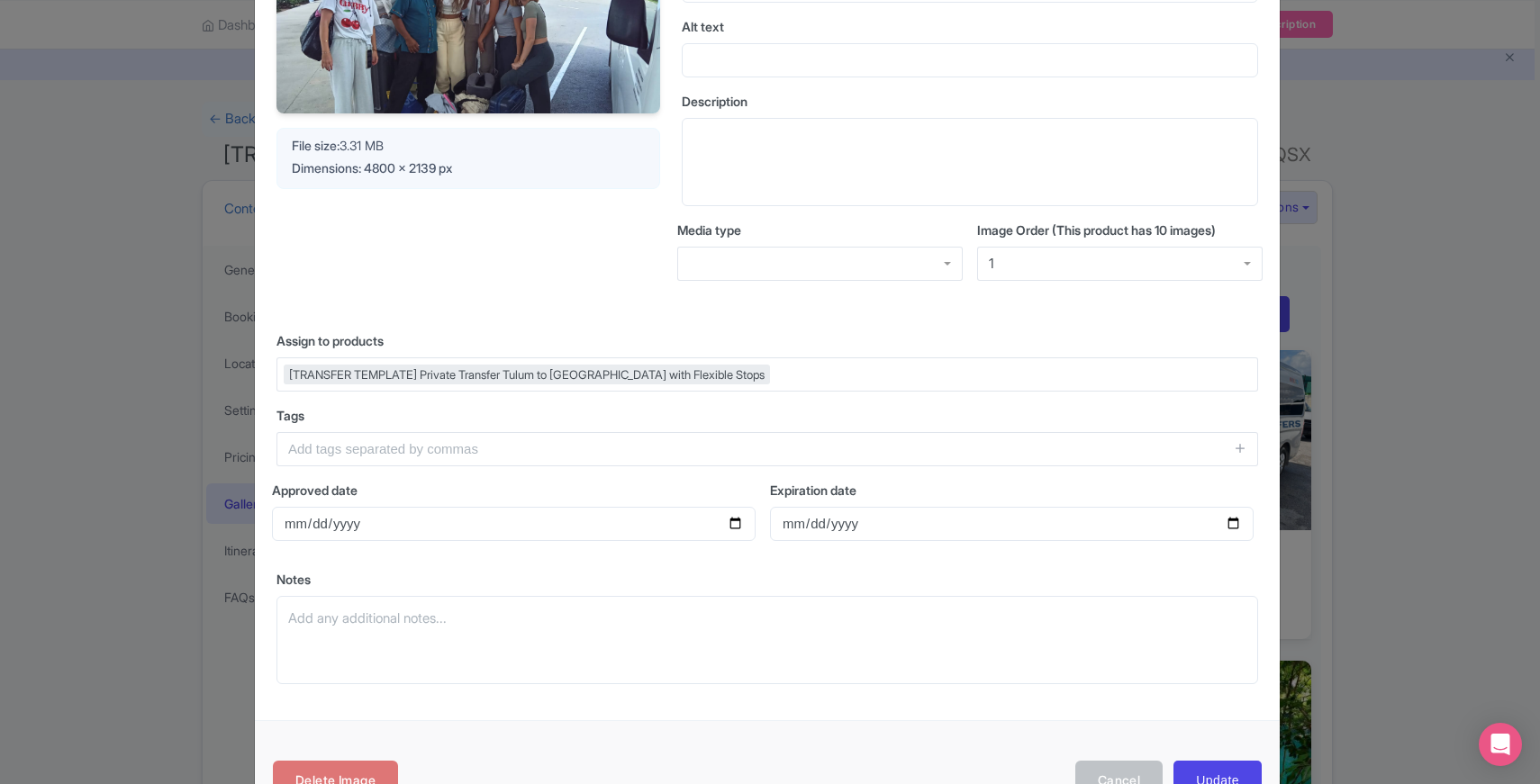
scroll to position [225, 0]
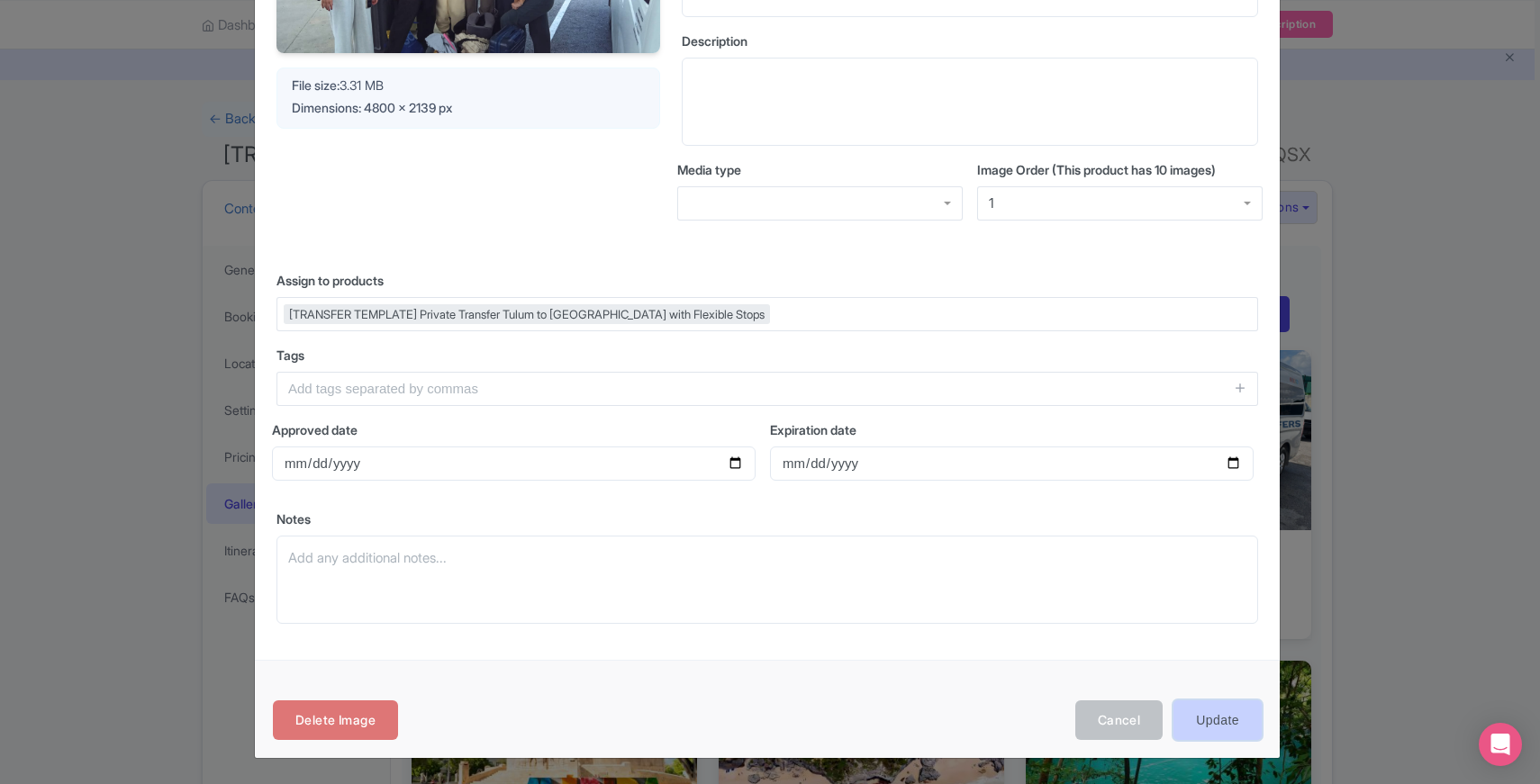
click at [1212, 729] on input "Update" at bounding box center [1217, 721] width 88 height 41
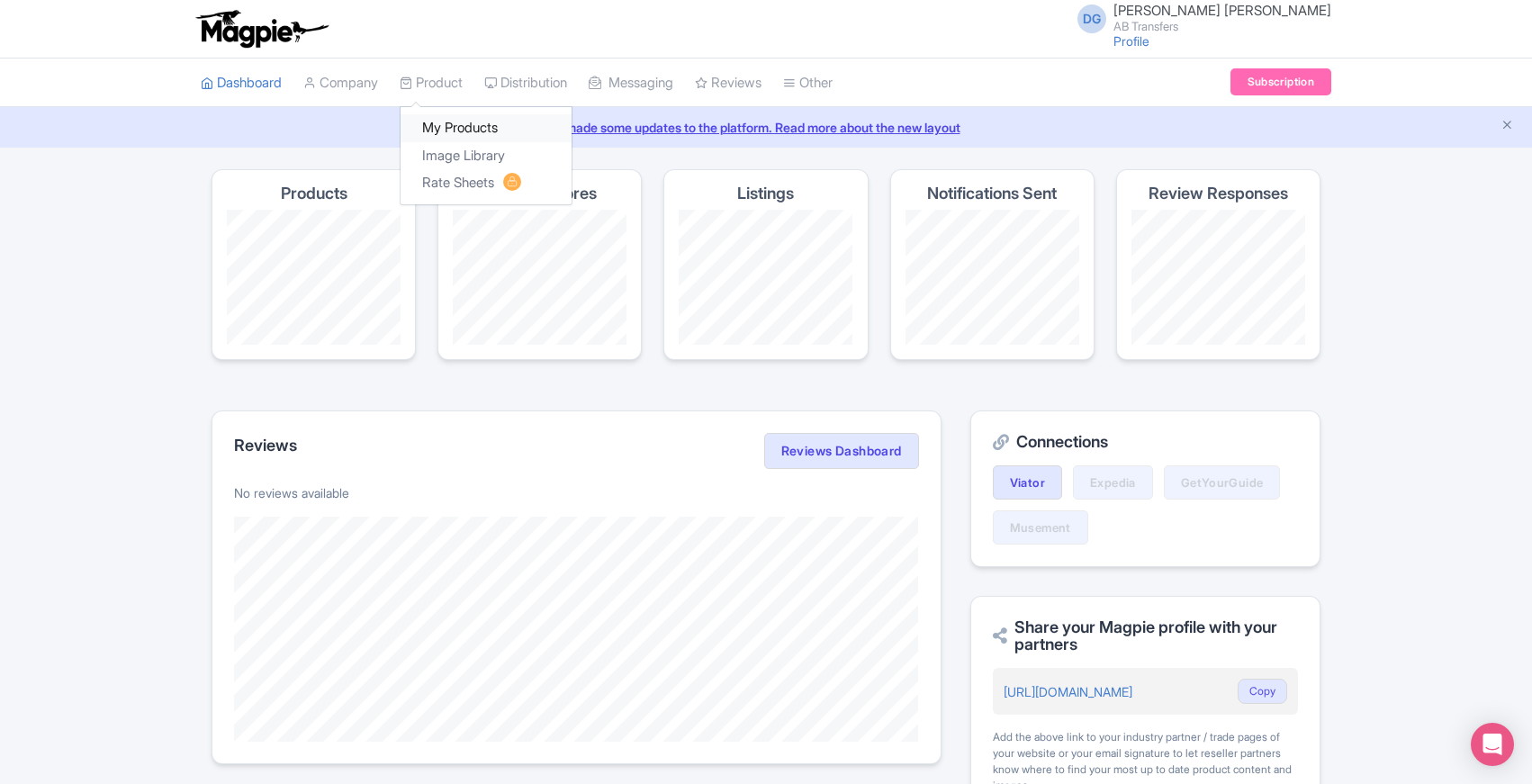
click at [468, 122] on link "My Products" at bounding box center [486, 128] width 171 height 27
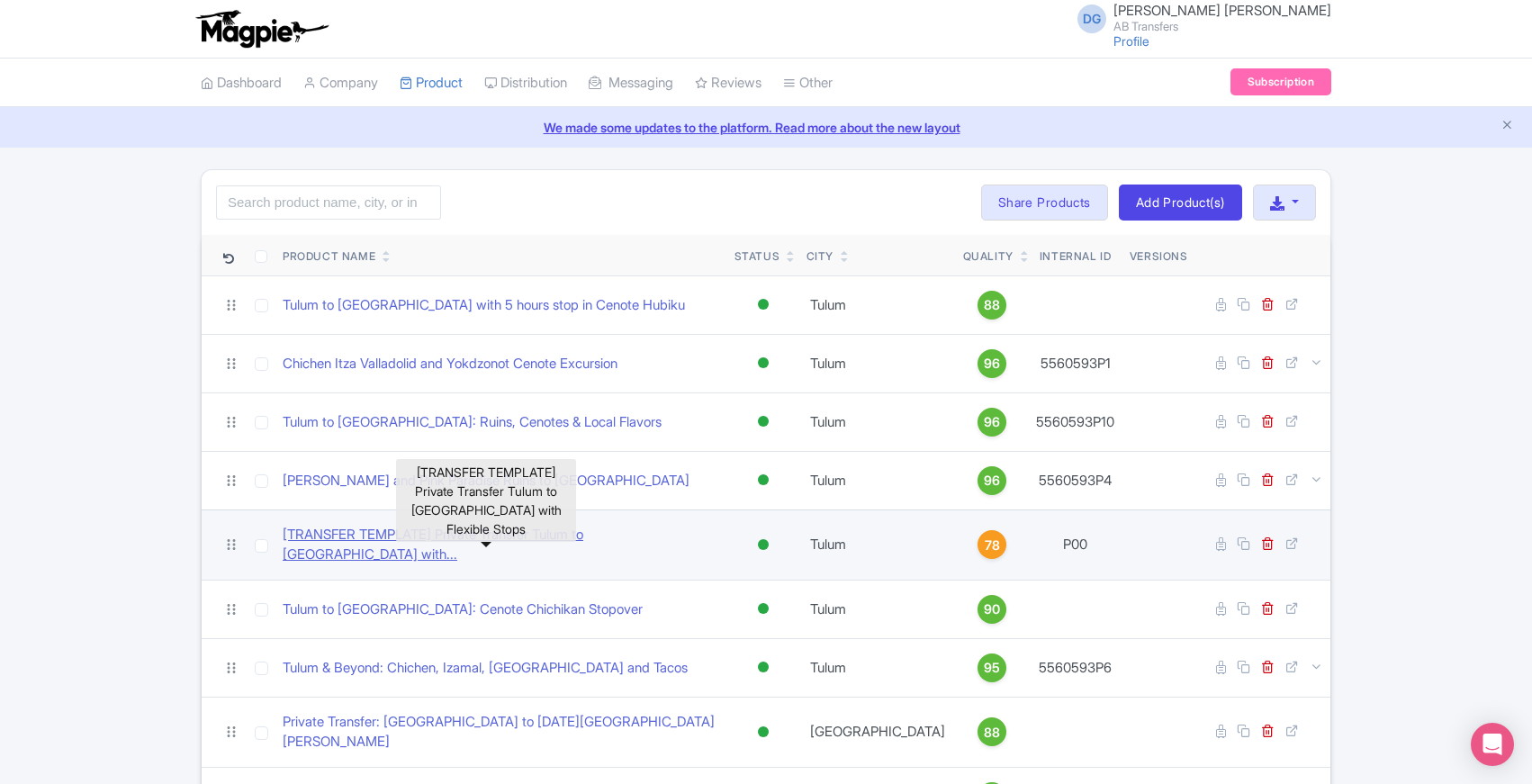
click at [504, 544] on link "[TRANSFER TEMPLATE] Private Transfer Tulum to Merida with..." at bounding box center [502, 544] width 437 height 41
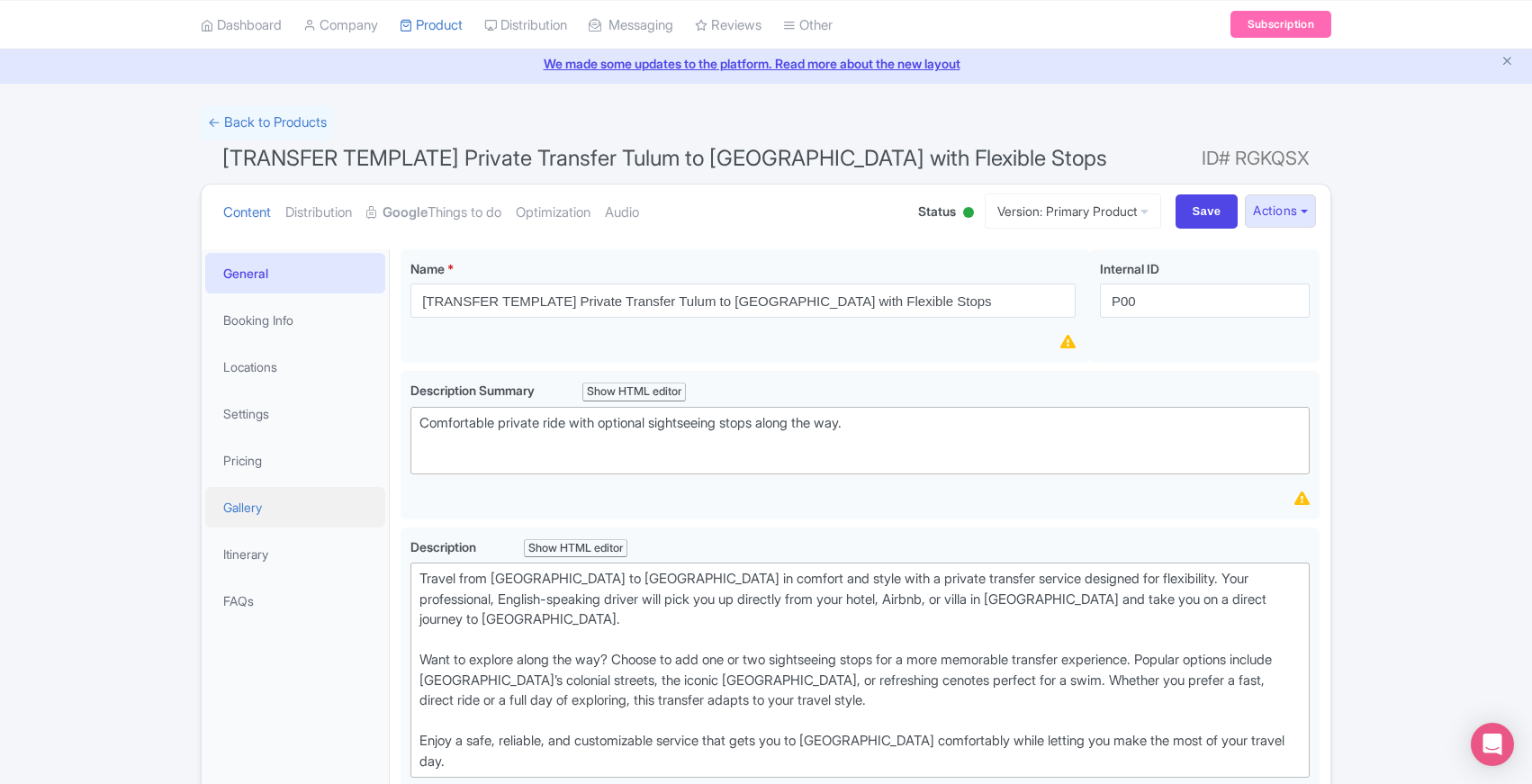
click at [258, 512] on link "Gallery" at bounding box center [295, 507] width 180 height 41
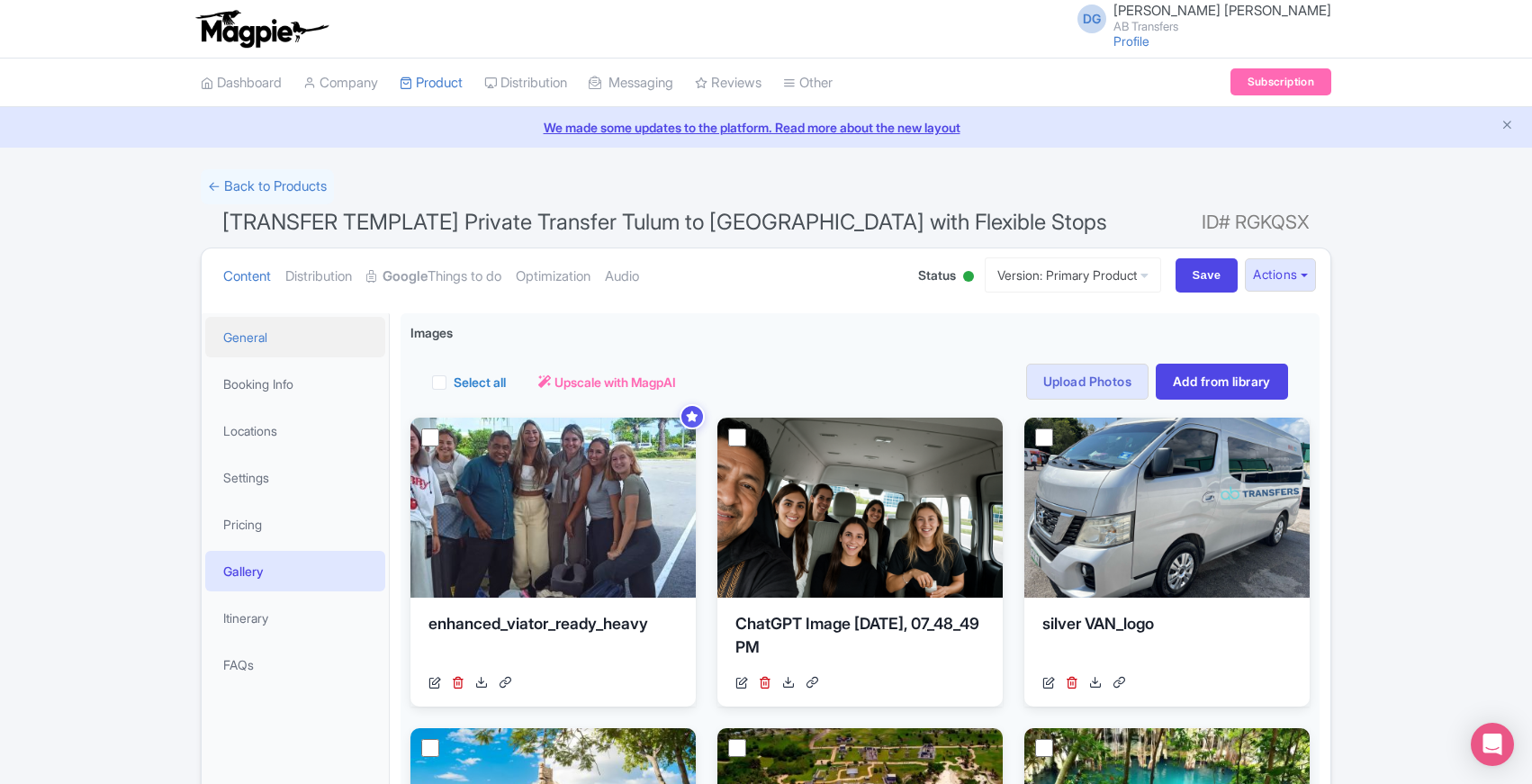
click at [229, 337] on link "General" at bounding box center [295, 337] width 180 height 41
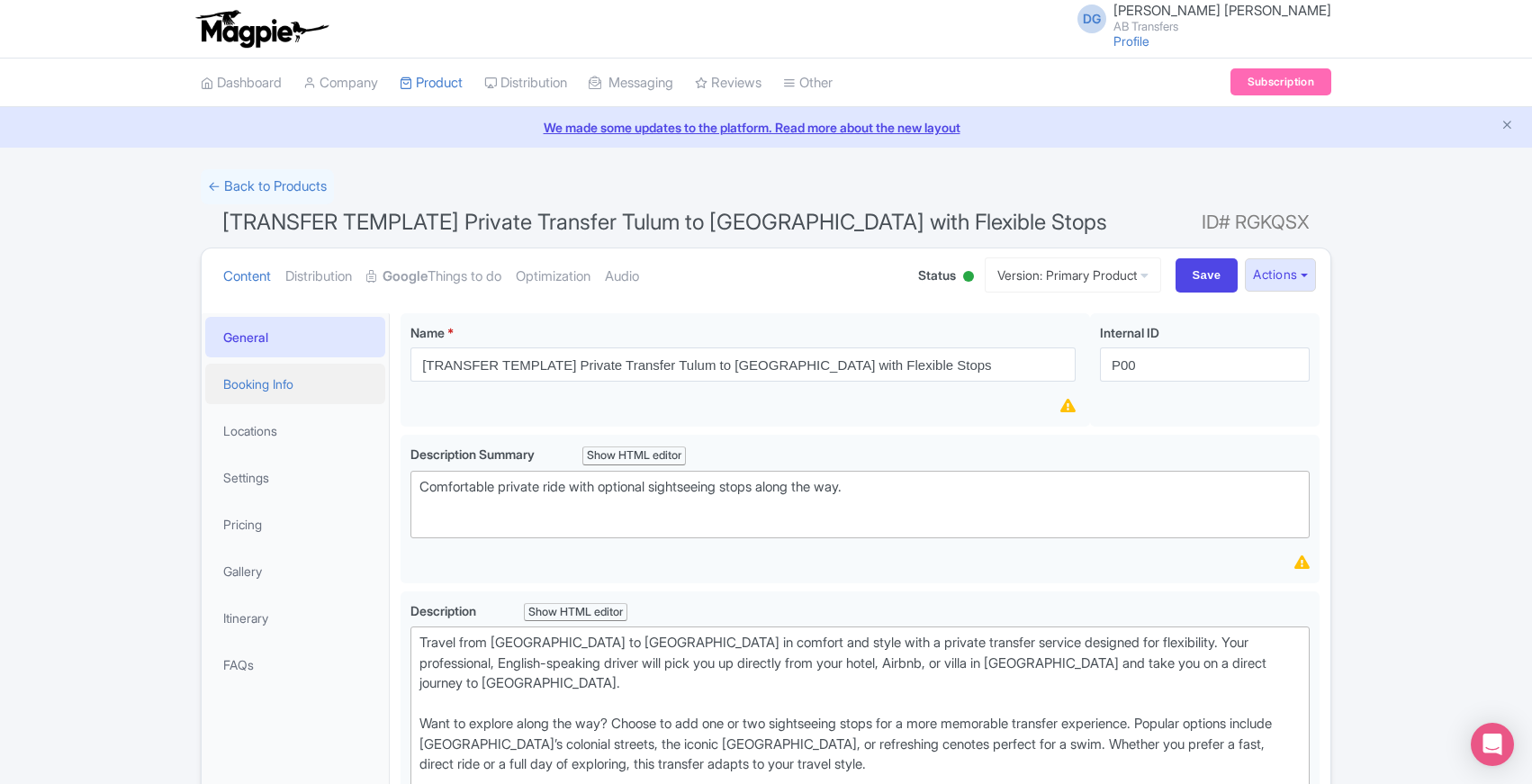
click at [274, 381] on link "Booking Info" at bounding box center [295, 383] width 180 height 41
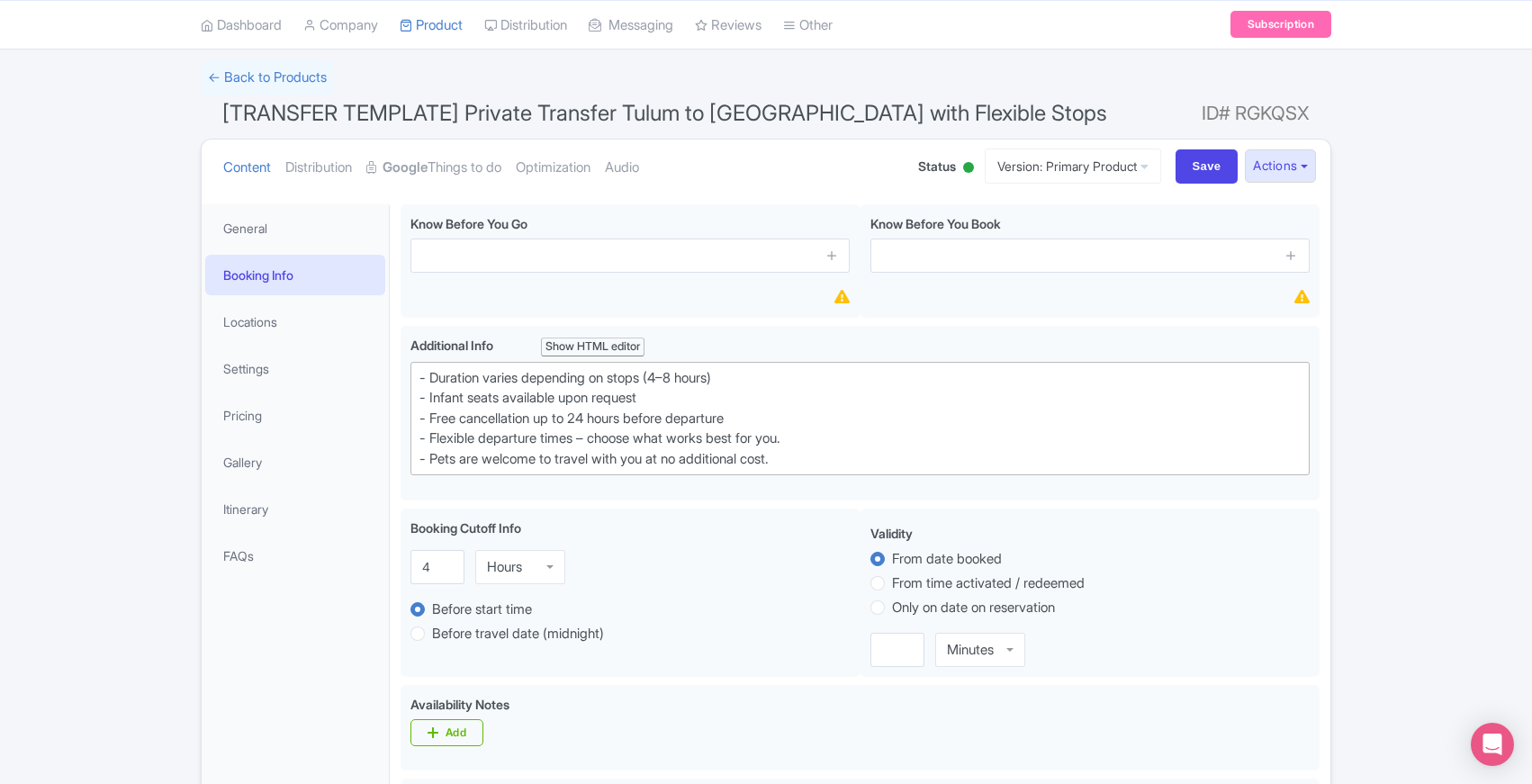
scroll to position [111, 0]
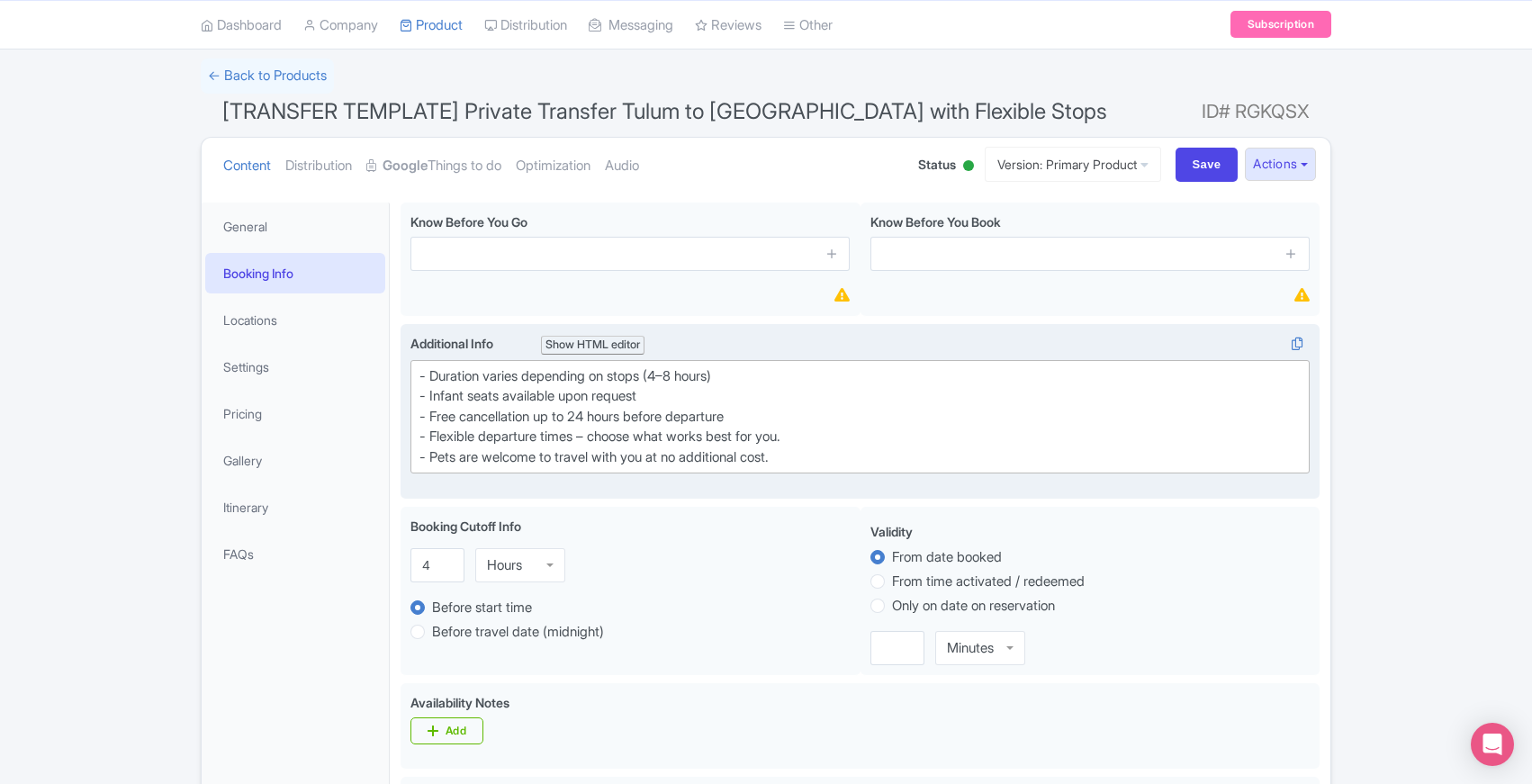
click at [817, 439] on div "- Duration varies depending on stops (4–8 hours) - Infant seats available upon …" at bounding box center [860, 417] width 882 height 101
type trix-editor "<div>- Duration varies depending on stops (4–8 hours)<br>- Infant seats availab…"
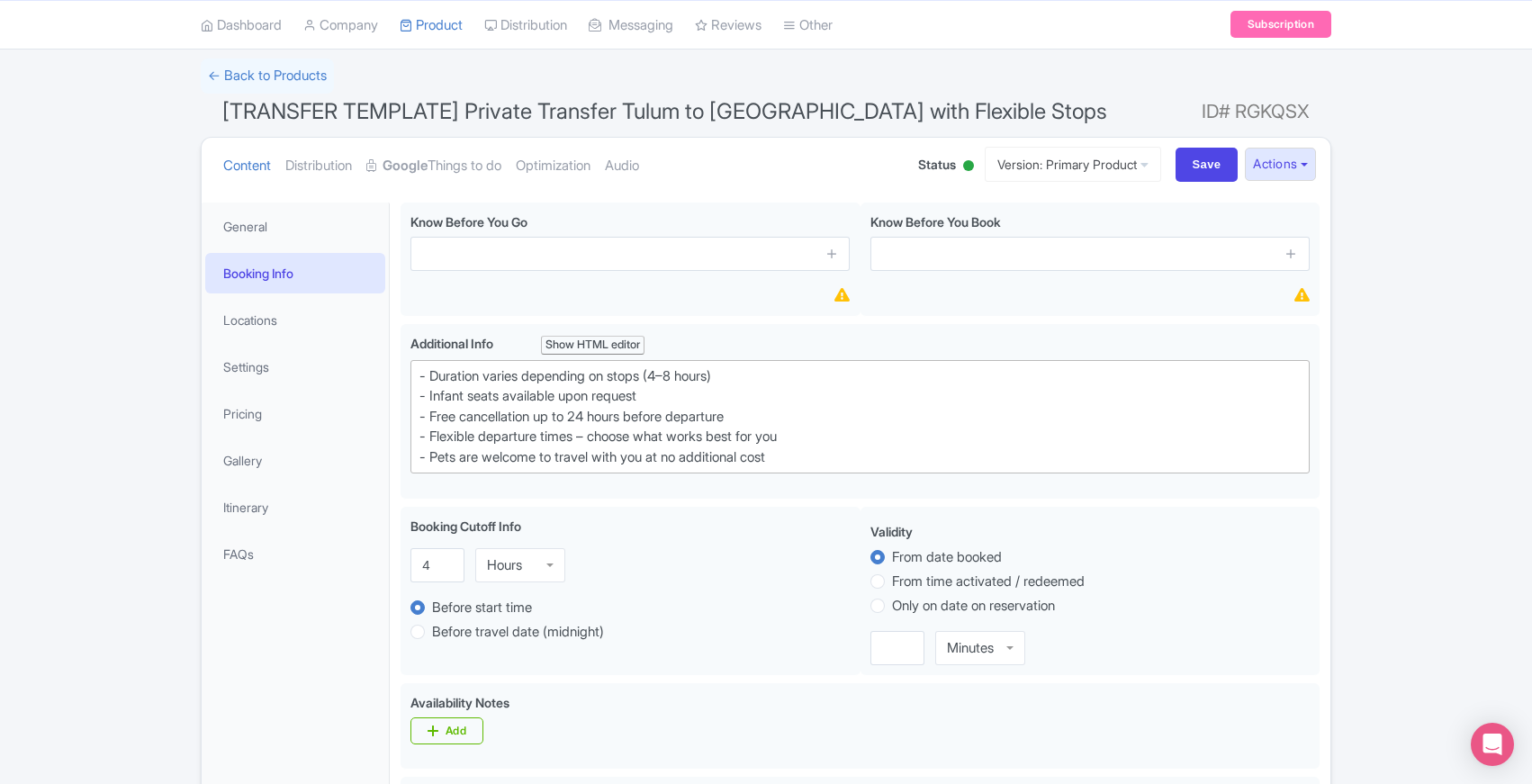
click at [156, 437] on div "← Back to Products [TRANSFER TEMPLATE] Private Transfer Tulum to [GEOGRAPHIC_DA…" at bounding box center [766, 759] width 1532 height 1401
click at [1190, 162] on input "Save" at bounding box center [1207, 165] width 63 height 34
type input "Saving..."
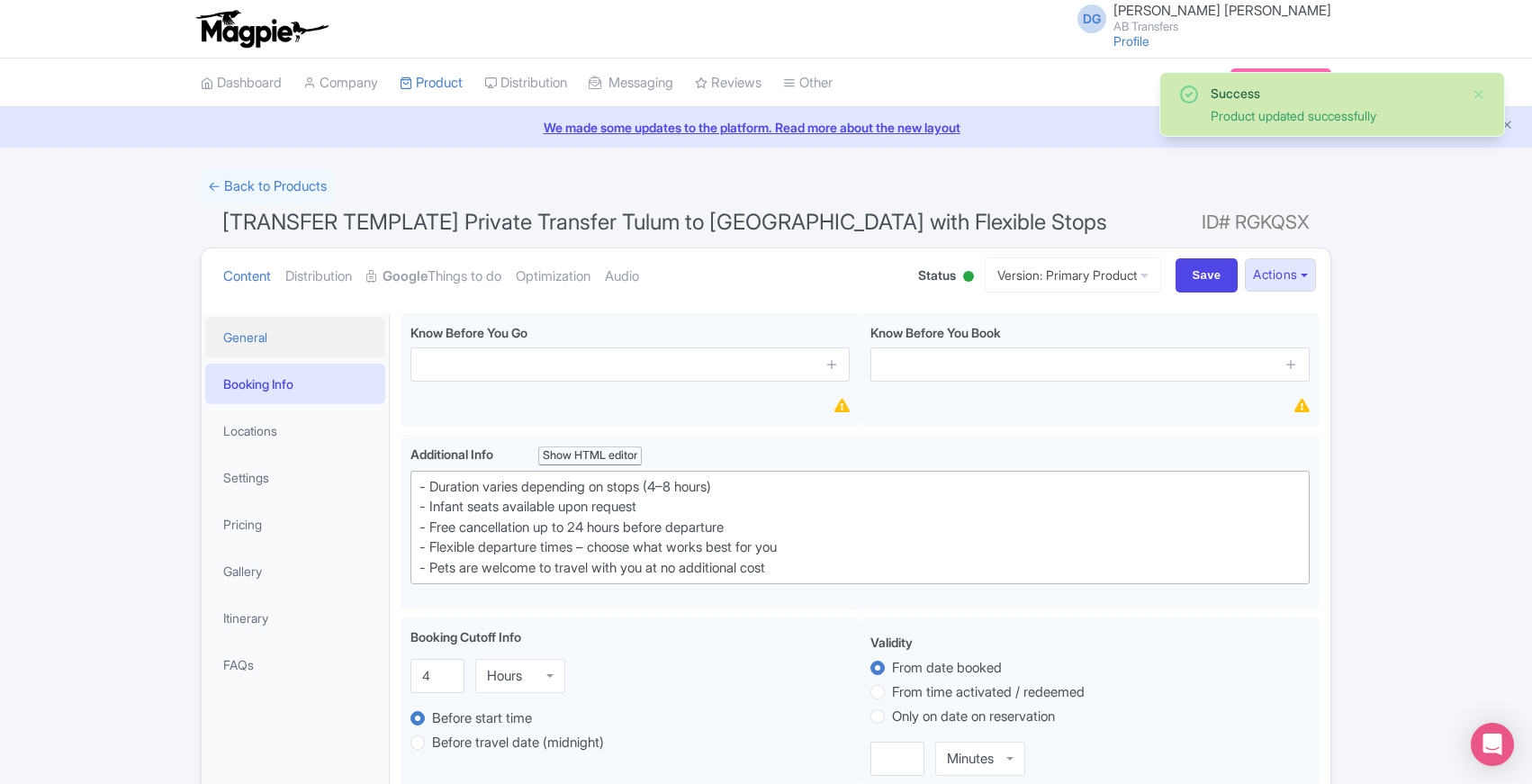
click at [230, 336] on link "General" at bounding box center [295, 337] width 180 height 41
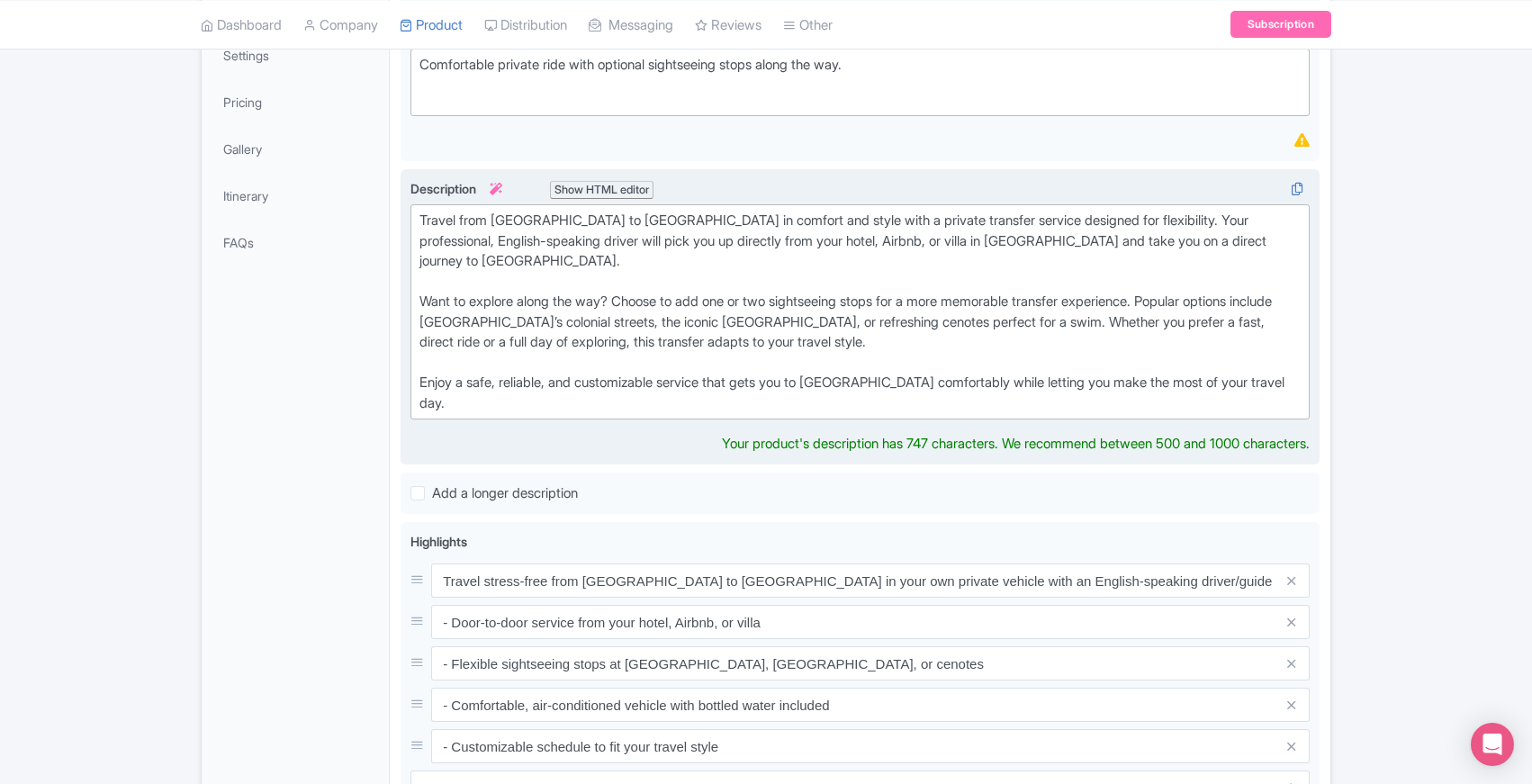
scroll to position [420, 0]
click at [666, 266] on div "Travel from Tulum to Mérida in comfort and style with a private transfer servic…" at bounding box center [860, 313] width 882 height 203
click at [623, 192] on div "Show HTML editor" at bounding box center [601, 192] width 103 height 19
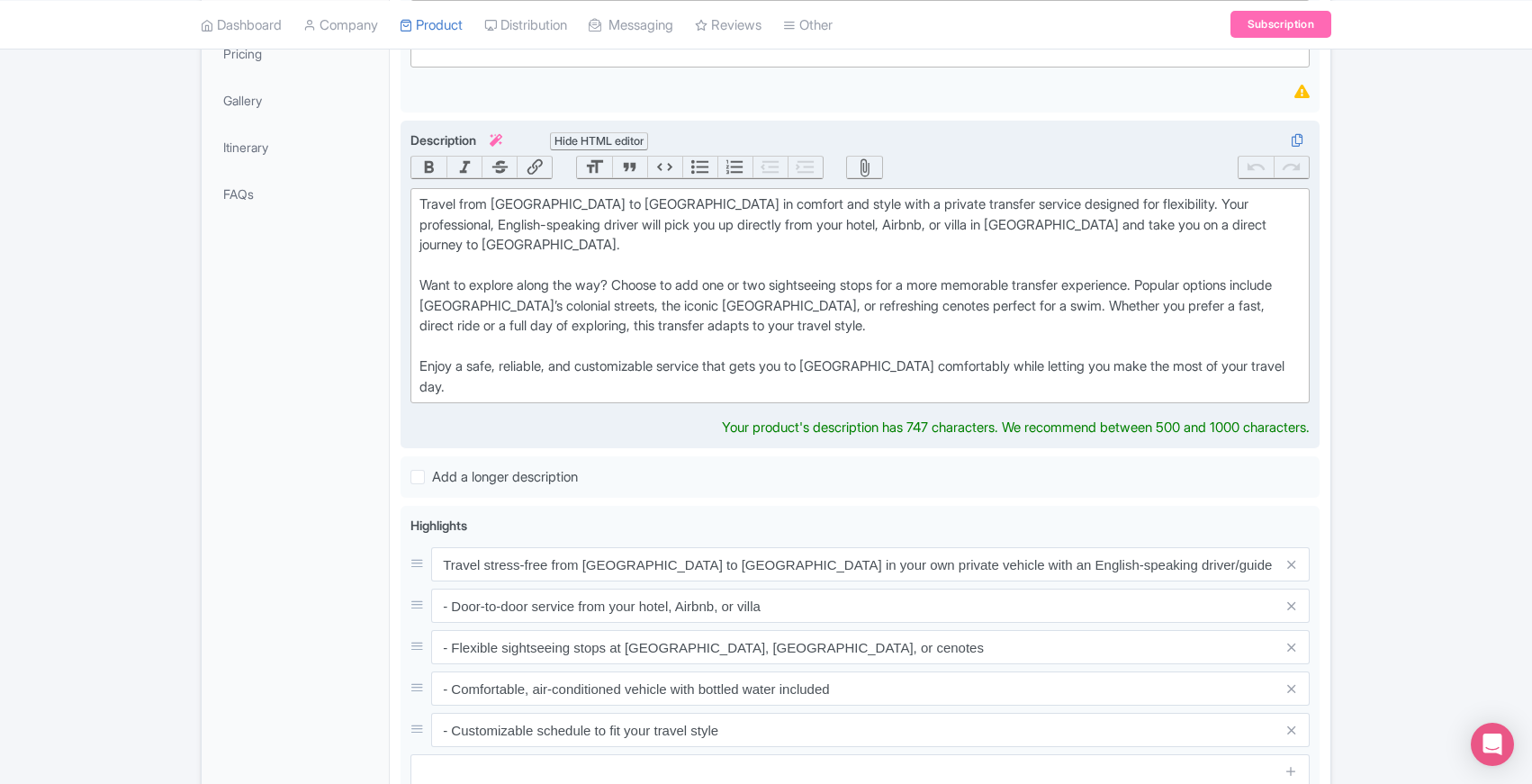
scroll to position [436, 0]
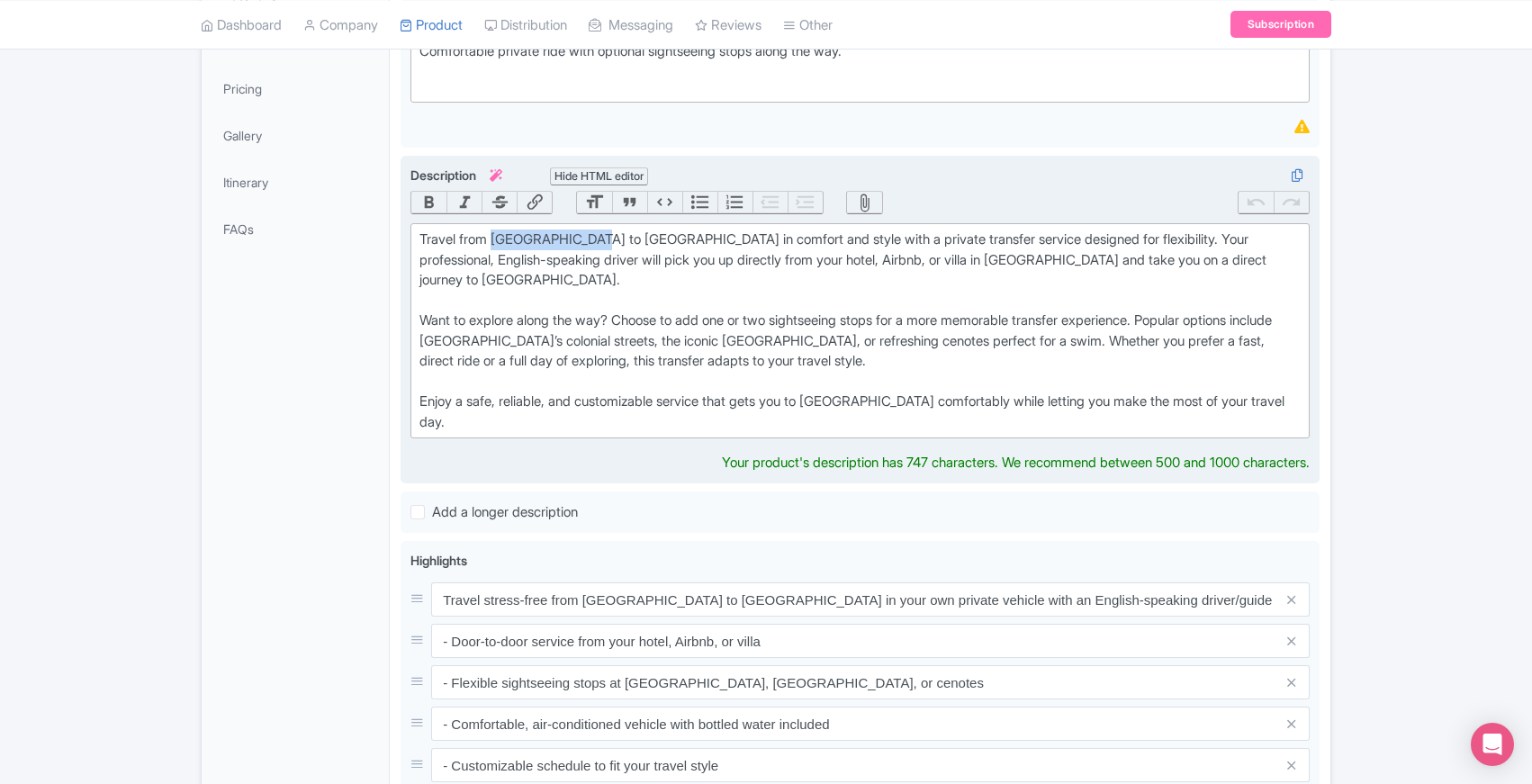
drag, startPoint x: 496, startPoint y: 237, endPoint x: 596, endPoint y: 237, distance: 100.0
click at [596, 237] on div "Travel from Tulum to Mérida in comfort and style with a private transfer servic…" at bounding box center [860, 330] width 882 height 203
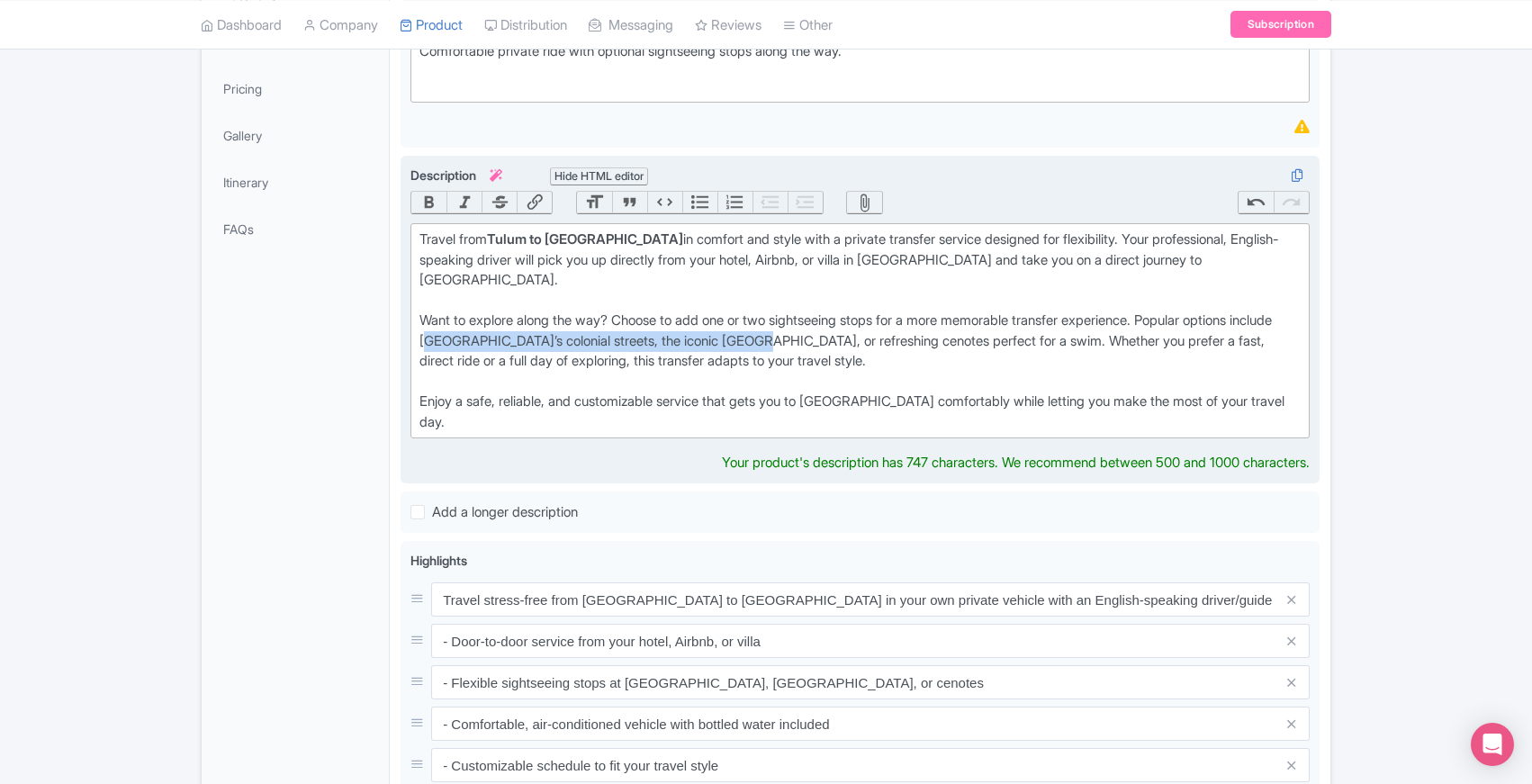
drag, startPoint x: 472, startPoint y: 318, endPoint x: 793, endPoint y: 317, distance: 321.0
click at [793, 317] on div "Travel from Tulum to Mérida in comfort and style with a private transfer servic…" at bounding box center [860, 330] width 882 height 203
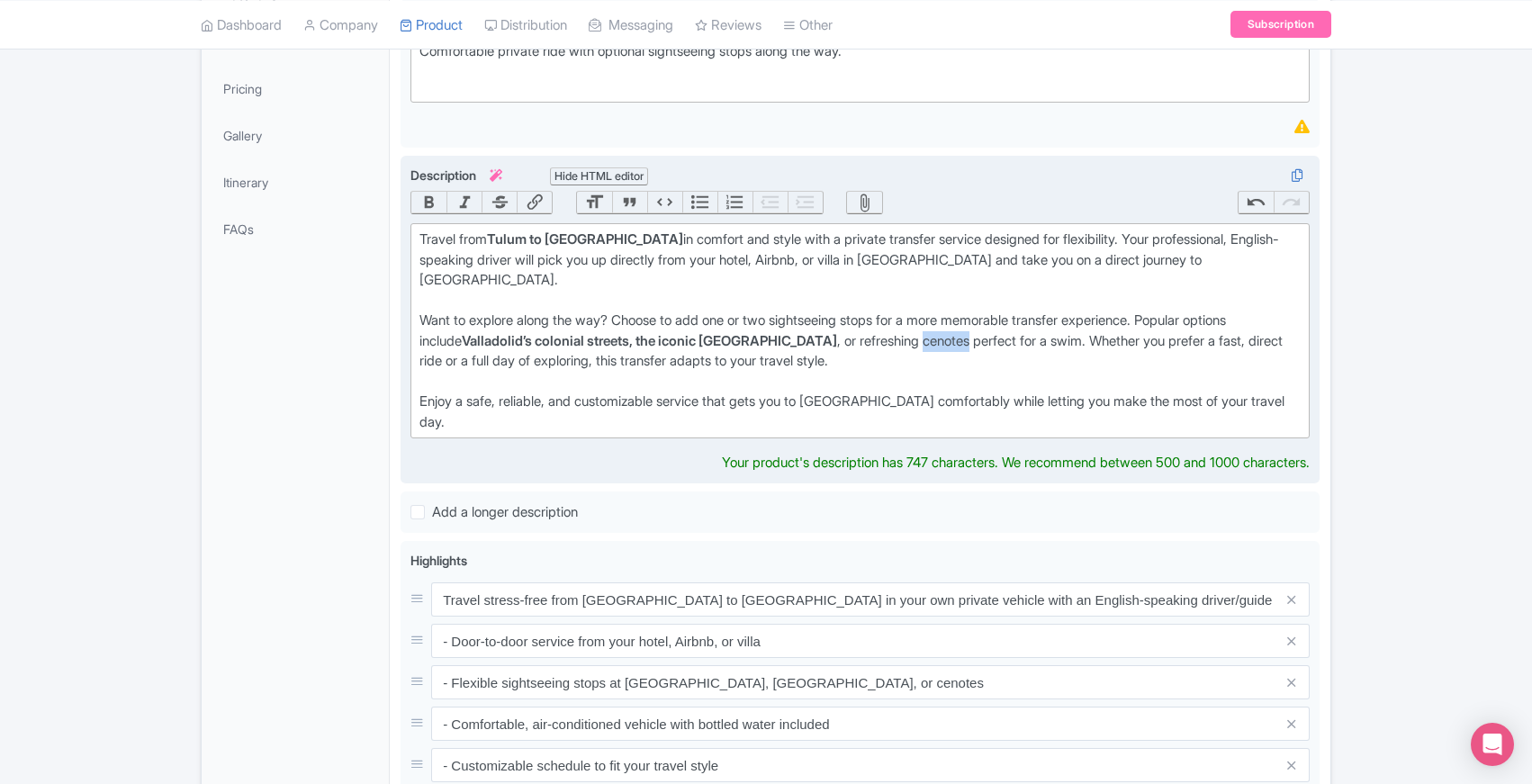
drag, startPoint x: 894, startPoint y: 321, endPoint x: 944, endPoint y: 320, distance: 50.0
click at [944, 320] on div "Travel from Tulum to Mérida in comfort and style with a private transfer servic…" at bounding box center [860, 330] width 882 height 203
drag, startPoint x: 472, startPoint y: 382, endPoint x: 721, endPoint y: 383, distance: 249.0
click at [721, 383] on div "Travel from Tulum to Mérida in comfort and style with a private transfer servic…" at bounding box center [860, 330] width 882 height 203
click at [369, 368] on div "General Booking Info Locations Settings Pricing Gallery Itinerary FAQs" at bounding box center [295, 551] width 188 height 1347
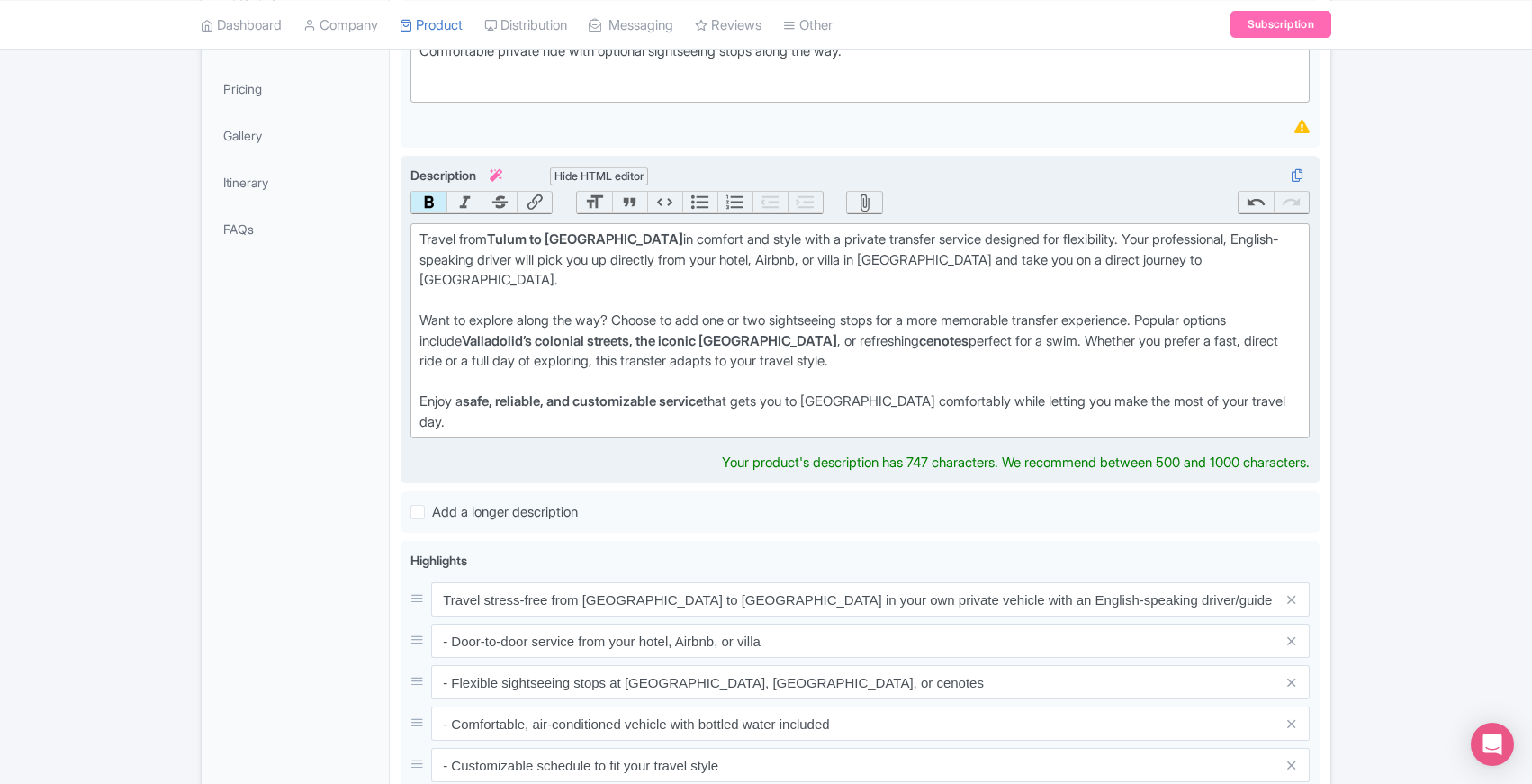
click at [890, 344] on div "Travel from Tulum to Mérida in comfort and style with a private transfer servic…" at bounding box center [860, 330] width 882 height 203
type trix-editor "<div>Travel from <strong>Tulum to Mérida</strong> in comfort and style with a p…"
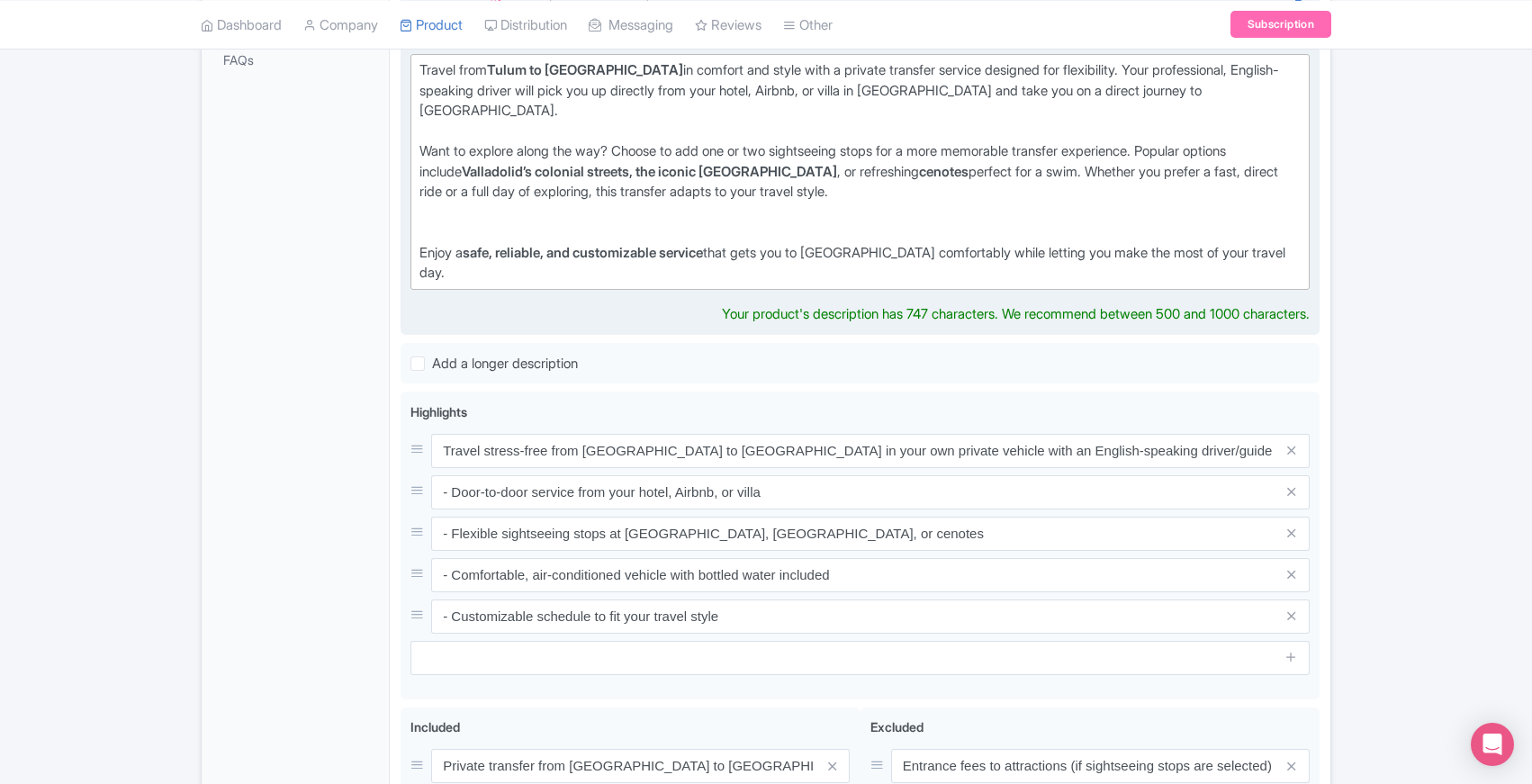
scroll to position [630, 0]
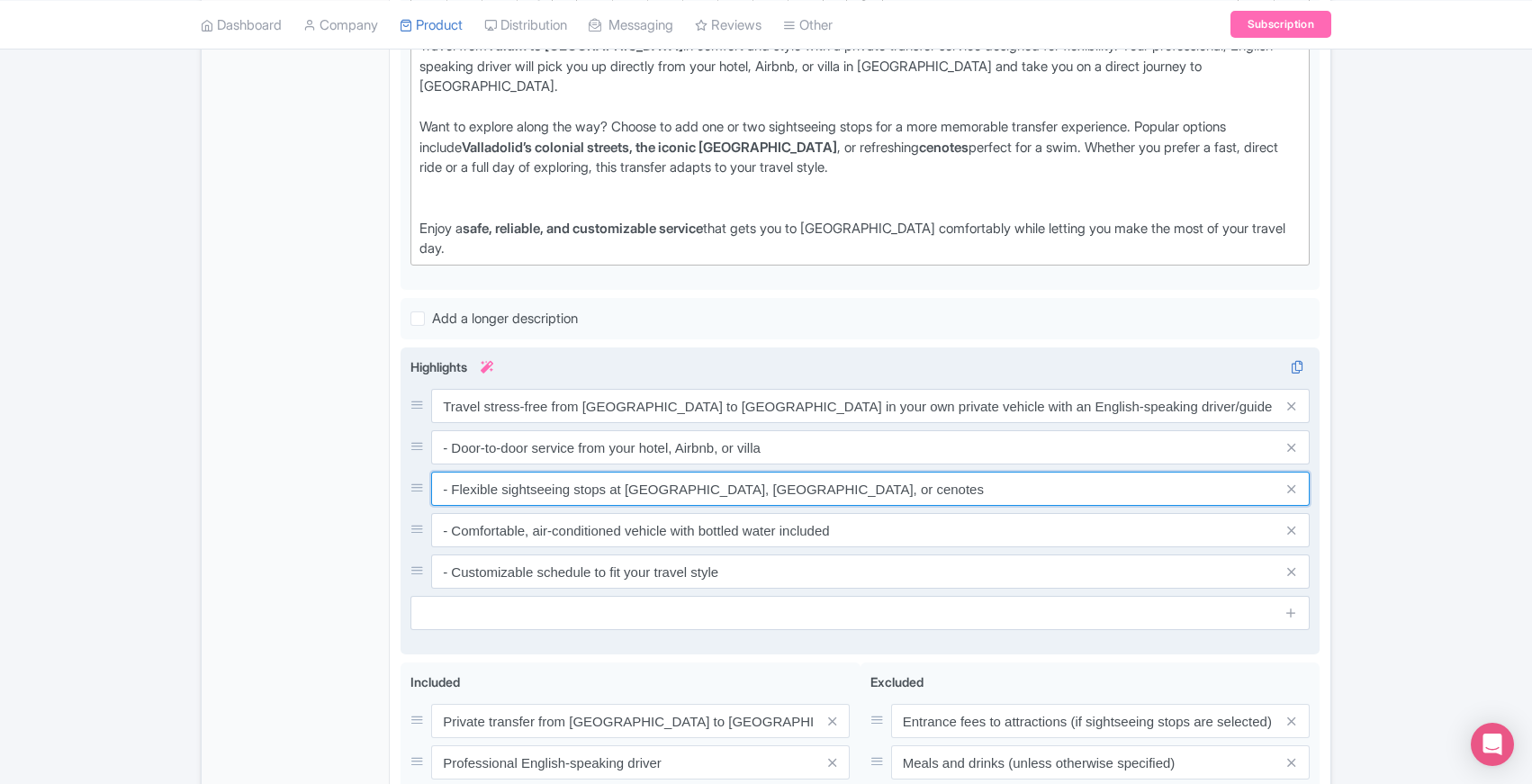
click at [866, 469] on div "Travel stress-free from Tulum to Mérida in your own private vehicle with an Eng…" at bounding box center [861, 489] width 900 height 200
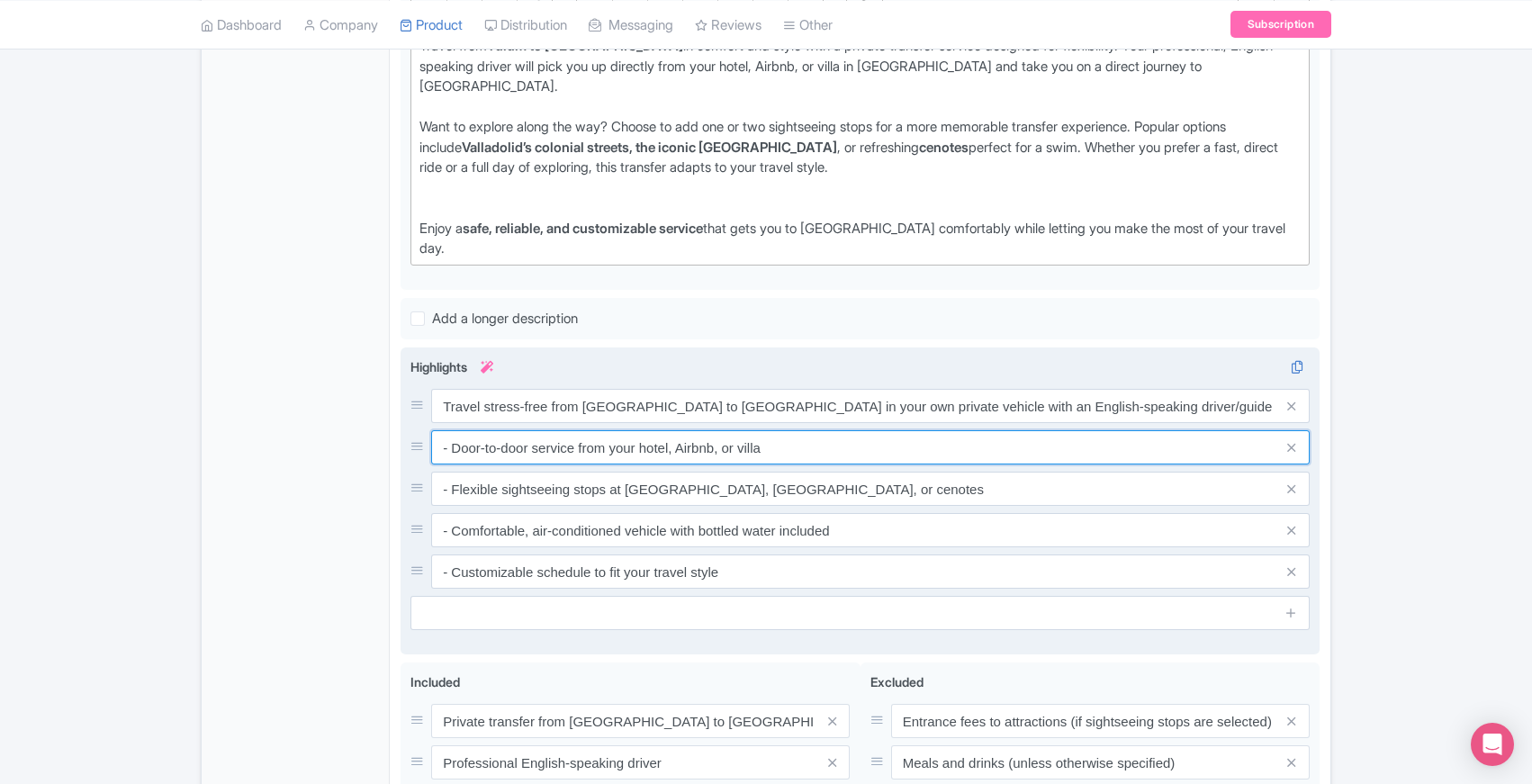
drag, startPoint x: 452, startPoint y: 408, endPoint x: 790, endPoint y: 402, distance: 338.1
click at [790, 431] on input "- Door-to-door service from your hotel, Airbnb, or villa" at bounding box center [870, 448] width 879 height 34
paste input "private transfer from Tulum to Mérida in a modern, air-conditioned vehicle."
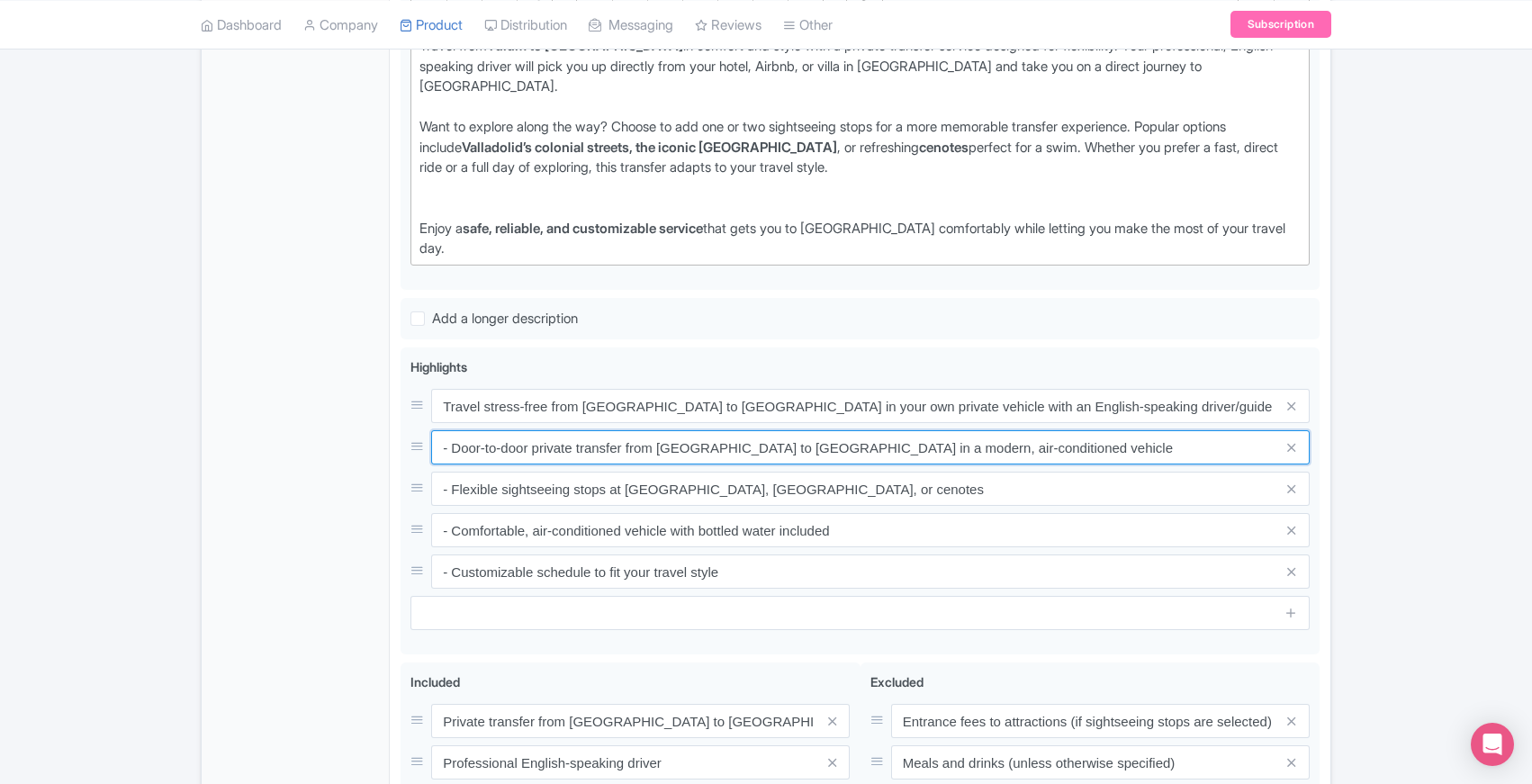
type input "- Door-to-door private transfer from [GEOGRAPHIC_DATA] to [GEOGRAPHIC_DATA] in …"
click at [285, 469] on div "General Booking Info Locations Settings Pricing Gallery Itinerary FAQs" at bounding box center [295, 357] width 188 height 1347
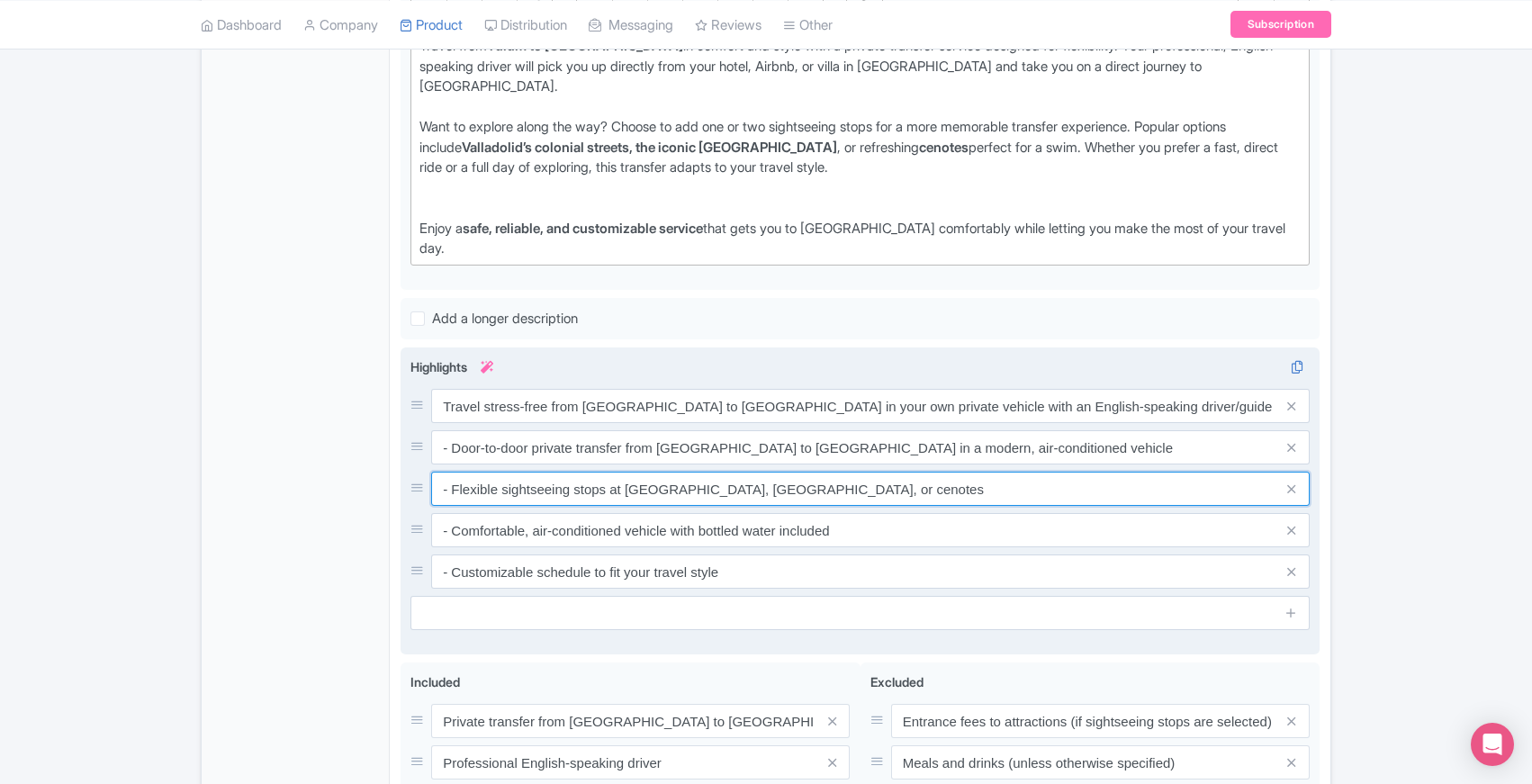
click at [743, 472] on input "- Flexible sightseeing stops at Valladolid, Chichén Itzá, or cenotes" at bounding box center [870, 489] width 879 height 34
paste input "Flexible sightseeing options – choose up to 2 stops at popular highlights such …"
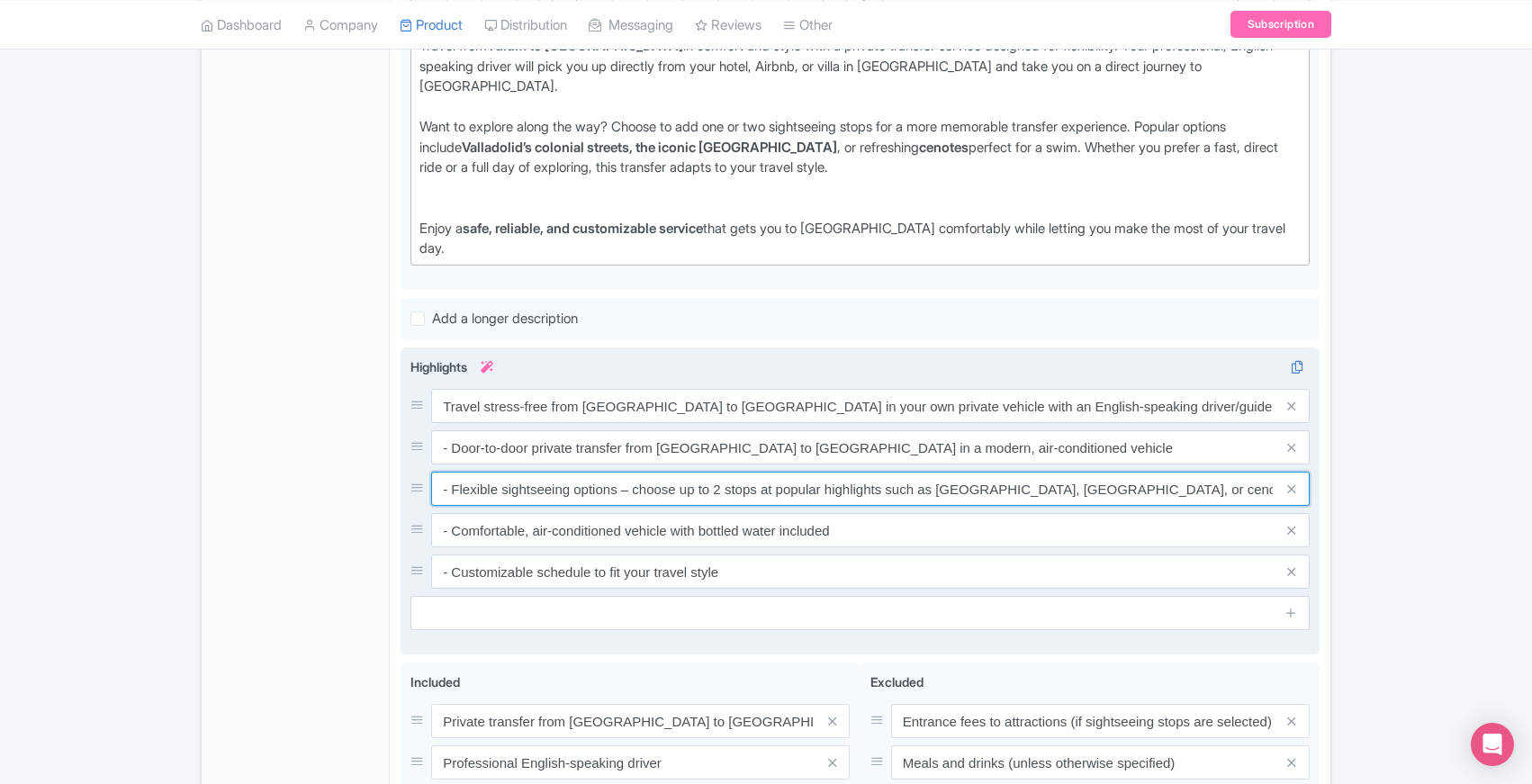
click at [442, 472] on input "- Flexible sightseeing options – choose up to 2 stops at popular highlights suc…" at bounding box center [870, 489] width 879 height 34
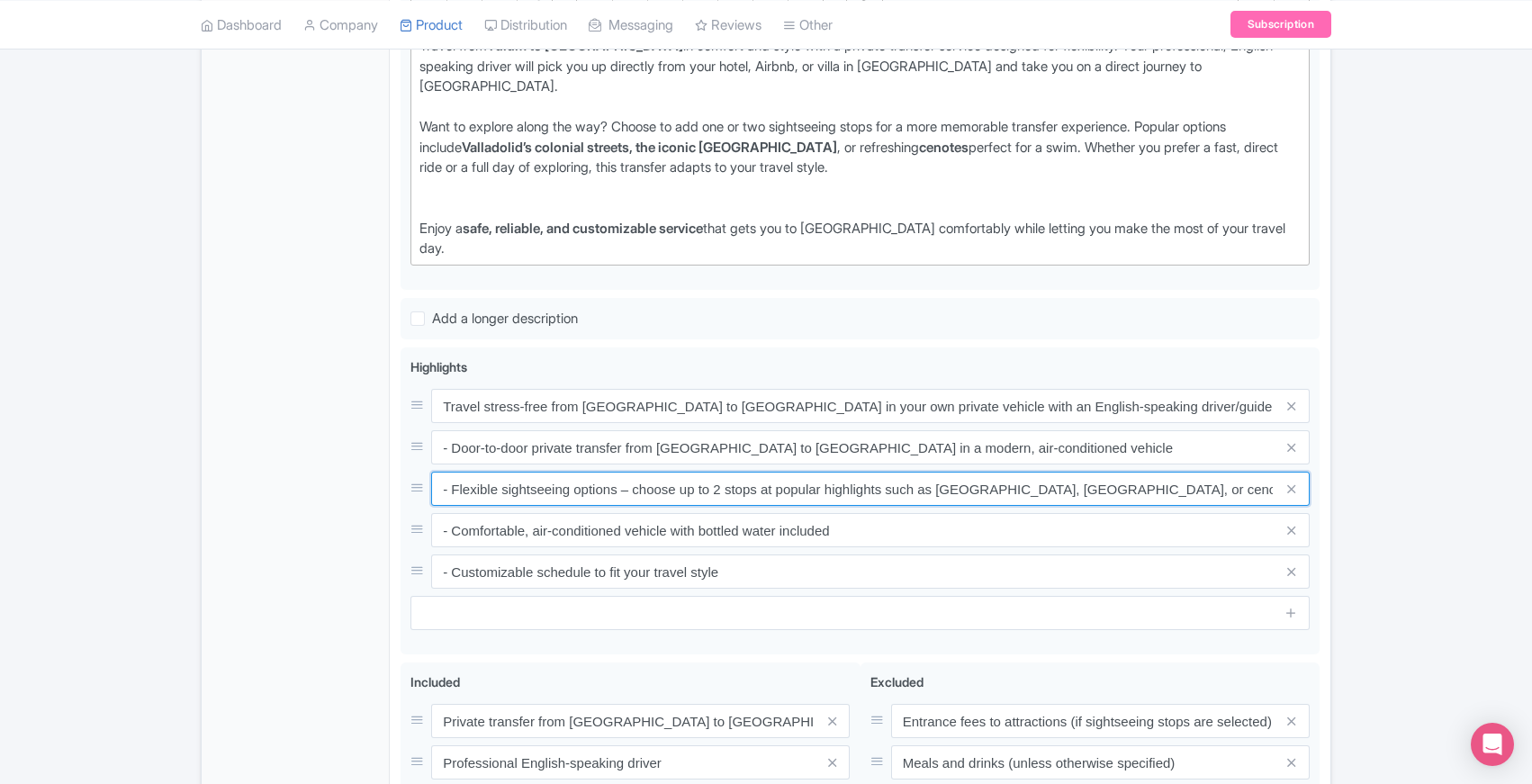
type input "- Flexible sightseeing options – choose up to 2 stops at popular highlights suc…"
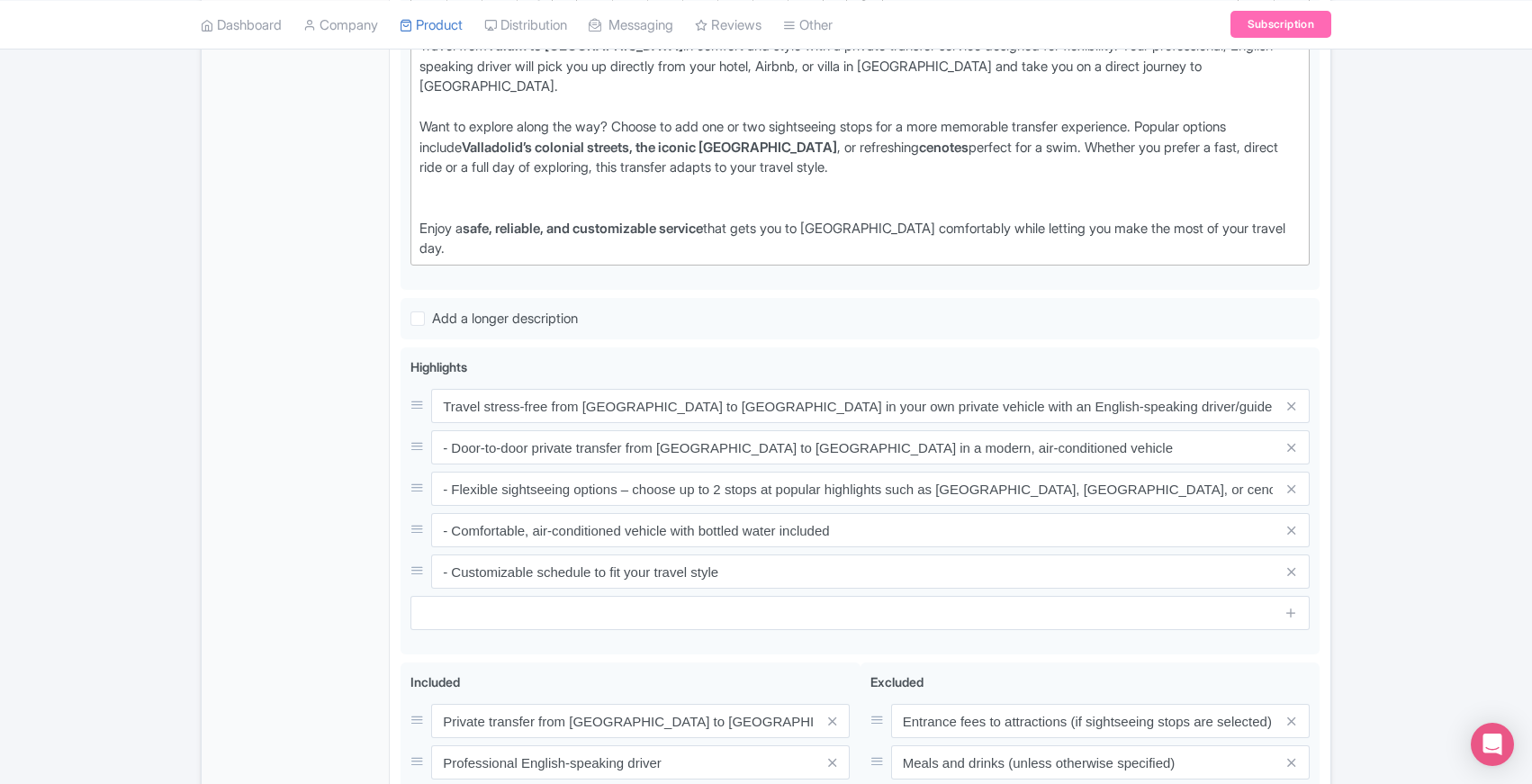
click at [299, 537] on div "General Booking Info Locations Settings Pricing Gallery Itinerary FAQs" at bounding box center [295, 357] width 188 height 1347
click at [358, 615] on div "General Booking Info Locations Settings Pricing Gallery Itinerary FAQs" at bounding box center [295, 357] width 188 height 1347
click at [358, 579] on div "General Booking Info Locations Settings Pricing Gallery Itinerary FAQs" at bounding box center [295, 357] width 188 height 1347
click at [357, 672] on div "General Booking Info Locations Settings Pricing Gallery Itinerary FAQs" at bounding box center [295, 357] width 188 height 1347
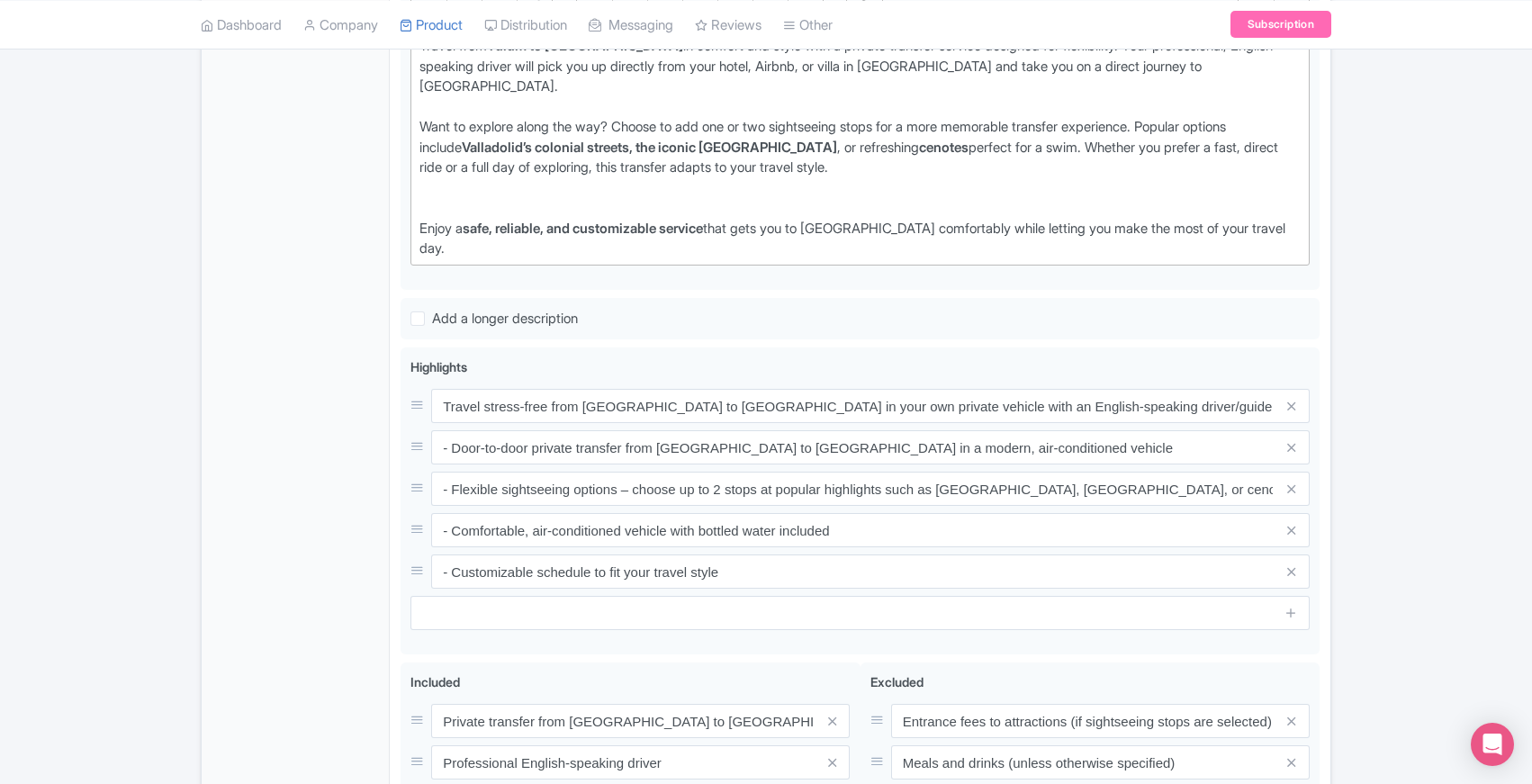
click at [341, 668] on div "General Booking Info Locations Settings Pricing Gallery Itinerary FAQs" at bounding box center [295, 357] width 188 height 1347
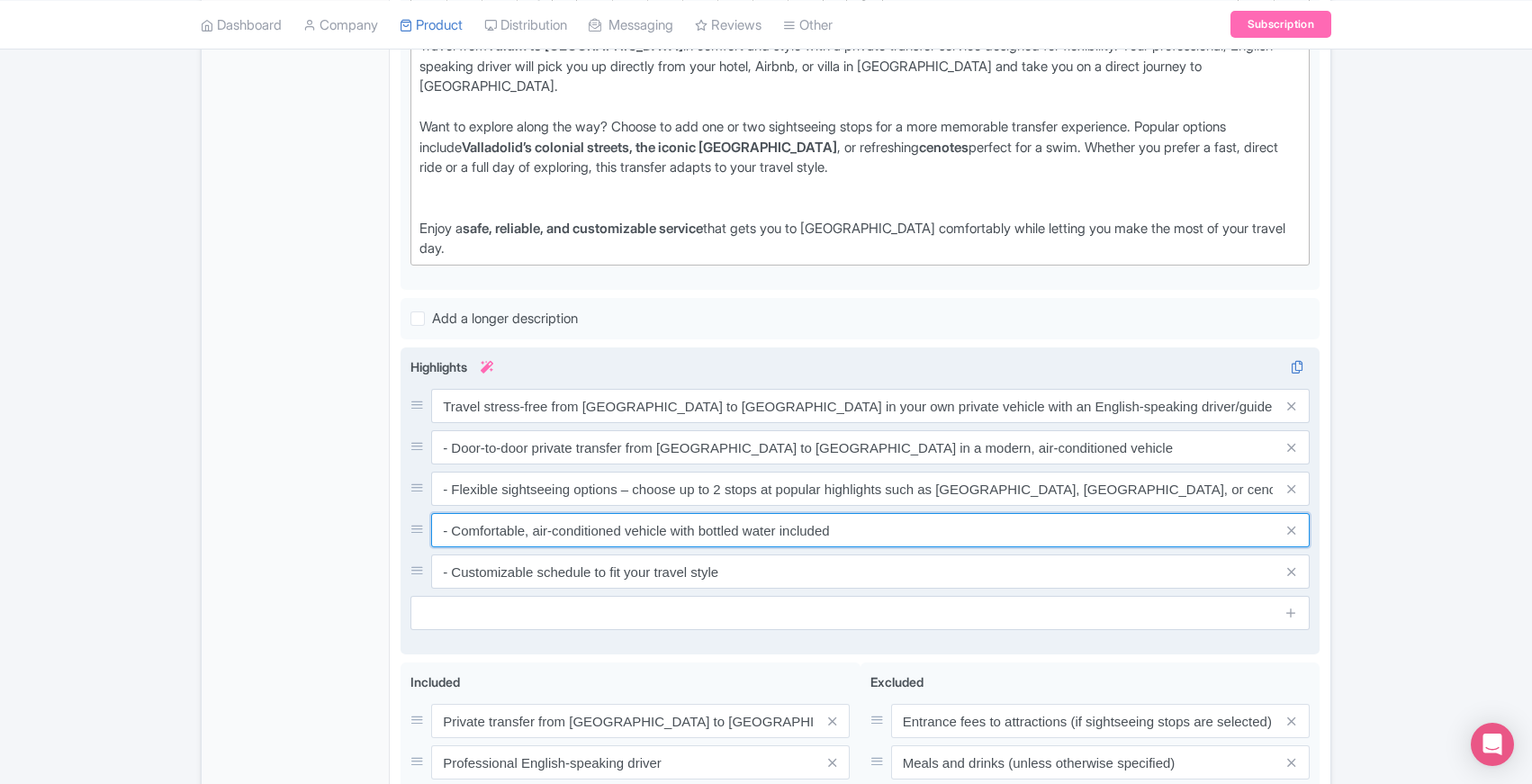
click at [512, 513] on input "- Comfortable, air-conditioned vehicle with bottled water included" at bounding box center [870, 530] width 879 height 34
paste input "English-speaking driver/guide with local knowledge and safe driving"
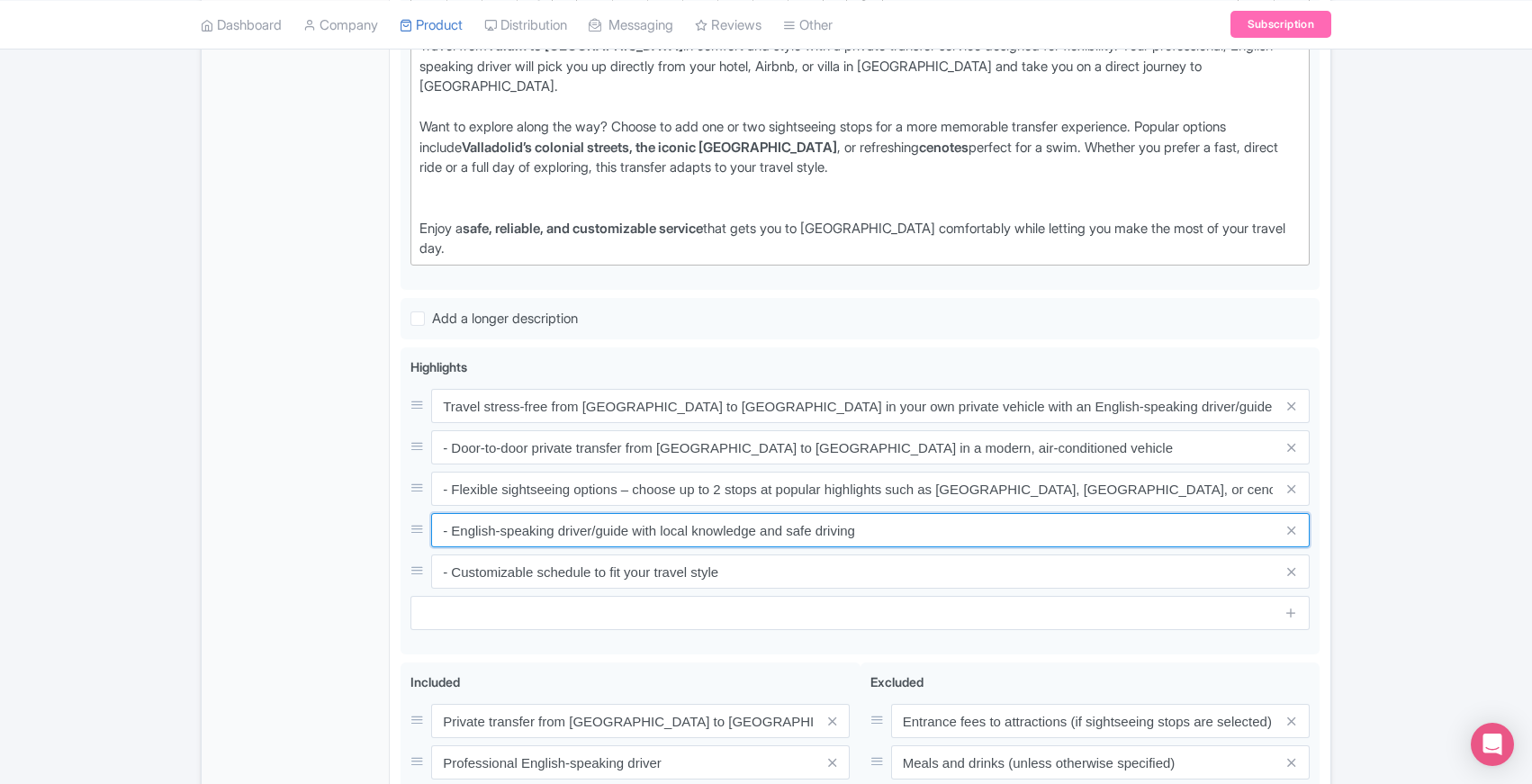
type input "- English-speaking driver/guide with local knowledge and safe driving"
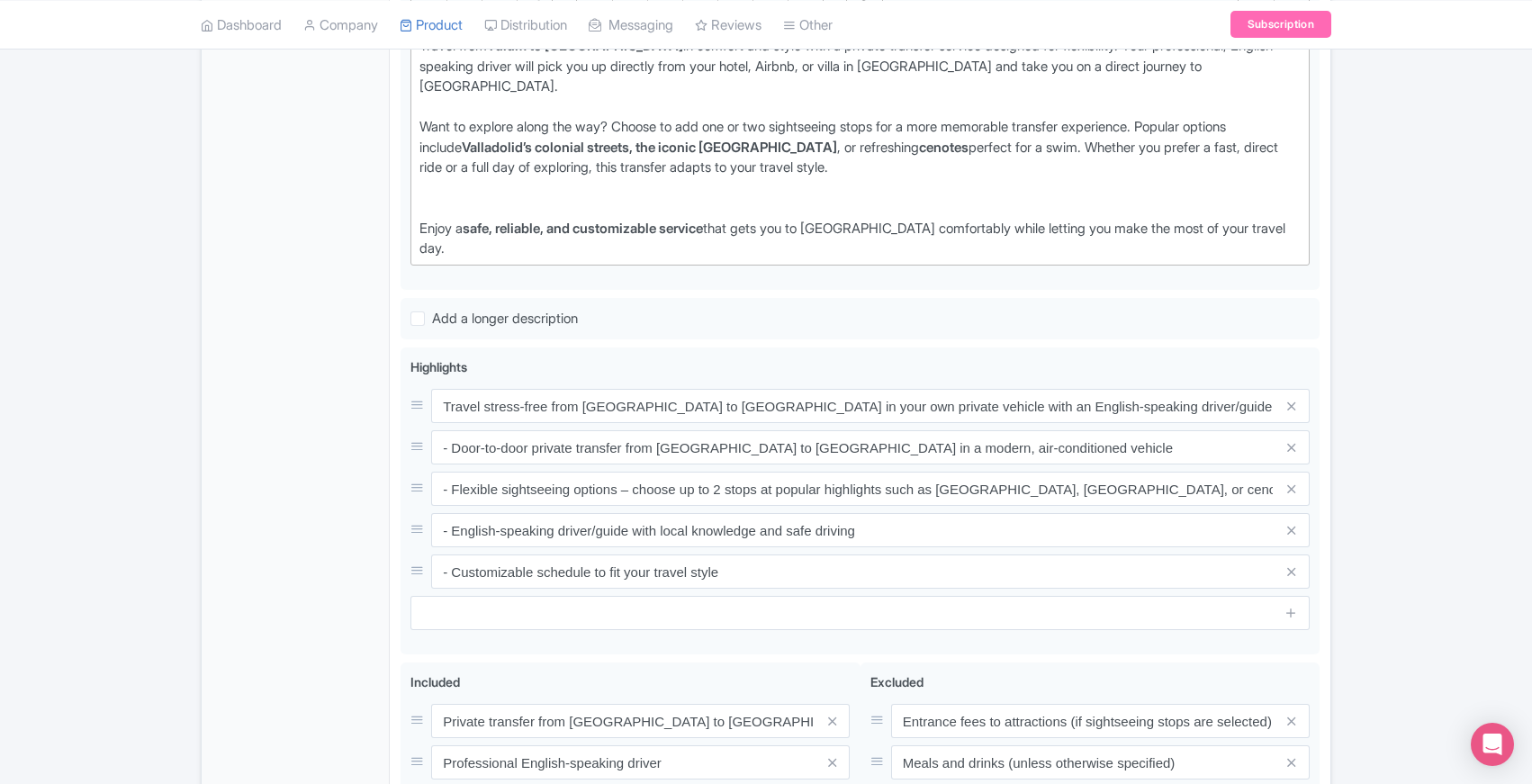
click at [201, 543] on div "Content Distribution Google Things to do Optimization Audio Status Active Inact…" at bounding box center [766, 325] width 1131 height 1414
click at [291, 603] on div "General Booking Info Locations Settings Pricing Gallery Itinerary FAQs" at bounding box center [295, 357] width 188 height 1347
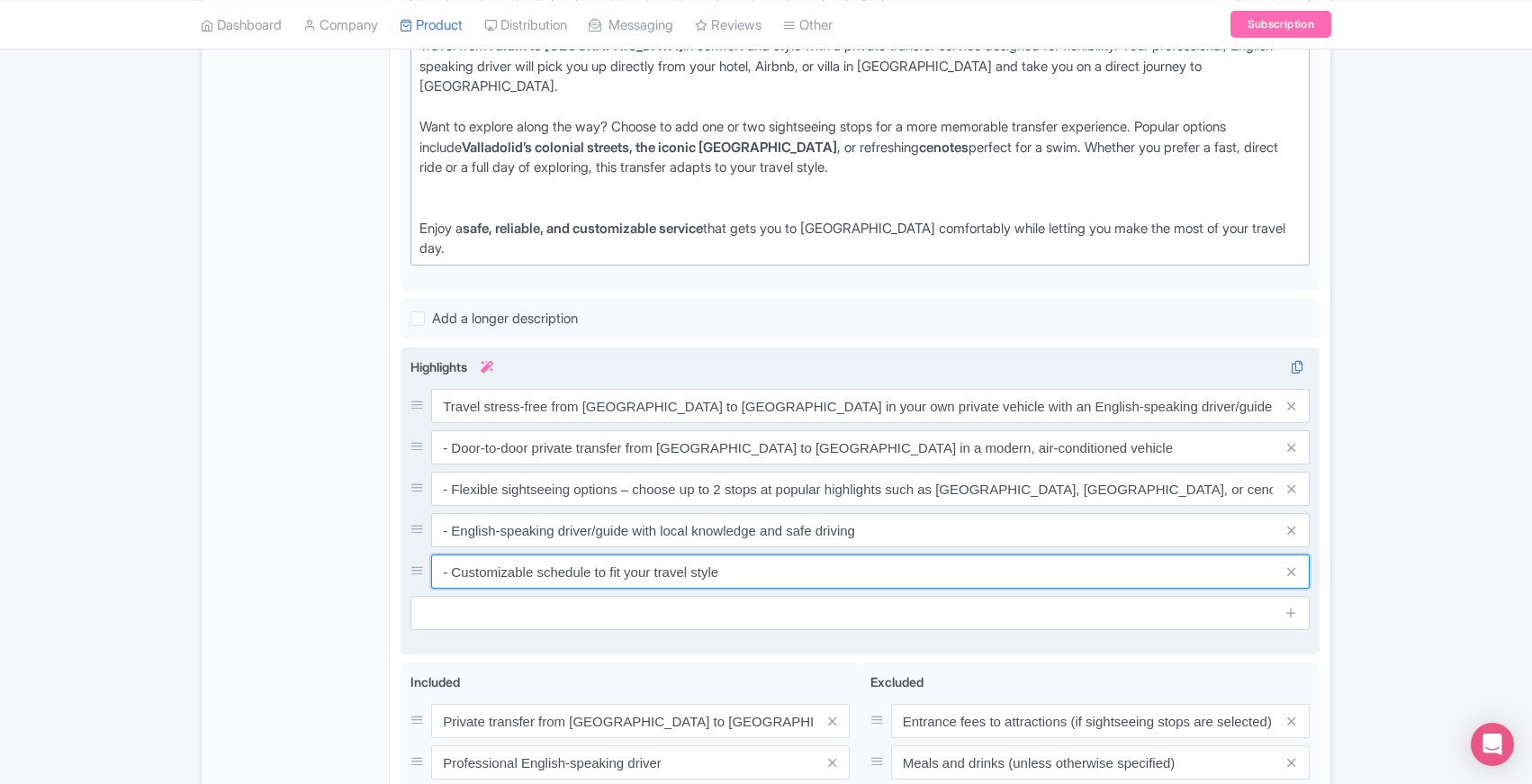
click at [674, 555] on input "- Customizable schedule to fit your travel style" at bounding box center [870, 572] width 879 height 34
drag, startPoint x: 454, startPoint y: 528, endPoint x: 813, endPoint y: 540, distance: 359.2
click at [813, 555] on input "- Customizable schedule to fit your travel style" at bounding box center [870, 572] width 879 height 34
paste input "within your transfer time for a stress-free journey."
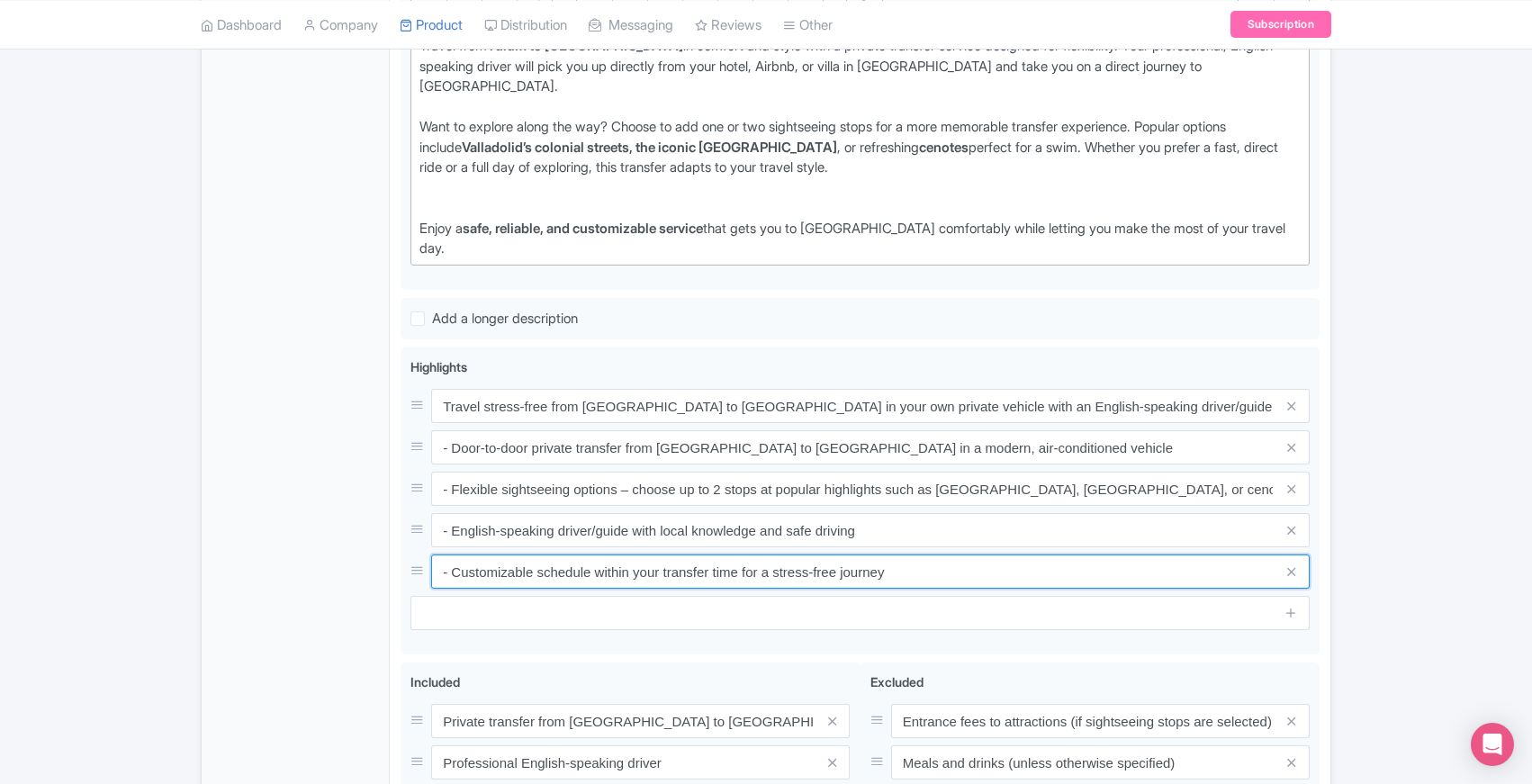
type input "- Customizable schedule within your transfer time for a stress-free journey"
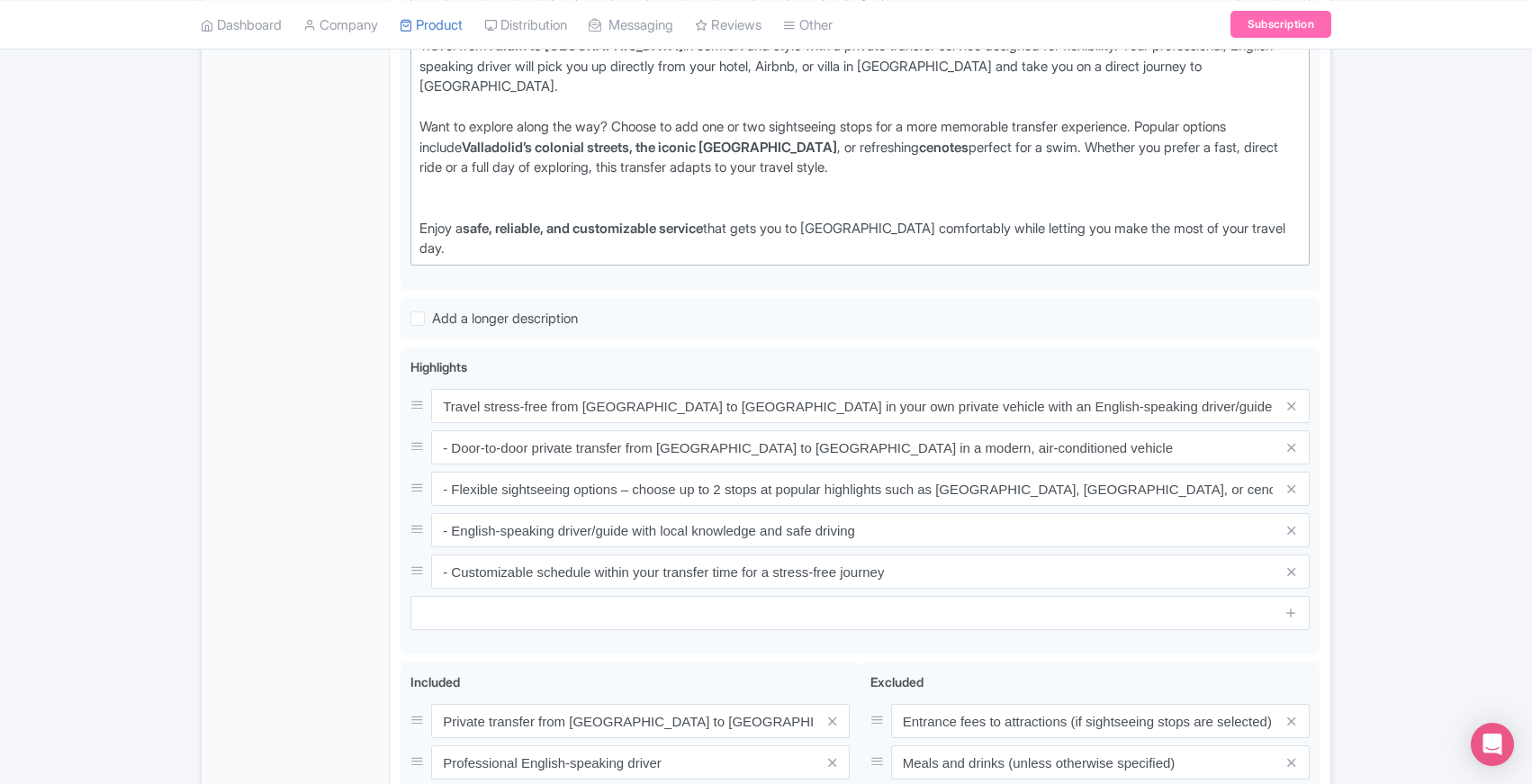
click at [329, 432] on div "General Booking Info Locations Settings Pricing Gallery Itinerary FAQs" at bounding box center [295, 357] width 188 height 1347
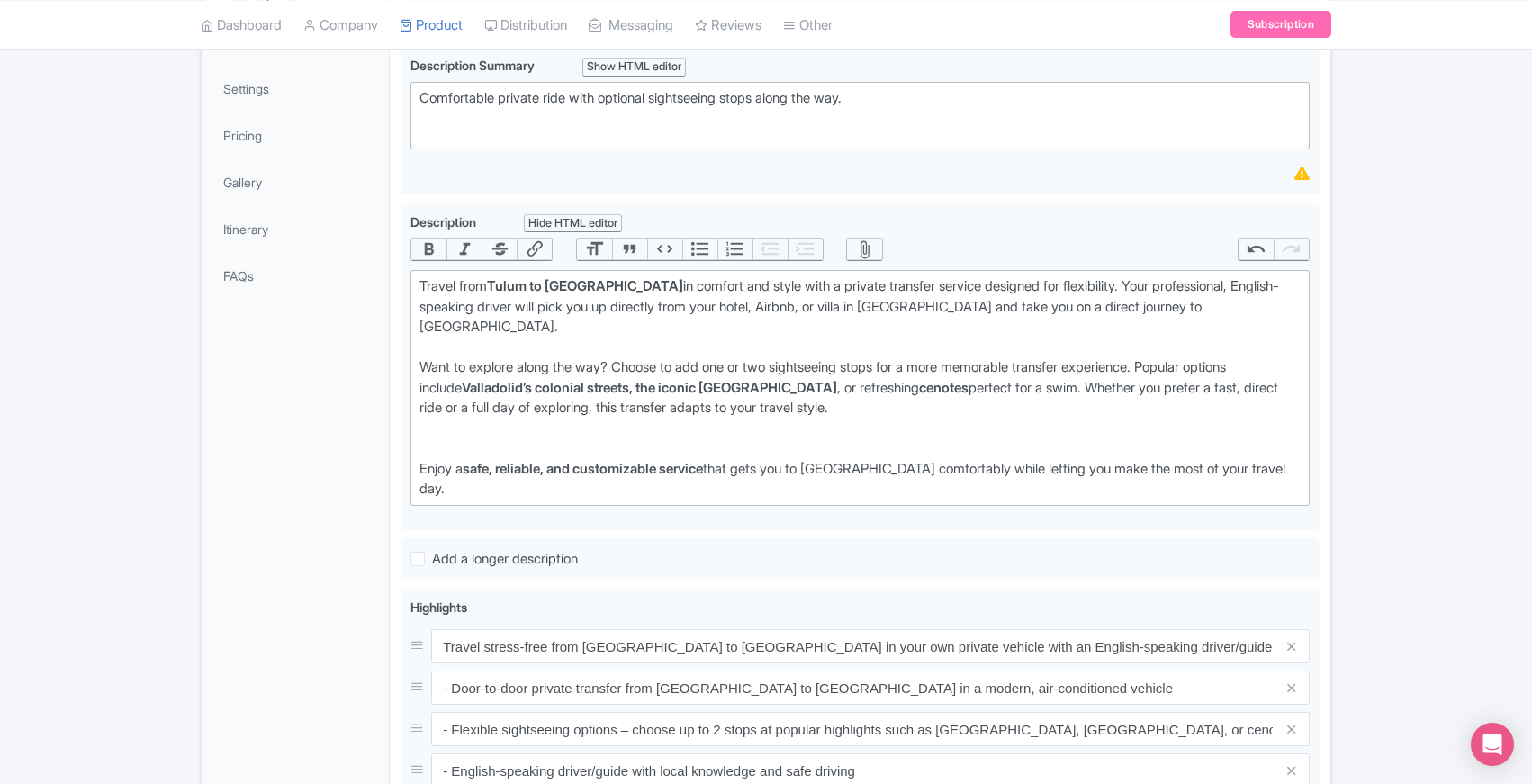
scroll to position [383, 0]
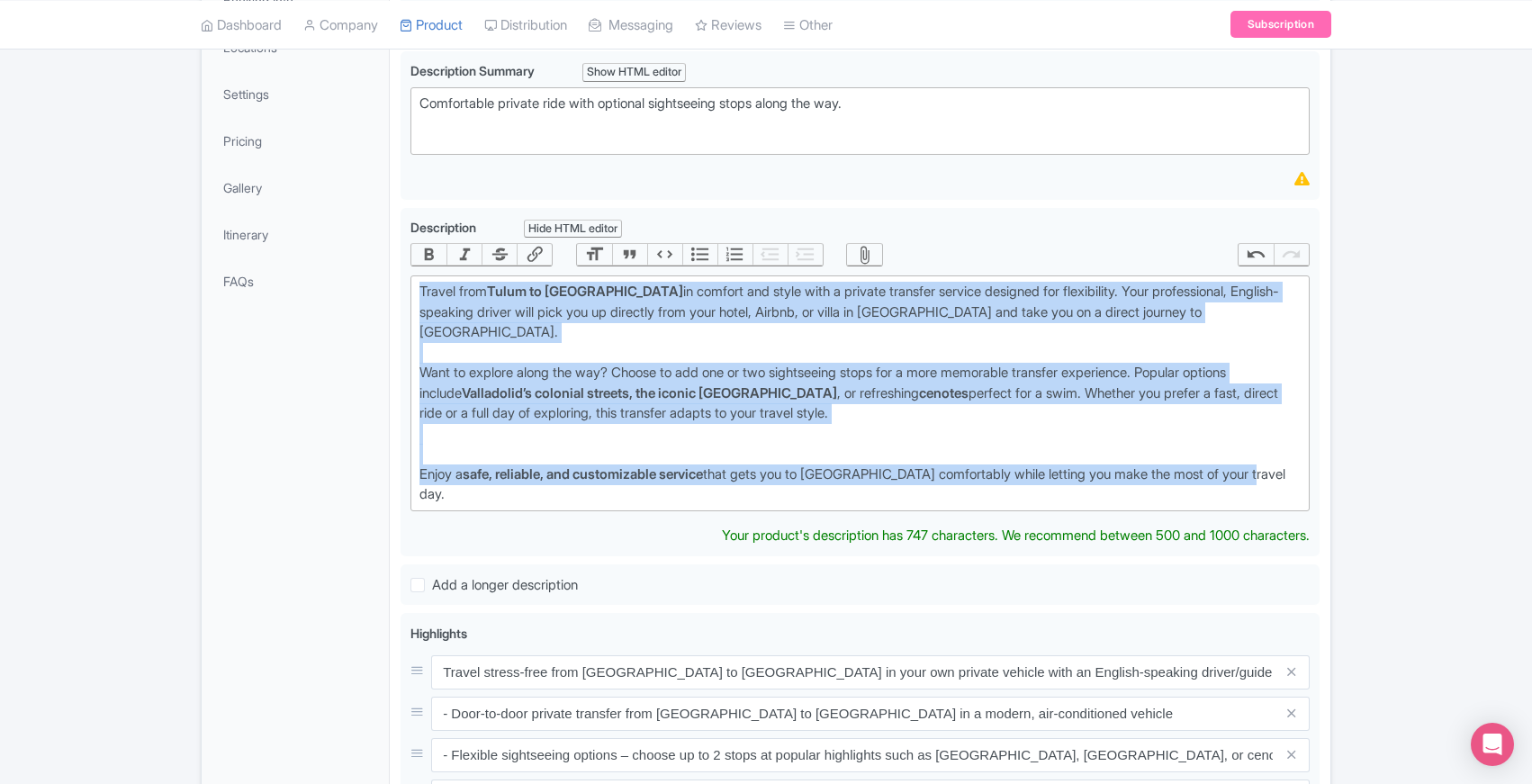
drag, startPoint x: 418, startPoint y: 289, endPoint x: 1292, endPoint y: 460, distance: 890.6
click at [1292, 460] on trix-editor "Travel from Tulum to Mérida in comfort and style with a private transfer servic…" at bounding box center [861, 393] width 900 height 236
paste trix-editor "<div>Travel from <strong>Tulum to Mérida</strong> in comfort and style with a p…"
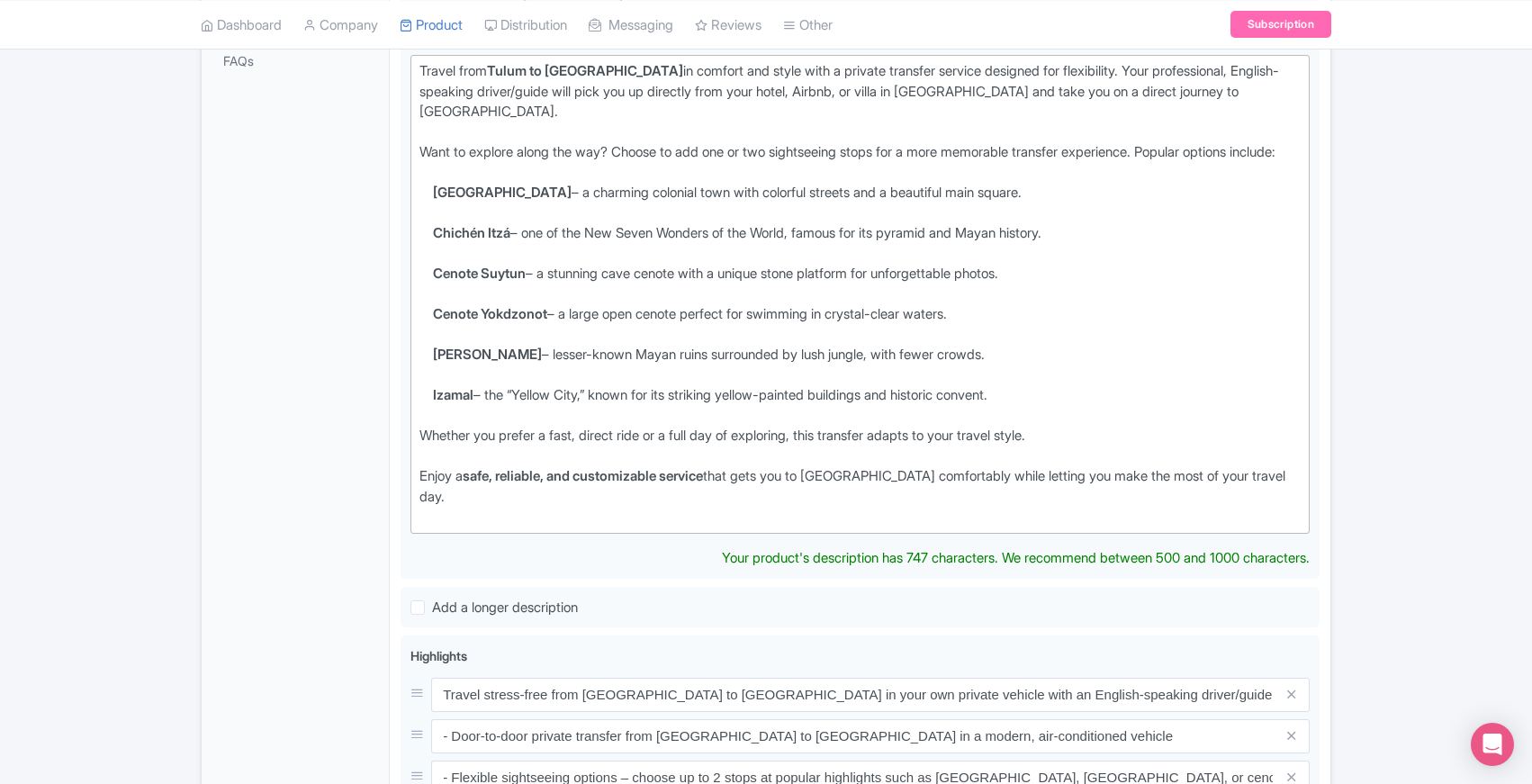
scroll to position [606, 0]
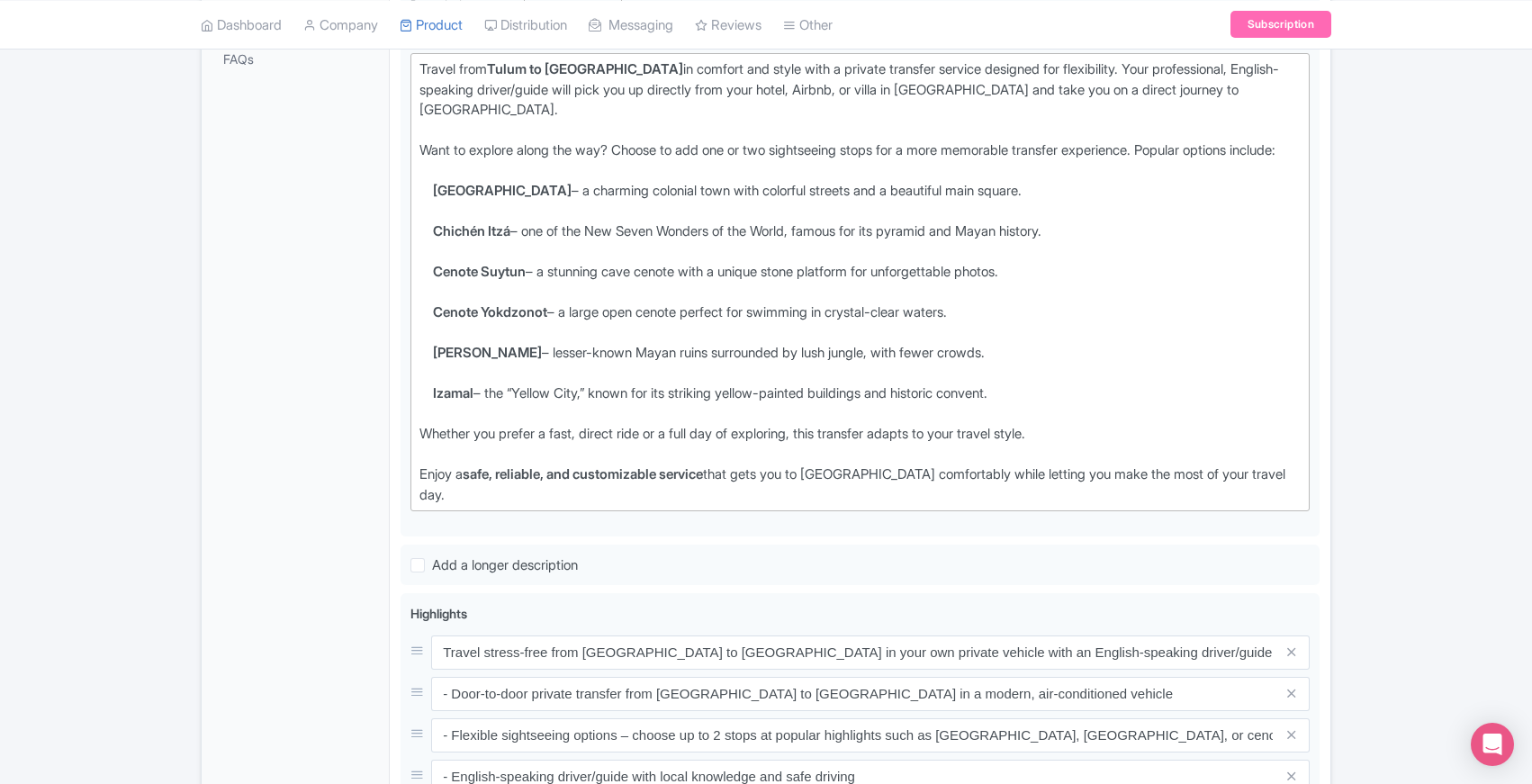
click at [376, 404] on div "General Booking Info Locations Settings Pricing Gallery Itinerary FAQs" at bounding box center [295, 491] width 188 height 1569
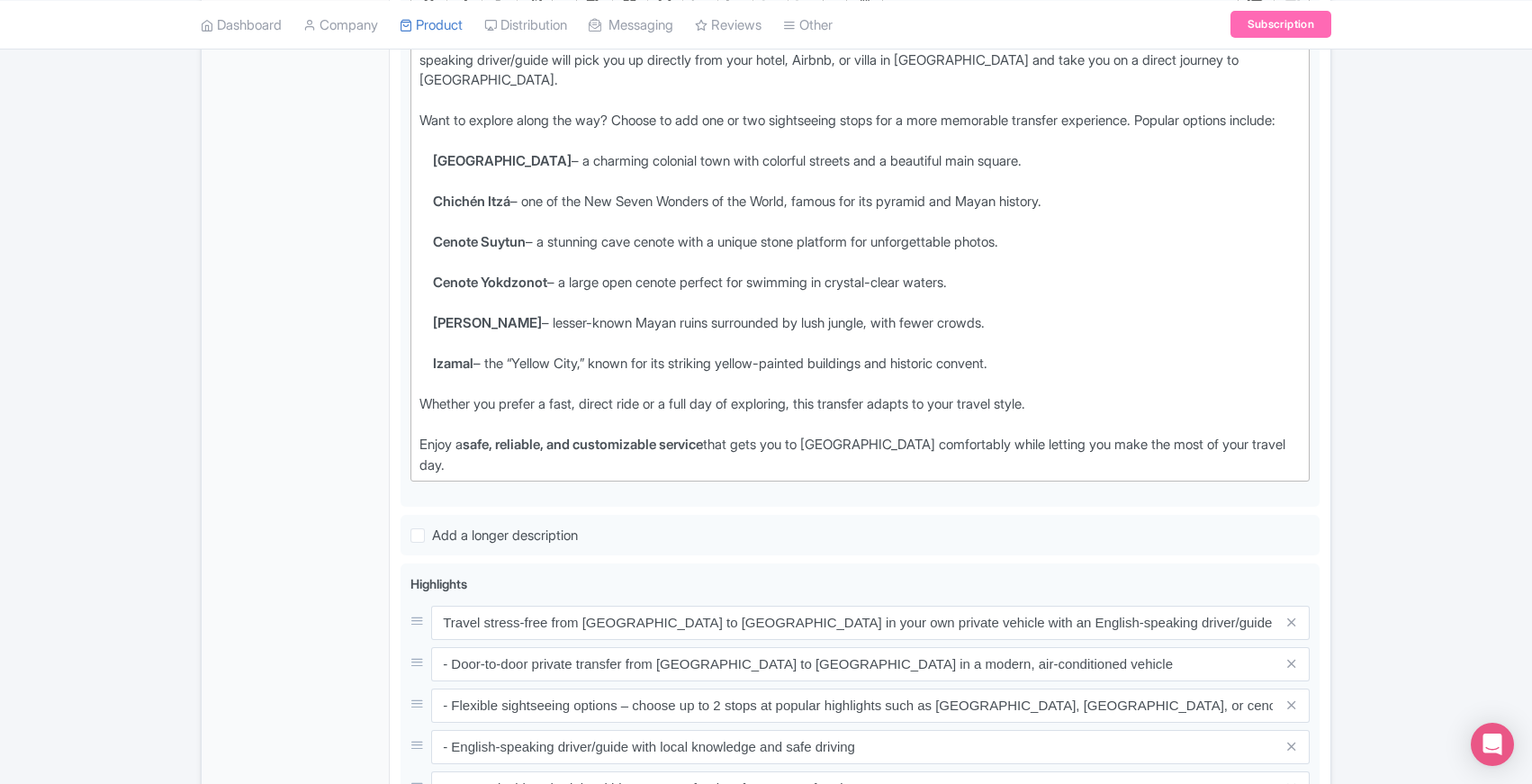
scroll to position [615, 0]
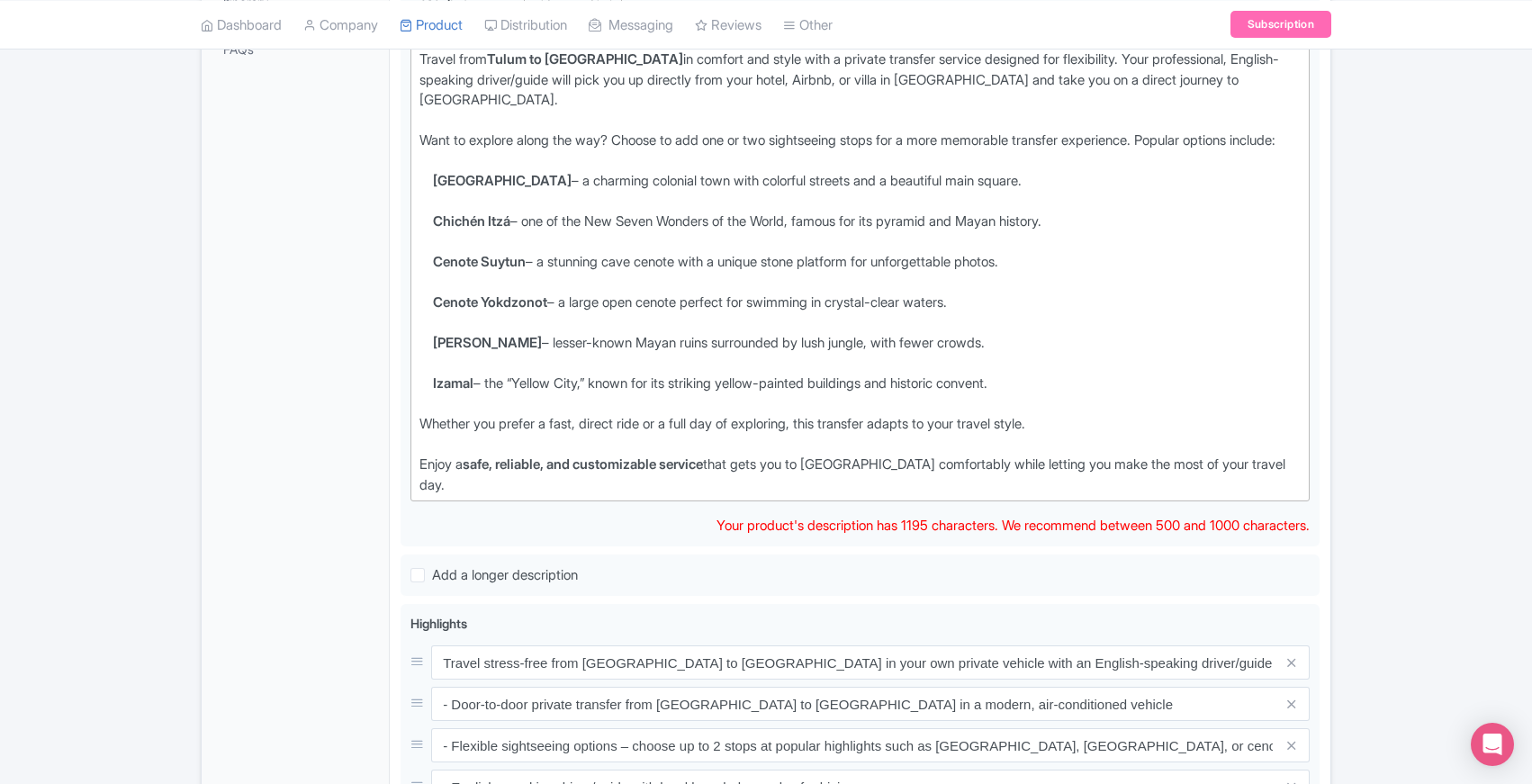
click at [597, 225] on li "Chichén Itzá – one of the New Seven Wonders of the World, famous for its pyrami…" at bounding box center [866, 231] width 868 height 41
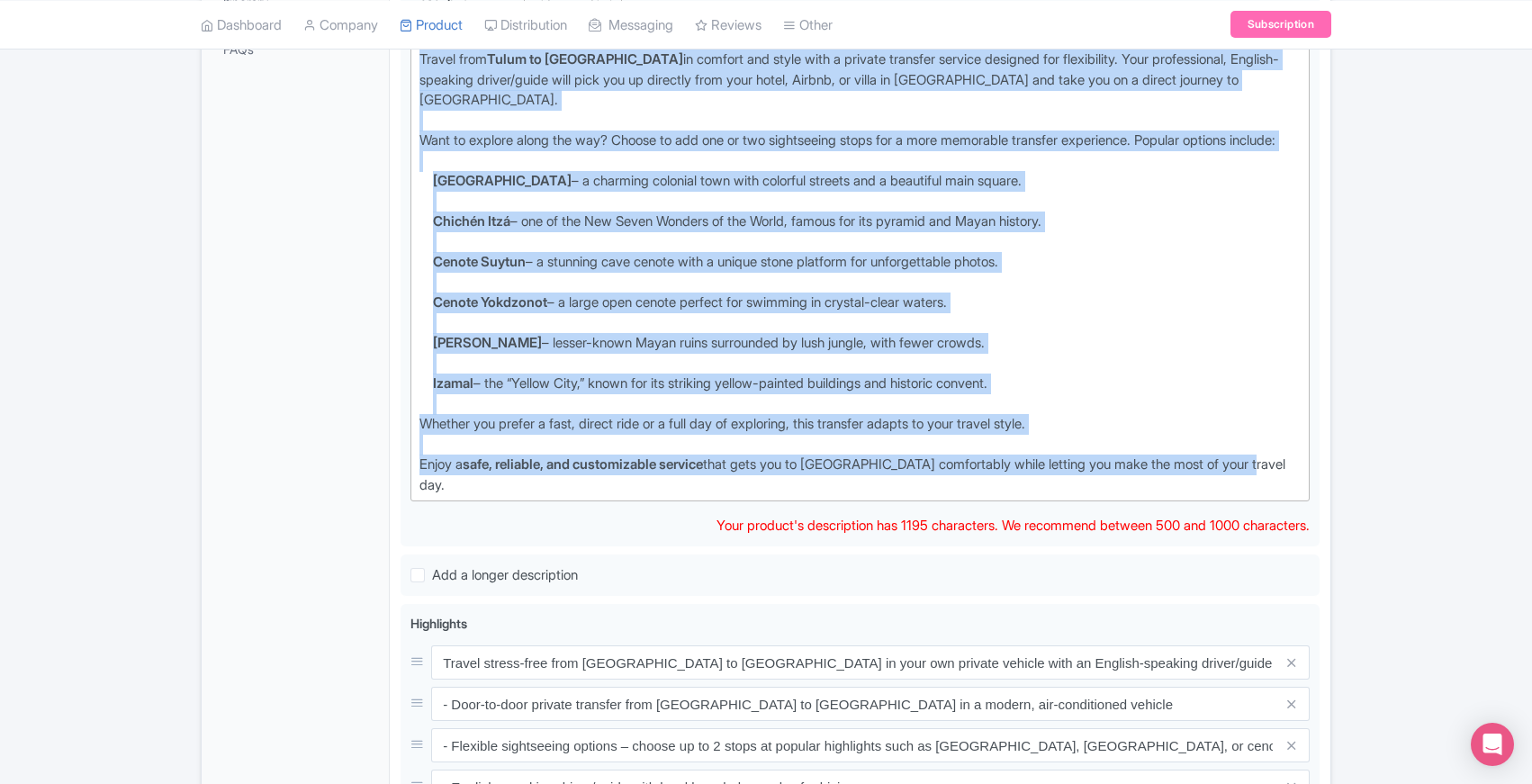
paste trix-editor "<div>Travel from <strong>Tulum to Mérida</strong> in comfort and style with a p…"
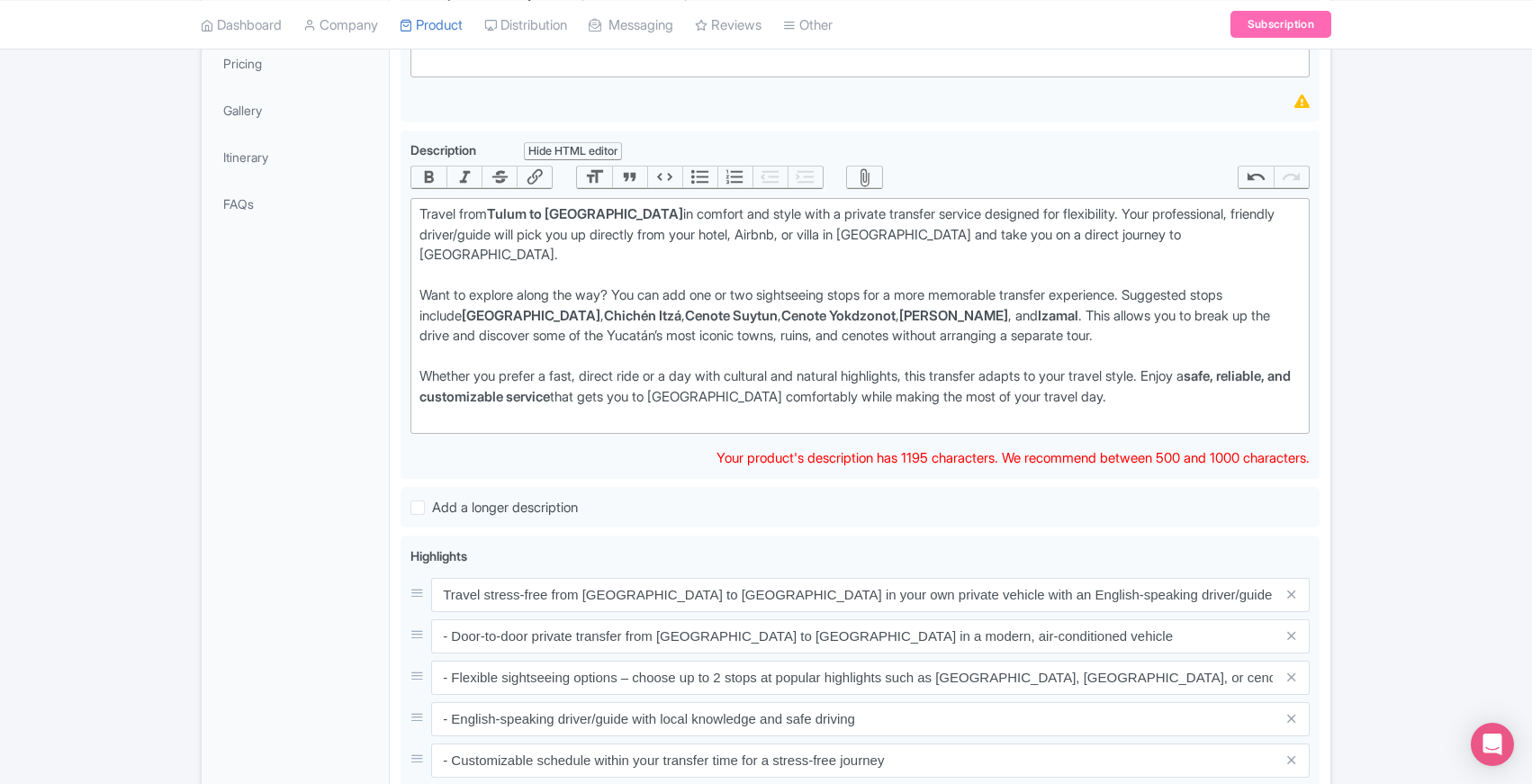
scroll to position [459, 0]
click at [472, 309] on strong "Valladolid" at bounding box center [531, 317] width 138 height 17
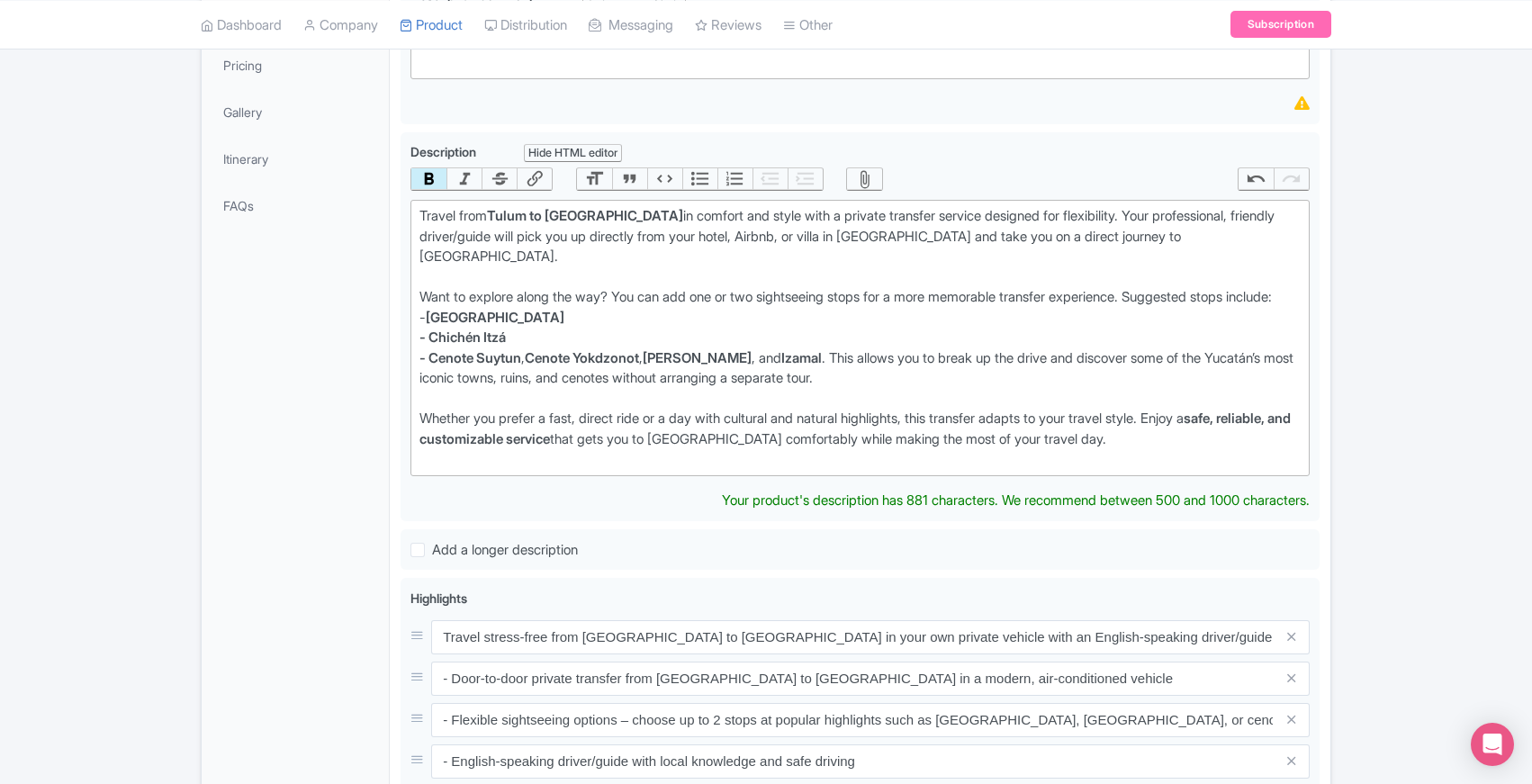
click at [535, 358] on strong "Cenote Yokdzonot" at bounding box center [581, 358] width 115 height 17
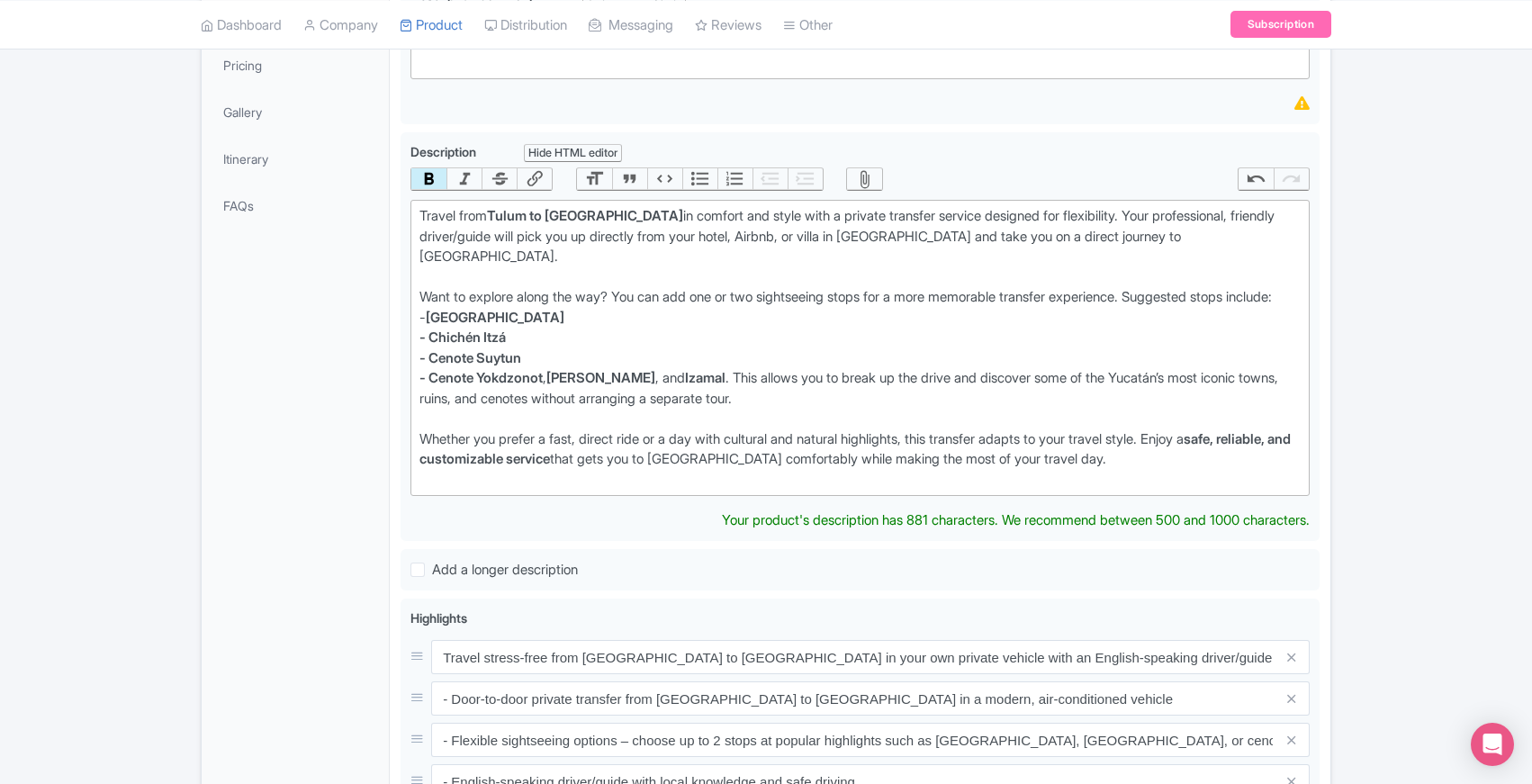
click at [557, 375] on strong "Ek Balam" at bounding box center [600, 378] width 109 height 17
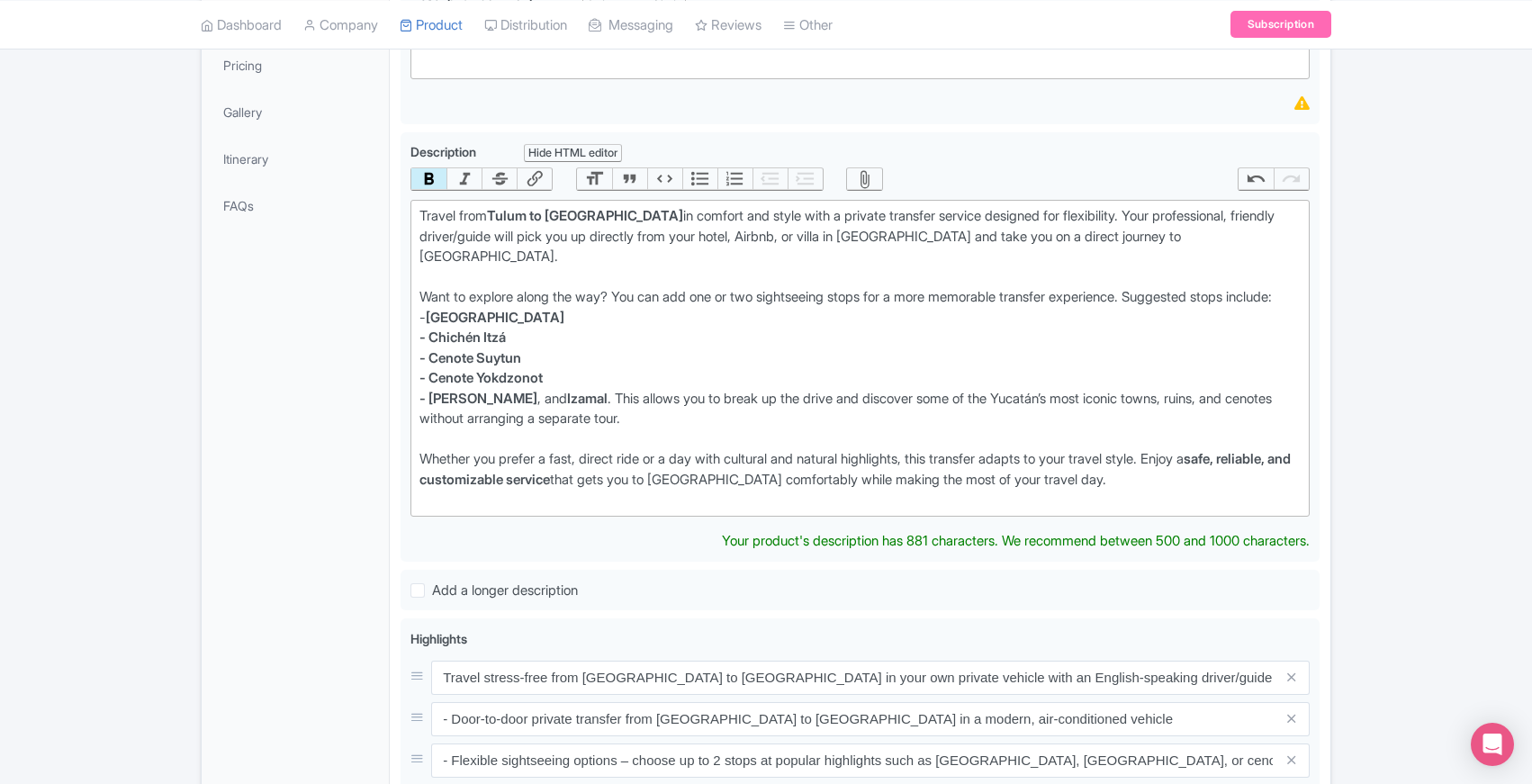
type trix-editor "<div>Travel from <strong>Tulum to Mérida</strong> in comfort and style with a p…"
click at [567, 399] on strong "Izamal" at bounding box center [587, 399] width 41 height 17
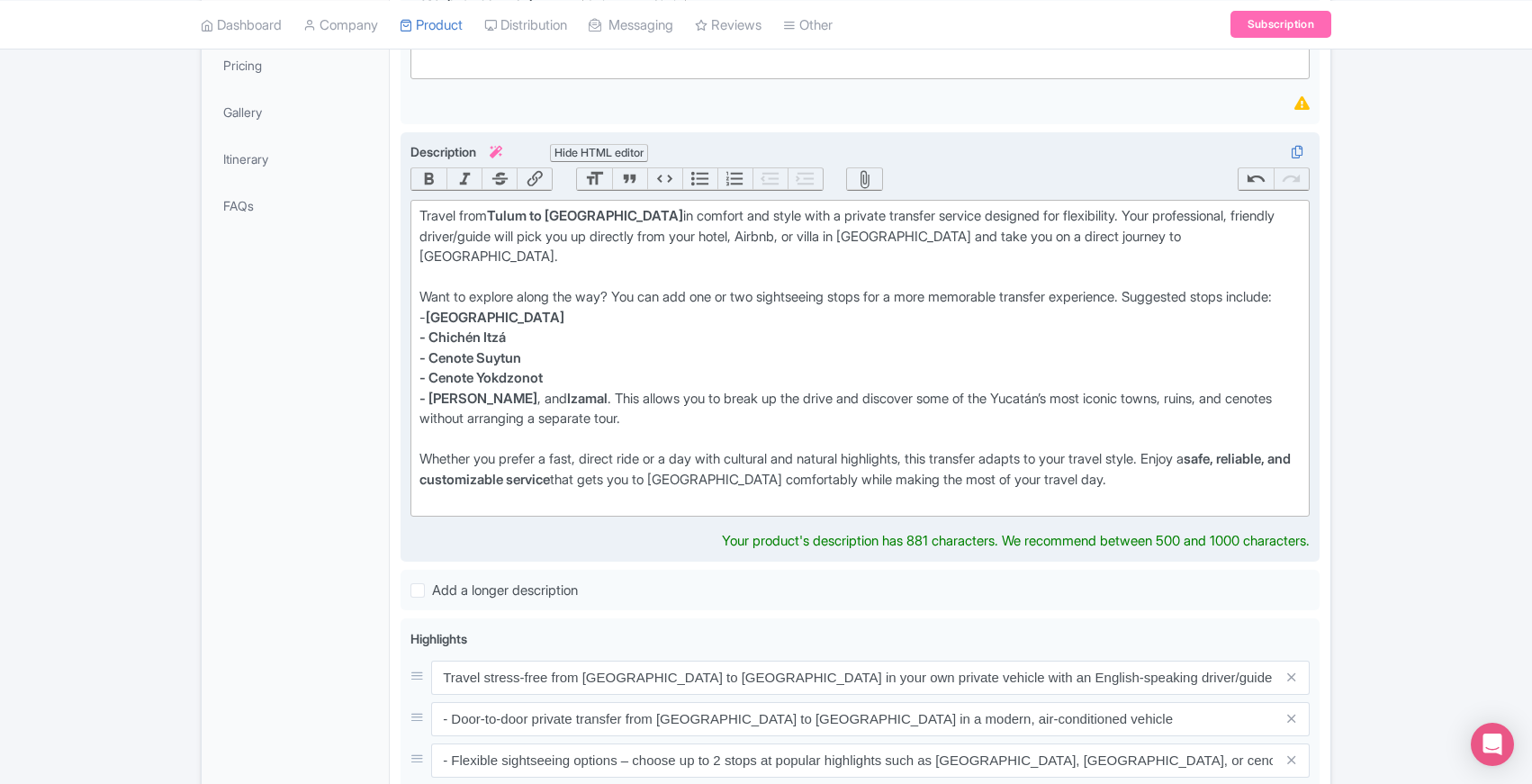
click at [539, 257] on div "Travel from Tulum to Mérida in comfort and style with a private transfer servic…" at bounding box center [860, 247] width 882 height 81
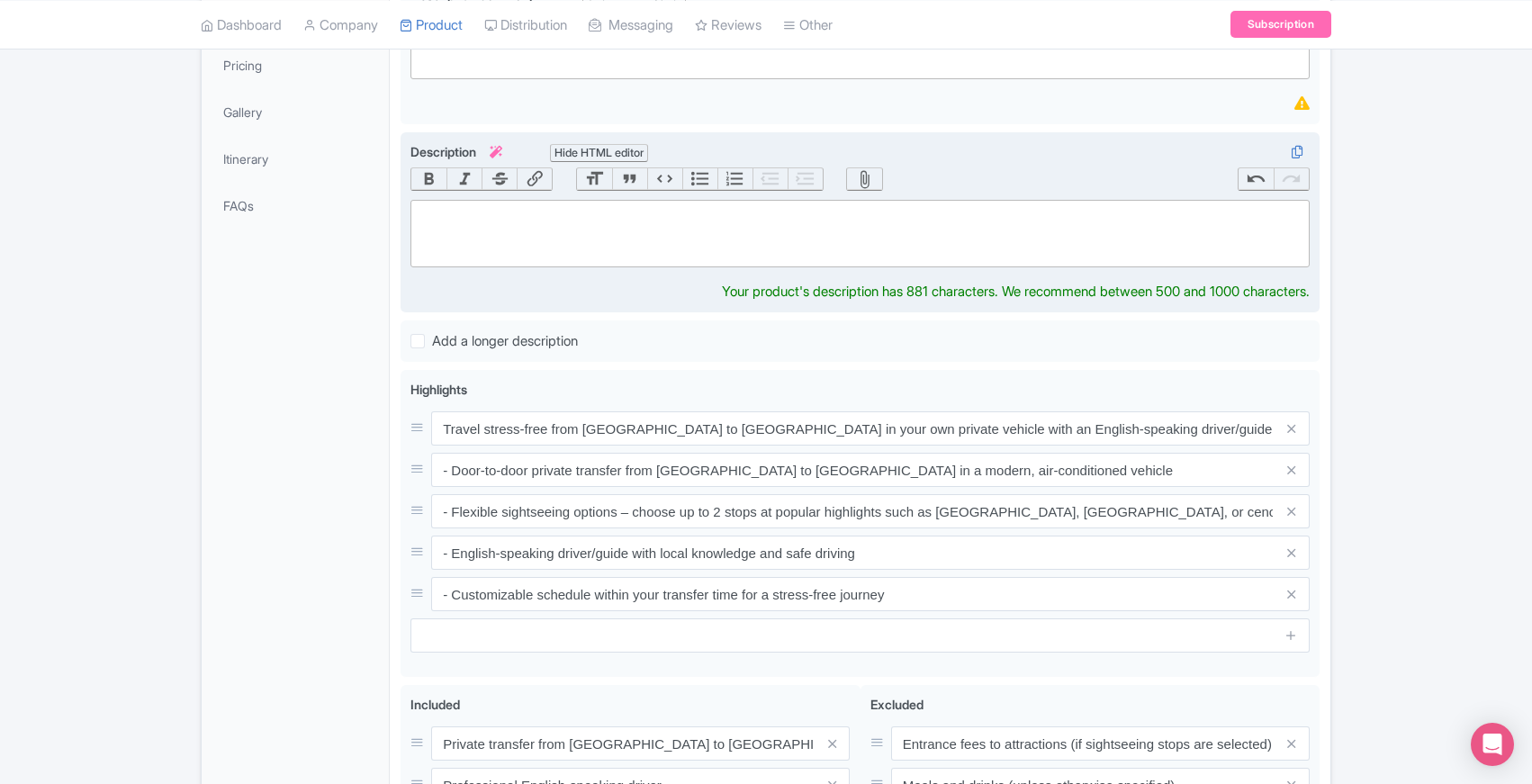
paste trix-editor "<div>Travel from <strong>Tulum to Mérida</strong> in comfort and style with a p…"
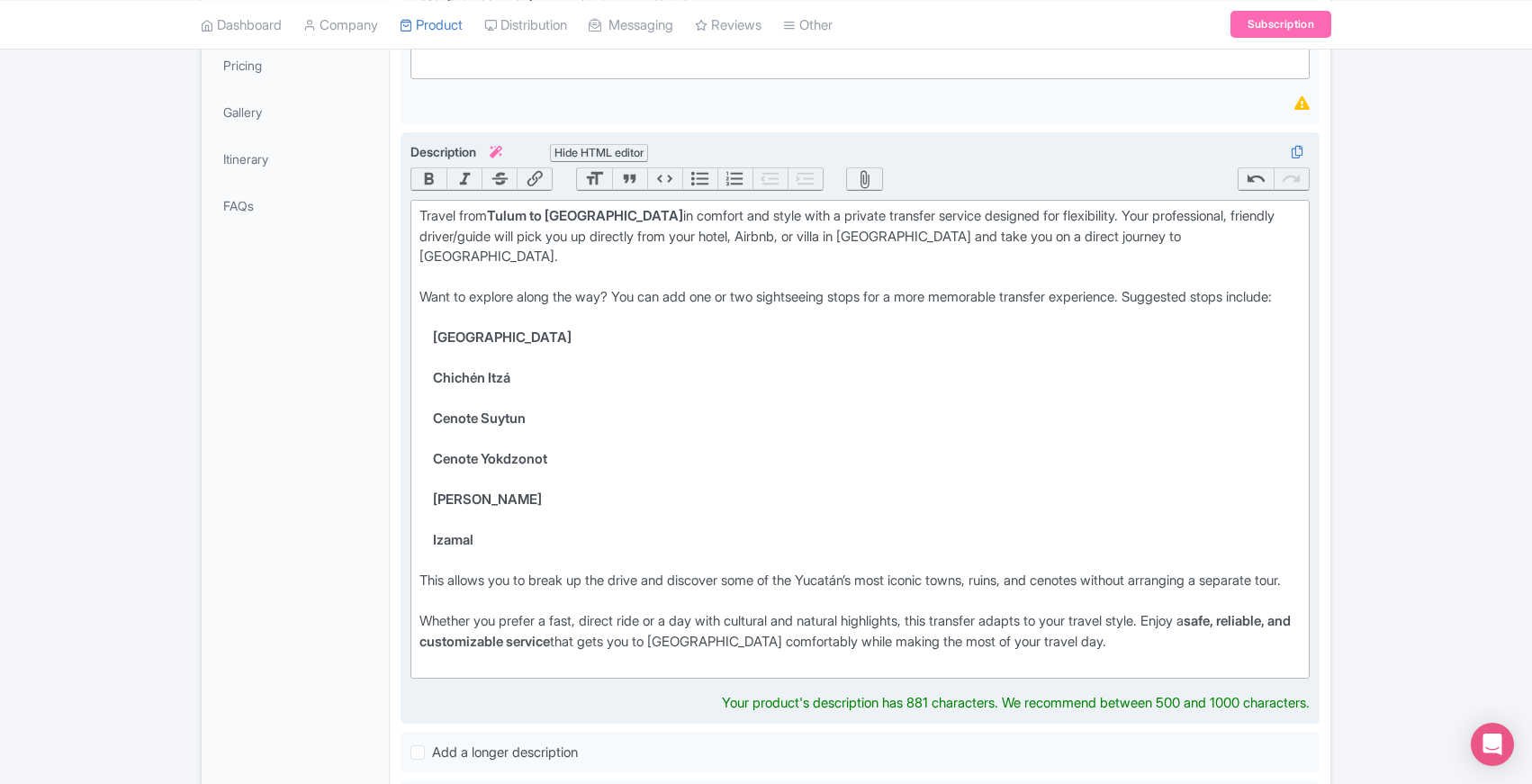
click at [455, 320] on div "Want to explore along the way? You can add one or two sightseeing stops for a m…" at bounding box center [860, 307] width 882 height 41
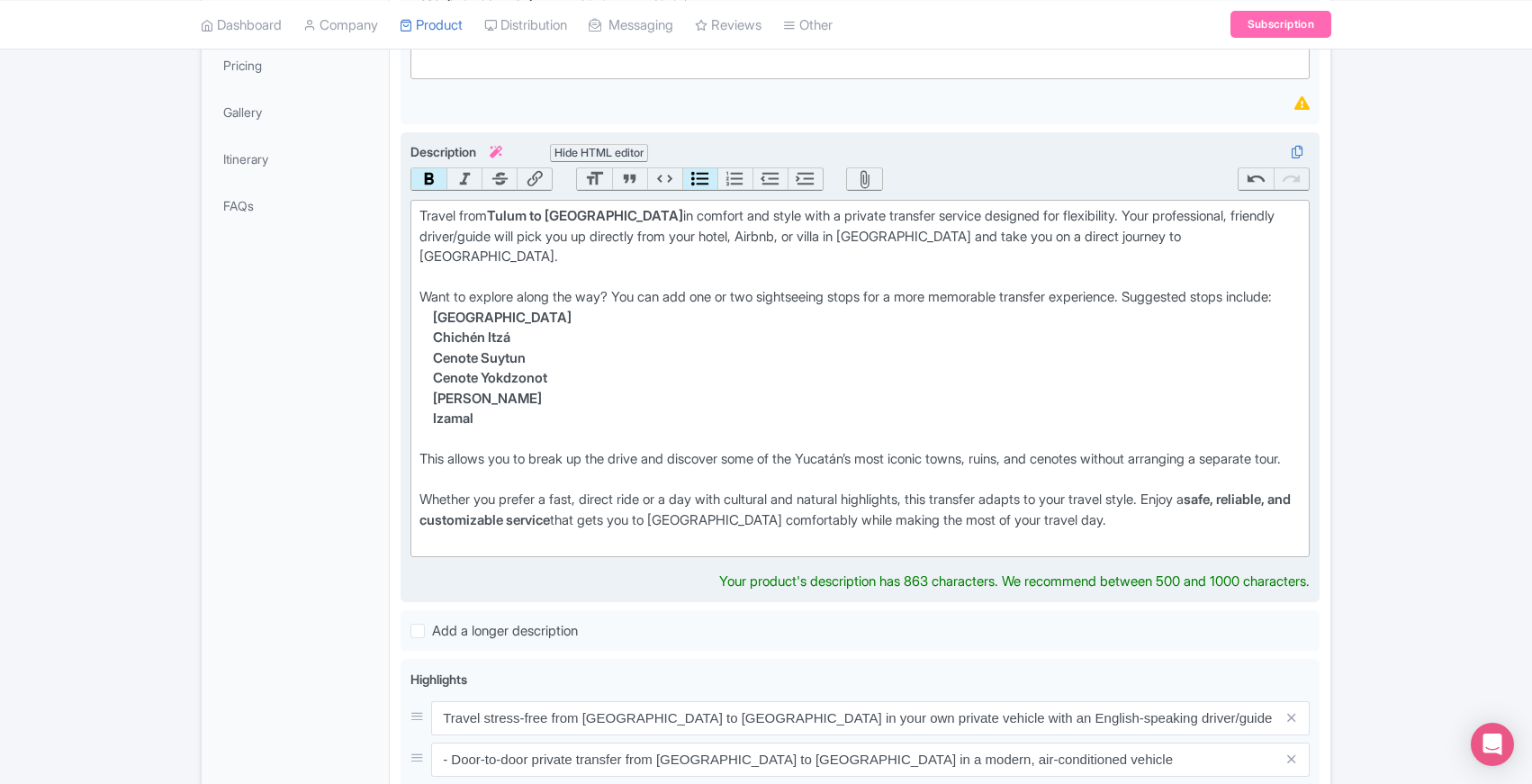
type trix-editor "<div>Travel from <strong>Tulum to Mérida</strong> in comfort and style with a p…"
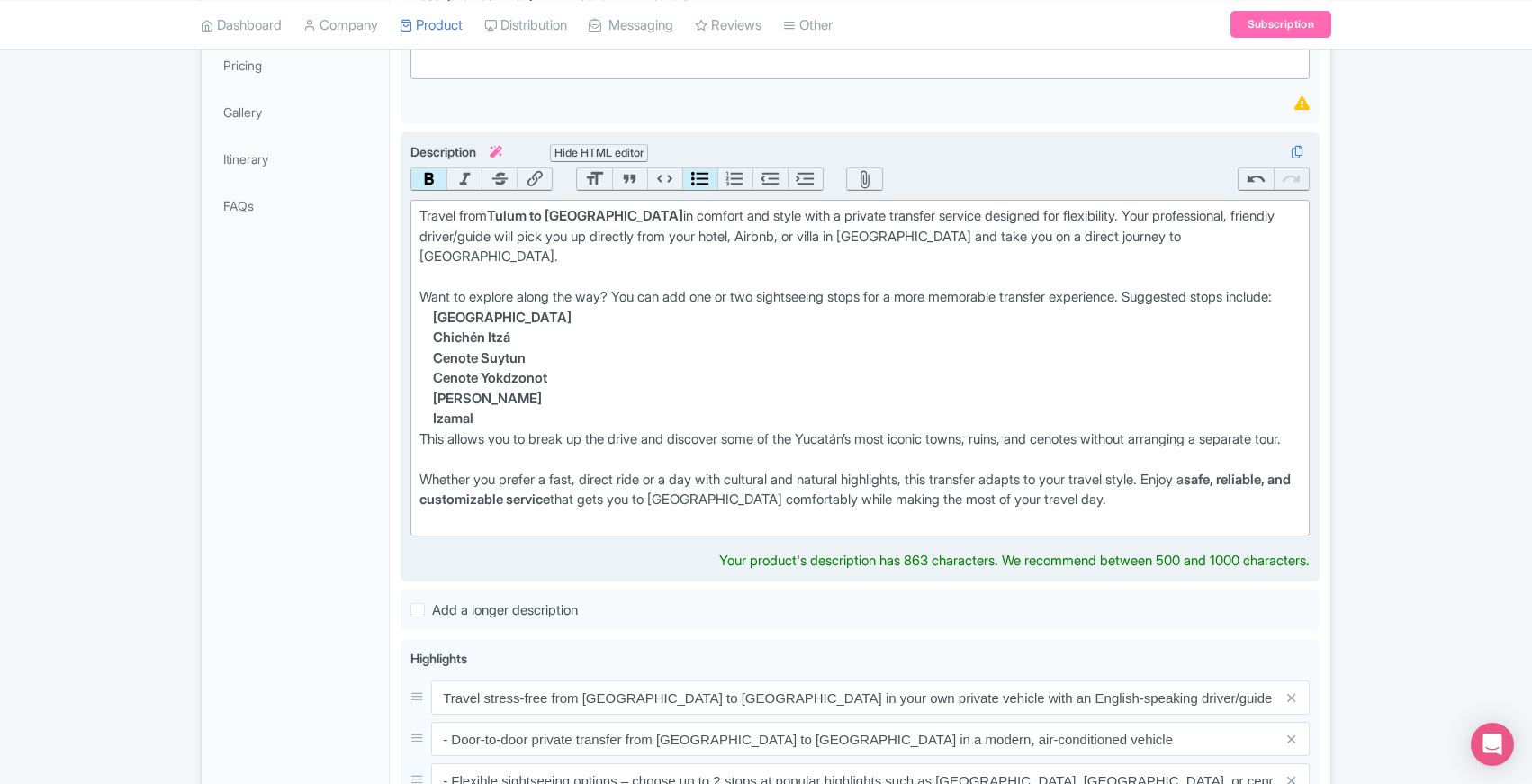
click at [353, 358] on div "General Booking Info Locations Settings Pricing Gallery Itinerary FAQs" at bounding box center [295, 588] width 188 height 1469
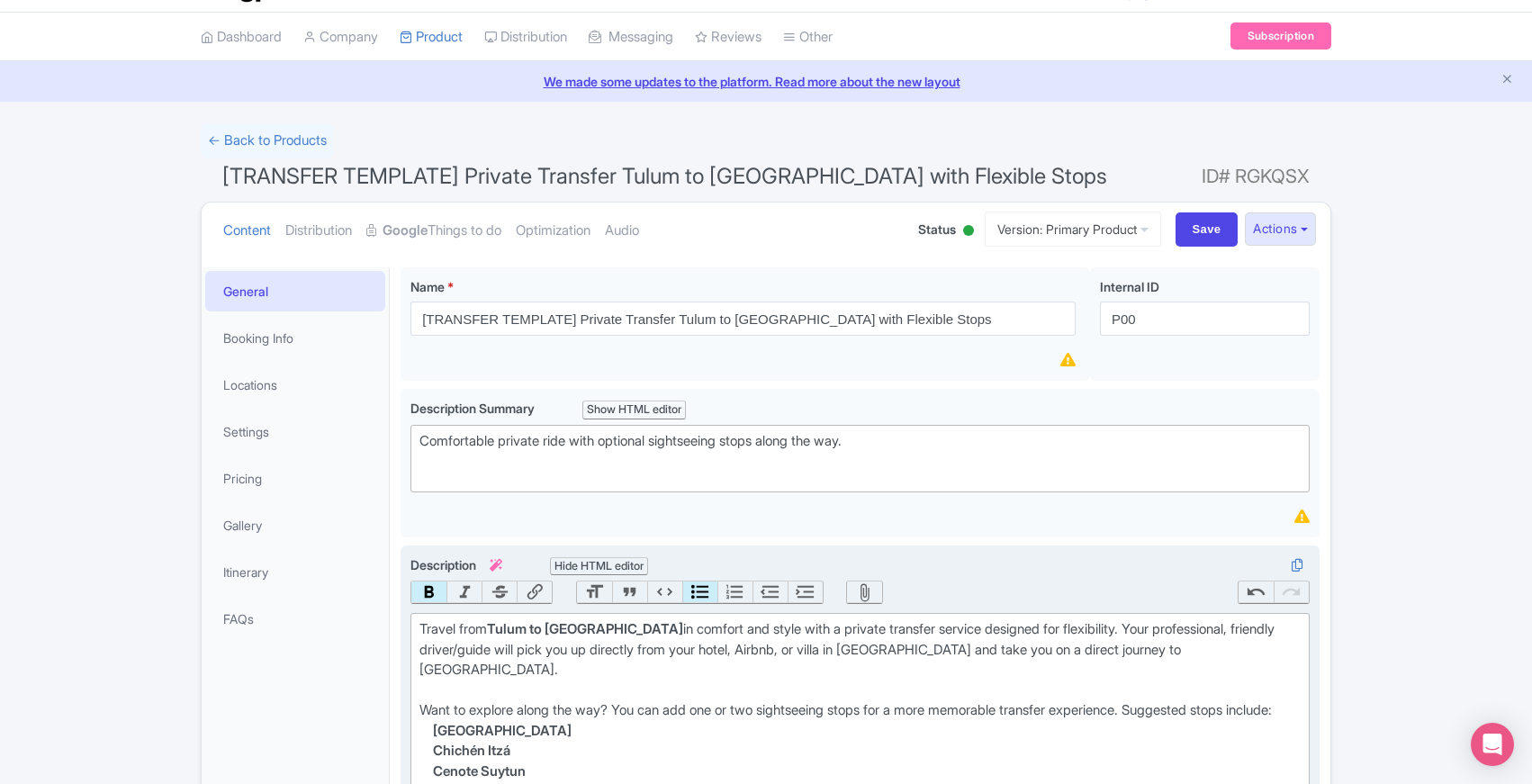
scroll to position [0, 0]
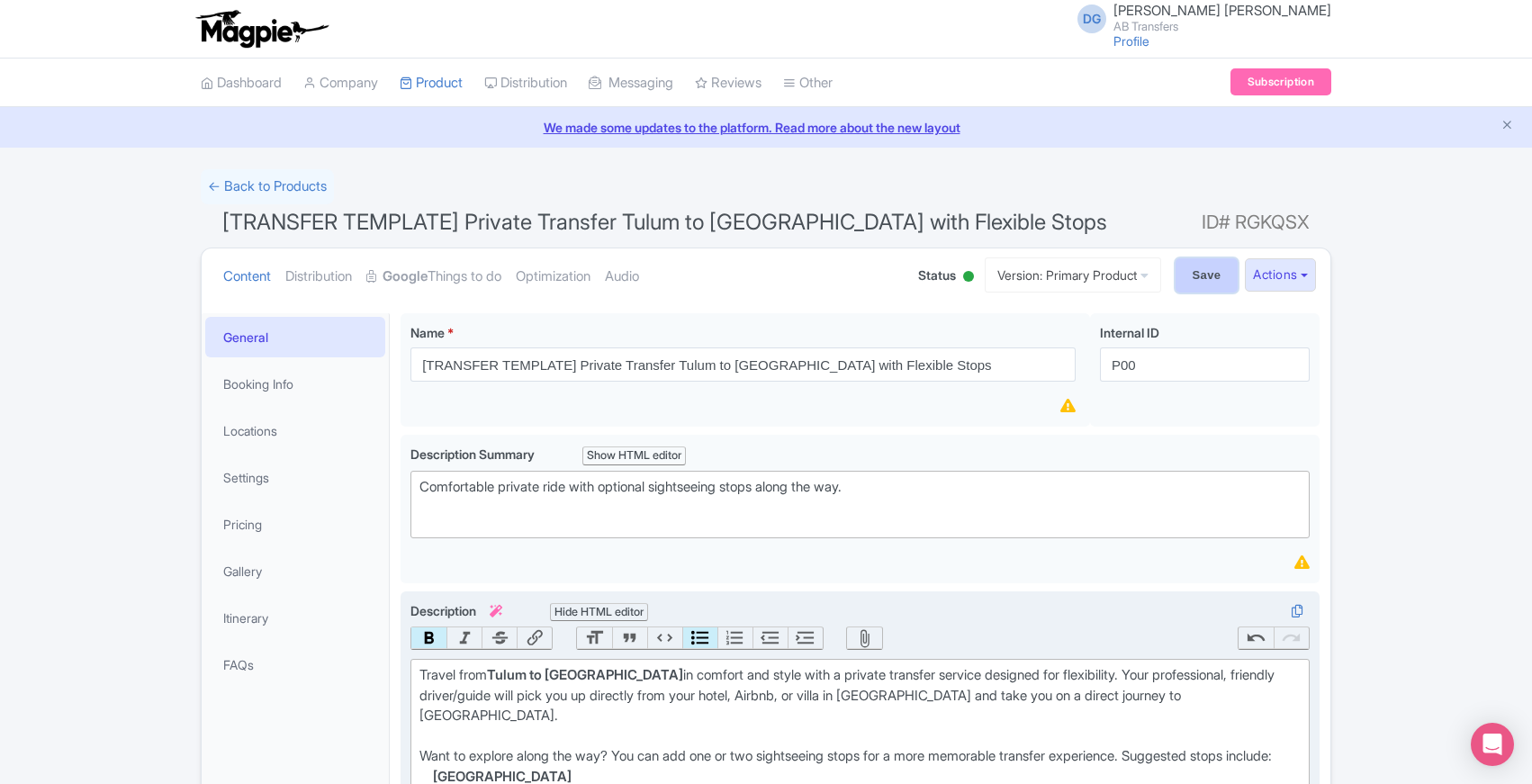
click at [1194, 276] on input "Save" at bounding box center [1207, 276] width 63 height 34
type input "Saving..."
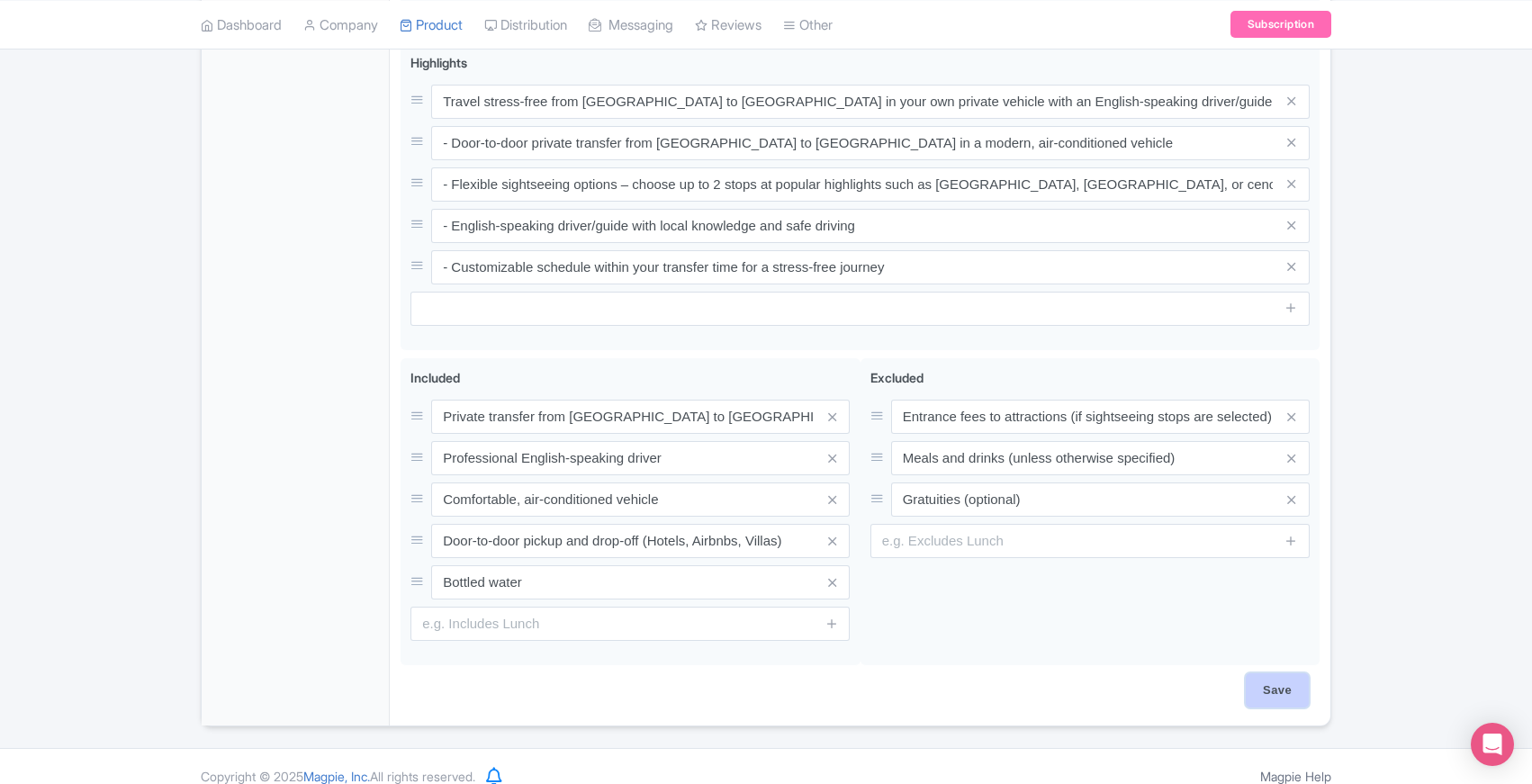
scroll to position [901, 0]
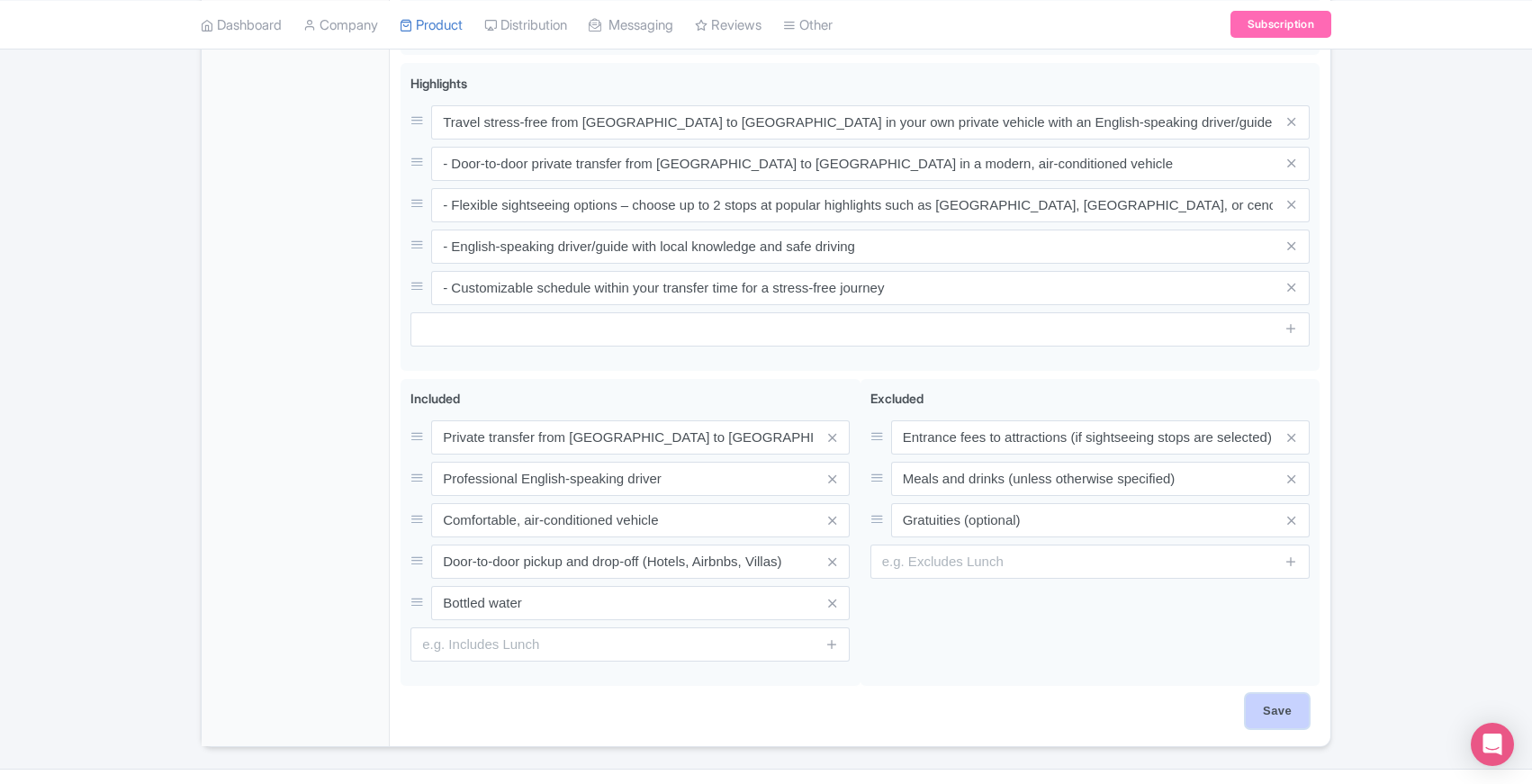
click at [1272, 694] on input "Save" at bounding box center [1277, 711] width 63 height 34
type input "Saving..."
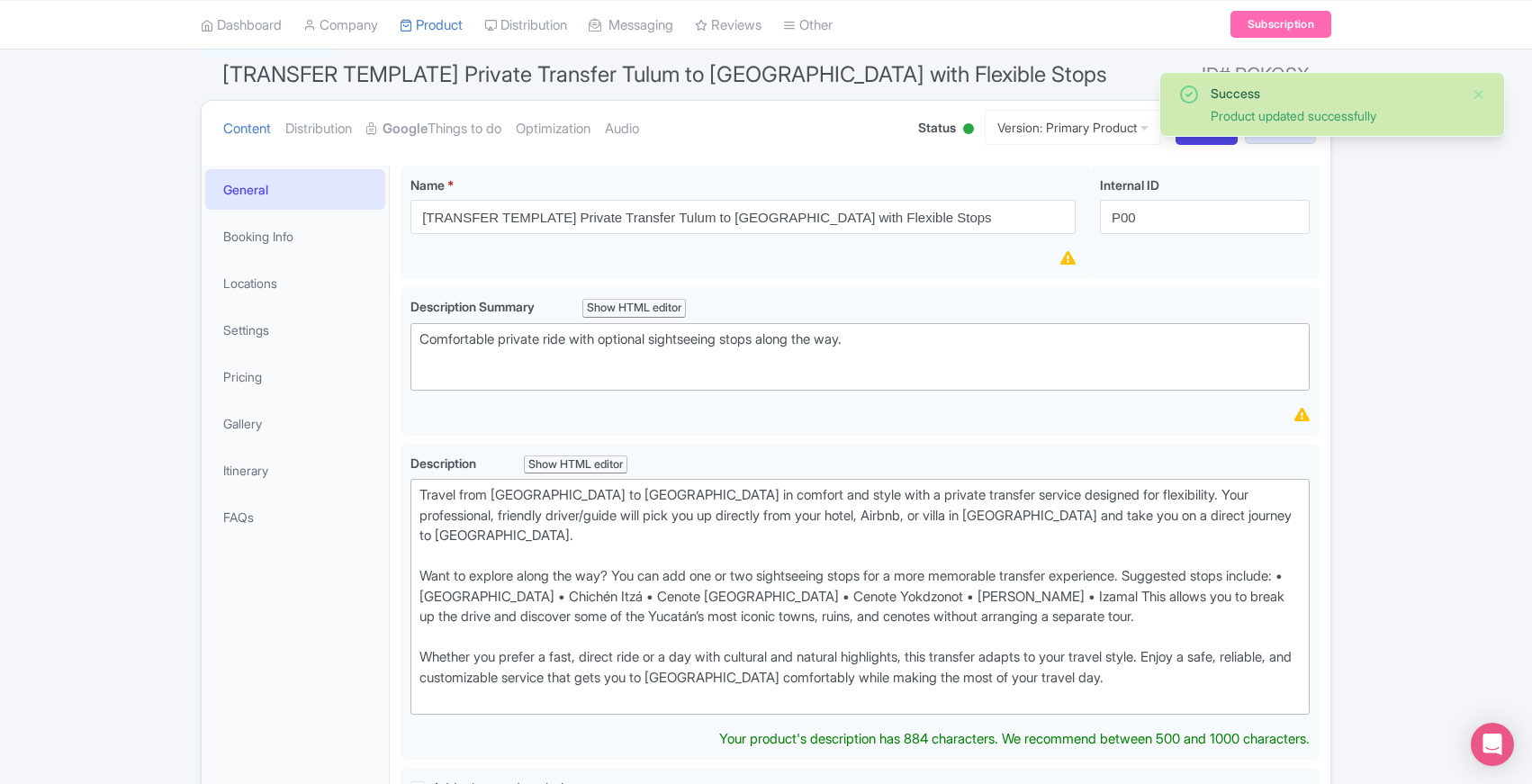
scroll to position [144, 0]
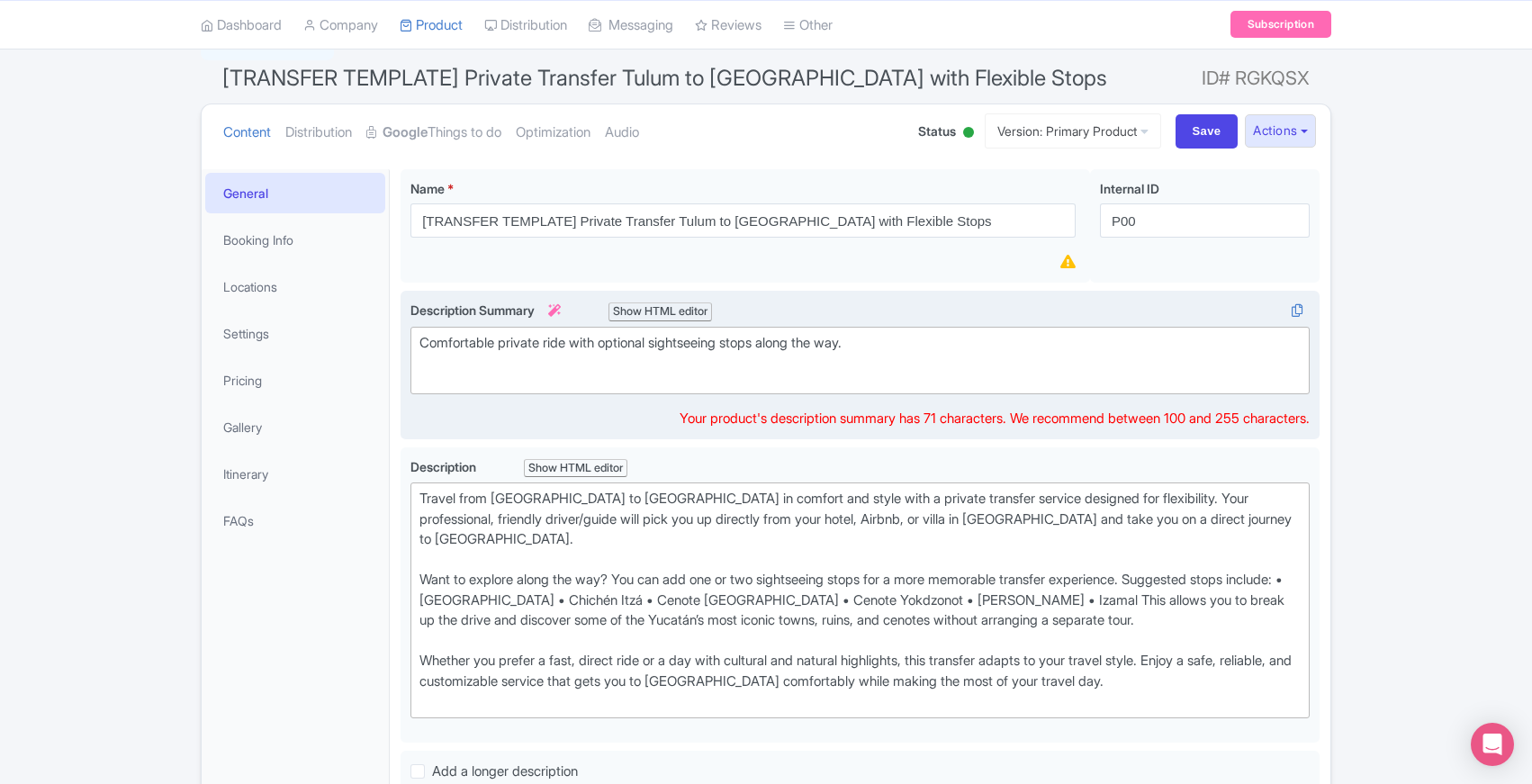
click at [884, 343] on div "Comfortable private ride with optional sightseeing stops along the way." at bounding box center [860, 353] width 882 height 41
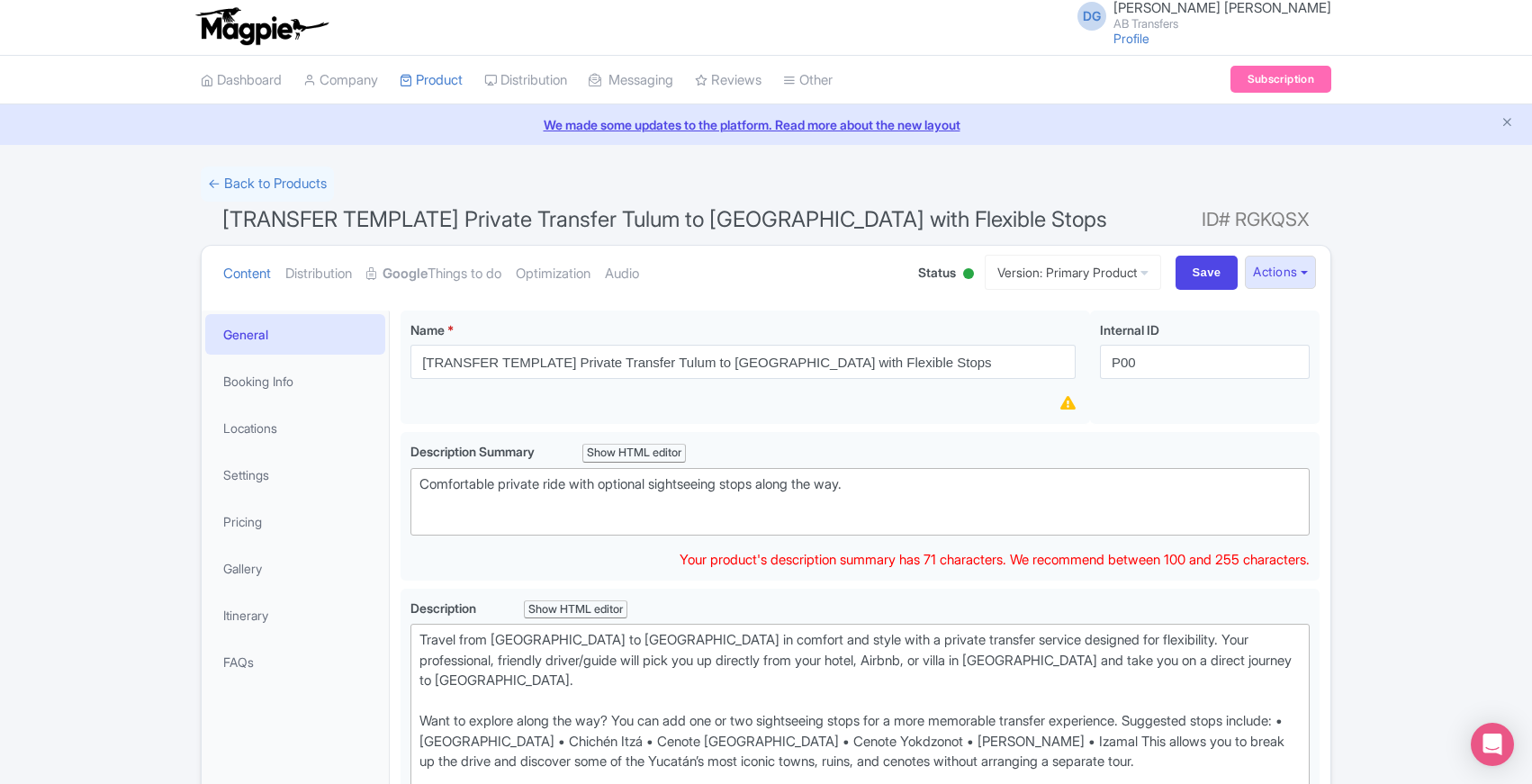
scroll to position [0, 0]
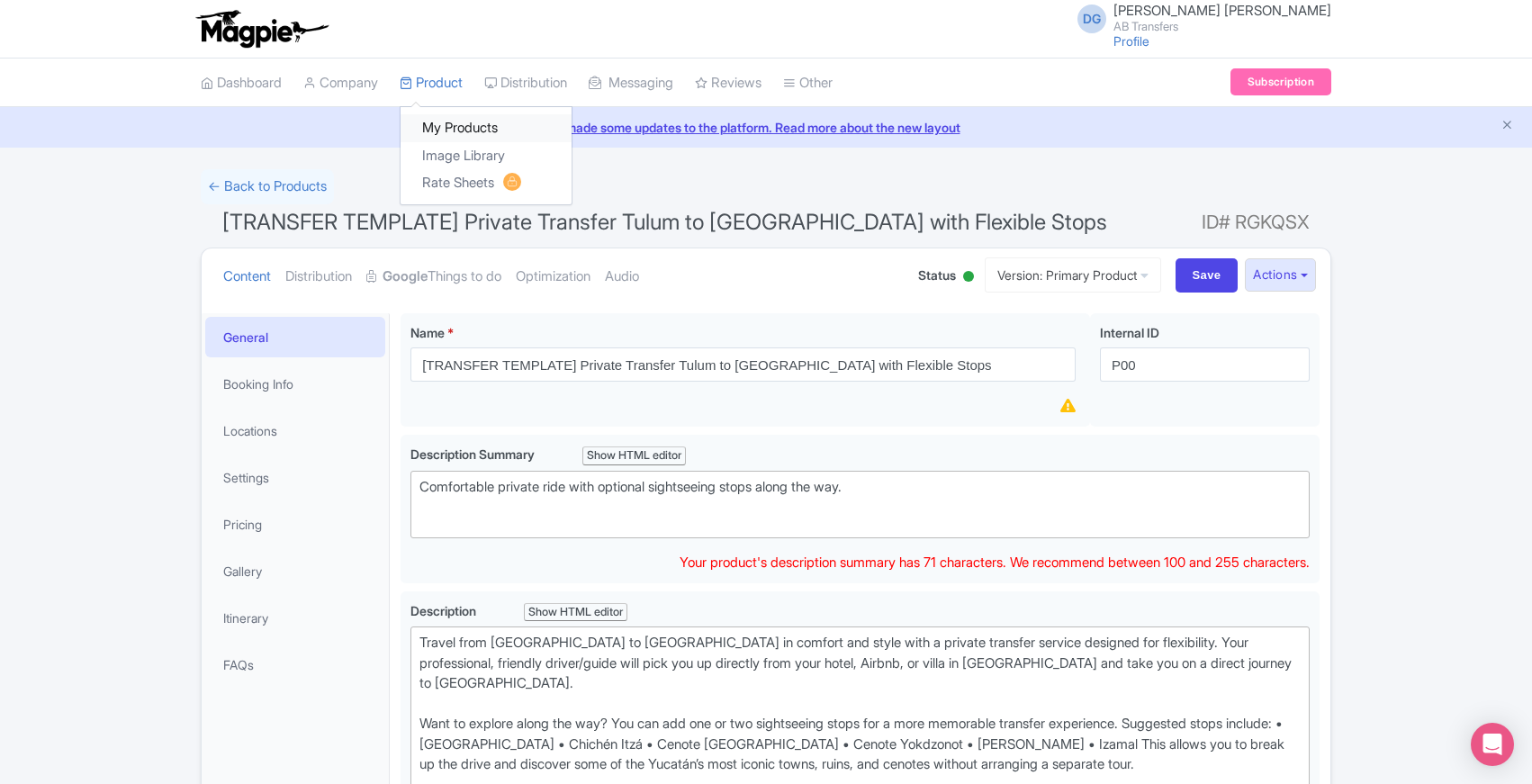
click at [457, 128] on link "My Products" at bounding box center [486, 128] width 171 height 27
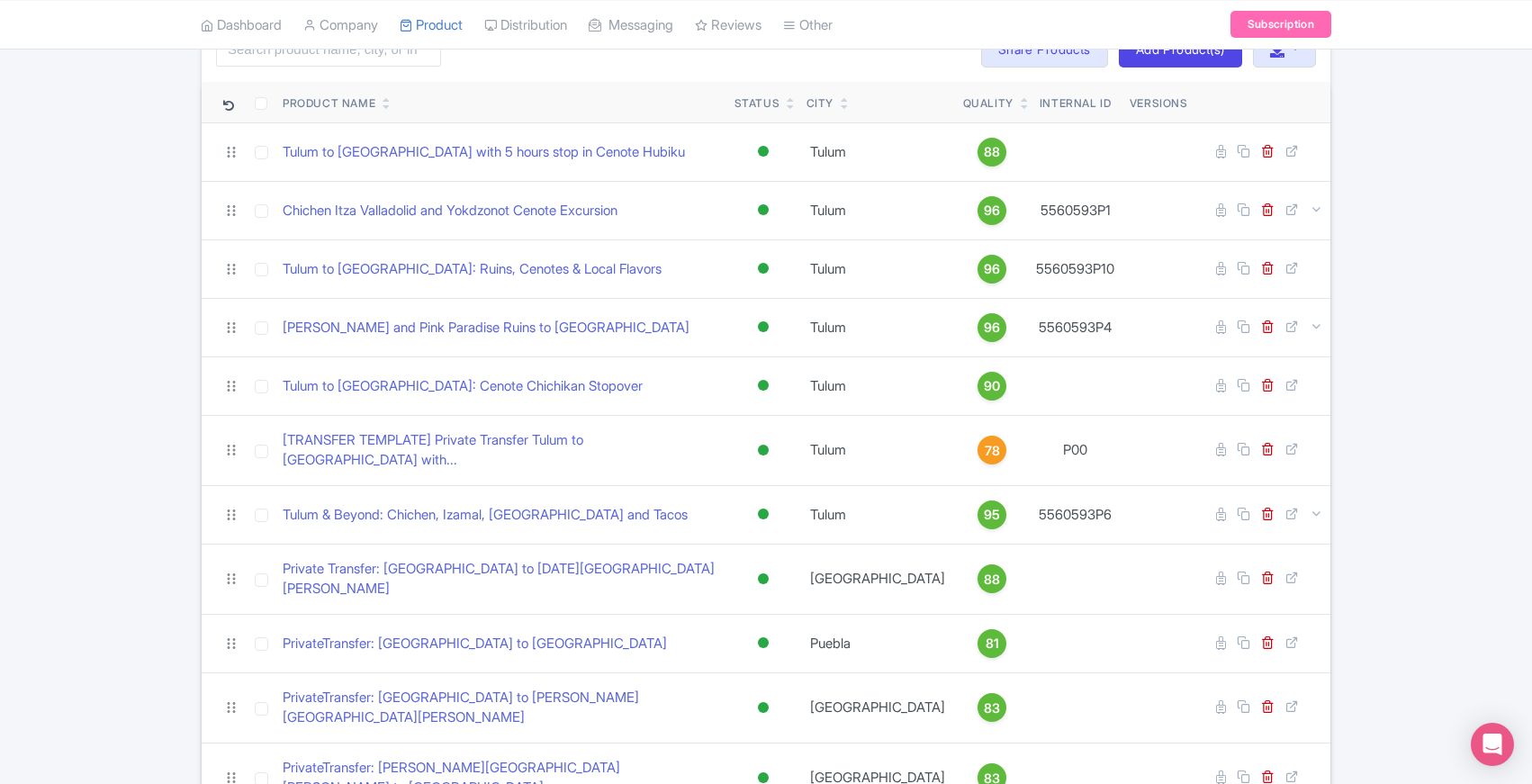
scroll to position [179, 0]
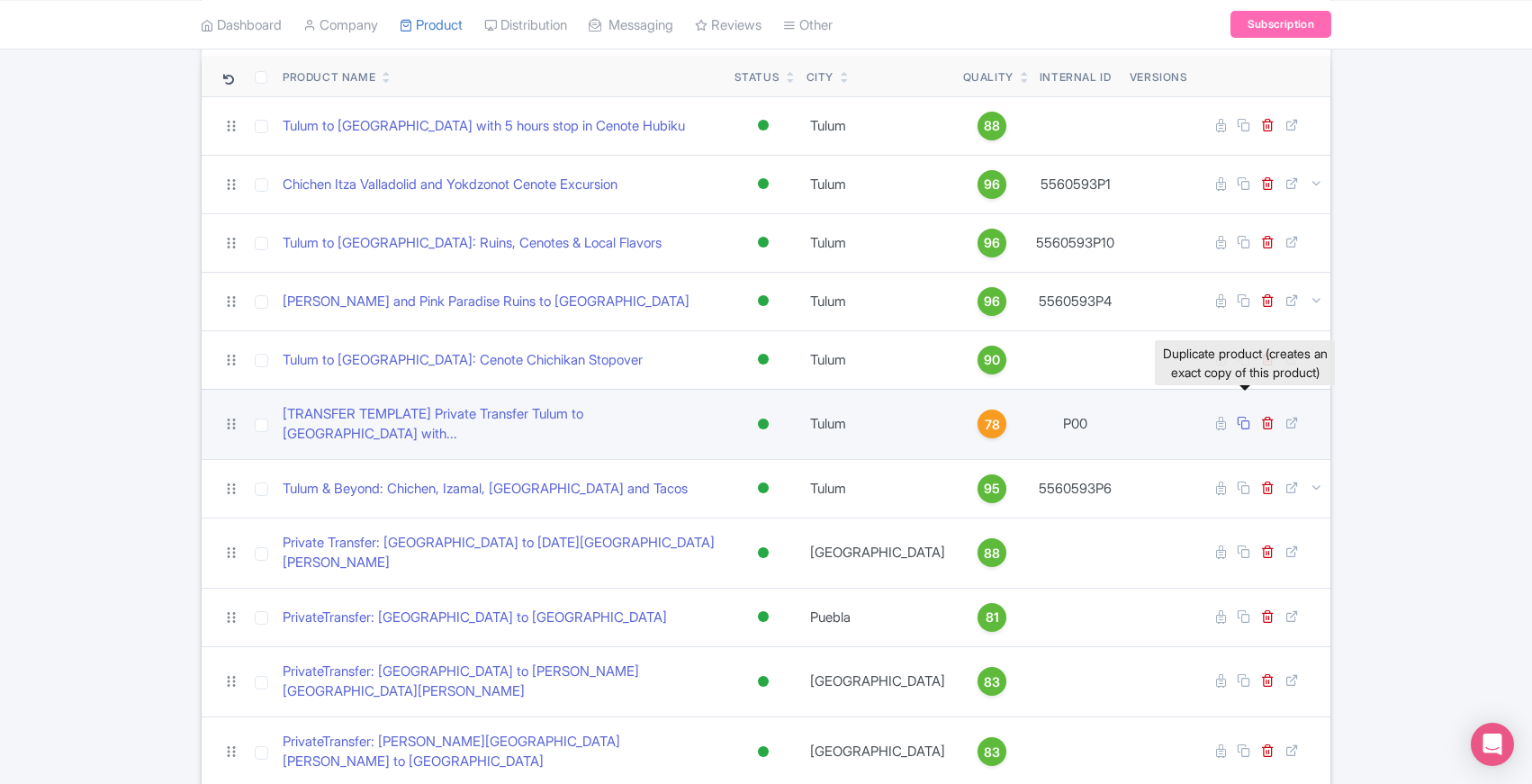
click at [1241, 416] on icon at bounding box center [1244, 422] width 13 height 13
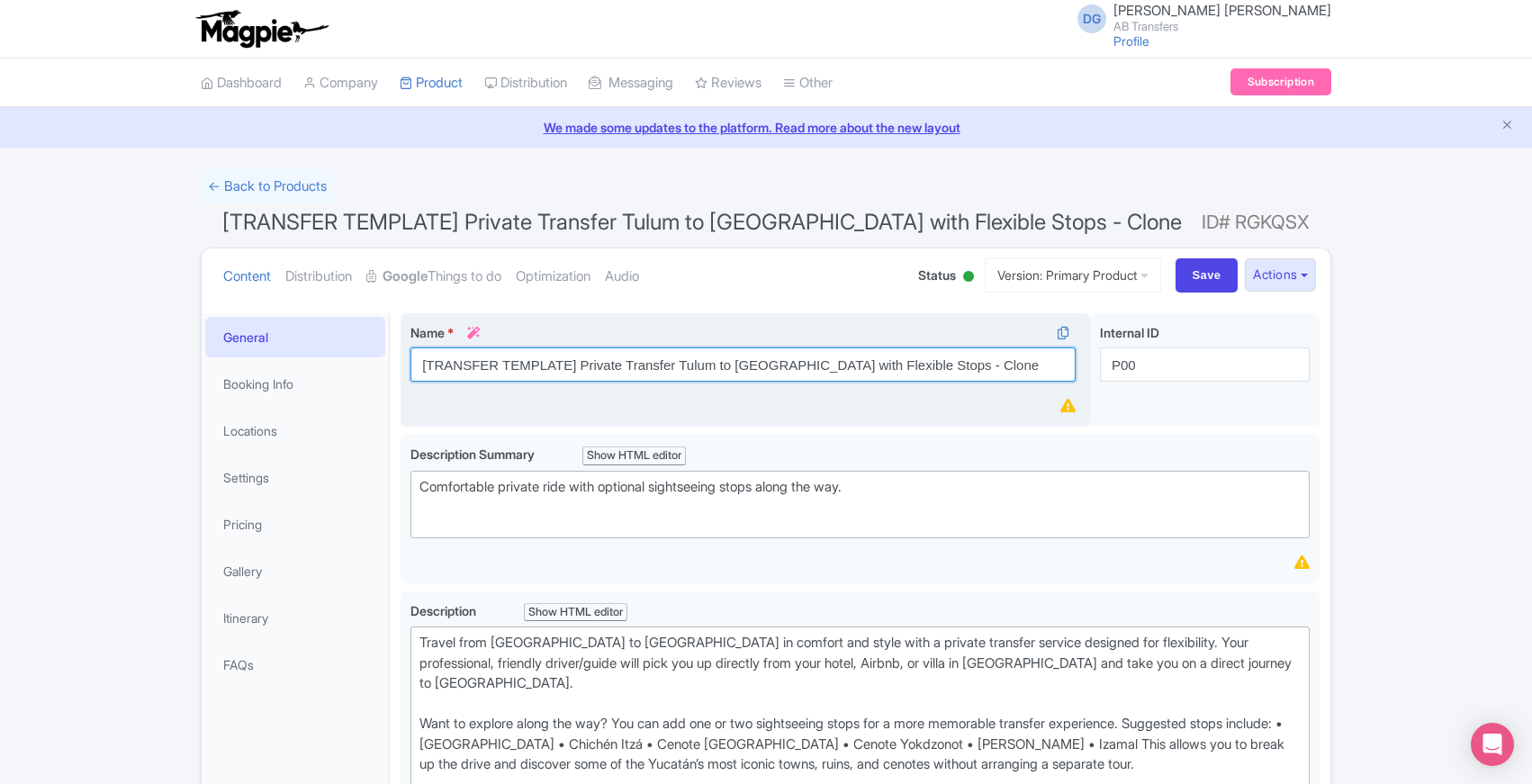
click at [977, 363] on input "[TRANSFER TEMPLATE] Private Transfer Tulum to [GEOGRAPHIC_DATA] with Flexible S…" at bounding box center [743, 365] width 666 height 34
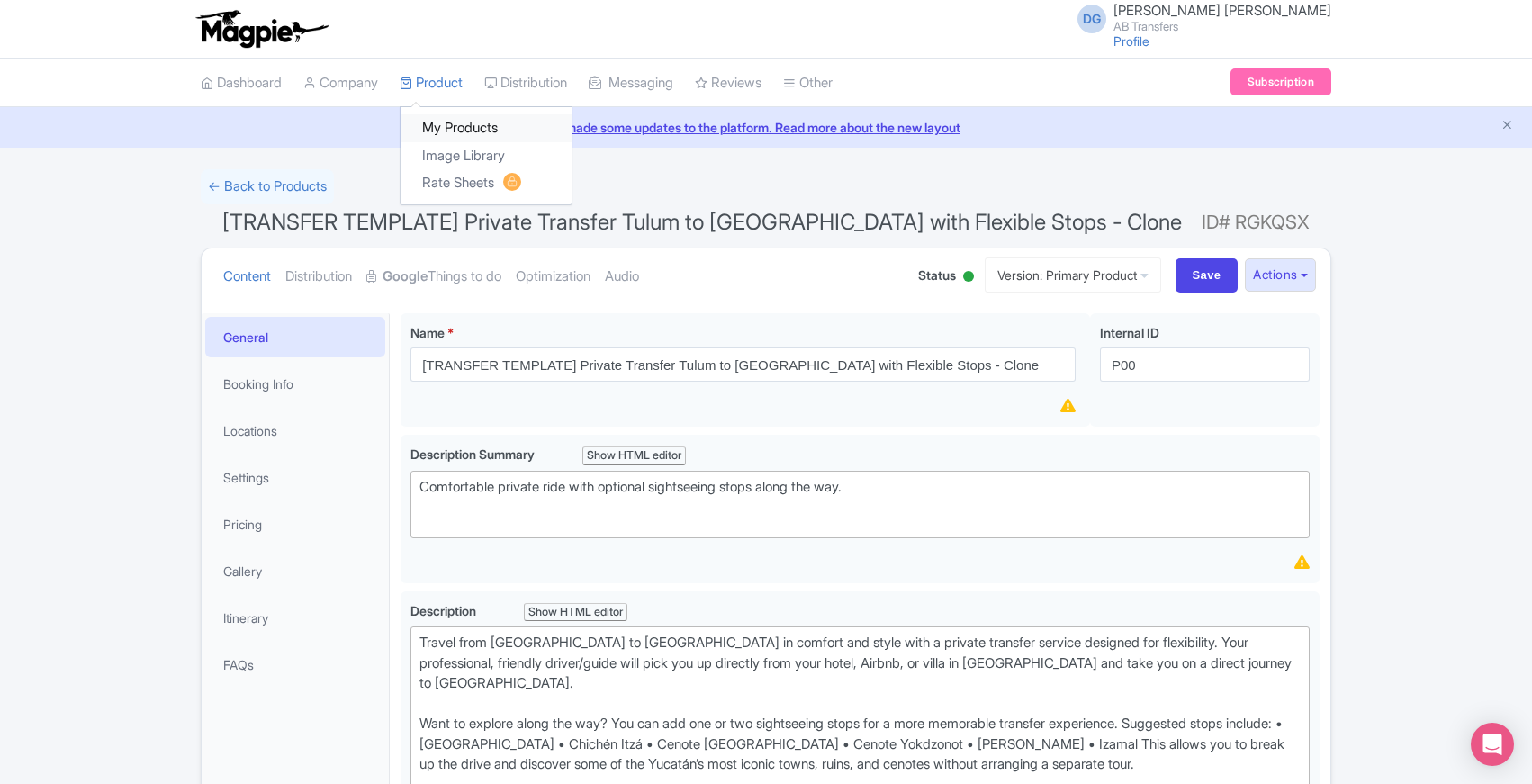
click at [474, 130] on link "My Products" at bounding box center [486, 128] width 171 height 27
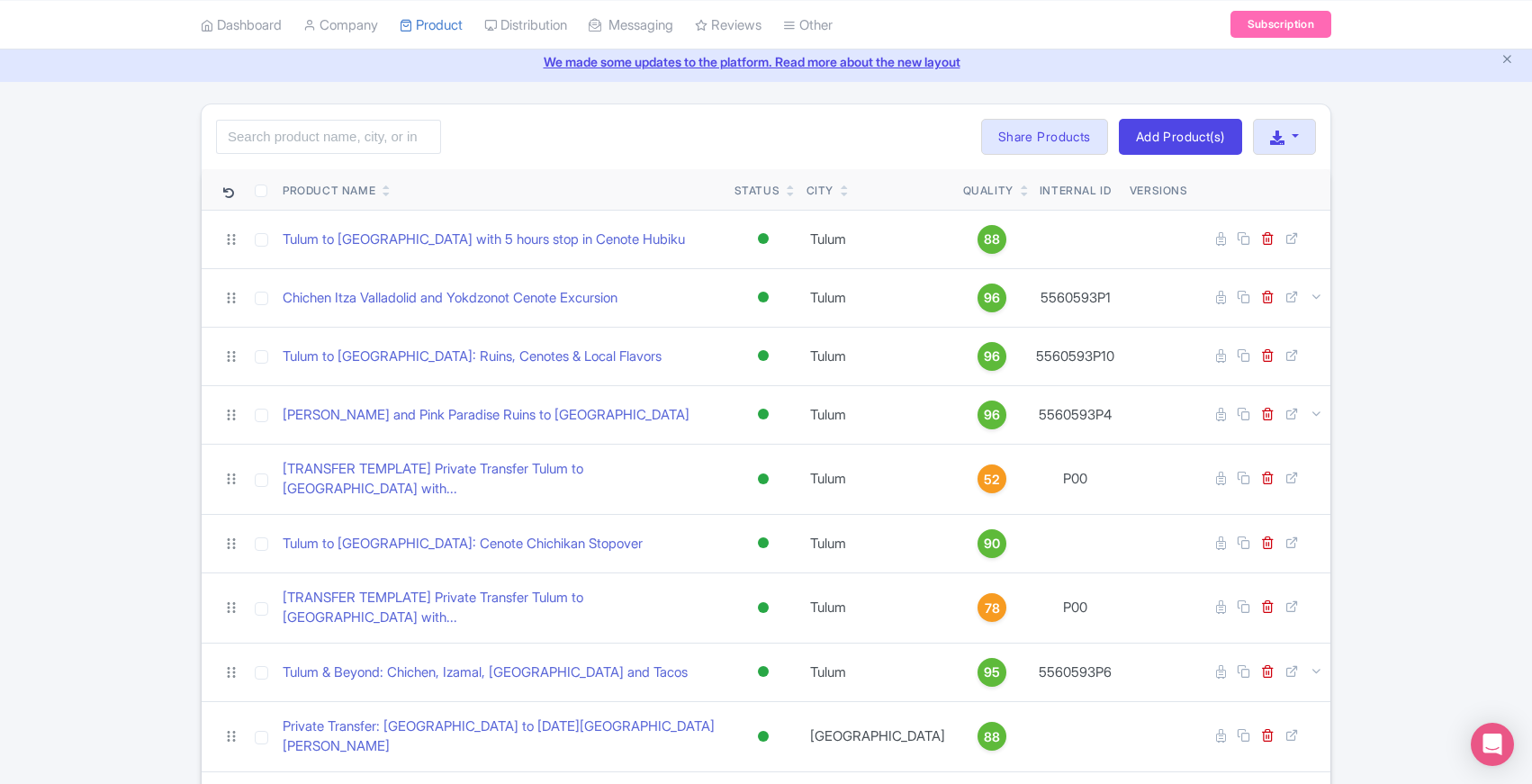
scroll to position [124, 0]
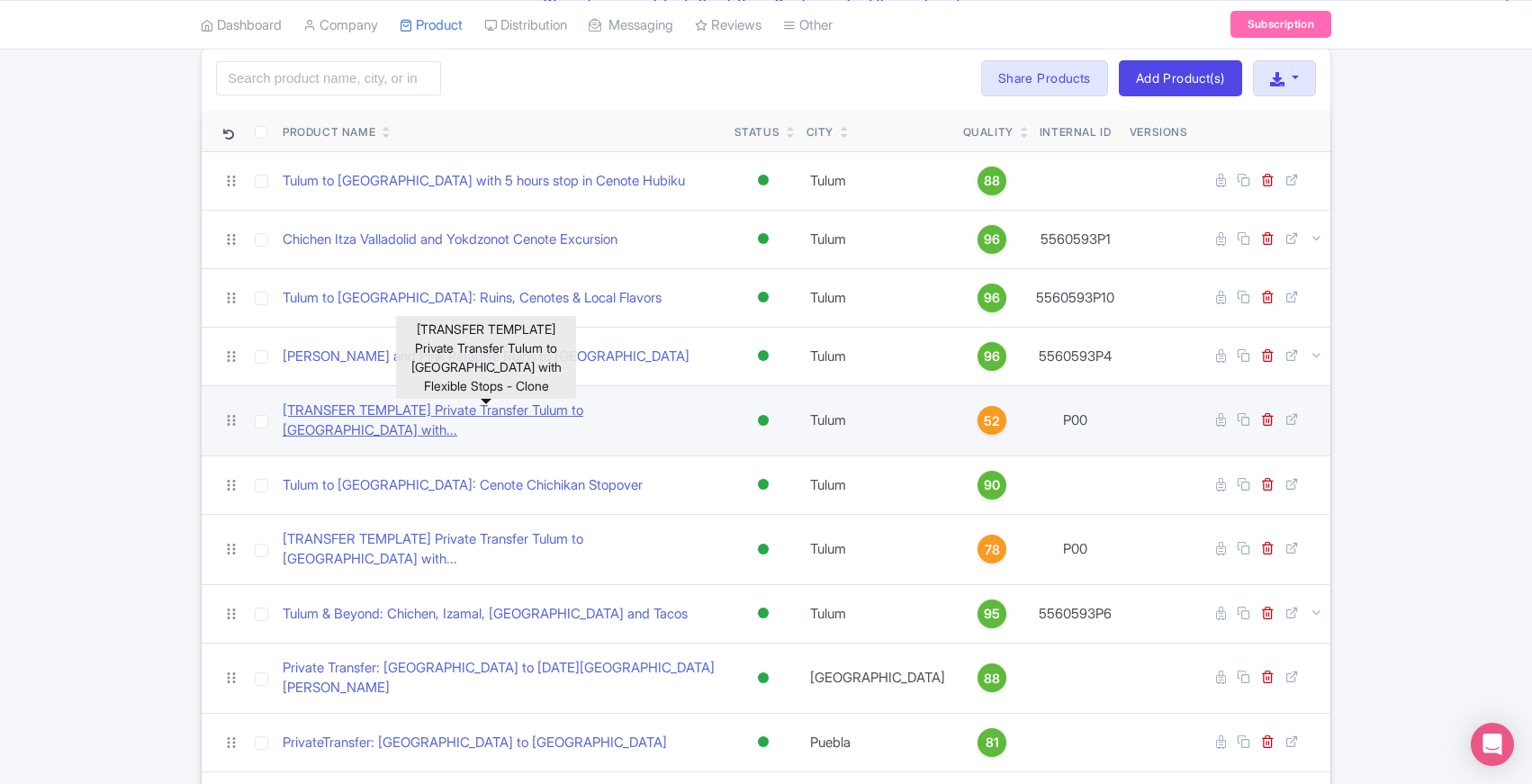
click at [548, 419] on link "[TRANSFER TEMPLATE] Private Transfer Tulum to [GEOGRAPHIC_DATA] with..." at bounding box center [502, 420] width 437 height 41
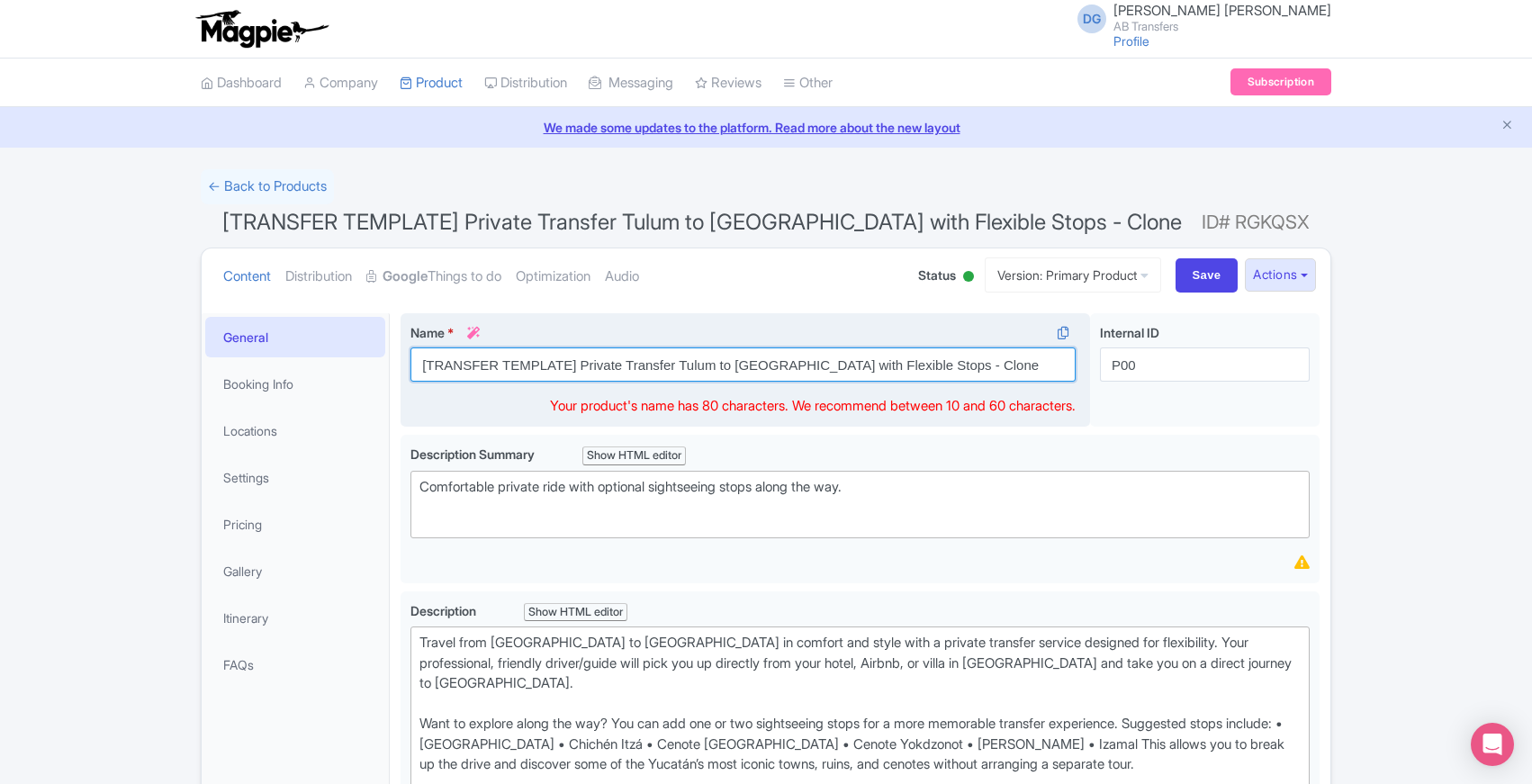
drag, startPoint x: 582, startPoint y: 363, endPoint x: 417, endPoint y: 360, distance: 165.0
click at [417, 360] on input "[TRANSFER TEMPLATE] Private Transfer Tulum to [GEOGRAPHIC_DATA] with Flexible S…" at bounding box center [743, 365] width 666 height 34
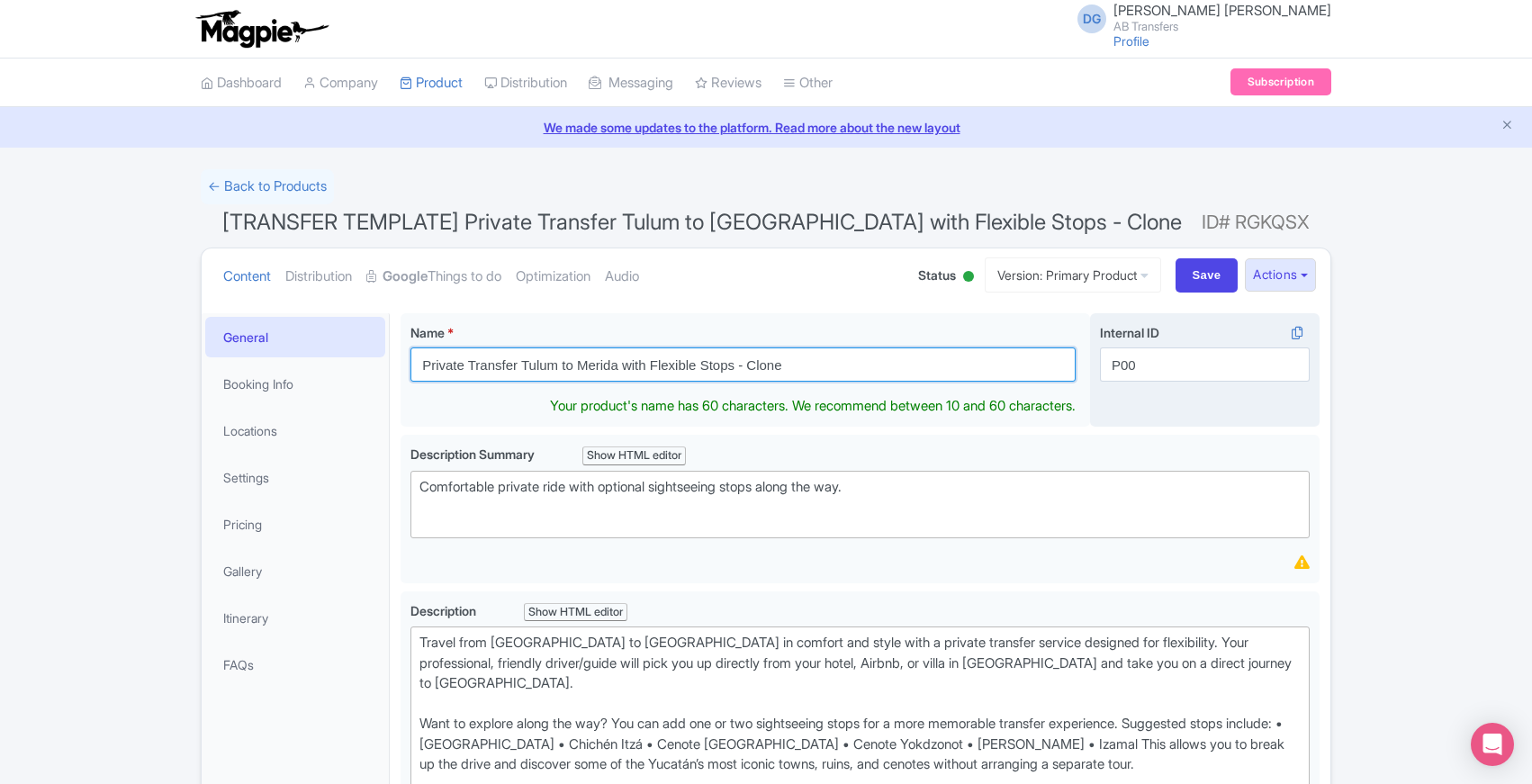
type input "Private Transfer Tulum to Merida with Flexible Stops - Clone"
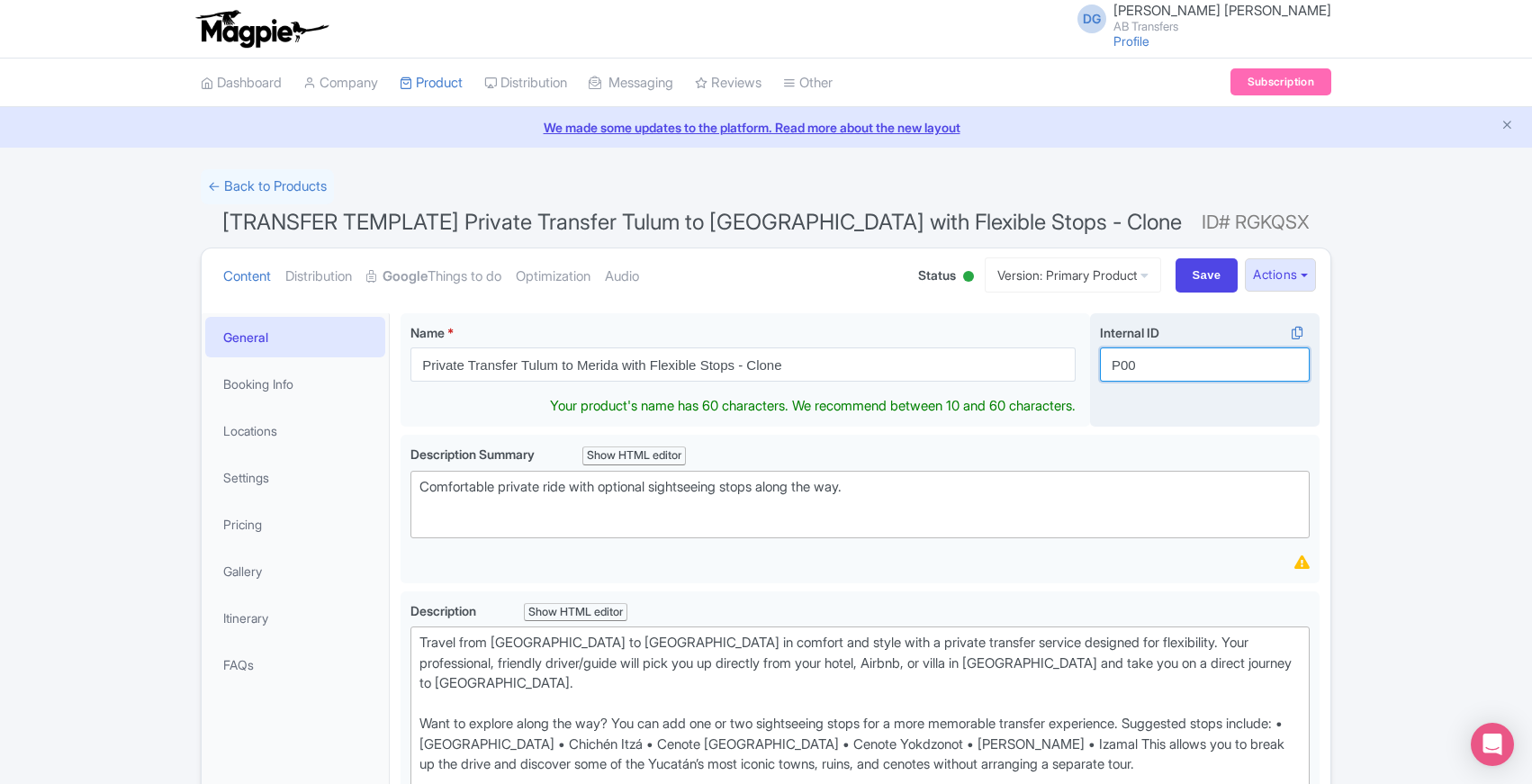
click at [1168, 363] on input "P00" at bounding box center [1205, 365] width 210 height 34
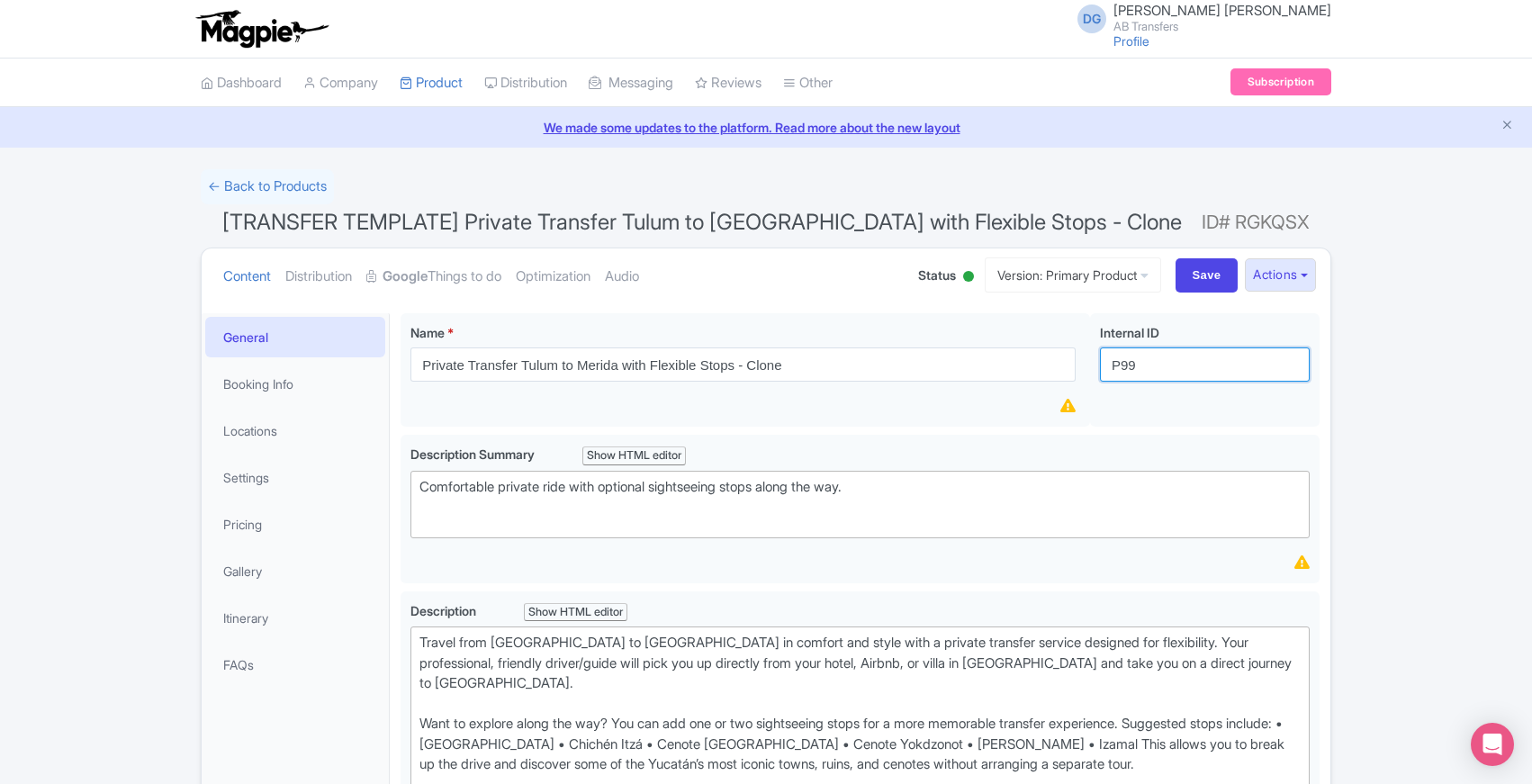
type input "P99"
click at [737, 290] on ul "Content Distribution Google Things to do Optimization Audio" at bounding box center [552, 276] width 673 height 55
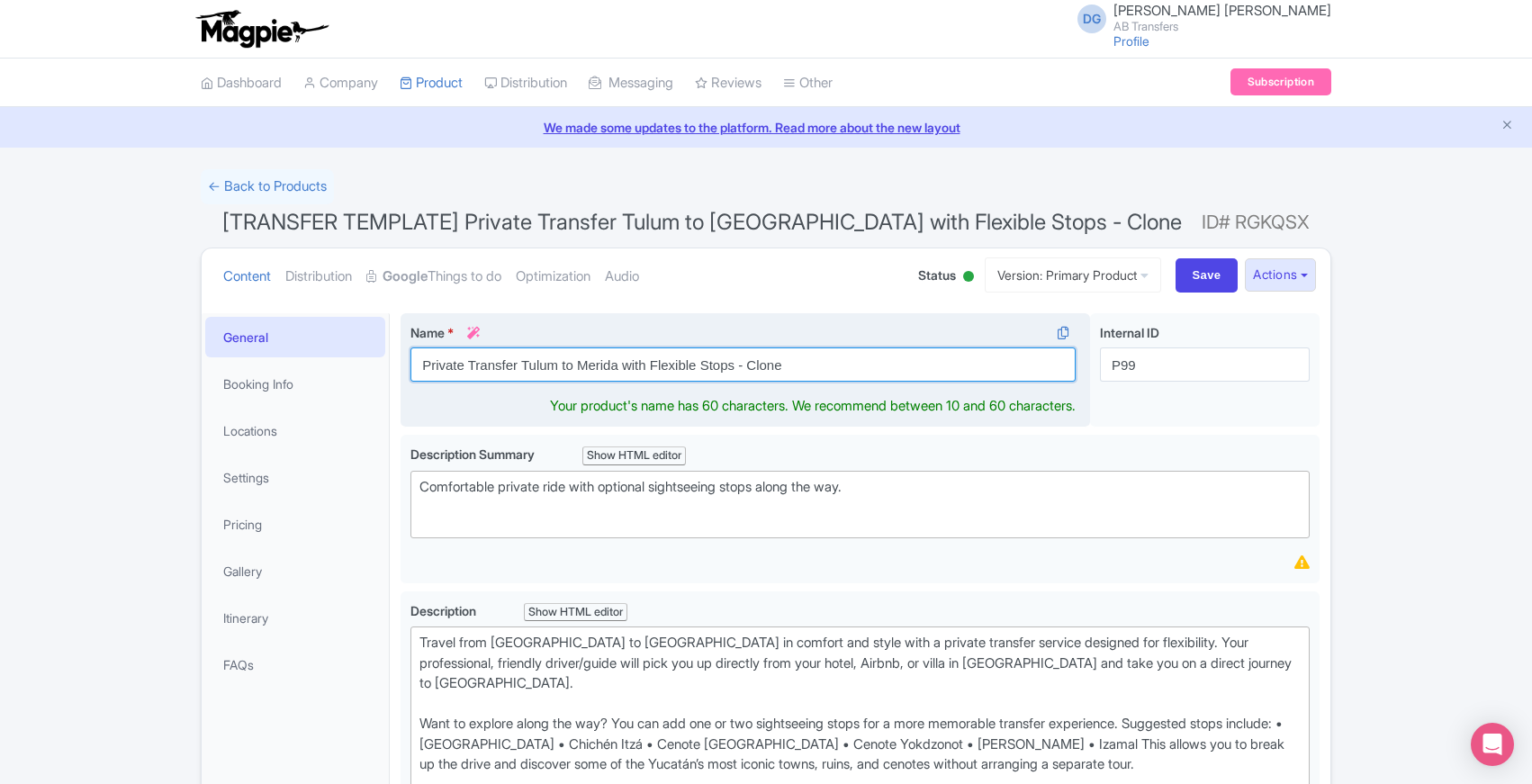
click at [839, 368] on input "Private Transfer Tulum to Merida with Flexible Stops - Clone" at bounding box center [743, 365] width 666 height 34
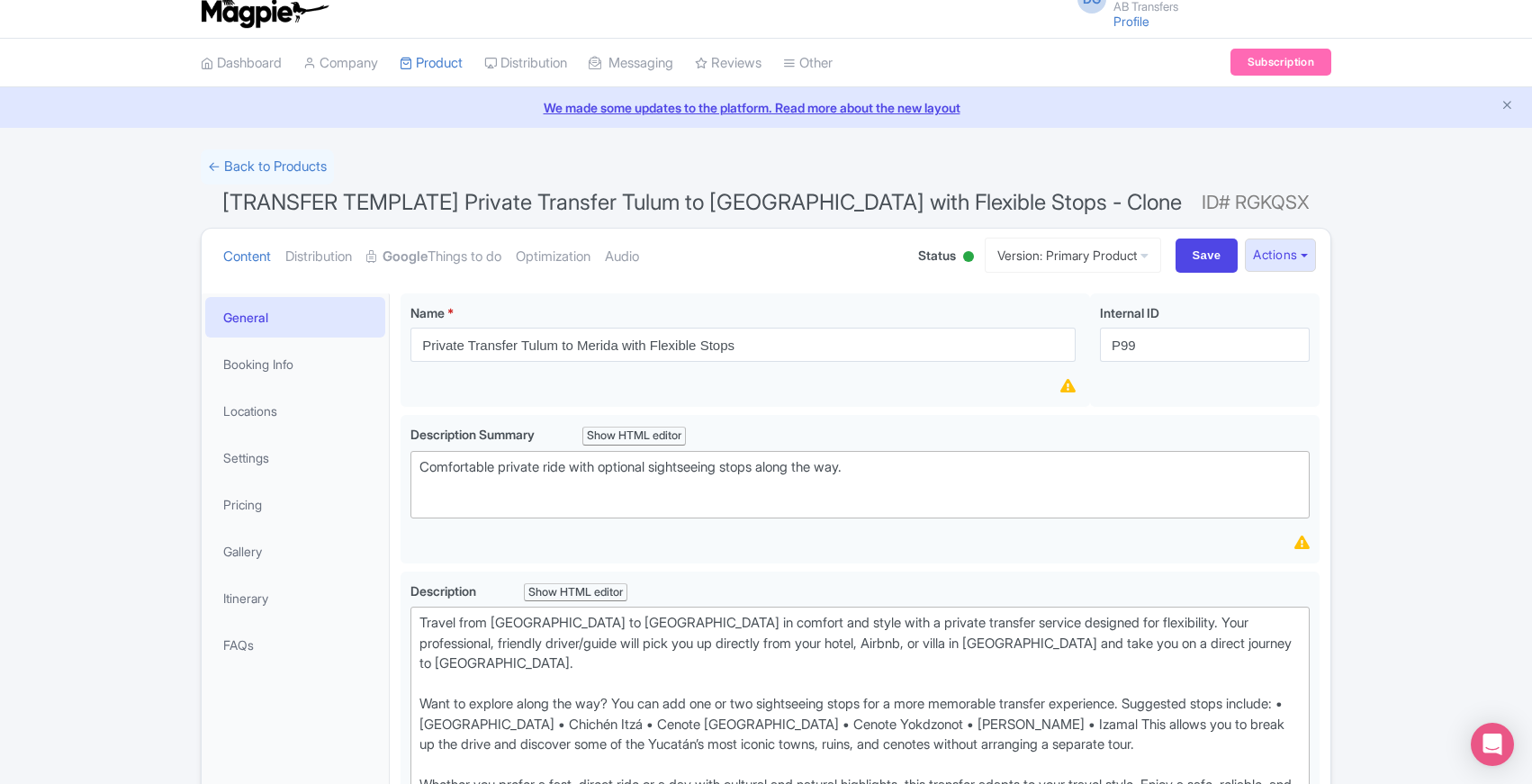
scroll to position [29, 0]
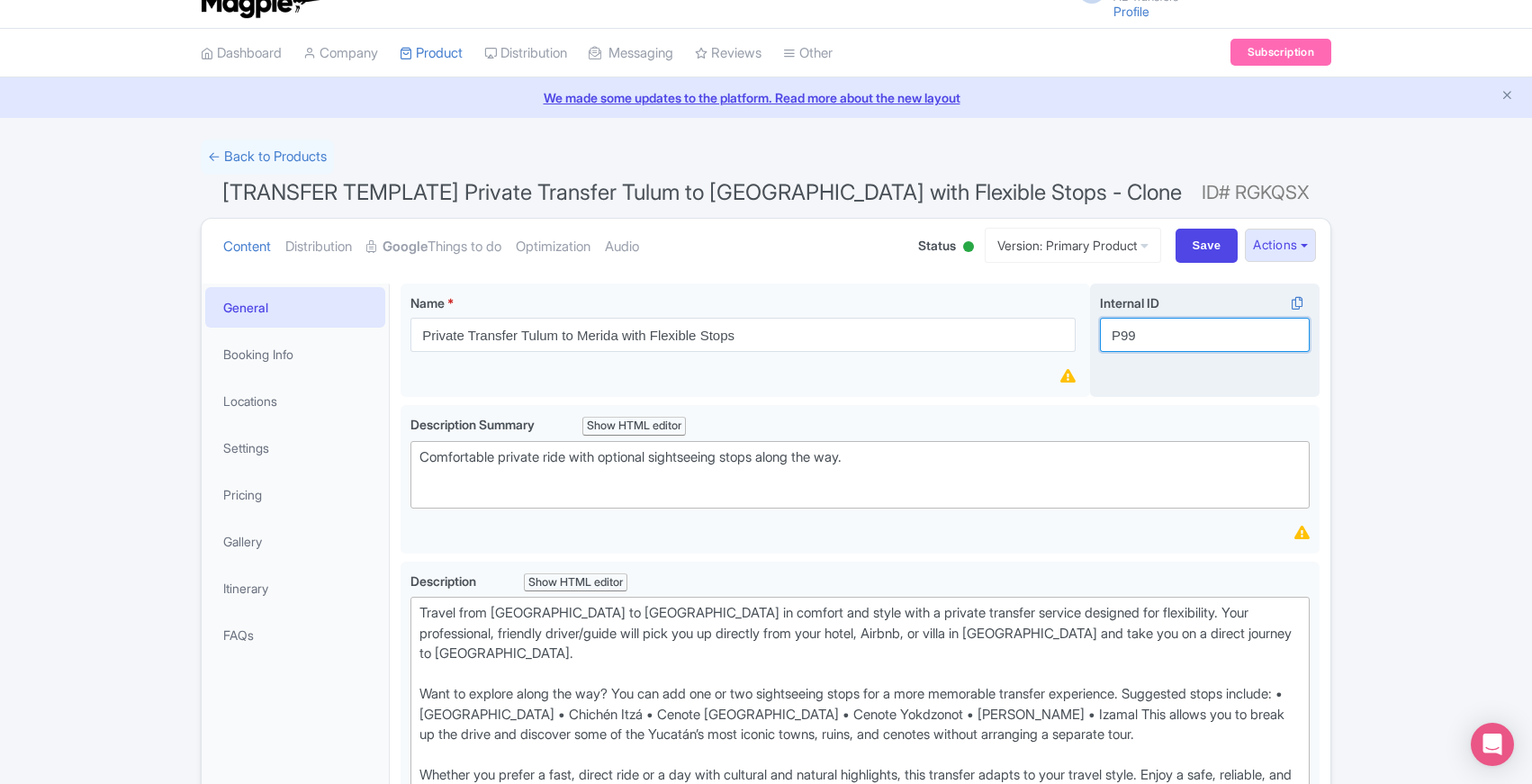
click at [1182, 340] on input "P99" at bounding box center [1205, 335] width 210 height 34
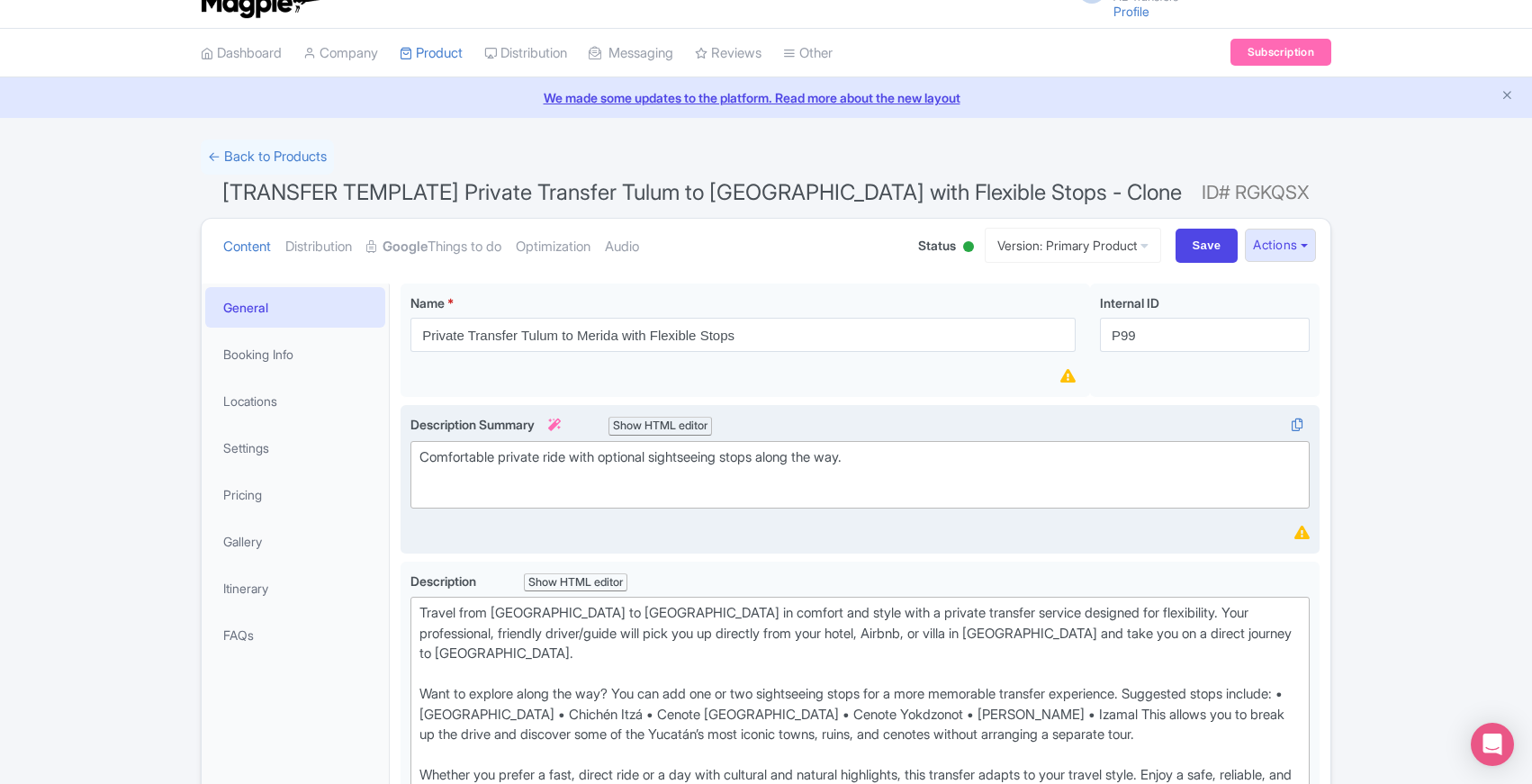
click at [946, 422] on label "Description Summary i Show HTML editor" at bounding box center [861, 425] width 900 height 21
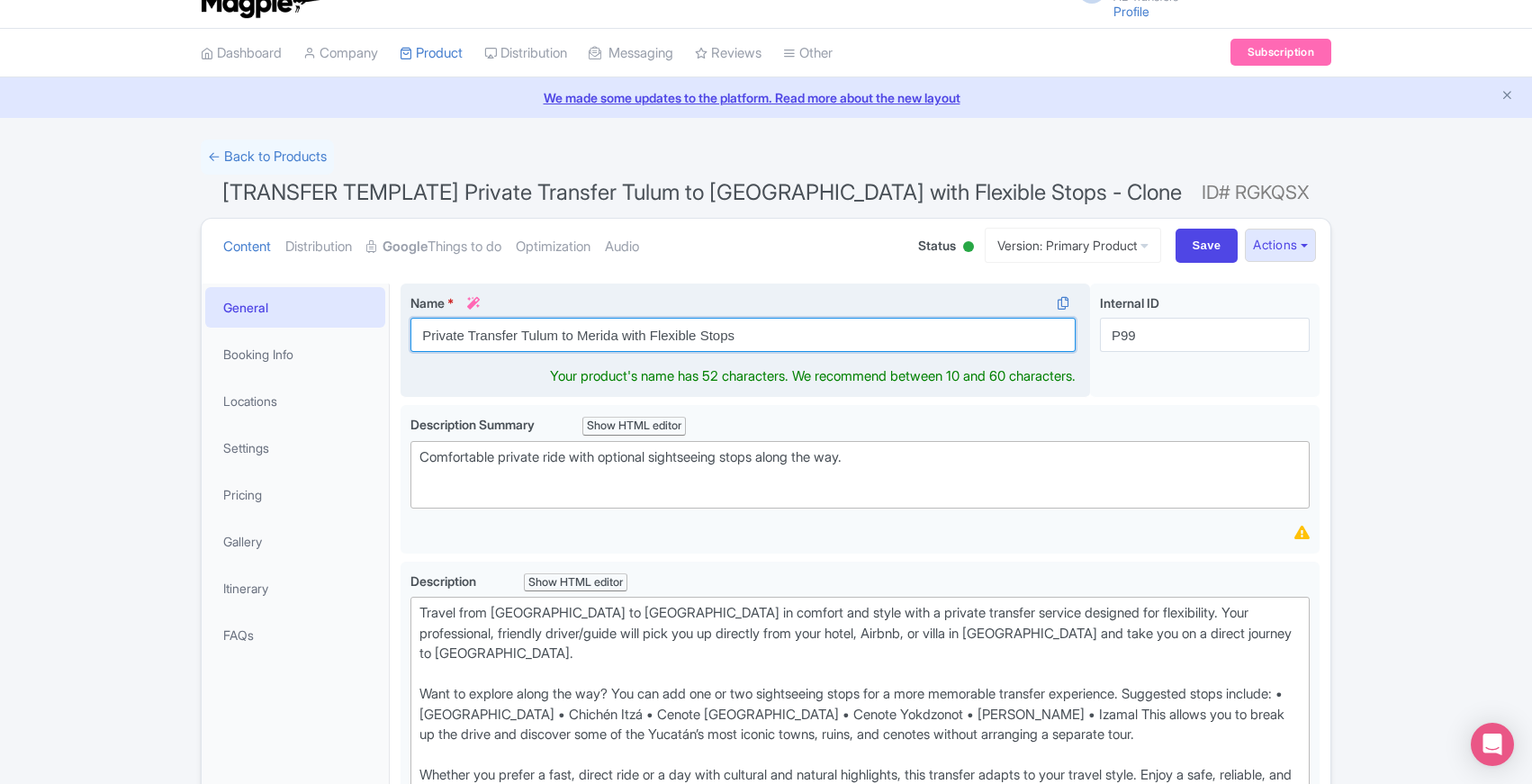
click at [845, 330] on input "Private Transfer Tulum to Merida with Flexible Stops" at bounding box center [743, 335] width 666 height 34
type input "Private Transfer Tulum to Merida with Flexible Stops"
click at [1176, 229] on input "Save" at bounding box center [1207, 246] width 63 height 34
type input "Saving..."
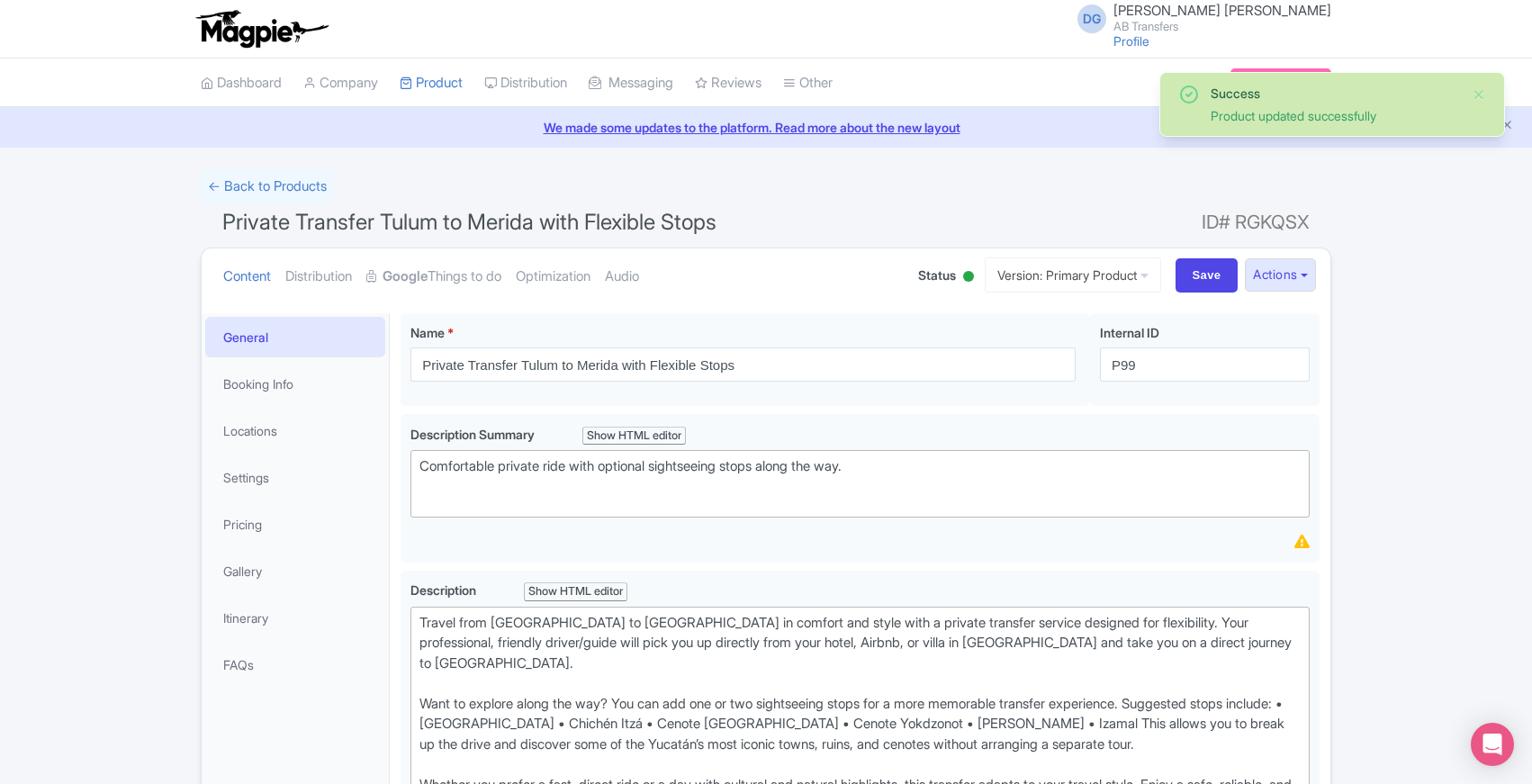
click at [745, 295] on ul "Content Distribution Google Things to do Optimization Audio" at bounding box center [552, 276] width 673 height 55
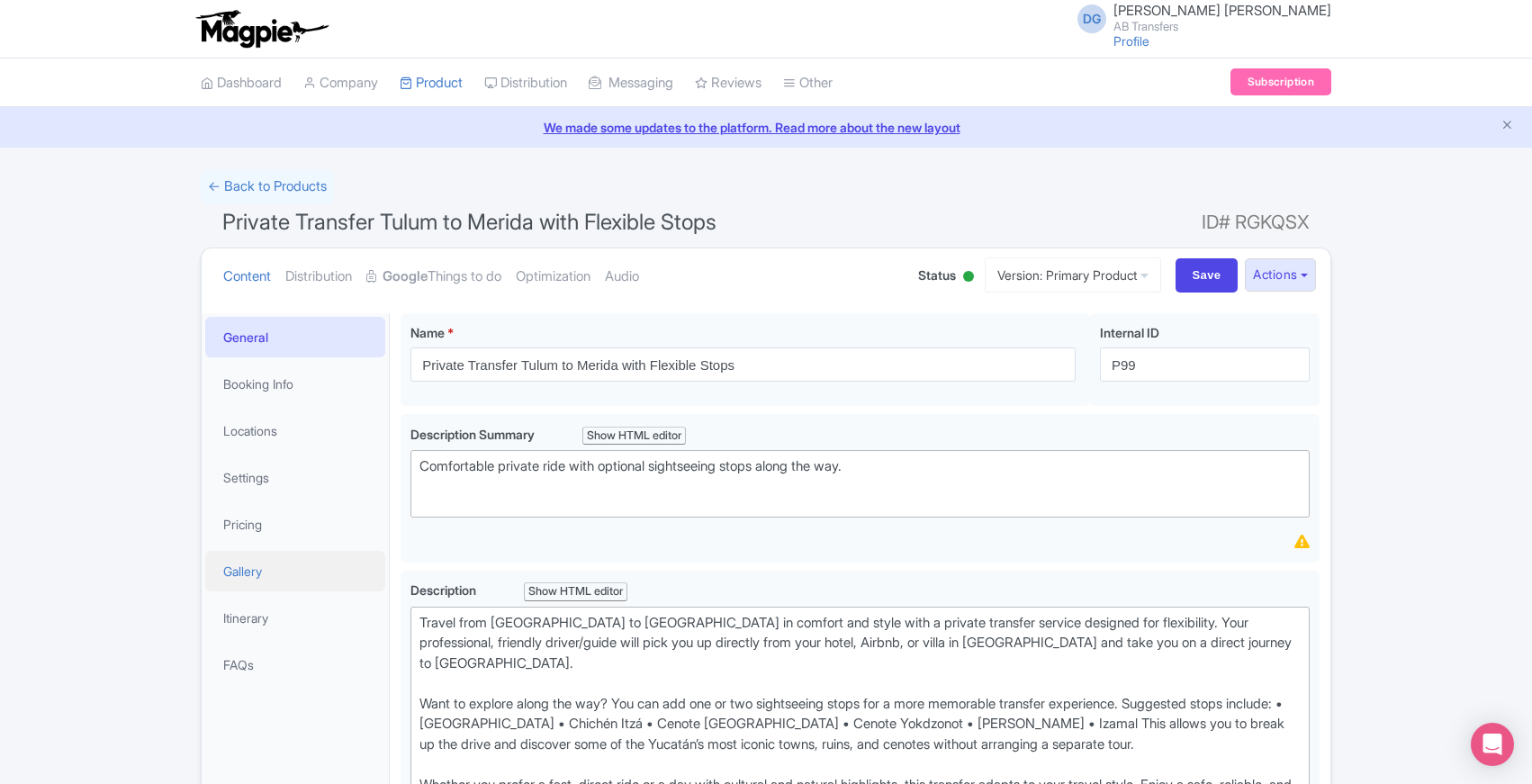
click at [229, 570] on link "Gallery" at bounding box center [295, 571] width 180 height 41
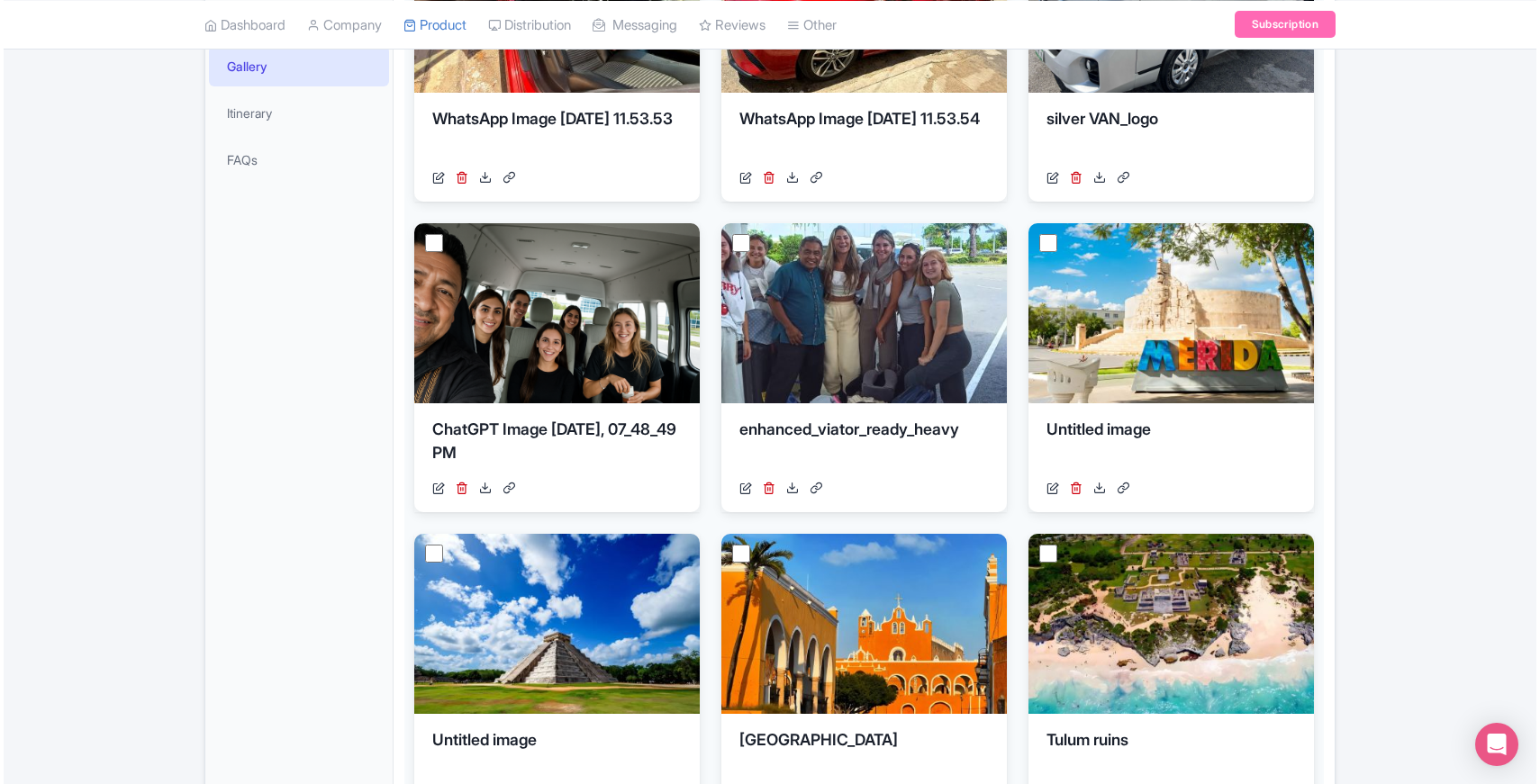
scroll to position [491, 0]
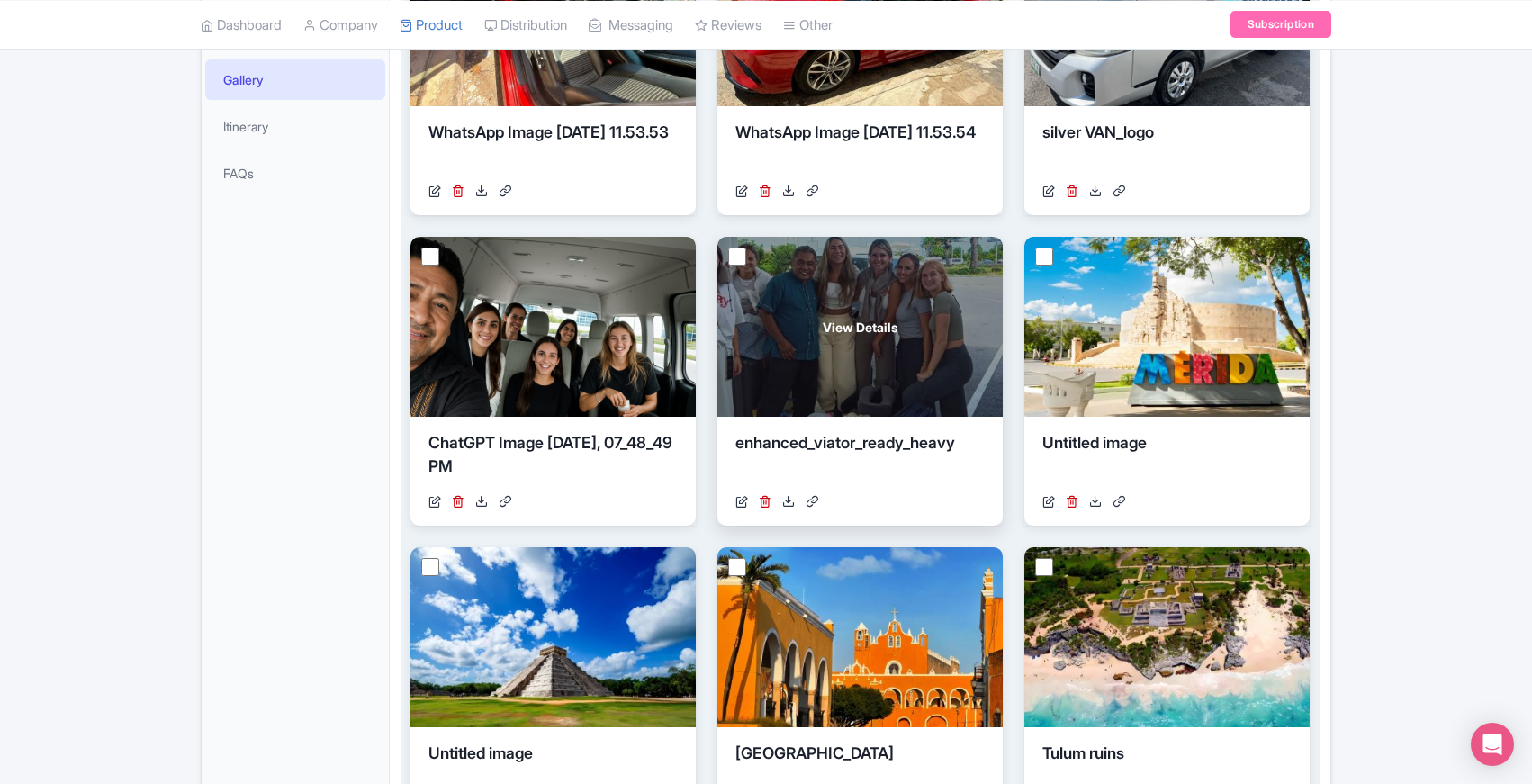
click at [923, 372] on div "View Details" at bounding box center [860, 327] width 285 height 180
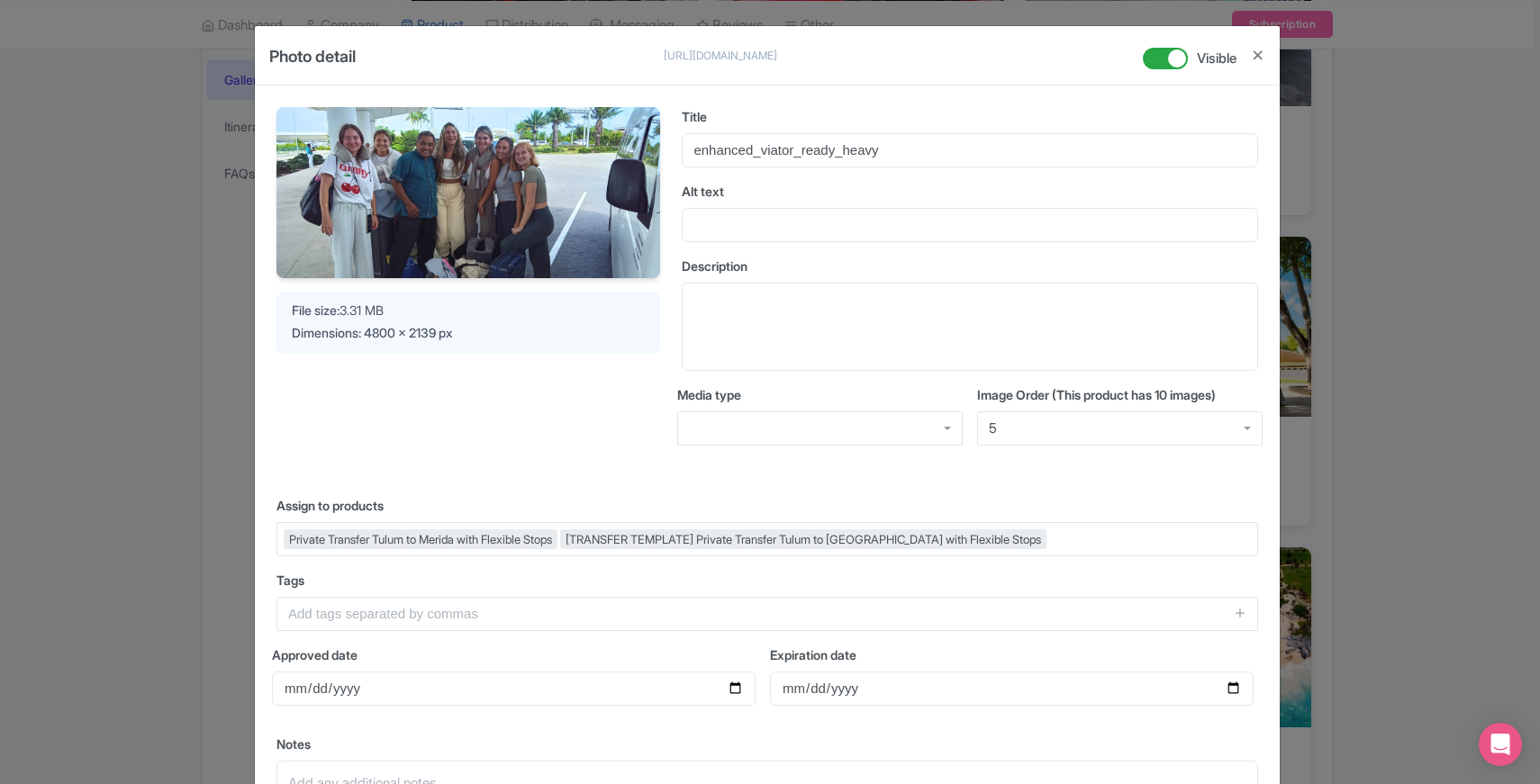
click at [1143, 431] on div "5" at bounding box center [1119, 429] width 285 height 34
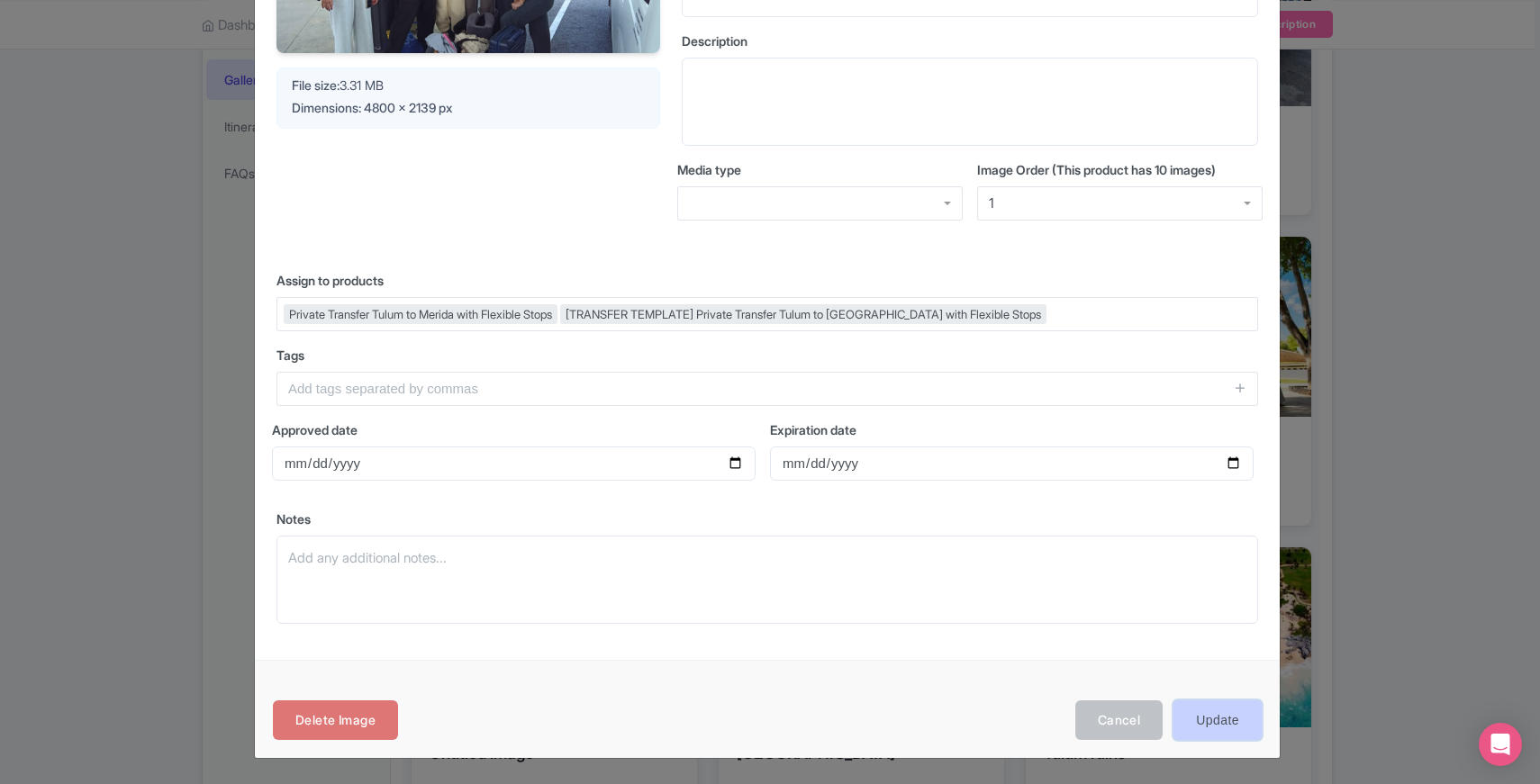
click at [1209, 722] on input "Update" at bounding box center [1217, 721] width 88 height 41
click at [266, 319] on div "Your Image is being upscaled File size: 3.31 MB Dimensions: 4800 x 2139 px Titl…" at bounding box center [767, 260] width 1025 height 799
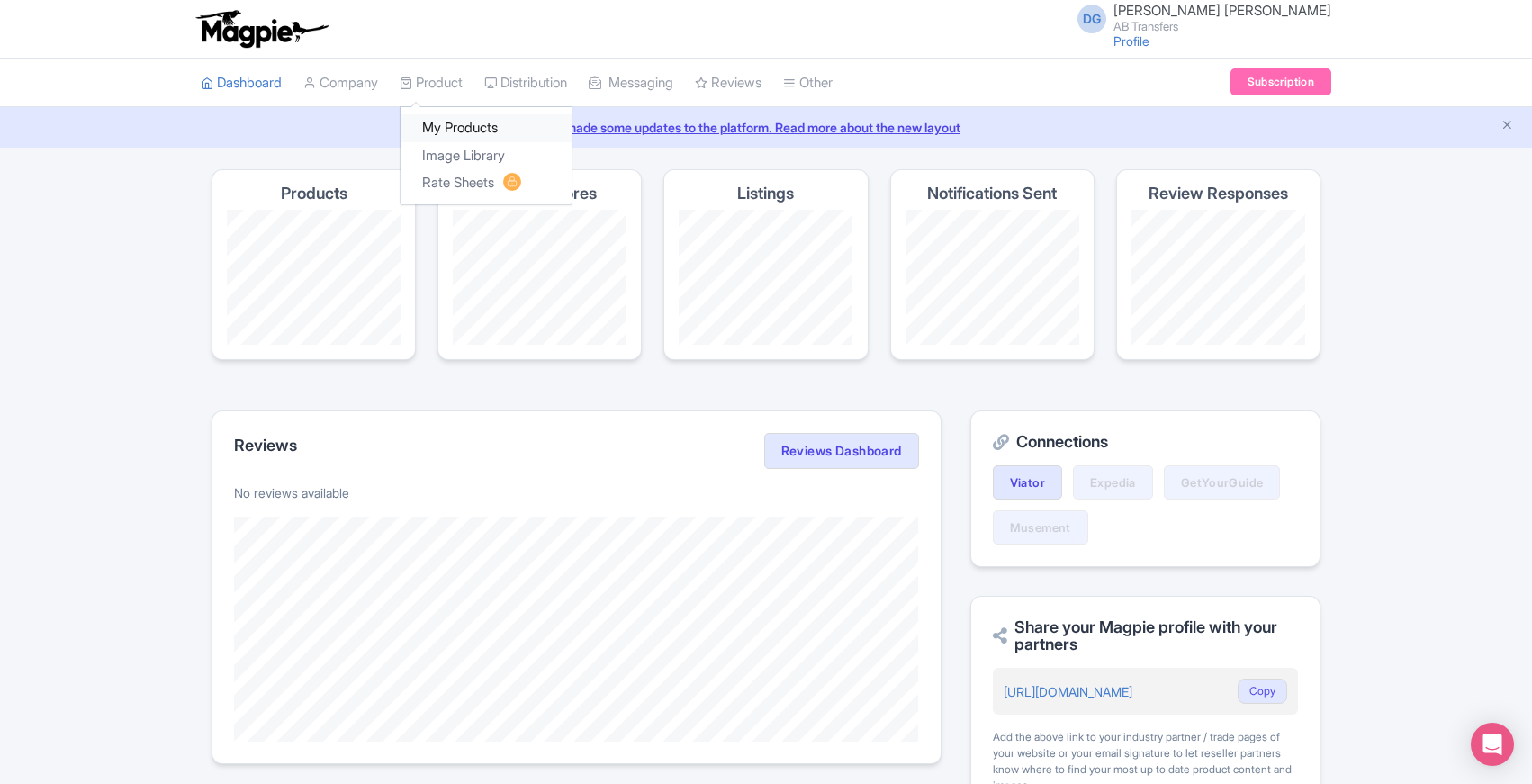
click at [468, 126] on link "My Products" at bounding box center [486, 128] width 171 height 27
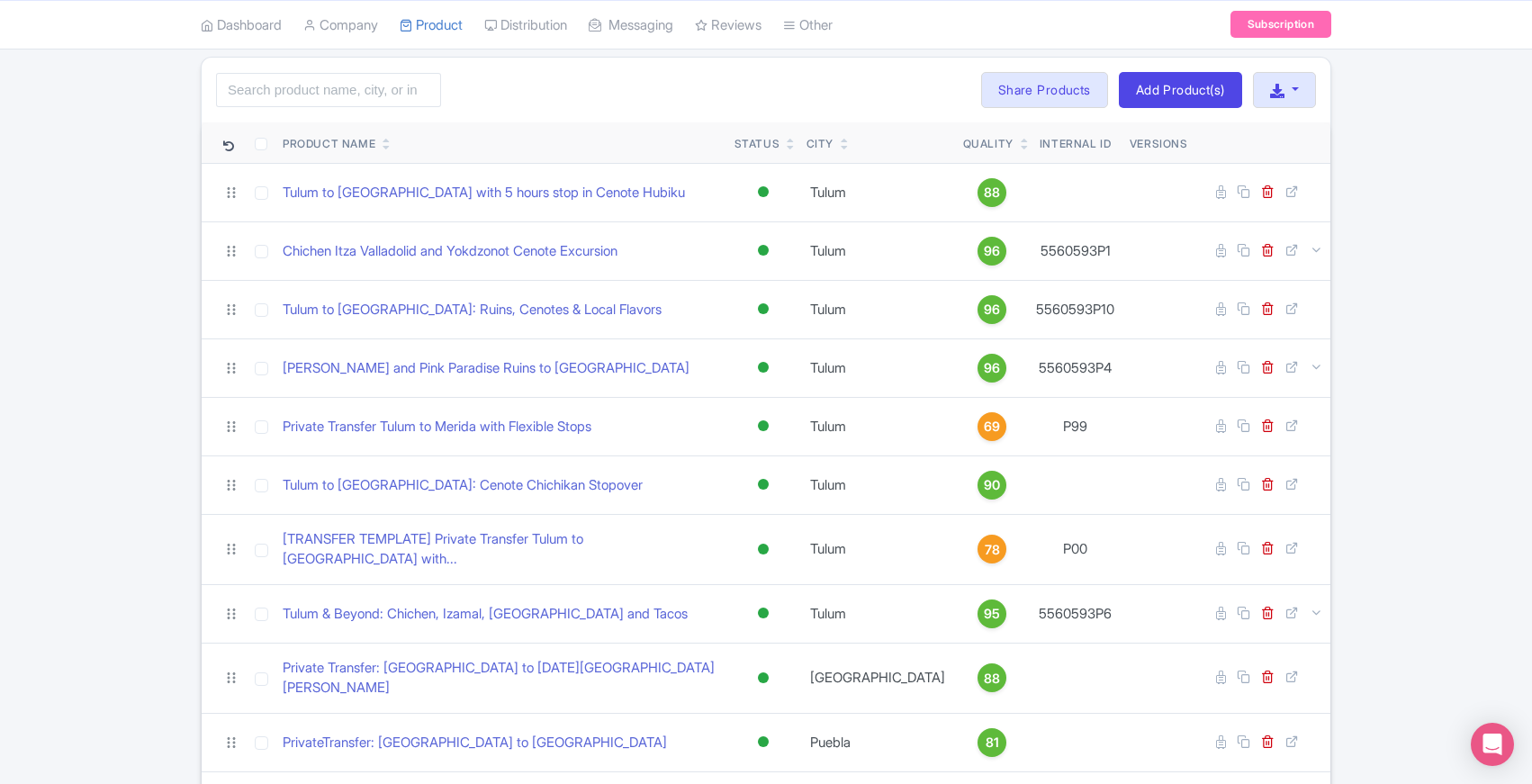
scroll to position [114, 0]
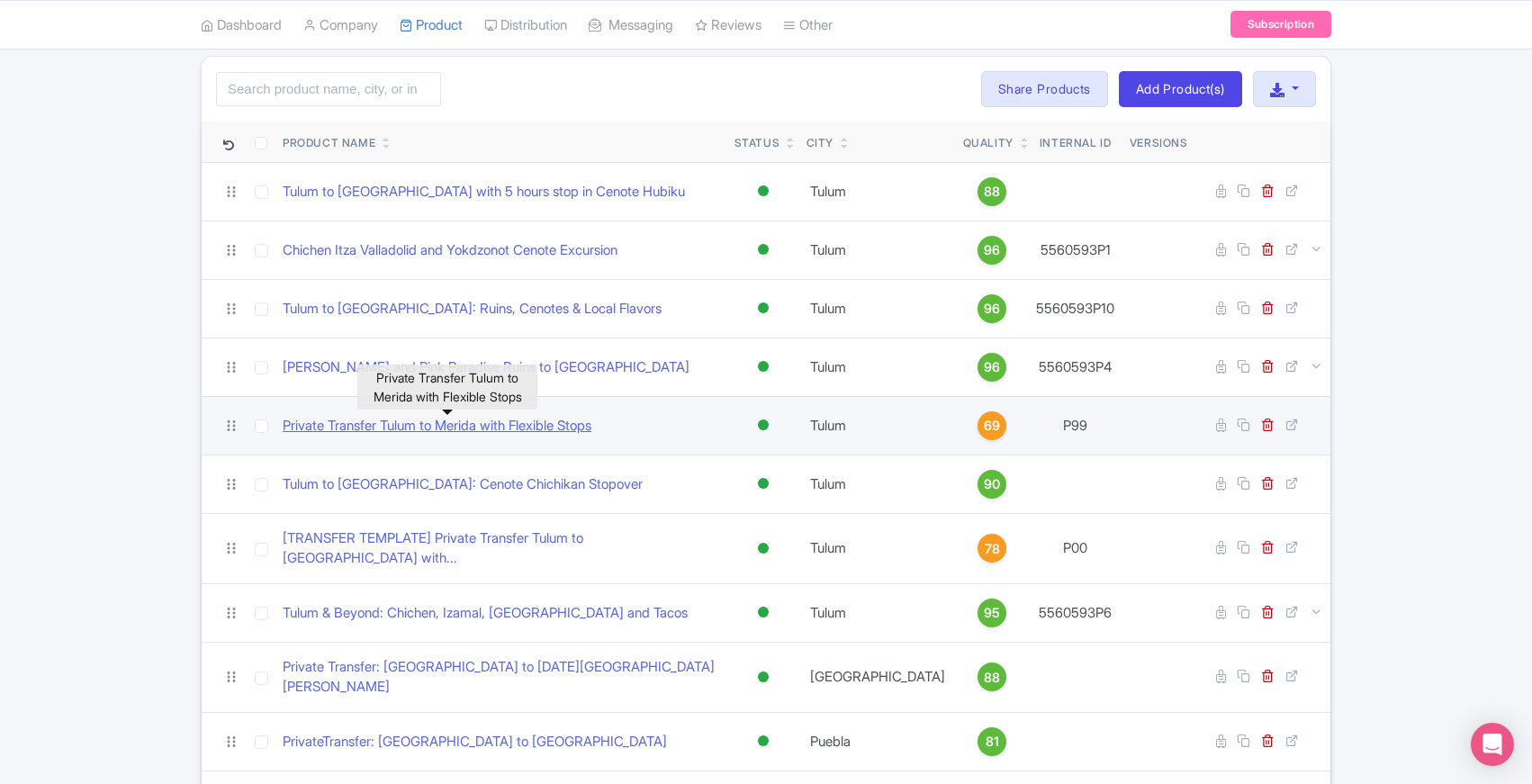
click at [427, 427] on link "Private Transfer Tulum to Merida with Flexible Stops" at bounding box center [437, 426] width 309 height 21
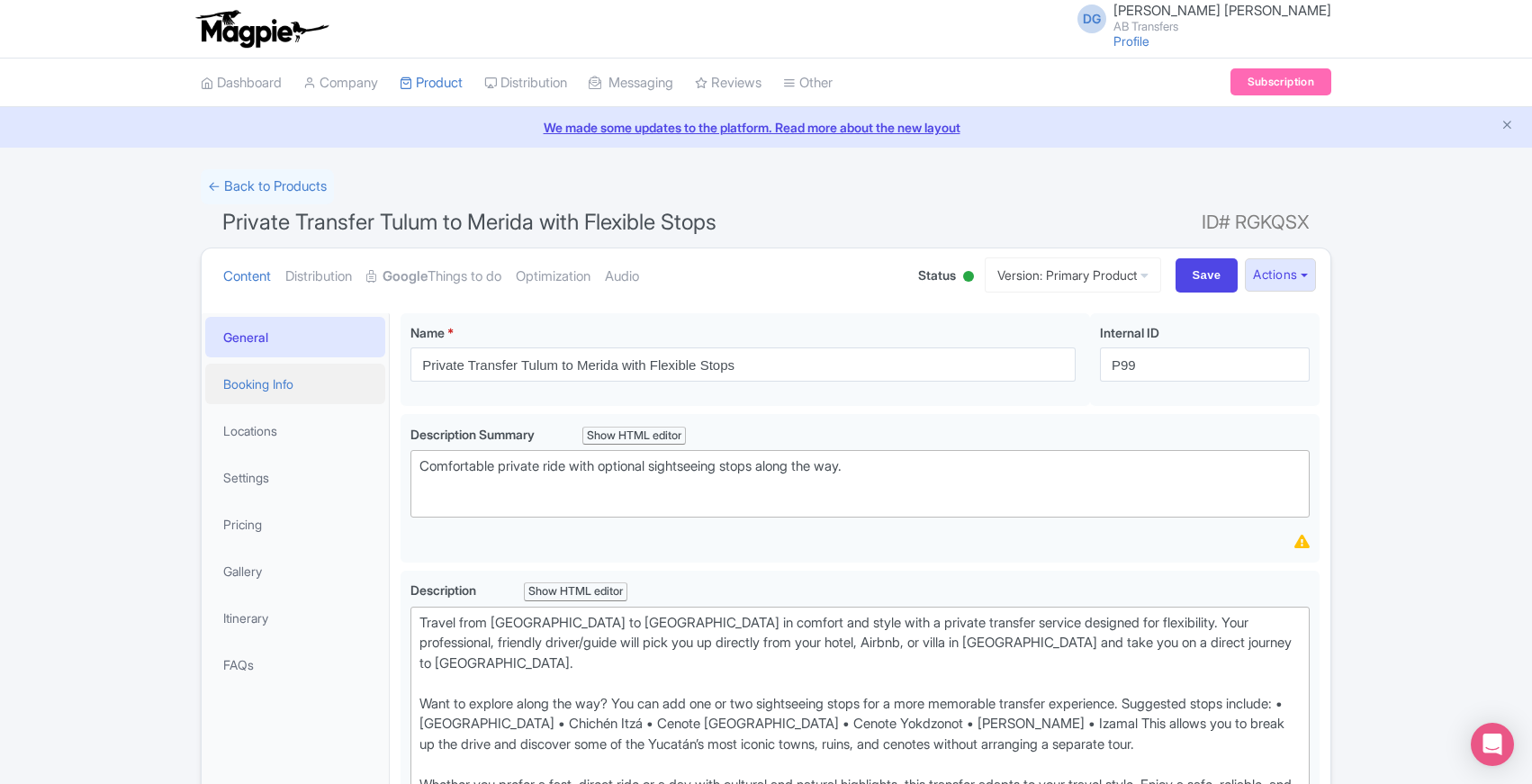
click at [281, 386] on link "Booking Info" at bounding box center [295, 383] width 180 height 41
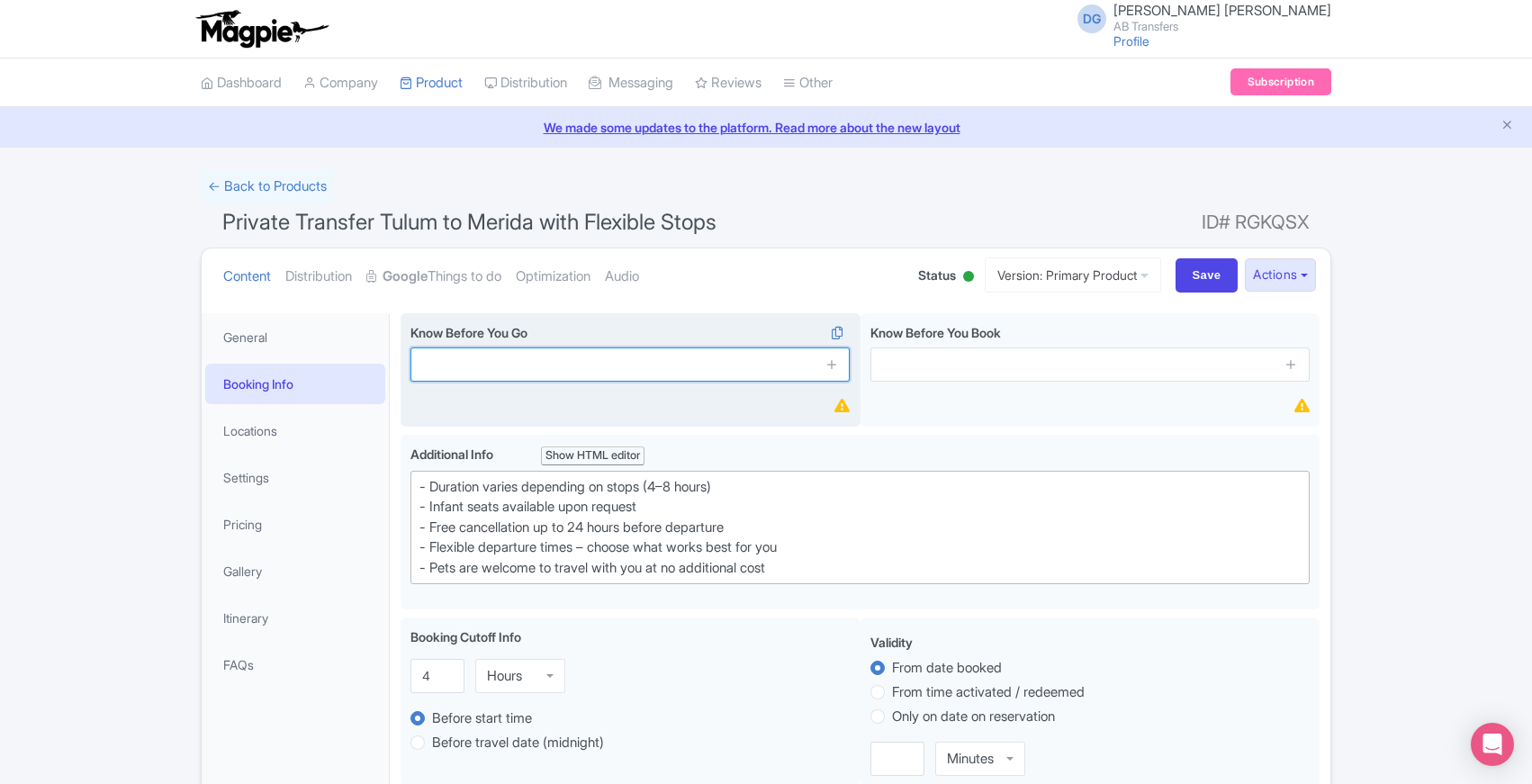
click at [462, 362] on input "text" at bounding box center [631, 365] width 439 height 34
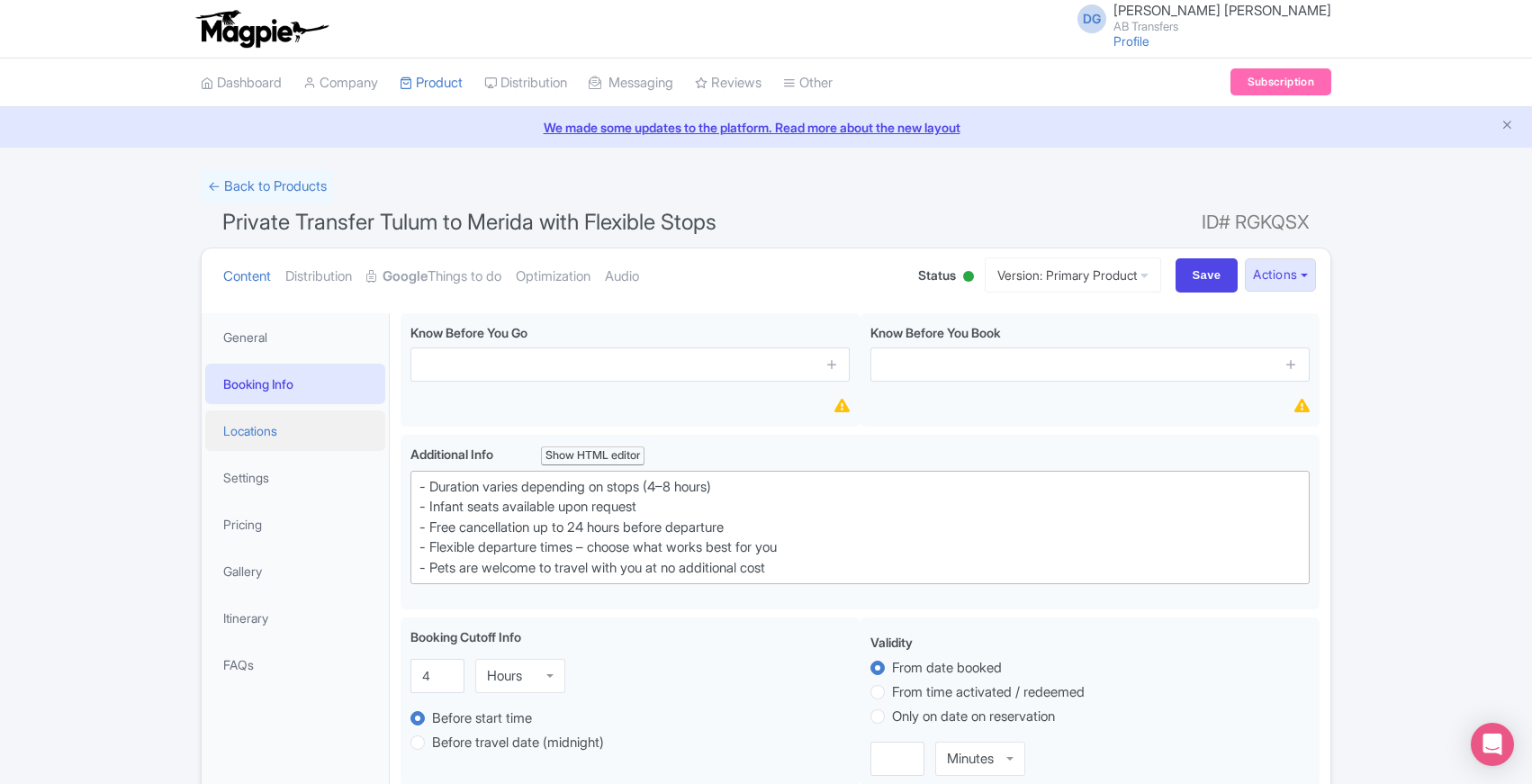
click at [263, 428] on link "Locations" at bounding box center [295, 431] width 180 height 41
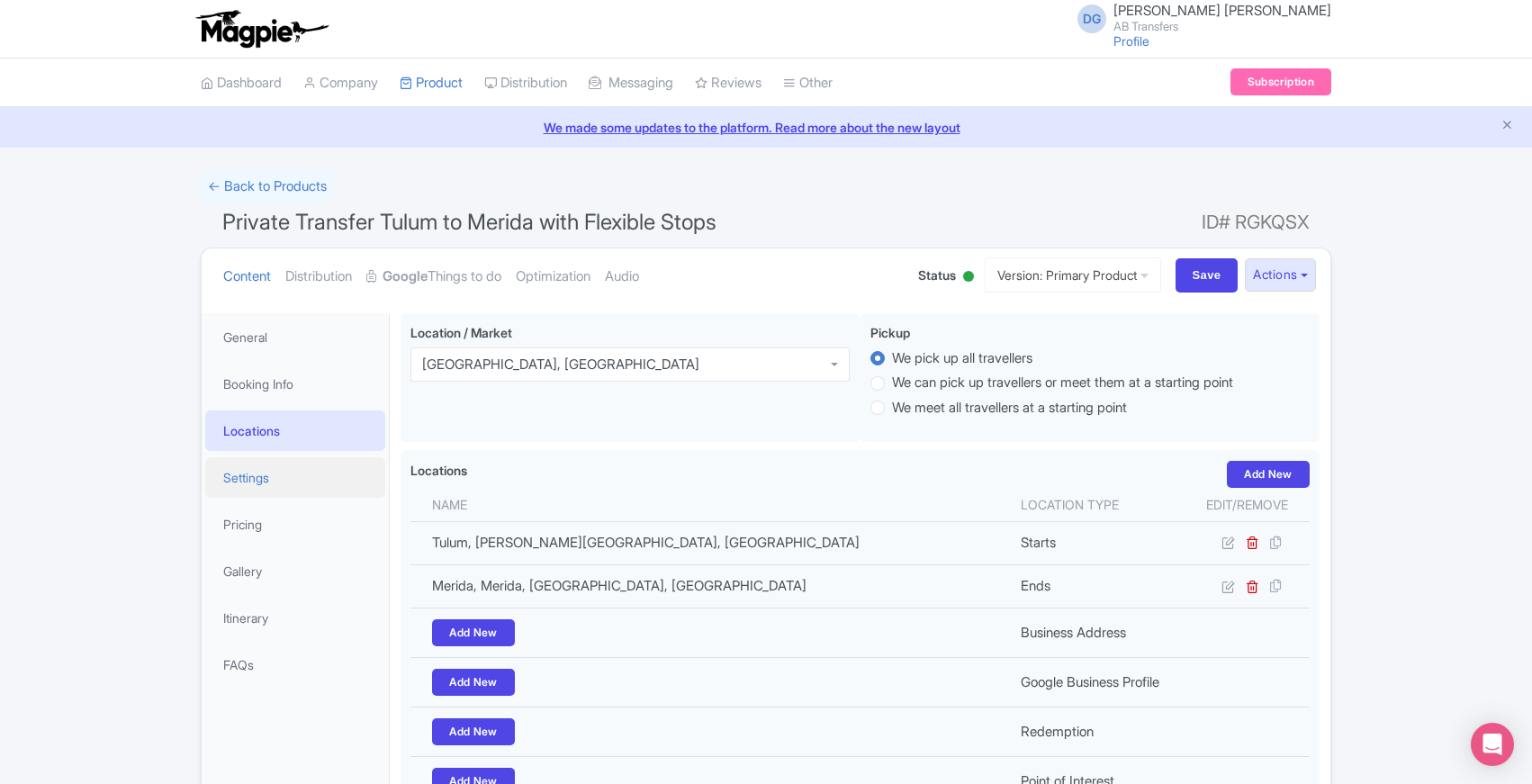
click at [241, 485] on link "Settings" at bounding box center [295, 477] width 180 height 41
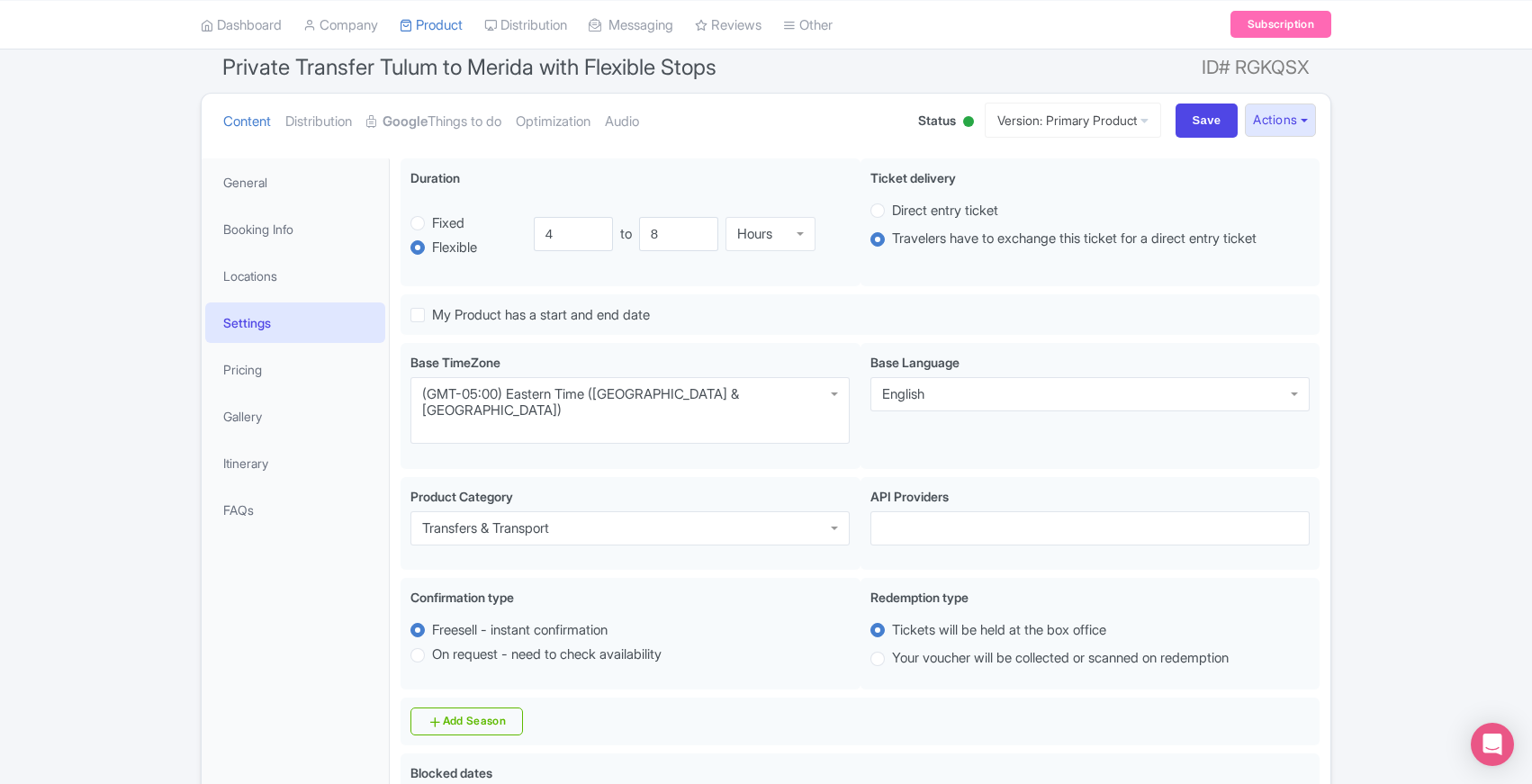
scroll to position [161, 0]
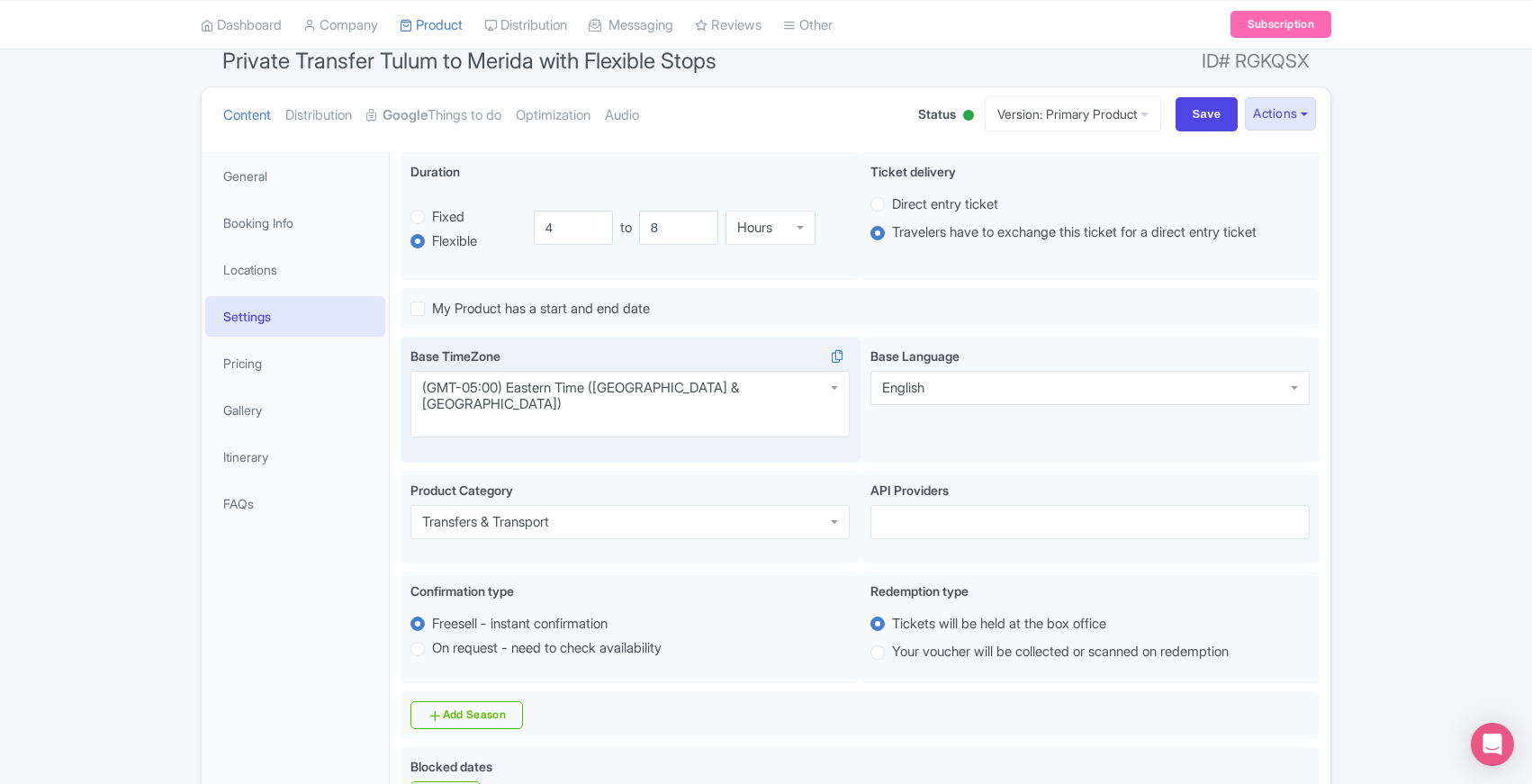
click at [629, 391] on div "(GMT-05:00) Eastern Time ([GEOGRAPHIC_DATA] & [GEOGRAPHIC_DATA])" at bounding box center [630, 396] width 416 height 32
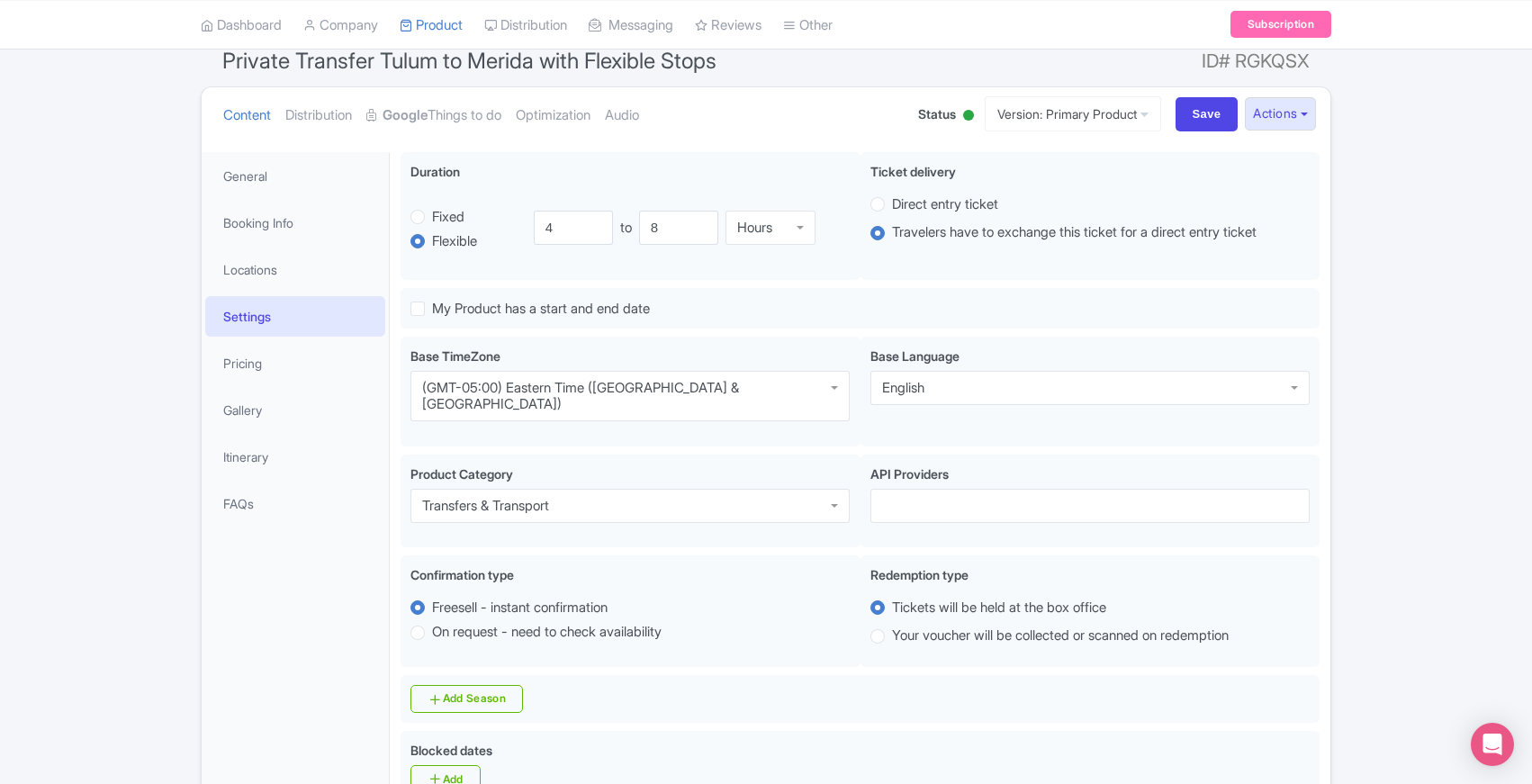
click at [252, 372] on link "Pricing" at bounding box center [295, 363] width 180 height 41
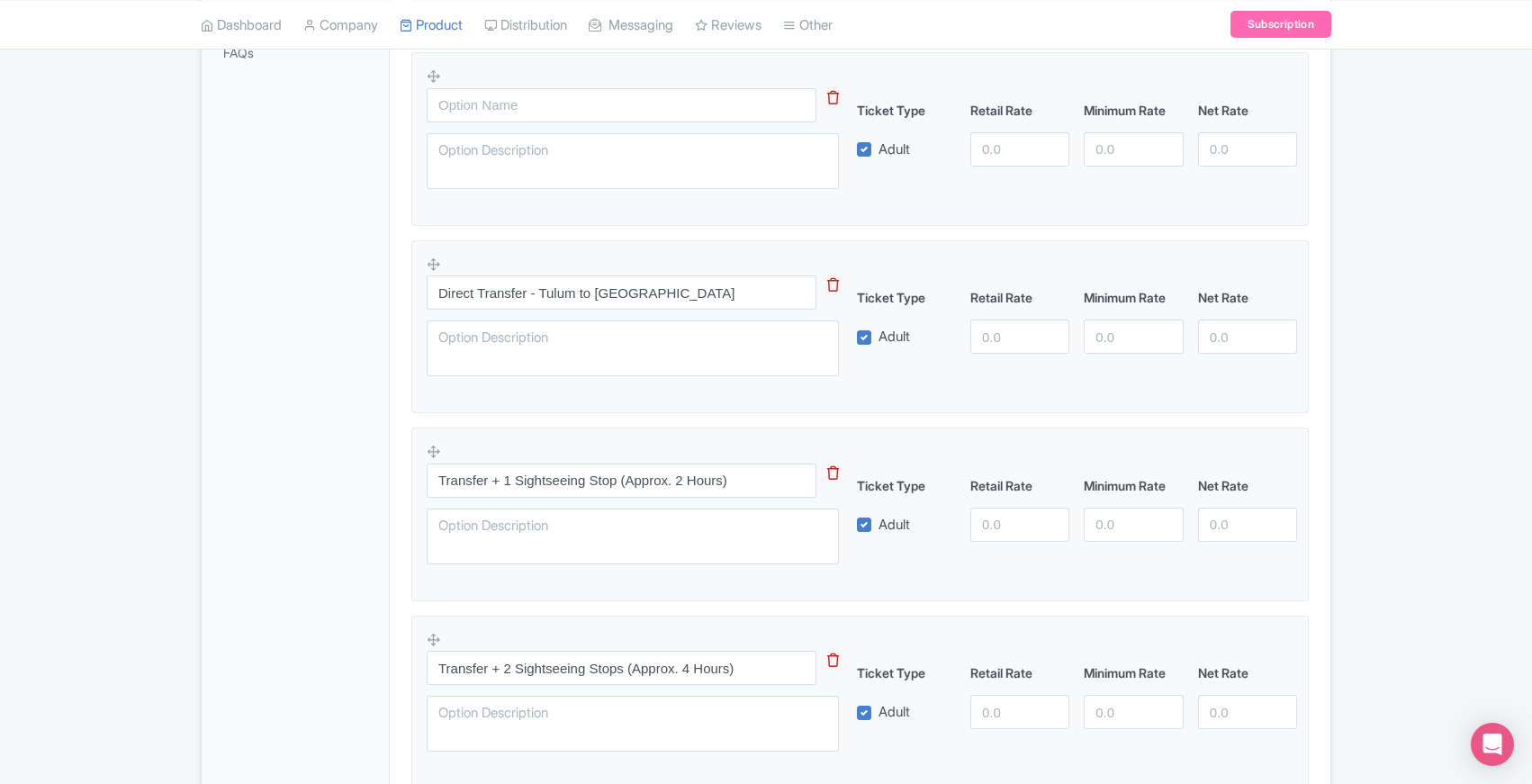
scroll to position [611, 0]
click at [136, 420] on div "← Back to Products Private Transfer Tulum to Merida with Flexible Stops ID# RGK…" at bounding box center [766, 236] width 1532 height 1355
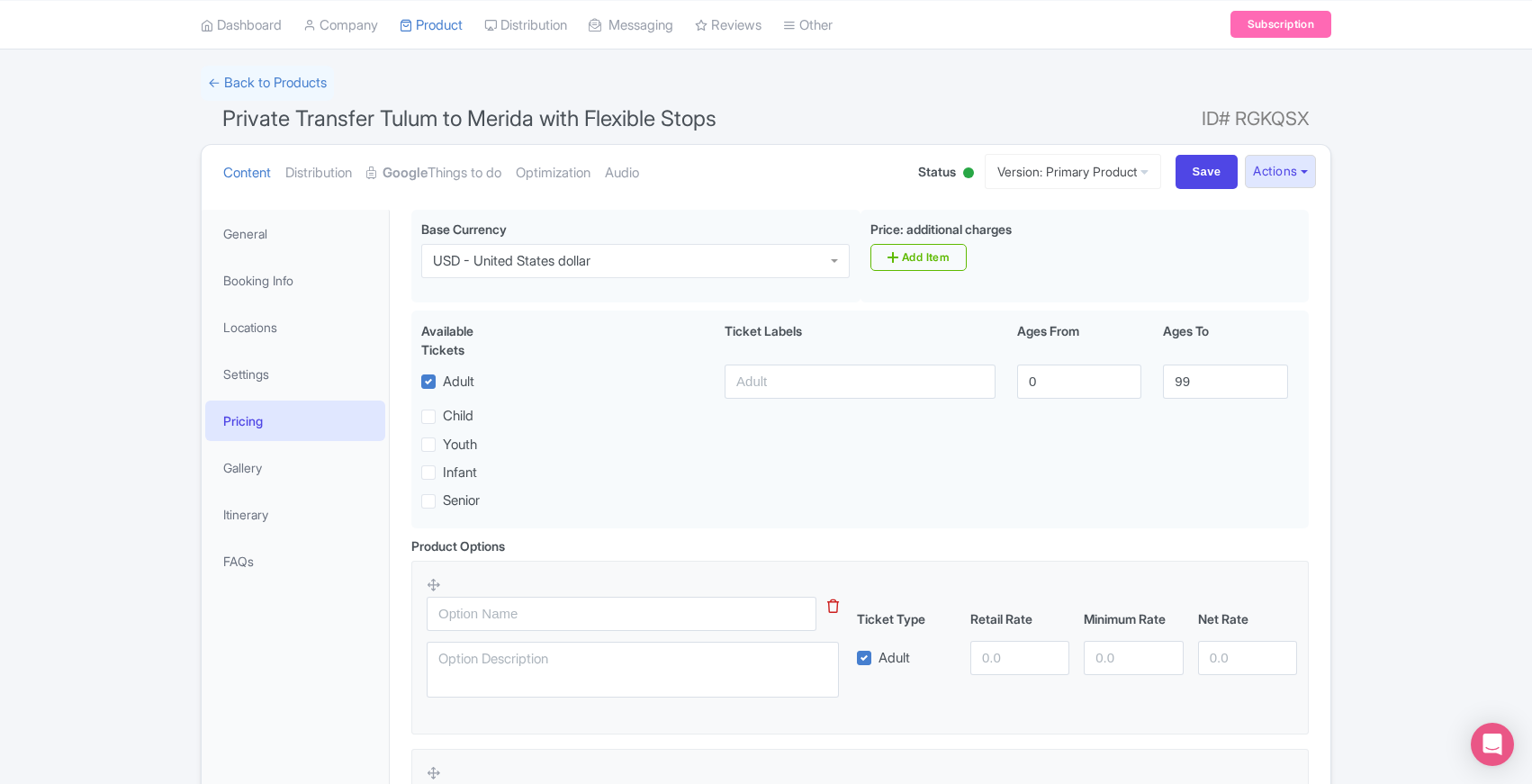
scroll to position [49, 0]
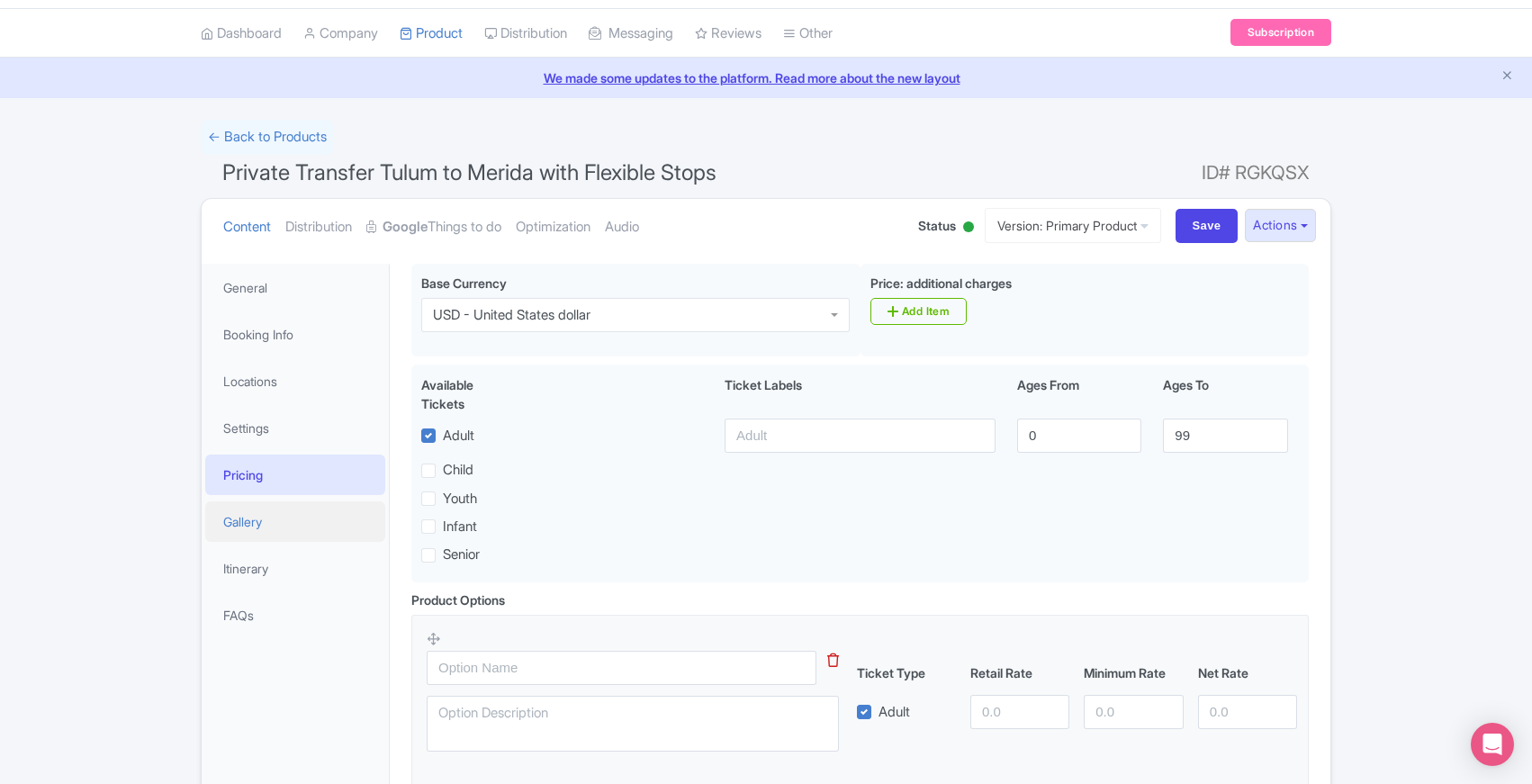
click at [230, 520] on link "Gallery" at bounding box center [295, 522] width 180 height 41
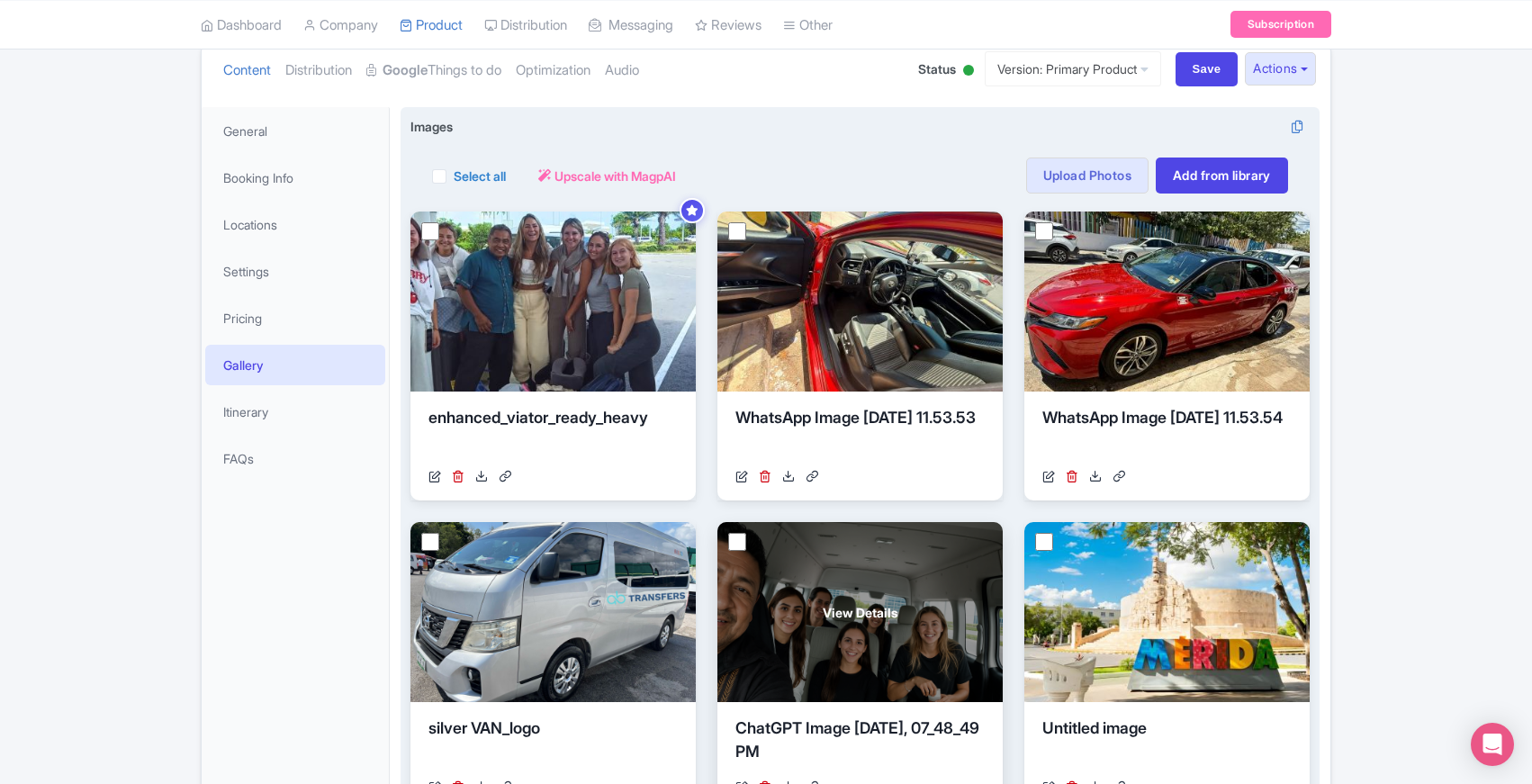
scroll to position [202, 0]
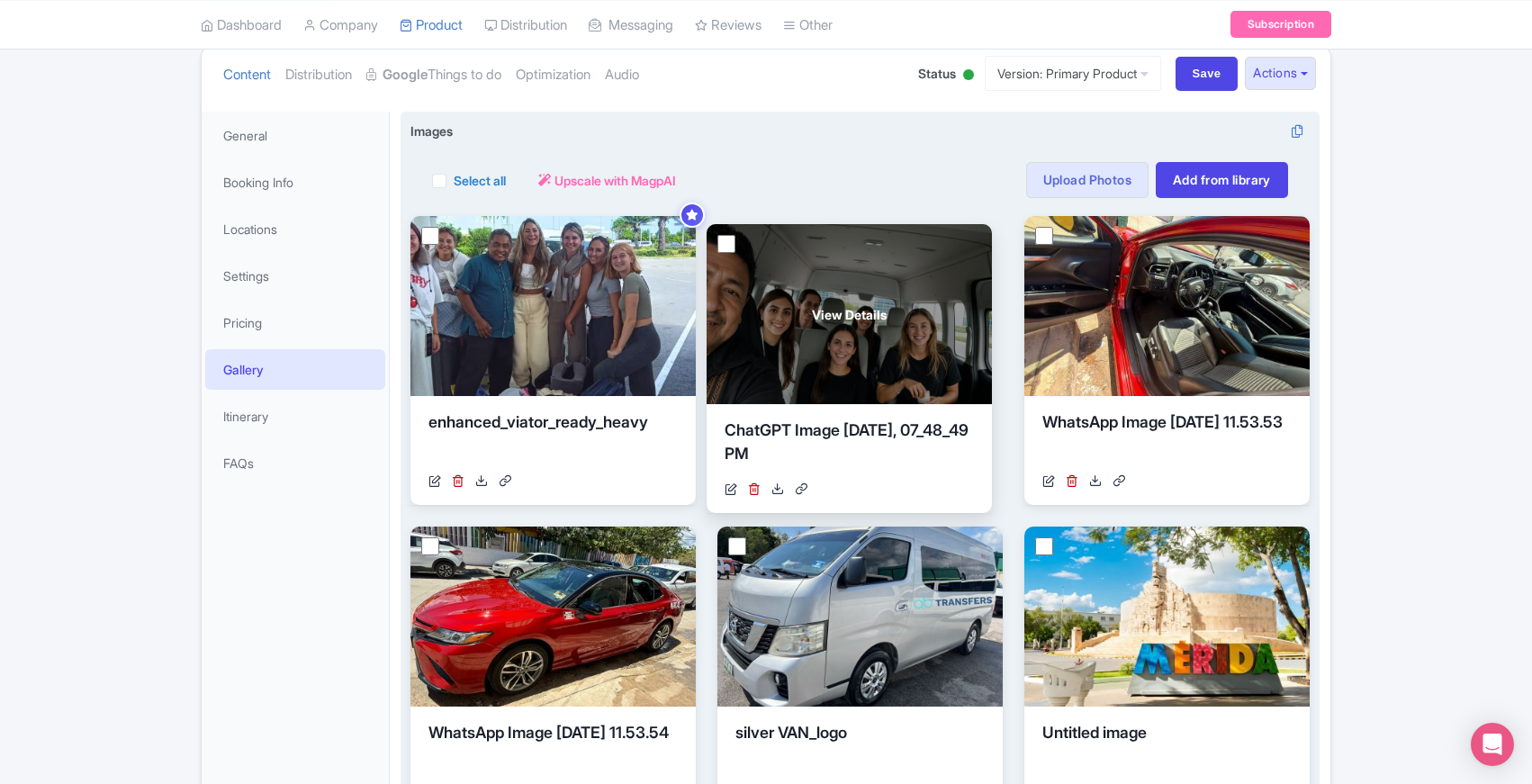
drag, startPoint x: 858, startPoint y: 564, endPoint x: 847, endPoint y: 263, distance: 301.2
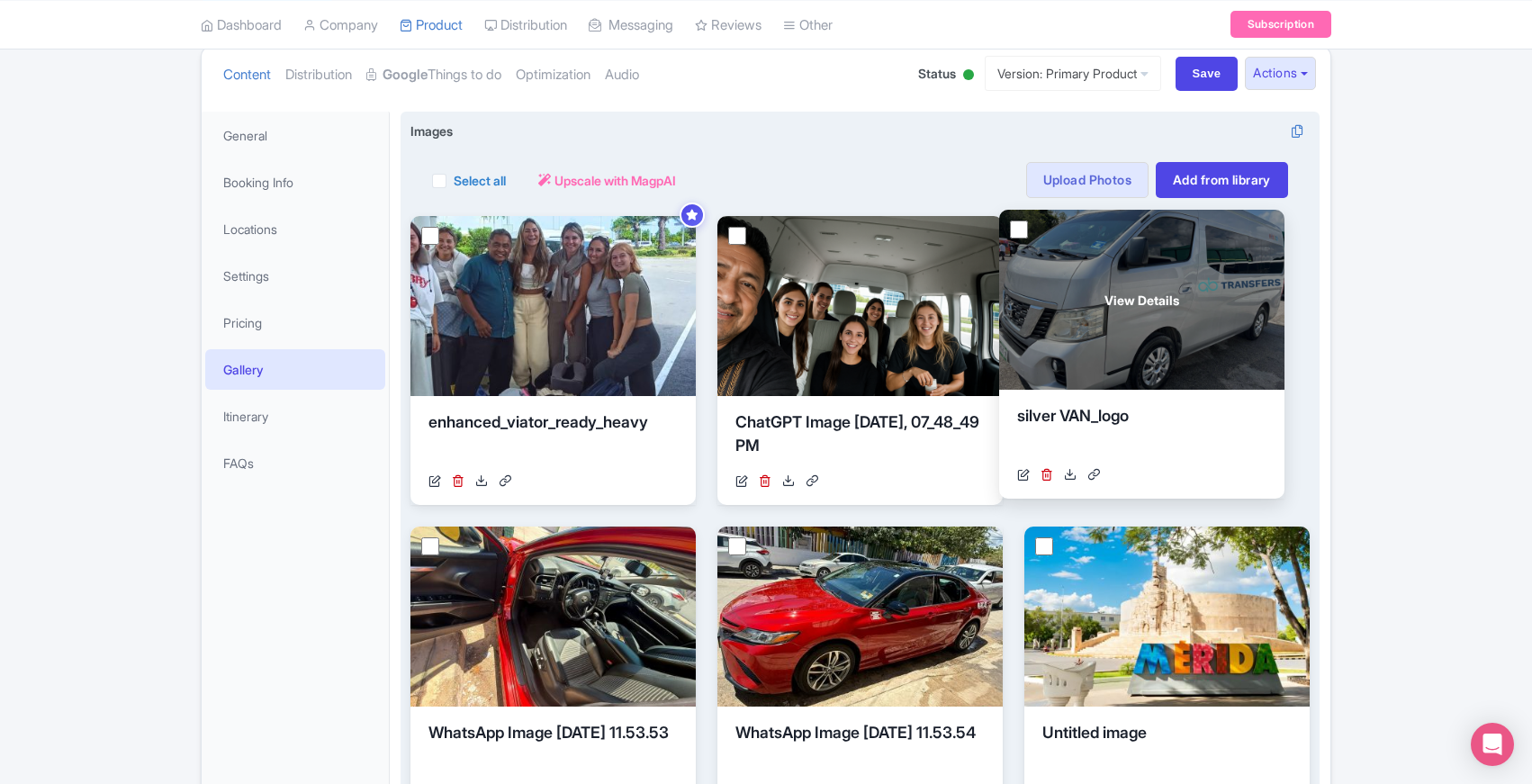
drag, startPoint x: 890, startPoint y: 588, endPoint x: 1175, endPoint y: 271, distance: 426.3
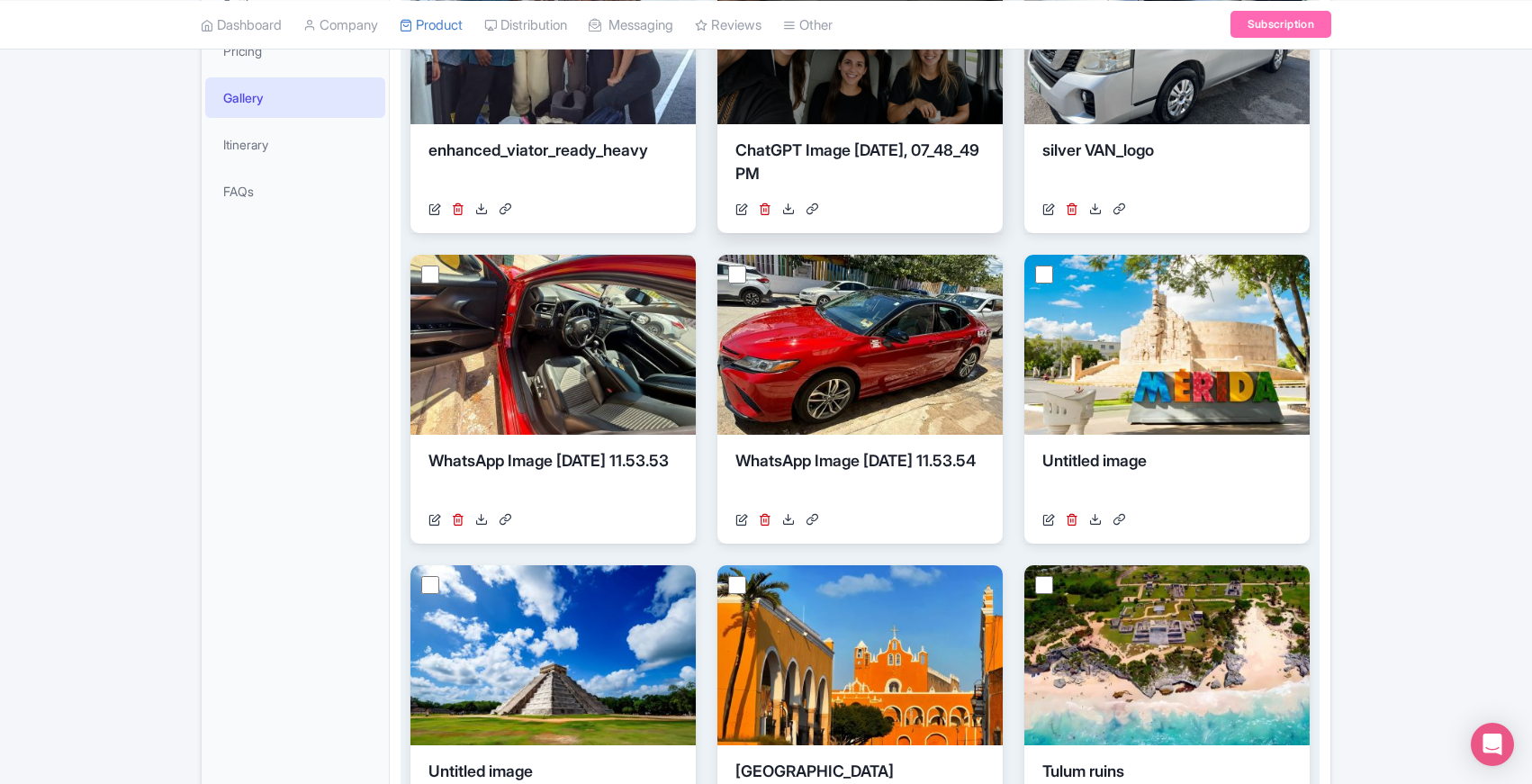
scroll to position [468, 0]
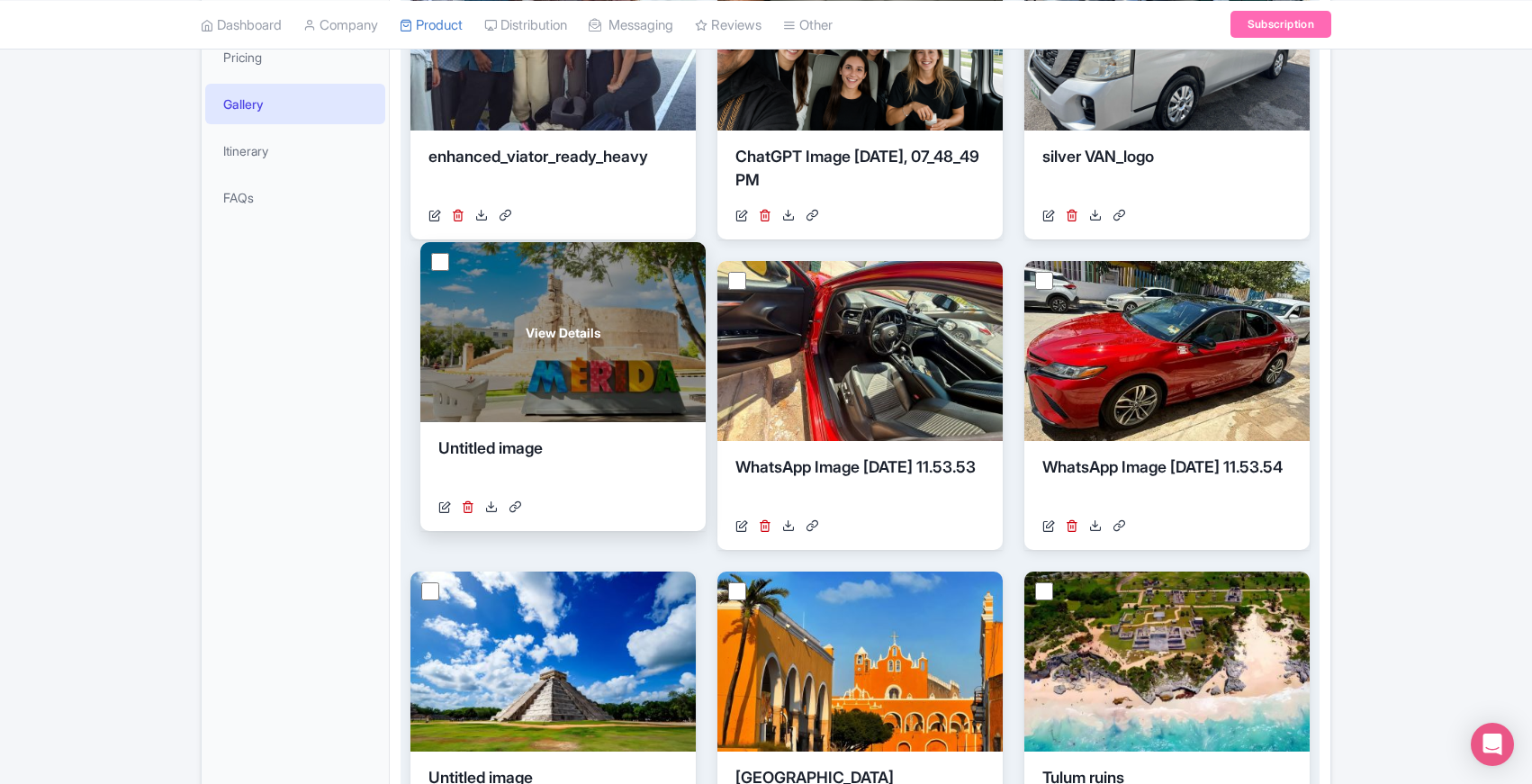
drag, startPoint x: 1163, startPoint y: 364, endPoint x: 559, endPoint y: 346, distance: 604.3
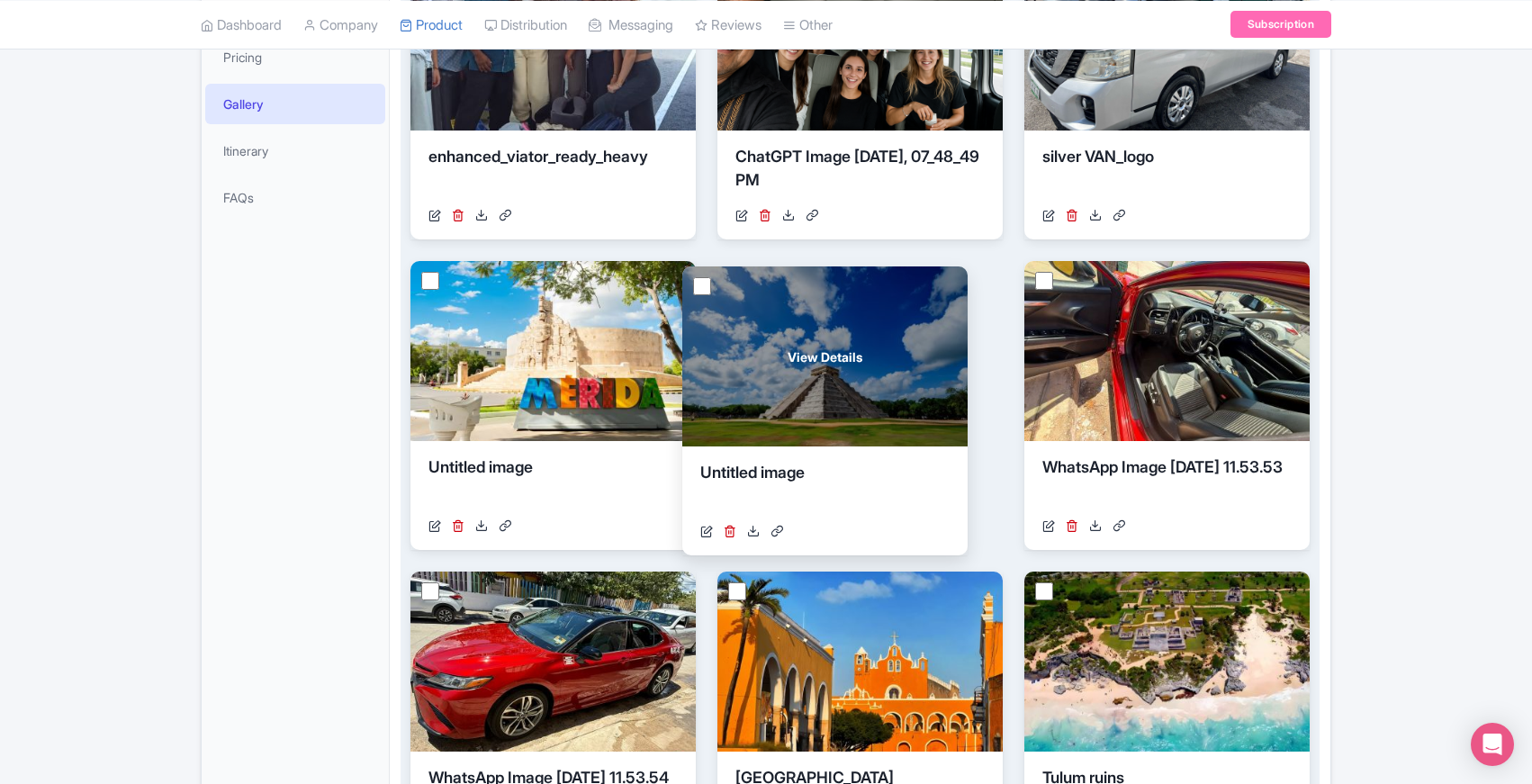
drag, startPoint x: 578, startPoint y: 639, endPoint x: 849, endPoint y: 334, distance: 408.0
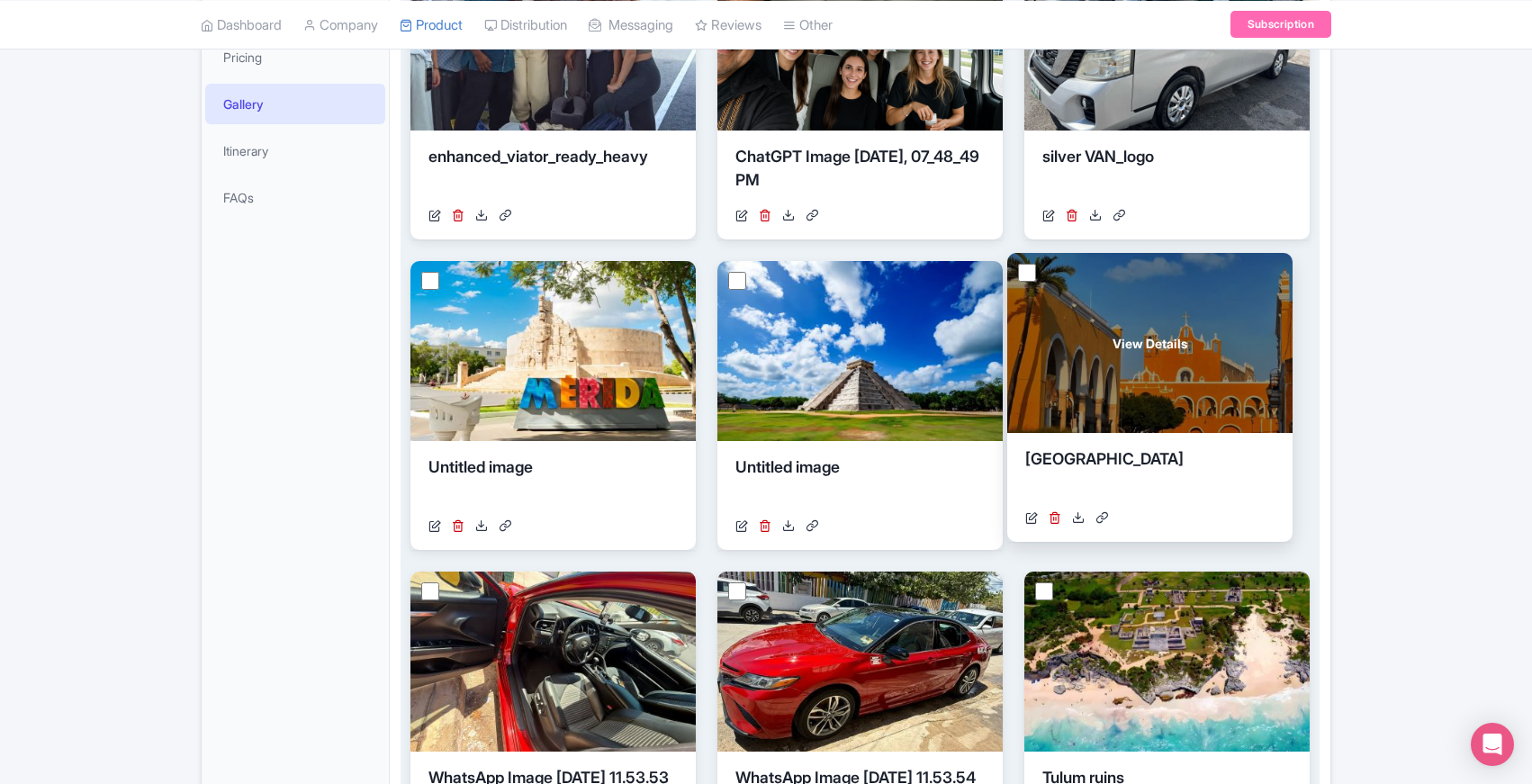
drag, startPoint x: 871, startPoint y: 611, endPoint x: 1162, endPoint y: 293, distance: 431.1
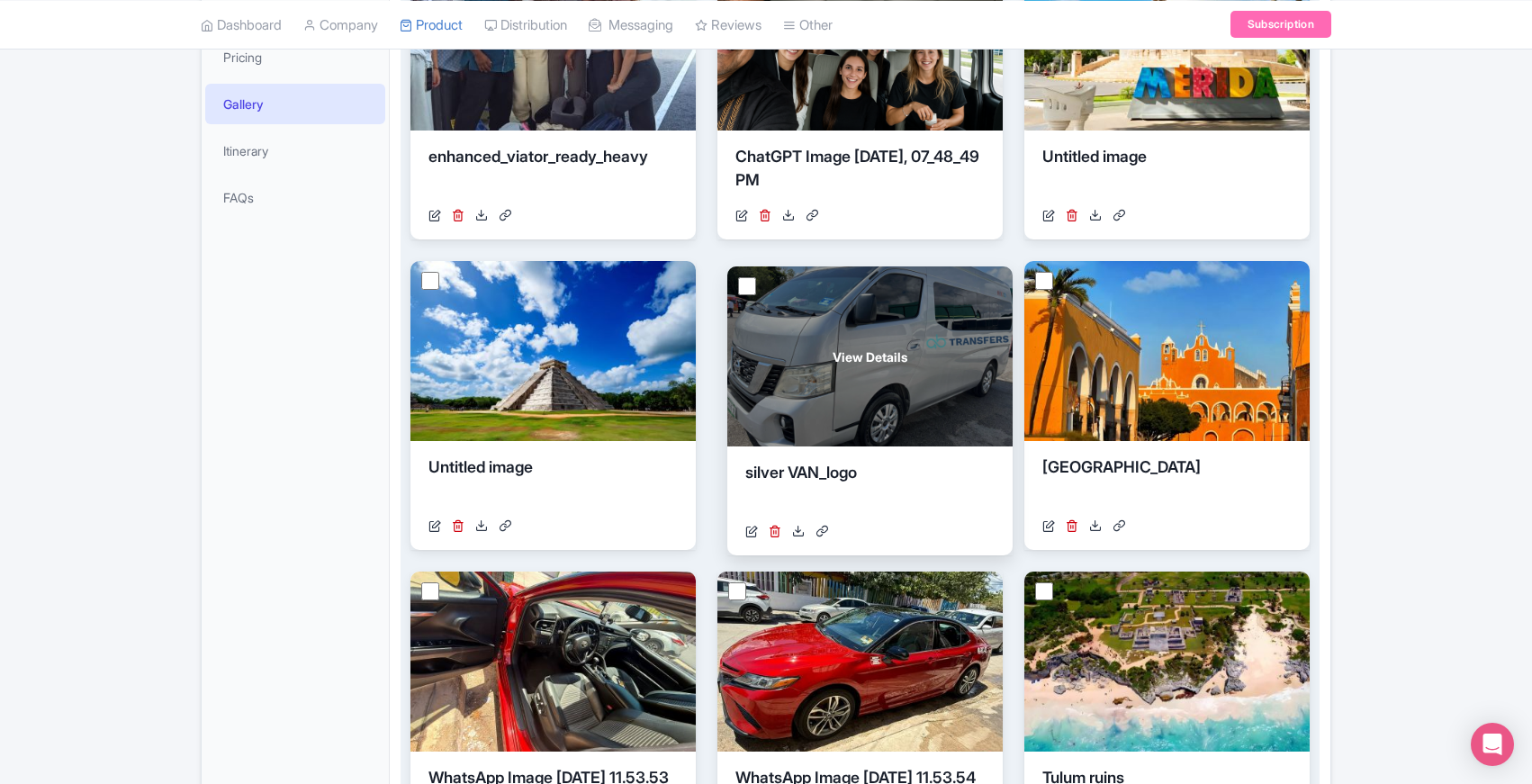
drag, startPoint x: 1187, startPoint y: 98, endPoint x: 889, endPoint y: 413, distance: 433.6
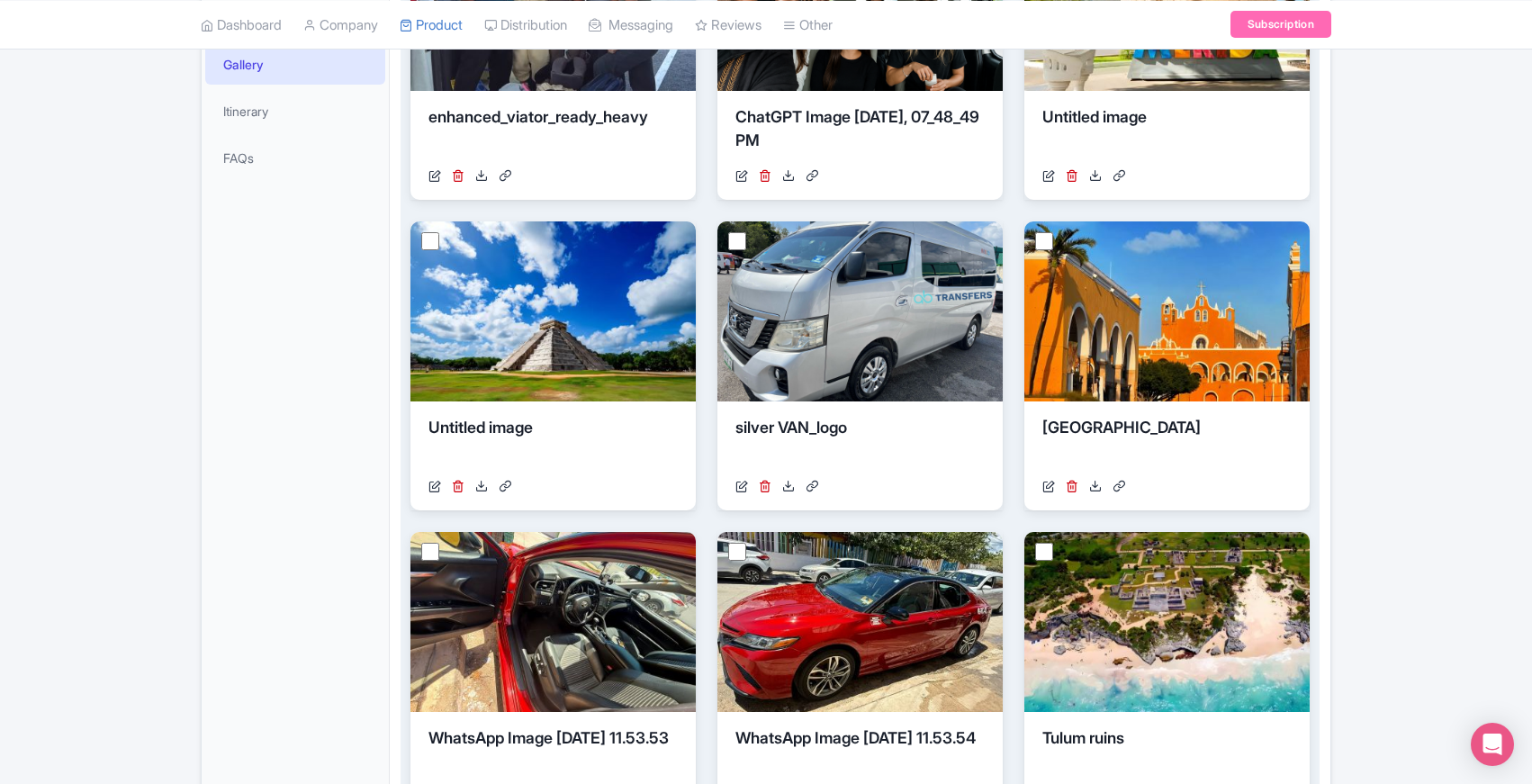
scroll to position [508, 0]
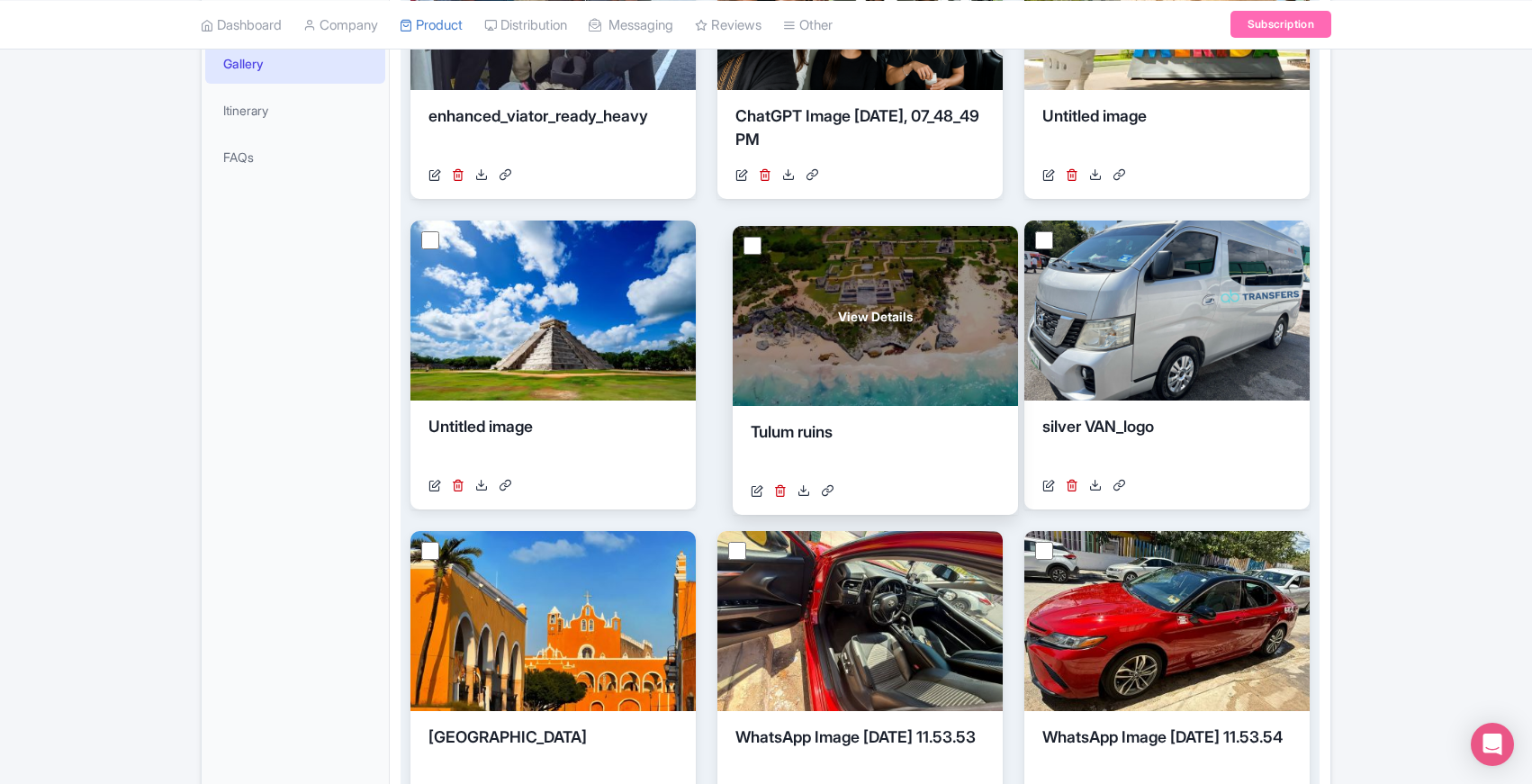
drag, startPoint x: 1146, startPoint y: 586, endPoint x: 854, endPoint y: 282, distance: 421.5
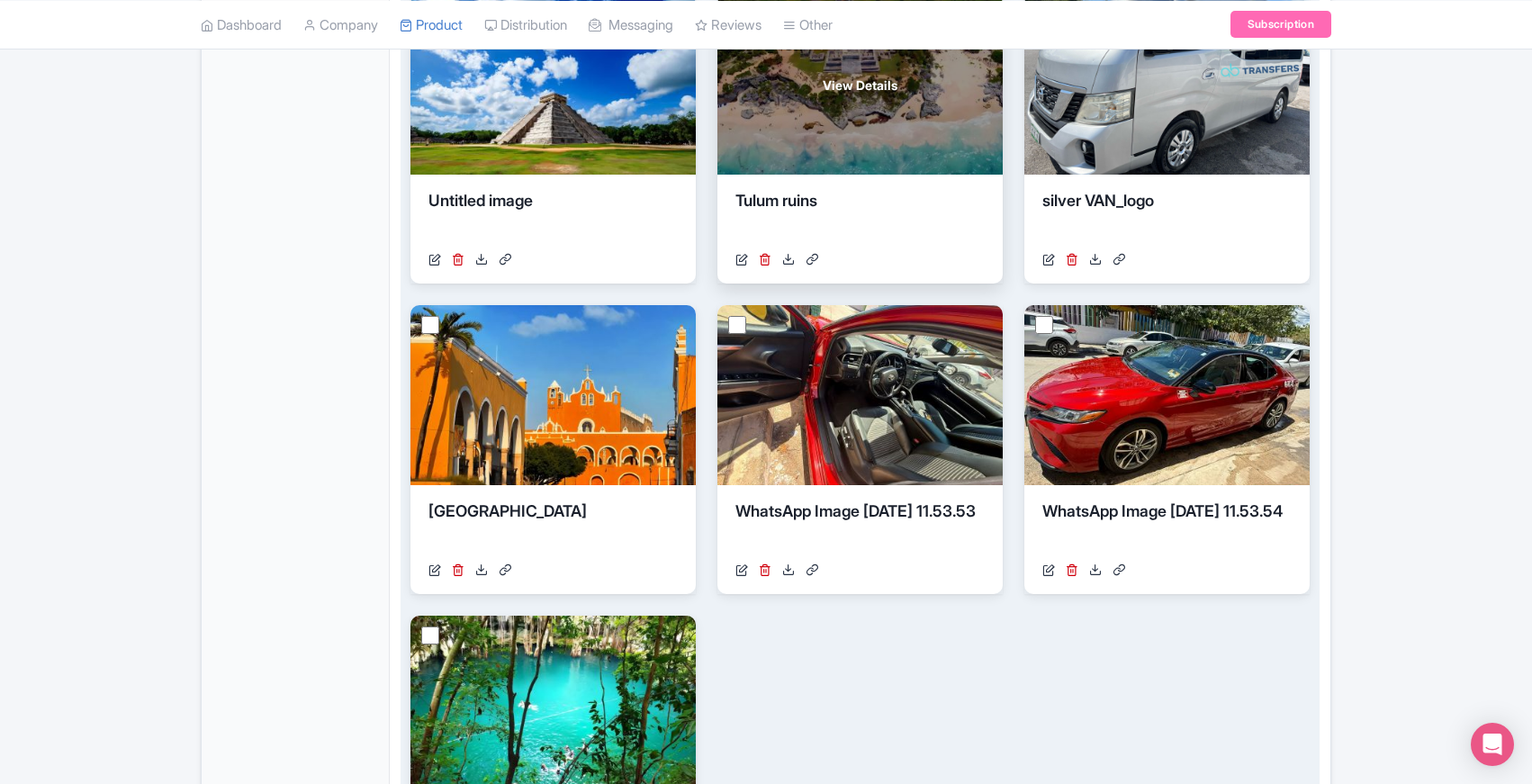
scroll to position [751, 0]
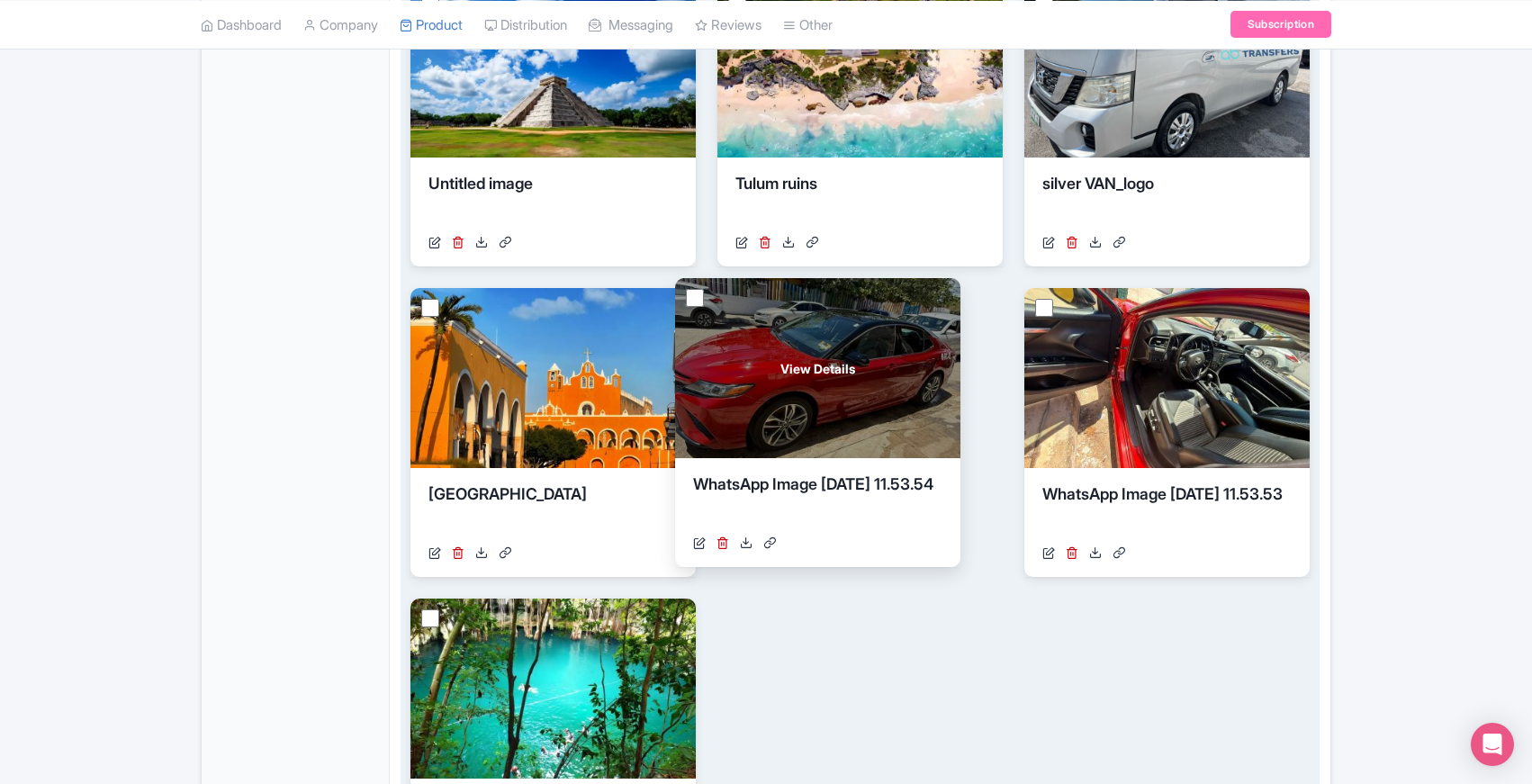
drag, startPoint x: 1198, startPoint y: 413, endPoint x: 848, endPoint y: 401, distance: 350.2
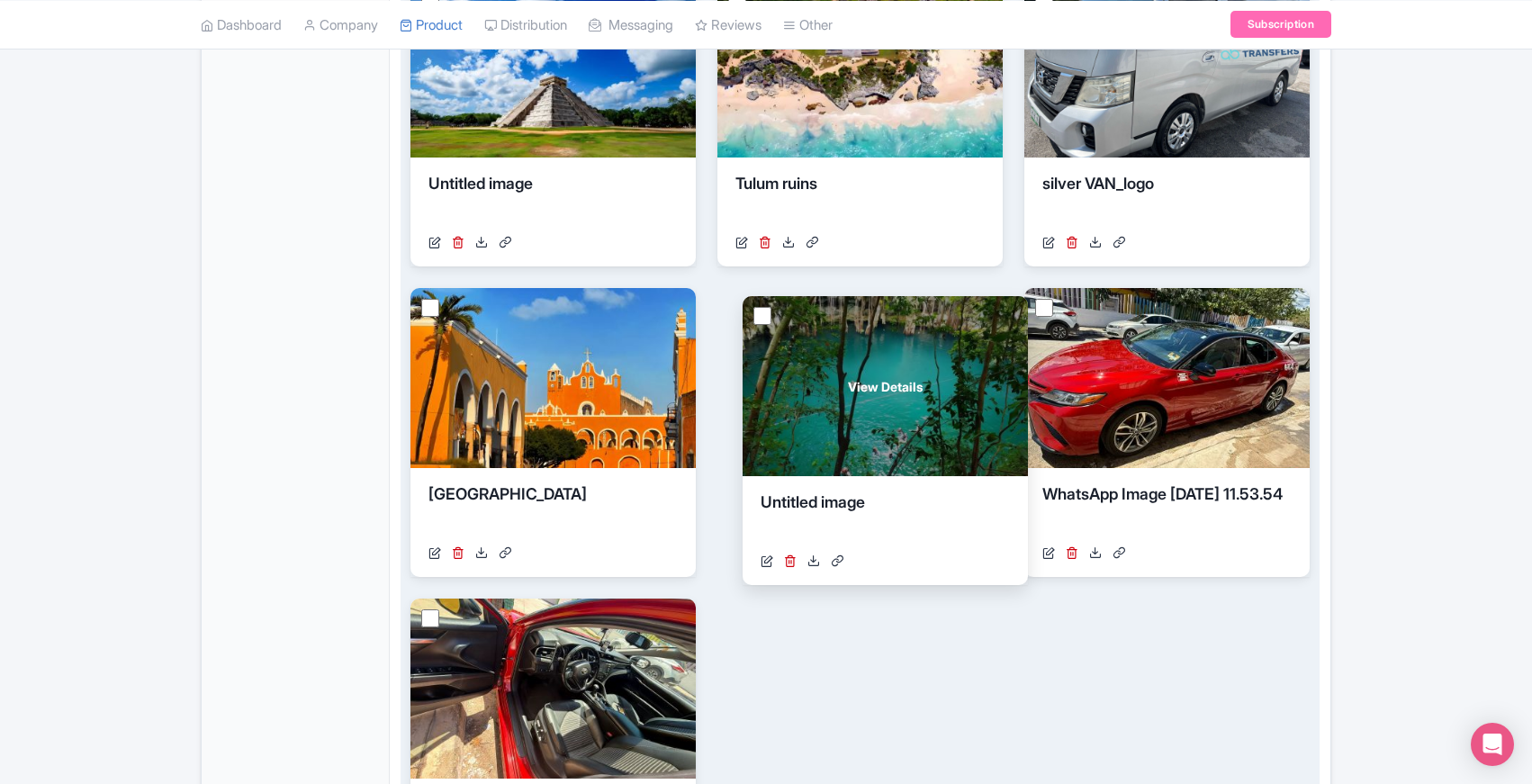
drag, startPoint x: 546, startPoint y: 650, endPoint x: 877, endPoint y: 349, distance: 447.4
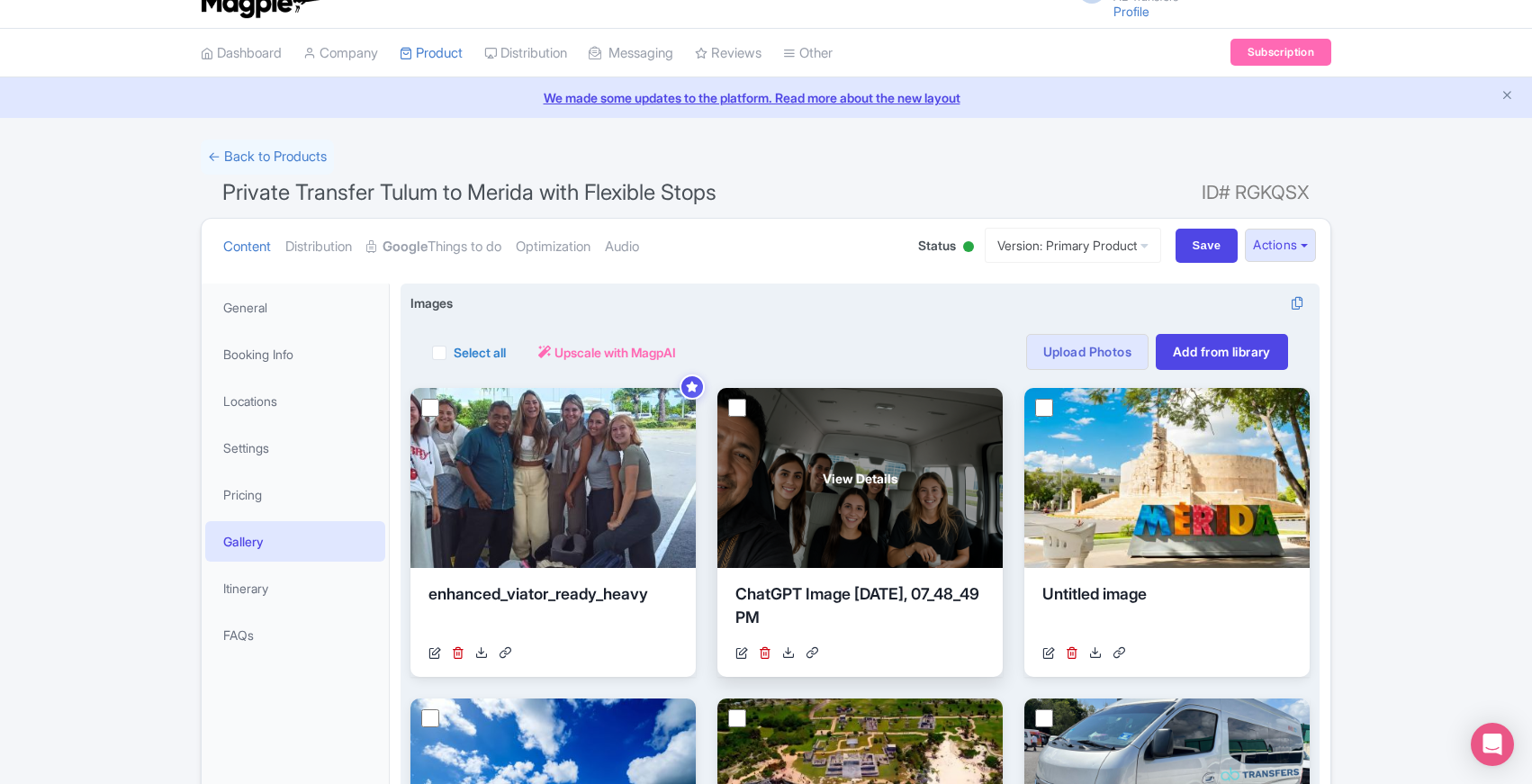
scroll to position [0, 0]
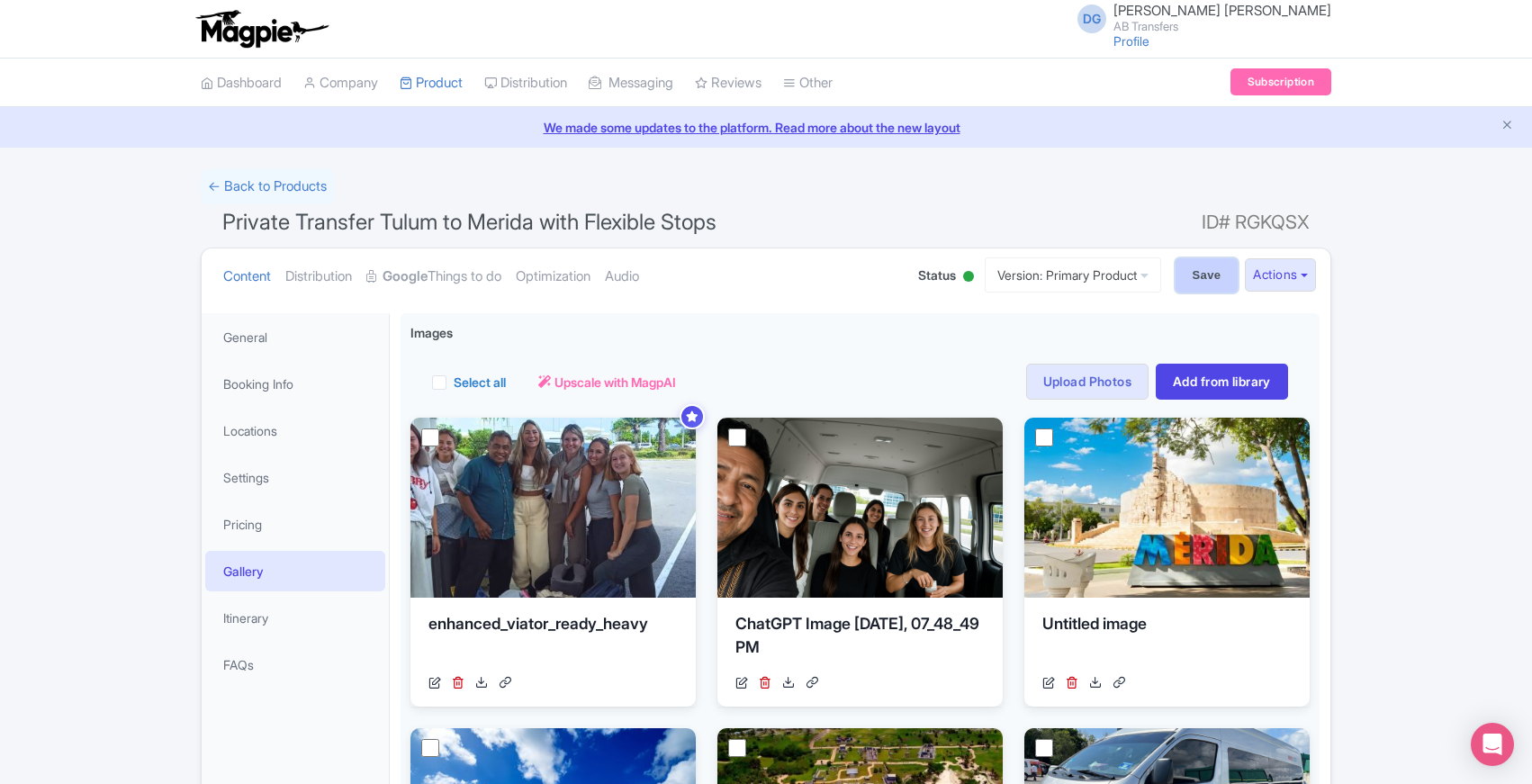
click at [1185, 274] on input "Save" at bounding box center [1207, 276] width 63 height 34
type input "Saving..."
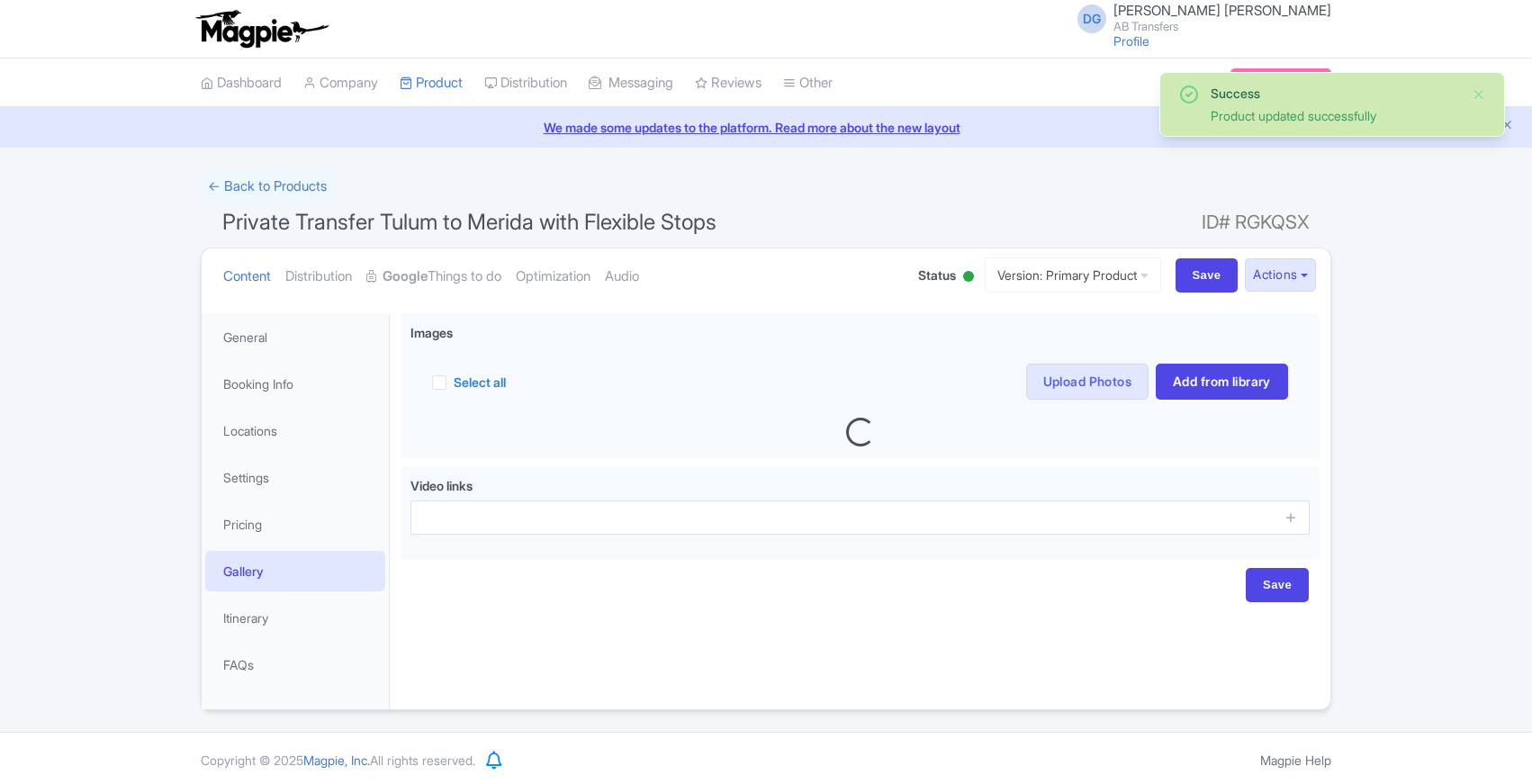
scroll to position [4, 0]
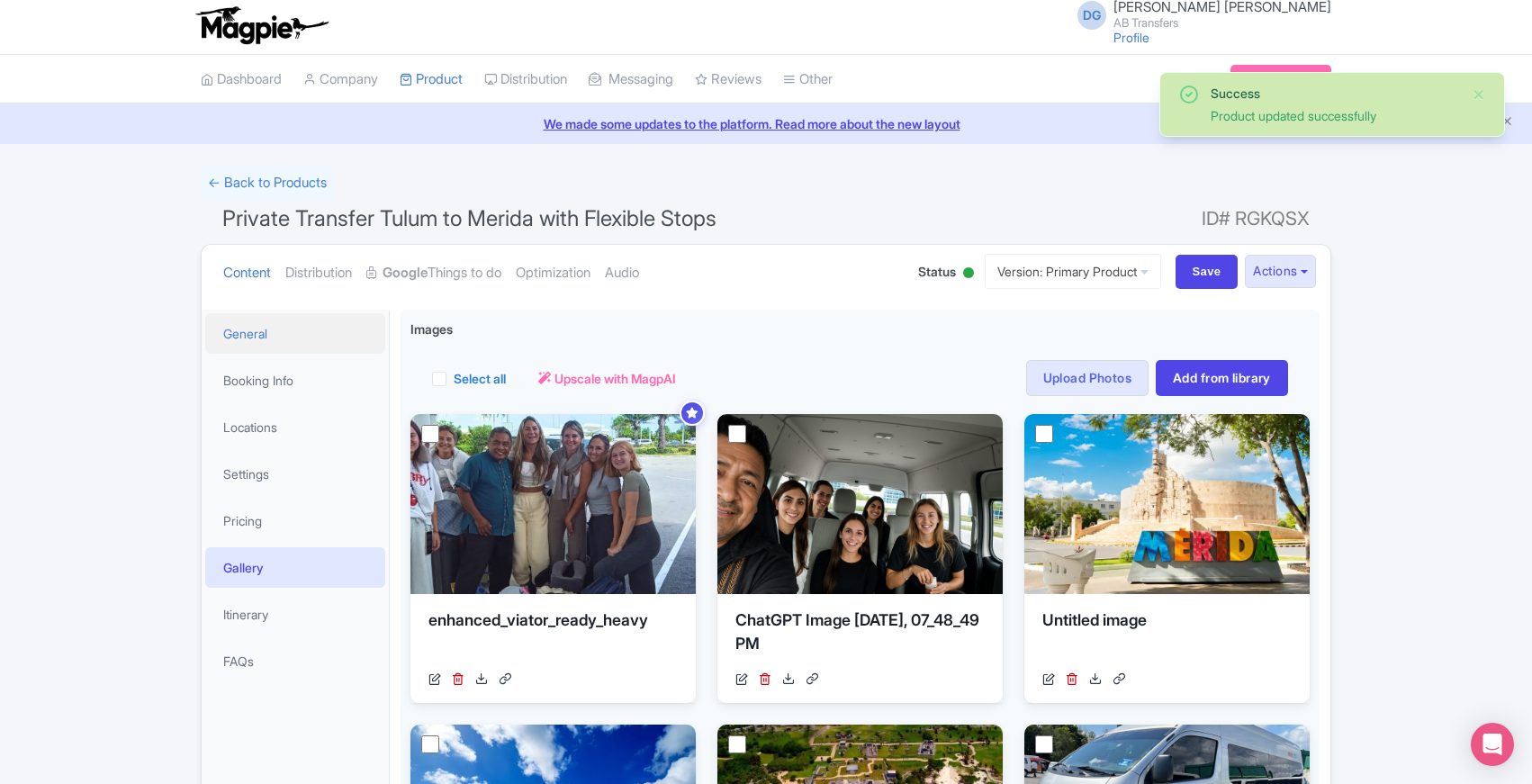
click at [258, 331] on link "General" at bounding box center [295, 333] width 180 height 41
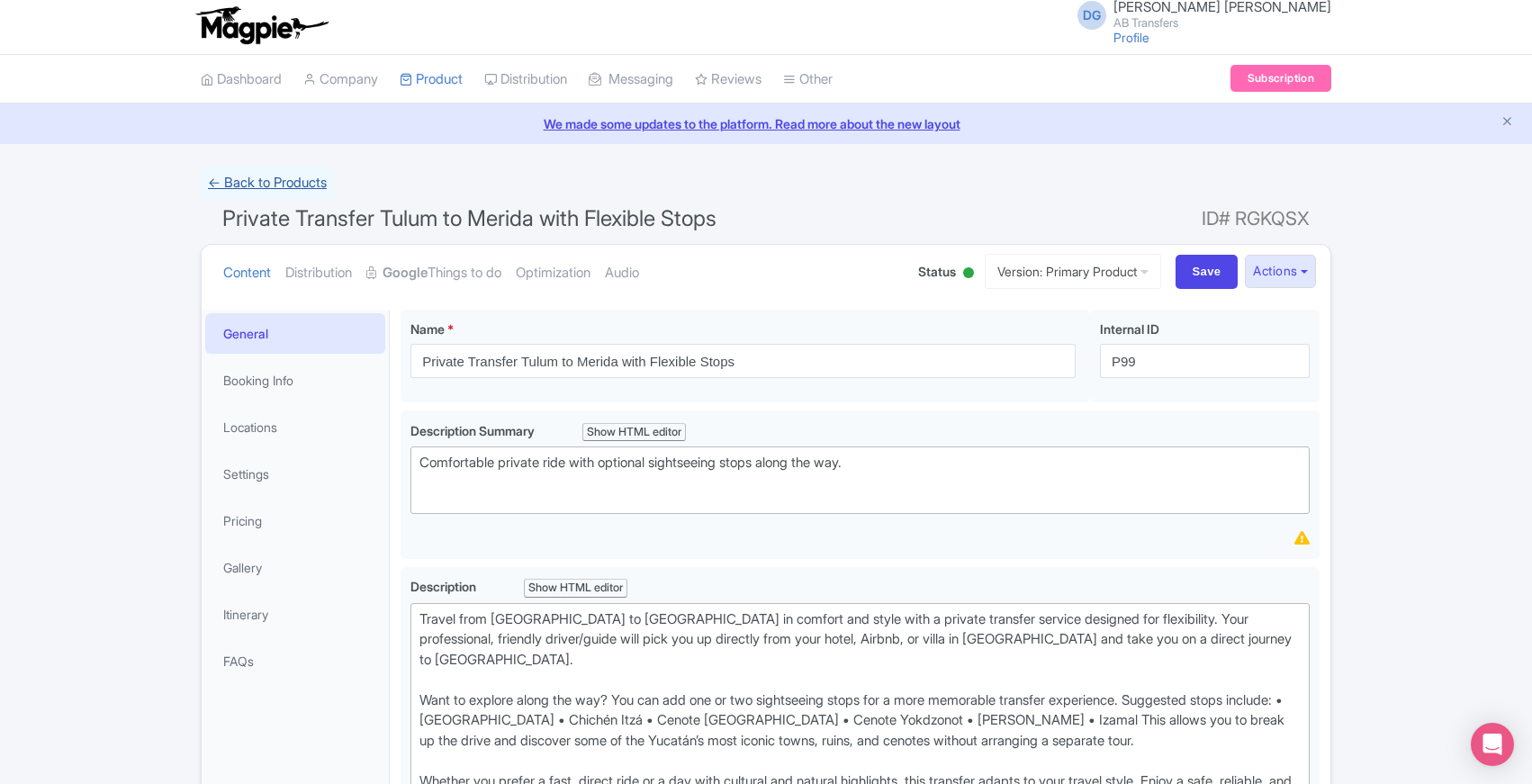
click at [307, 174] on link "← Back to Products" at bounding box center [267, 183] width 134 height 35
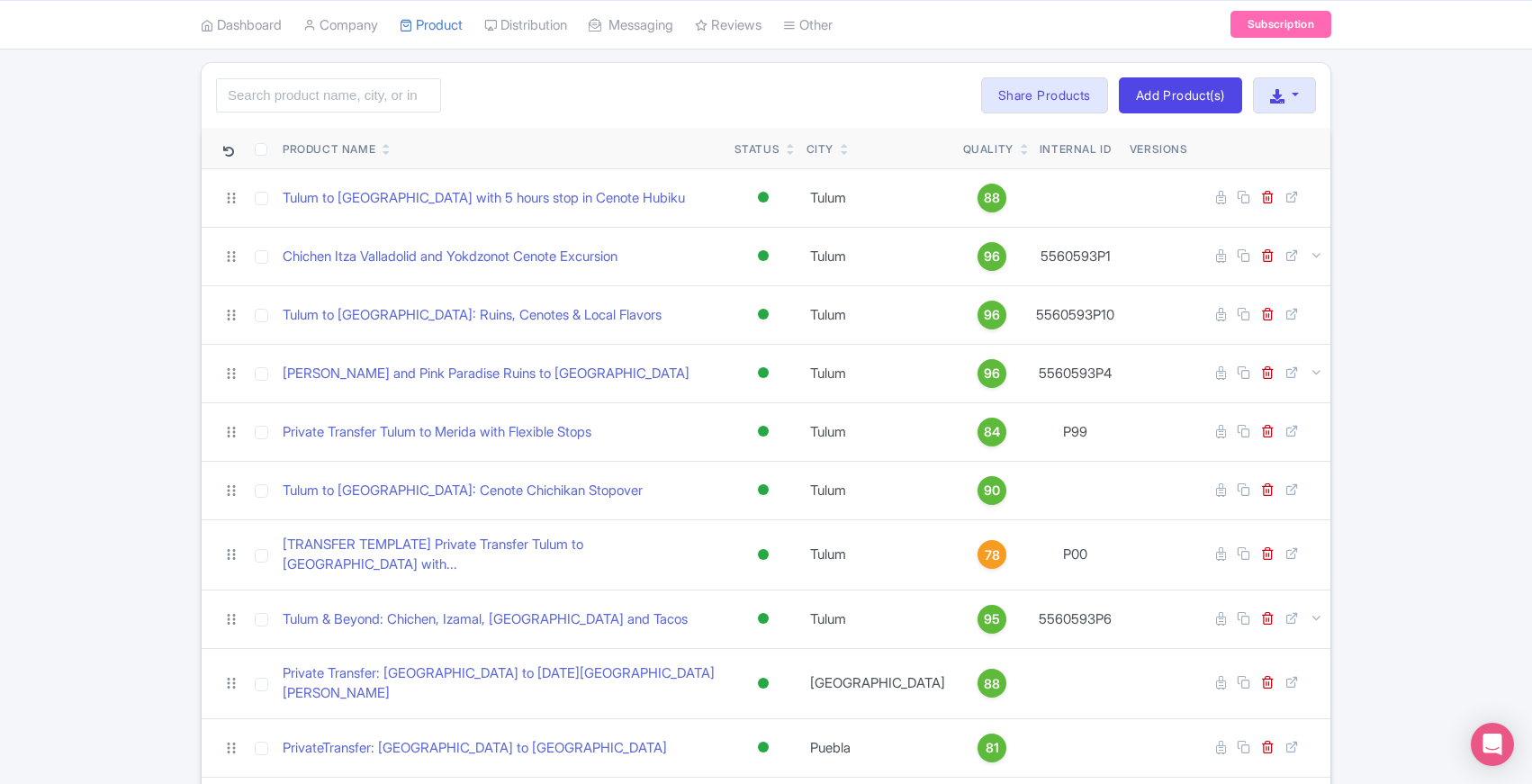
scroll to position [122, 0]
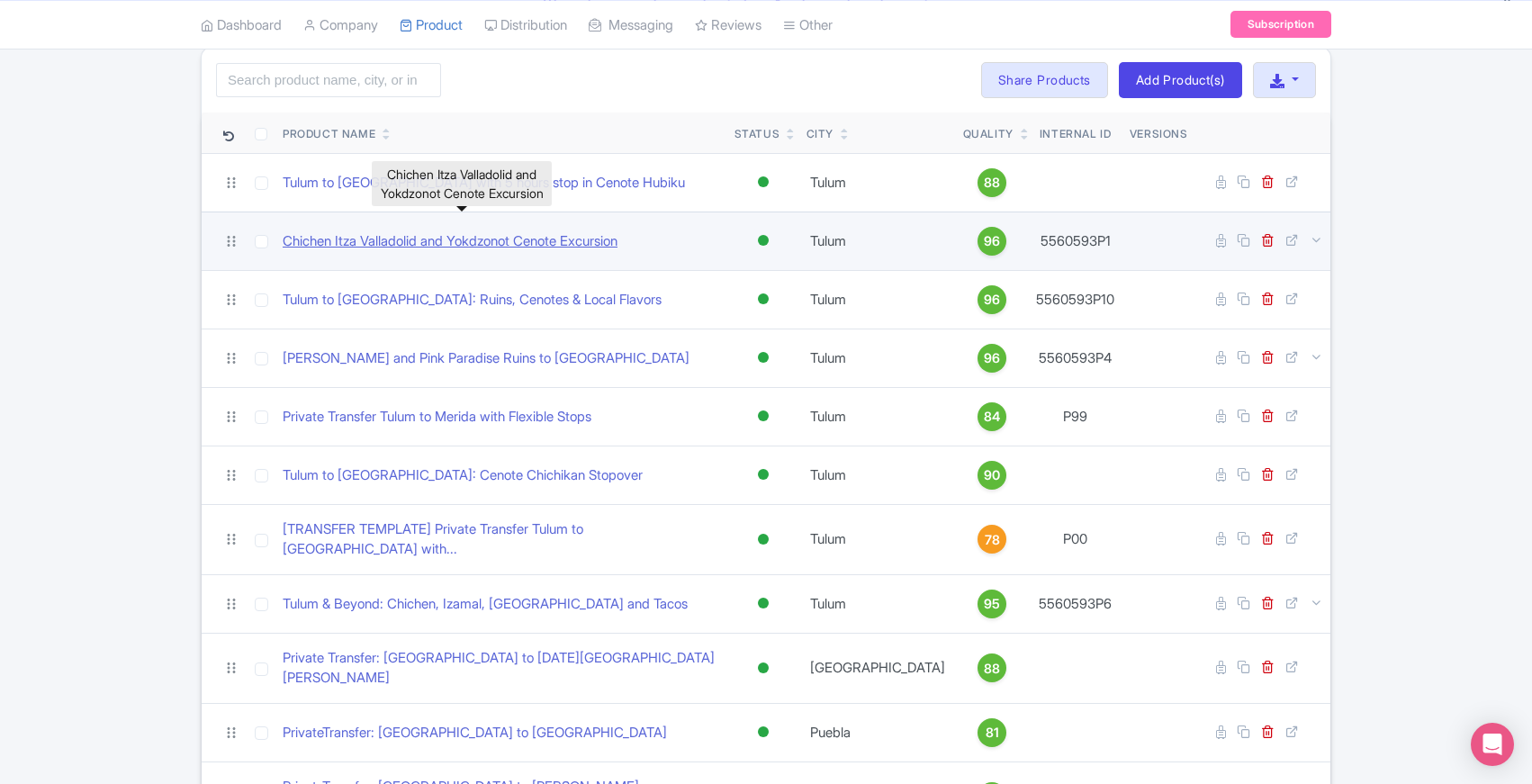
click at [463, 239] on link "Chichen Itza Valladolid and Yokdzonot Cenote Excursion" at bounding box center [451, 241] width 335 height 21
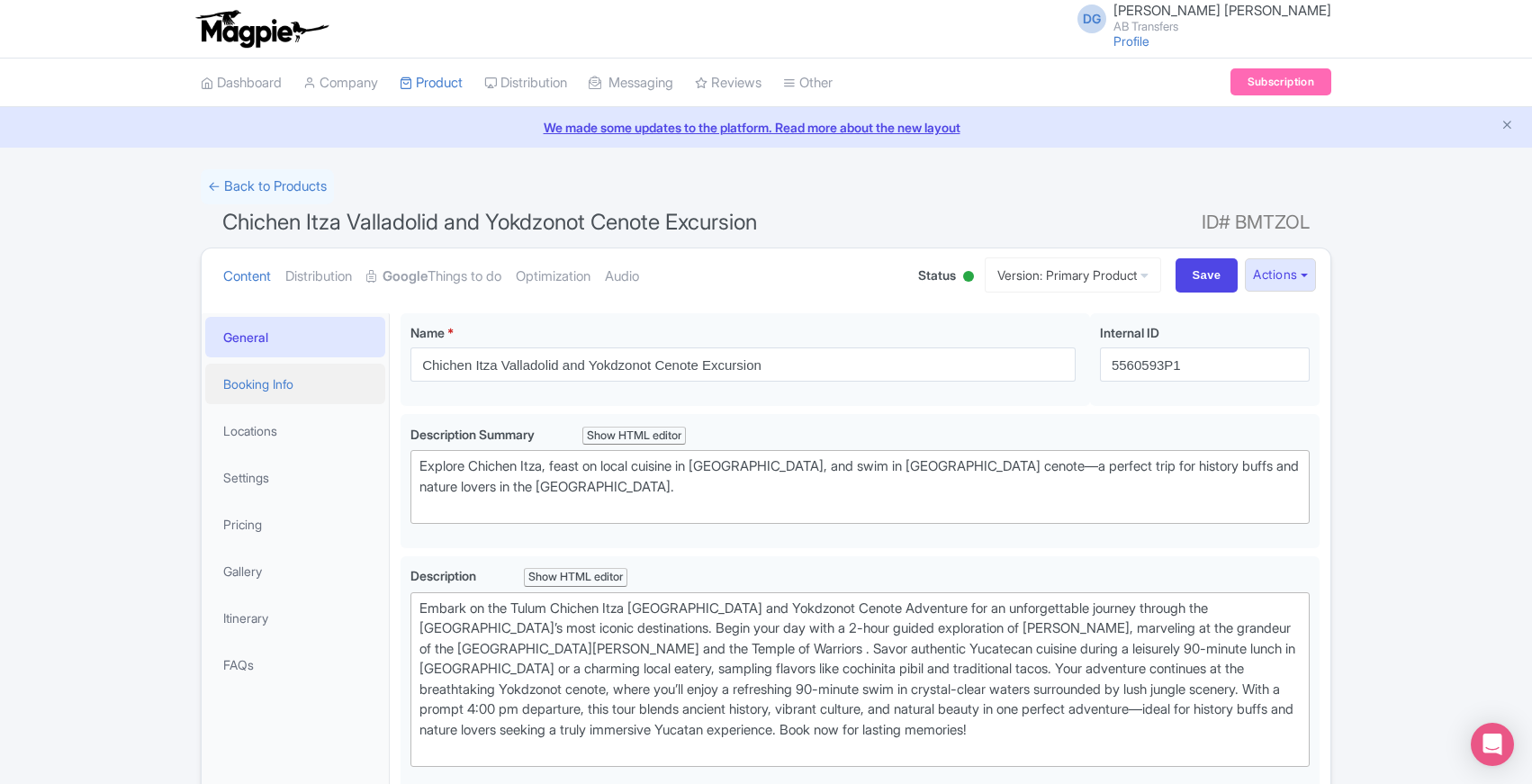
click at [268, 381] on link "Booking Info" at bounding box center [295, 383] width 180 height 41
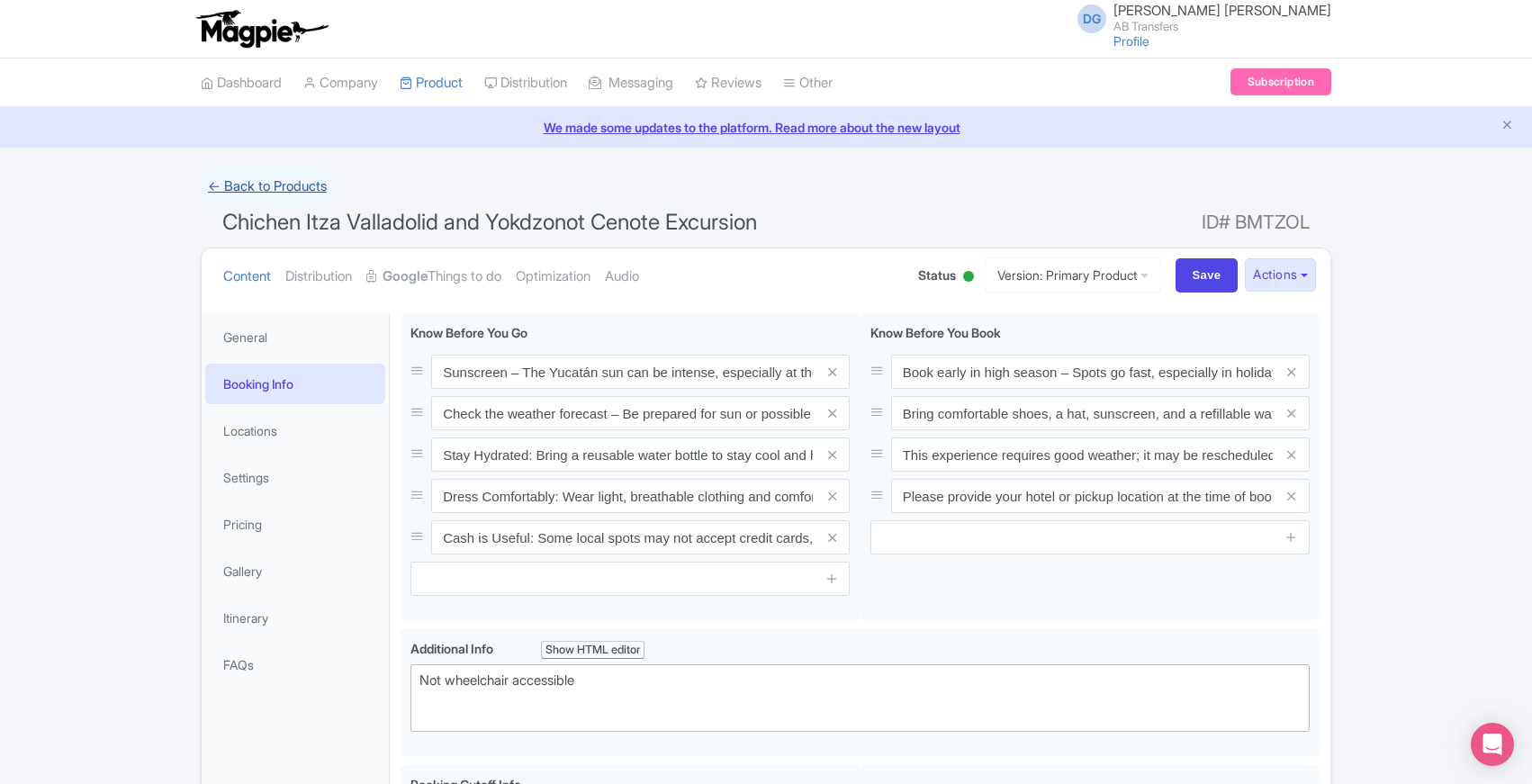
click at [297, 185] on link "← Back to Products" at bounding box center [267, 187] width 134 height 35
